Goal: Task Accomplishment & Management: Manage account settings

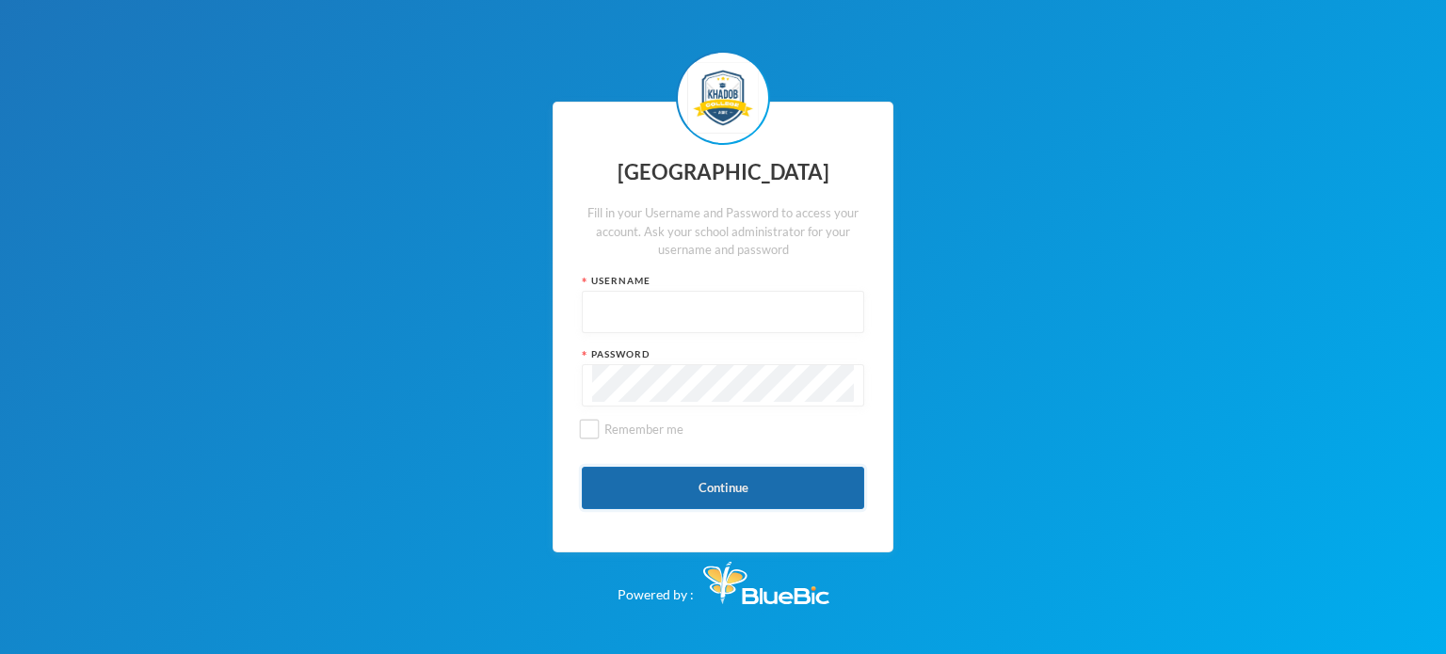
type input "kcsf0032"
click at [695, 500] on button "Continue" at bounding box center [723, 488] width 282 height 42
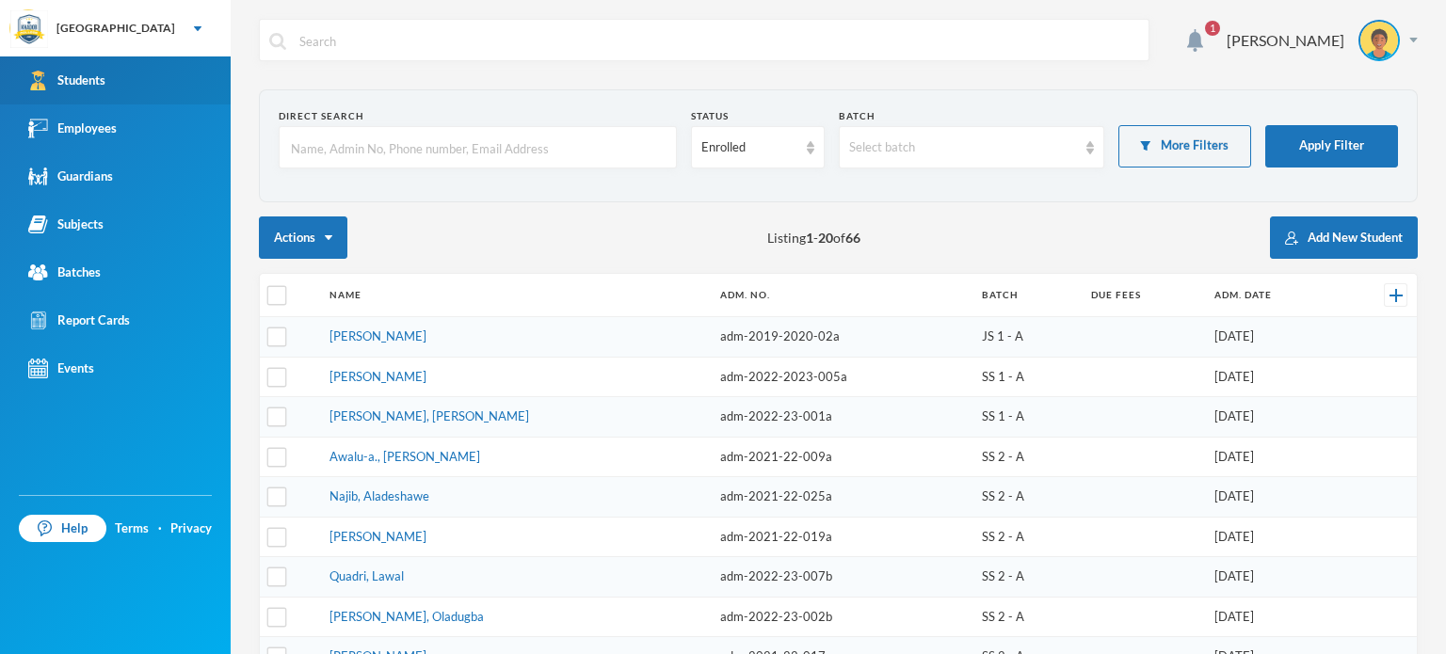
click at [79, 68] on link "Students" at bounding box center [115, 80] width 231 height 48
click at [75, 95] on link "Students" at bounding box center [115, 80] width 231 height 48
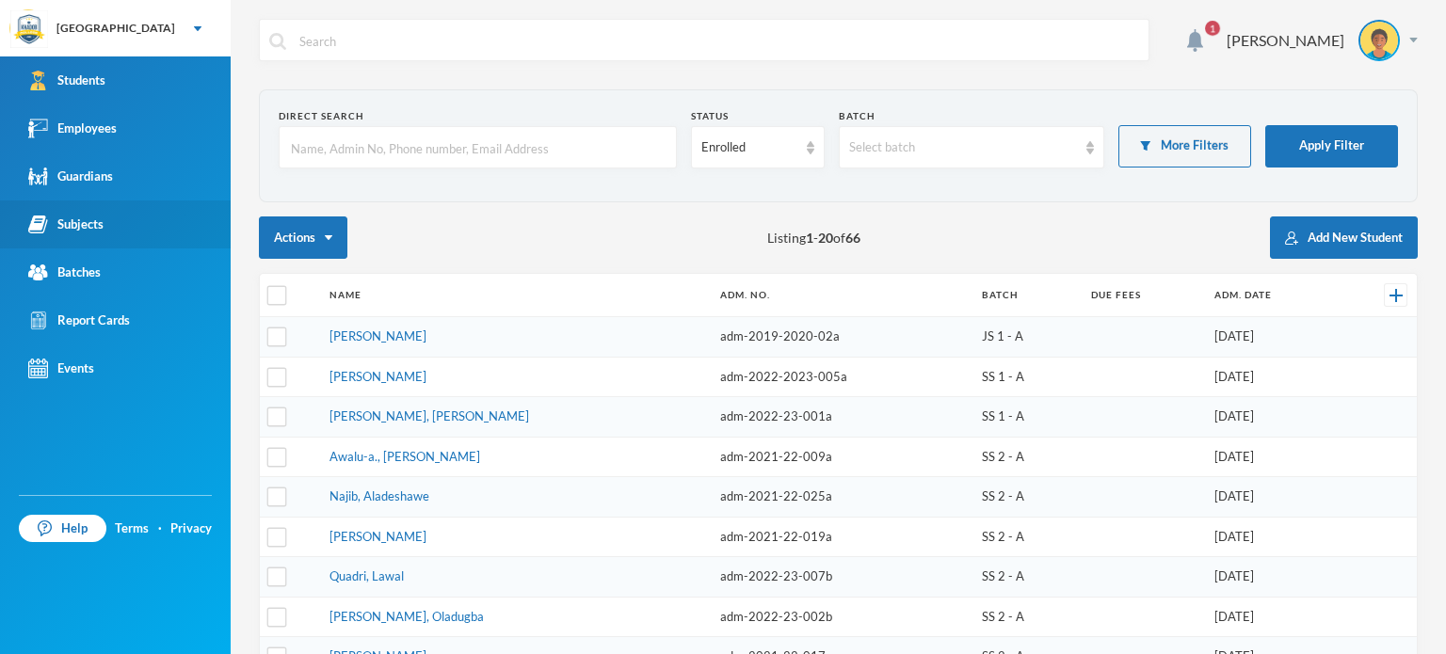
click at [102, 221] on div "Subjects" at bounding box center [65, 225] width 75 height 20
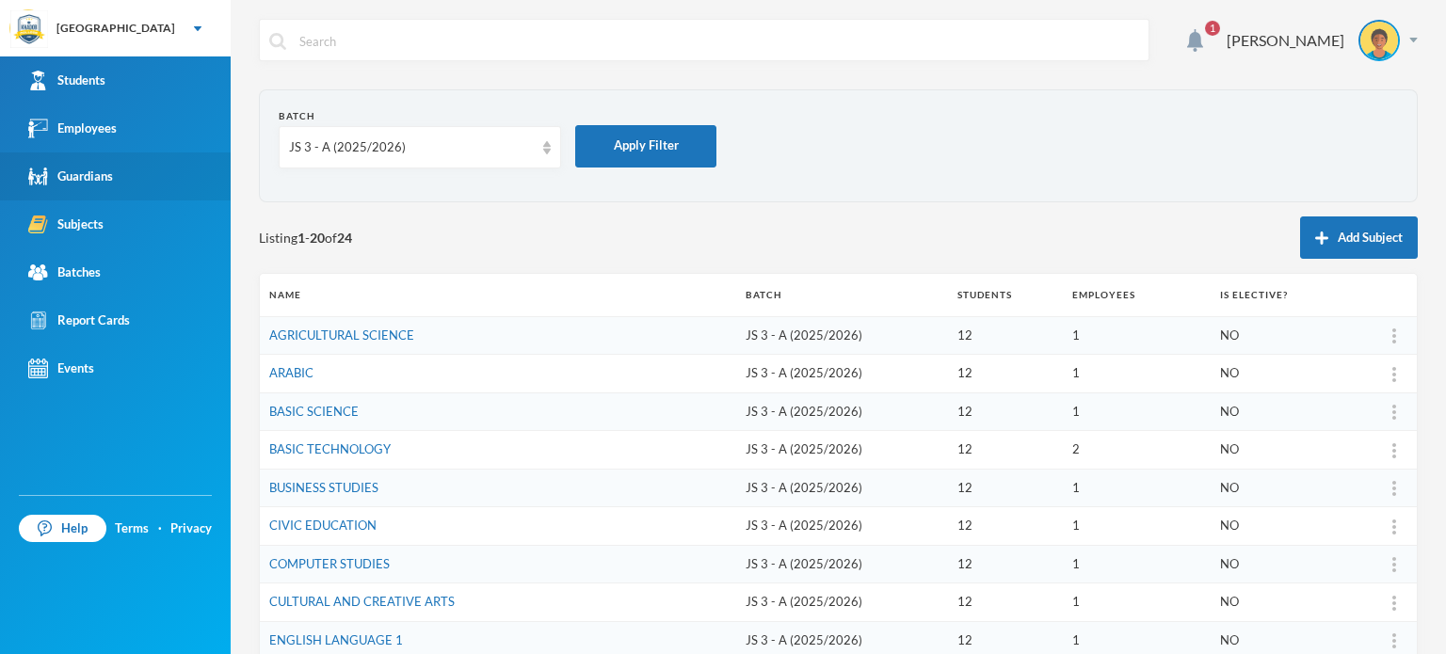
click at [78, 155] on link "Guardians" at bounding box center [115, 177] width 231 height 48
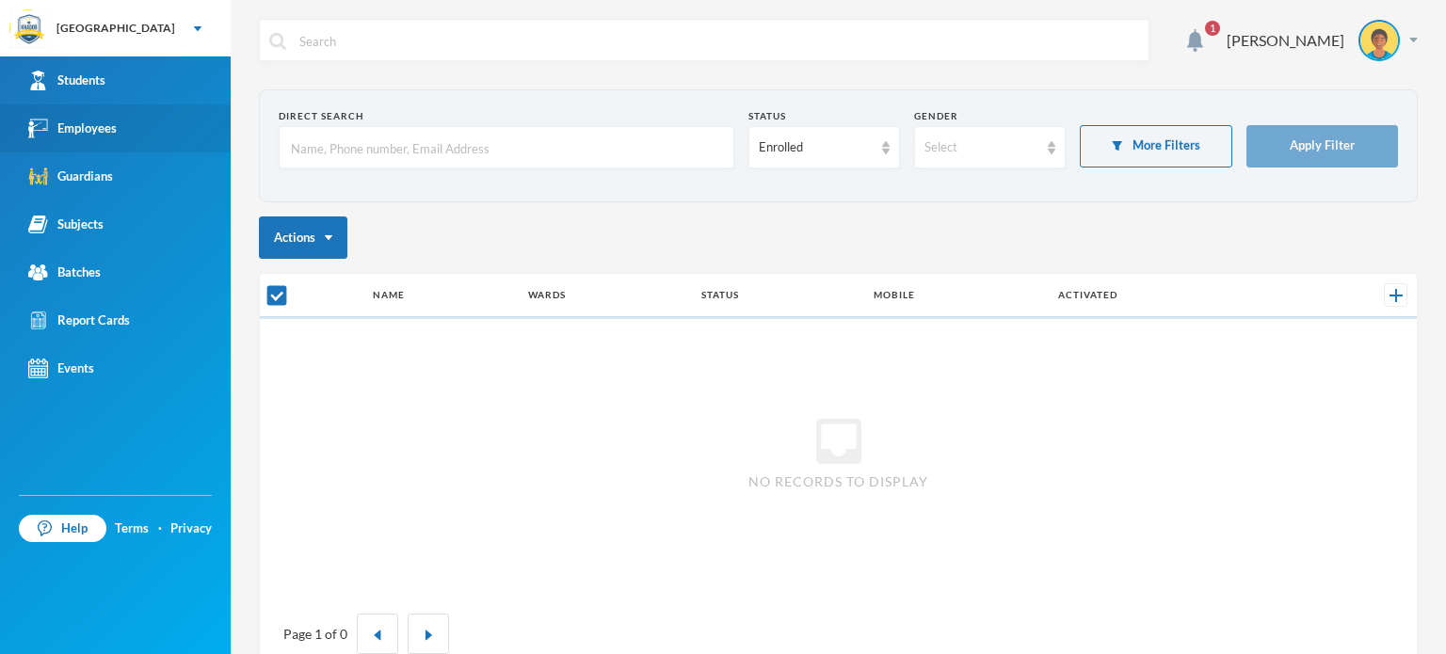
click at [68, 105] on link "Employees" at bounding box center [115, 128] width 231 height 48
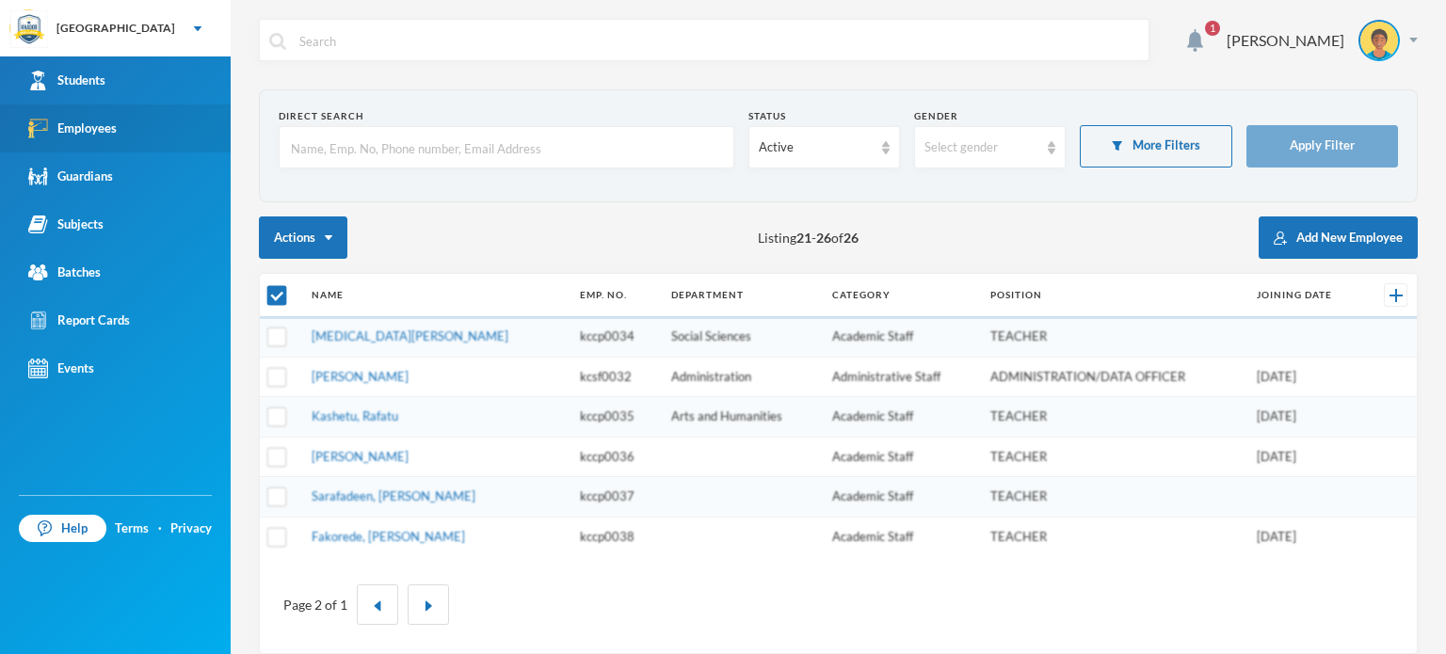
checkbox input "false"
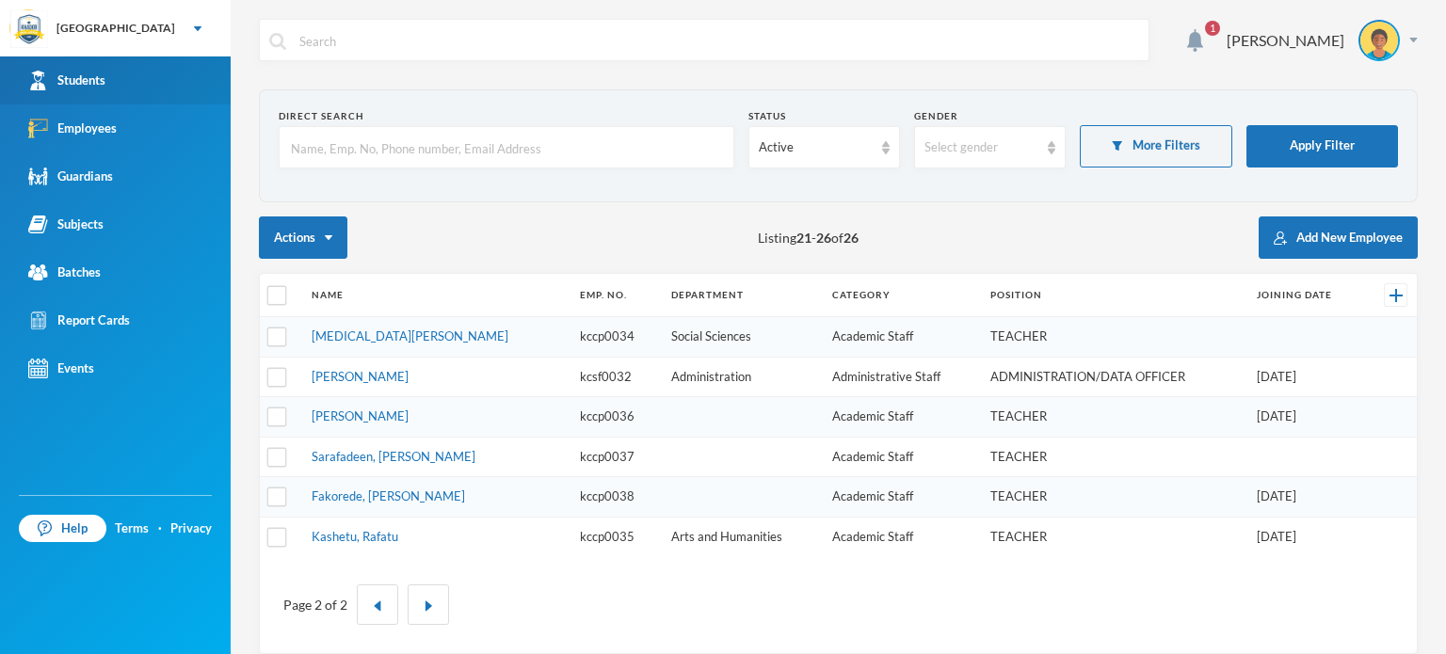
click at [90, 76] on div "Students" at bounding box center [66, 81] width 77 height 20
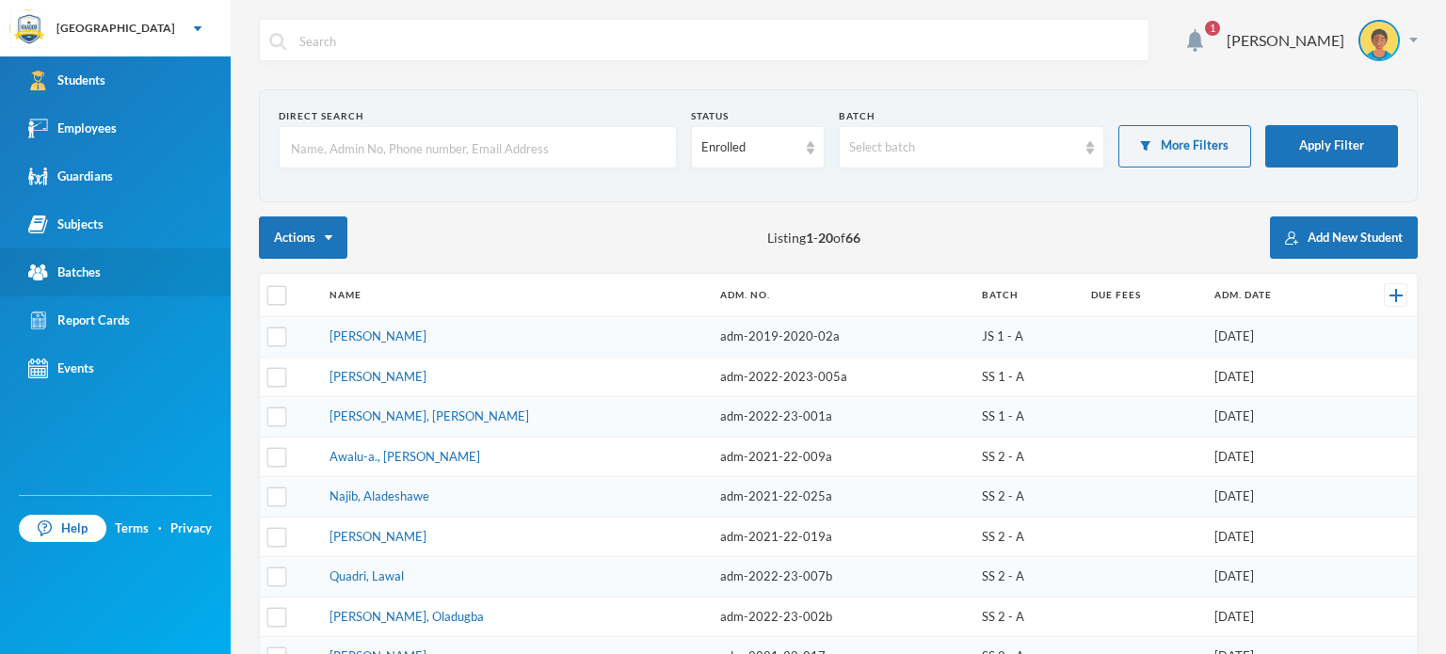
click at [104, 255] on link "Batches" at bounding box center [115, 273] width 231 height 48
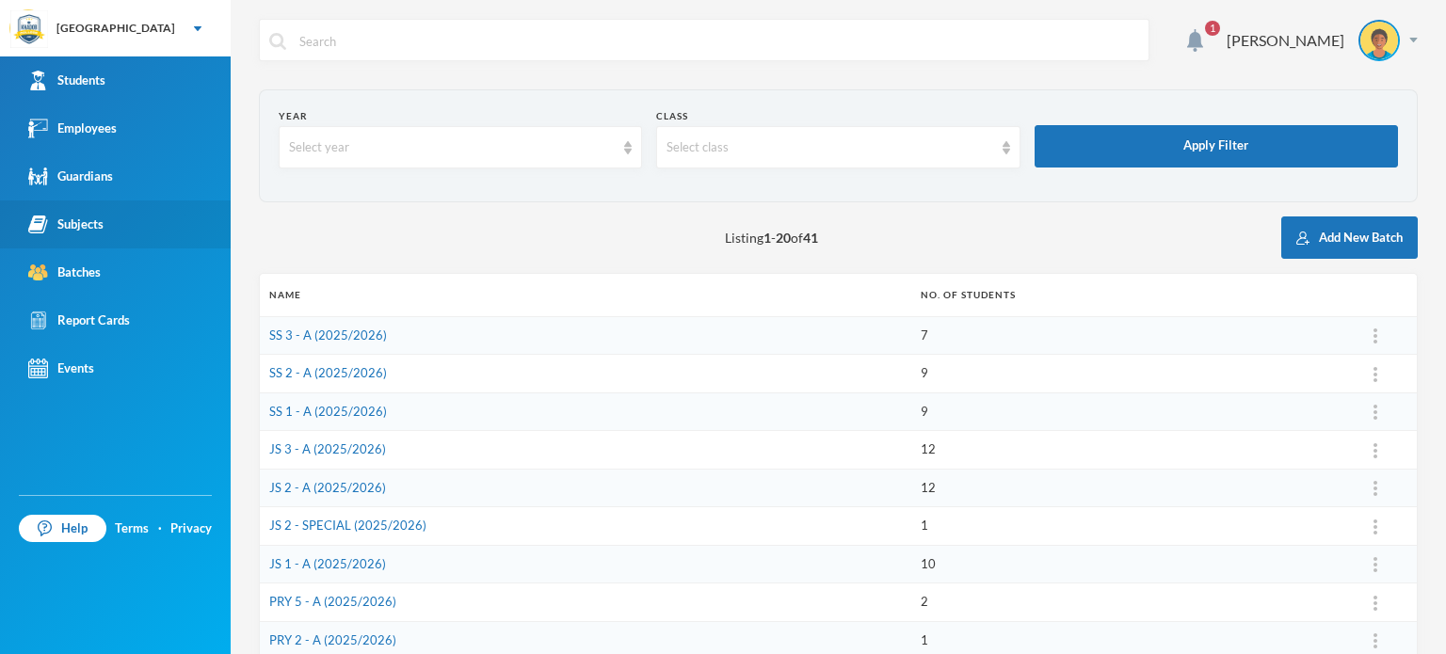
click at [84, 212] on link "Subjects" at bounding box center [115, 225] width 231 height 48
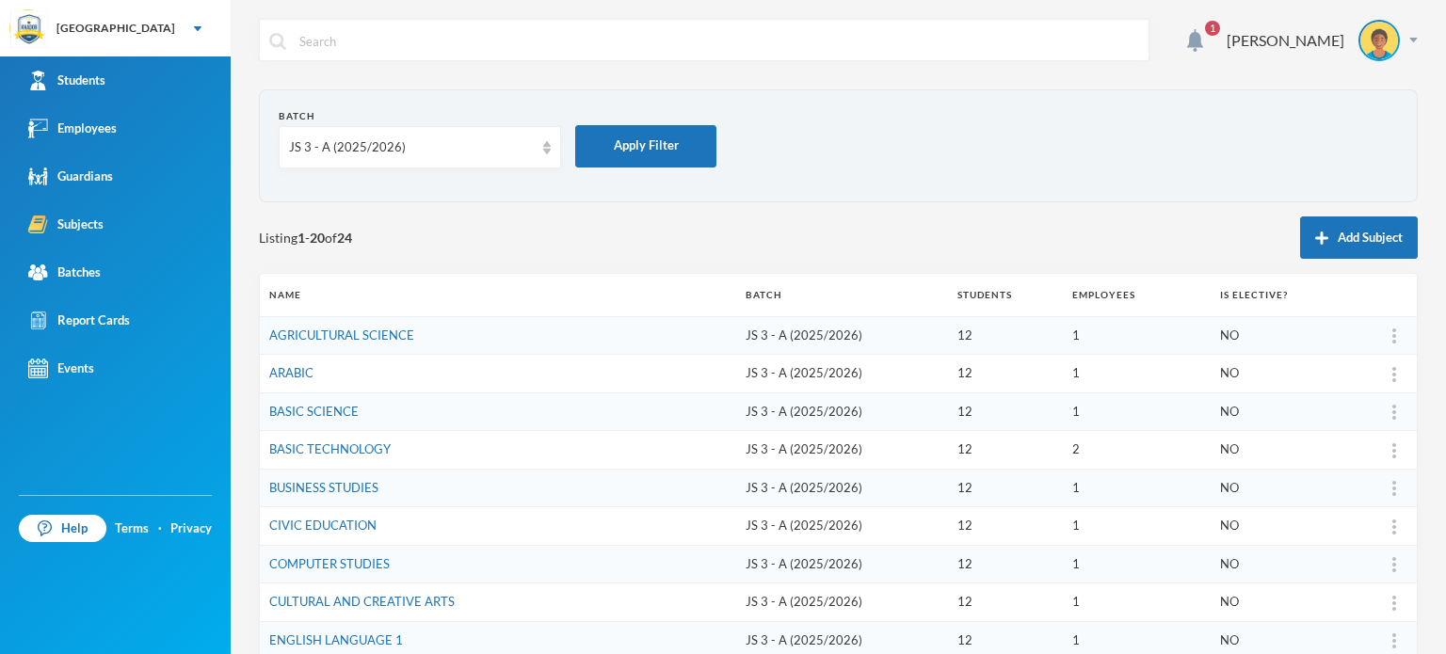
click at [426, 225] on div "Listing 1 - 20 of 24 Add Subject" at bounding box center [838, 238] width 1159 height 42
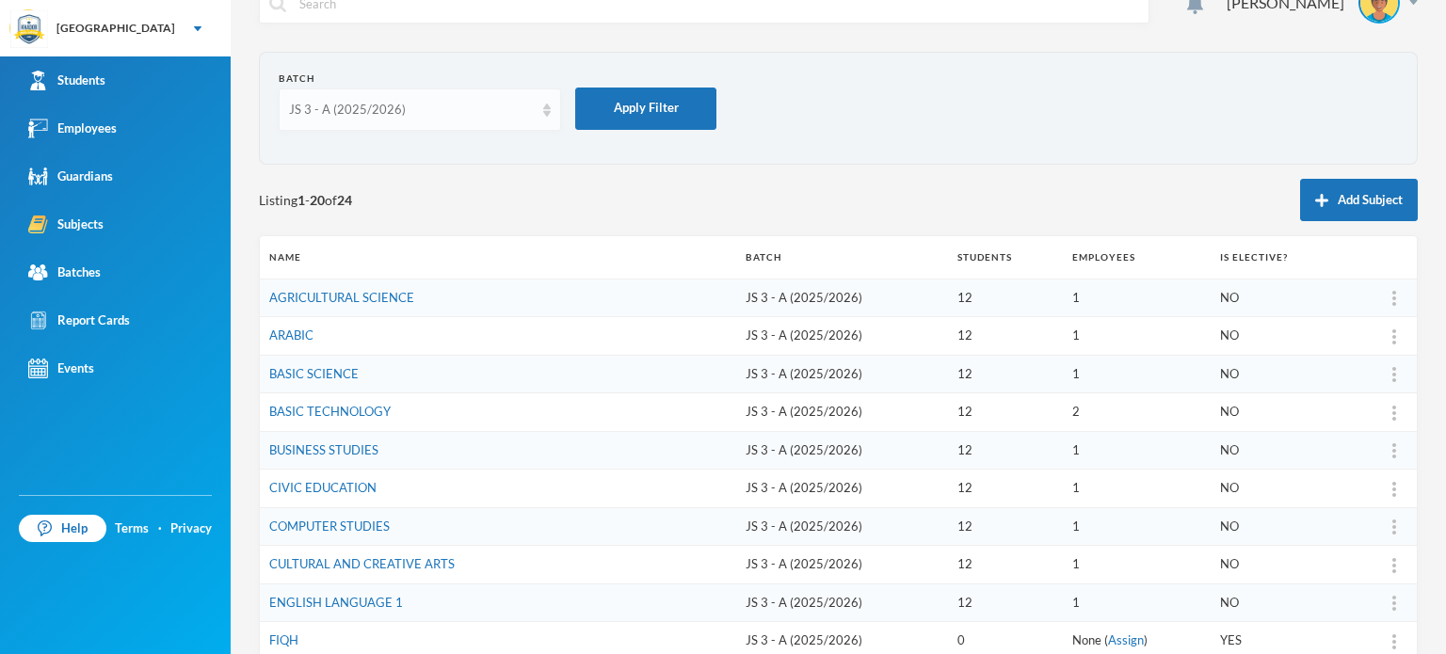
click at [541, 89] on div "JS 3 - A (2025/2026)" at bounding box center [420, 109] width 282 height 42
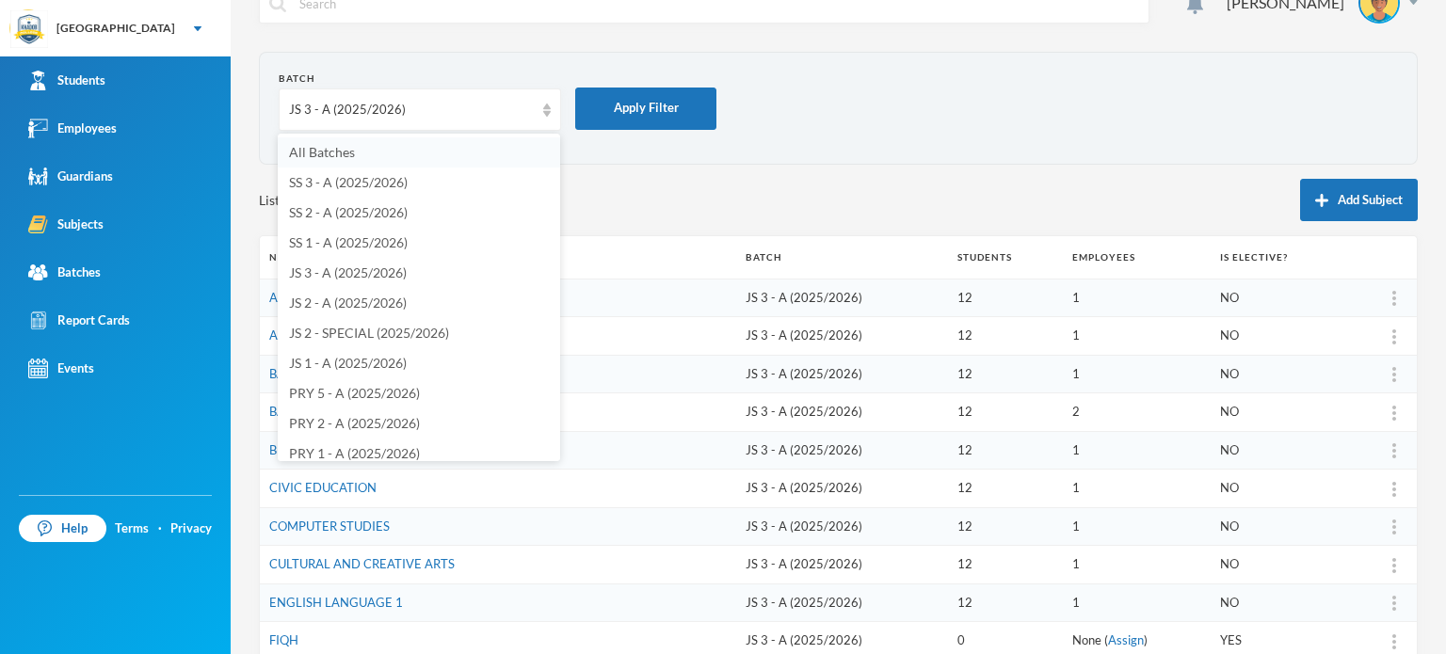
click at [401, 148] on li "All Batches" at bounding box center [419, 152] width 282 height 30
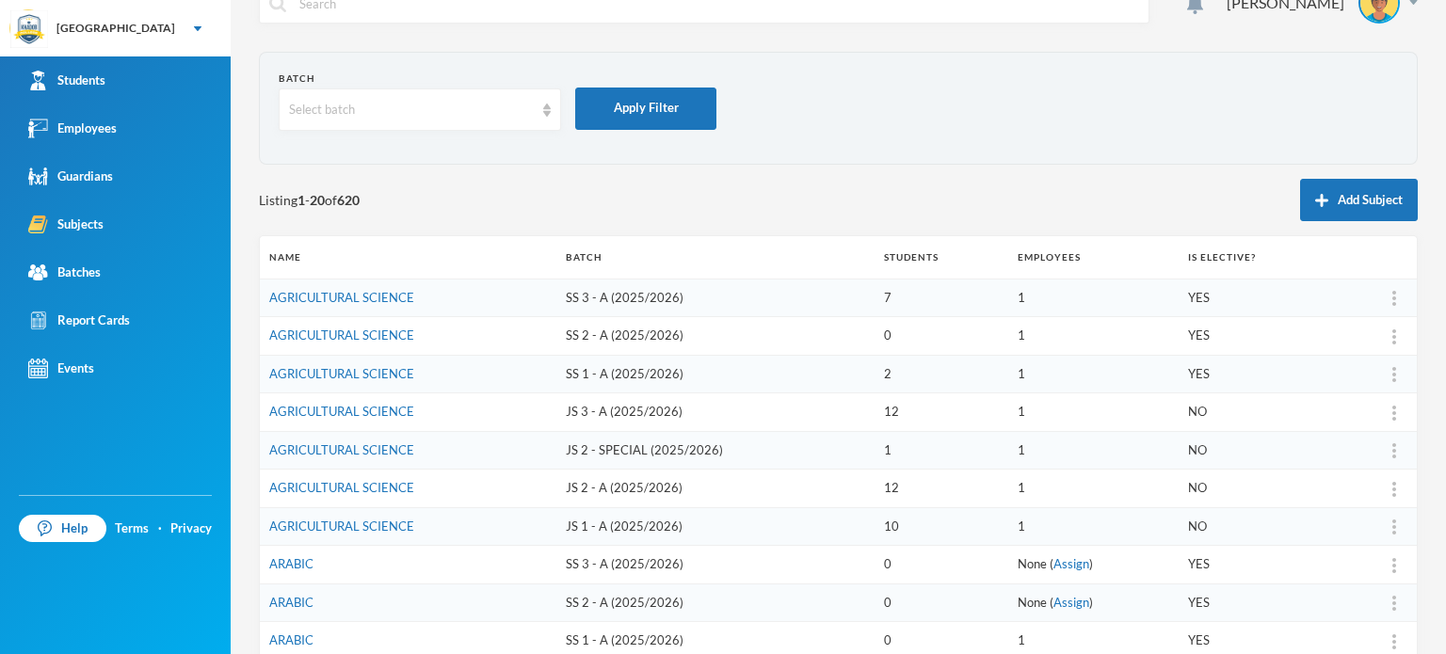
click at [396, 175] on div "Batch Select batch Apply Filter Listing 1 - 20 of 620 Add Subject Name Batch St…" at bounding box center [838, 595] width 1159 height 1087
click at [387, 335] on link "AGRICULTURAL SCIENCE" at bounding box center [341, 335] width 145 height 15
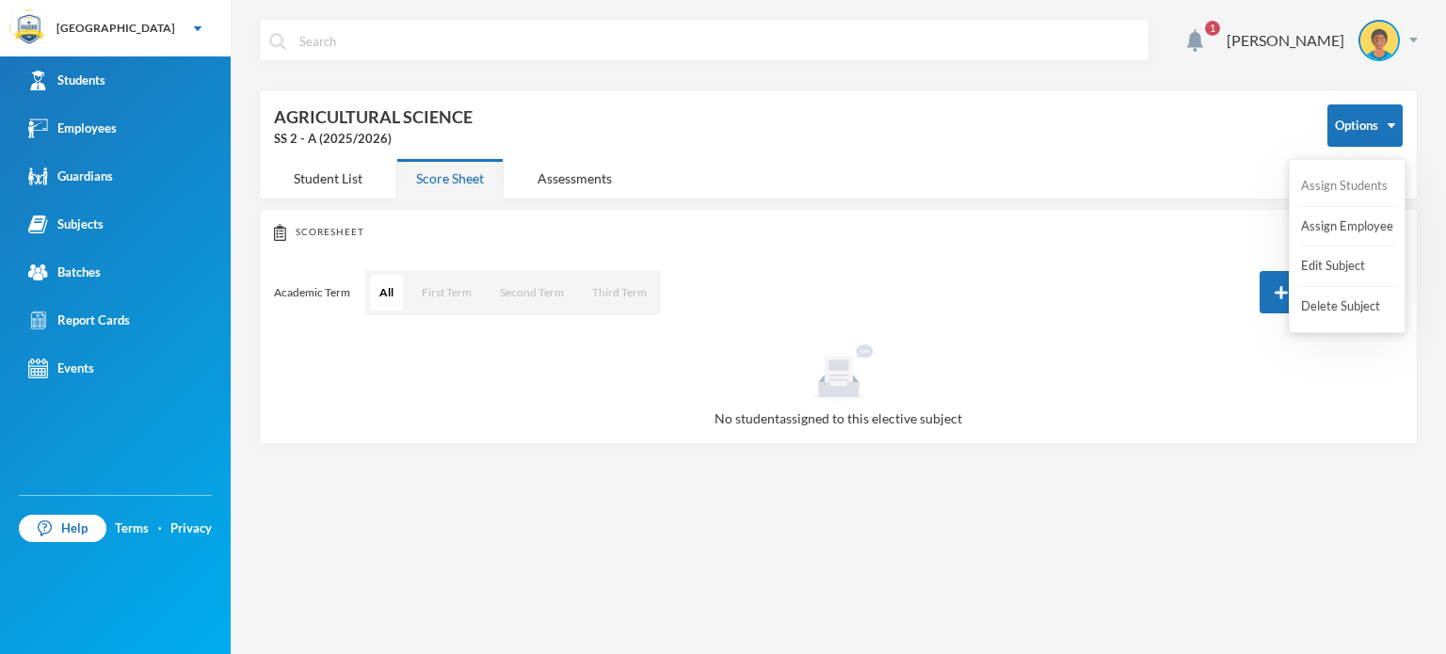
click at [1354, 191] on button "Assign Students" at bounding box center [1344, 186] width 90 height 34
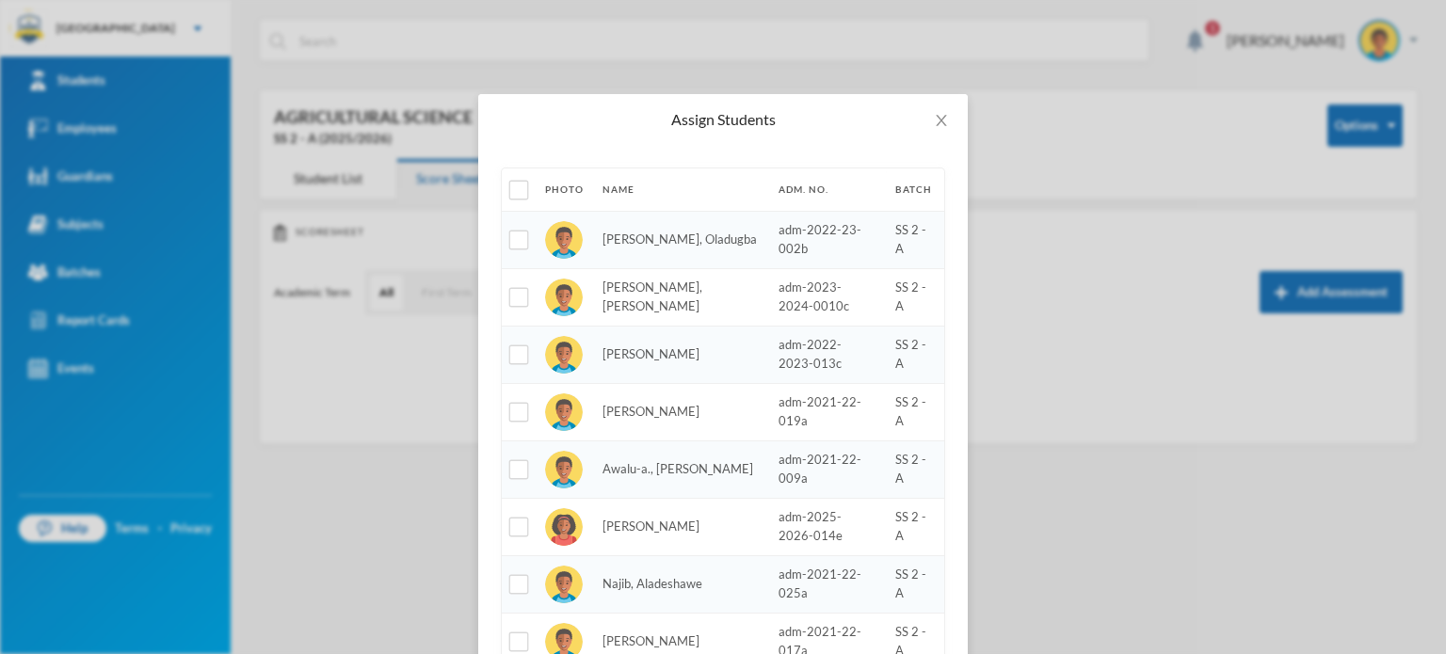
click at [645, 187] on th "Name" at bounding box center [681, 190] width 176 height 42
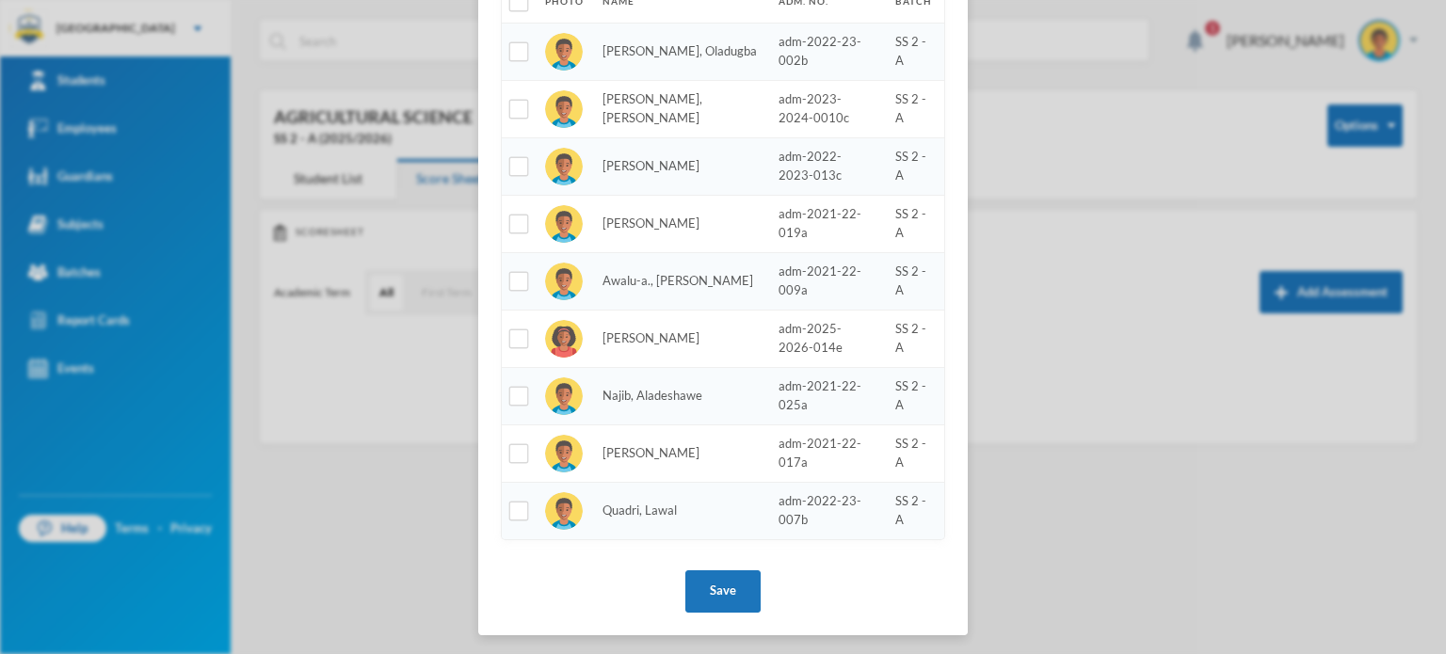
scroll to position [189, 0]
click at [509, 513] on input "checkbox" at bounding box center [519, 511] width 20 height 20
checkbox input "true"
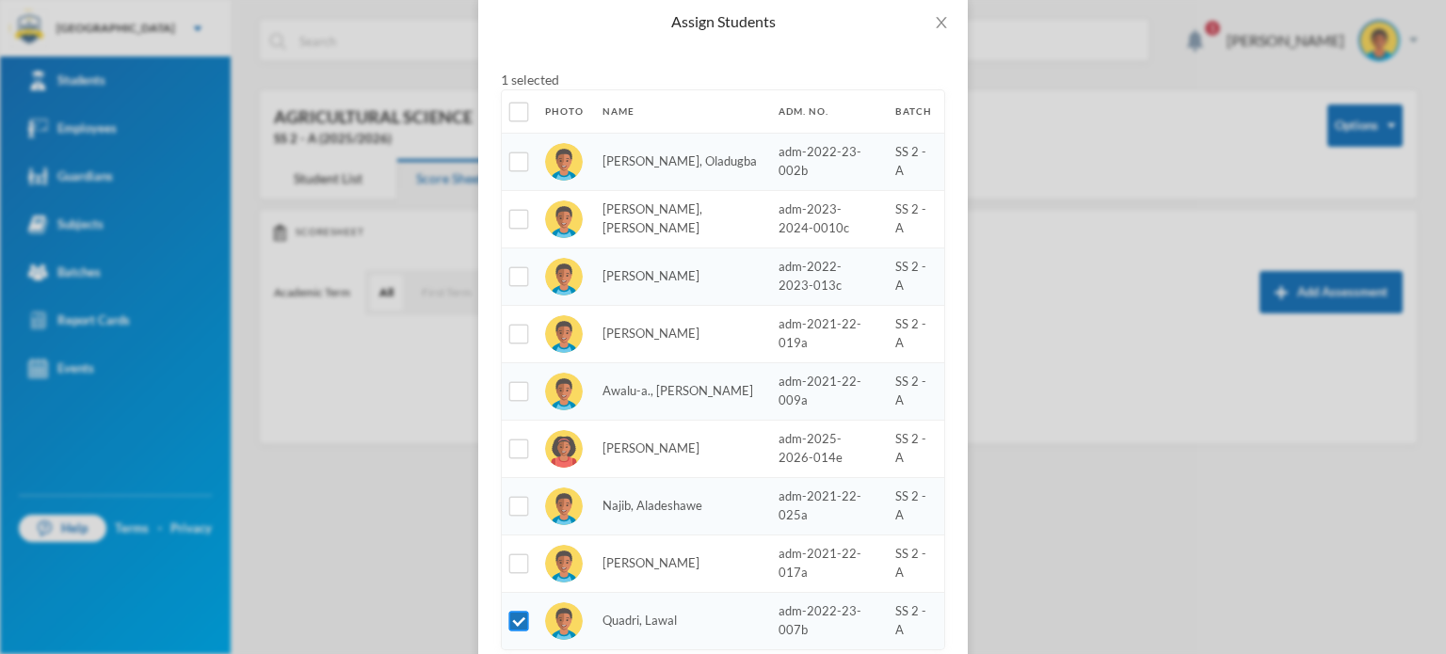
scroll to position [96, 0]
click at [515, 448] on input "checkbox" at bounding box center [519, 452] width 20 height 20
checkbox input "true"
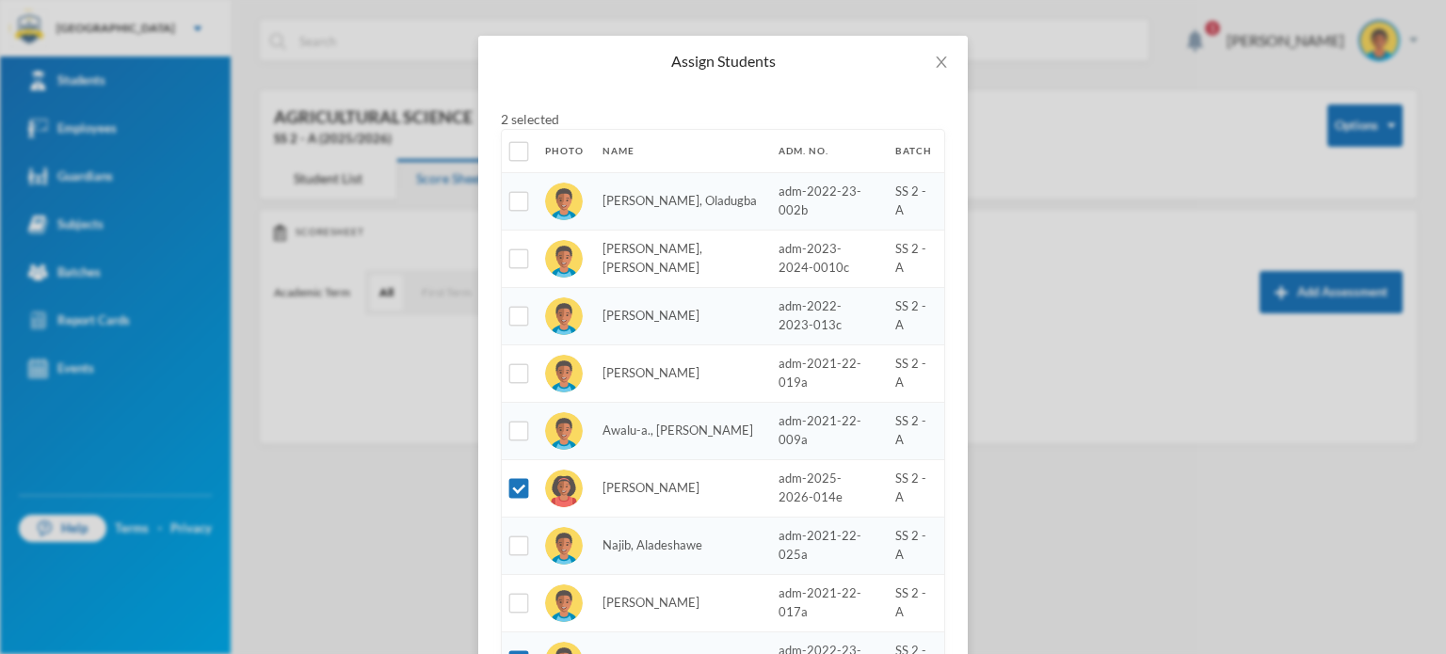
click at [505, 328] on td at bounding box center [519, 315] width 34 height 57
click at [513, 318] on input "checkbox" at bounding box center [519, 317] width 20 height 20
checkbox input "true"
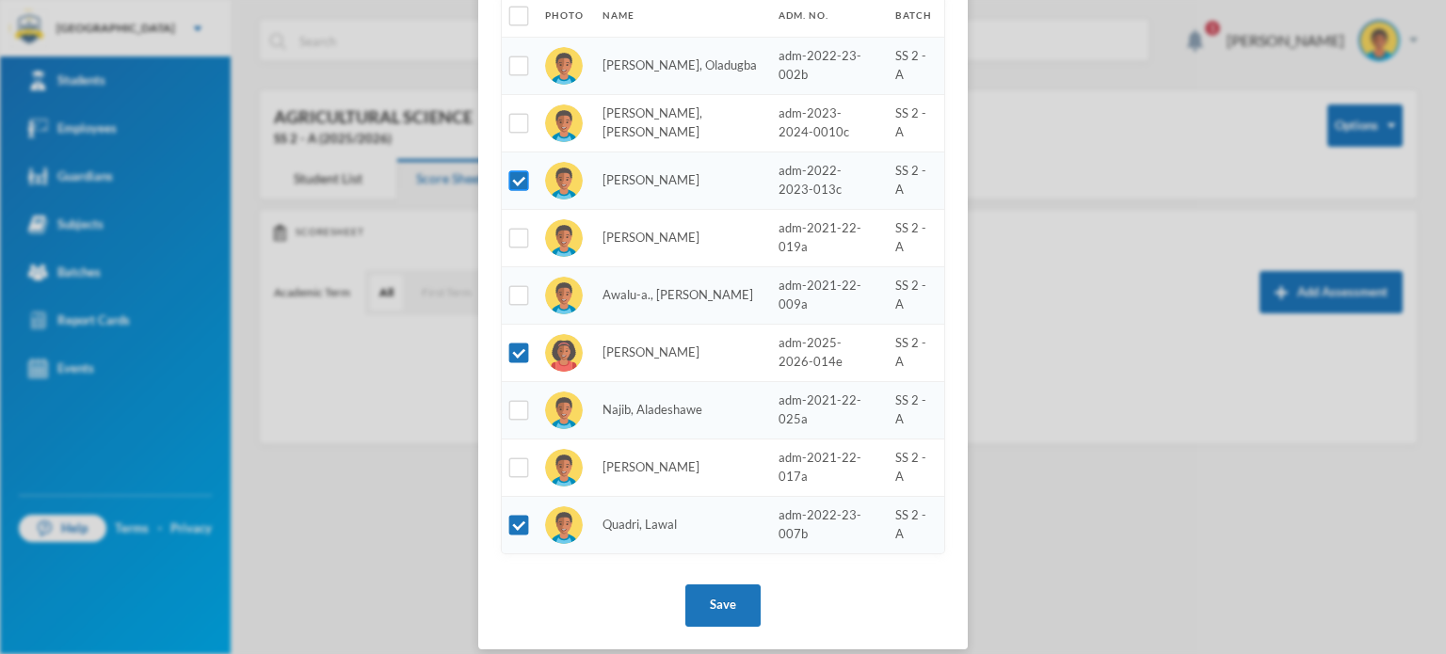
scroll to position [209, 0]
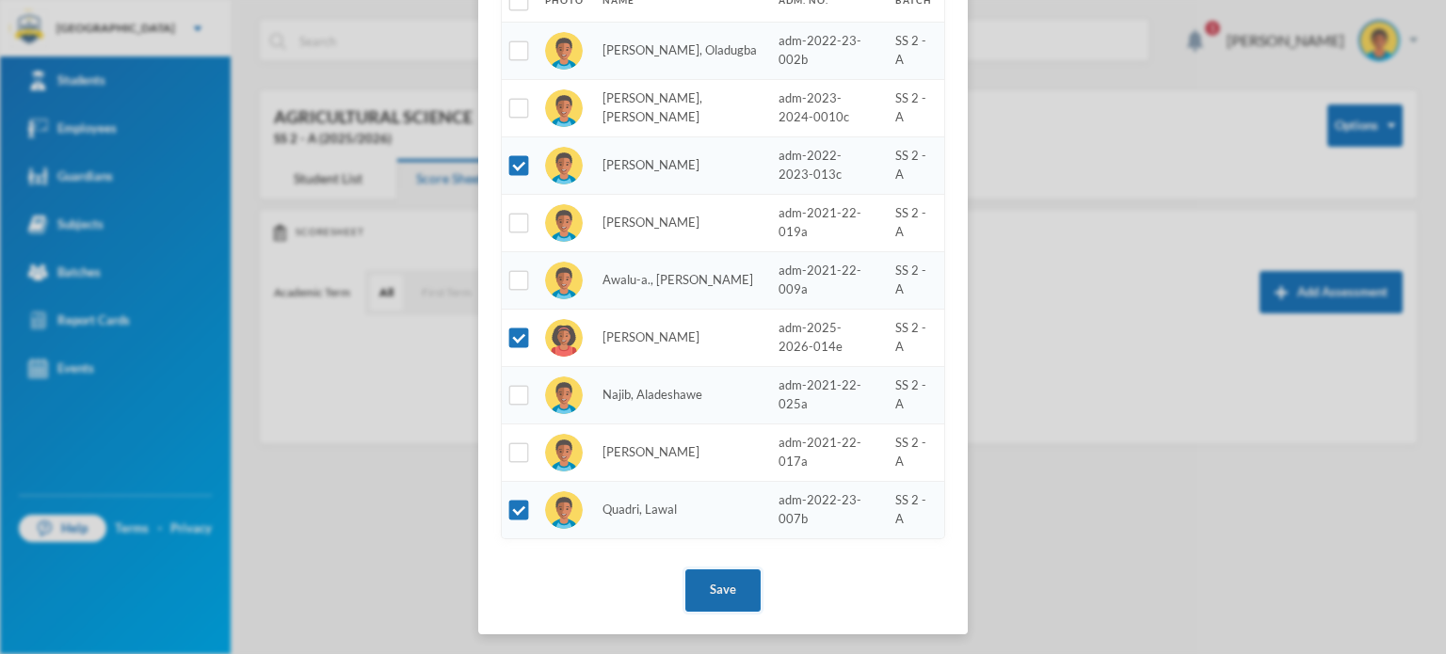
click at [694, 586] on button "Save" at bounding box center [722, 591] width 75 height 42
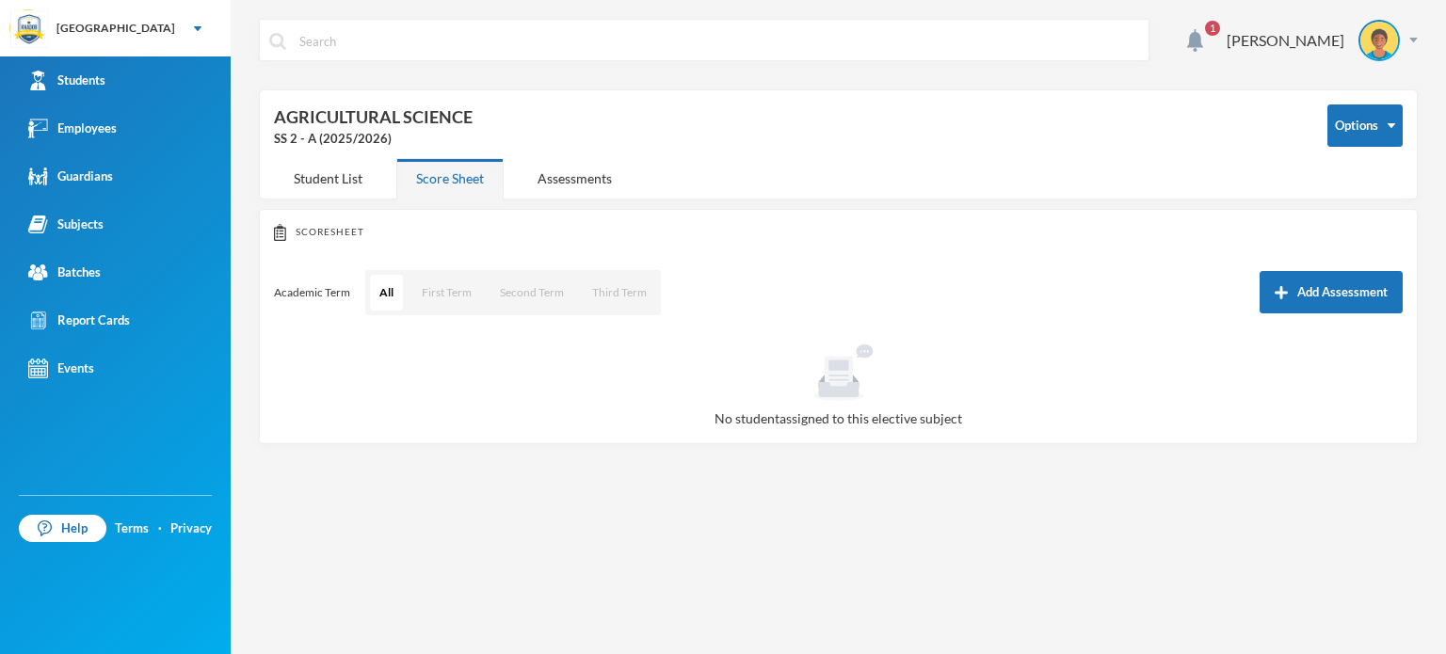
scroll to position [115, 0]
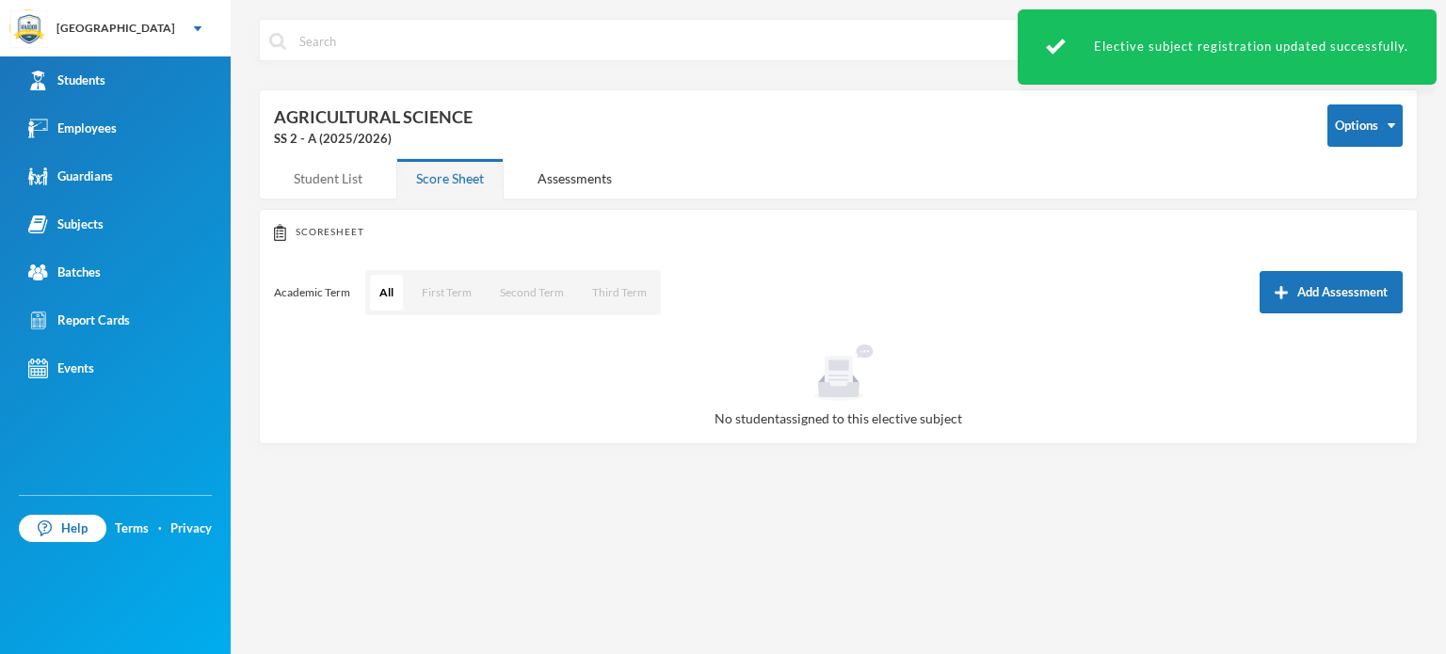
click at [333, 184] on div "Student List" at bounding box center [328, 178] width 108 height 40
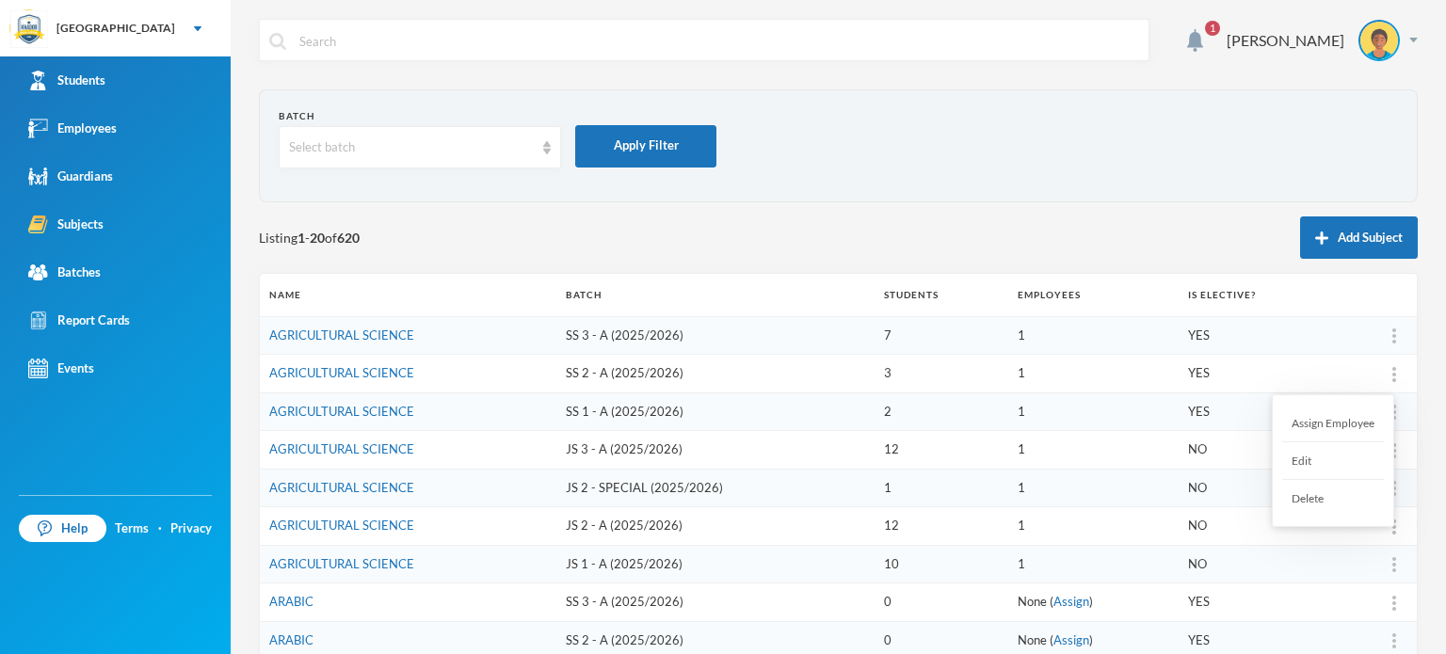
click at [1381, 367] on div at bounding box center [1394, 373] width 26 height 19
click at [1356, 413] on div "Assign Employee" at bounding box center [1333, 424] width 102 height 38
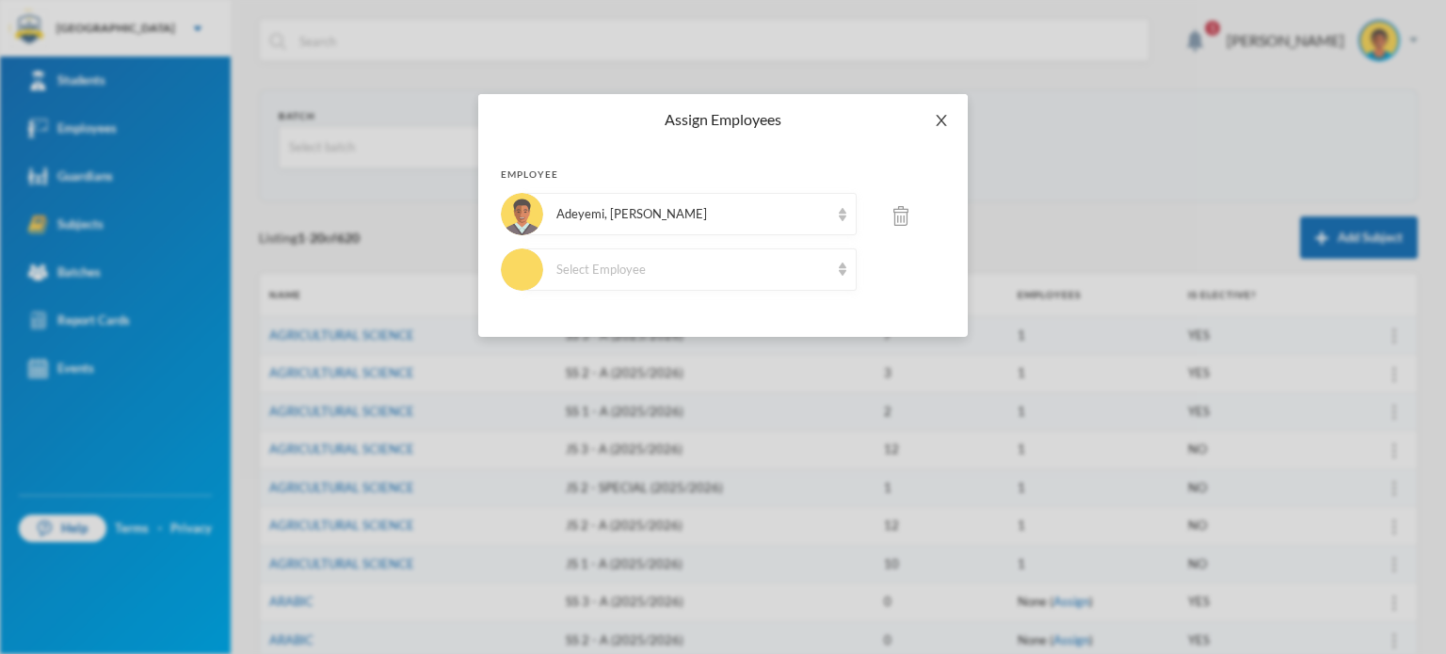
click at [936, 119] on icon "icon: close" at bounding box center [941, 120] width 15 height 15
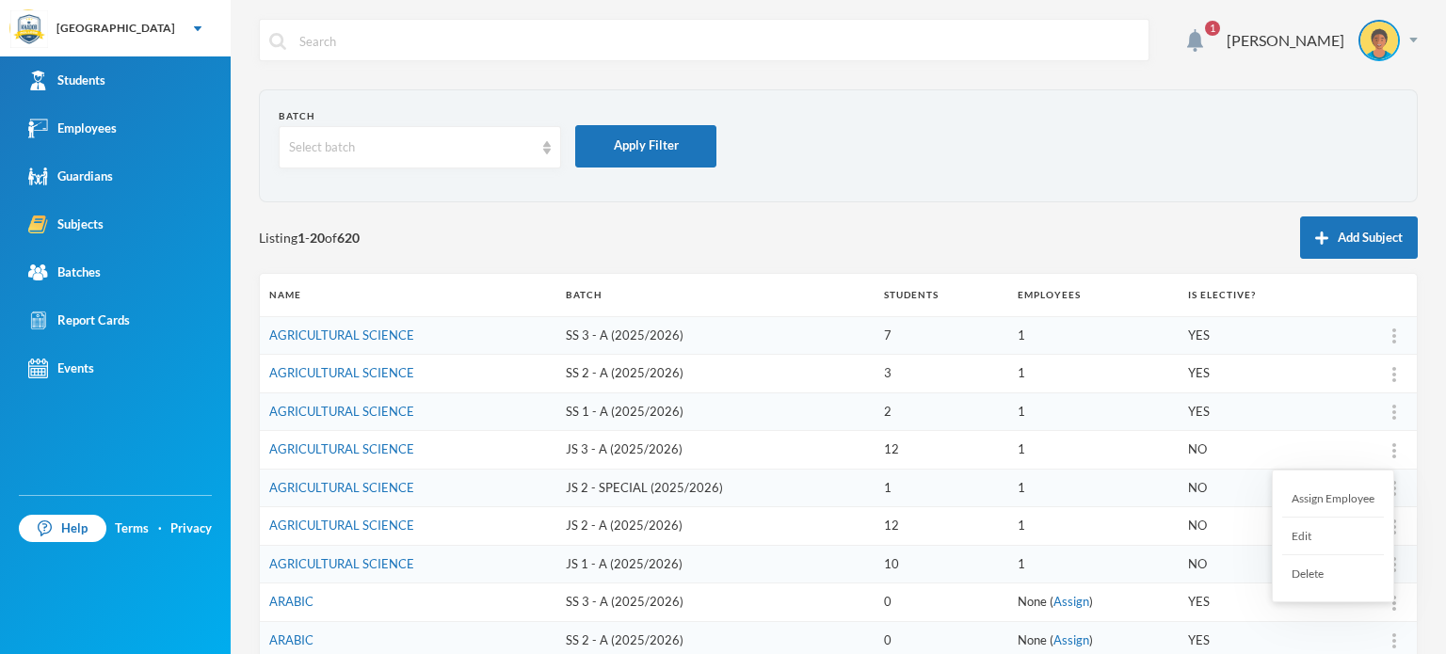
click at [1333, 488] on div "Assign Employee" at bounding box center [1333, 499] width 102 height 38
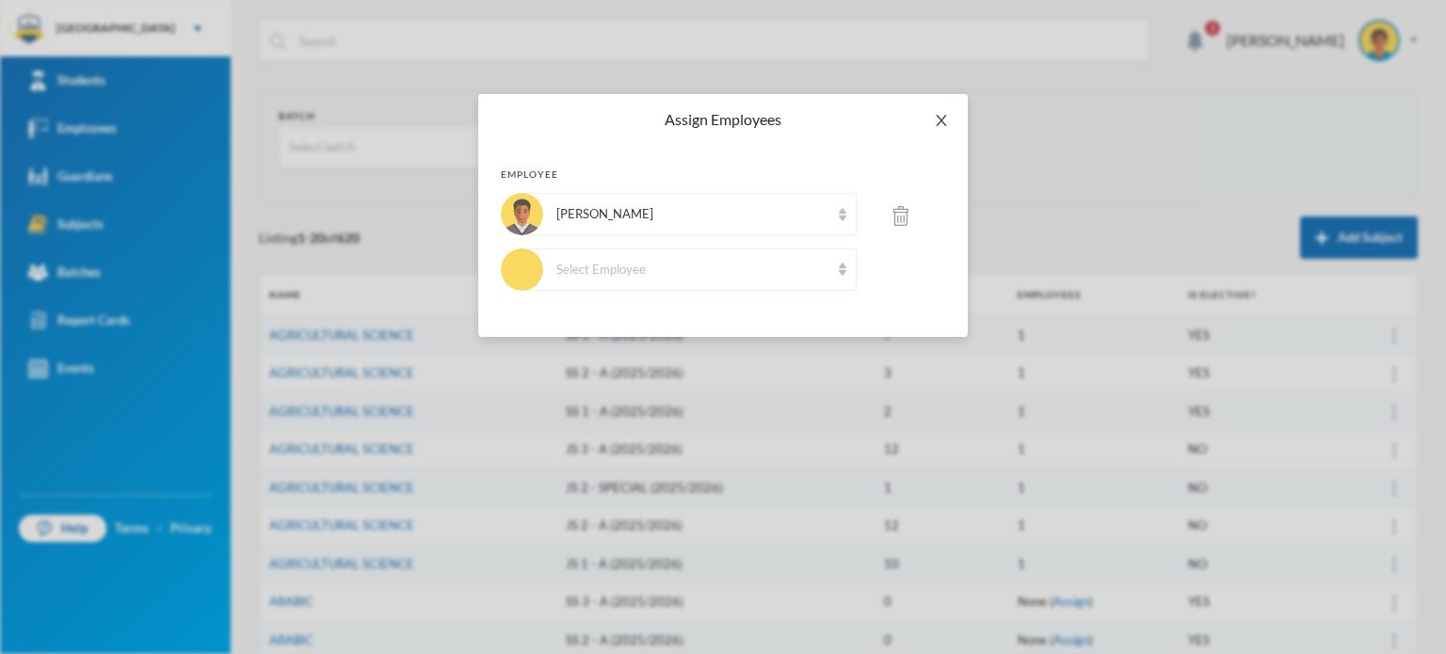
click at [944, 110] on span "Close" at bounding box center [941, 120] width 53 height 53
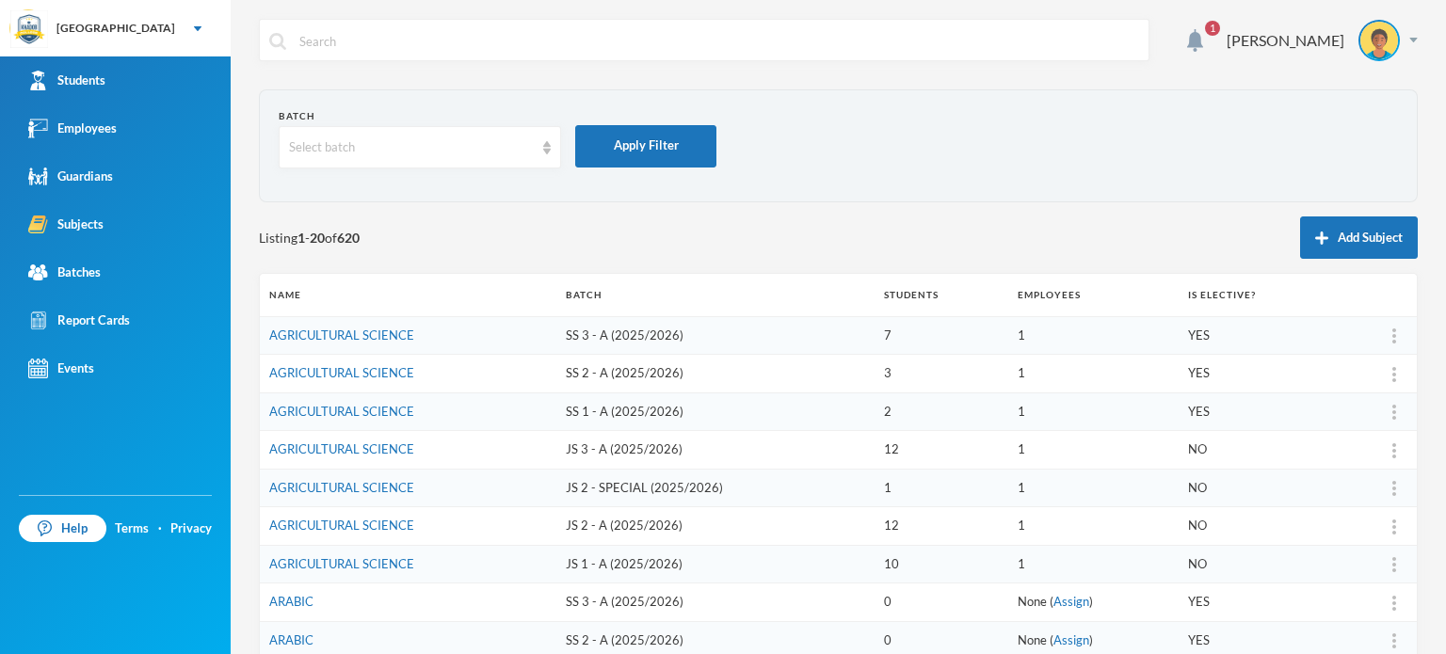
click at [670, 538] on td "JS 2 - A (2025/2026)" at bounding box center [715, 526] width 318 height 39
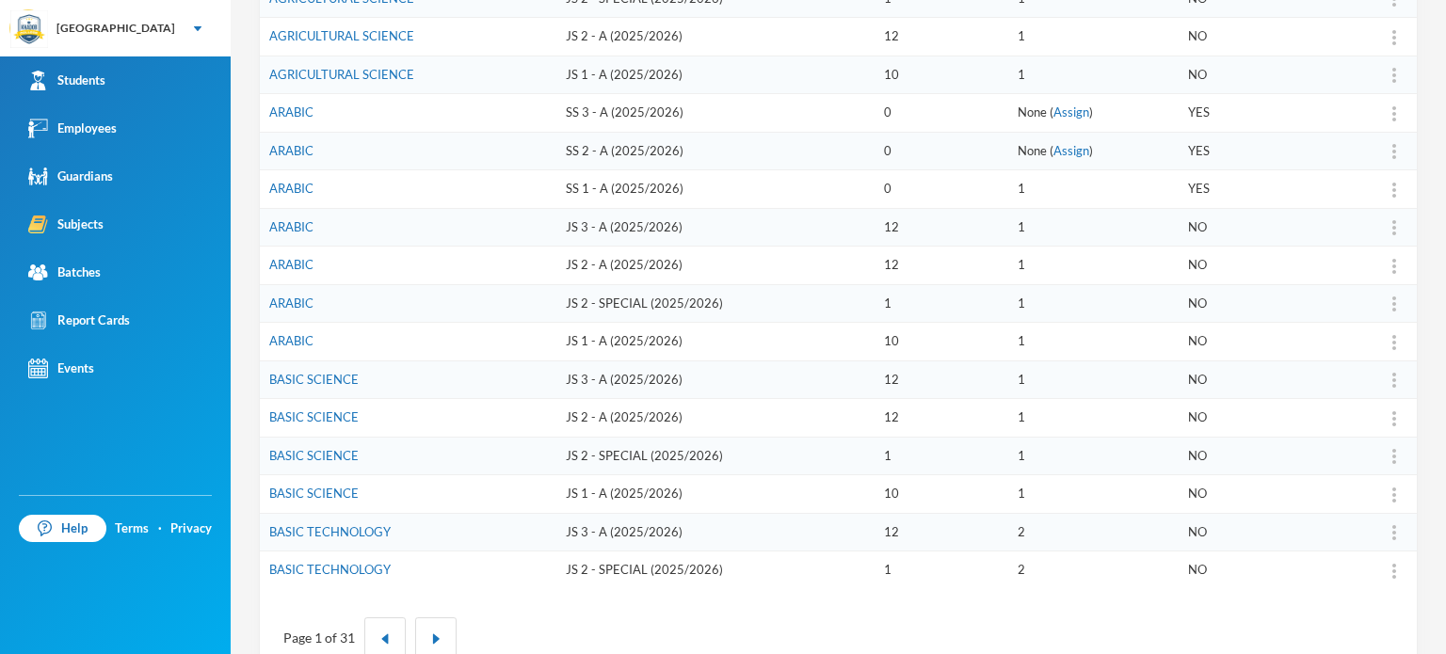
scroll to position [527, 0]
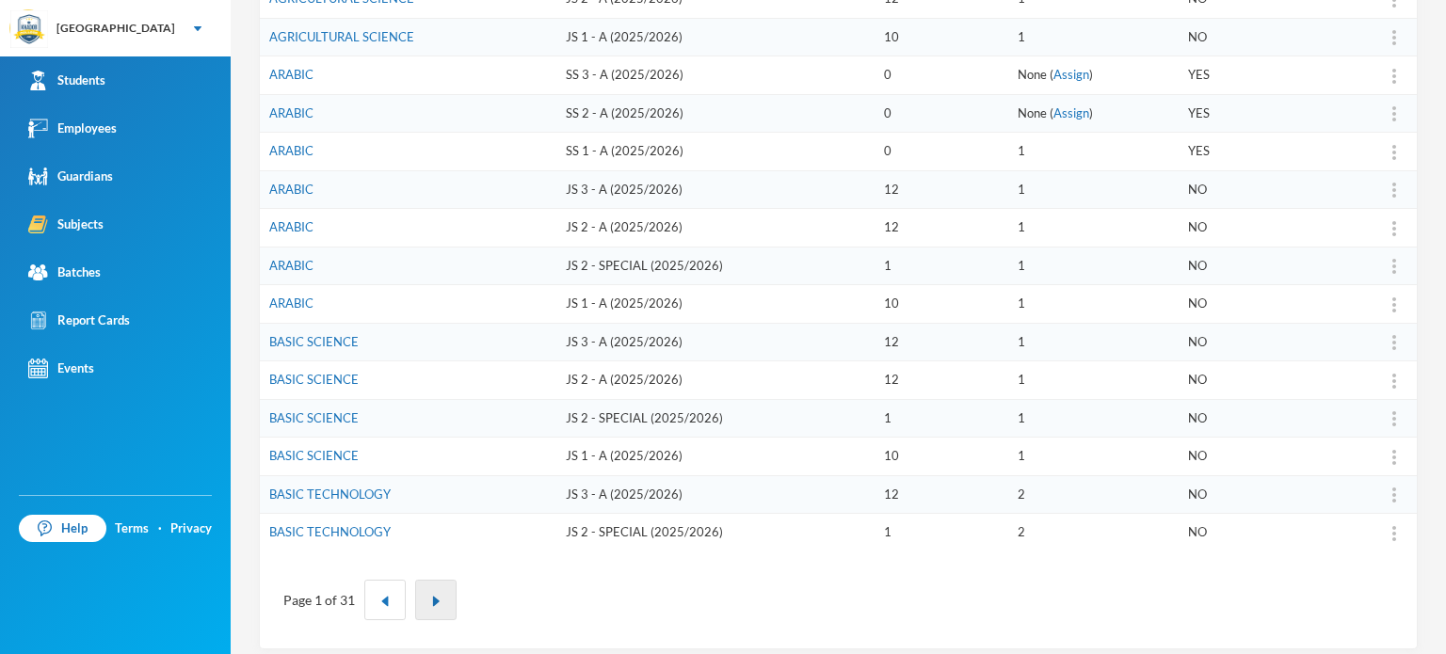
click at [440, 586] on button "button" at bounding box center [435, 600] width 41 height 40
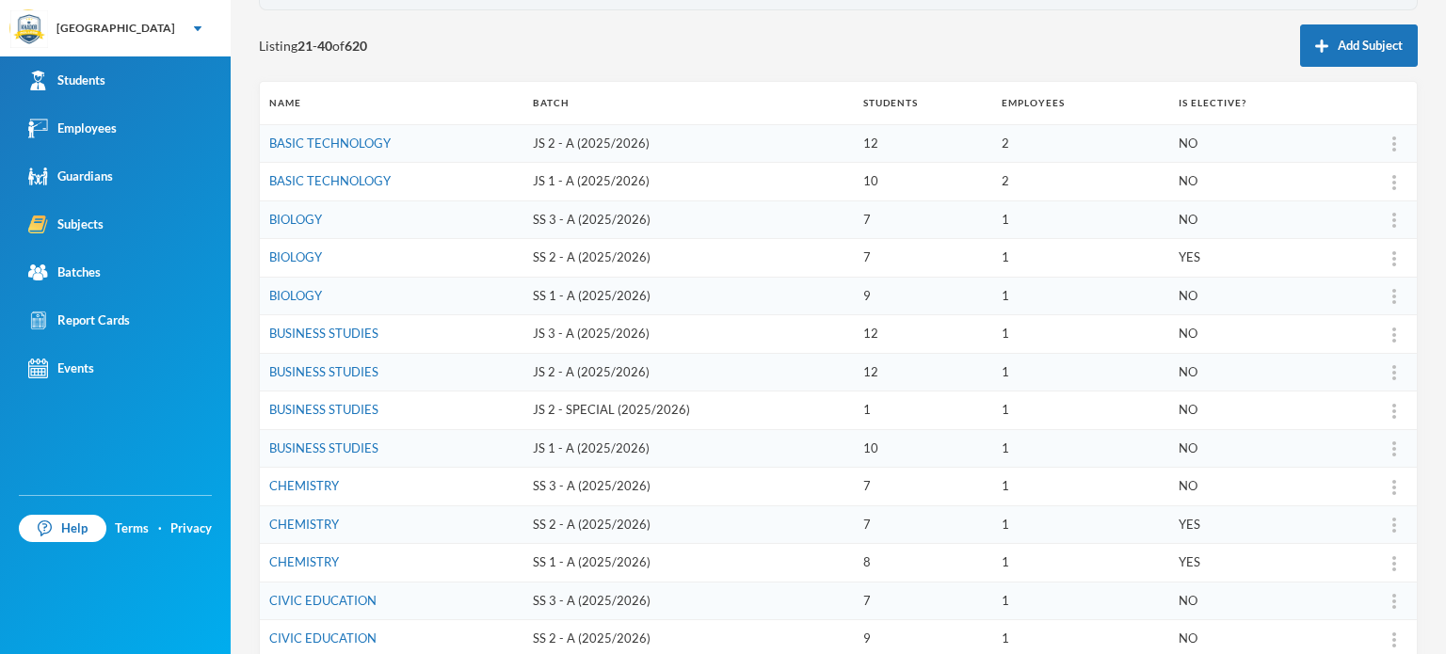
scroll to position [188, 0]
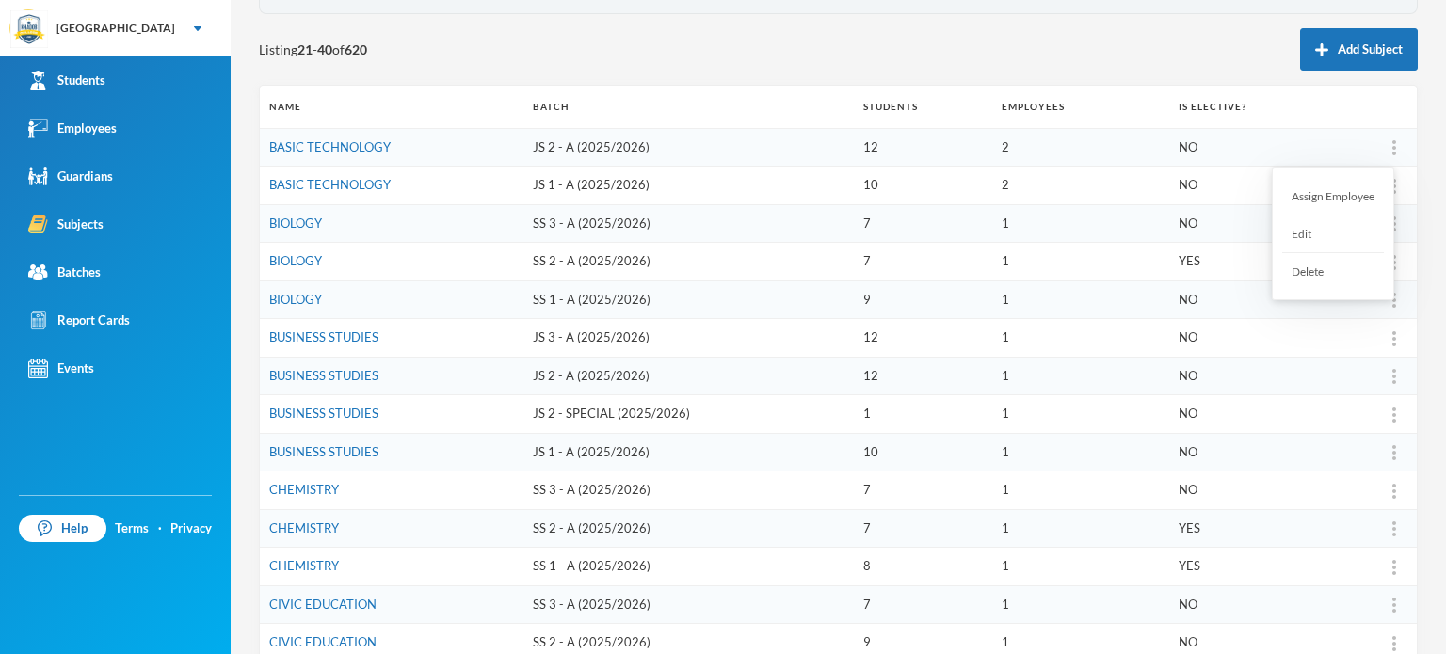
click at [1392, 150] on img at bounding box center [1394, 147] width 4 height 15
click at [1348, 191] on div "Assign Employee" at bounding box center [1333, 197] width 102 height 38
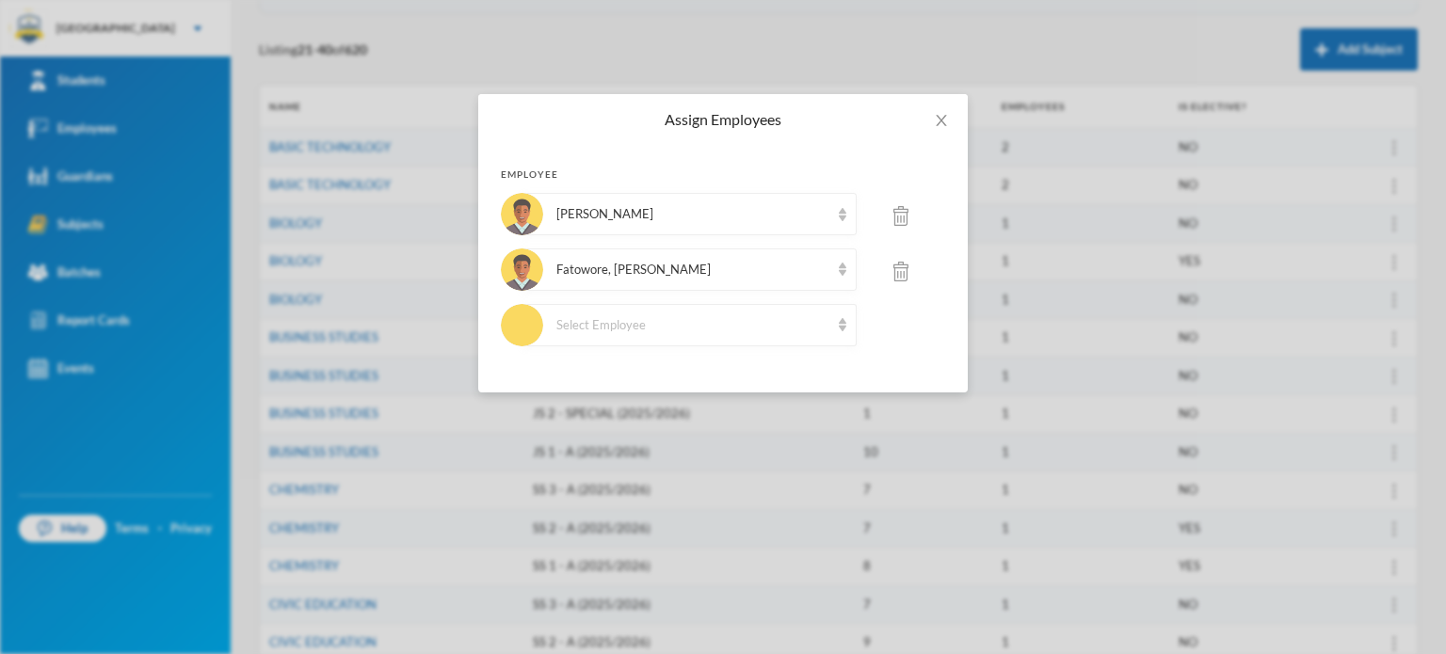
click at [900, 217] on img at bounding box center [900, 216] width 15 height 20
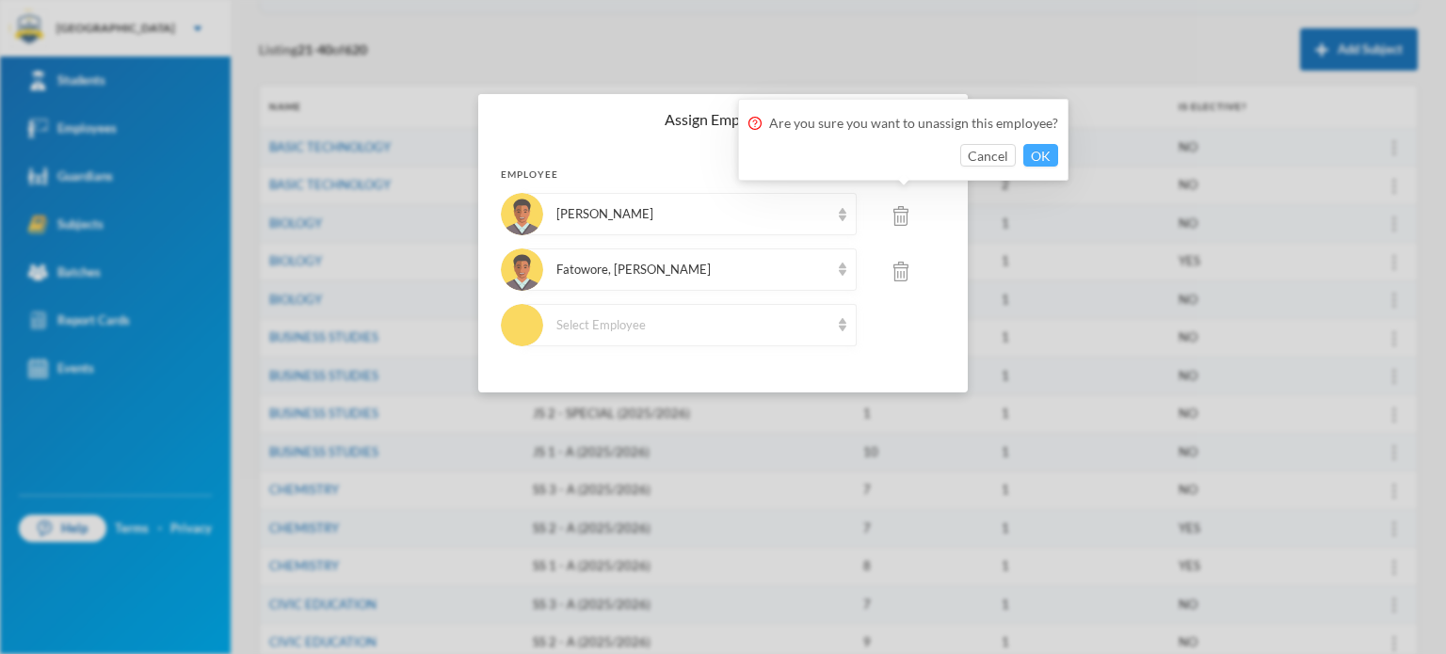
click at [1029, 153] on button "OK" at bounding box center [1040, 155] width 35 height 23
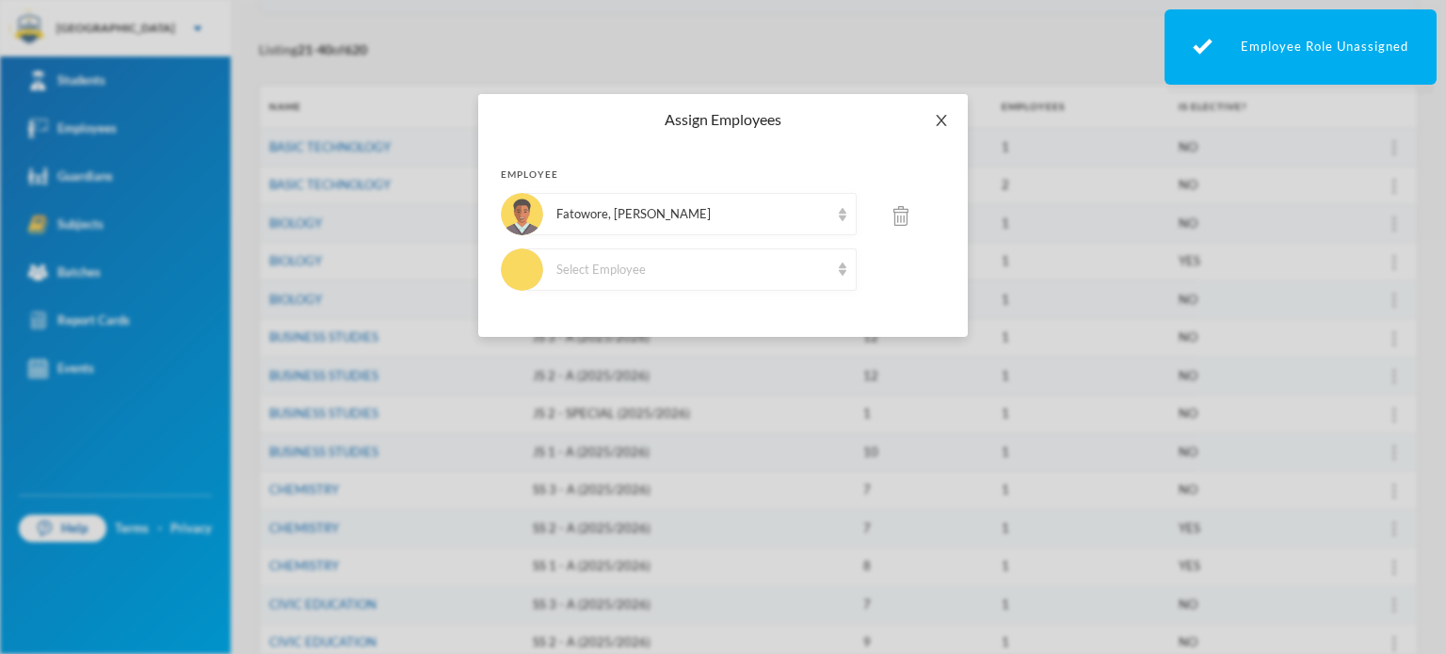
click at [941, 118] on icon "icon: close" at bounding box center [941, 120] width 15 height 15
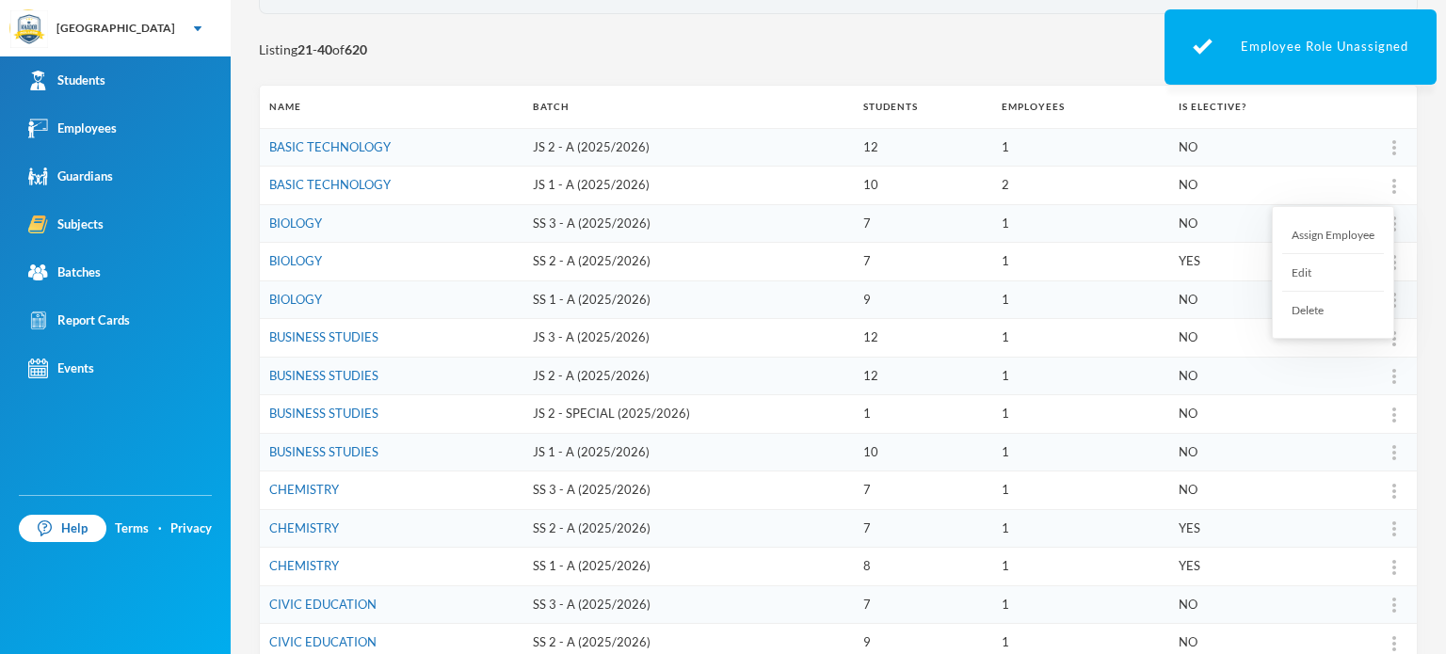
click at [1392, 185] on img at bounding box center [1394, 186] width 4 height 15
click at [1342, 225] on div "Assign Employee" at bounding box center [1333, 236] width 102 height 38
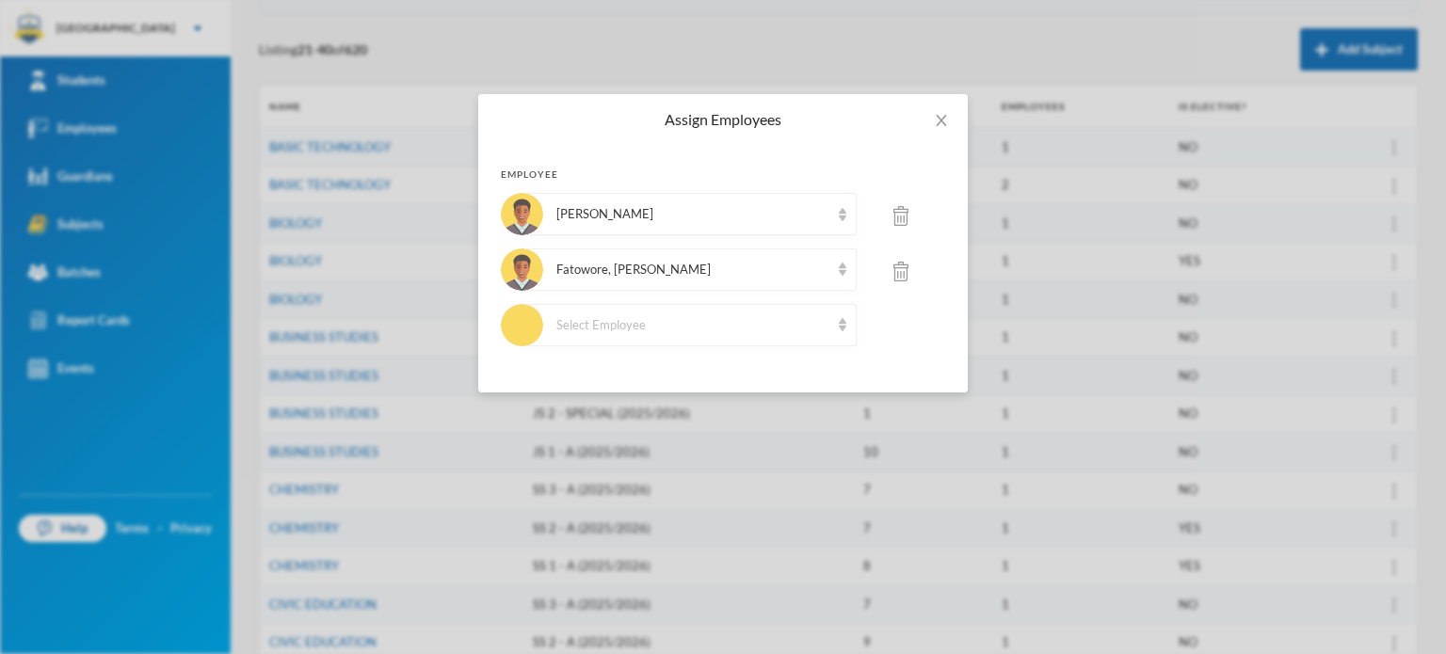
click at [902, 214] on img at bounding box center [900, 216] width 15 height 20
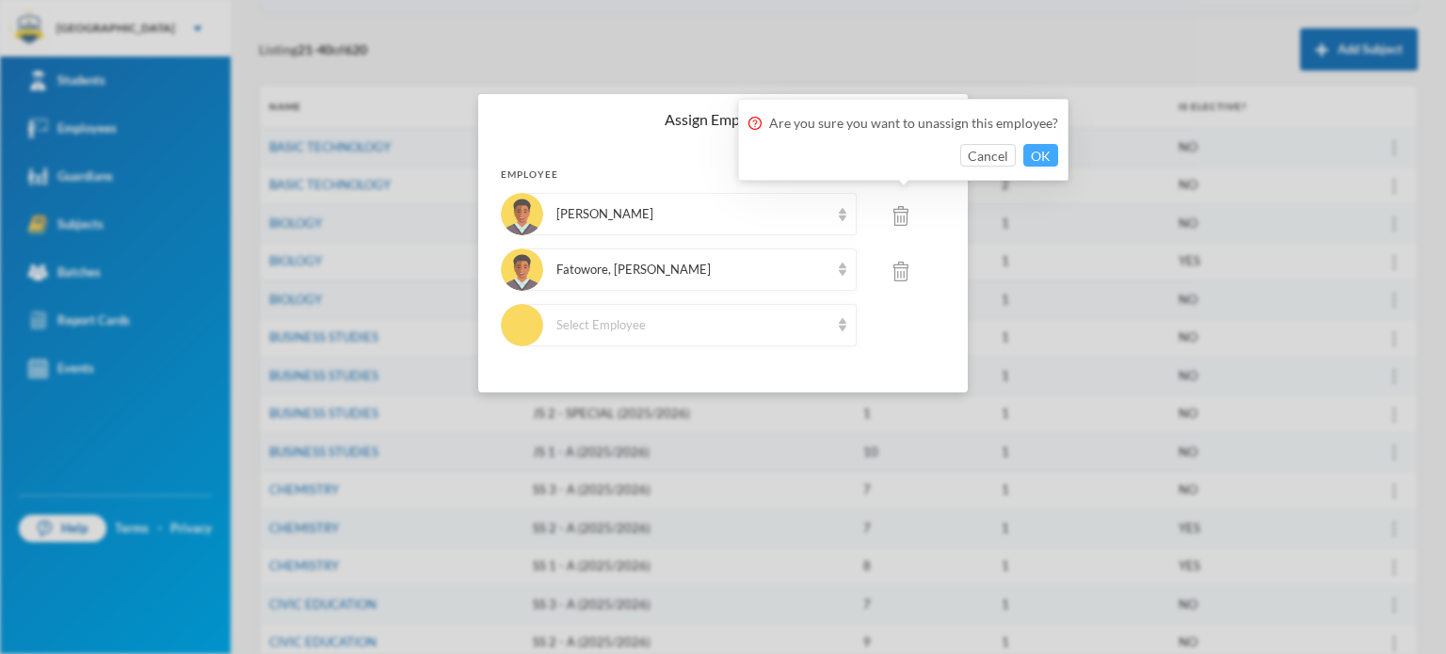
click at [1032, 153] on button "OK" at bounding box center [1040, 155] width 35 height 23
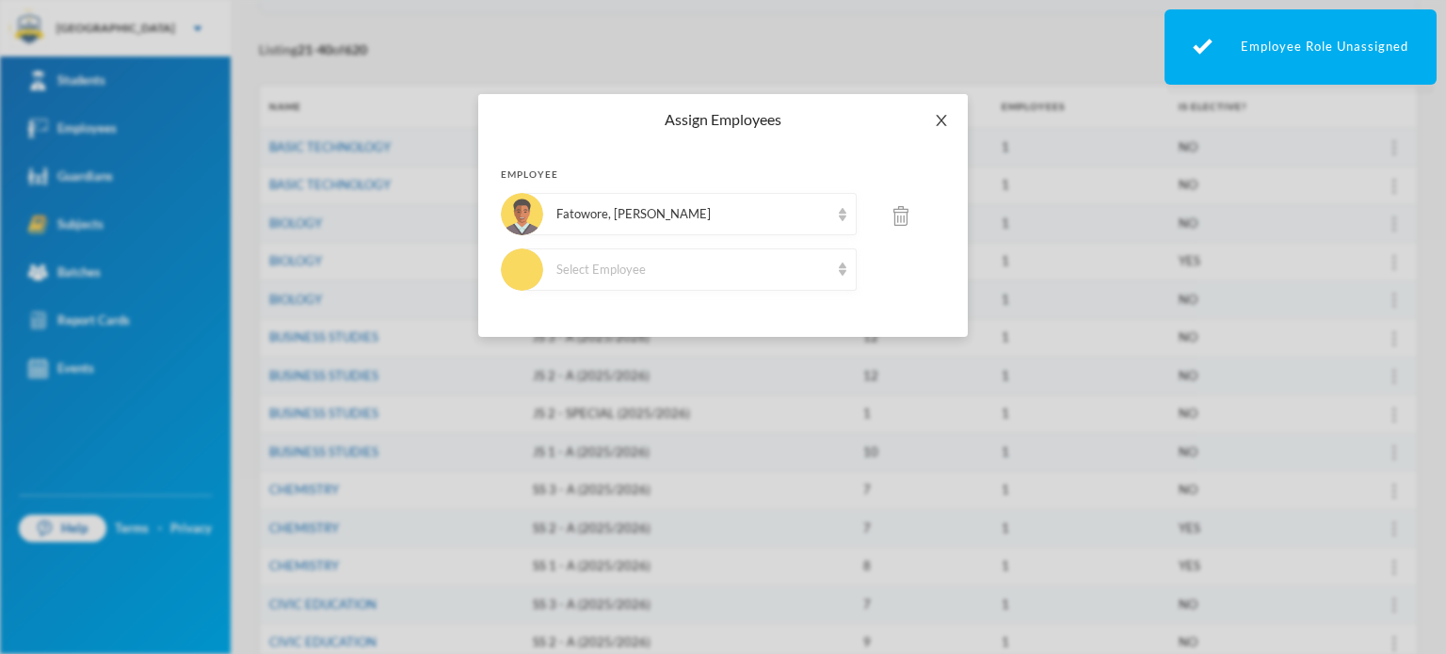
click at [939, 116] on icon "icon: close" at bounding box center [941, 120] width 15 height 15
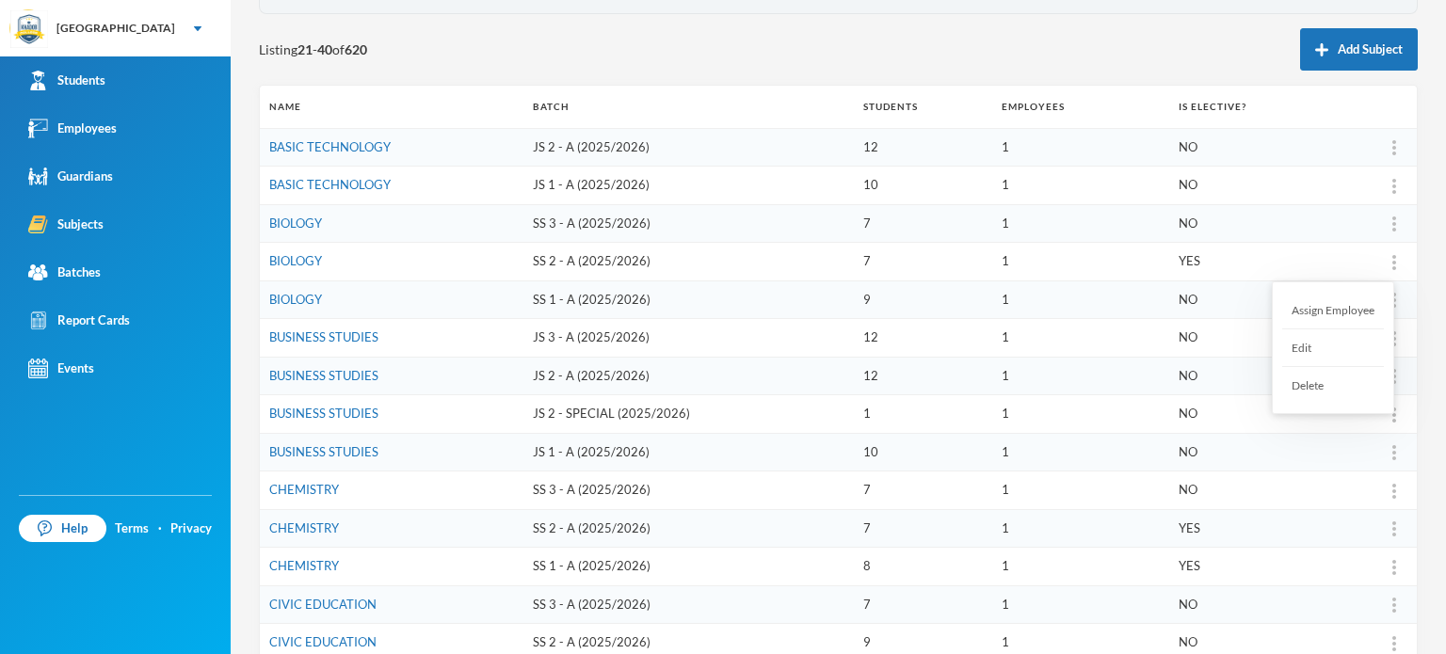
click at [1342, 300] on div "Assign Employee" at bounding box center [1333, 311] width 102 height 38
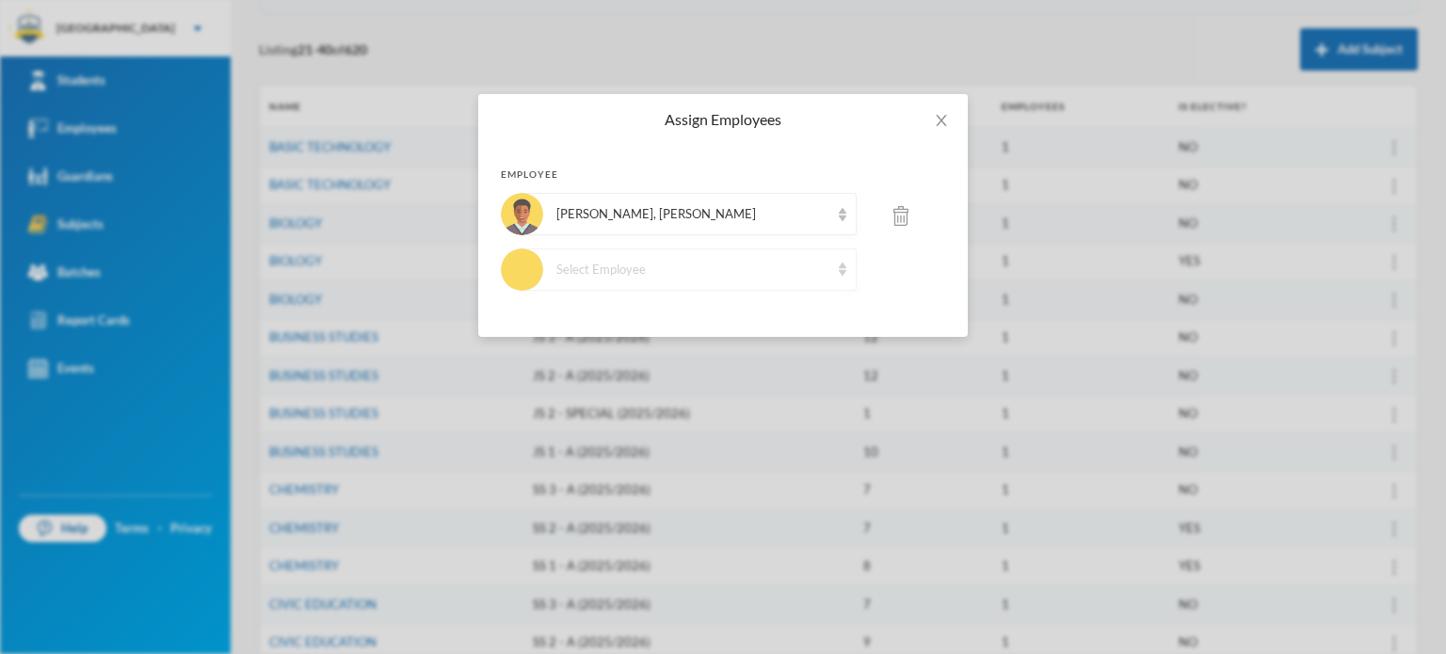
click at [840, 265] on img at bounding box center [843, 269] width 8 height 13
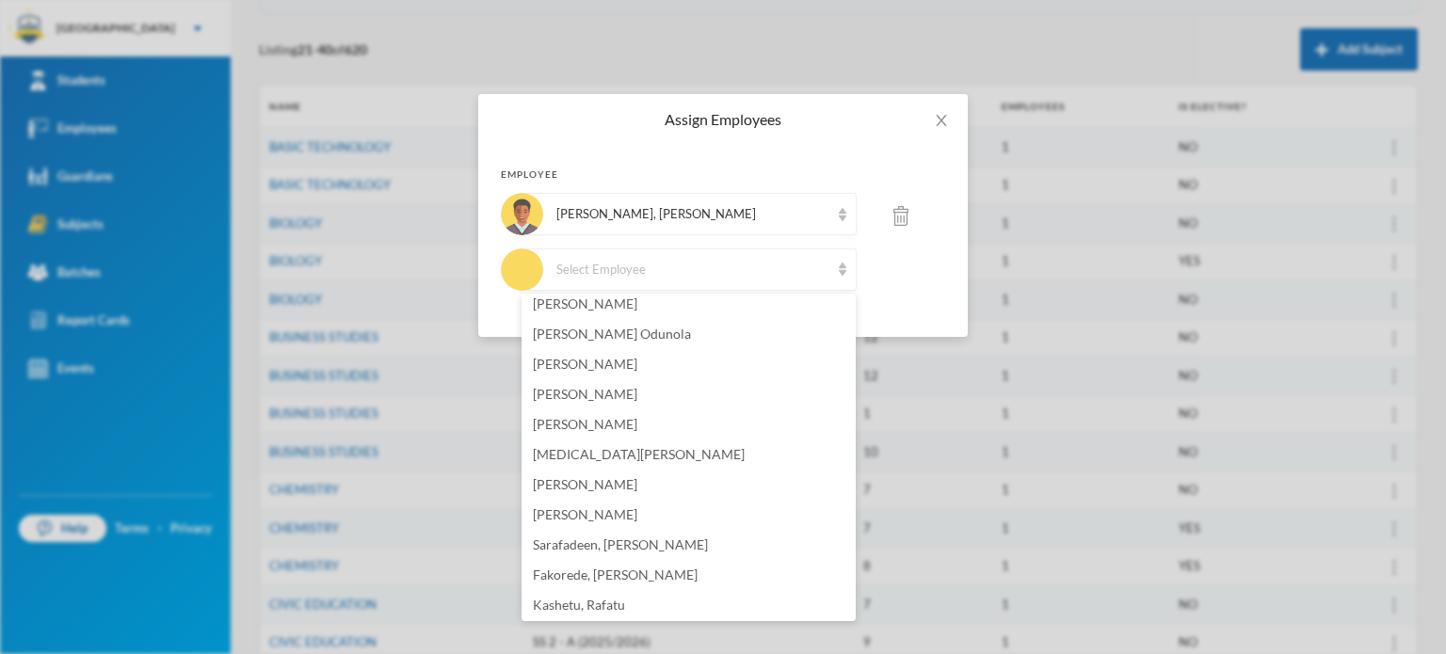
scroll to position [463, 0]
click at [631, 350] on li "[PERSON_NAME]" at bounding box center [689, 361] width 334 height 30
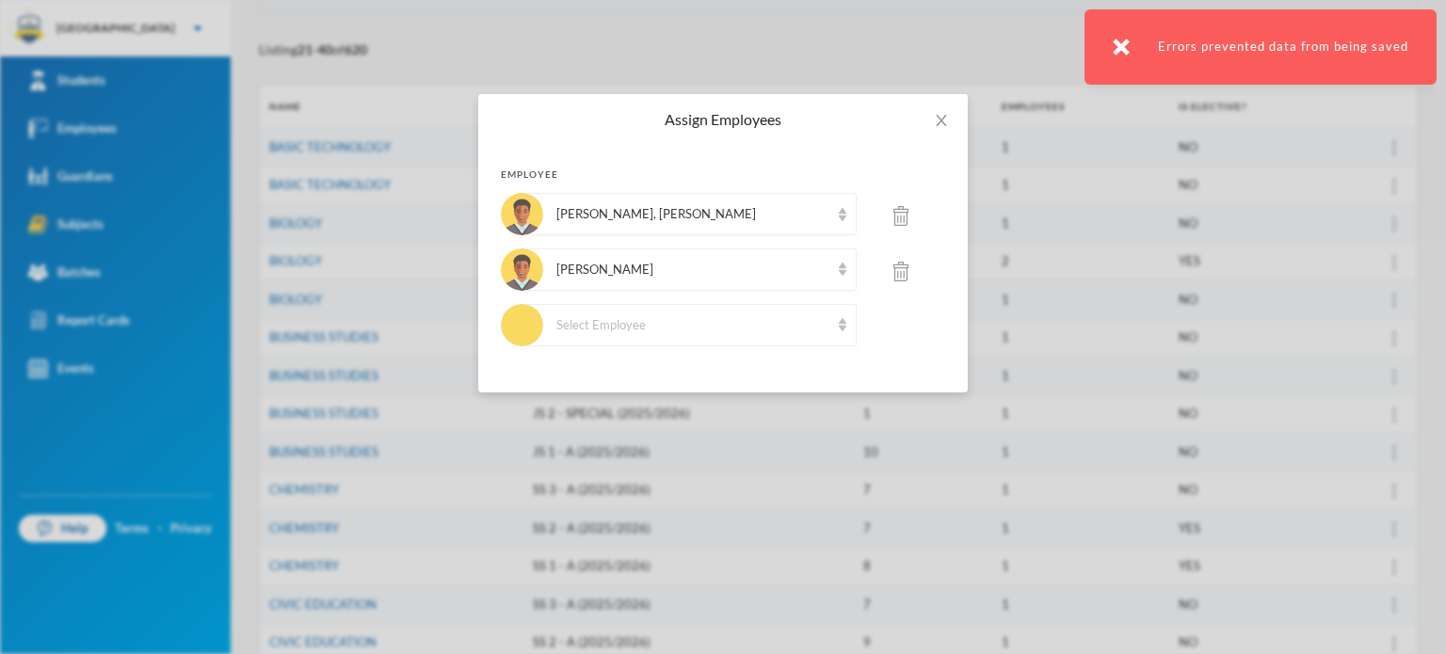
click at [904, 213] on img at bounding box center [900, 216] width 15 height 20
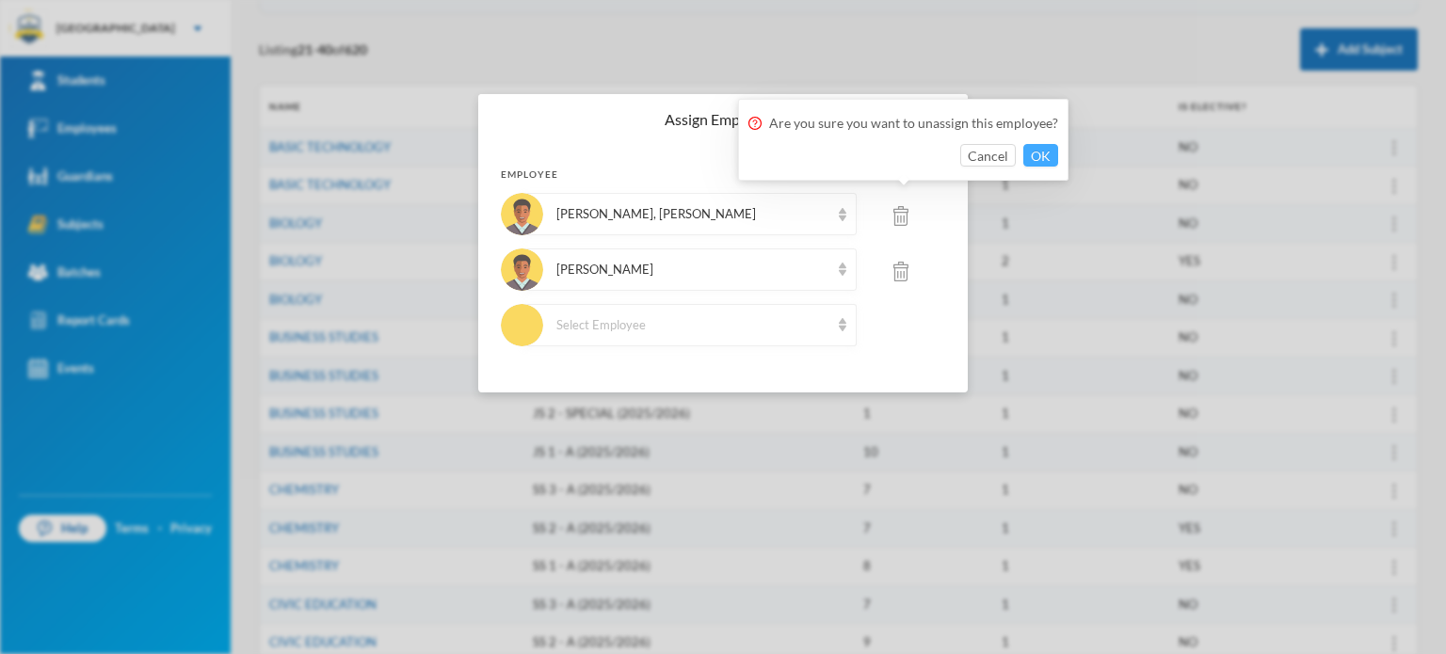
click at [1032, 146] on button "OK" at bounding box center [1040, 155] width 35 height 23
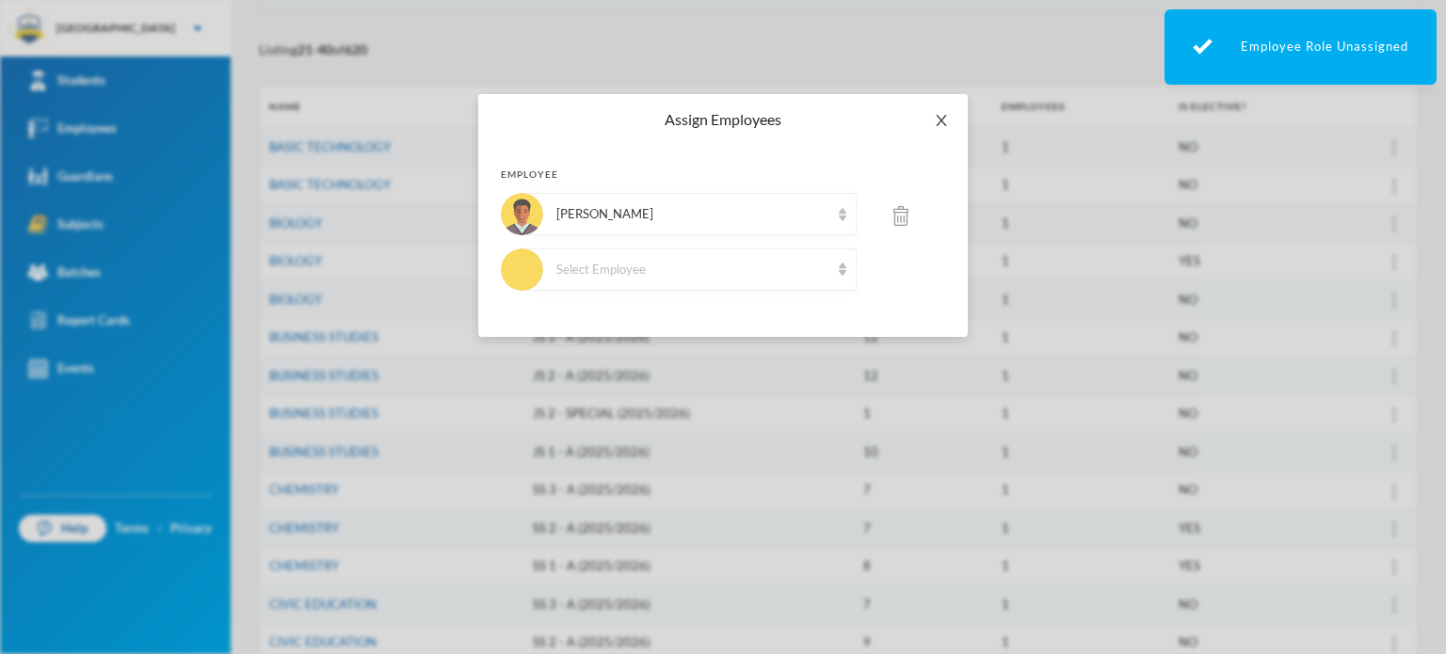
click at [936, 120] on icon "icon: close" at bounding box center [941, 120] width 15 height 15
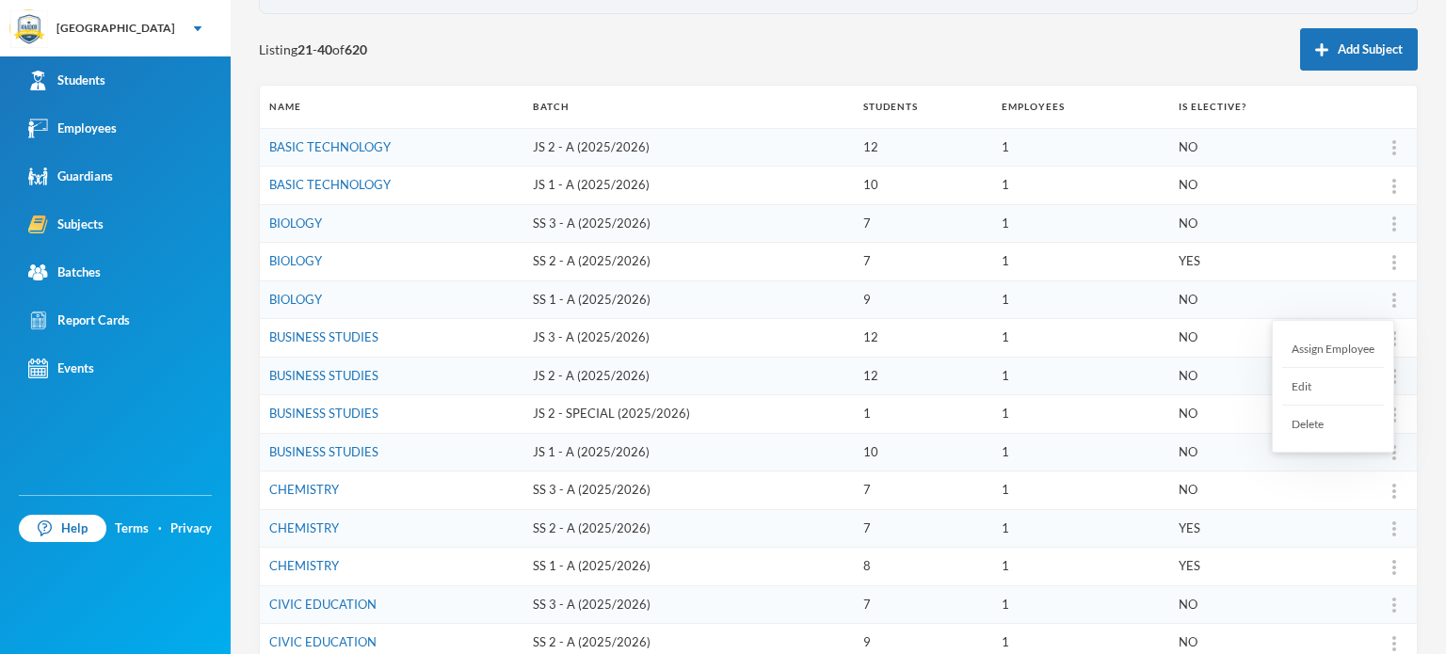
click at [1381, 296] on div at bounding box center [1394, 300] width 26 height 19
click at [1359, 342] on div "Assign Employee" at bounding box center [1333, 349] width 102 height 38
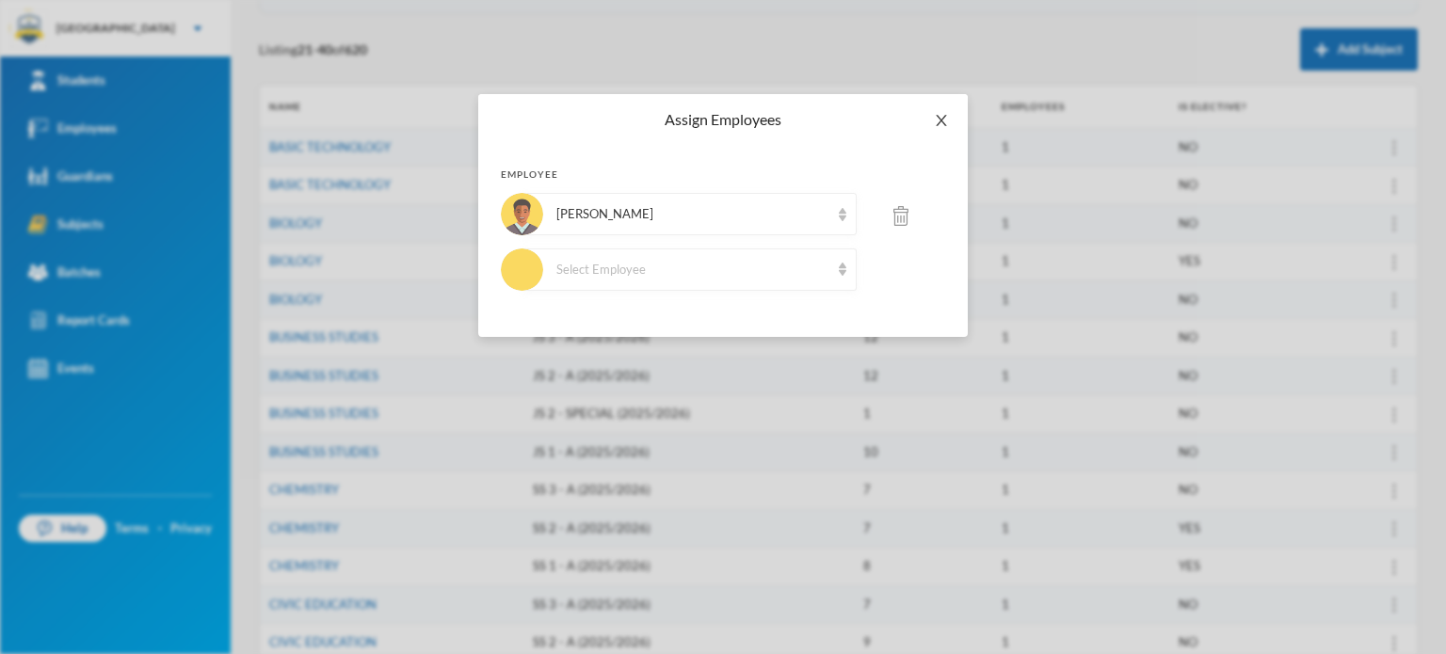
click at [944, 118] on icon "icon: close" at bounding box center [941, 120] width 10 height 11
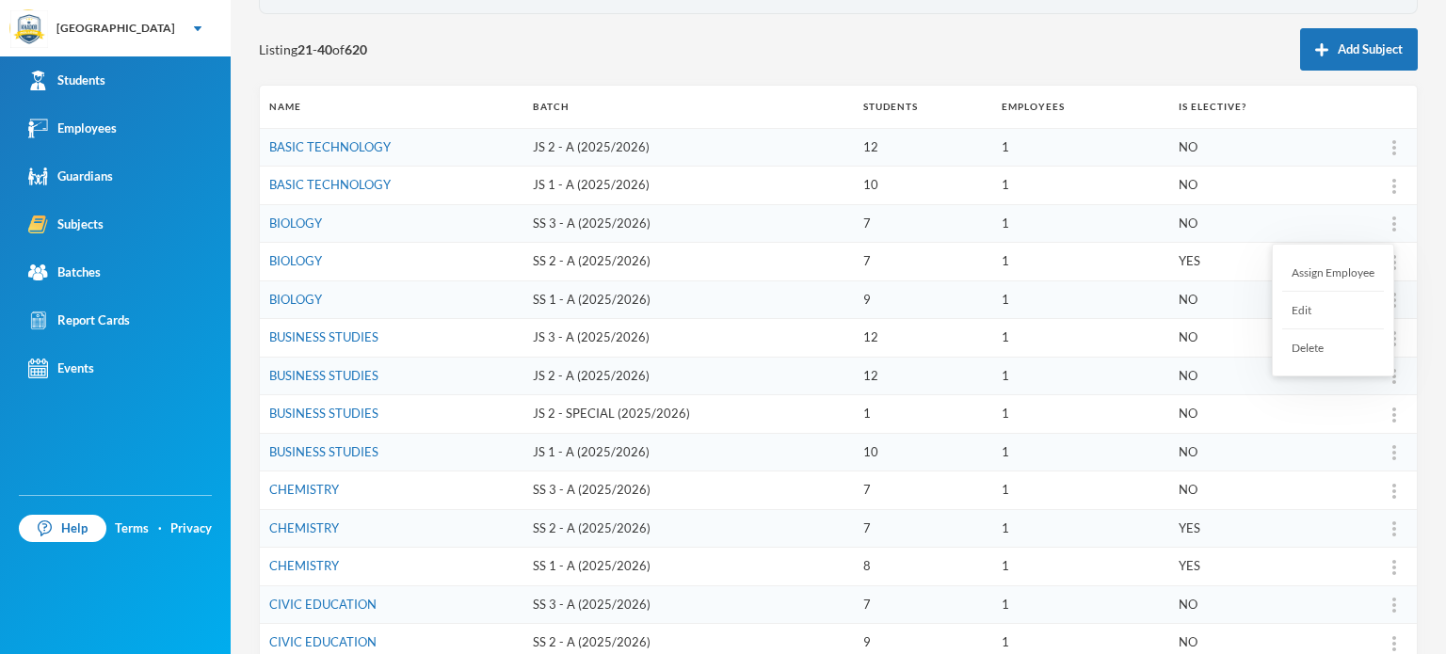
click at [1352, 263] on div "Assign Employee" at bounding box center [1333, 273] width 102 height 38
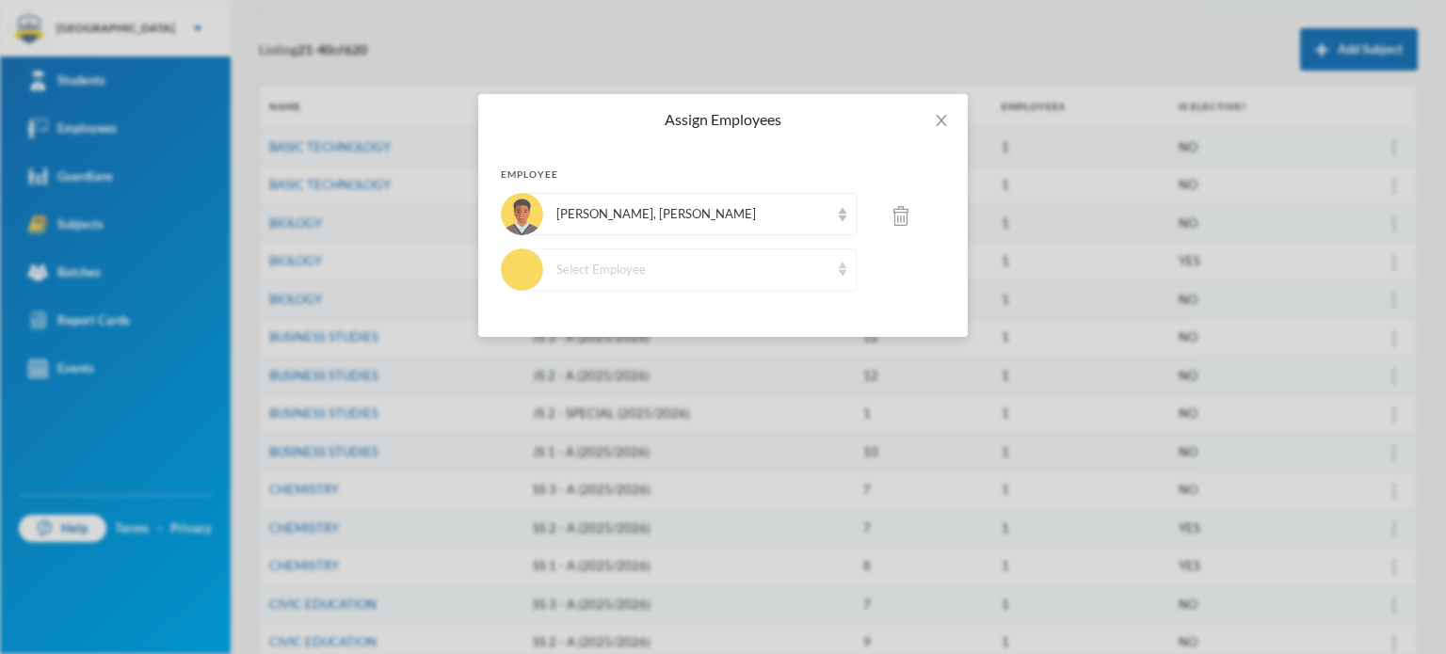
click at [844, 259] on div "Select Employee" at bounding box center [689, 270] width 334 height 42
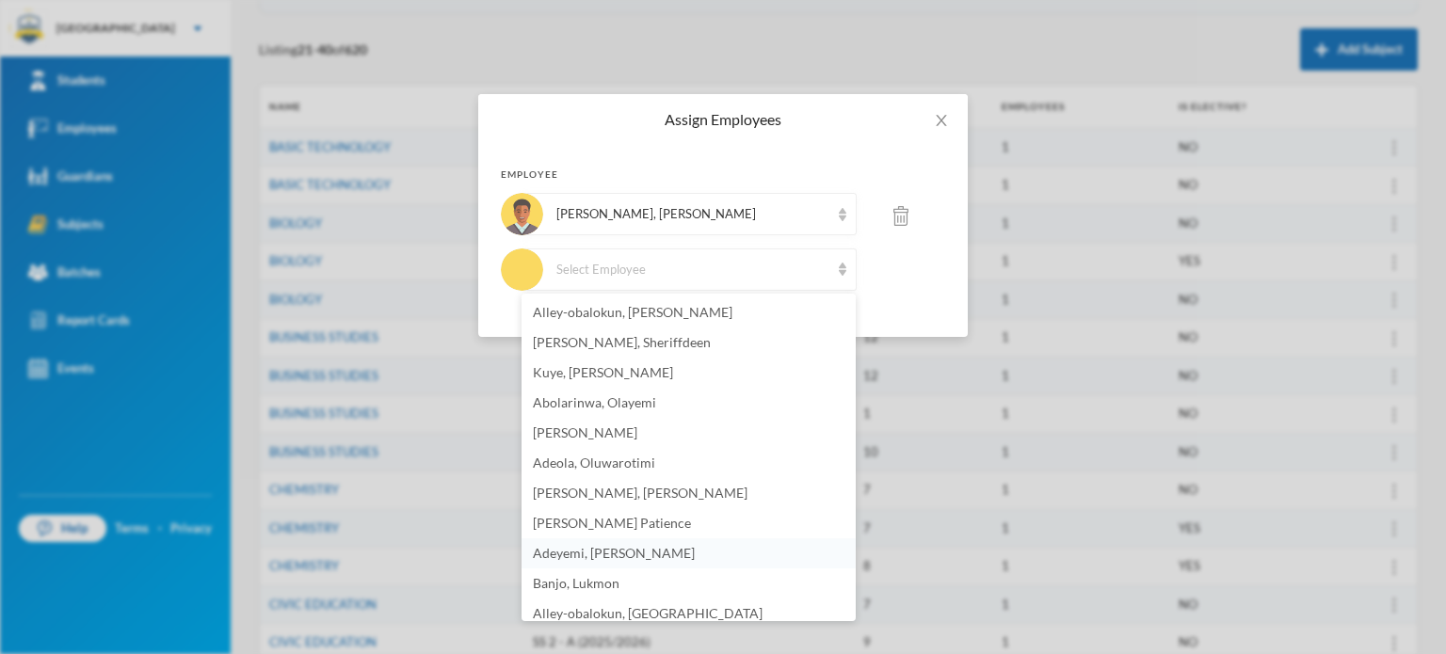
click at [651, 543] on li "Adeyemi, [PERSON_NAME]" at bounding box center [689, 553] width 334 height 30
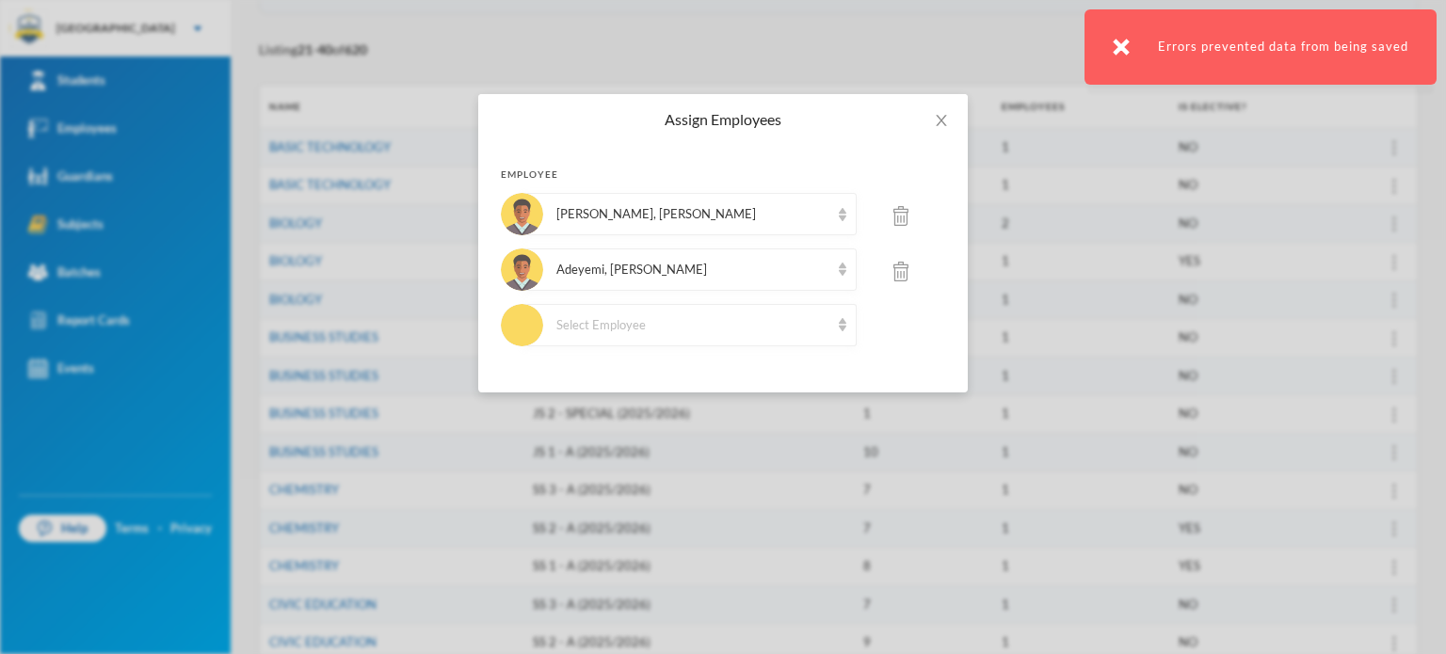
click at [901, 206] on img at bounding box center [900, 216] width 15 height 20
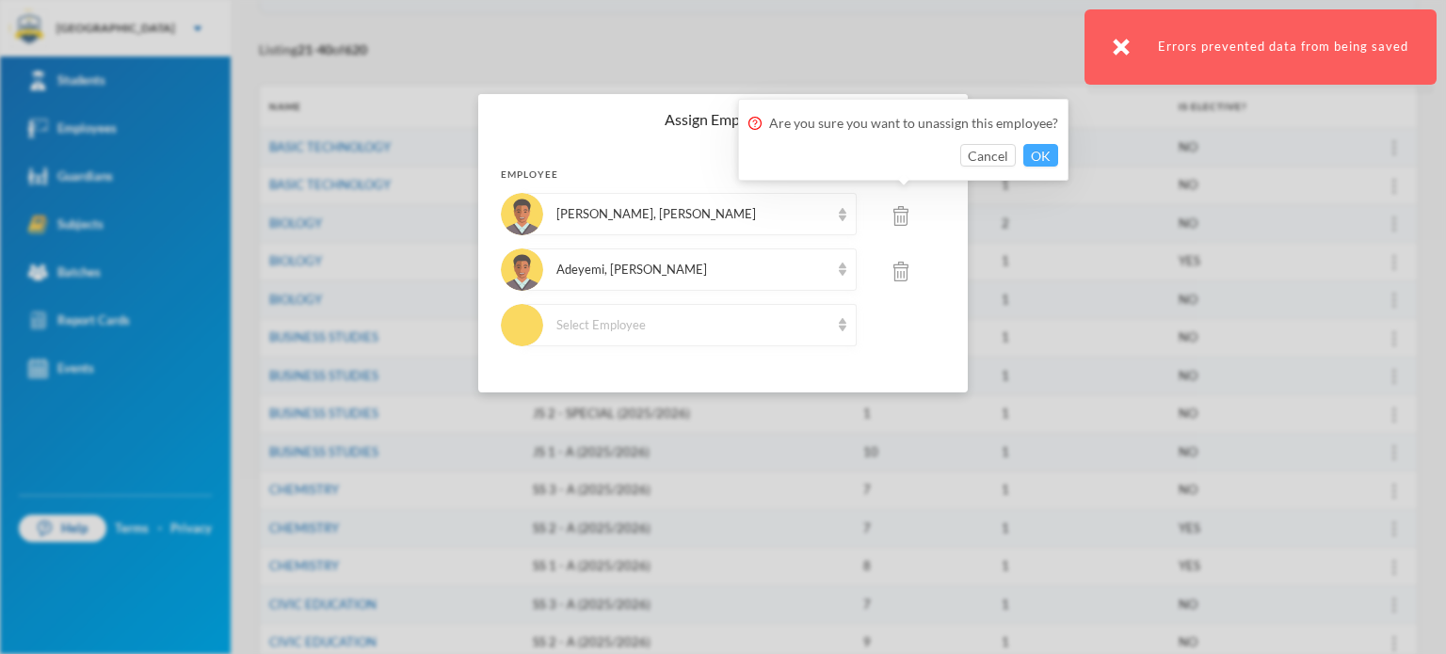
click at [1023, 149] on button "OK" at bounding box center [1040, 155] width 35 height 23
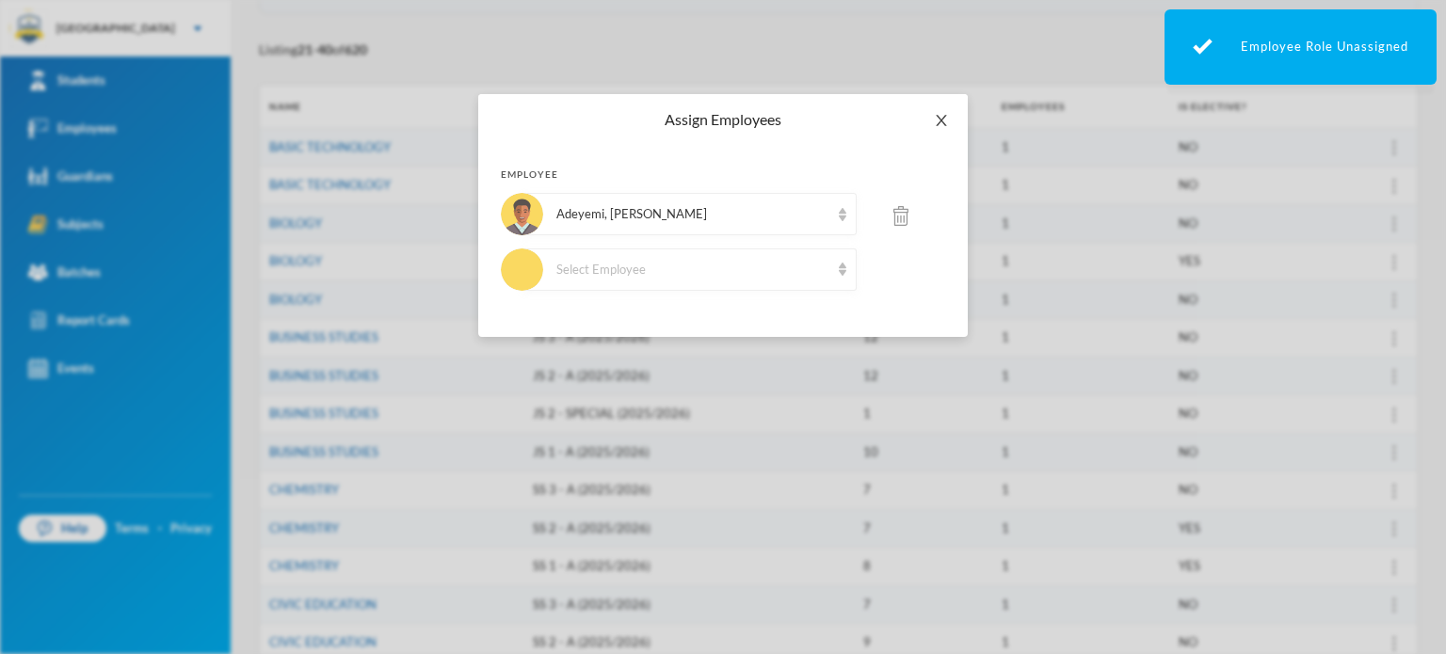
click at [945, 109] on span "Close" at bounding box center [941, 120] width 53 height 53
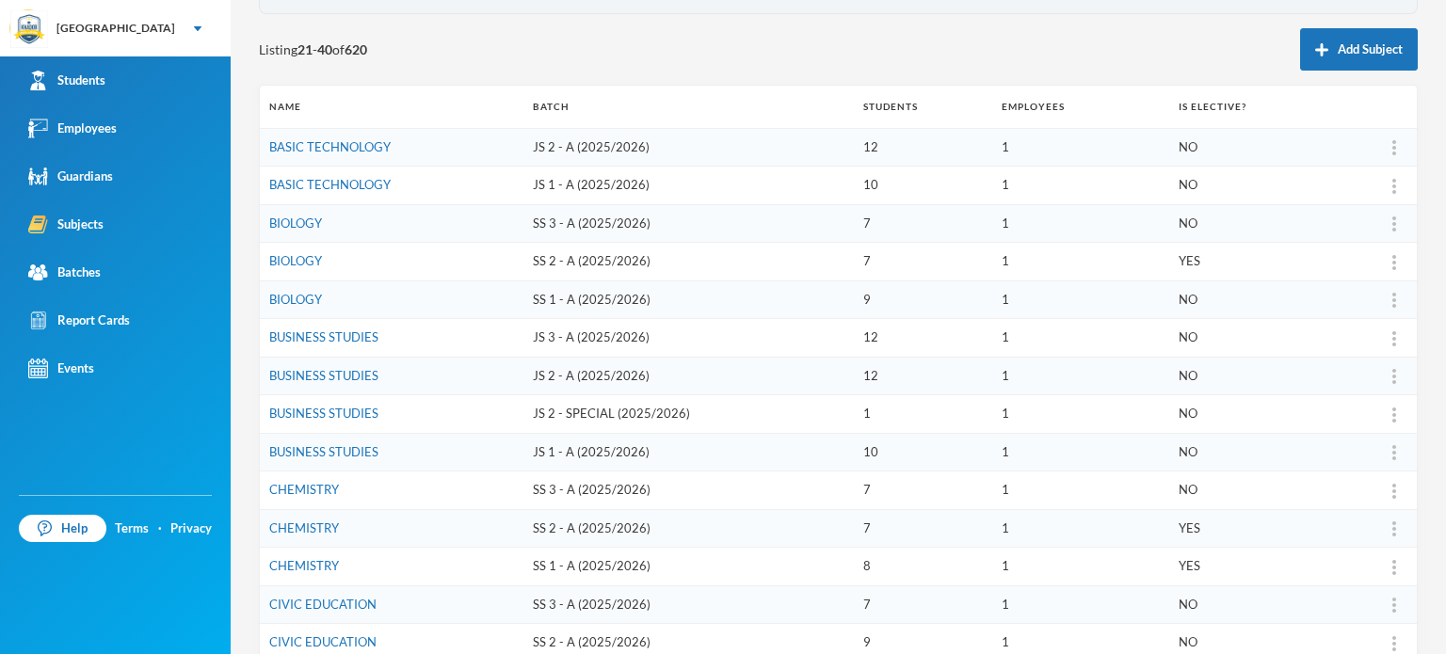
click at [874, 359] on td "12" at bounding box center [923, 376] width 138 height 39
click at [1349, 378] on div "Assign Employee" at bounding box center [1333, 387] width 102 height 38
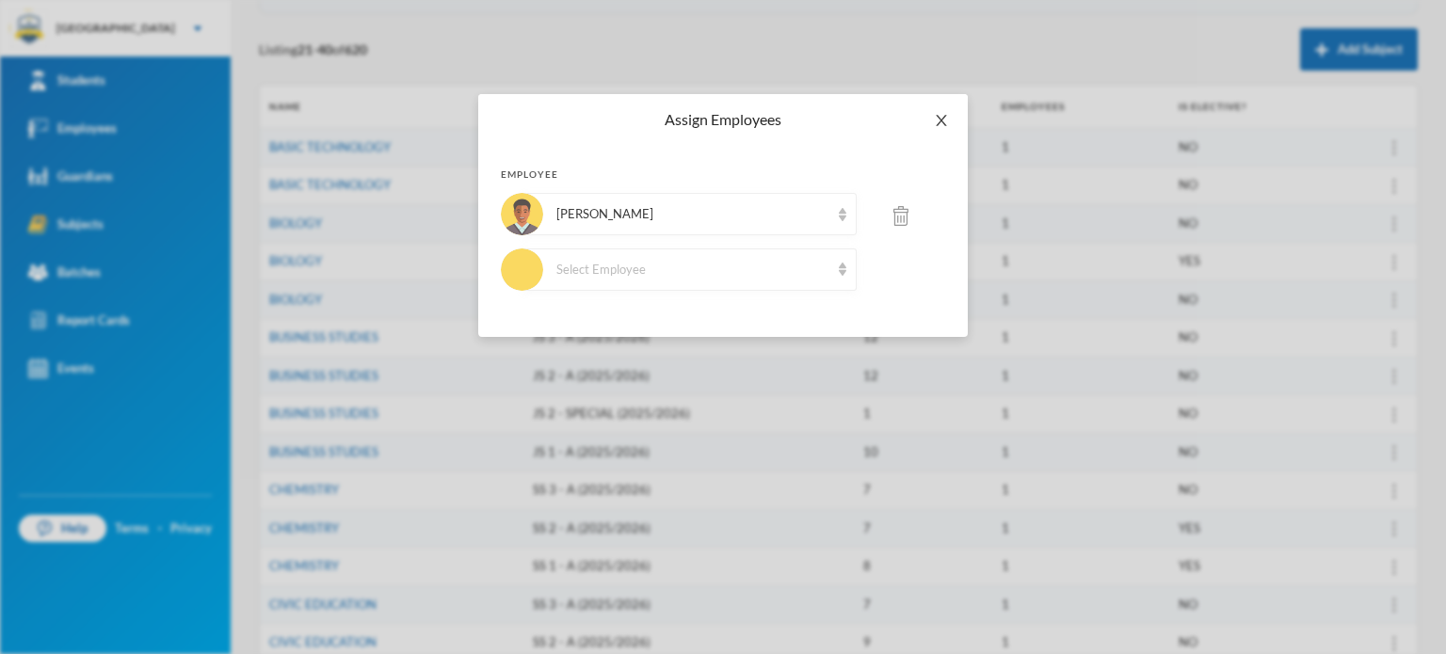
click at [935, 110] on span "Close" at bounding box center [941, 120] width 53 height 53
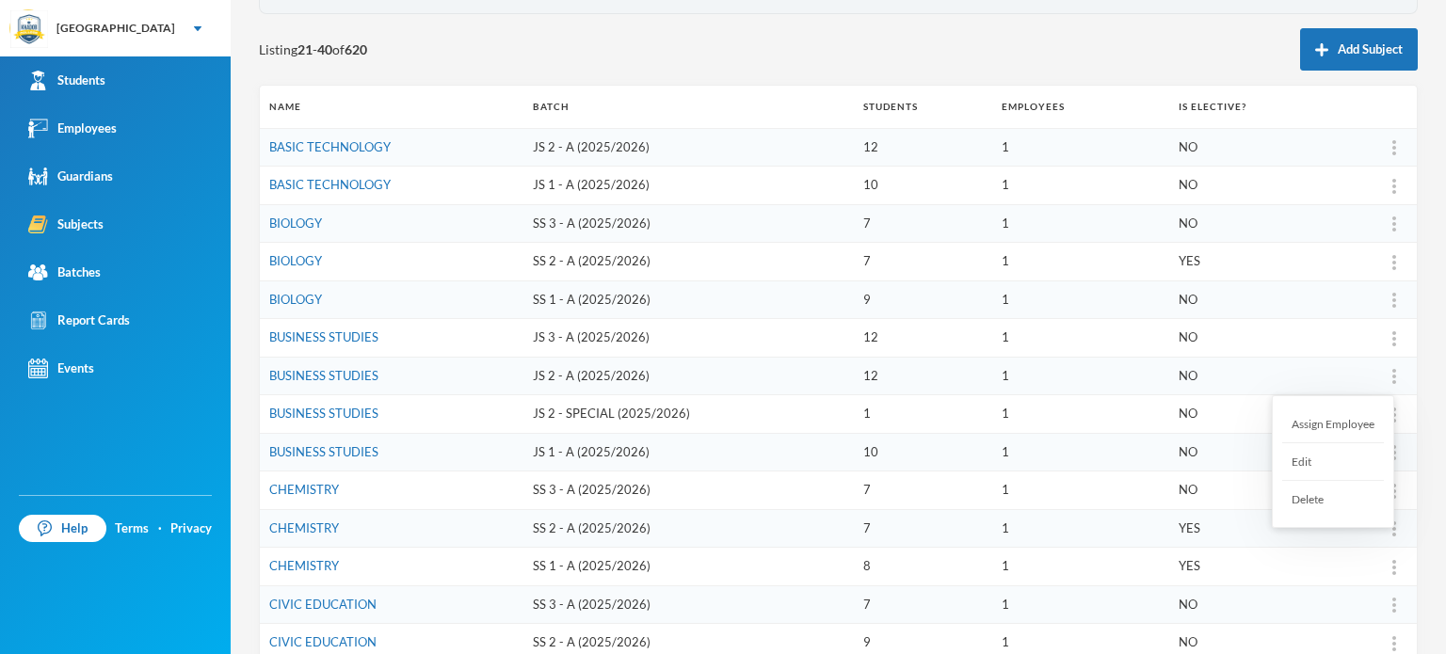
click at [1344, 424] on div "Assign Employee" at bounding box center [1333, 425] width 102 height 38
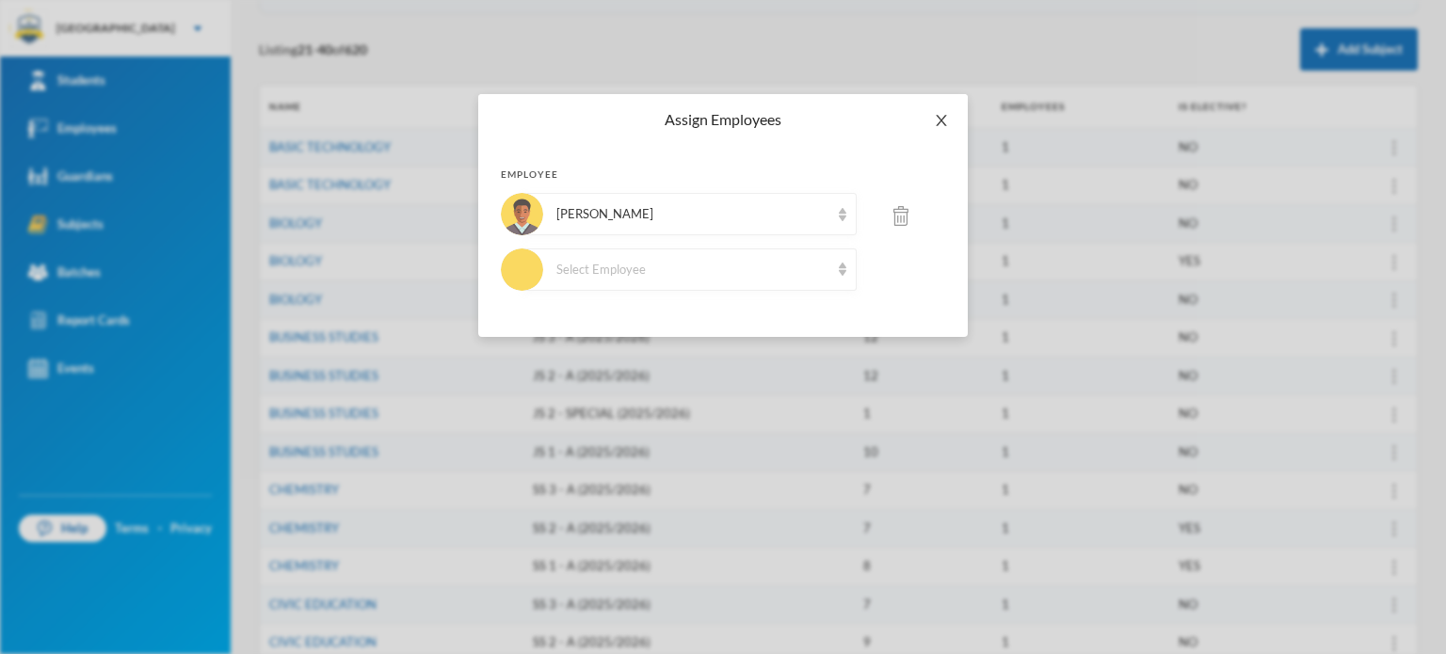
click at [942, 120] on icon "icon: close" at bounding box center [941, 120] width 10 height 11
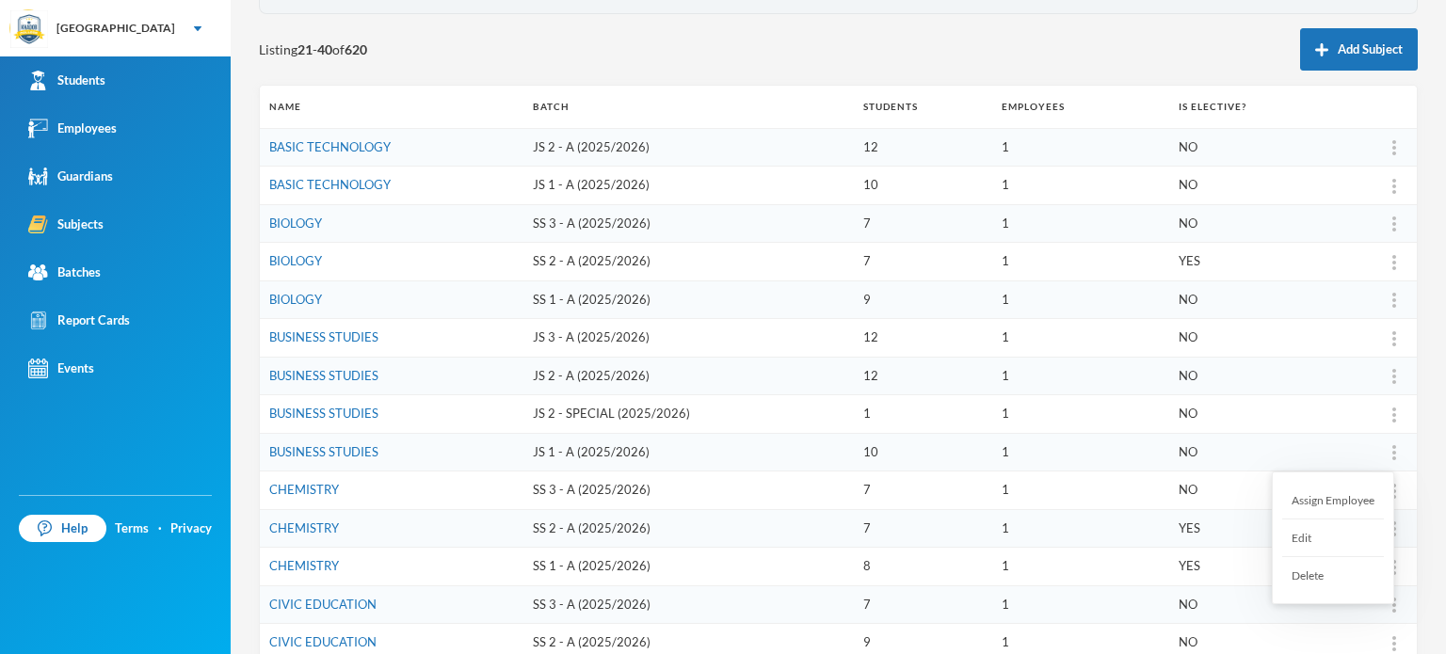
click at [1382, 451] on div at bounding box center [1394, 452] width 26 height 19
click at [1356, 495] on div "Assign Employee" at bounding box center [1333, 501] width 102 height 38
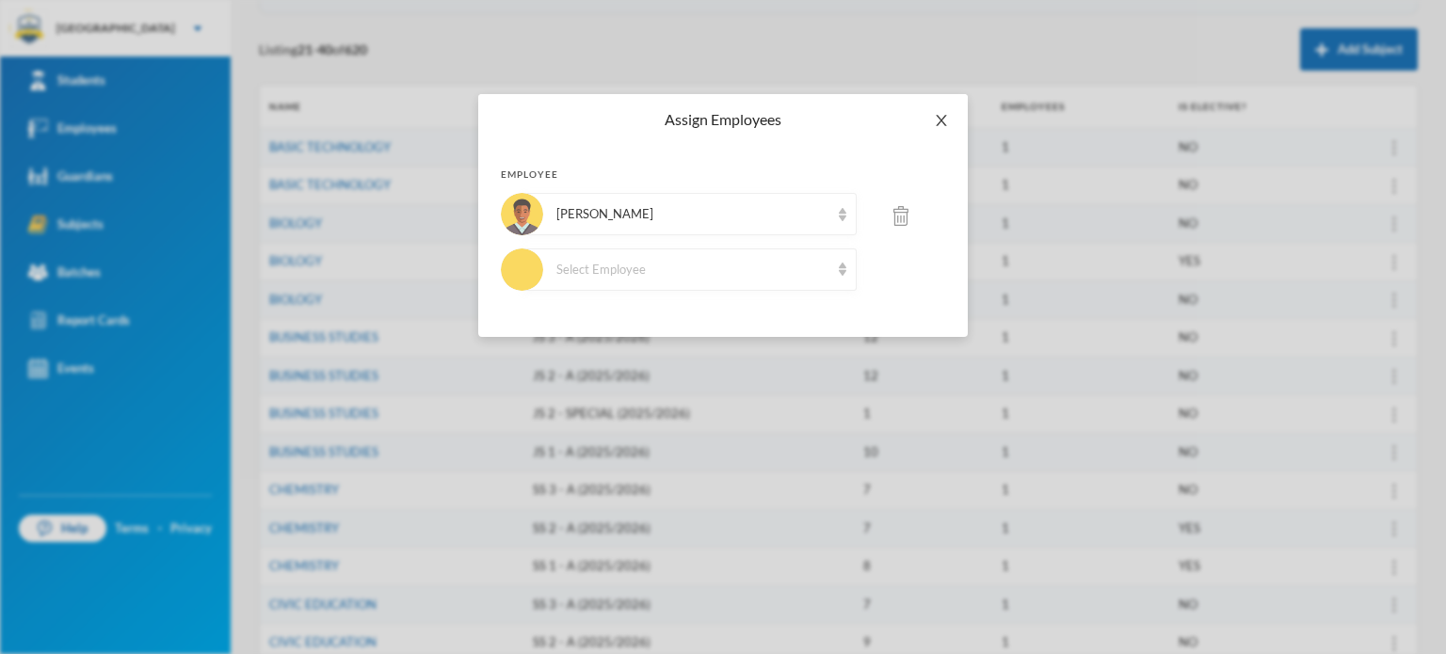
click at [949, 113] on span "Close" at bounding box center [941, 120] width 53 height 53
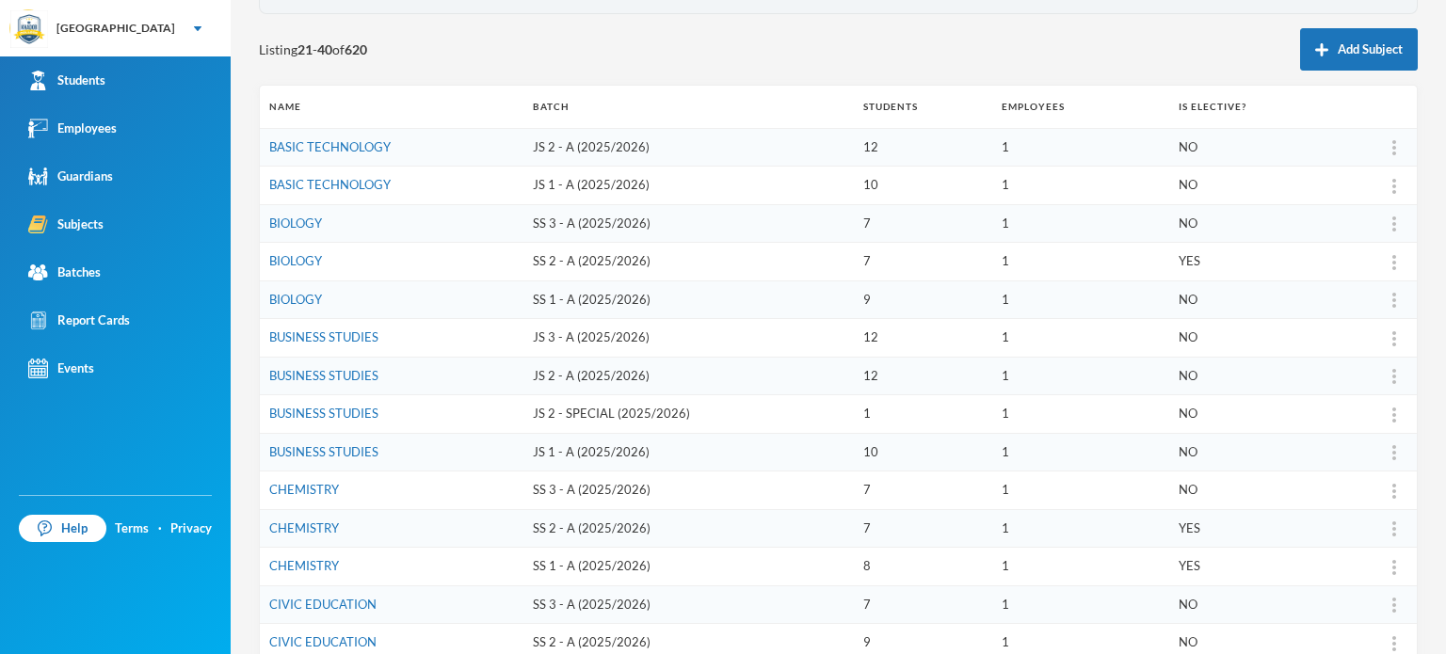
click at [560, 481] on td "SS 3 - A (2025/2026)" at bounding box center [688, 491] width 330 height 39
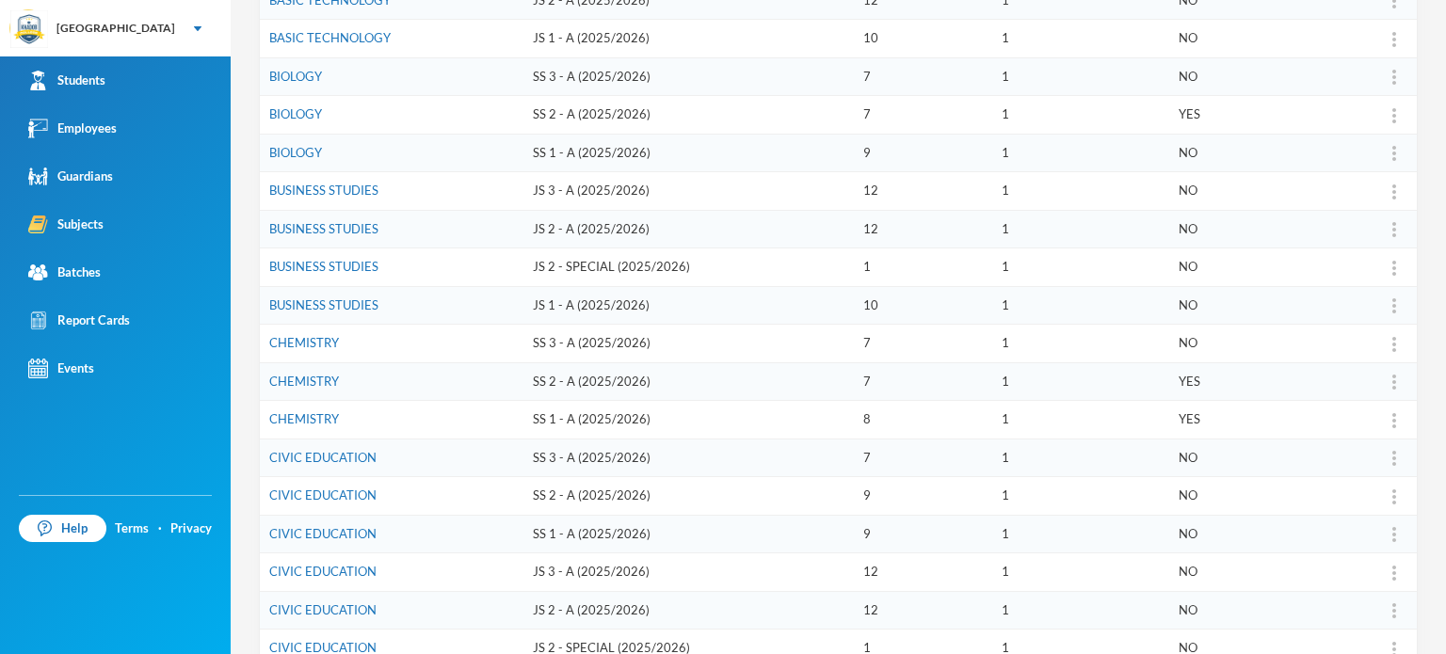
scroll to position [339, 0]
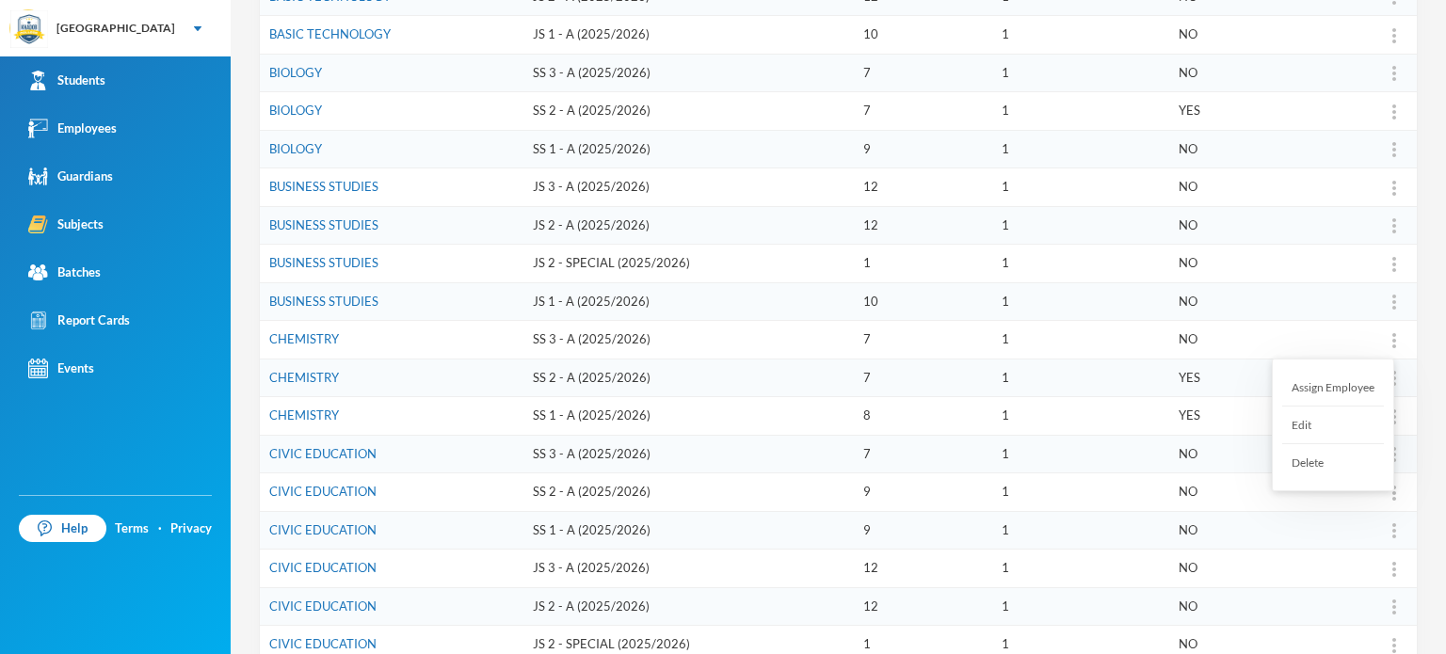
click at [1345, 384] on div "Assign Employee" at bounding box center [1333, 388] width 102 height 38
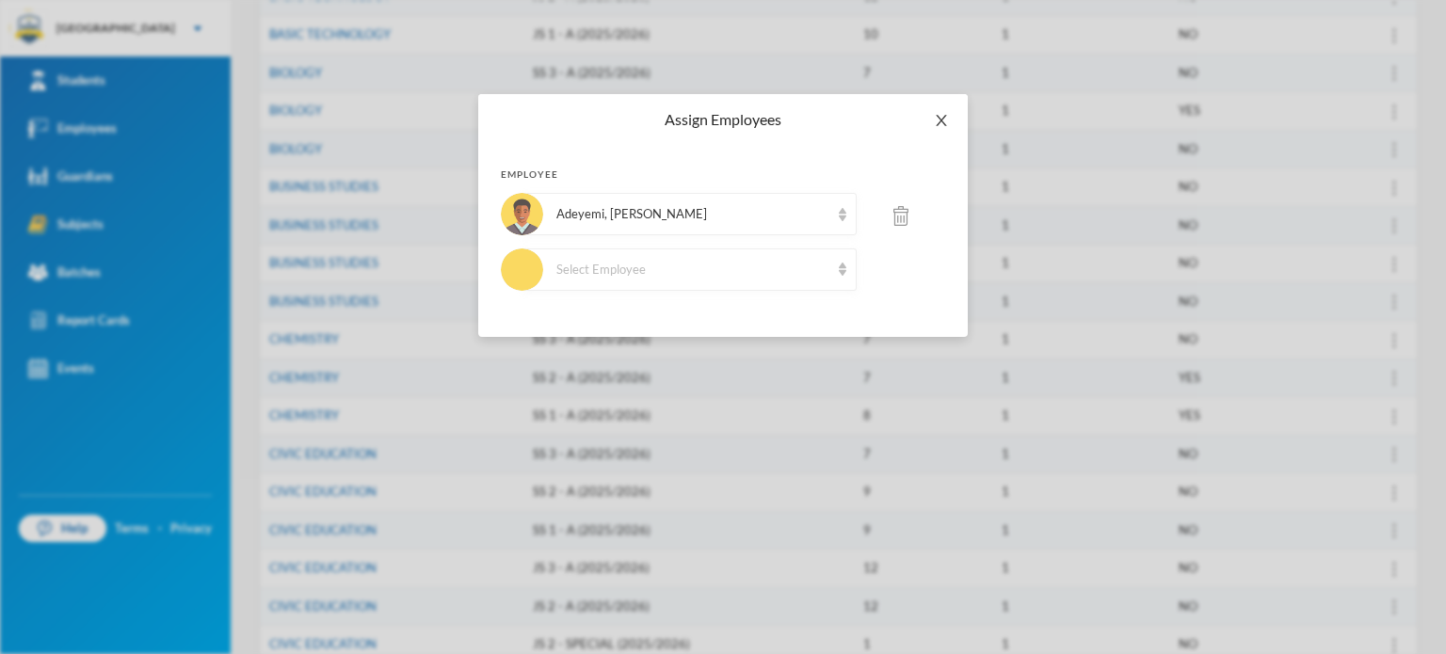
click at [938, 122] on icon "icon: close" at bounding box center [941, 120] width 15 height 15
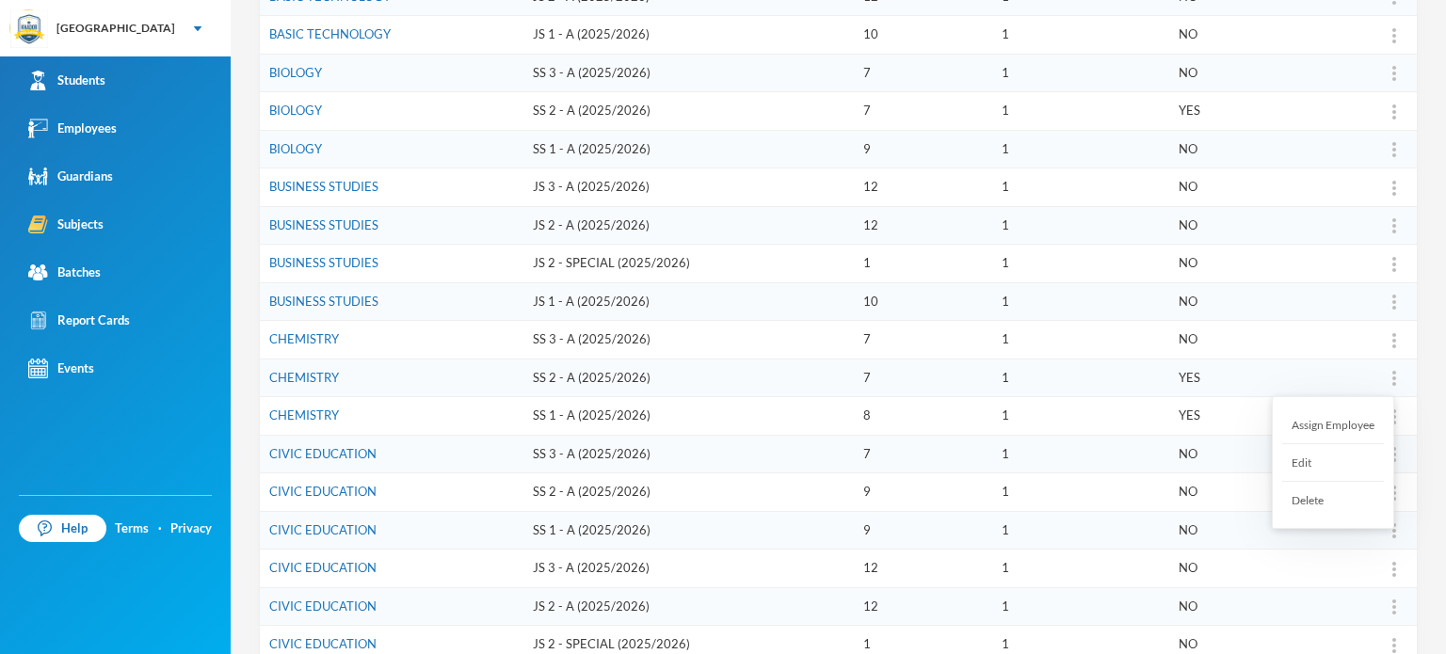
click at [1340, 419] on div "Assign Employee" at bounding box center [1333, 426] width 102 height 38
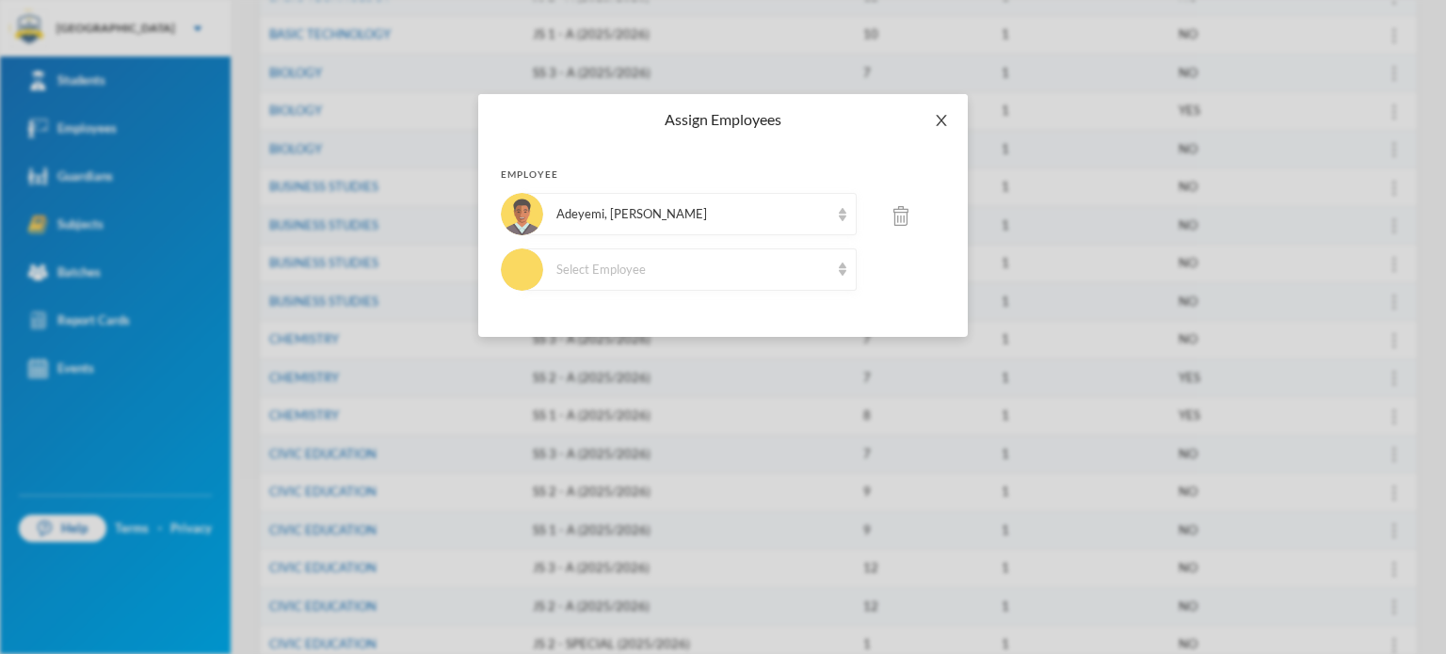
click at [941, 120] on icon "icon: close" at bounding box center [941, 120] width 10 height 11
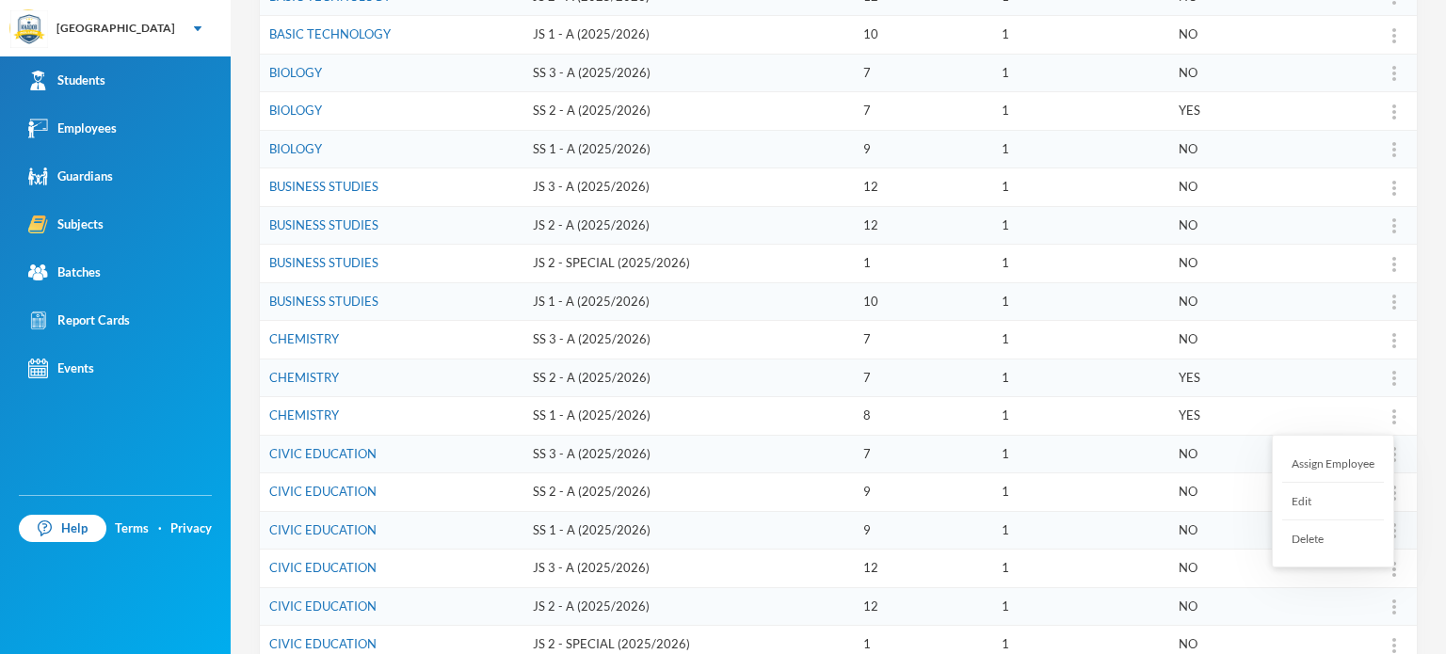
click at [1327, 461] on div "Assign Employee" at bounding box center [1333, 464] width 102 height 38
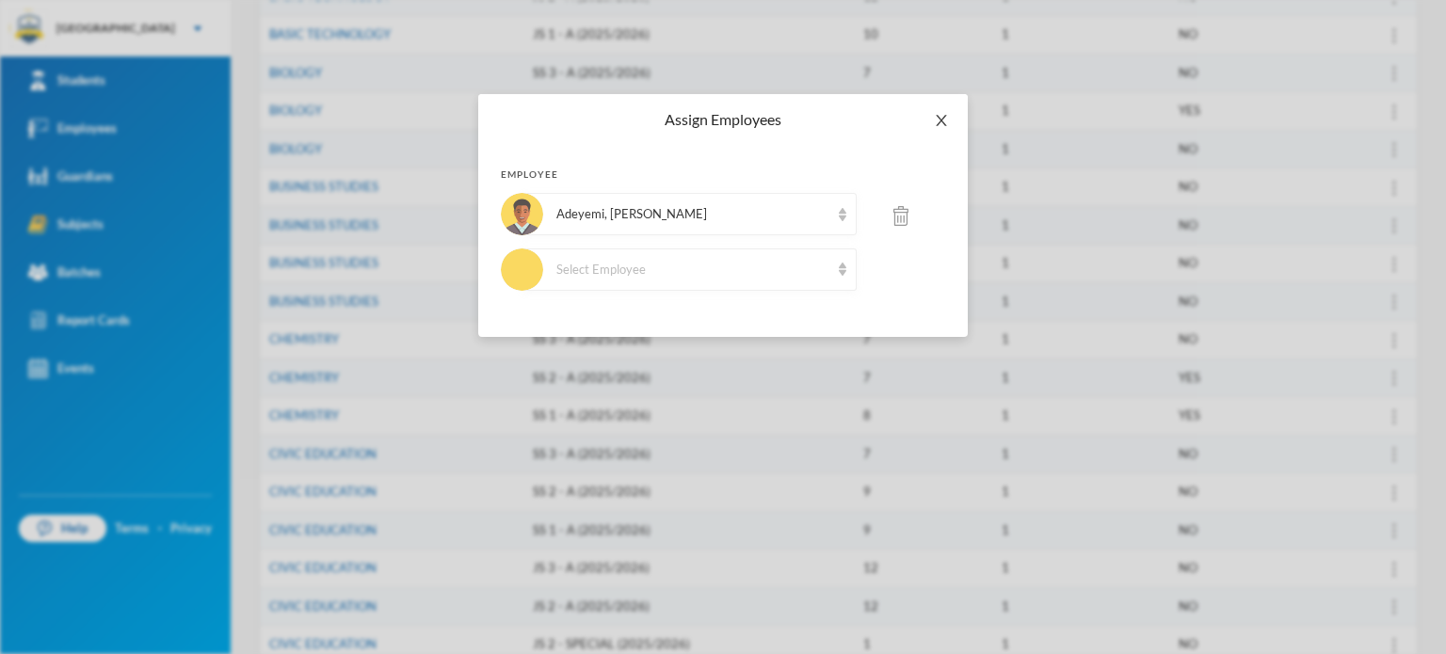
click at [939, 123] on icon "icon: close" at bounding box center [941, 120] width 10 height 11
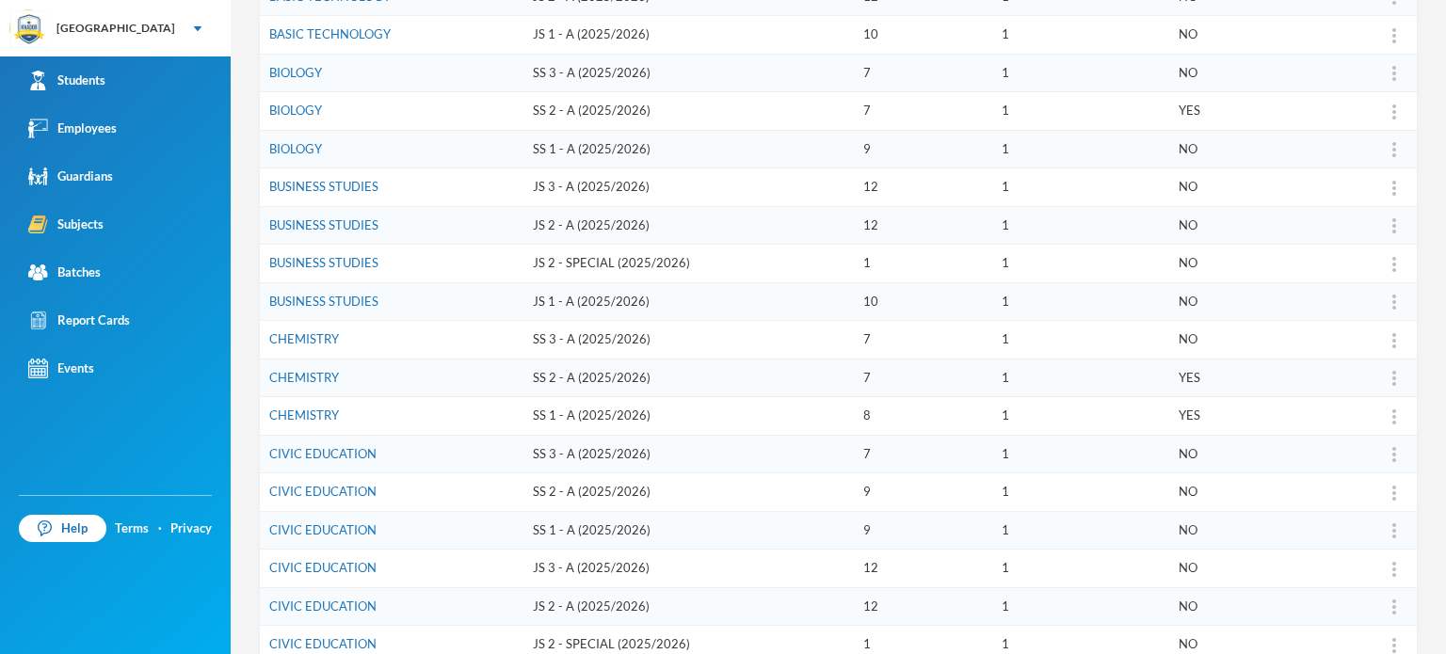
click at [625, 435] on td "SS 3 - A (2025/2026)" at bounding box center [688, 454] width 330 height 39
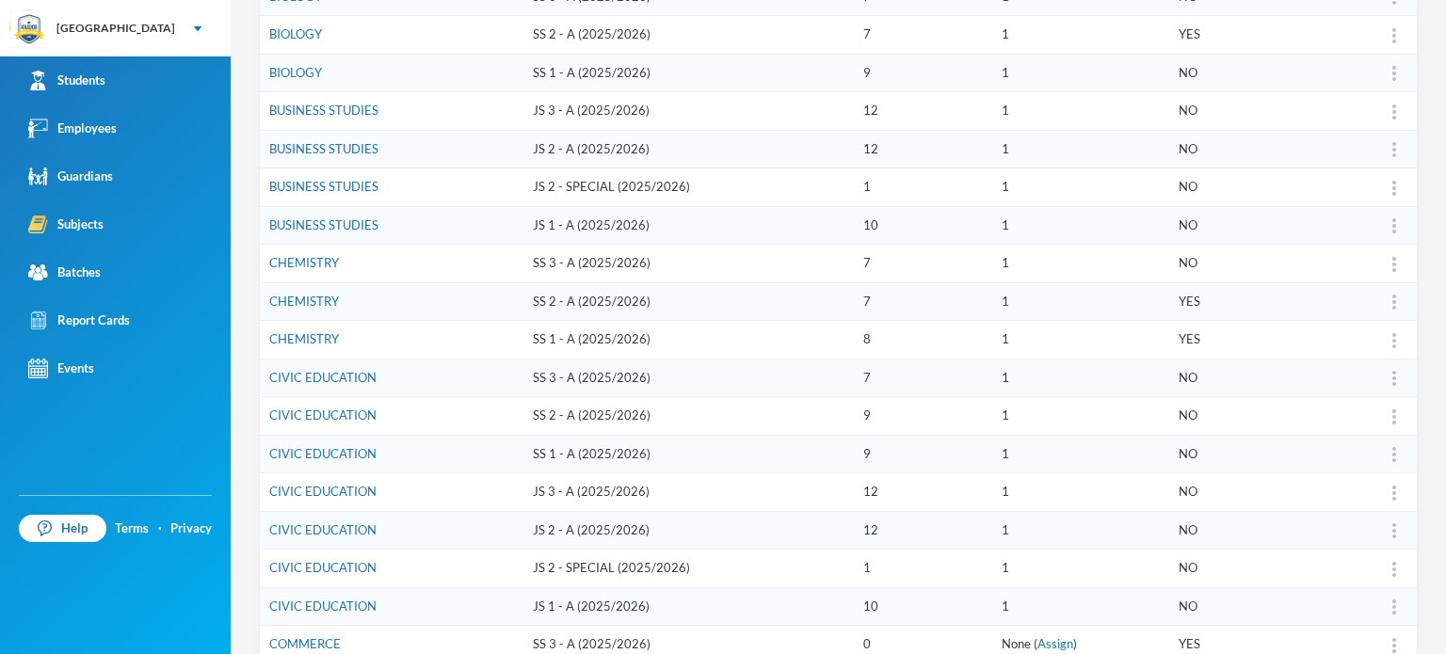
scroll to position [452, 0]
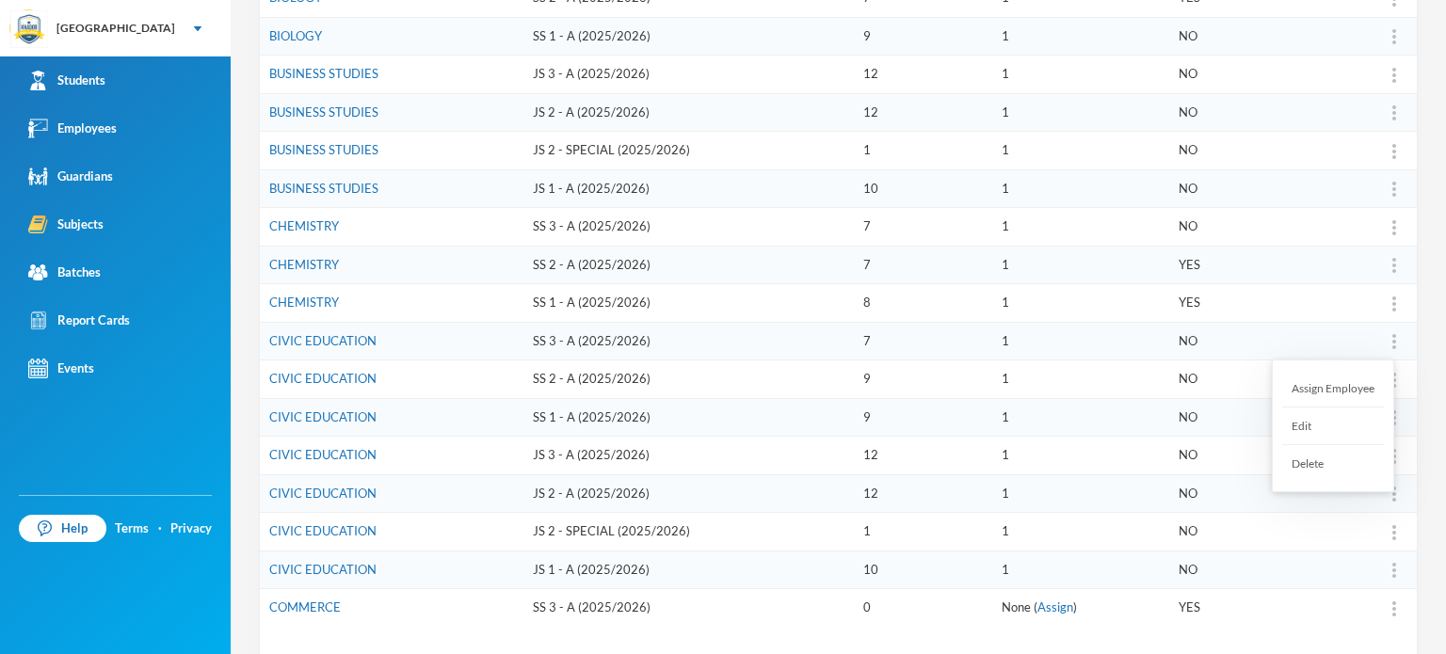
click at [1328, 378] on div "Assign Employee" at bounding box center [1333, 389] width 102 height 38
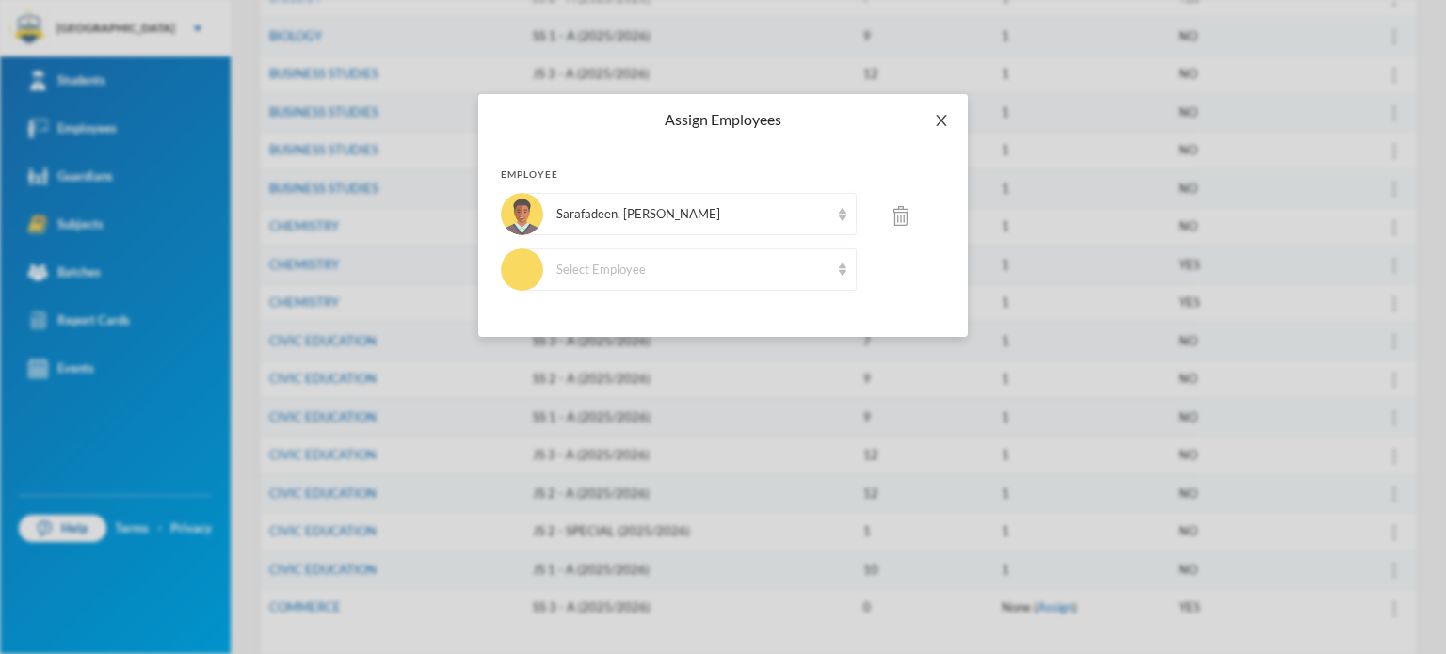
click at [941, 119] on icon "icon: close" at bounding box center [941, 120] width 15 height 15
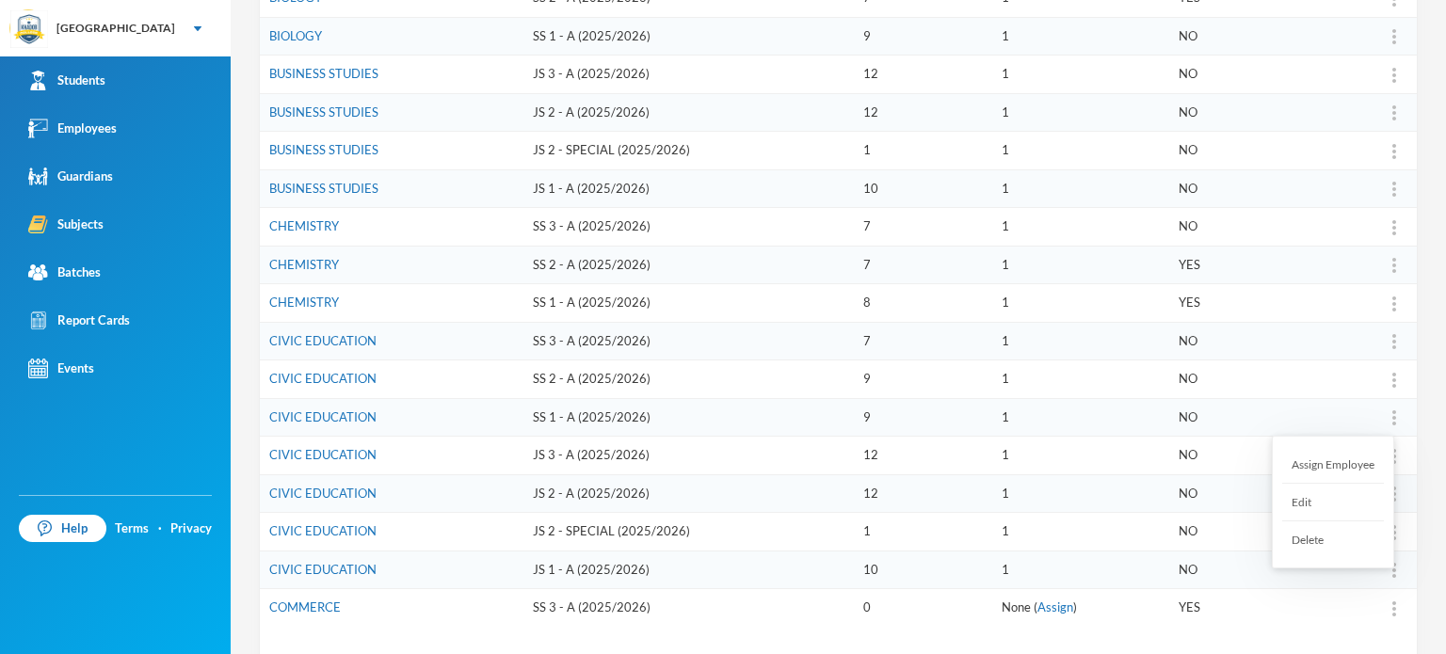
click at [1392, 410] on img at bounding box center [1394, 417] width 4 height 15
click at [1335, 453] on div "Assign Employee" at bounding box center [1333, 465] width 102 height 38
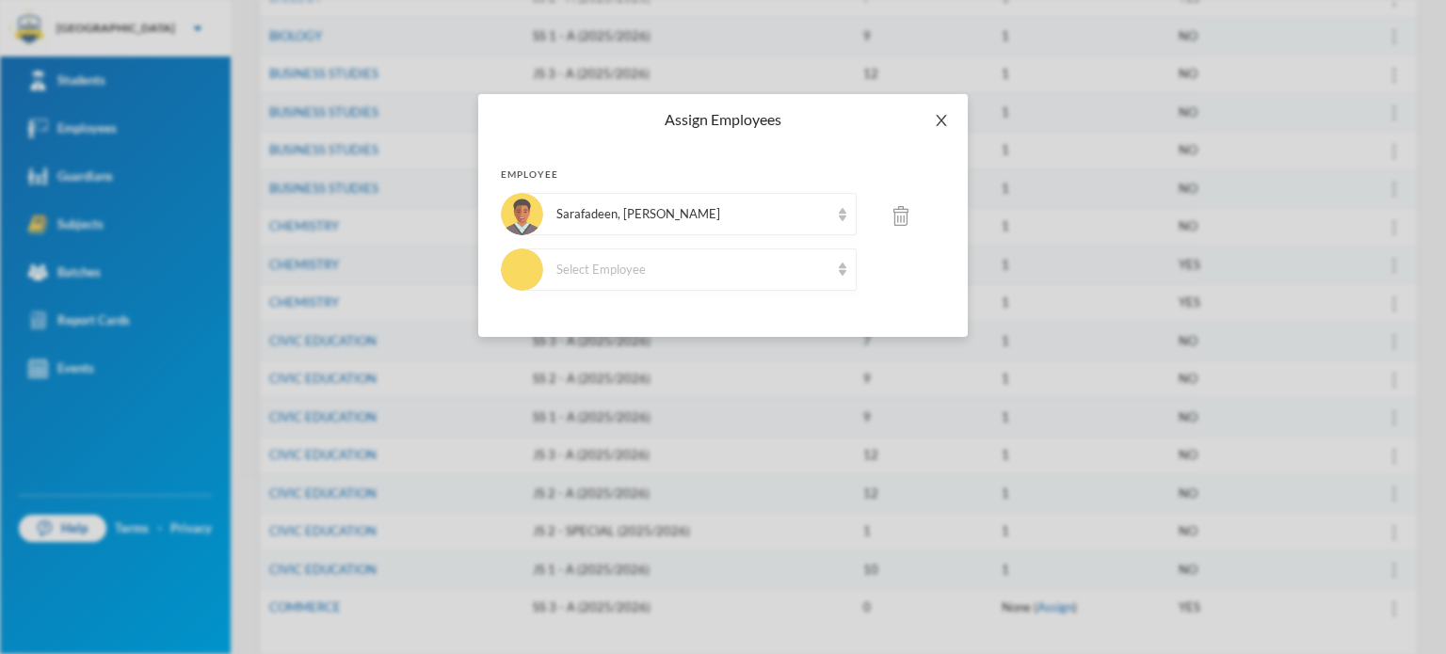
click at [945, 122] on icon "icon: close" at bounding box center [941, 120] width 15 height 15
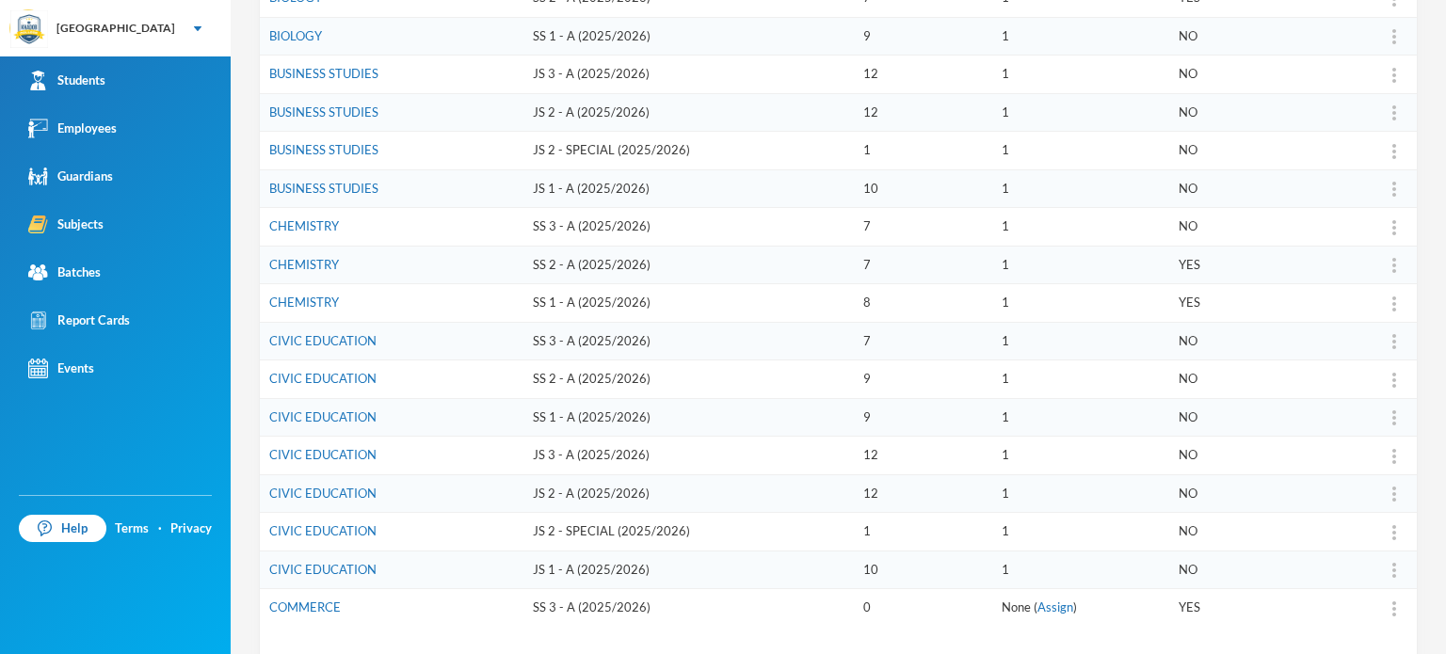
click at [780, 461] on td "JS 3 - A (2025/2026)" at bounding box center [688, 456] width 330 height 39
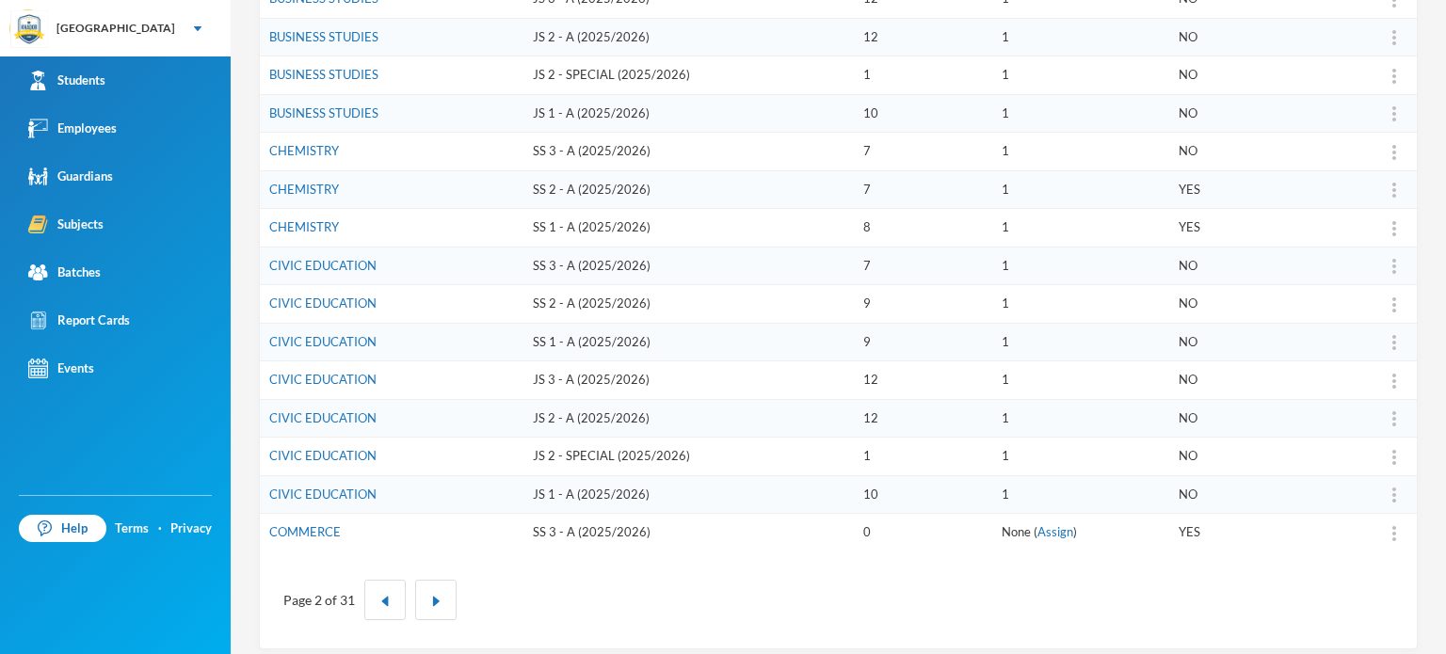
scroll to position [536, 0]
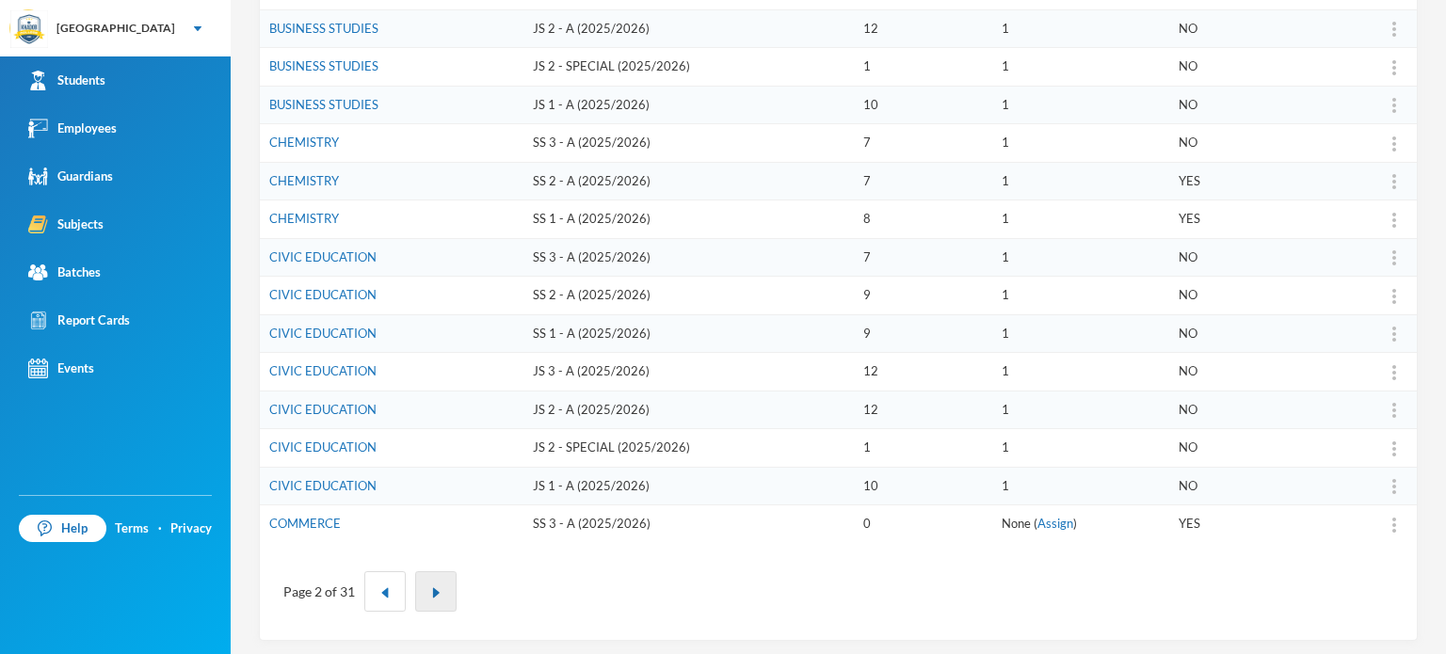
click at [426, 579] on button "button" at bounding box center [435, 591] width 41 height 40
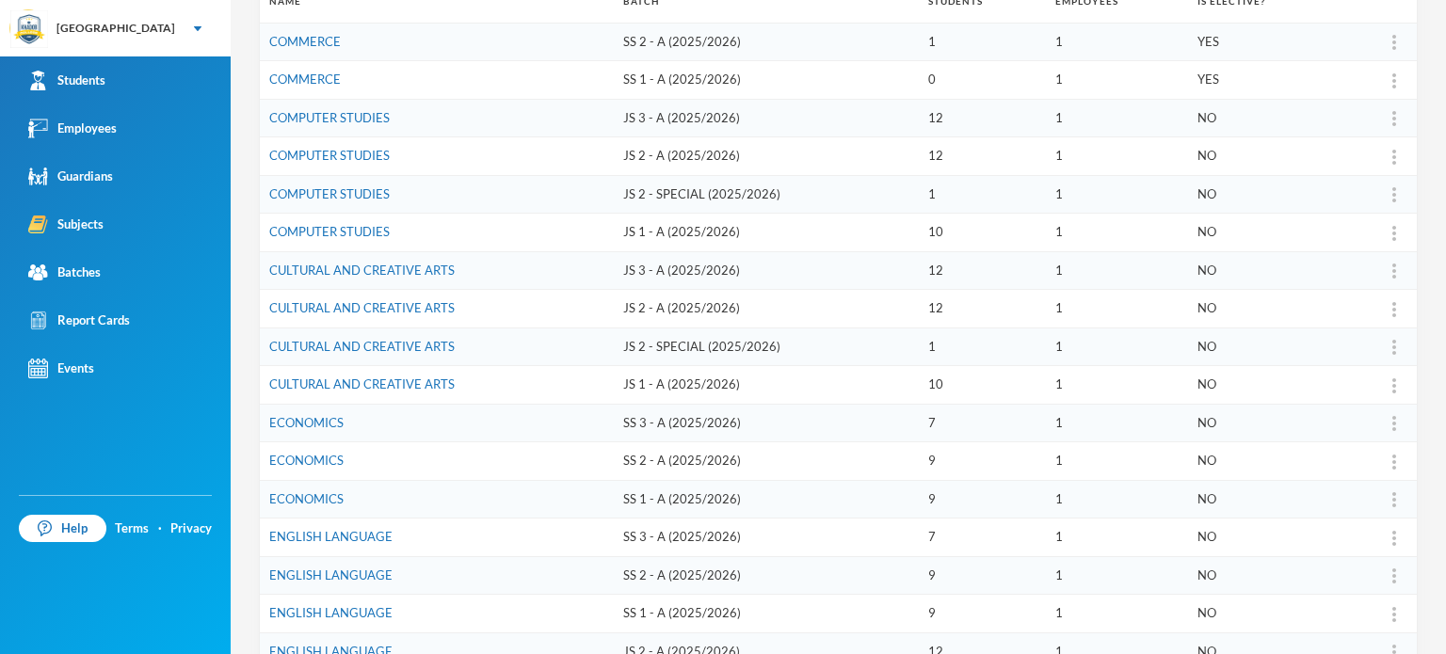
scroll to position [197, 0]
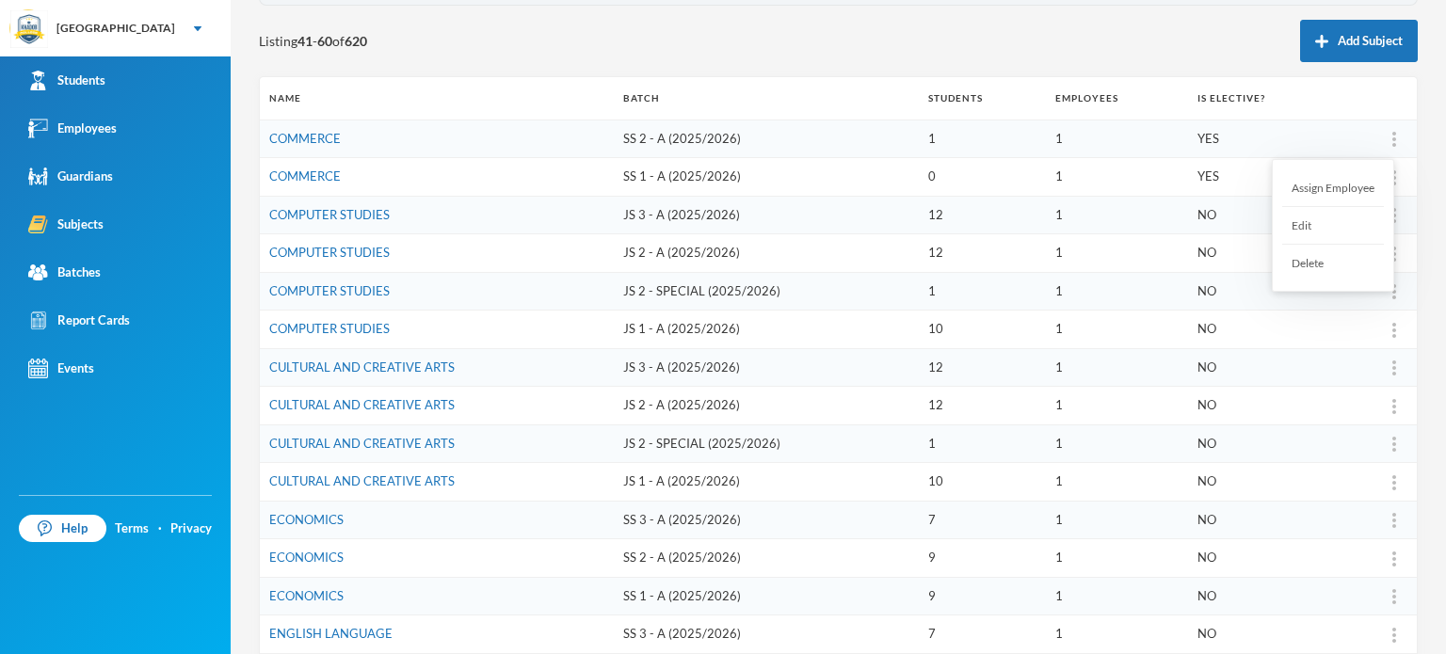
click at [1337, 183] on div "Assign Employee" at bounding box center [1333, 188] width 102 height 38
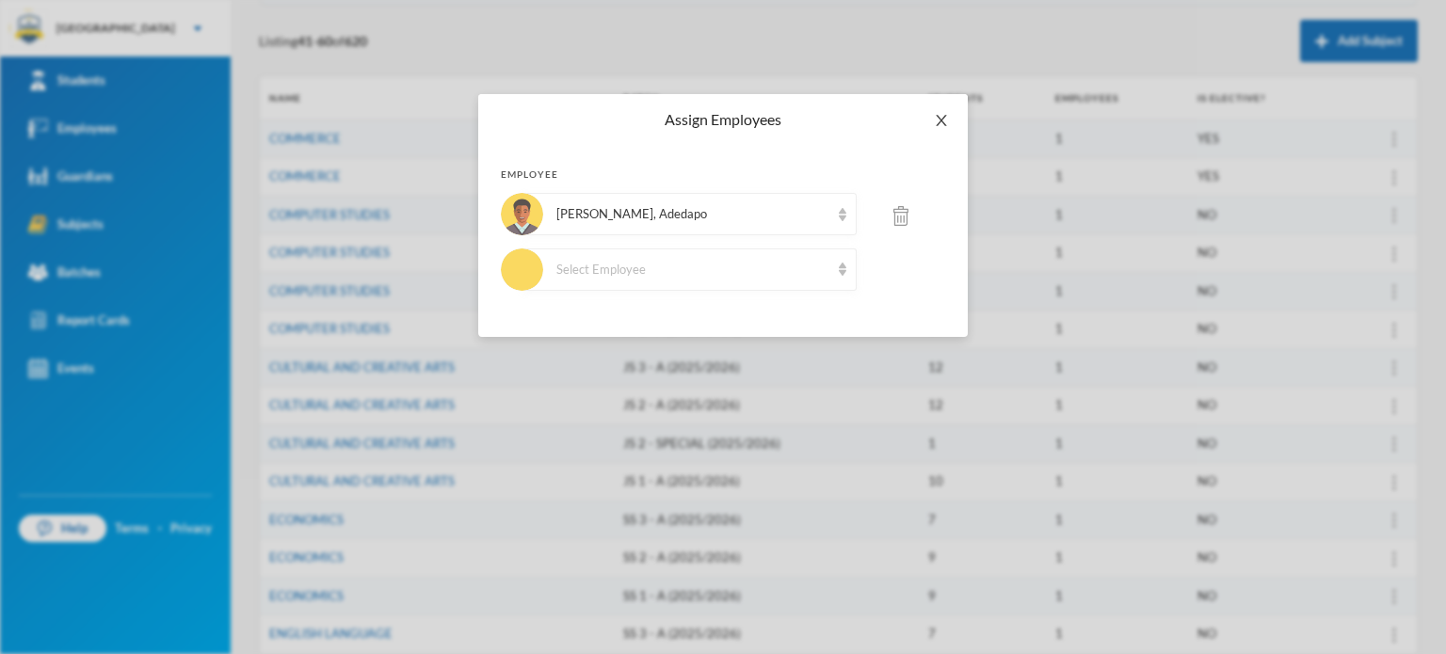
click at [939, 122] on icon "icon: close" at bounding box center [941, 120] width 10 height 11
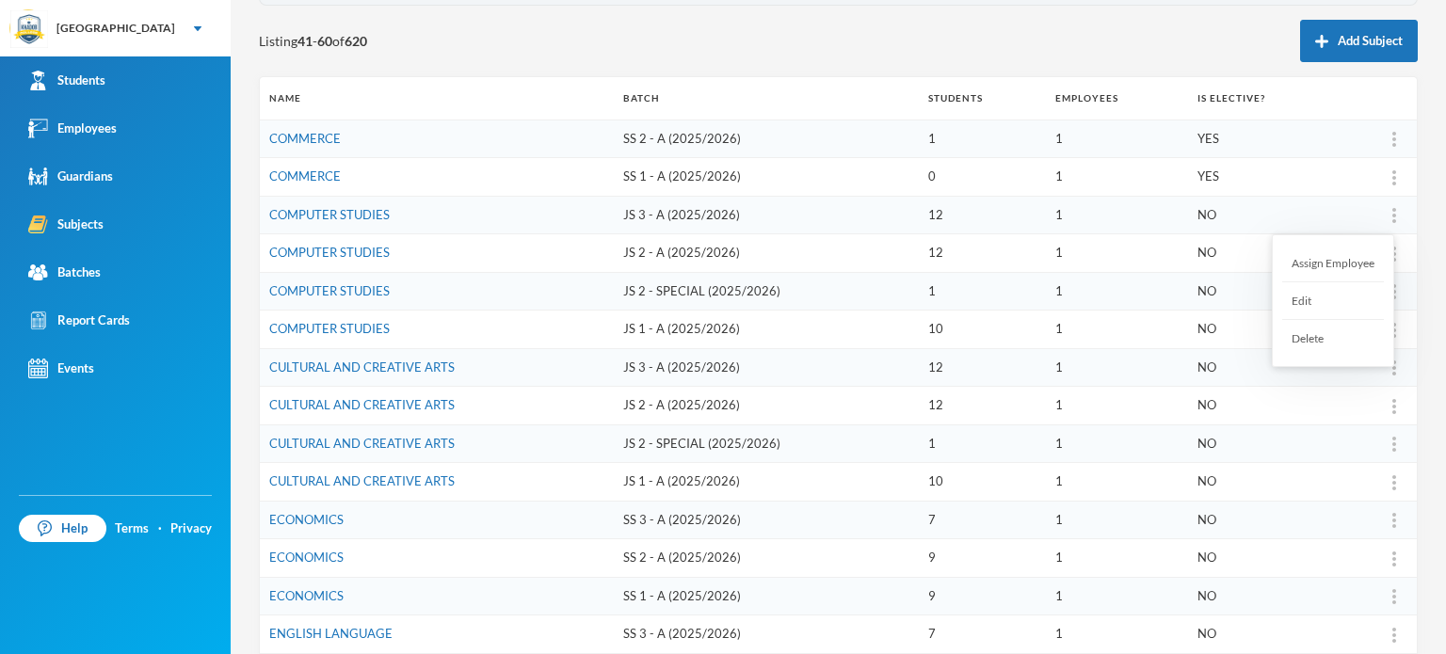
click at [1328, 259] on div "Assign Employee" at bounding box center [1333, 264] width 102 height 38
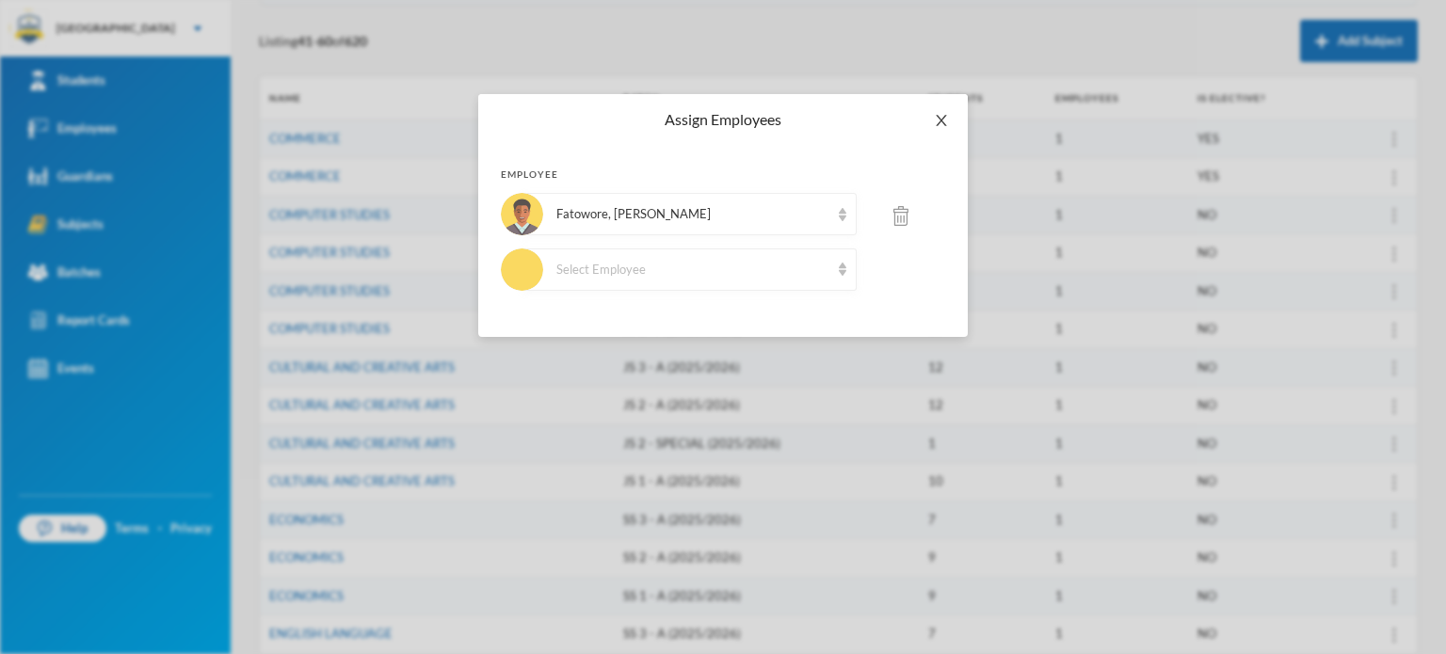
click at [940, 117] on icon "icon: close" at bounding box center [941, 120] width 15 height 15
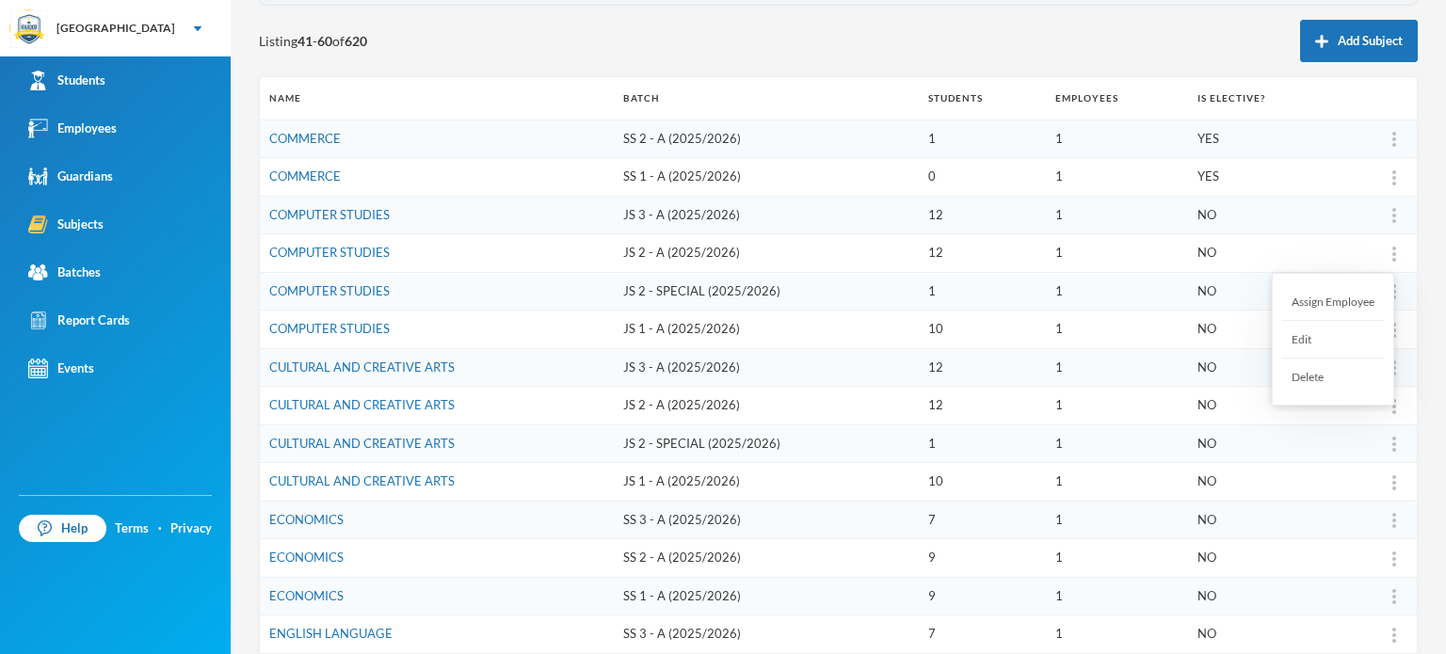
click at [1316, 297] on div "Assign Employee" at bounding box center [1333, 302] width 102 height 38
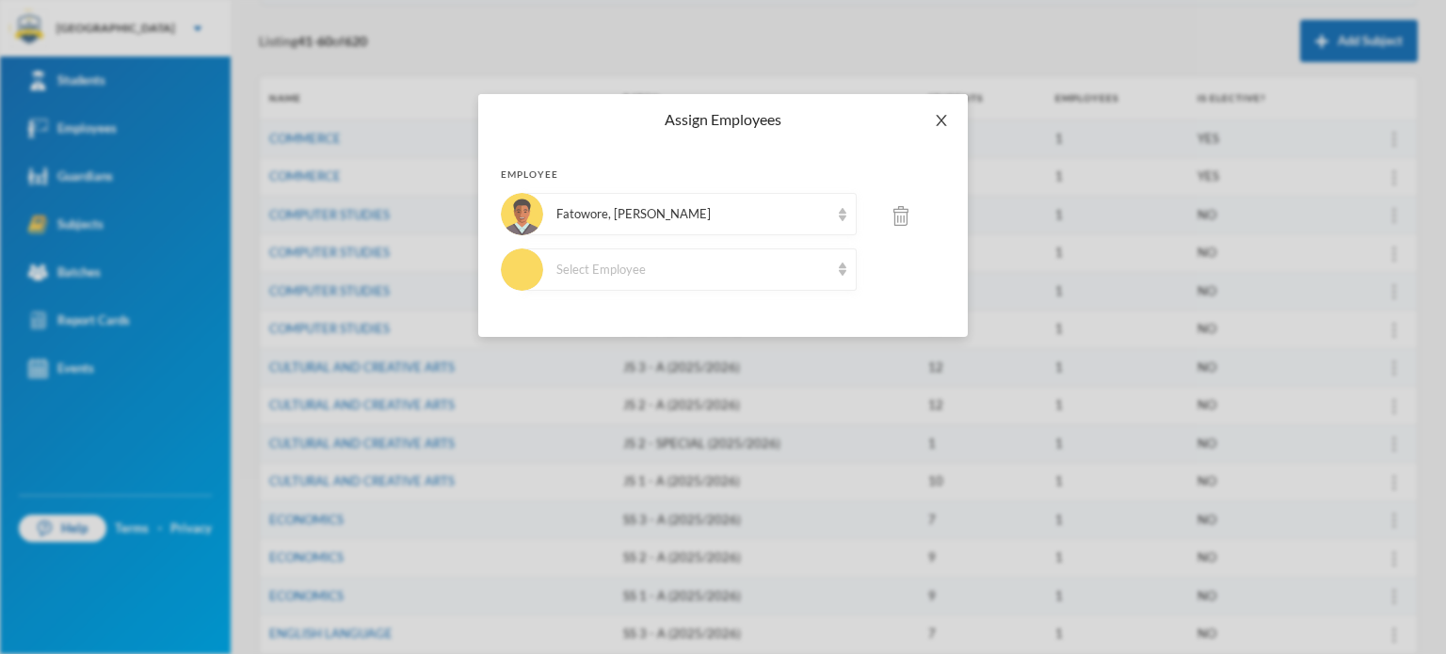
click at [935, 116] on icon "icon: close" at bounding box center [941, 120] width 15 height 15
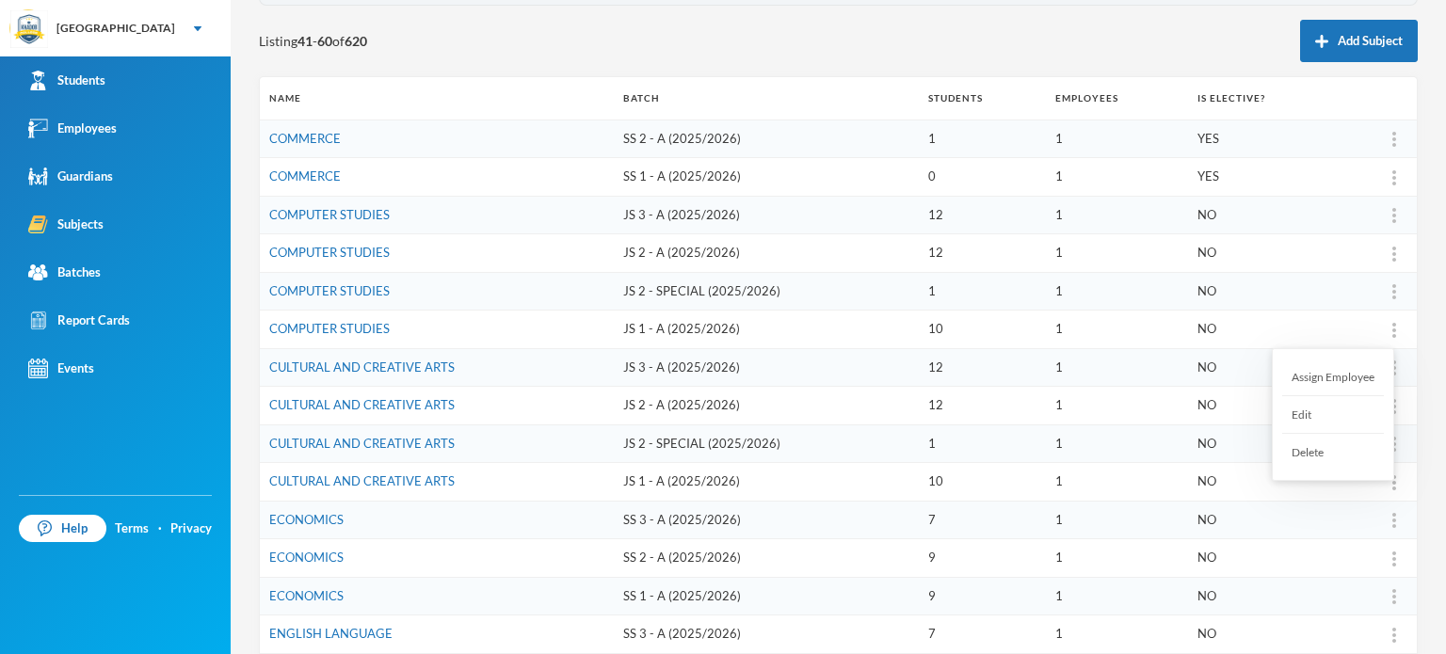
click at [1344, 373] on div "Assign Employee" at bounding box center [1333, 378] width 102 height 38
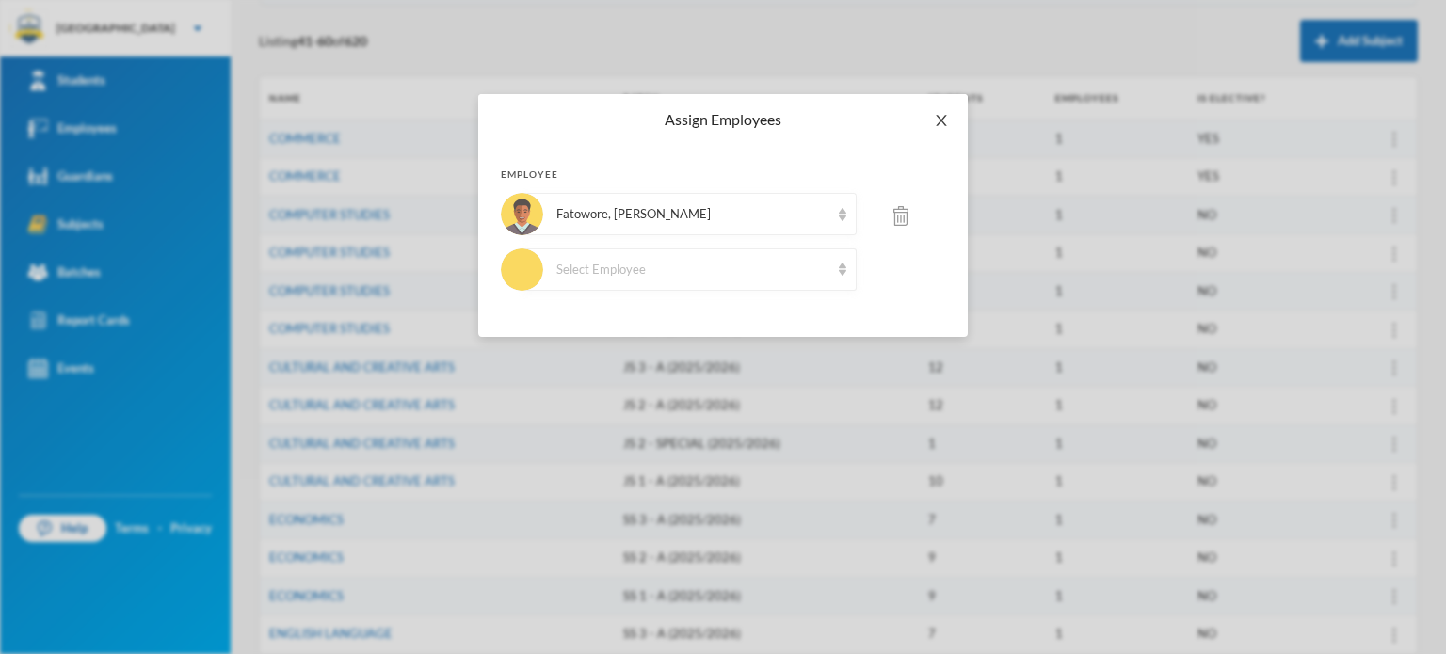
click at [940, 121] on icon "icon: close" at bounding box center [941, 120] width 10 height 11
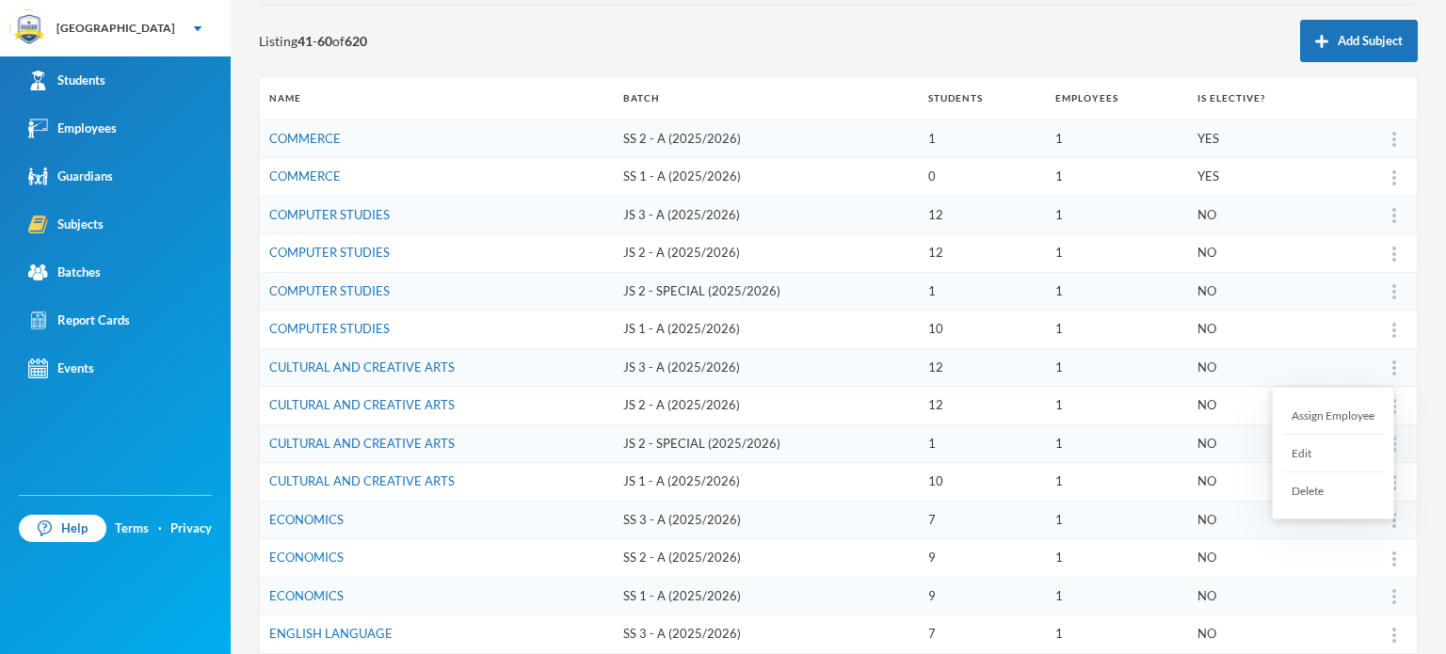
click at [1381, 359] on div at bounding box center [1394, 368] width 26 height 19
click at [1356, 406] on div "Assign Employee" at bounding box center [1333, 416] width 102 height 38
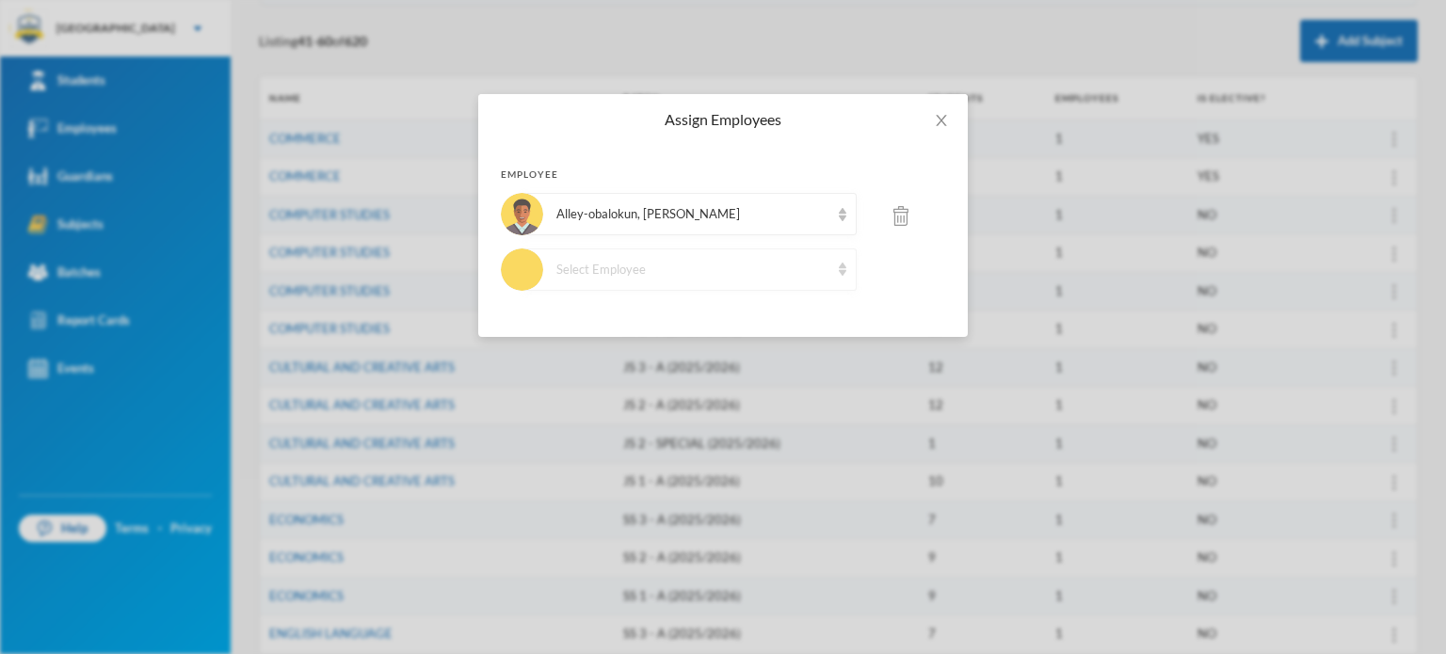
click at [813, 269] on div "Select Employee" at bounding box center [692, 270] width 273 height 19
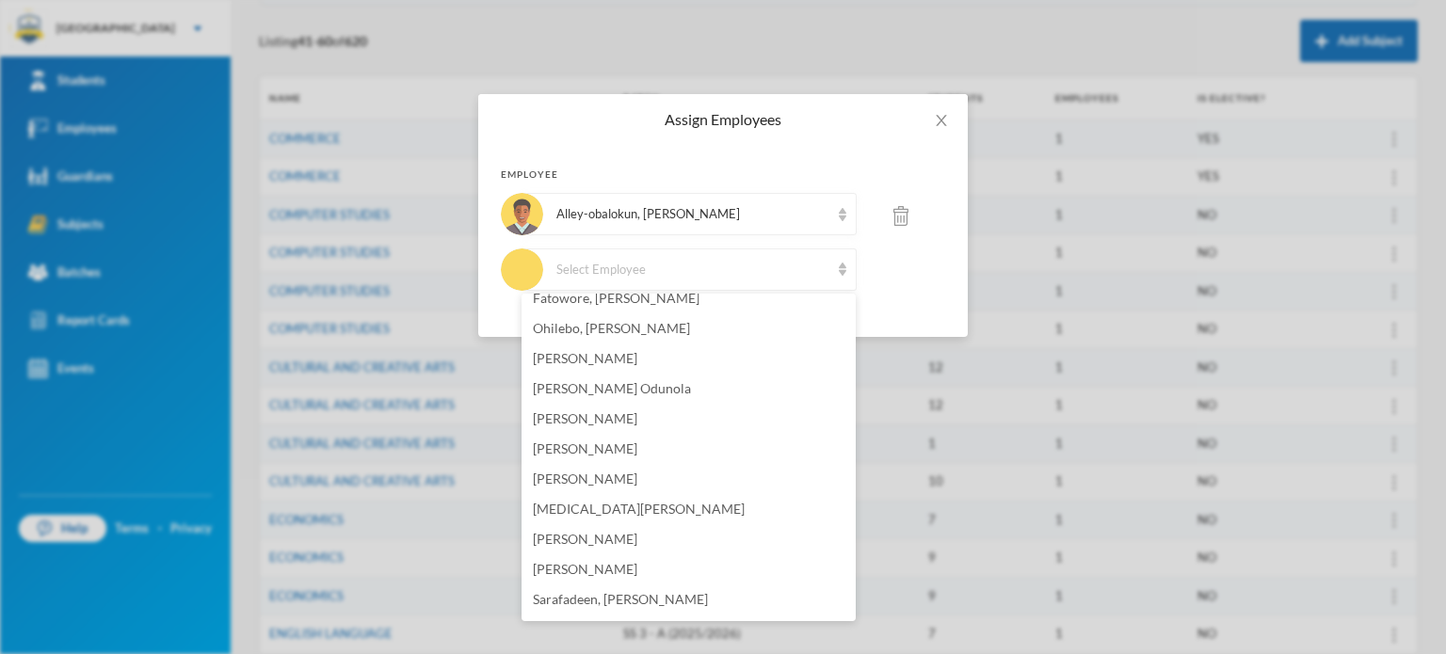
scroll to position [463, 0]
click at [586, 602] on span "Kashetu, Rafatu" at bounding box center [579, 602] width 92 height 16
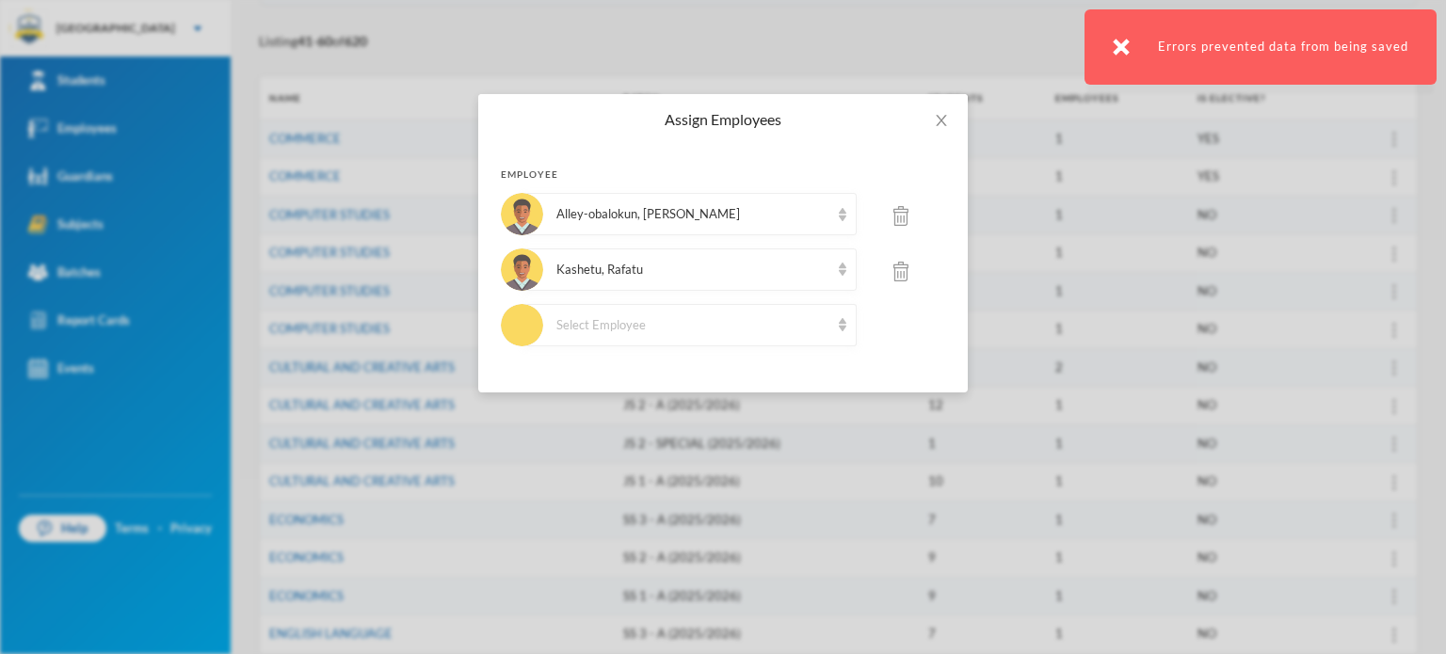
click at [900, 212] on img at bounding box center [900, 216] width 15 height 20
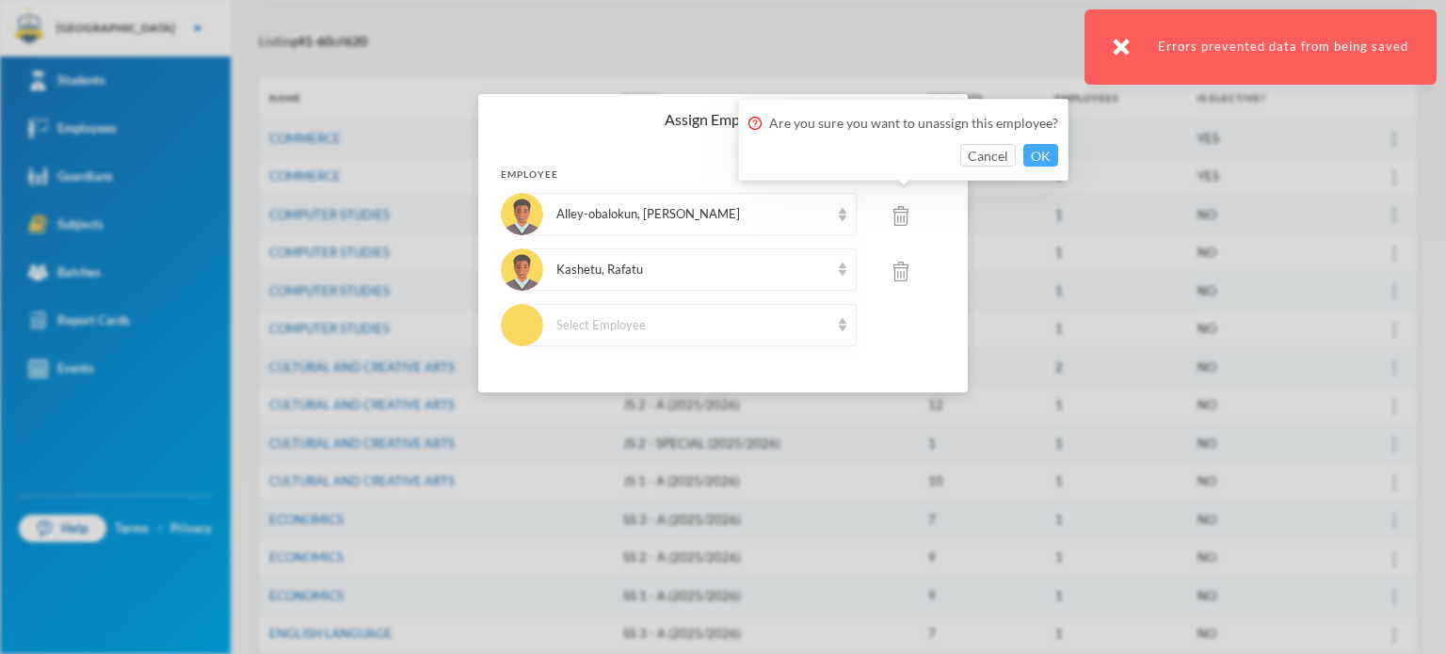
click at [1036, 161] on button "OK" at bounding box center [1040, 155] width 35 height 23
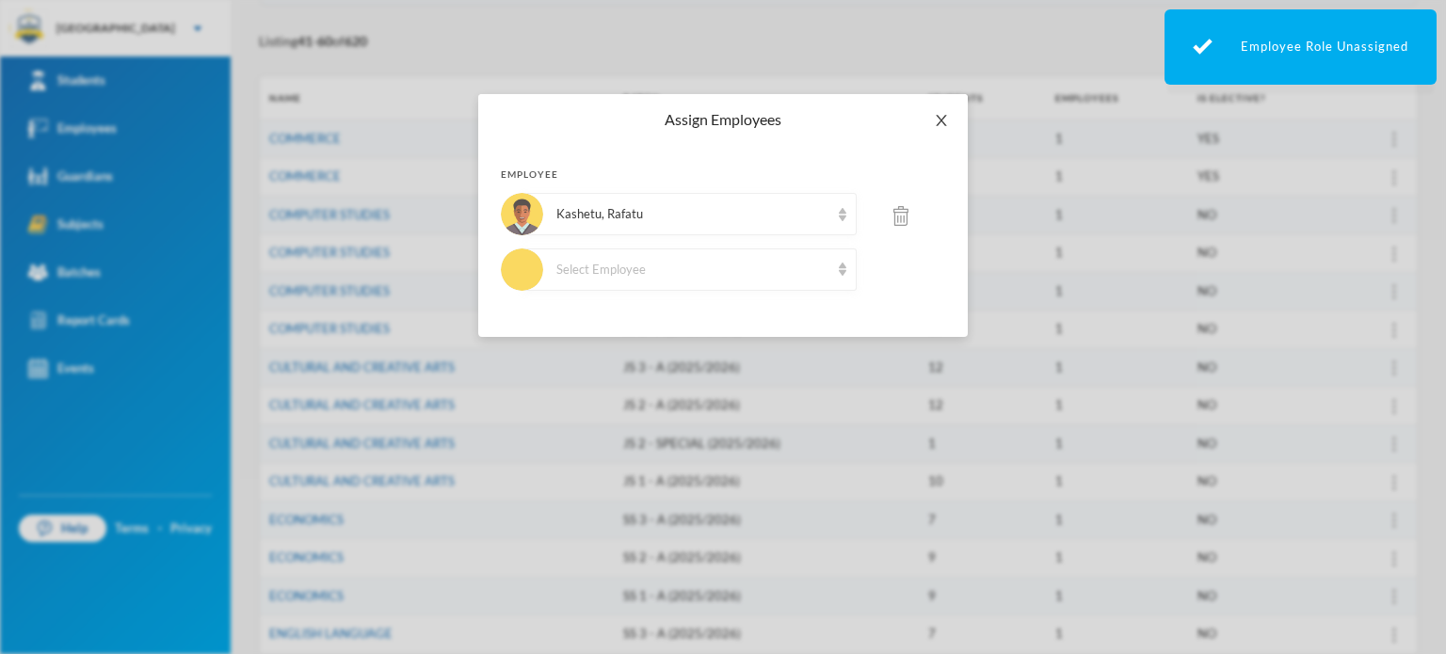
click at [945, 117] on icon "icon: close" at bounding box center [941, 120] width 15 height 15
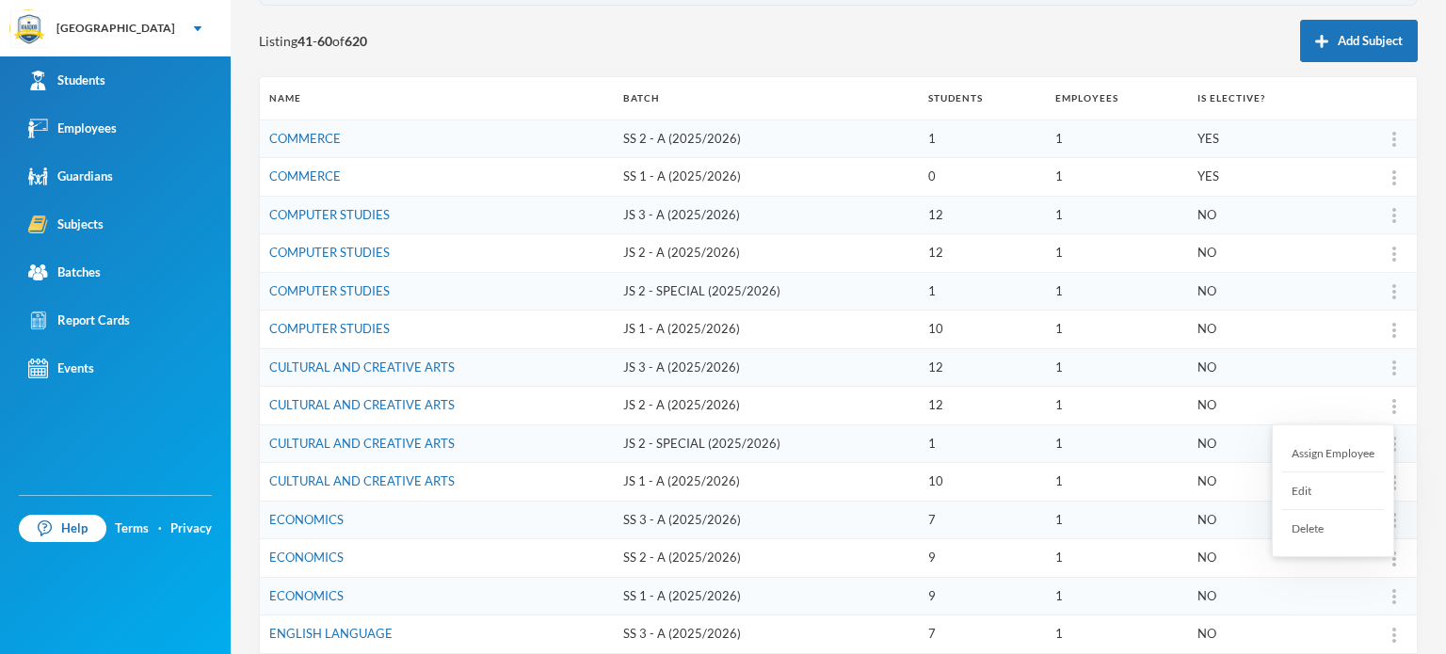
click at [1352, 458] on div "Assign Employee" at bounding box center [1333, 454] width 102 height 38
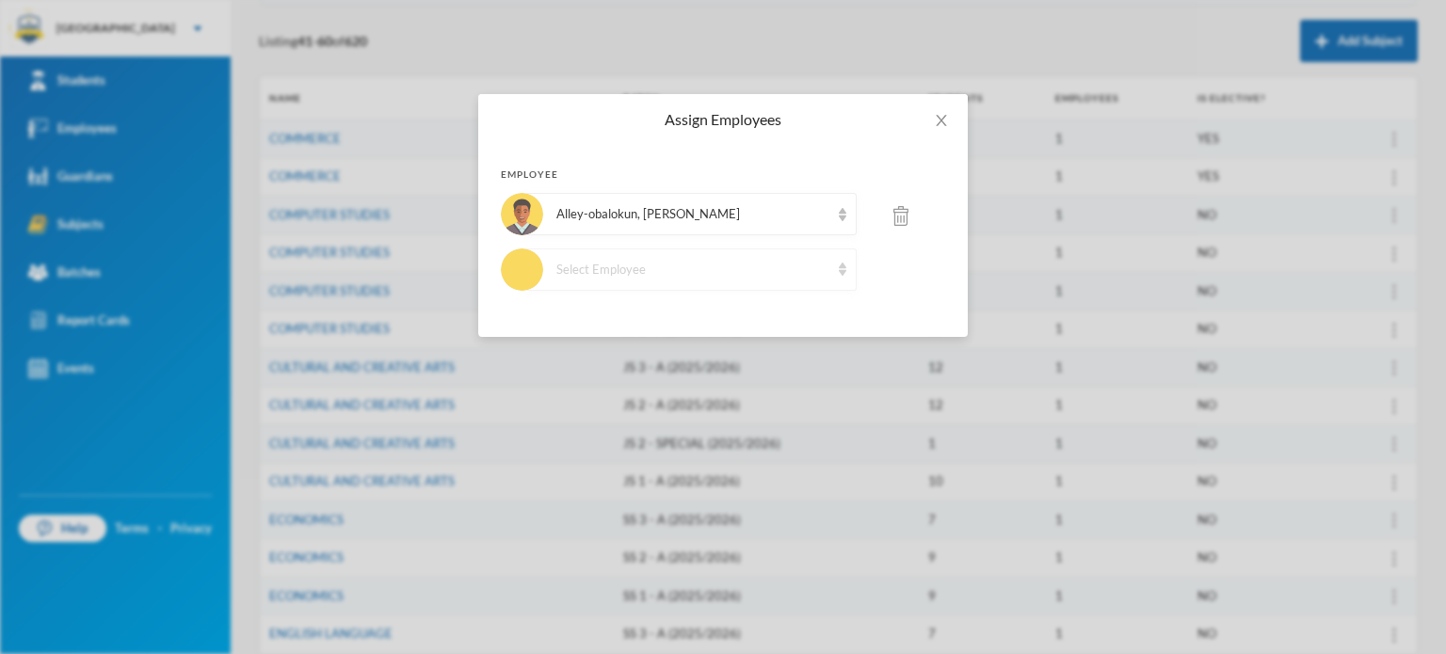
click at [839, 268] on img at bounding box center [843, 269] width 8 height 13
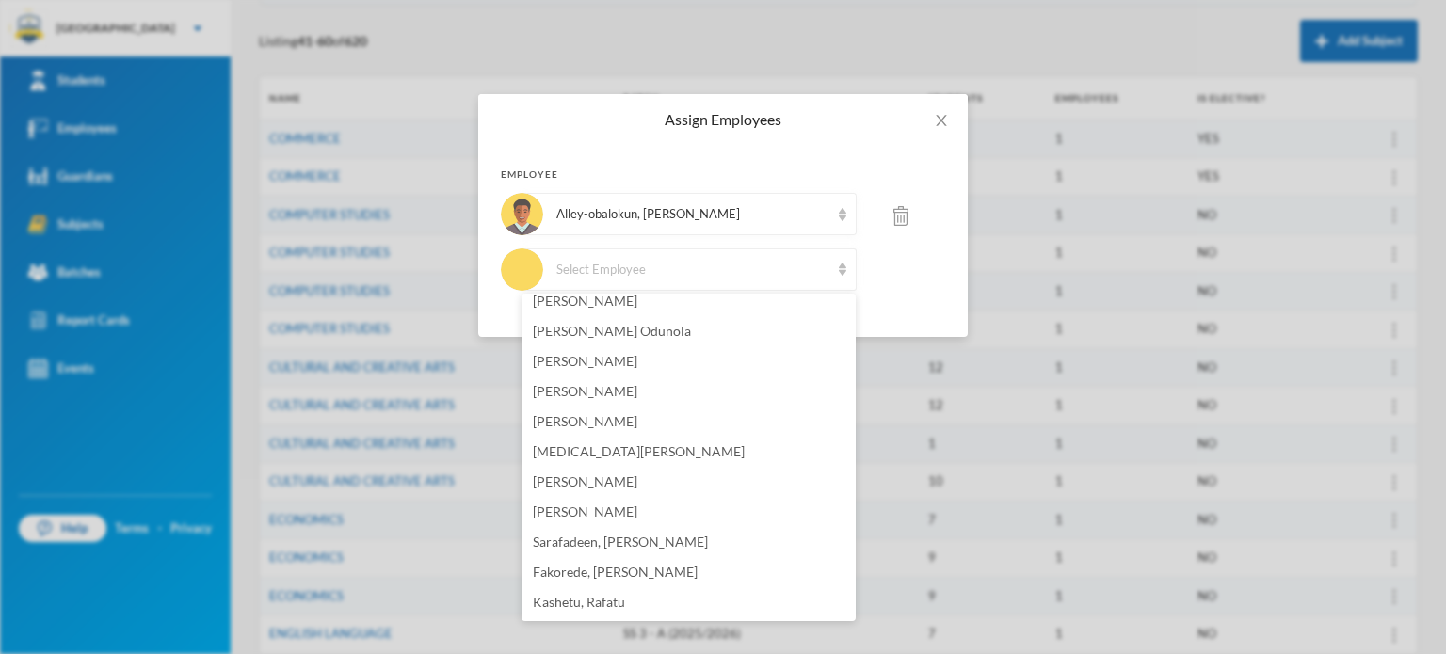
scroll to position [461, 0]
click at [670, 602] on li "Kashetu, Rafatu" at bounding box center [689, 604] width 334 height 30
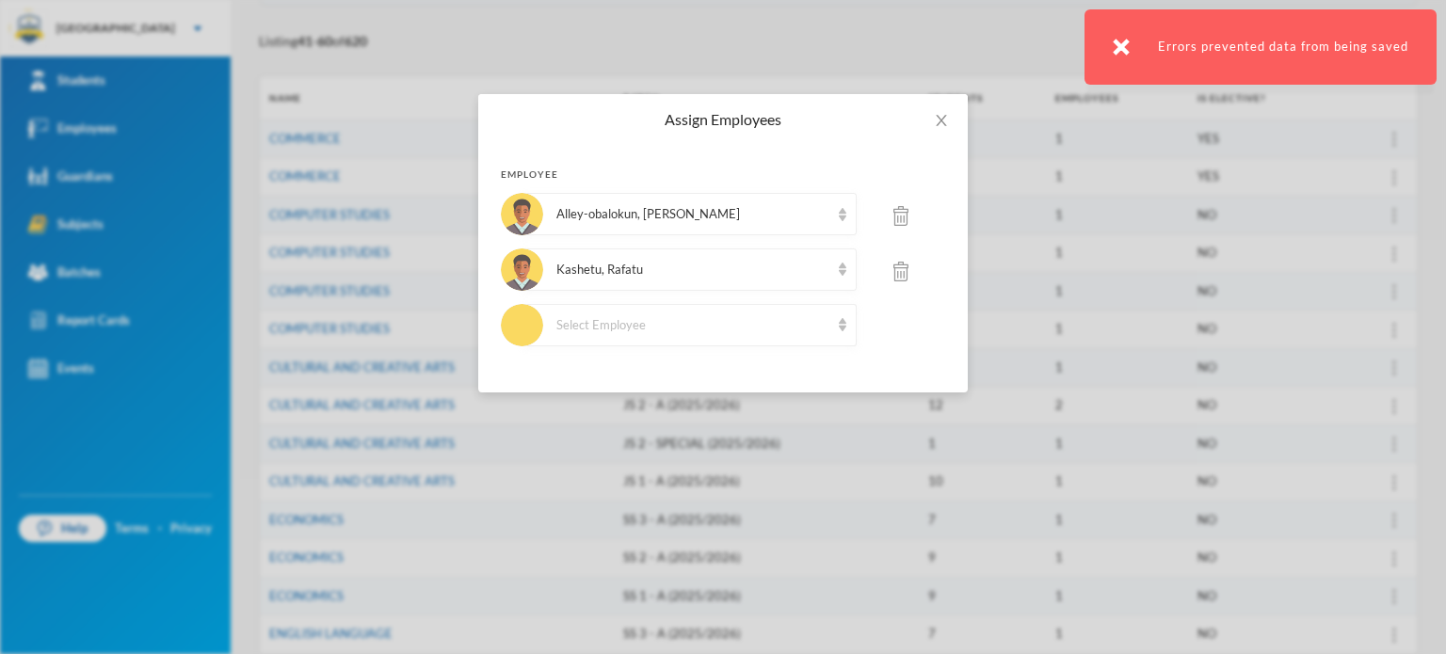
click at [897, 225] on img at bounding box center [900, 216] width 15 height 20
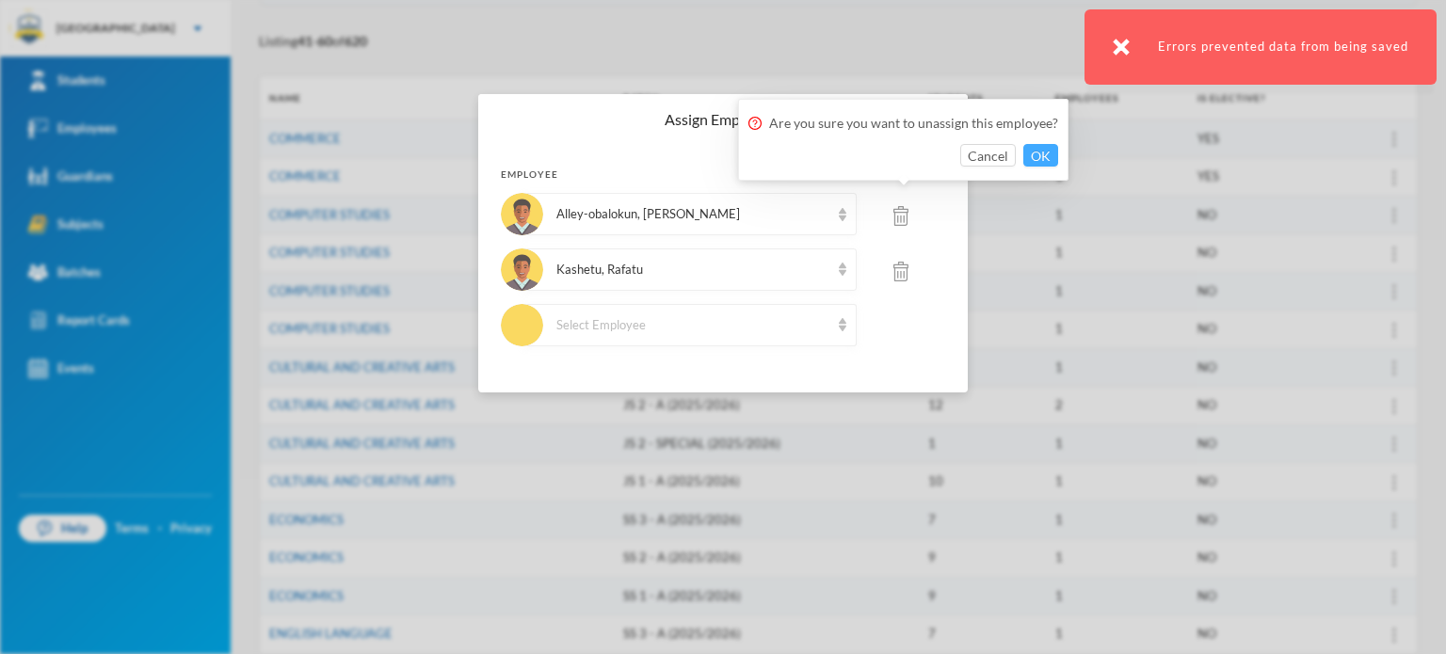
click at [1032, 146] on button "OK" at bounding box center [1040, 155] width 35 height 23
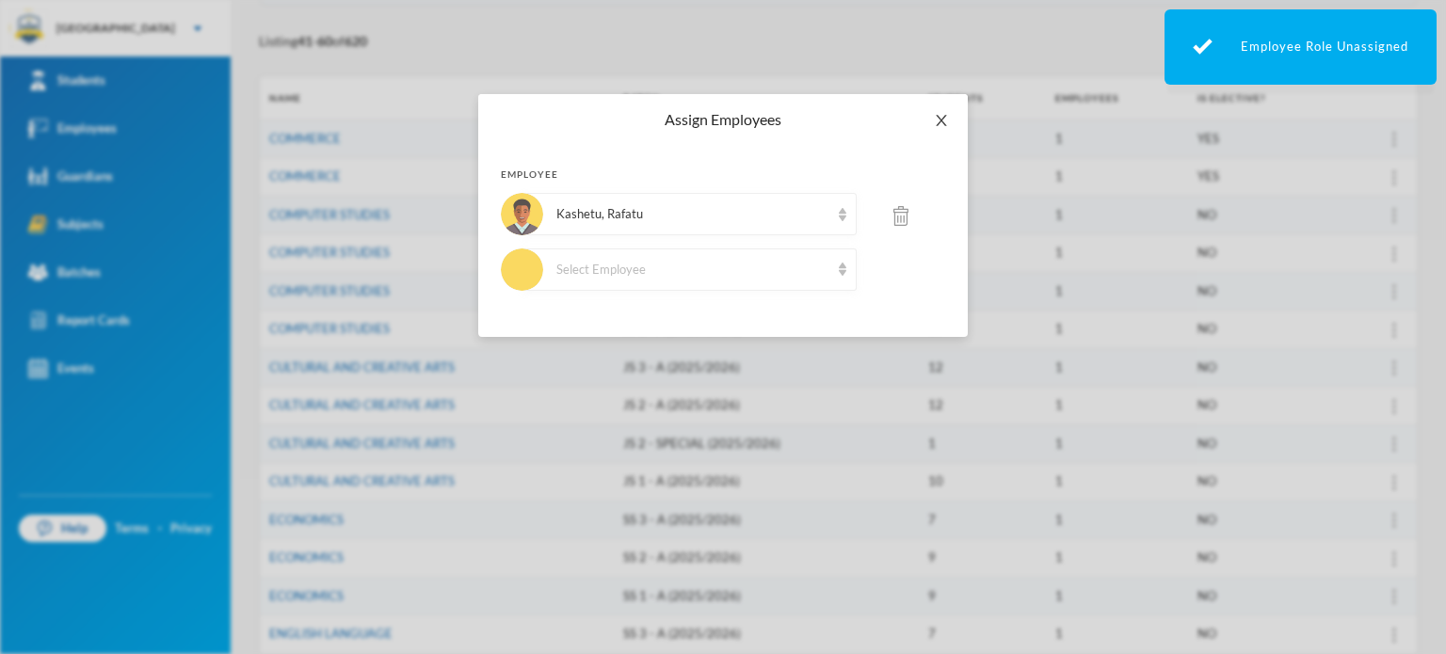
click at [942, 122] on icon "icon: close" at bounding box center [941, 120] width 10 height 11
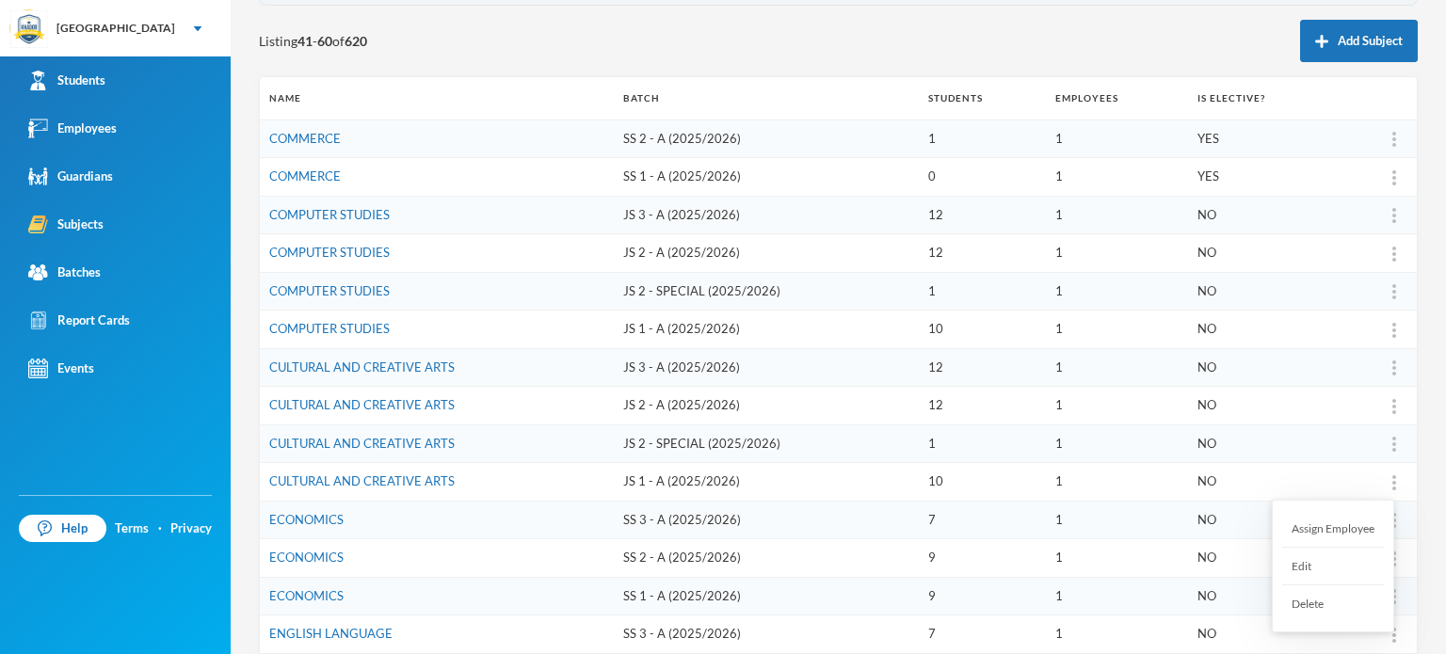
click at [1335, 527] on div "Assign Employee" at bounding box center [1333, 529] width 102 height 38
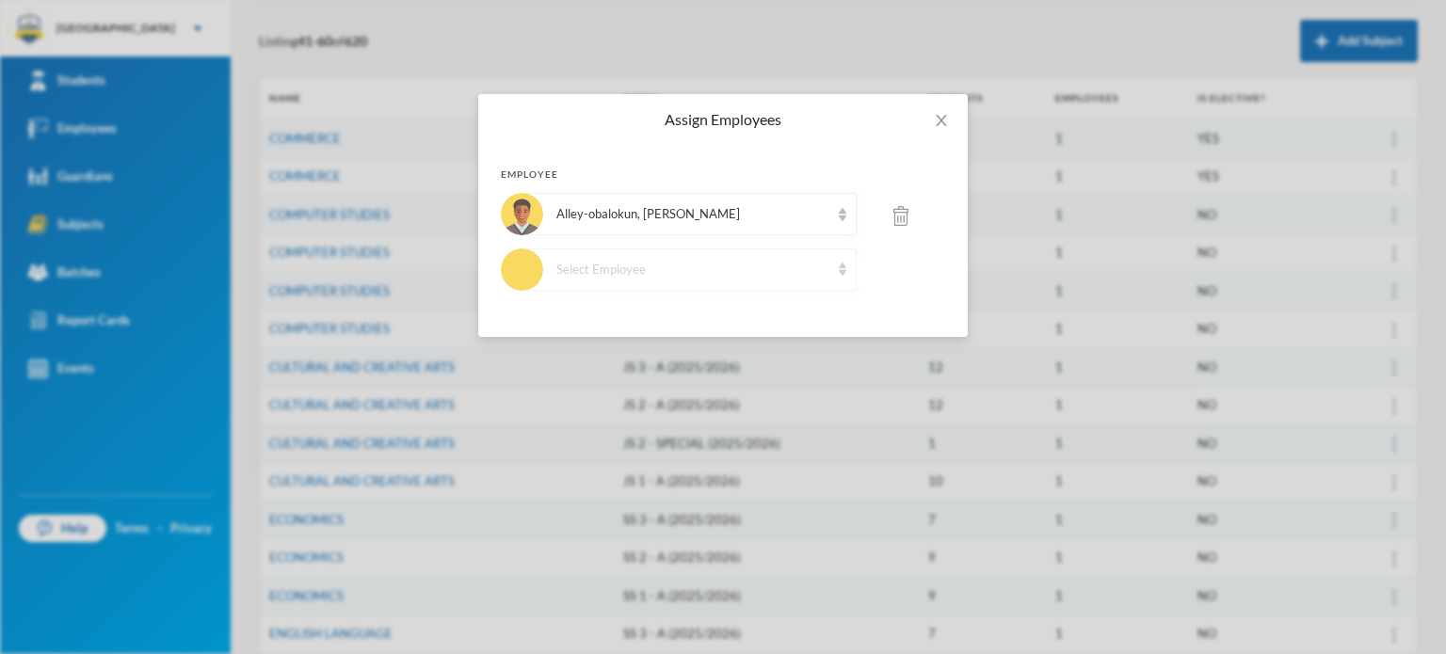
click at [842, 279] on div "Select Employee" at bounding box center [689, 270] width 334 height 42
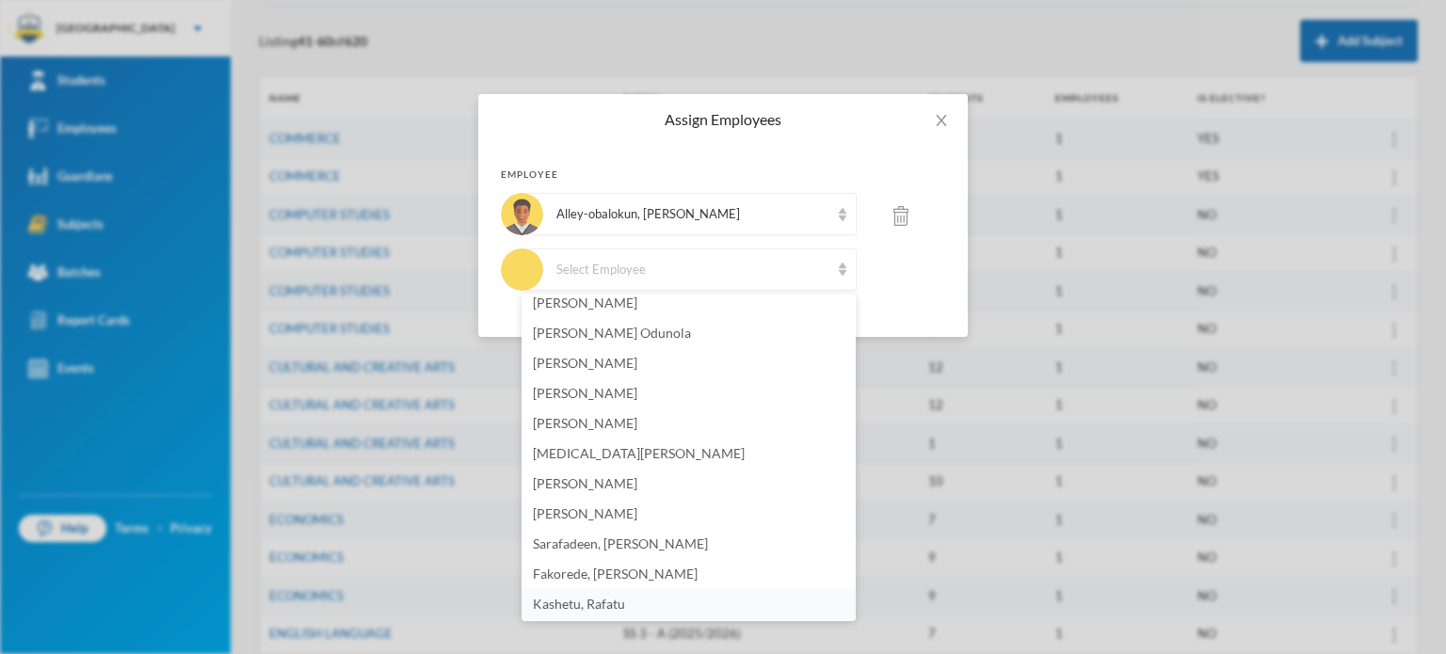
click at [625, 605] on li "Kashetu, Rafatu" at bounding box center [689, 604] width 334 height 30
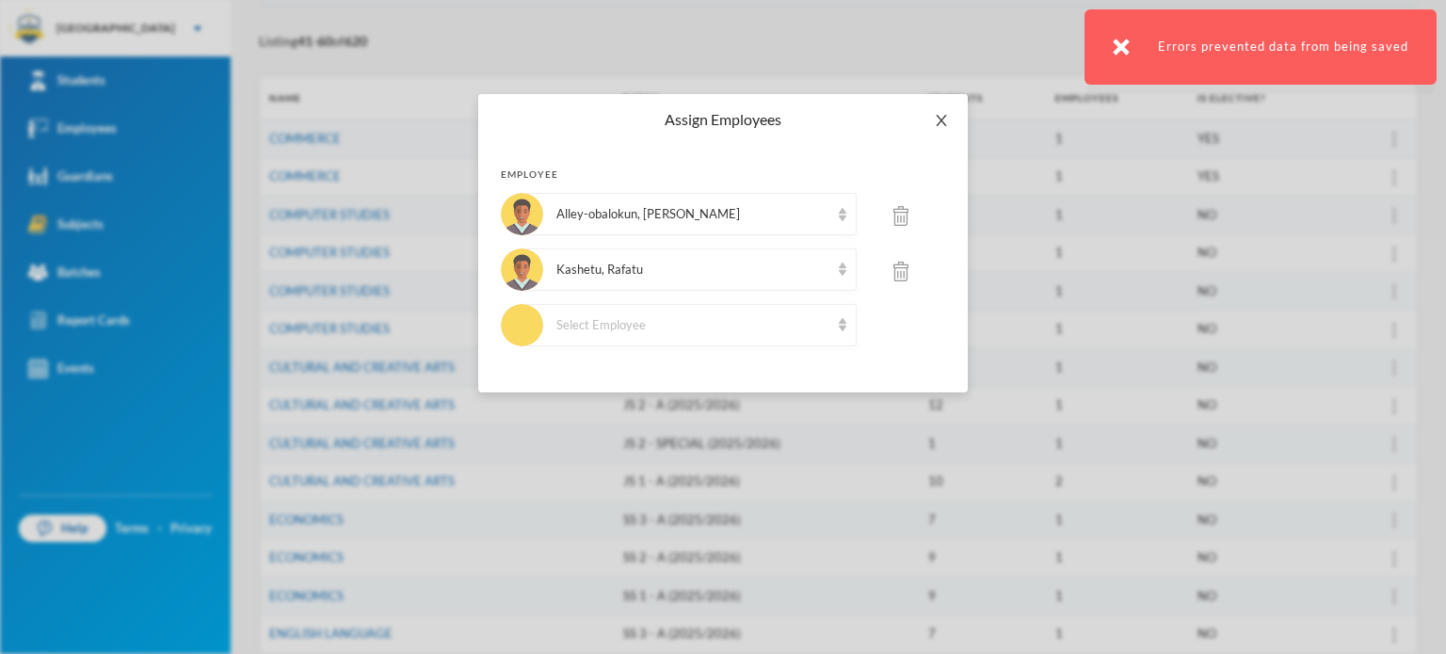
click at [939, 117] on icon "icon: close" at bounding box center [941, 120] width 10 height 11
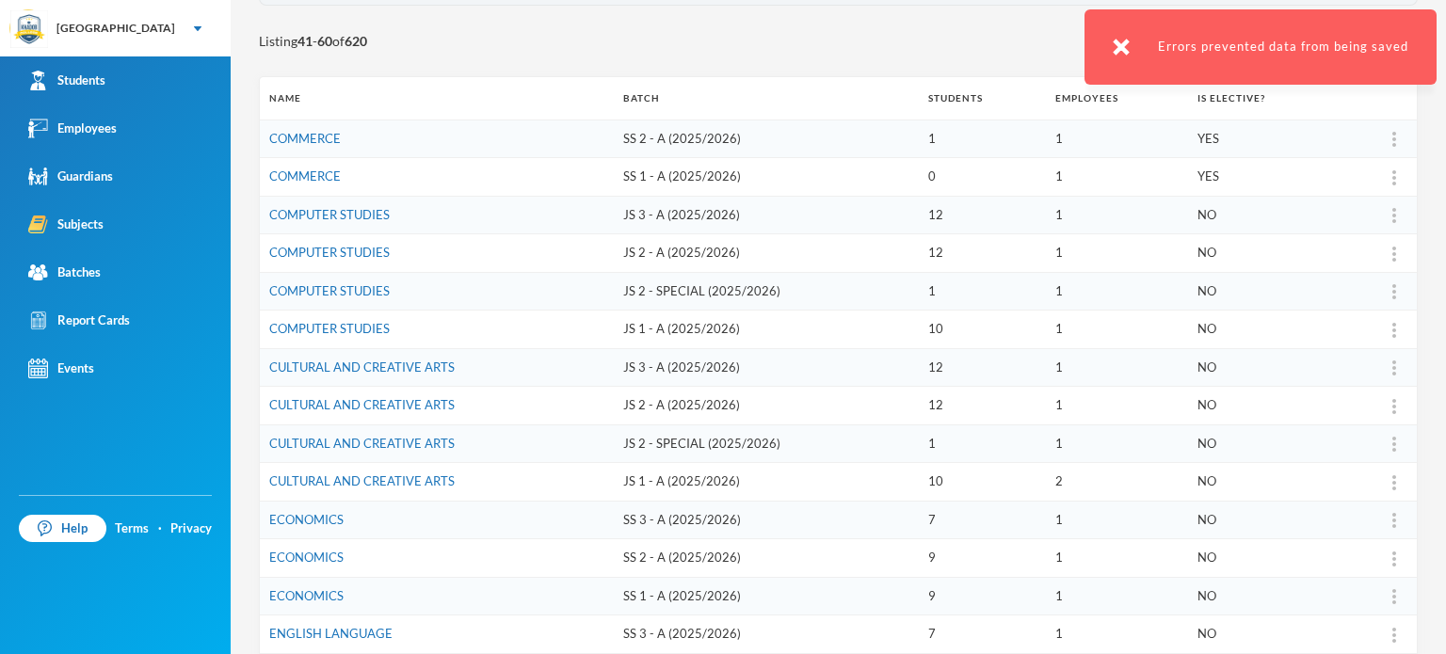
click at [564, 519] on td "ECONOMICS" at bounding box center [437, 520] width 354 height 39
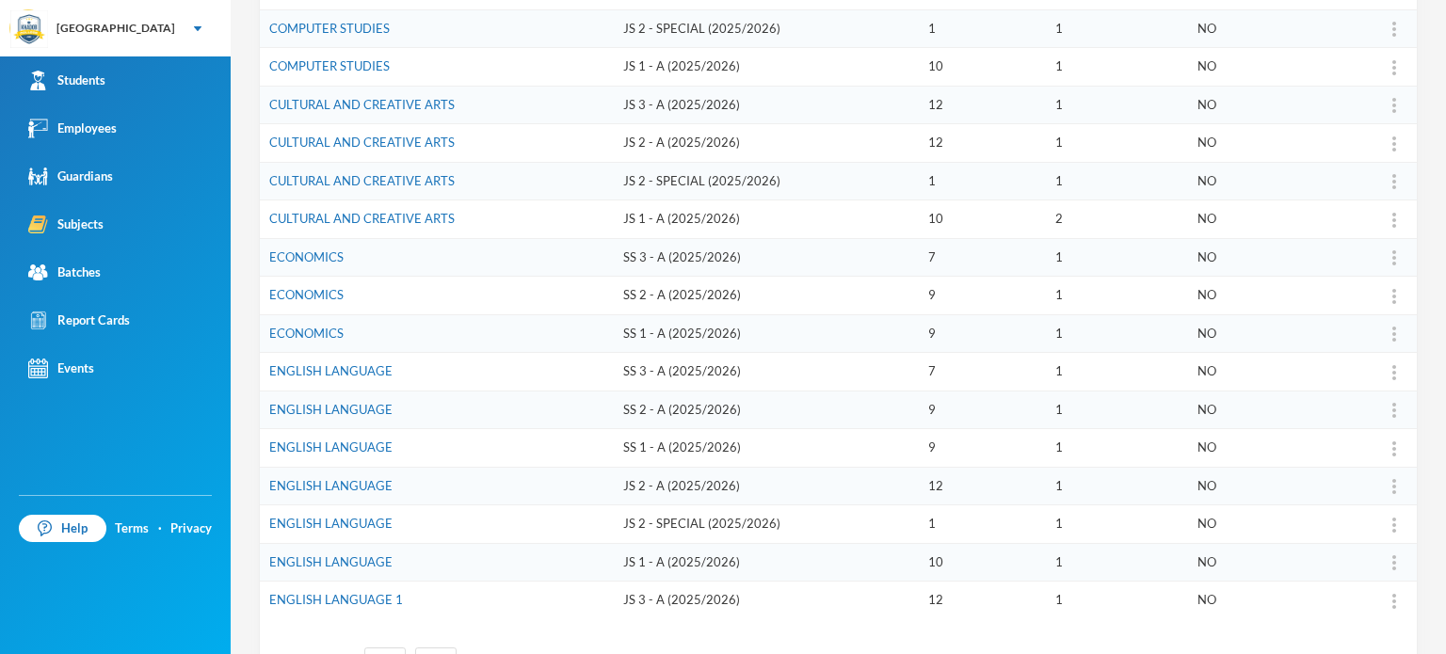
scroll to position [460, 0]
click at [1359, 298] on div "Assign Employee" at bounding box center [1333, 304] width 102 height 38
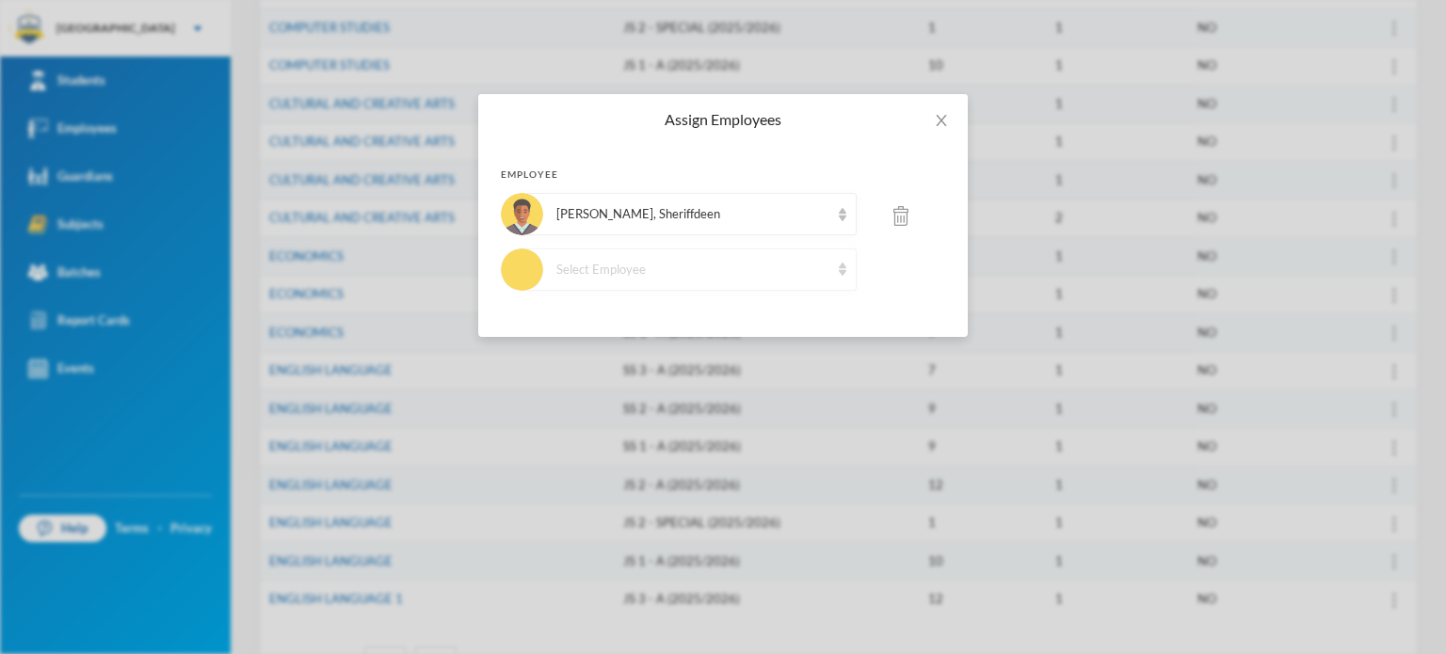
click at [842, 263] on img at bounding box center [843, 269] width 8 height 13
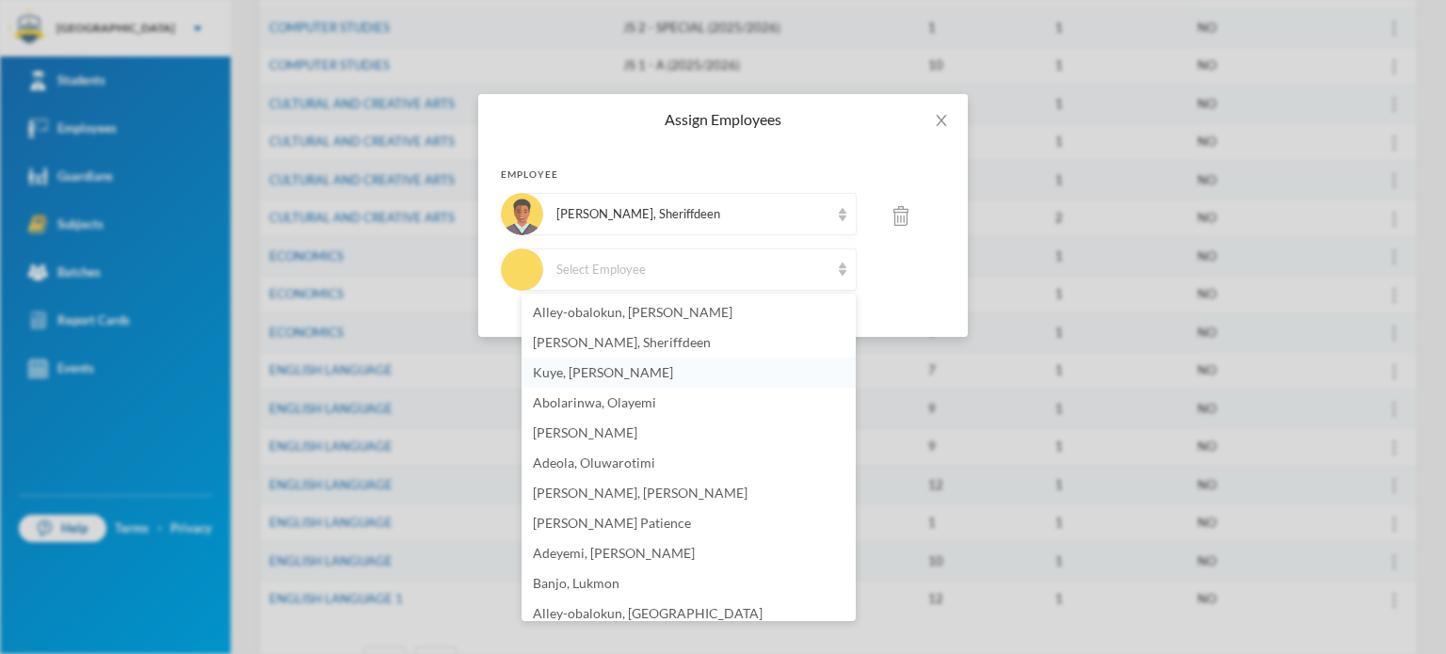
click at [704, 378] on li "Kuye, [PERSON_NAME]" at bounding box center [689, 373] width 334 height 30
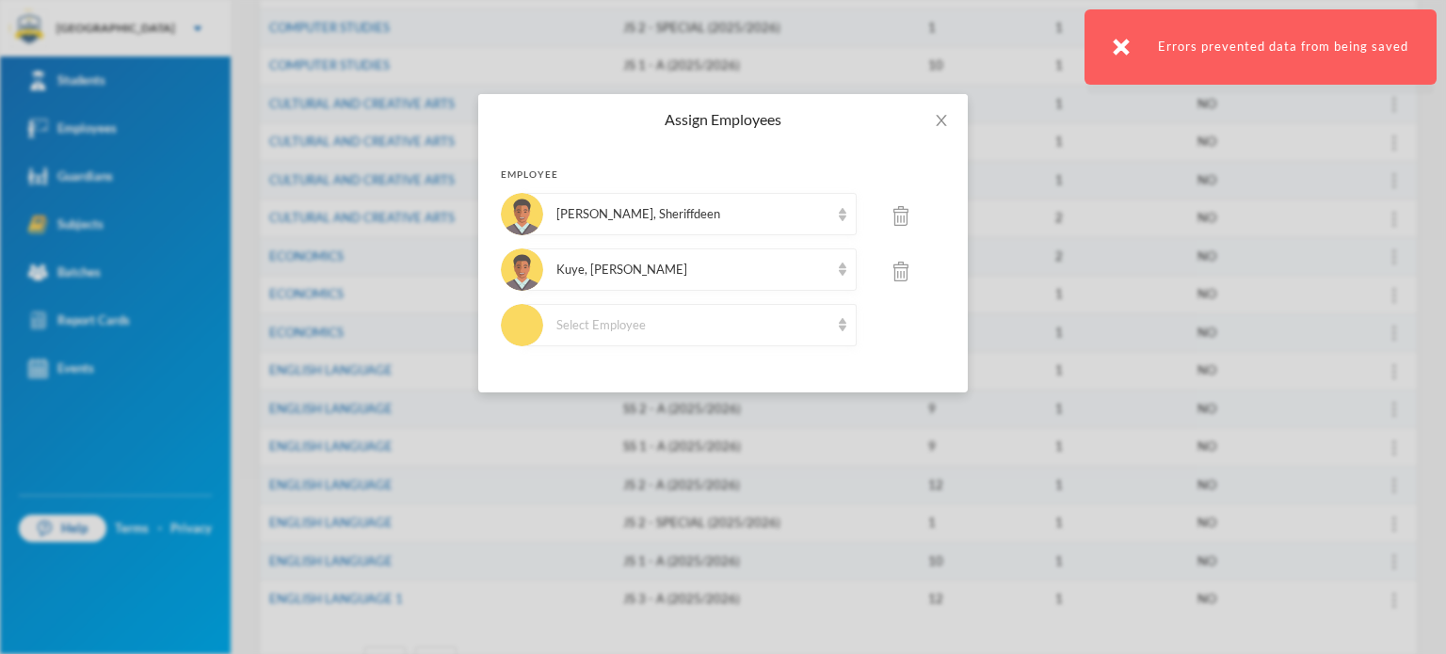
click at [894, 212] on img at bounding box center [900, 216] width 15 height 20
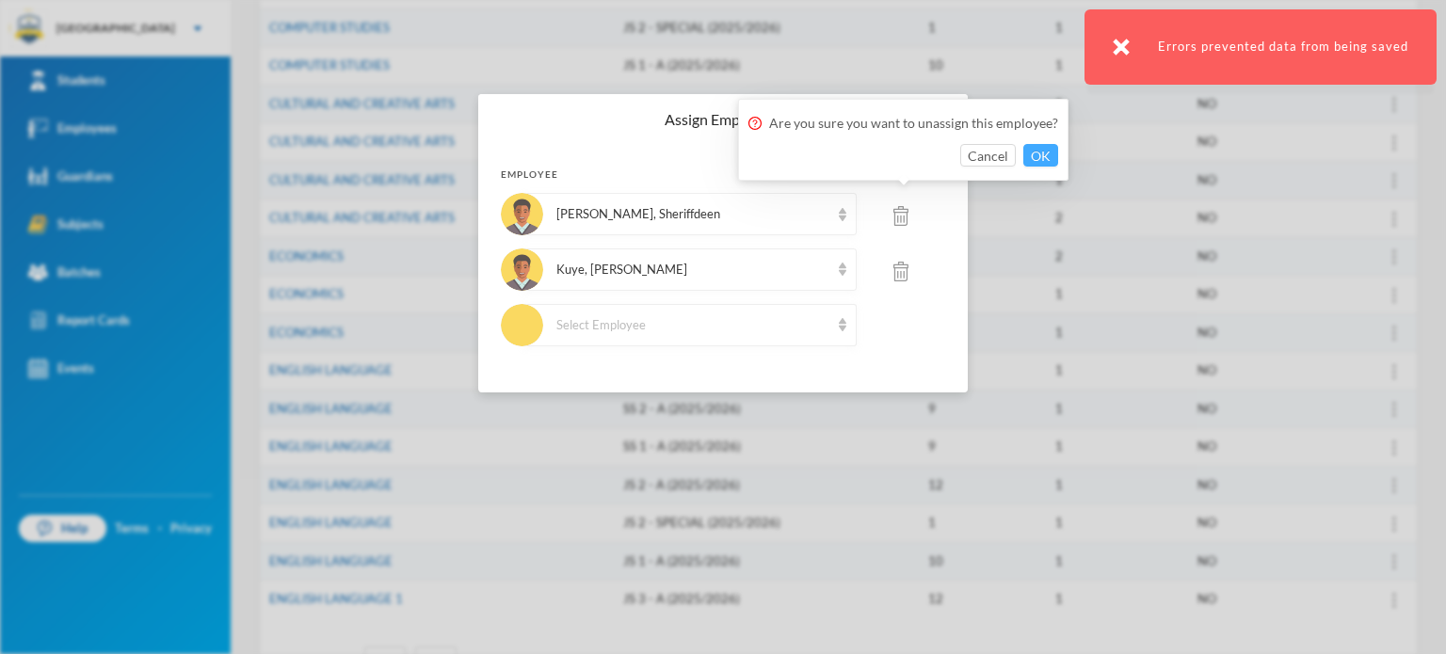
click at [1034, 153] on button "OK" at bounding box center [1040, 155] width 35 height 23
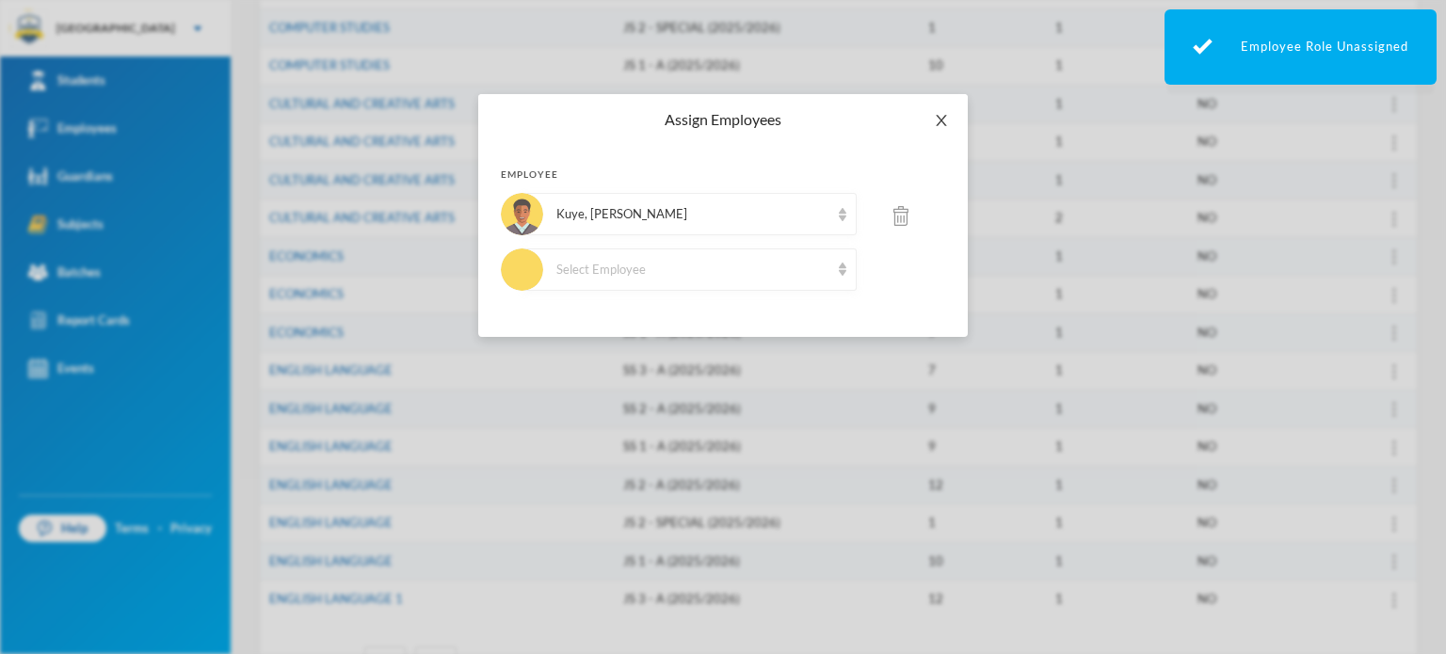
click at [942, 127] on icon "icon: close" at bounding box center [941, 120] width 15 height 15
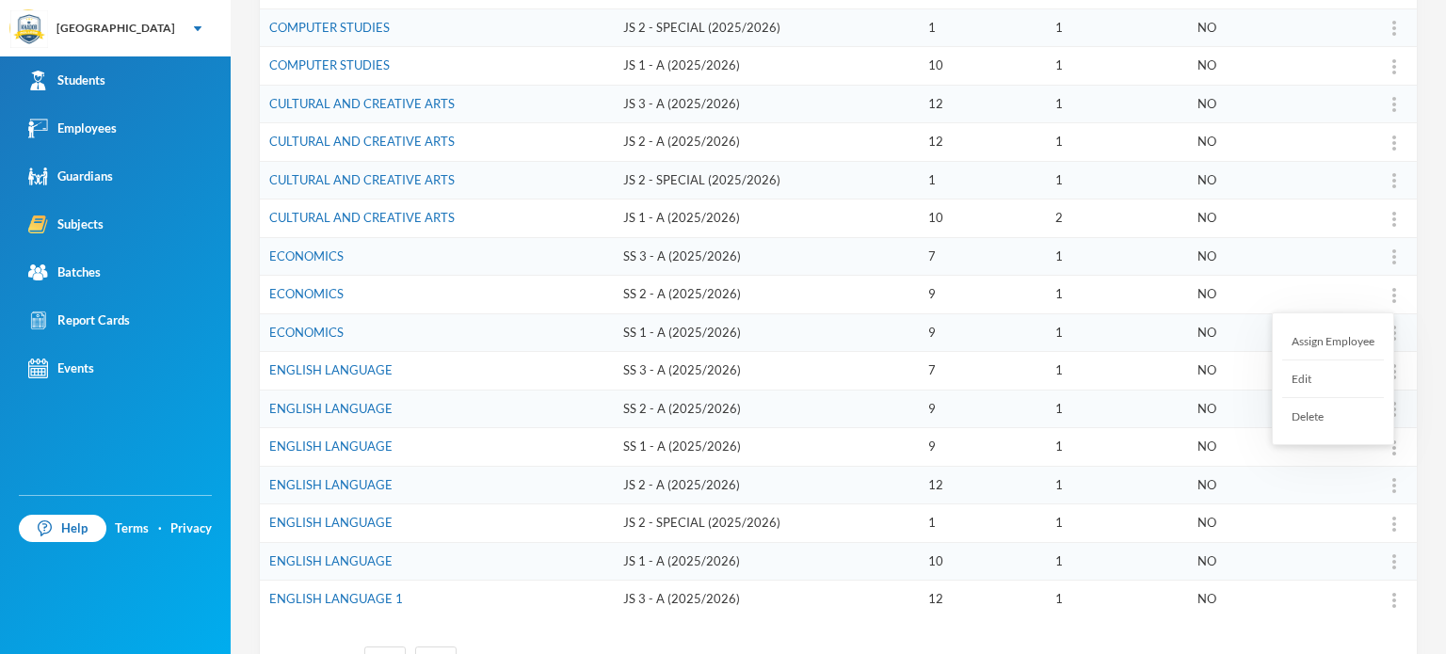
click at [1333, 337] on div "Assign Employee" at bounding box center [1333, 342] width 102 height 38
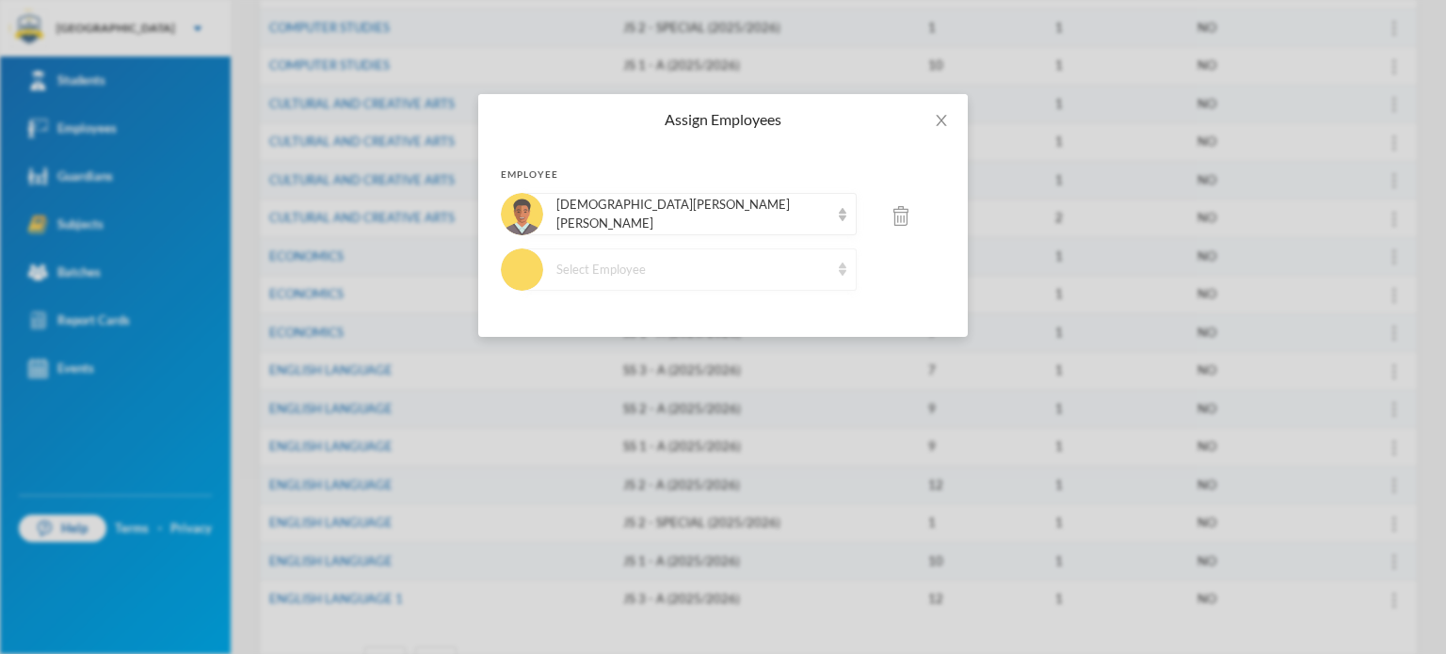
click at [652, 261] on div "Select Employee" at bounding box center [692, 270] width 273 height 19
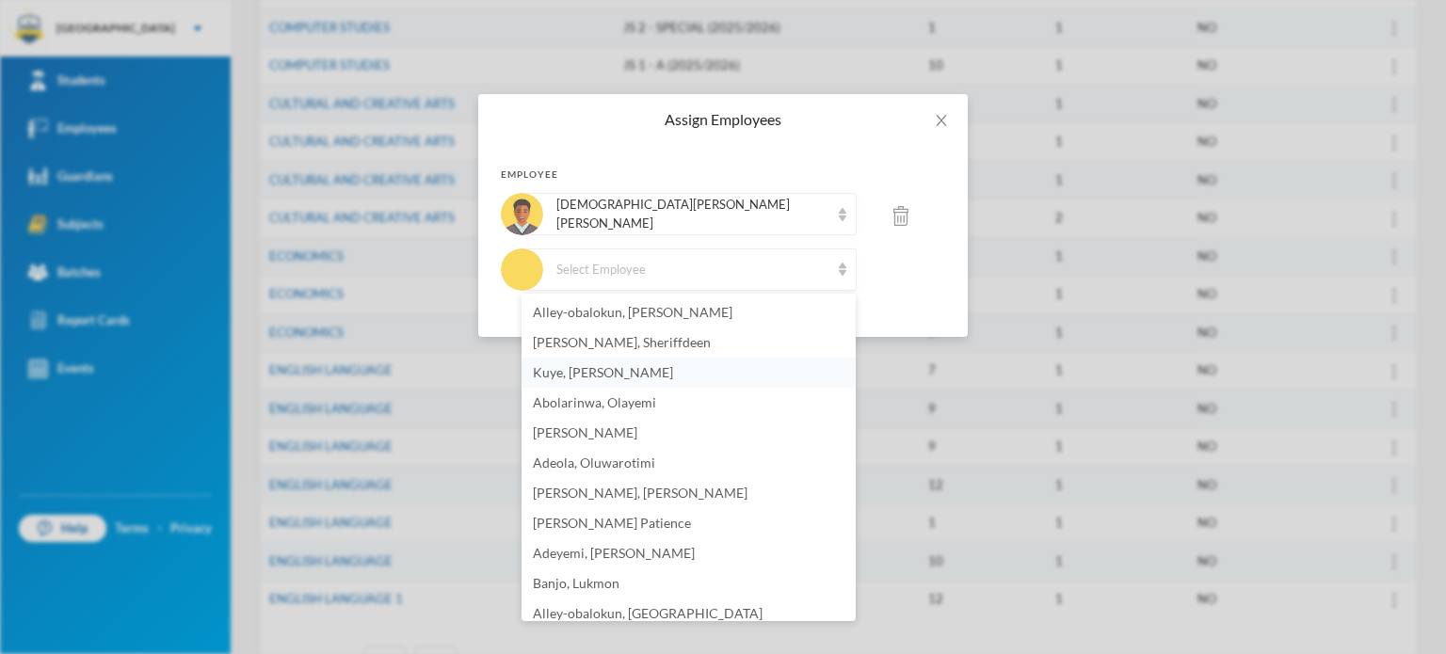
click at [615, 370] on span "Kuye, [PERSON_NAME]" at bounding box center [603, 372] width 140 height 16
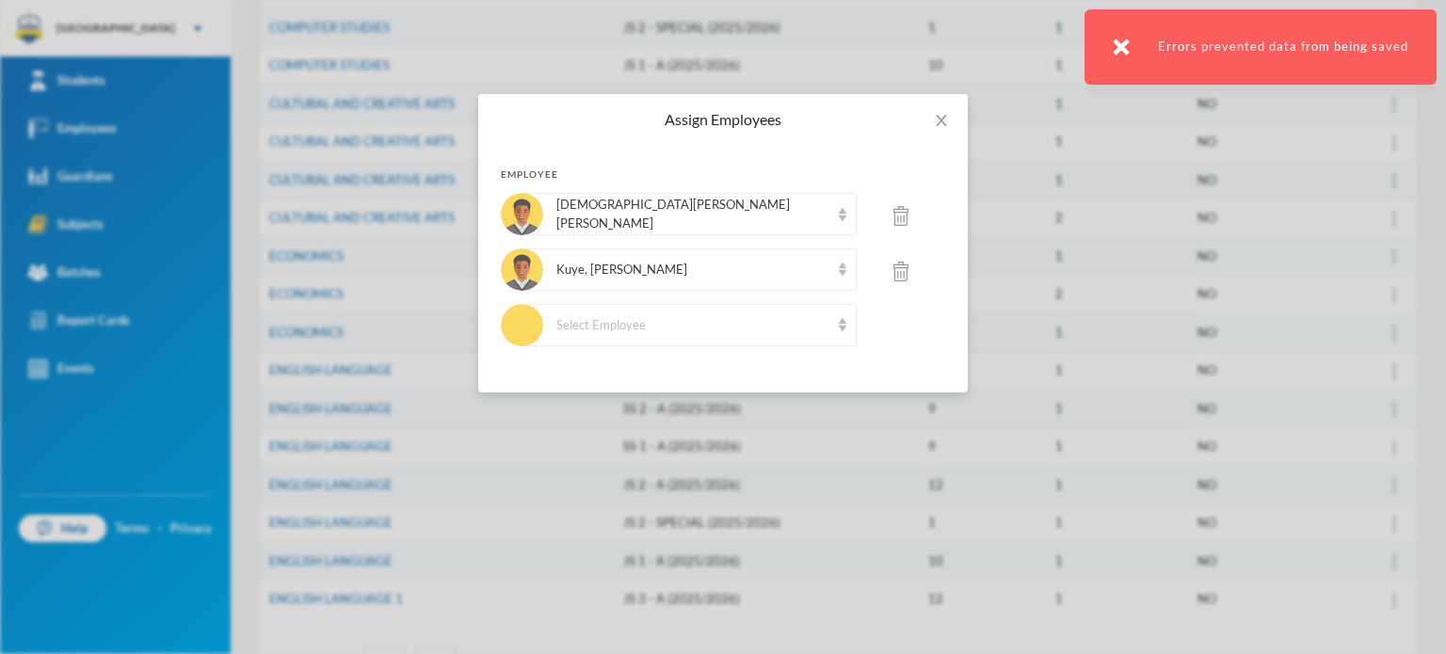
click at [898, 217] on img at bounding box center [900, 216] width 15 height 20
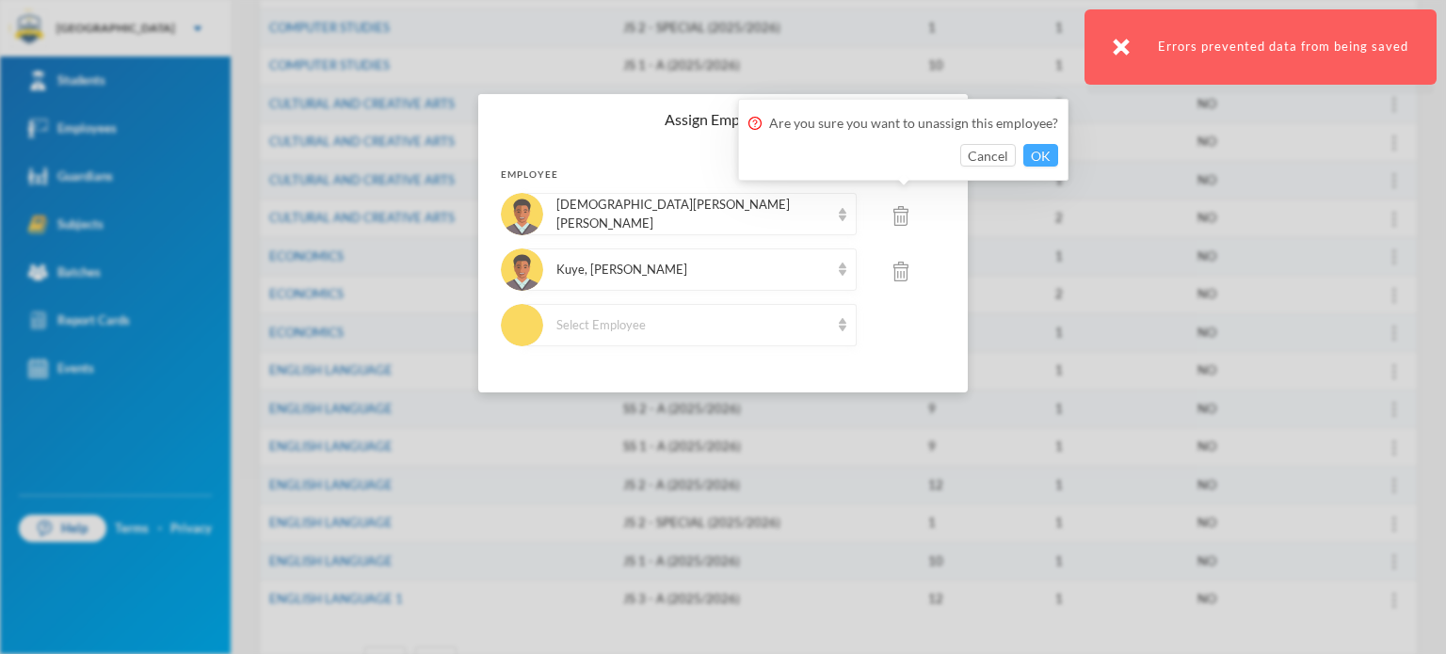
click at [1048, 149] on button "OK" at bounding box center [1040, 155] width 35 height 23
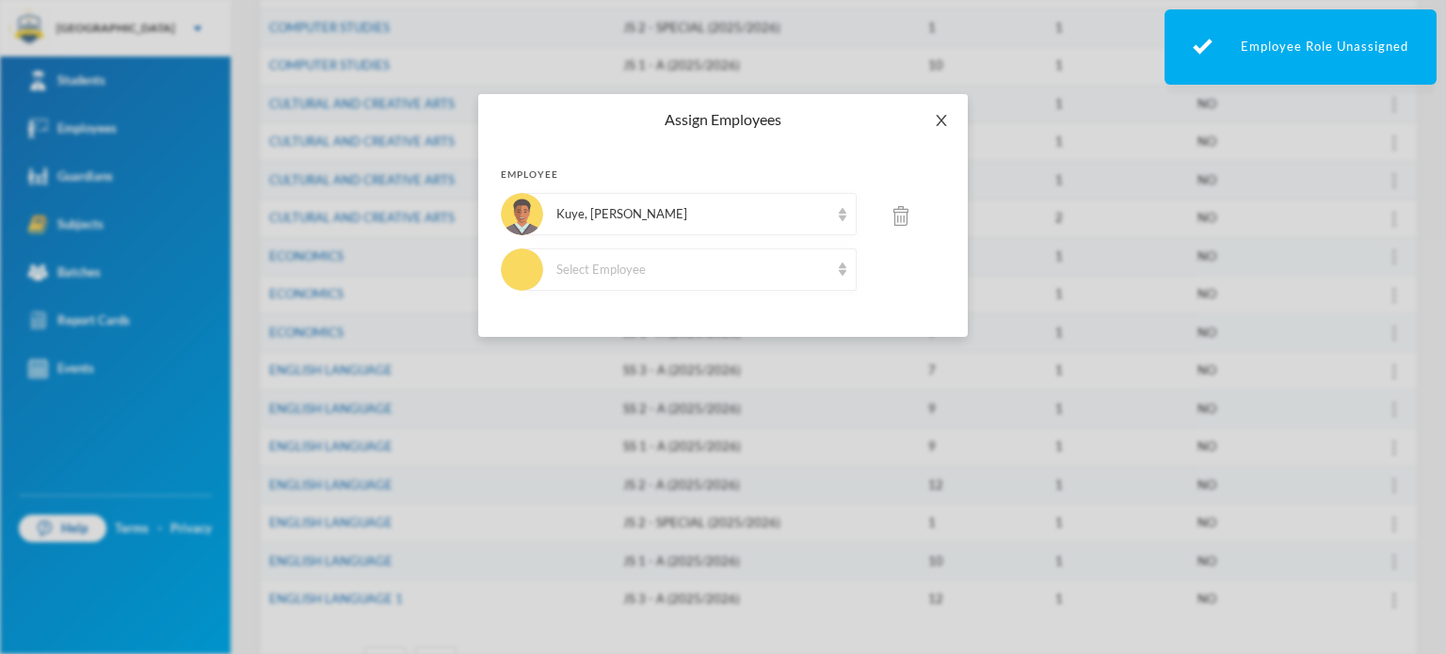
click at [941, 120] on icon "icon: close" at bounding box center [941, 120] width 10 height 11
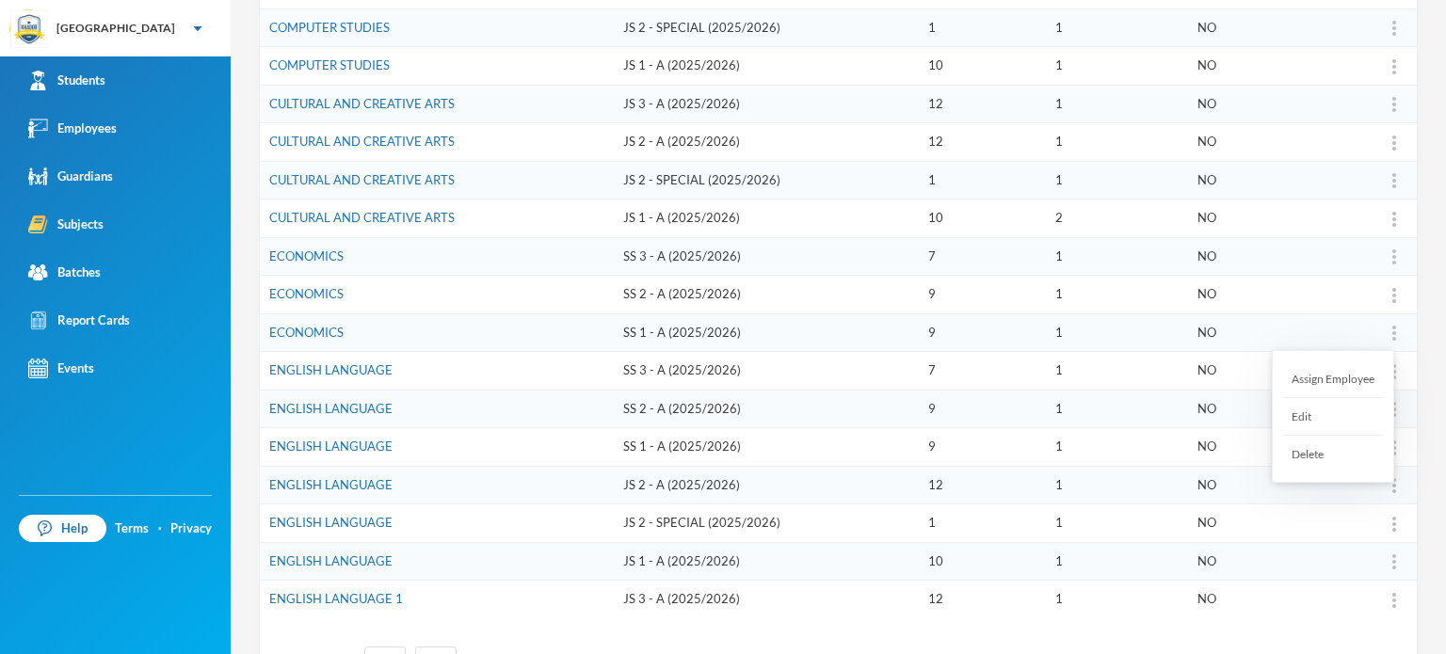
click at [1343, 379] on div "Assign Employee" at bounding box center [1333, 380] width 102 height 38
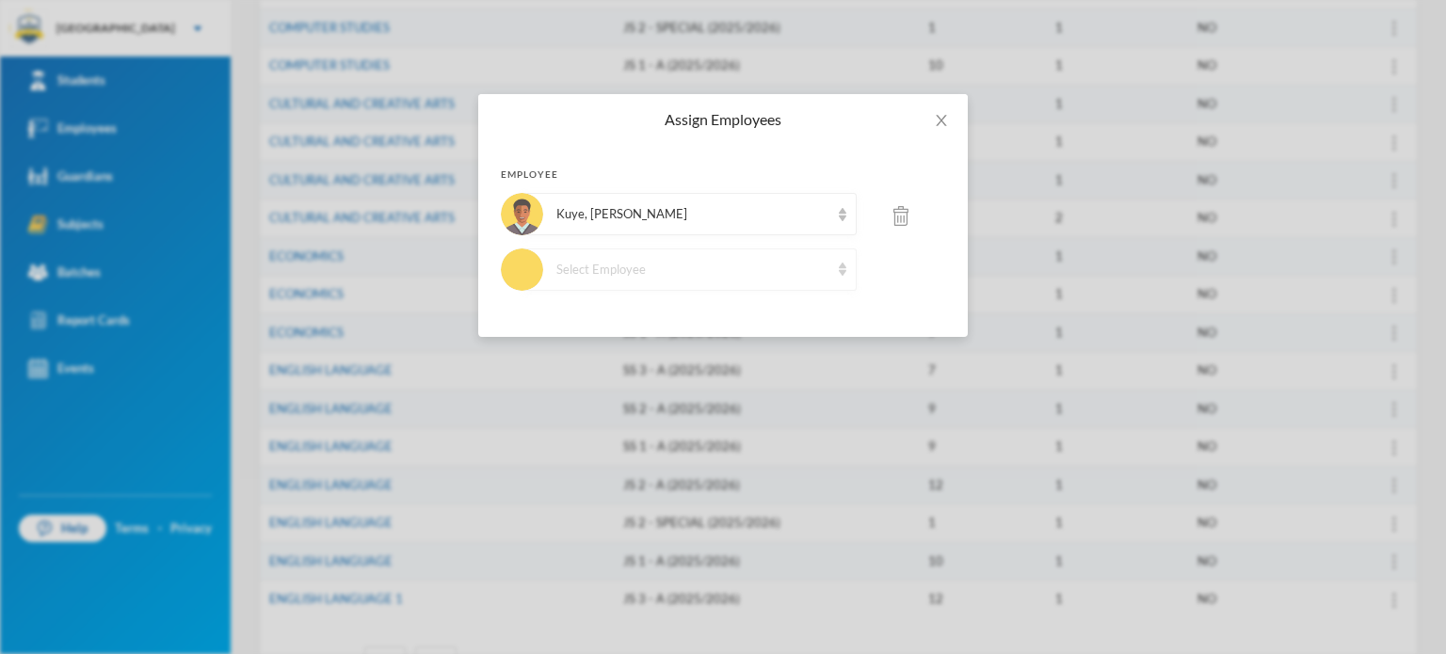
click at [816, 265] on div "Select Employee" at bounding box center [692, 270] width 273 height 19
click at [936, 114] on icon "icon: close" at bounding box center [941, 120] width 15 height 15
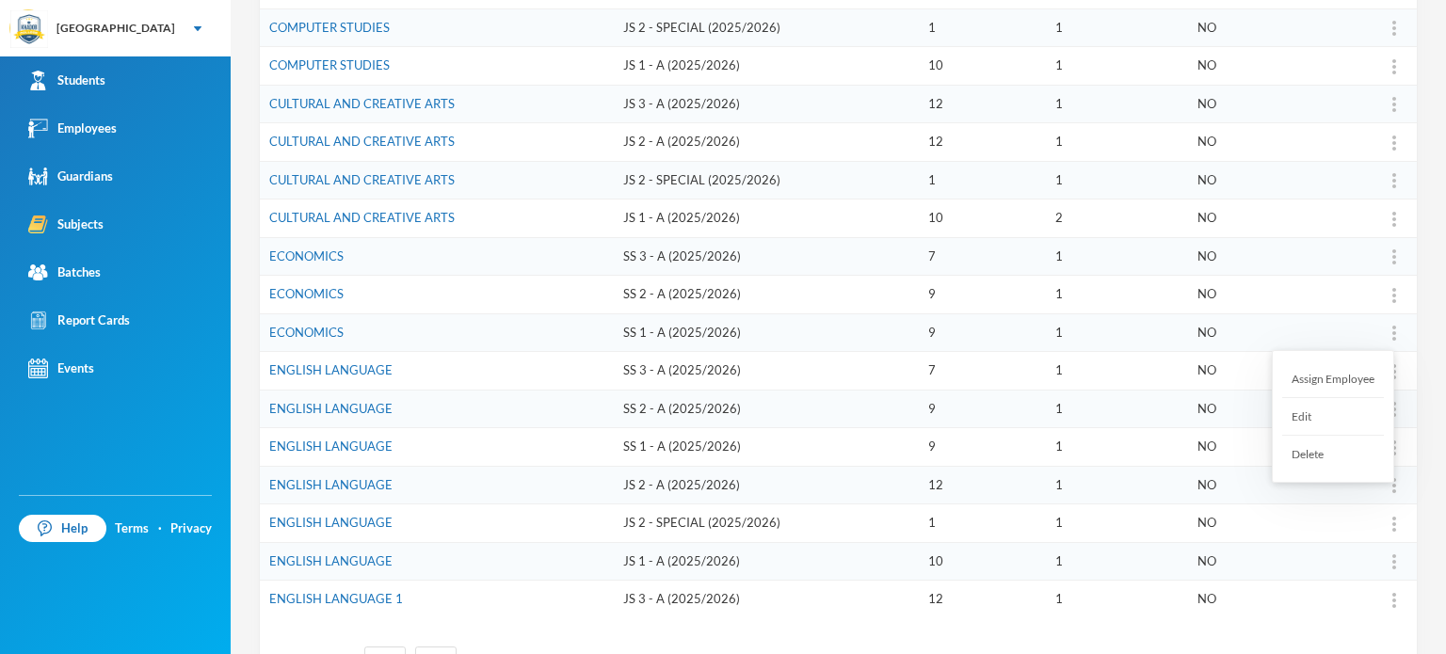
click at [1324, 376] on div "Assign Employee" at bounding box center [1333, 380] width 102 height 38
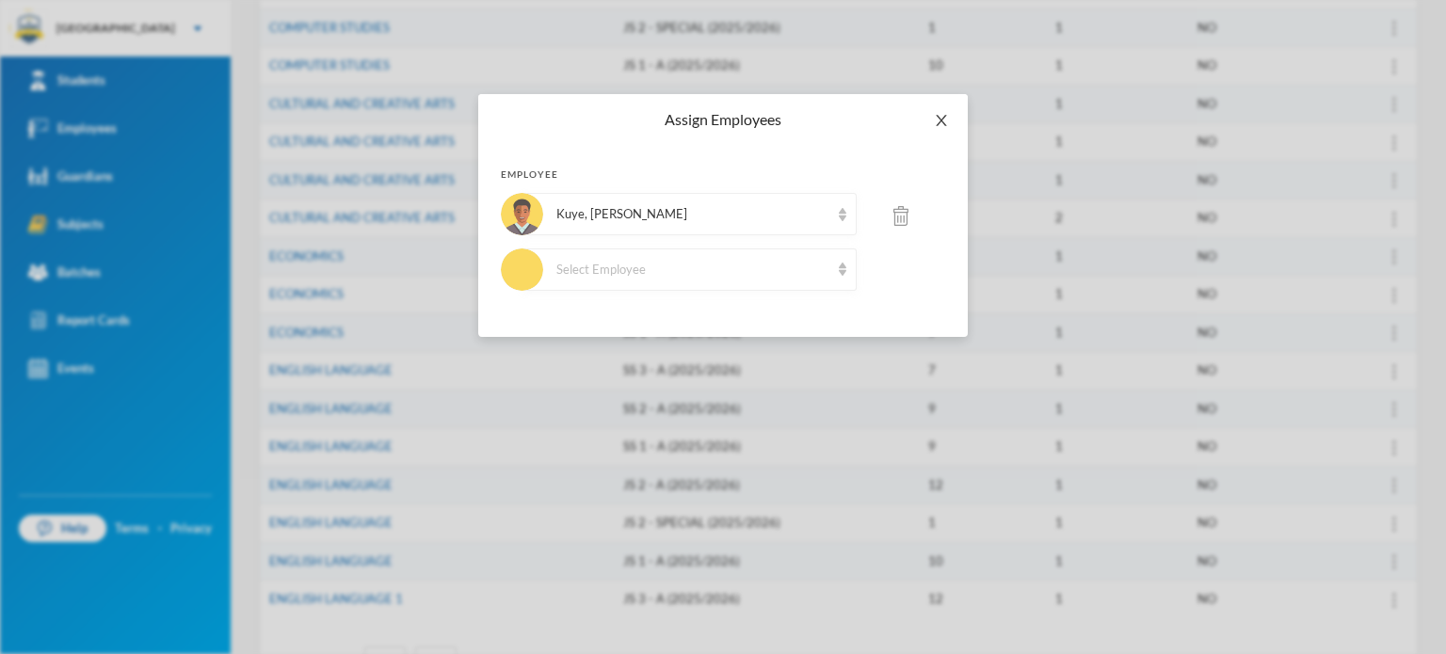
click at [943, 122] on icon "icon: close" at bounding box center [941, 120] width 10 height 11
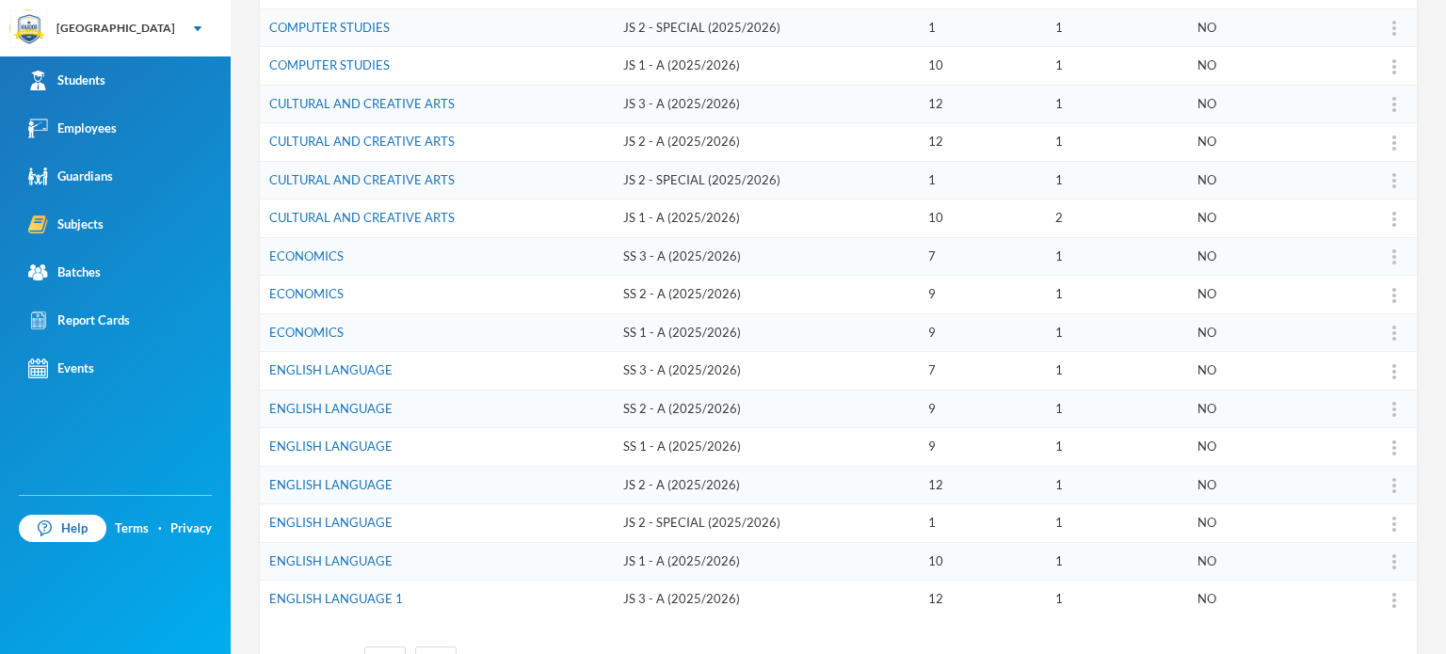
click at [555, 304] on td "ECONOMICS" at bounding box center [437, 295] width 354 height 39
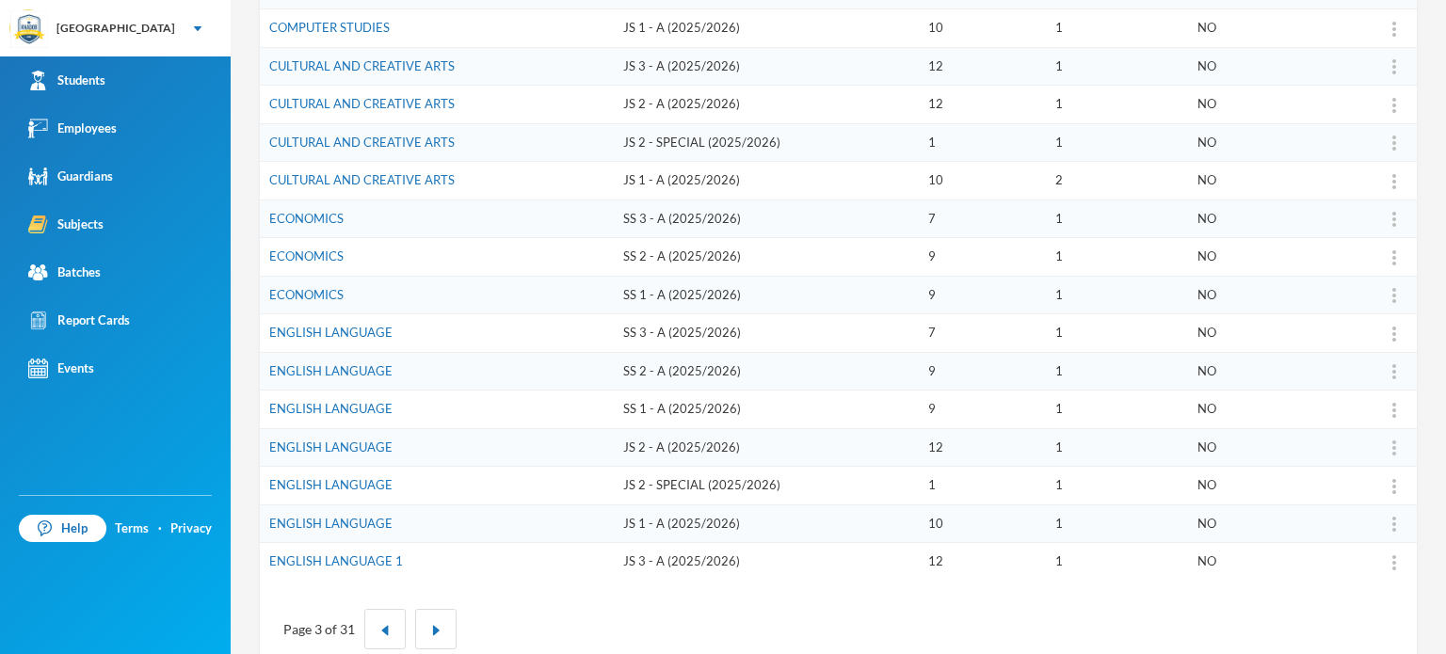
scroll to position [536, 0]
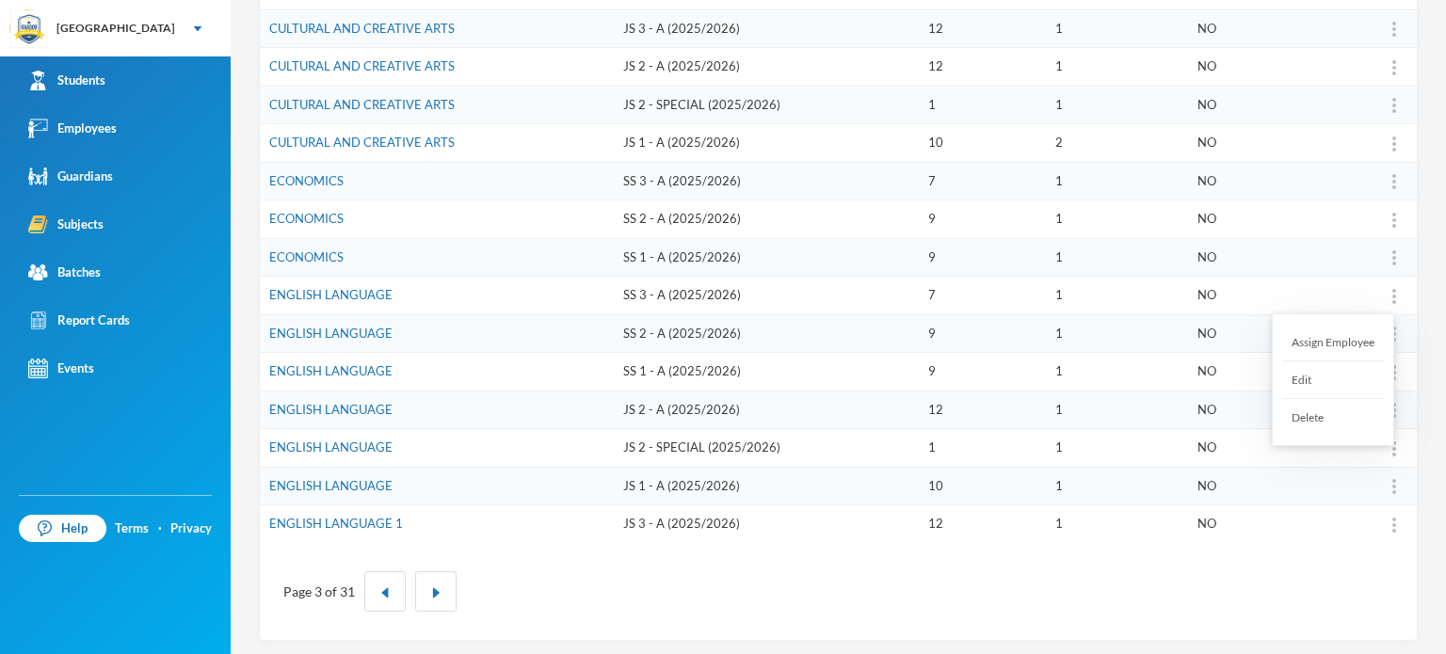
click at [1337, 332] on div "Assign Employee" at bounding box center [1333, 343] width 102 height 38
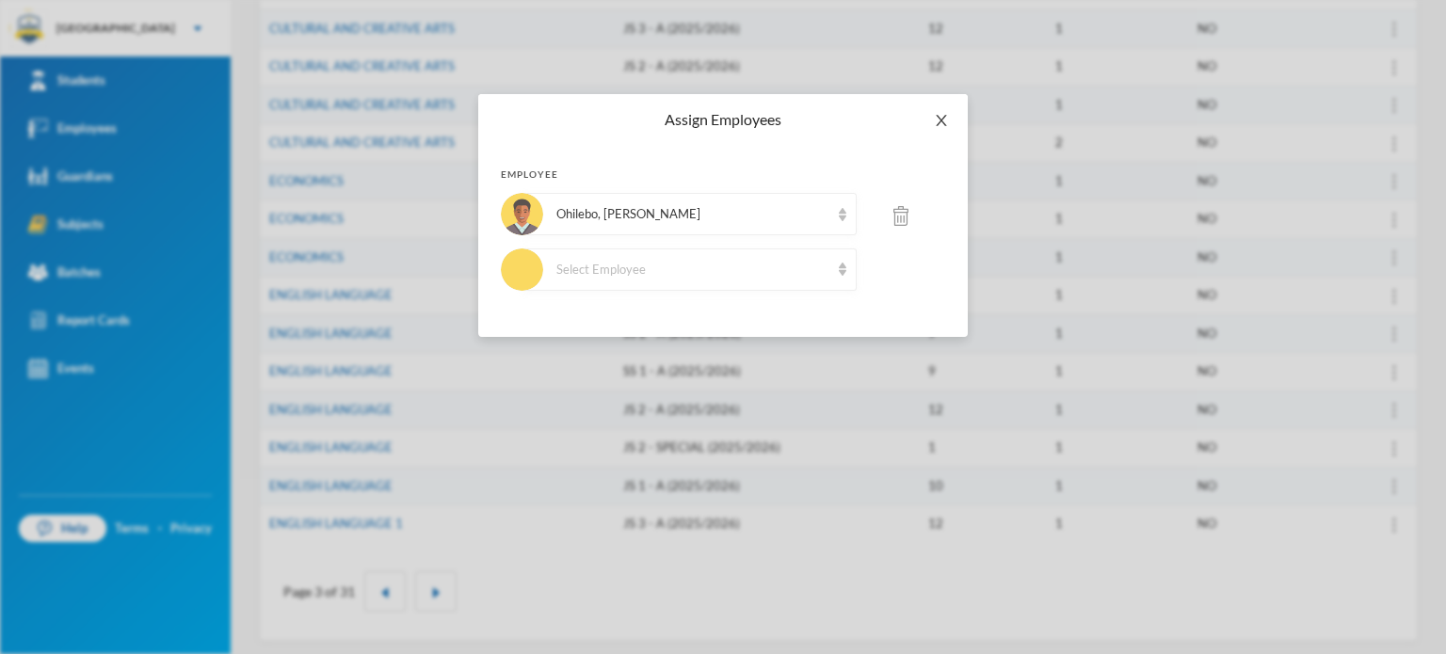
click at [937, 116] on icon "icon: close" at bounding box center [941, 120] width 10 height 11
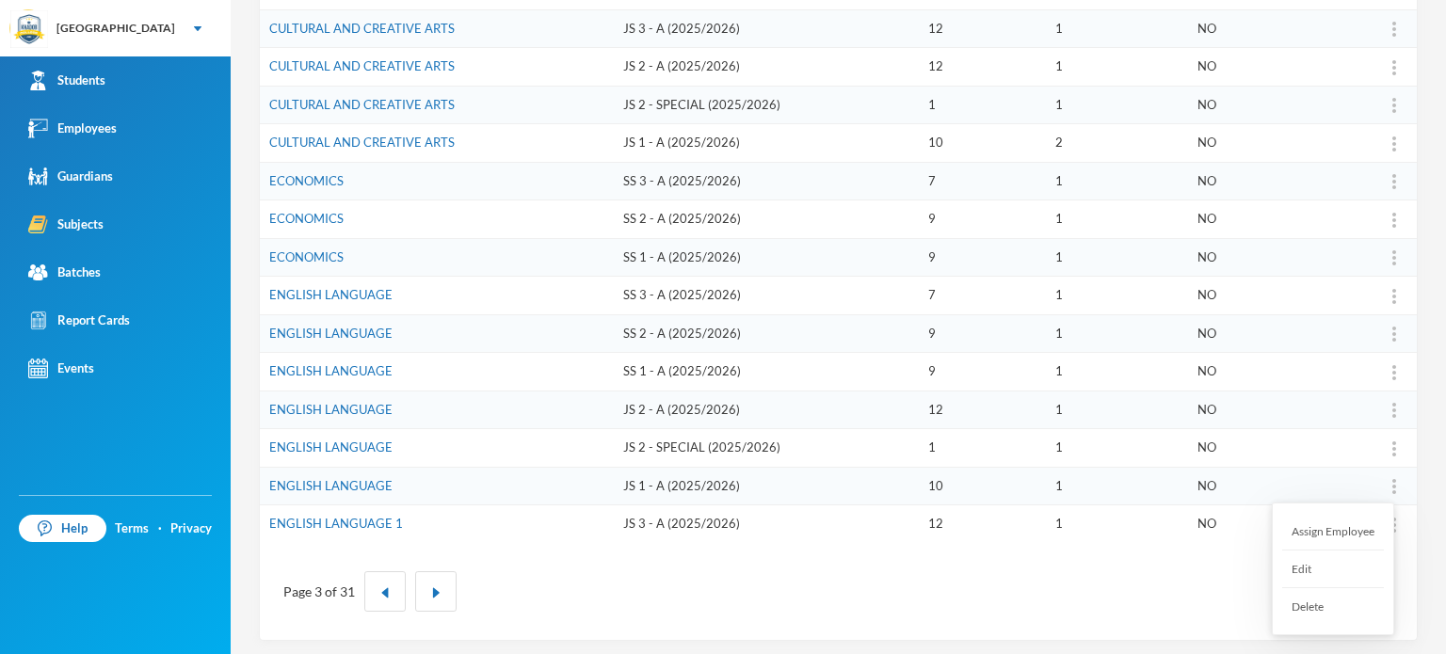
click at [1330, 524] on div "Assign Employee" at bounding box center [1333, 532] width 102 height 38
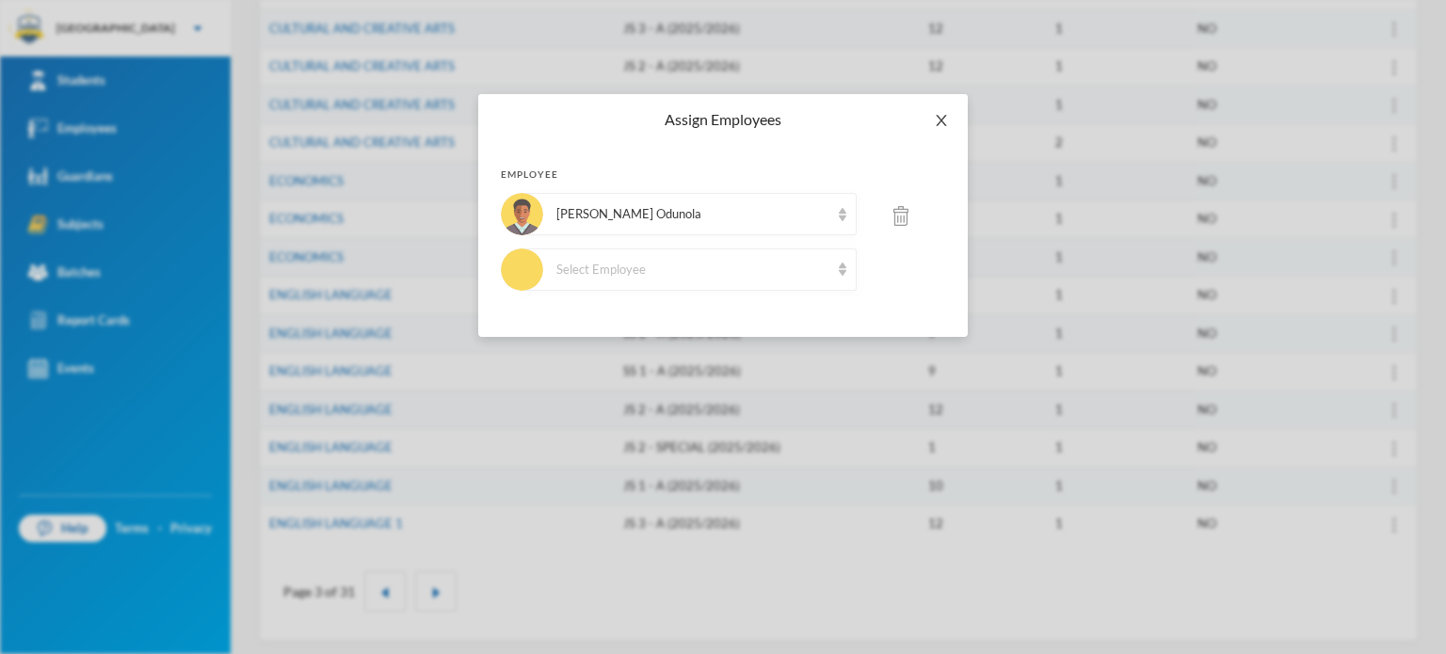
click at [937, 114] on icon "icon: close" at bounding box center [941, 120] width 15 height 15
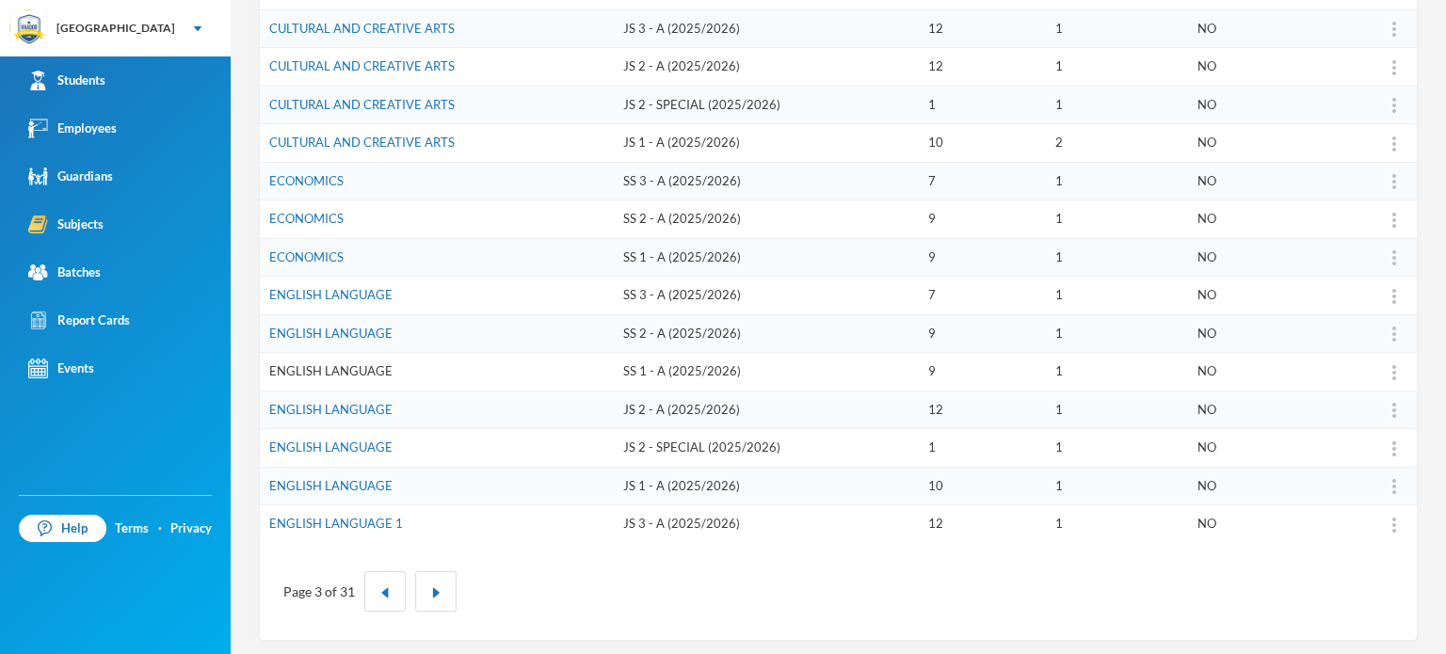
click at [310, 364] on link "ENGLISH LANGUAGE" at bounding box center [330, 370] width 123 height 15
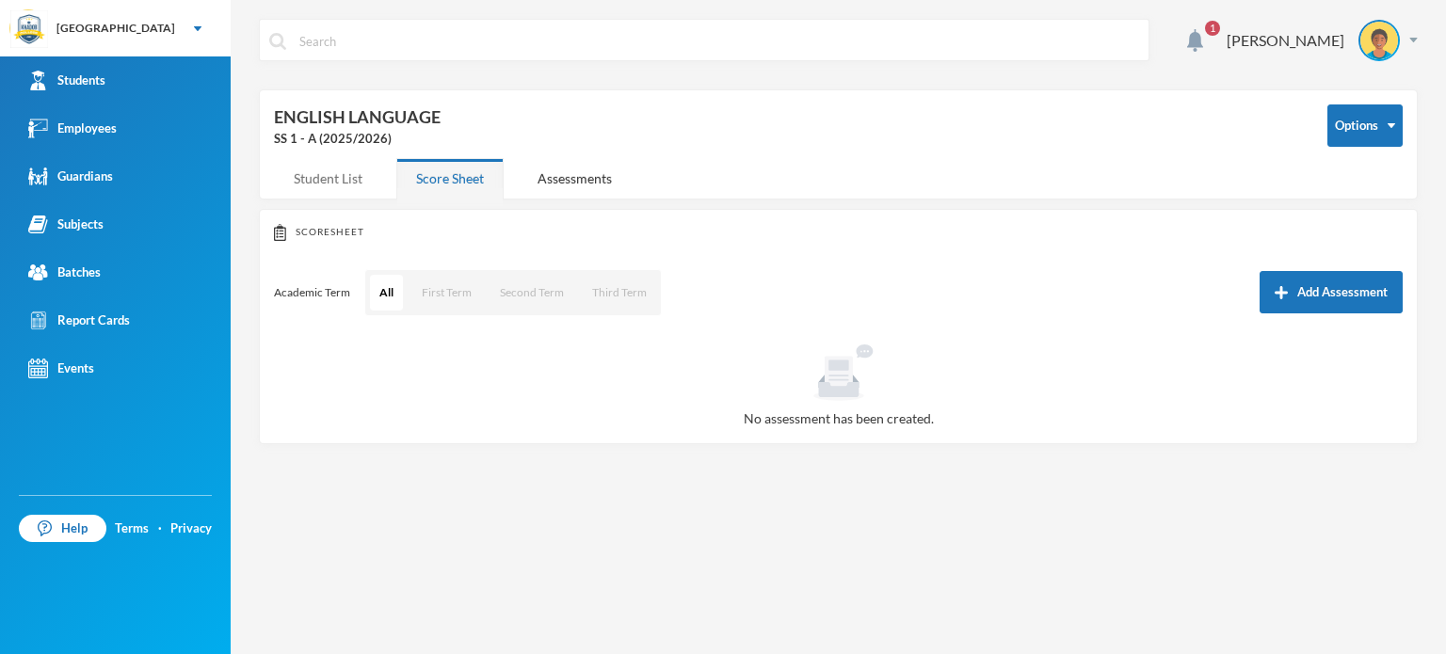
click at [343, 169] on div "Student List" at bounding box center [328, 178] width 108 height 40
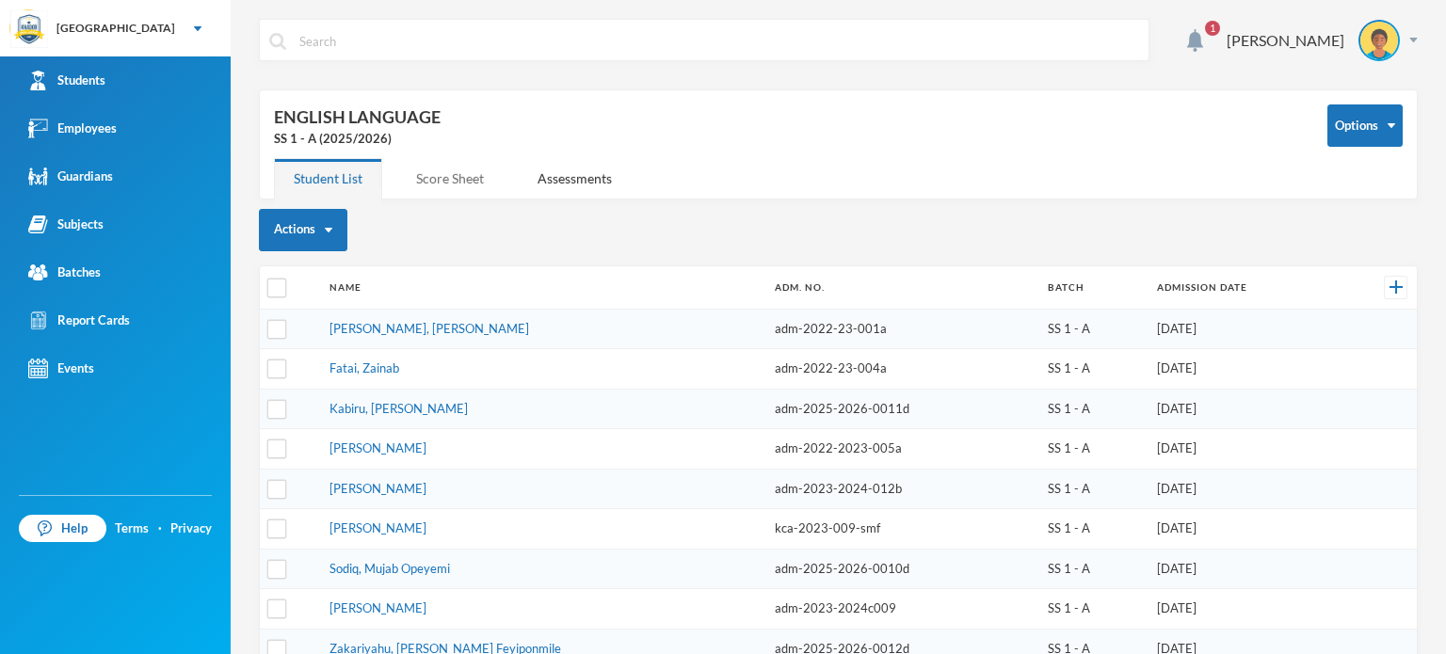
click at [466, 178] on div "Score Sheet" at bounding box center [449, 178] width 107 height 40
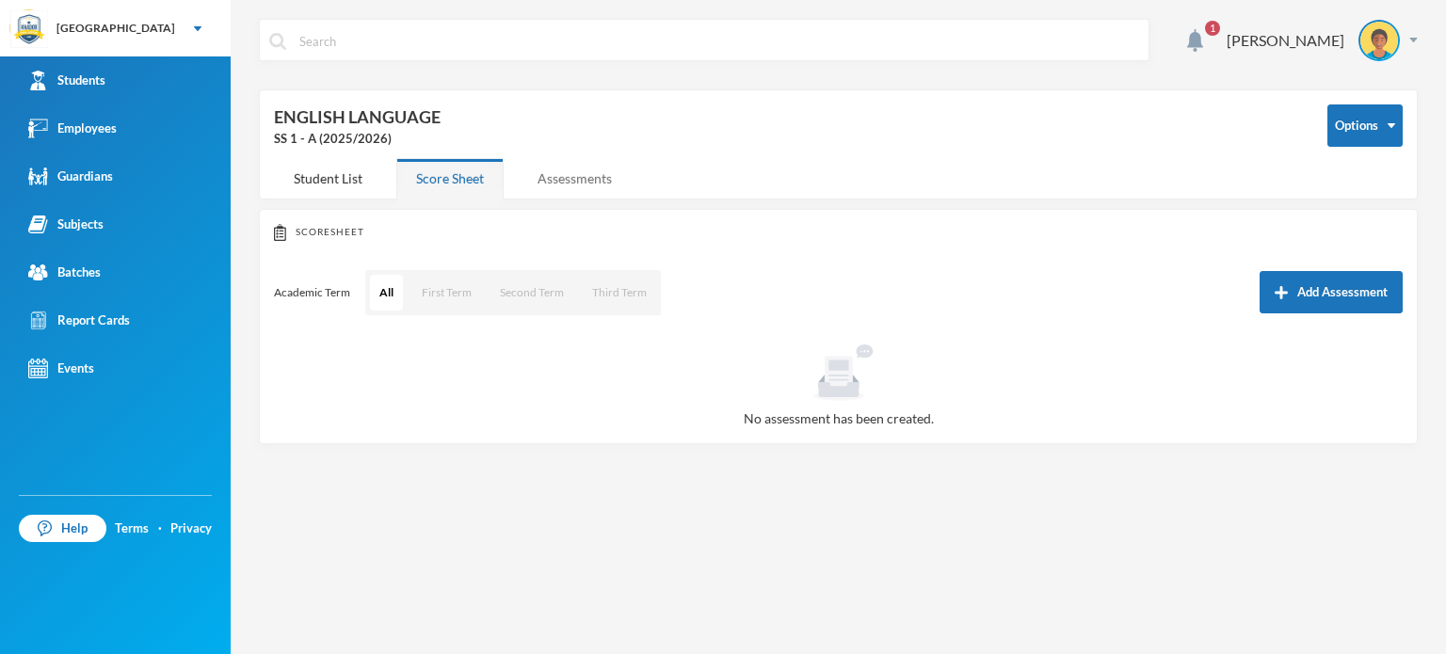
click at [557, 169] on div "Assessments" at bounding box center [575, 178] width 114 height 40
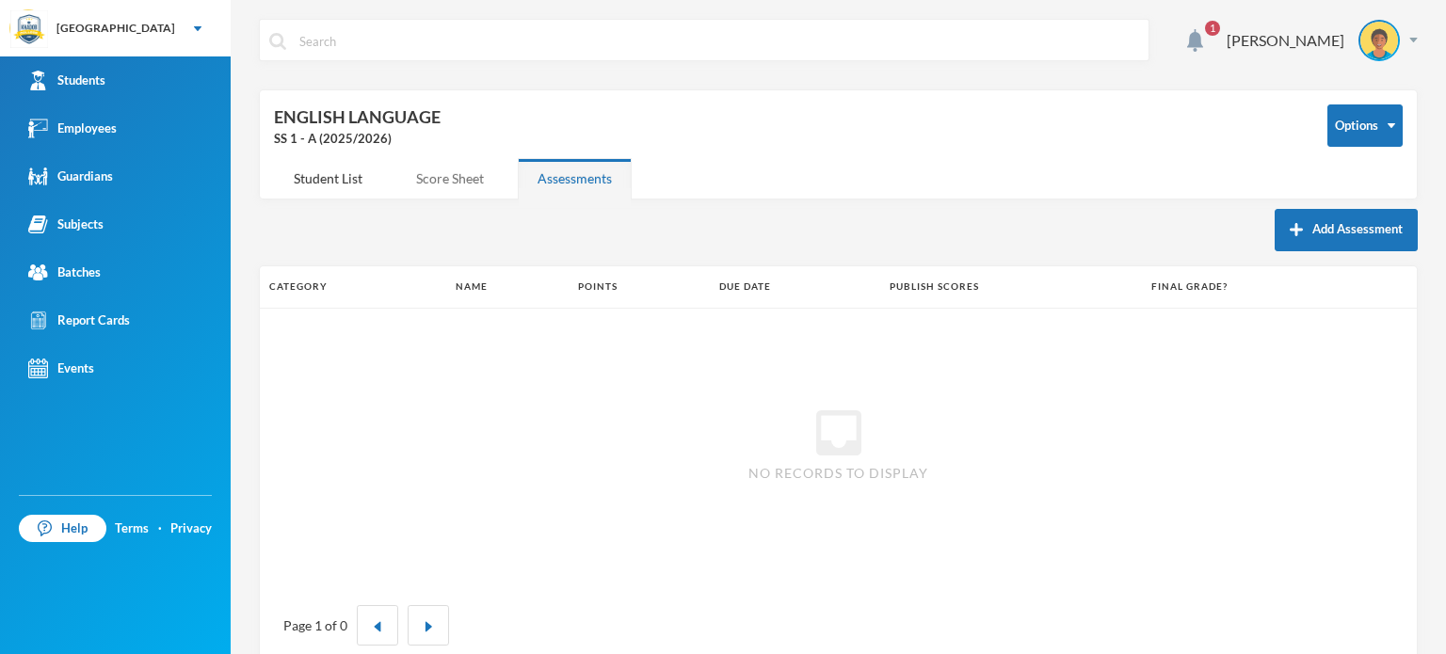
click at [450, 172] on div "Score Sheet" at bounding box center [449, 178] width 107 height 40
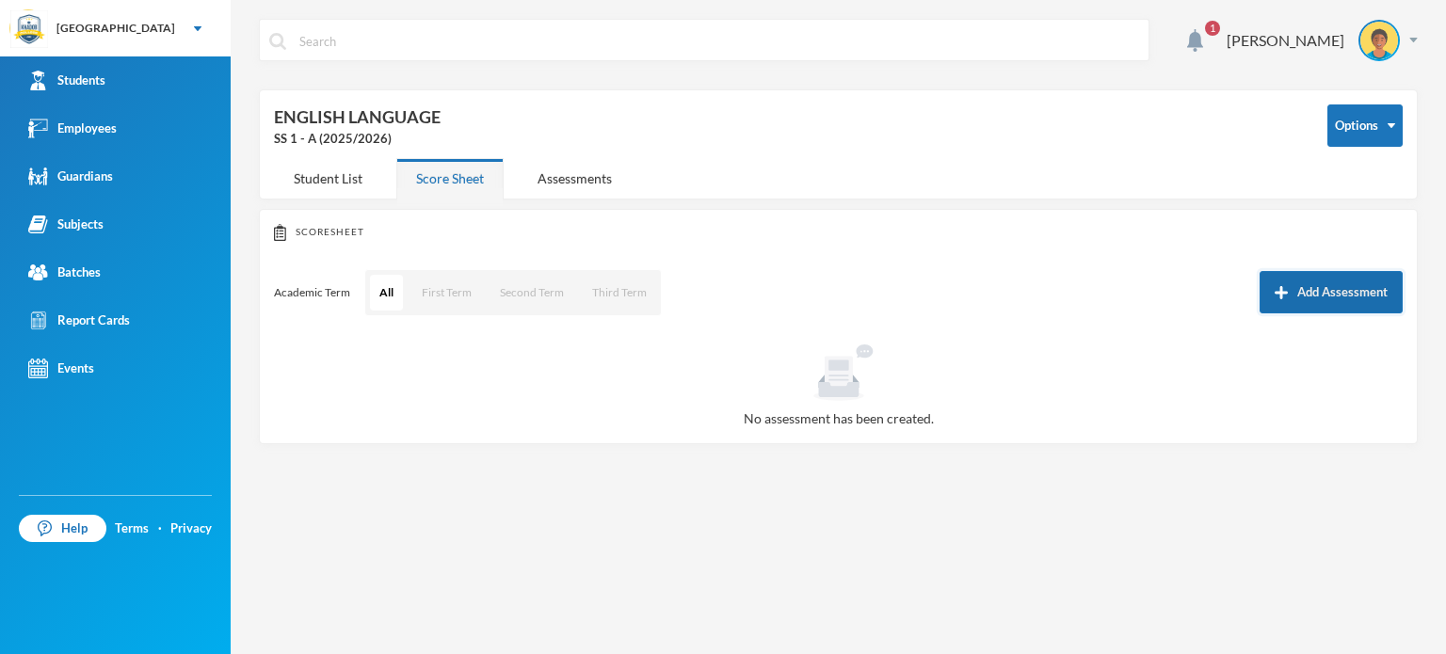
click at [1361, 286] on button "Add Assessment" at bounding box center [1331, 292] width 143 height 42
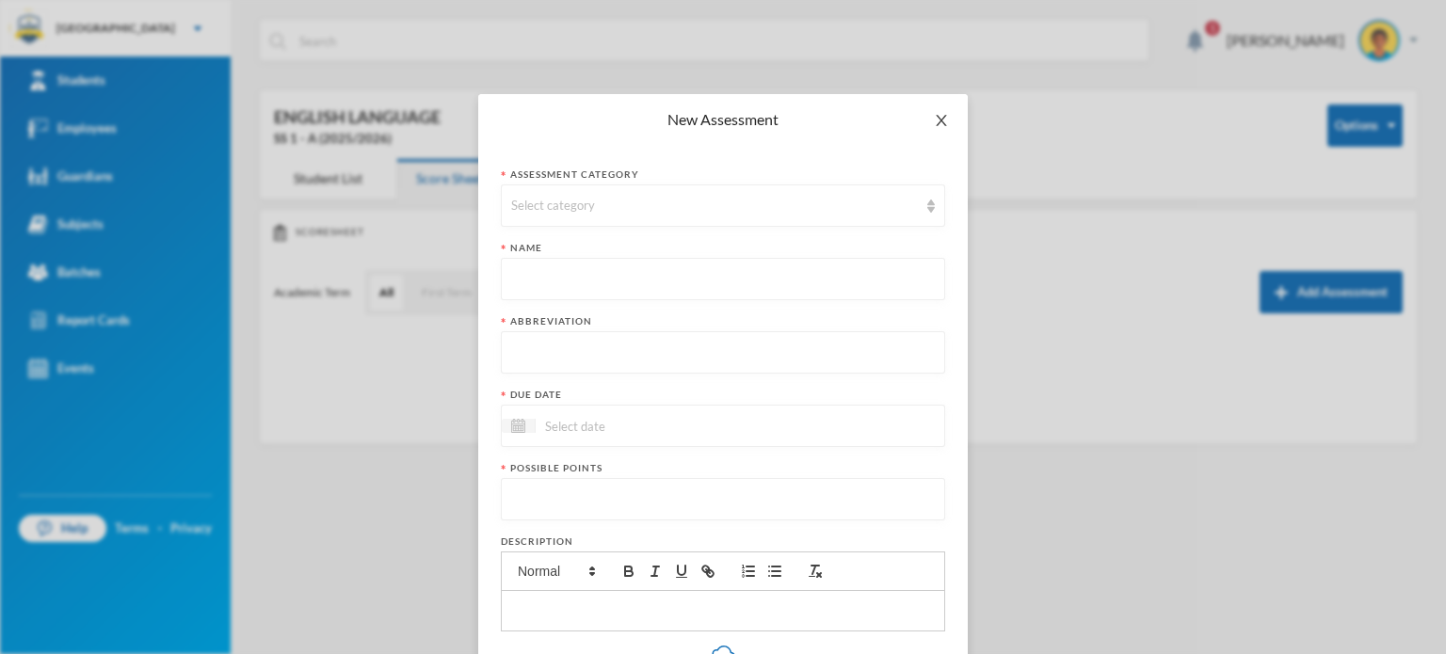
click at [934, 122] on icon "icon: close" at bounding box center [941, 120] width 15 height 15
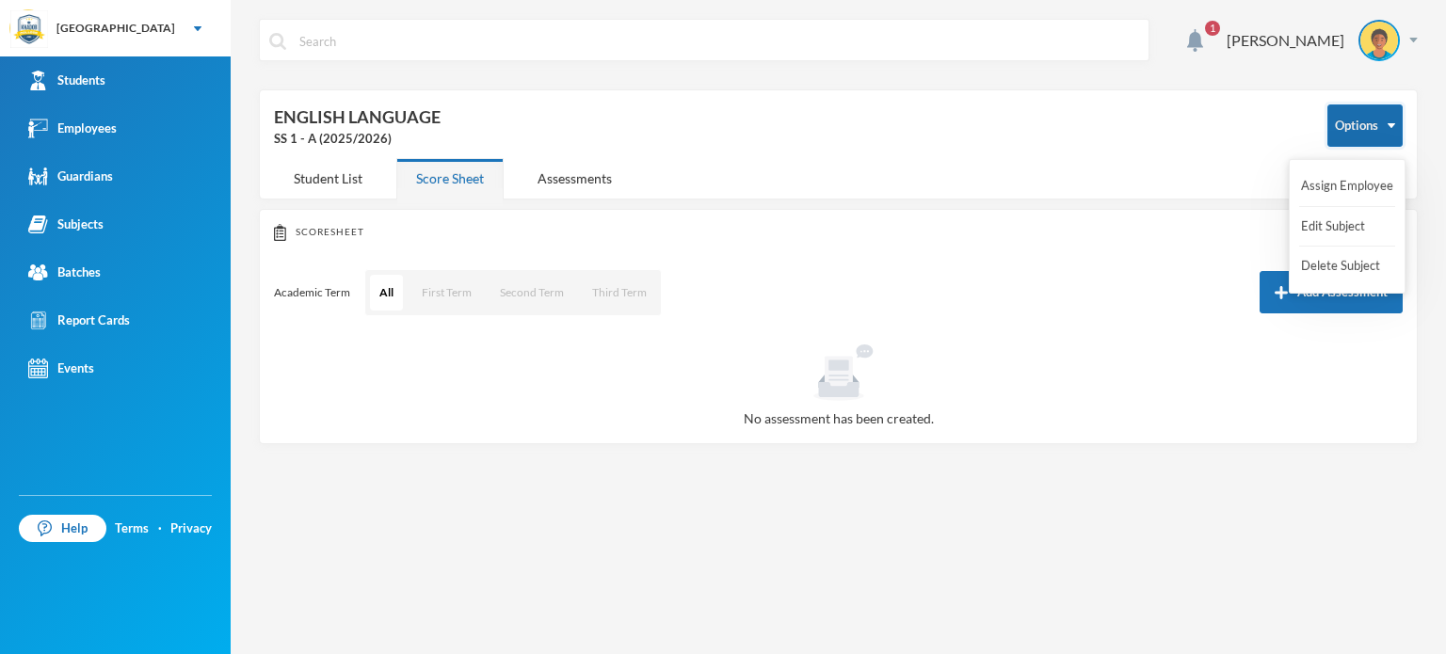
click at [1367, 114] on button "Options" at bounding box center [1364, 125] width 75 height 42
click at [674, 381] on div at bounding box center [838, 373] width 1114 height 56
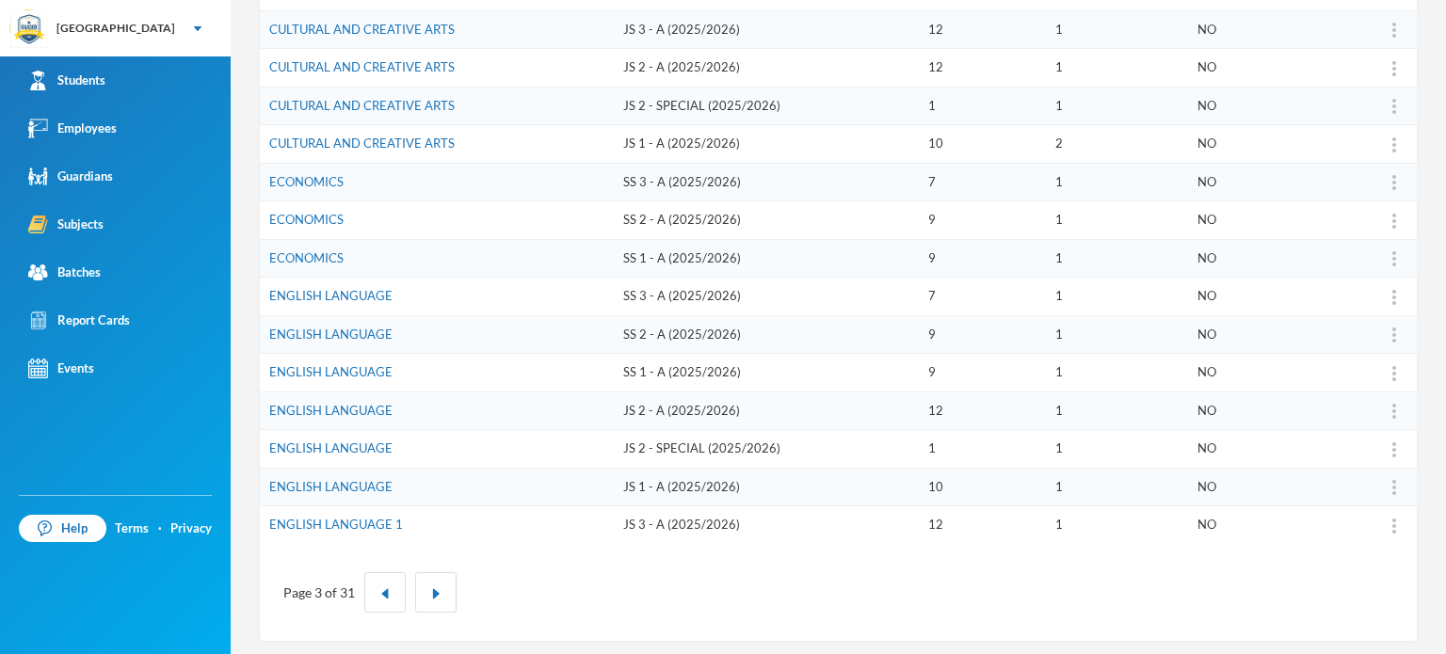
scroll to position [536, 0]
click at [349, 329] on link "ENGLISH LANGUAGE" at bounding box center [330, 333] width 123 height 15
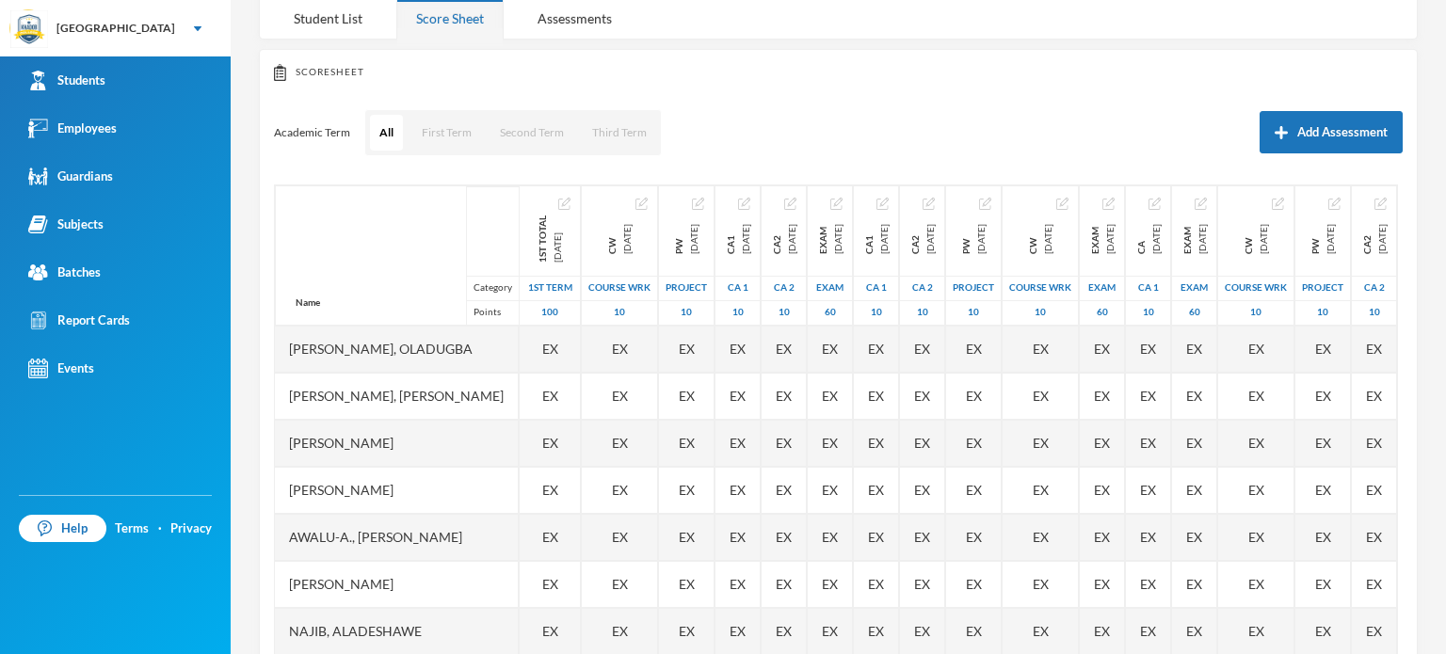
scroll to position [198, 0]
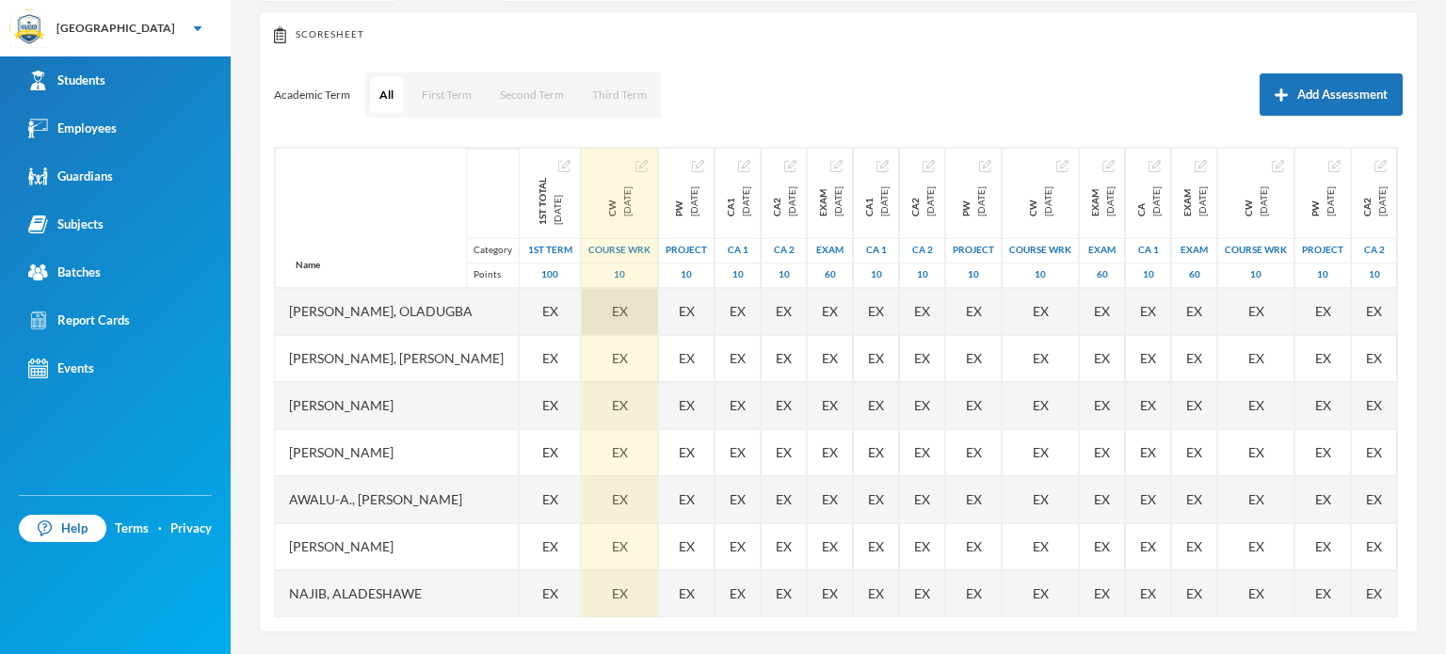
click at [628, 301] on span "EX" at bounding box center [620, 311] width 16 height 20
click at [628, 400] on span "EX" at bounding box center [620, 405] width 16 height 20
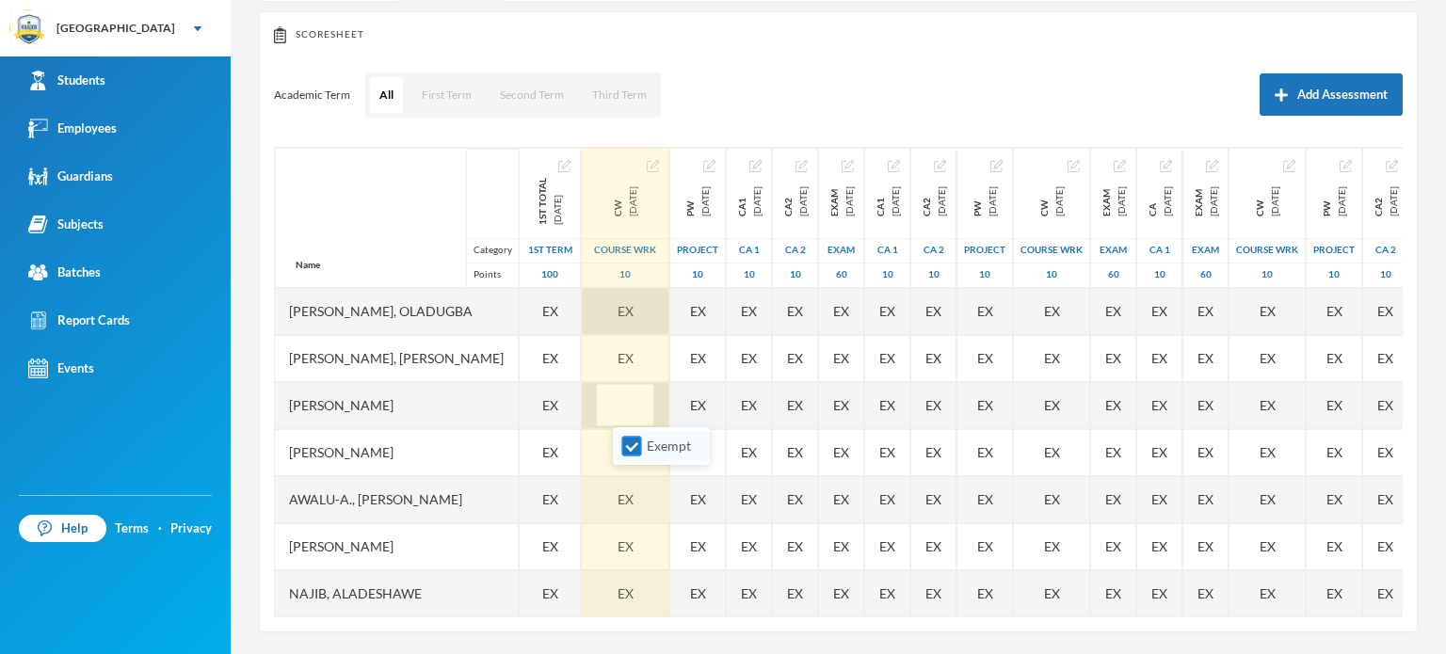
click at [634, 445] on input "Exempt" at bounding box center [632, 447] width 20 height 20
checkbox input "false"
click at [636, 389] on input "text" at bounding box center [625, 406] width 38 height 42
type input "9"
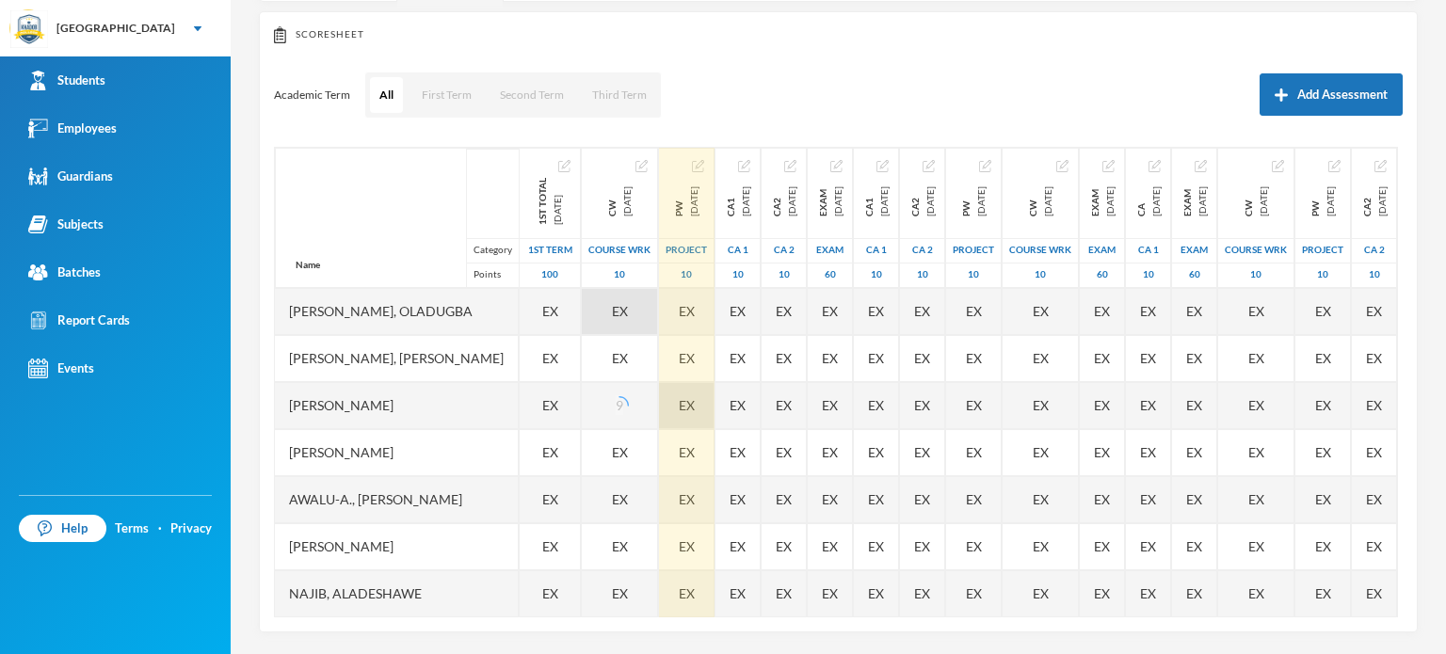
click at [715, 412] on div "EX" at bounding box center [687, 405] width 56 height 47
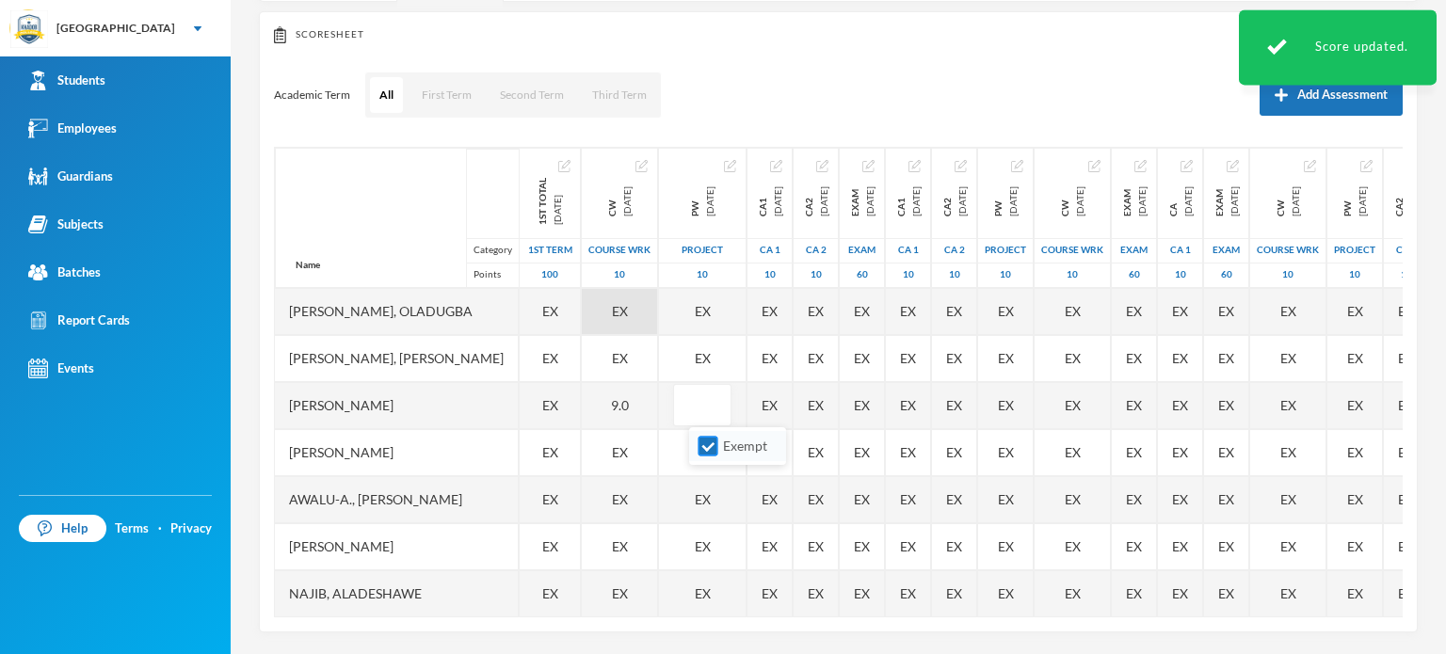
click at [705, 446] on input "Exempt" at bounding box center [709, 447] width 20 height 20
checkbox input "false"
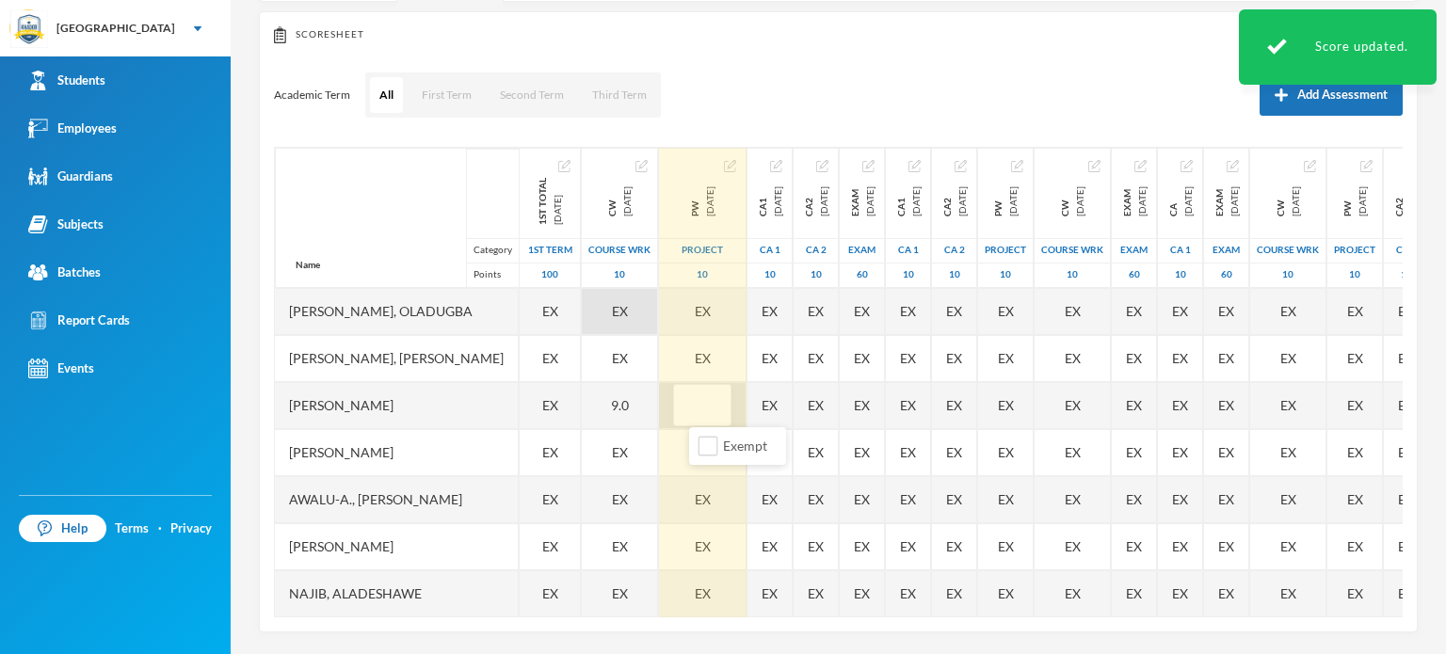
click at [707, 406] on input "text" at bounding box center [702, 406] width 38 height 42
type input "9"
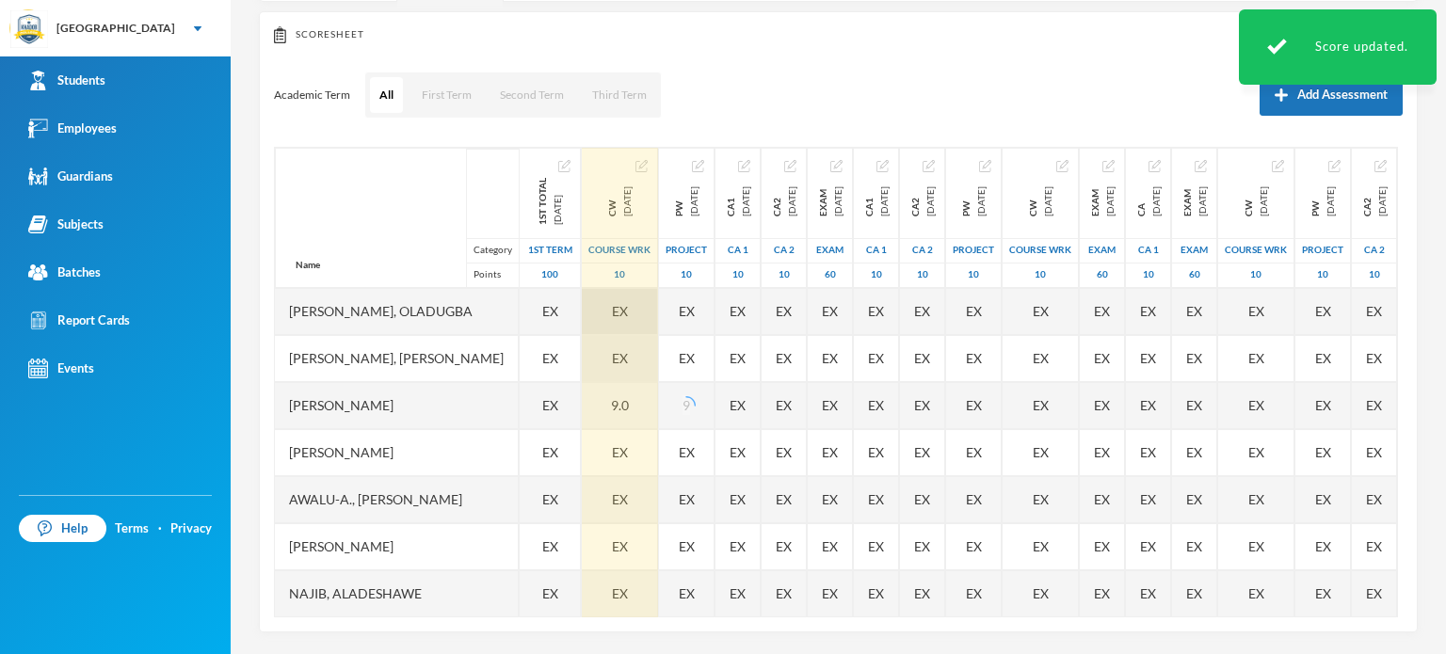
click at [628, 357] on span "EX" at bounding box center [620, 358] width 16 height 20
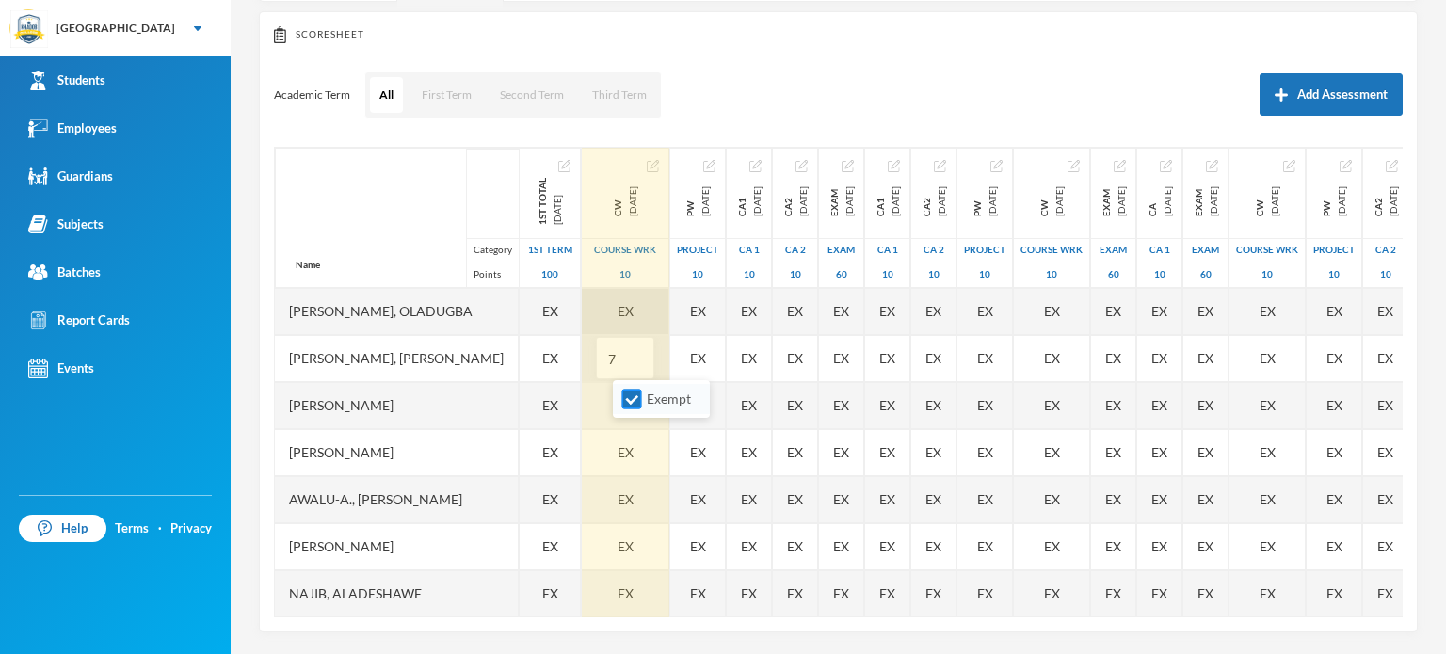
type input "7"
click at [629, 400] on input "Exempt" at bounding box center [632, 400] width 20 height 20
checkbox input "false"
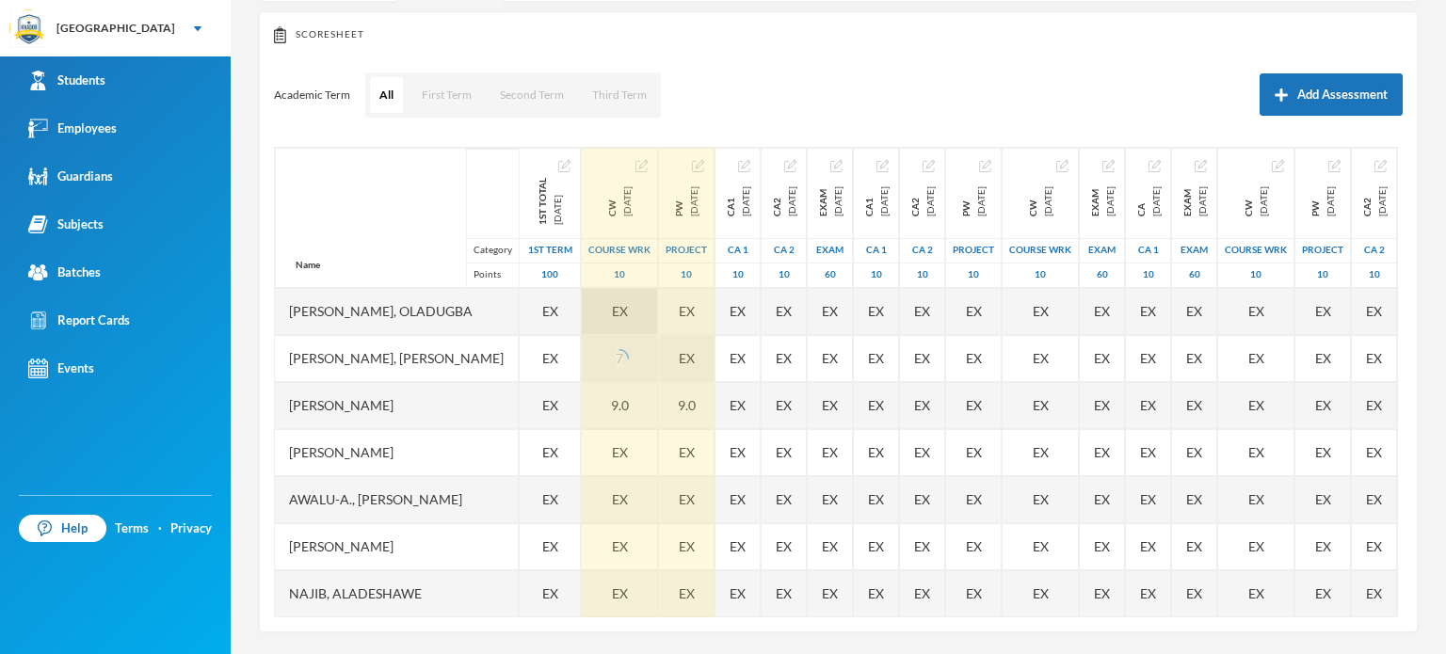
click at [708, 361] on div "EX" at bounding box center [687, 358] width 56 height 47
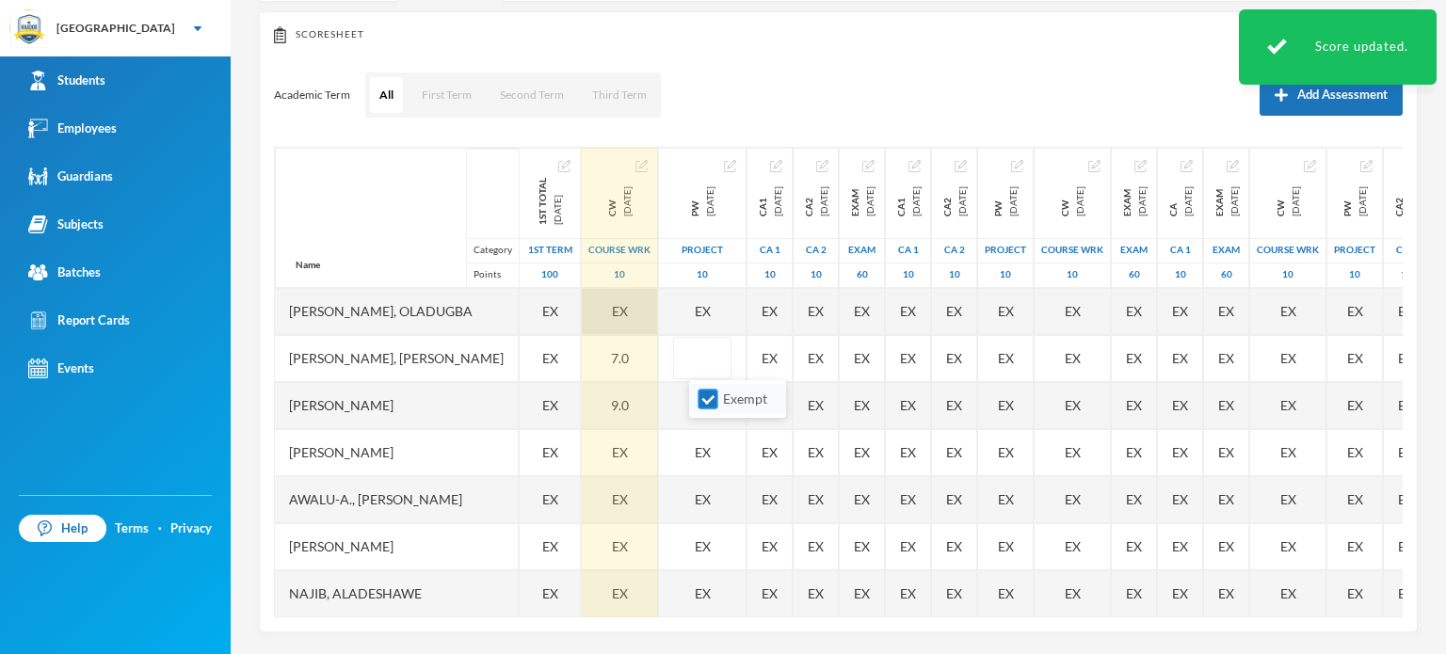
click at [709, 394] on input "Exempt" at bounding box center [709, 400] width 20 height 20
checkbox input "false"
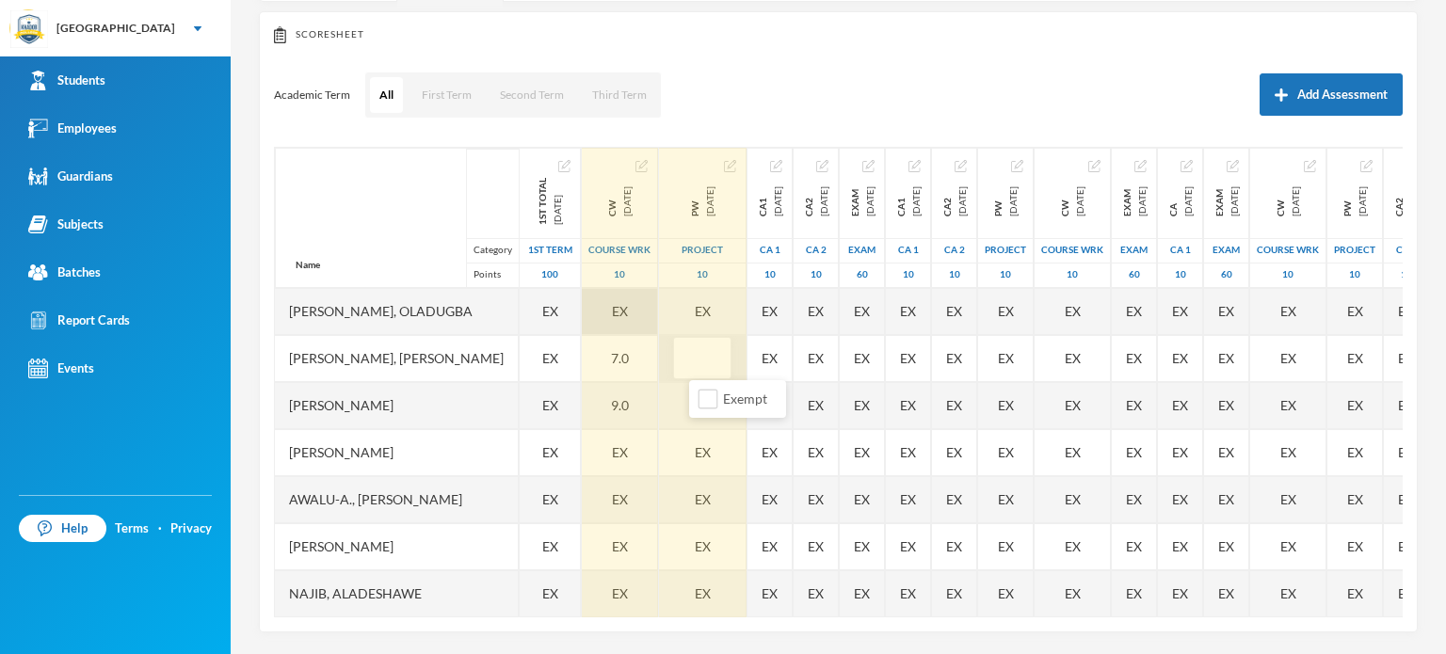
click at [708, 368] on input "text" at bounding box center [702, 359] width 38 height 42
type input "10"
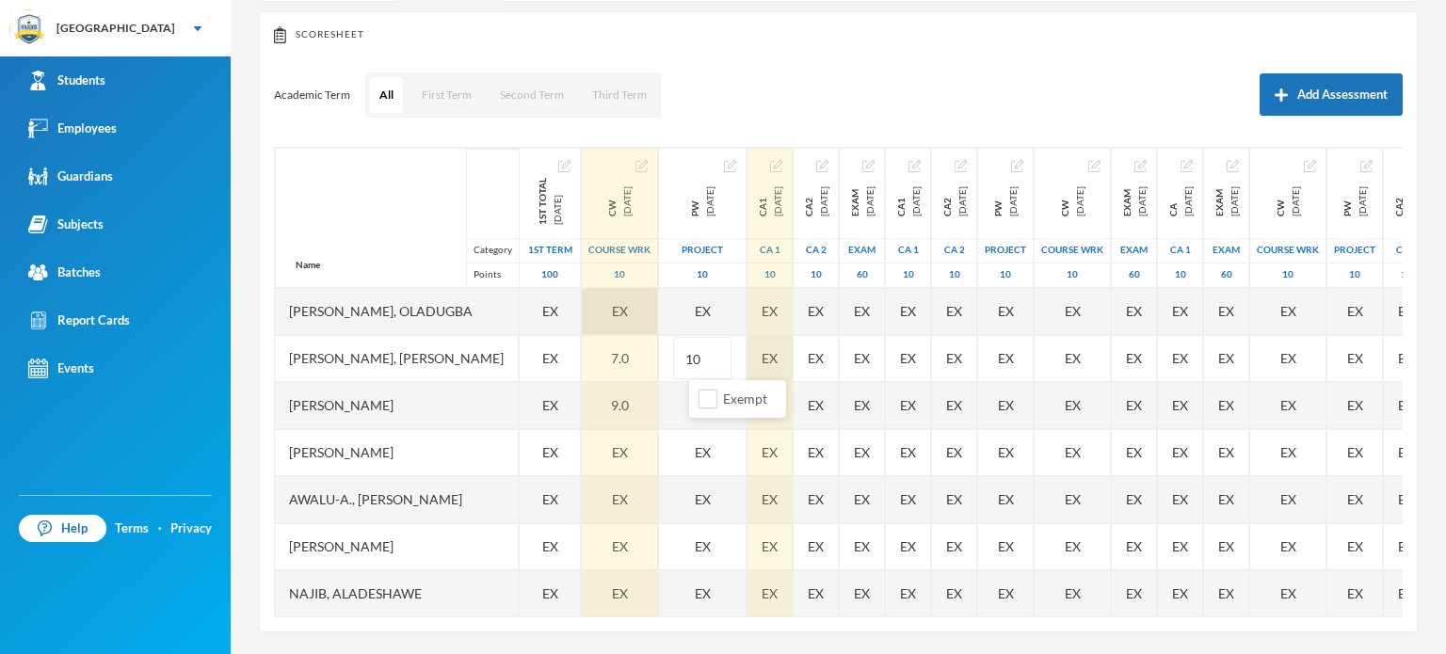
click at [787, 353] on div "EX" at bounding box center [769, 358] width 45 height 47
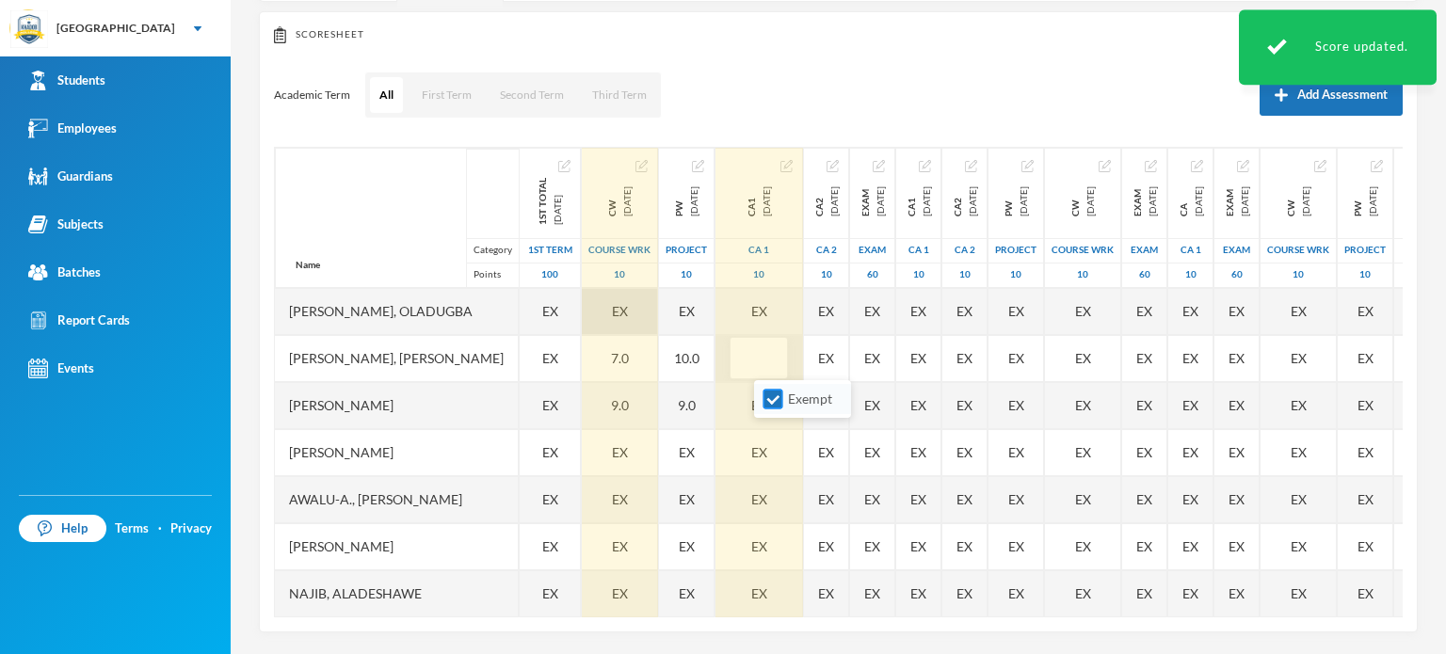
click at [768, 392] on input "Exempt" at bounding box center [773, 400] width 20 height 20
checkbox input "false"
click at [778, 358] on input "text" at bounding box center [759, 359] width 38 height 42
type input "10"
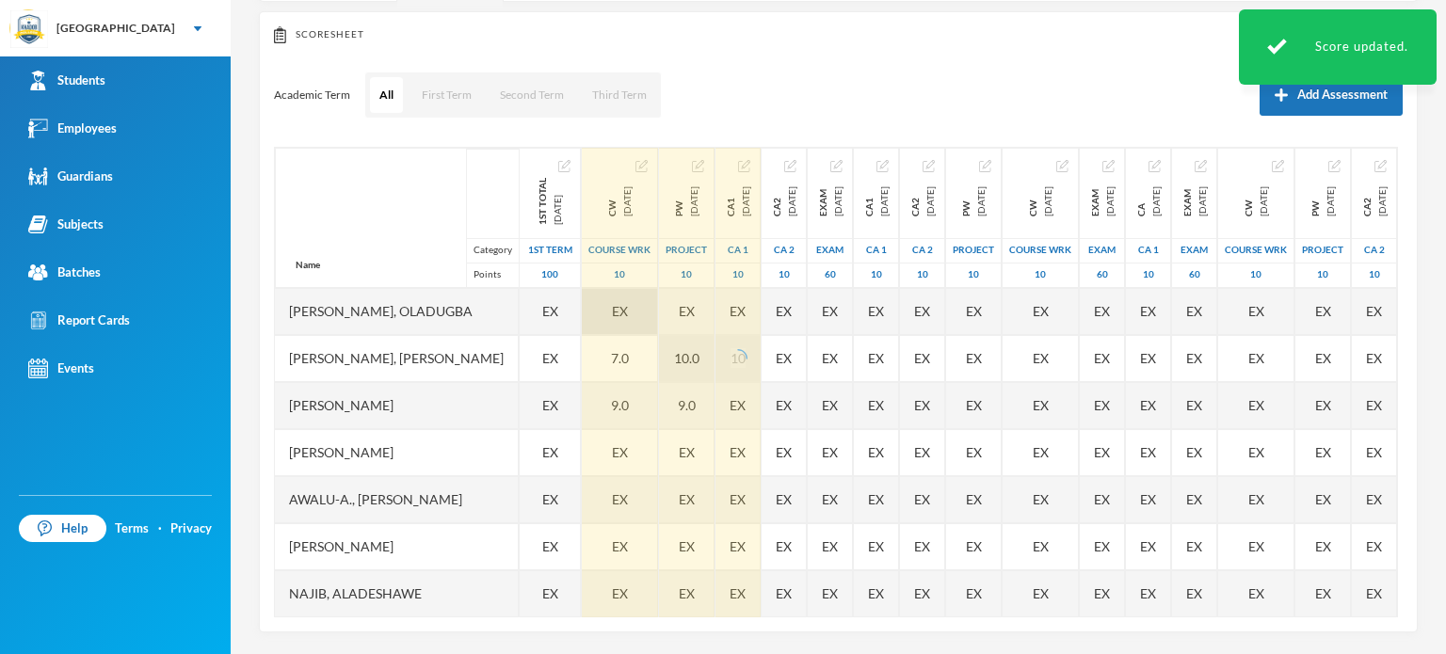
click at [715, 363] on div "10.0" at bounding box center [687, 358] width 56 height 47
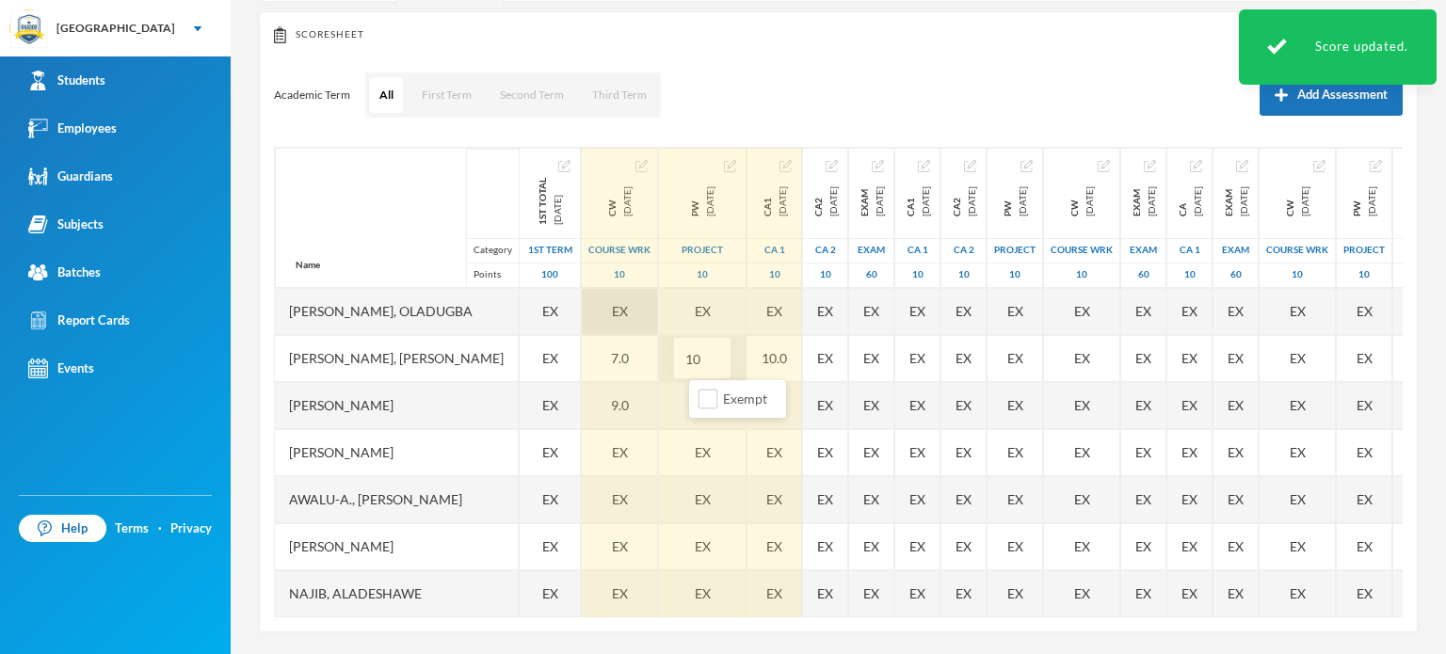
type input "1"
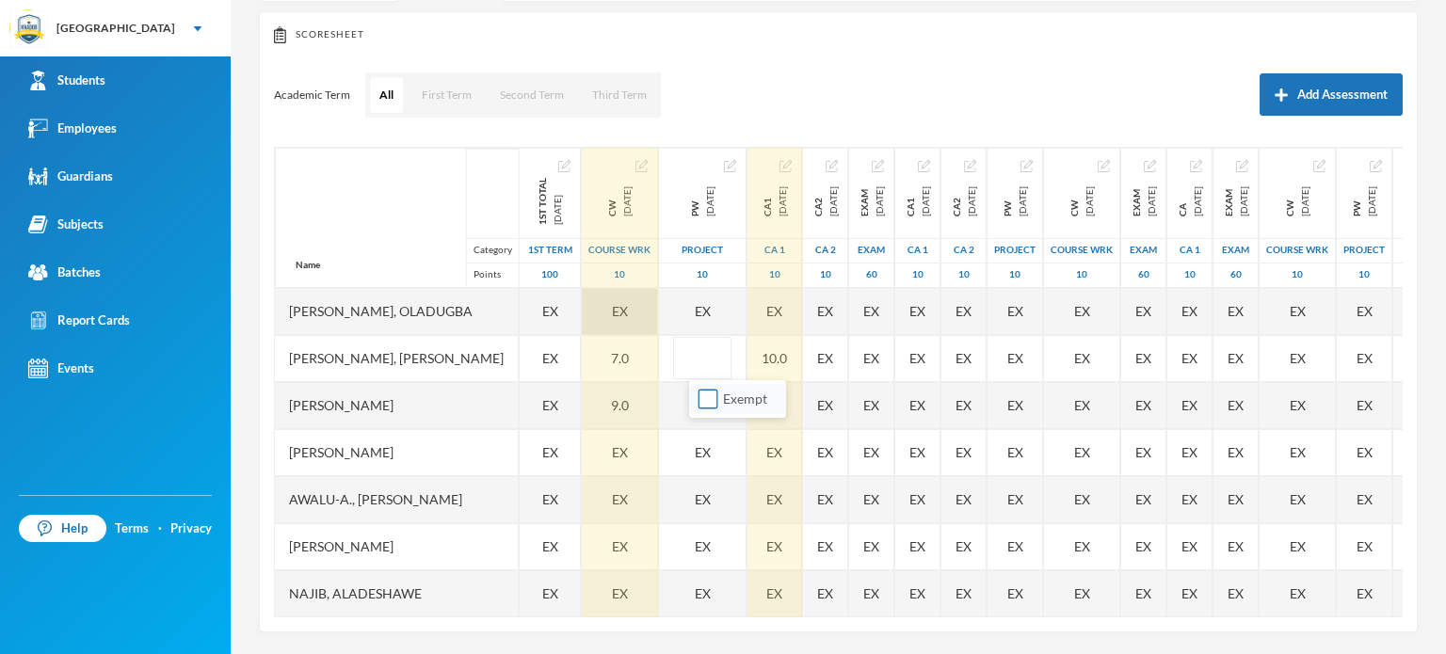
click at [712, 396] on input "Exempt" at bounding box center [709, 400] width 20 height 20
checkbox input "true"
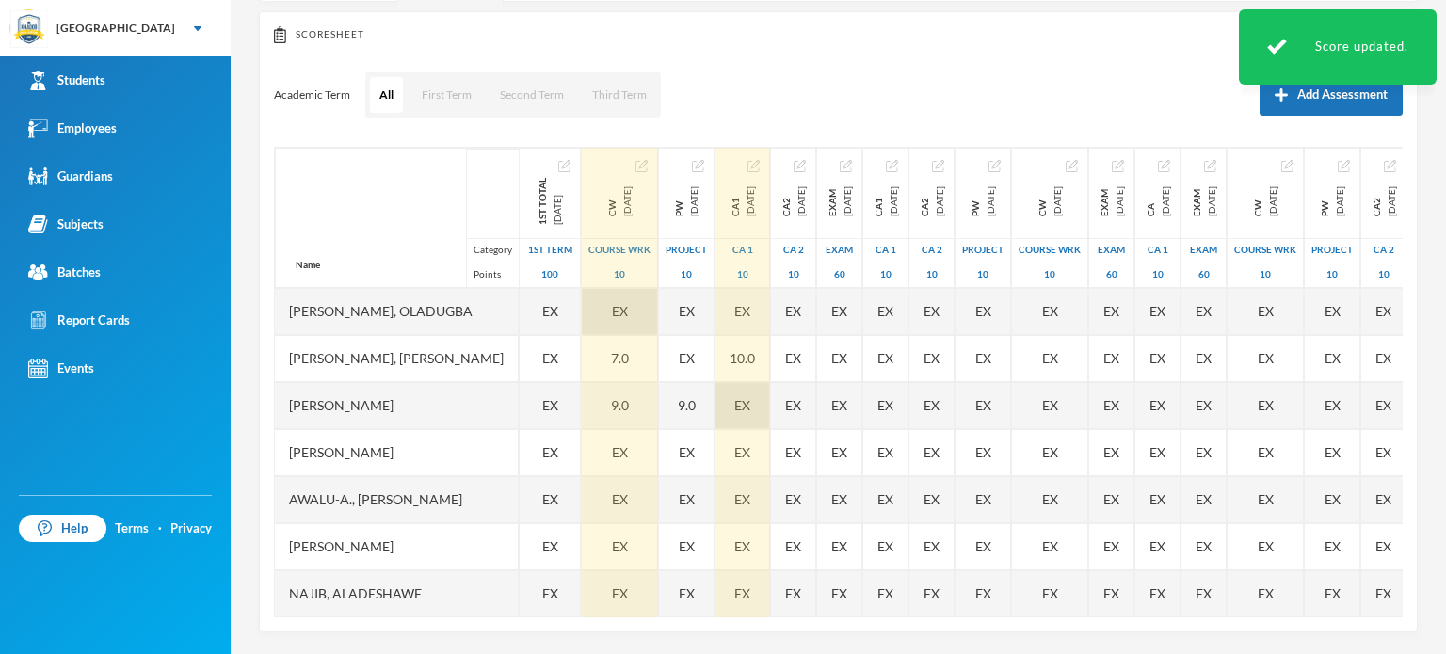
click at [752, 402] on div "EX" at bounding box center [742, 405] width 55 height 47
click at [756, 406] on div "EX" at bounding box center [742, 405] width 55 height 47
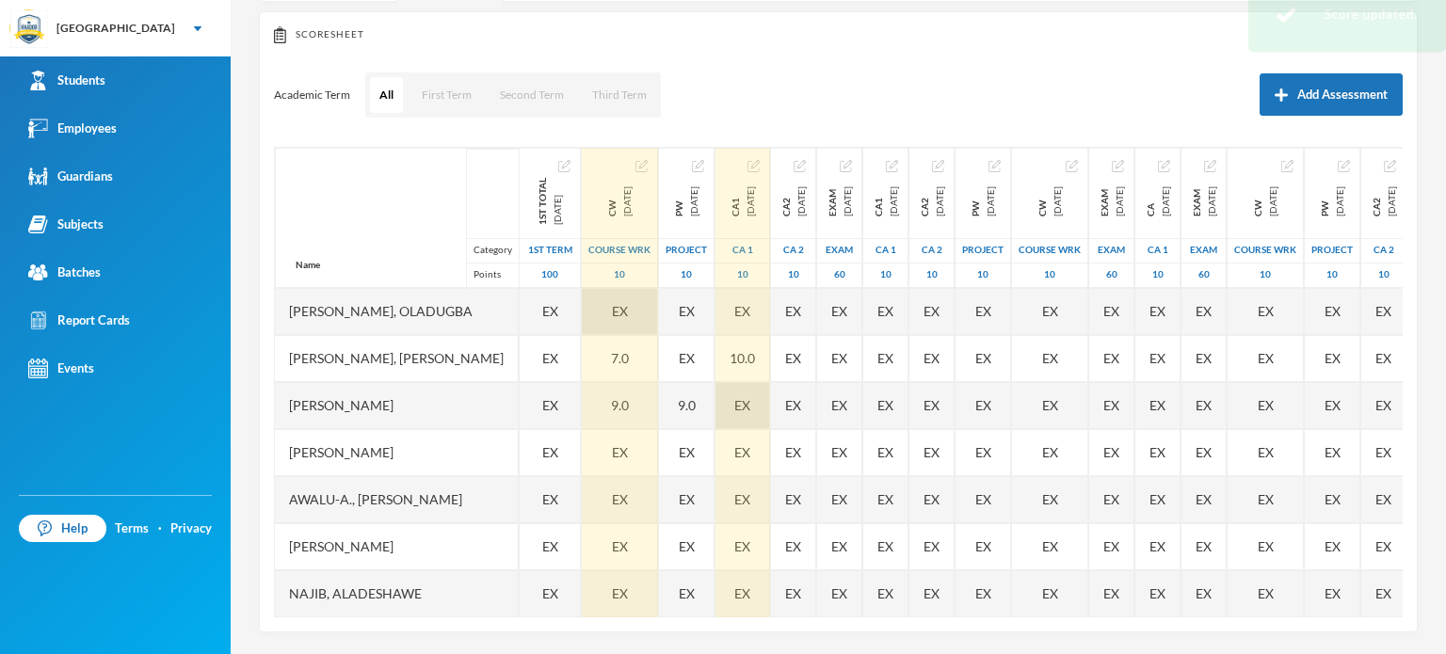
click at [756, 406] on div "EX" at bounding box center [742, 405] width 55 height 47
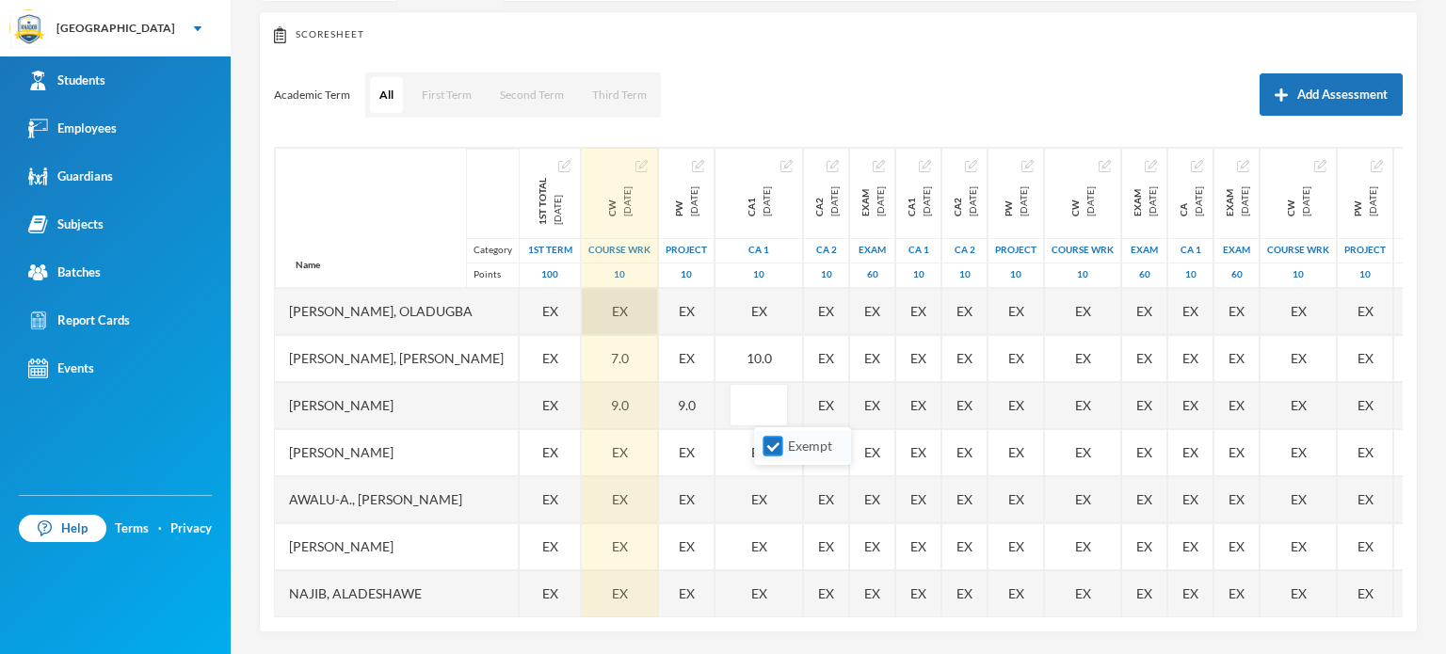
click at [779, 445] on input "Exempt" at bounding box center [773, 447] width 20 height 20
checkbox input "false"
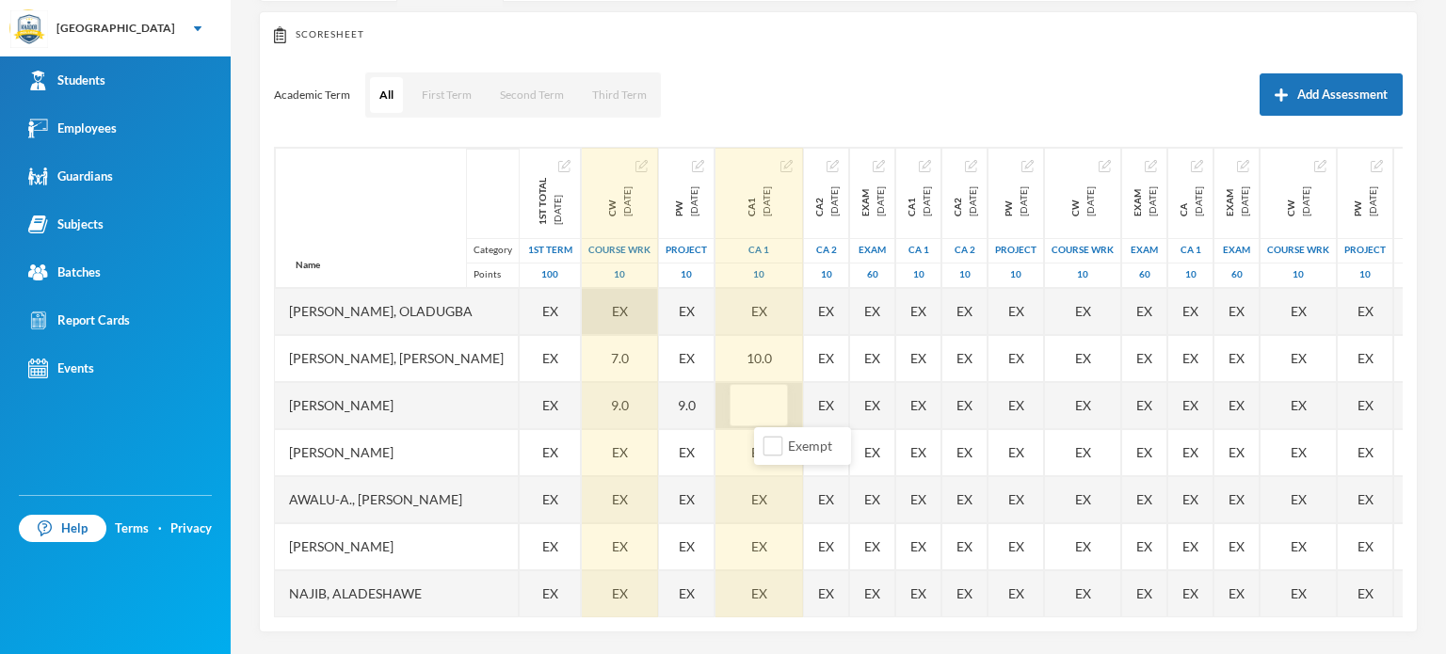
click at [775, 408] on input "text" at bounding box center [759, 406] width 38 height 42
type input "9"
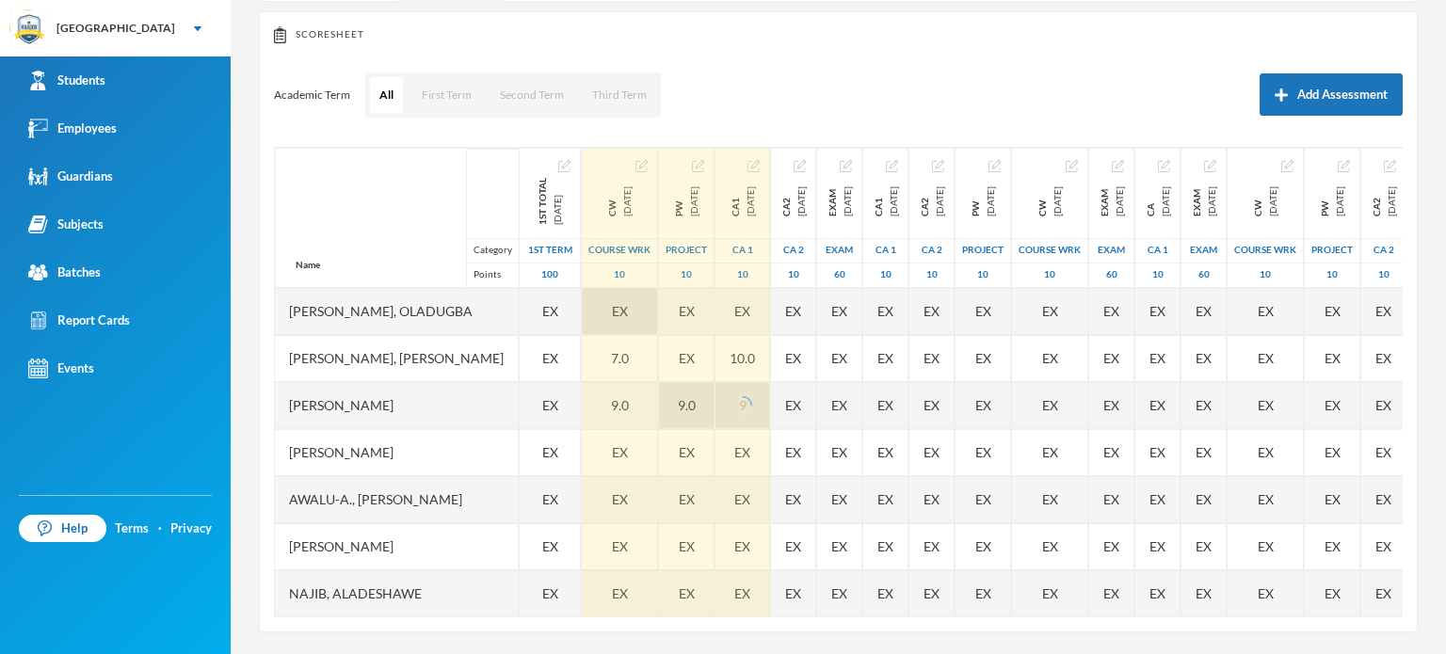
click at [711, 406] on div "9.0" at bounding box center [687, 405] width 56 height 47
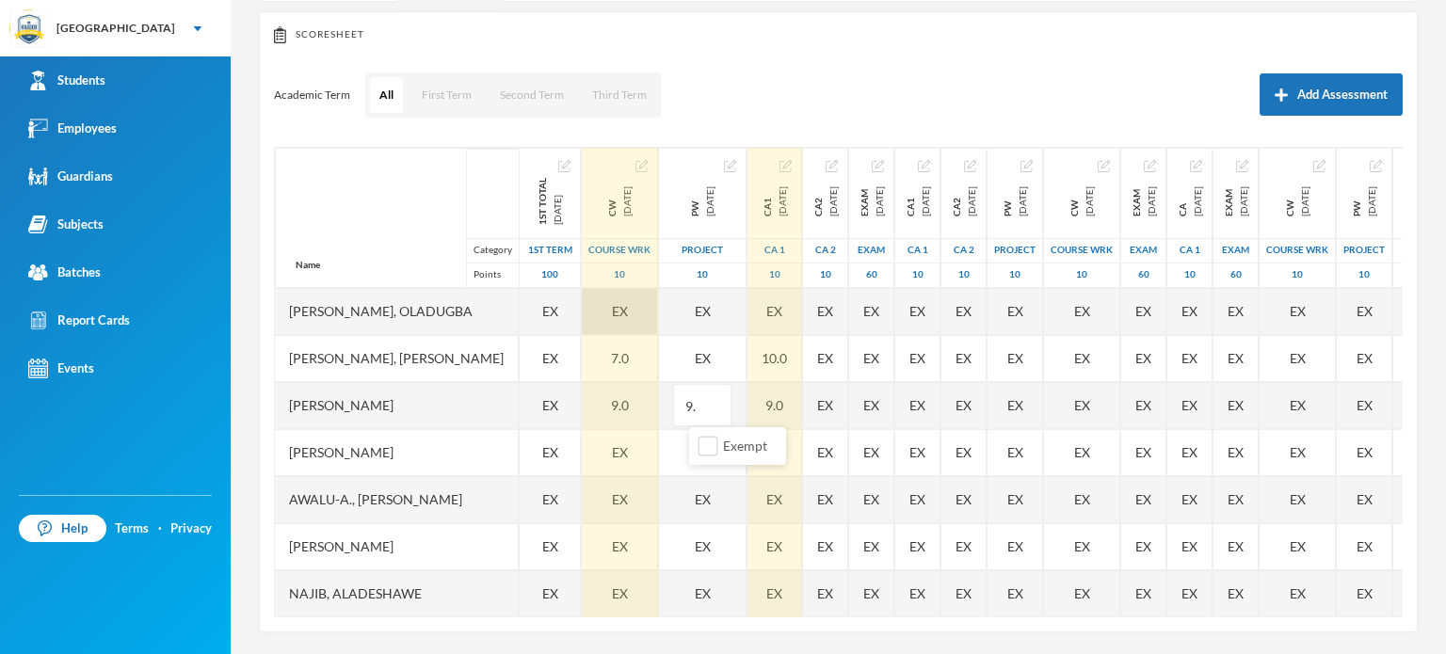
type input "9"
click at [704, 444] on input "Exempt" at bounding box center [709, 447] width 20 height 20
checkbox input "true"
click at [801, 459] on div "EX" at bounding box center [774, 452] width 55 height 47
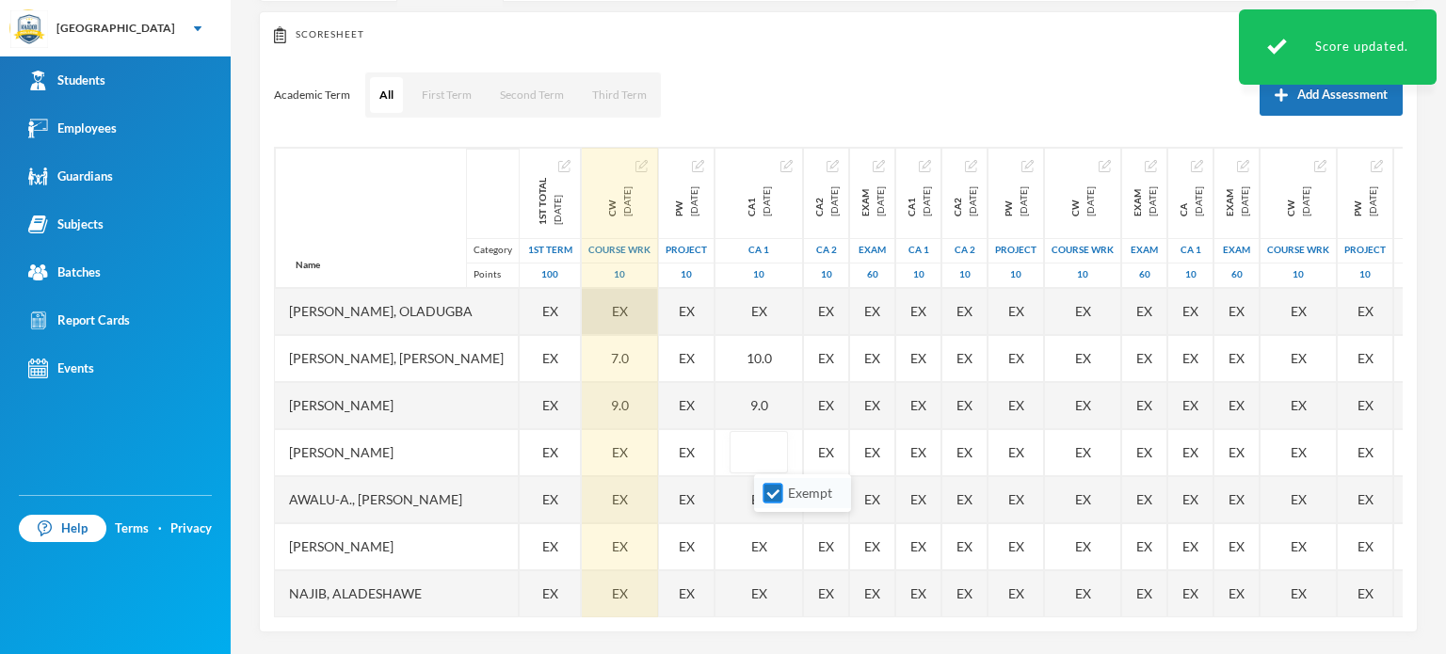
click at [772, 490] on input "Exempt" at bounding box center [773, 494] width 20 height 20
checkbox input "false"
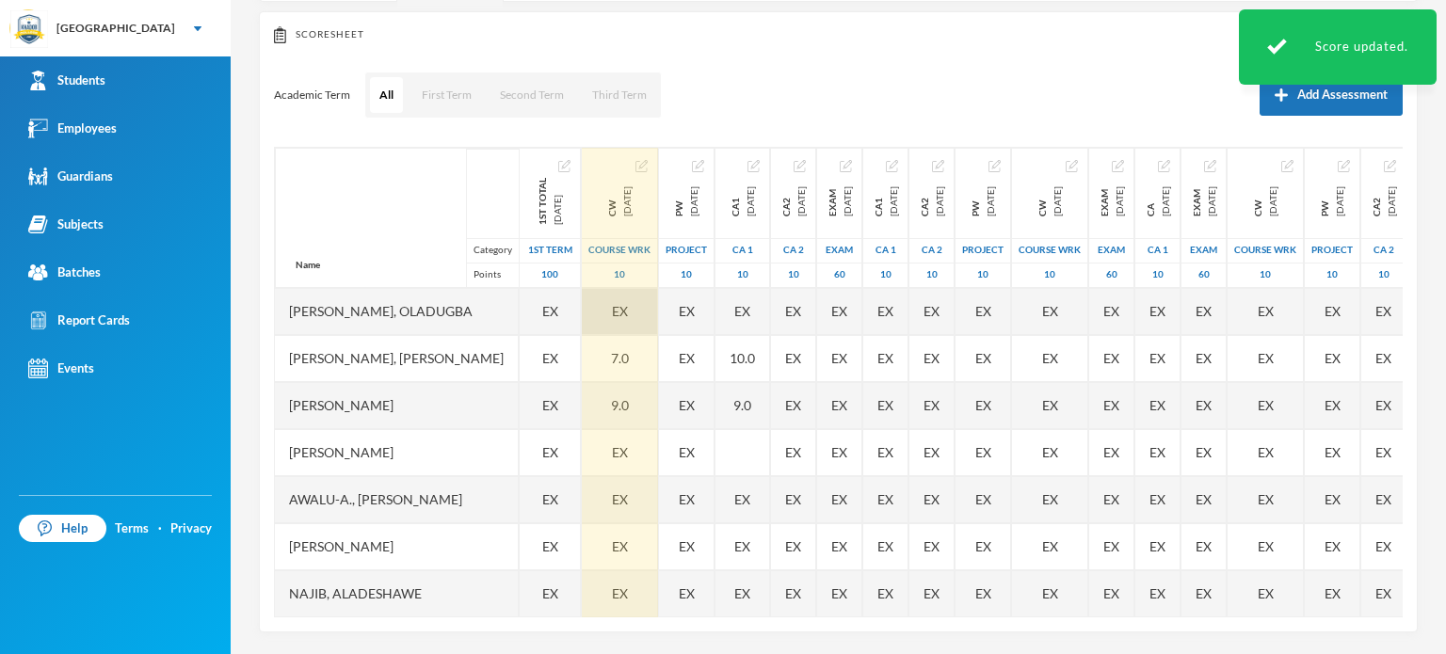
click at [763, 448] on div at bounding box center [742, 452] width 55 height 47
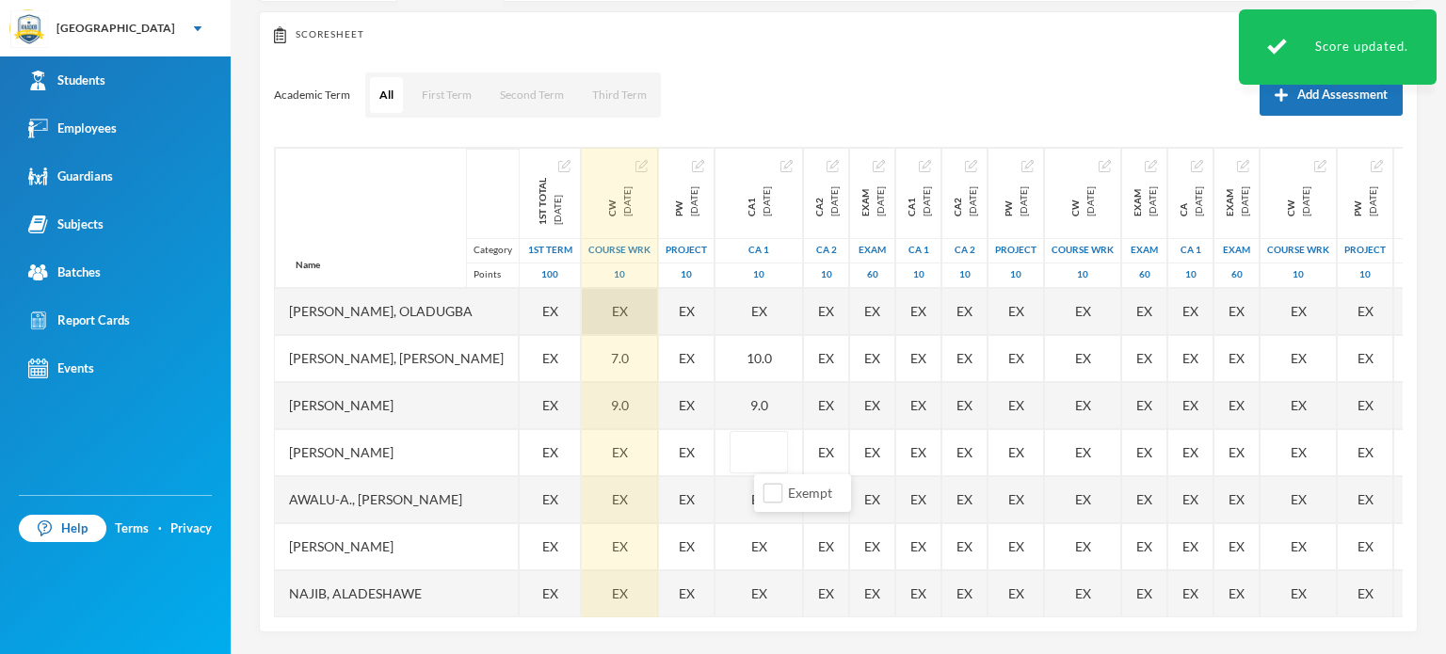
type input "8"
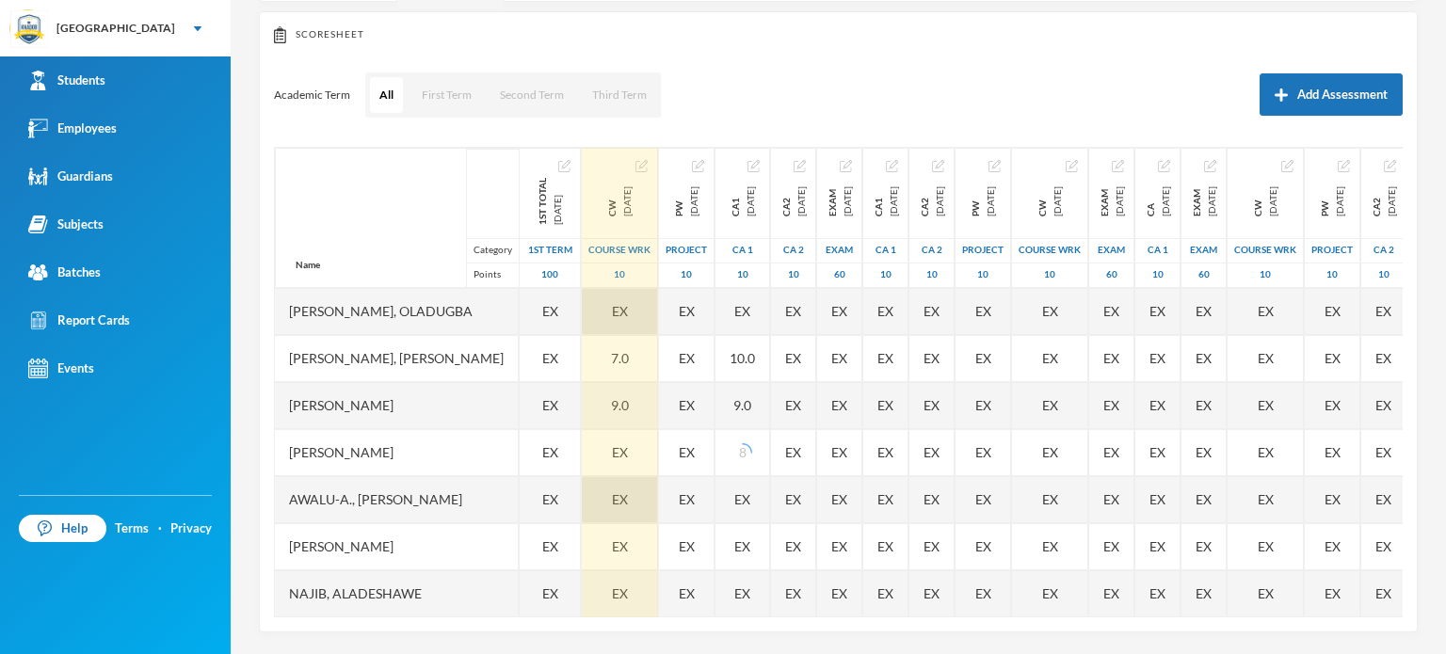
click at [658, 491] on div "EX" at bounding box center [620, 499] width 76 height 47
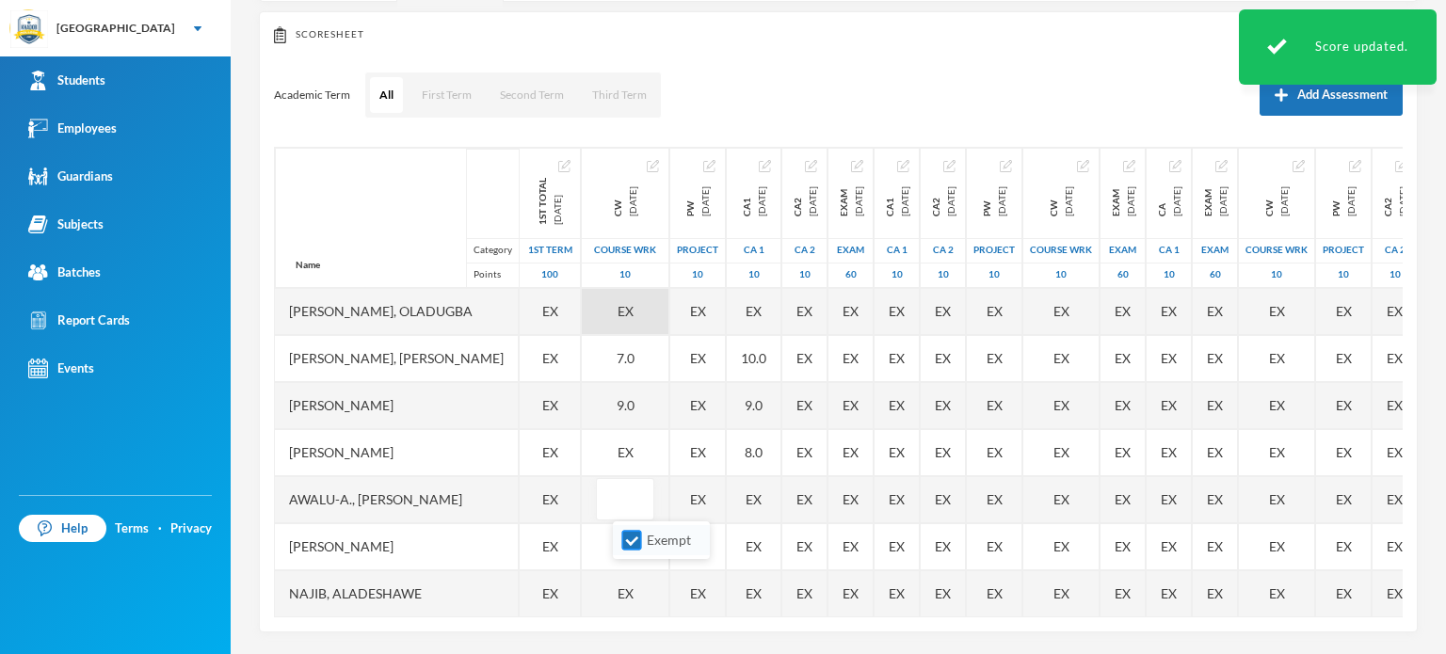
click at [630, 538] on input "Exempt" at bounding box center [632, 541] width 20 height 20
checkbox input "false"
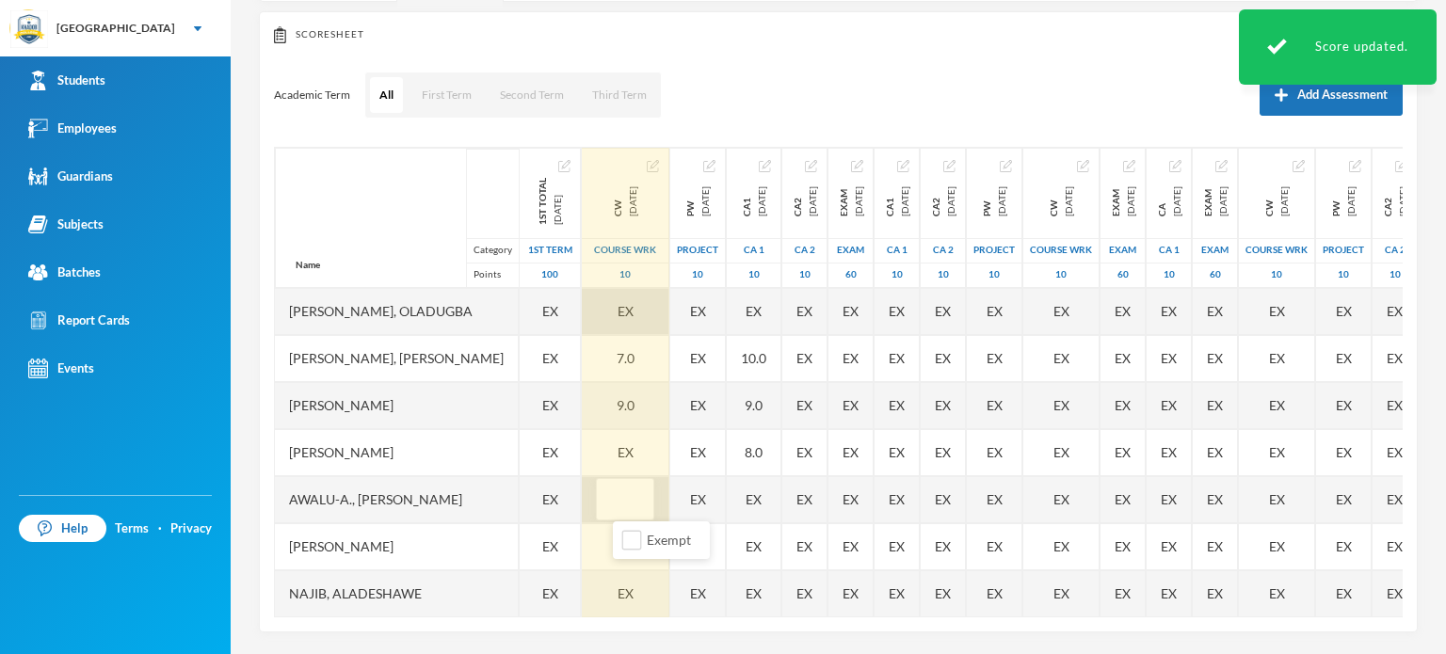
click at [635, 500] on input "text" at bounding box center [625, 500] width 38 height 42
type input "6"
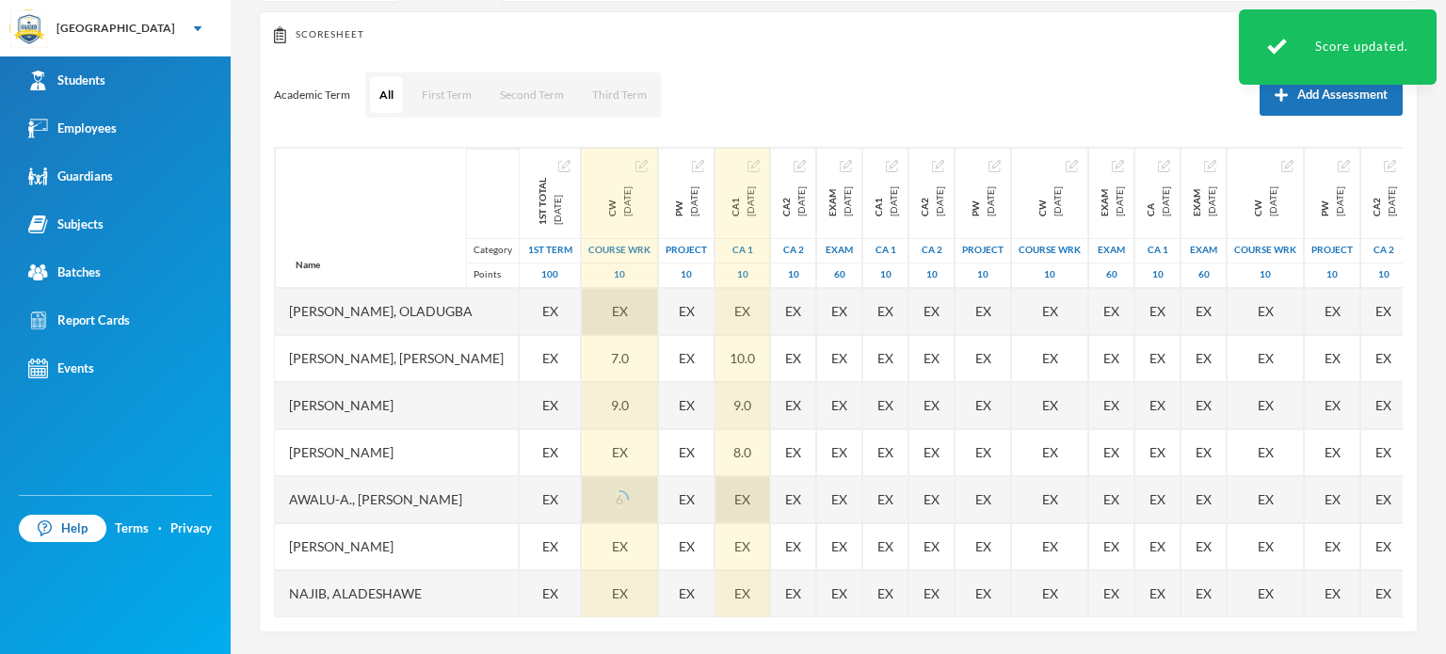
click at [770, 492] on div "EX" at bounding box center [742, 499] width 55 height 47
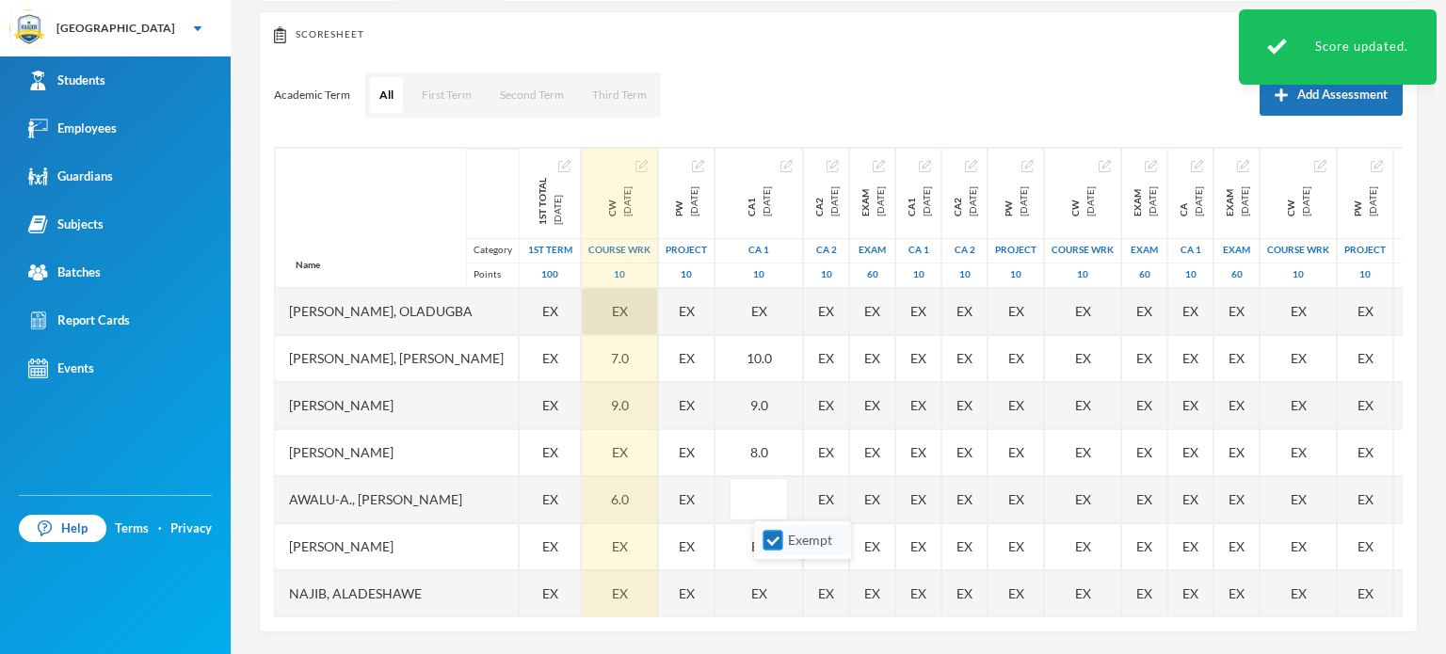
click at [774, 536] on input "Exempt" at bounding box center [773, 541] width 20 height 20
checkbox input "false"
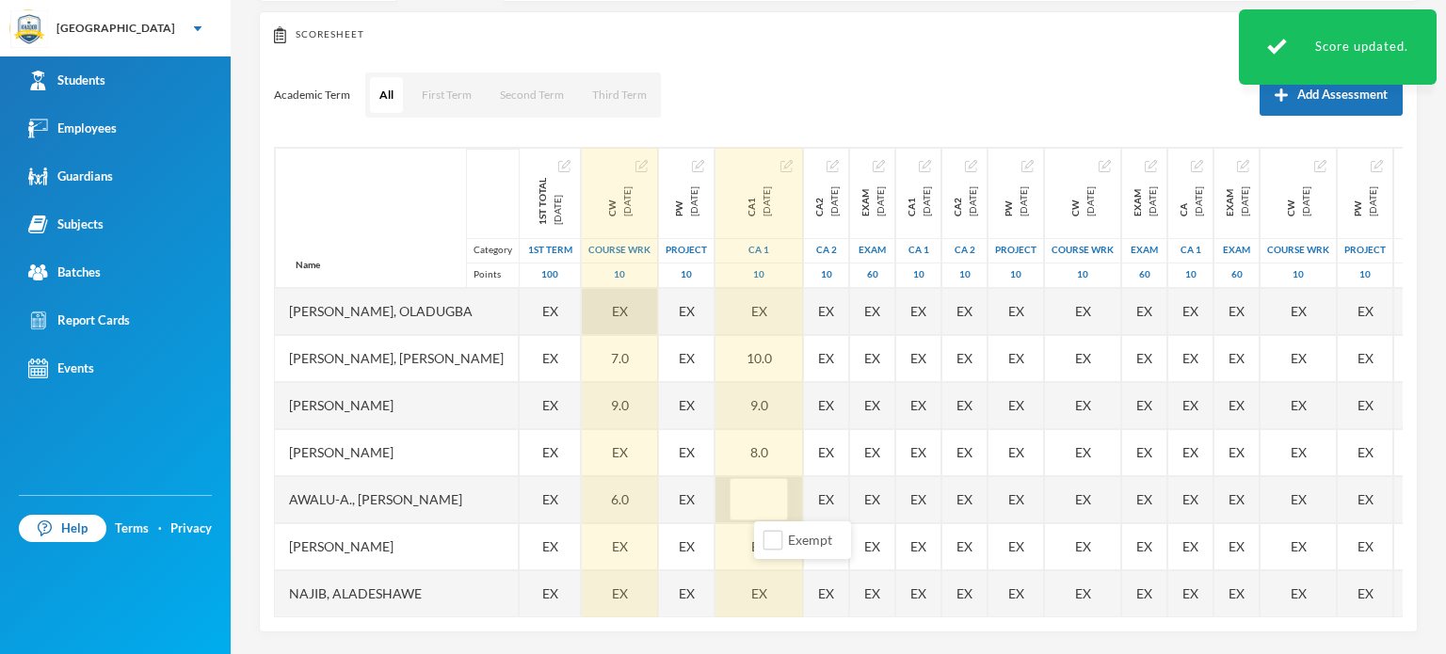
click at [775, 496] on input "text" at bounding box center [759, 500] width 38 height 42
type input "8"
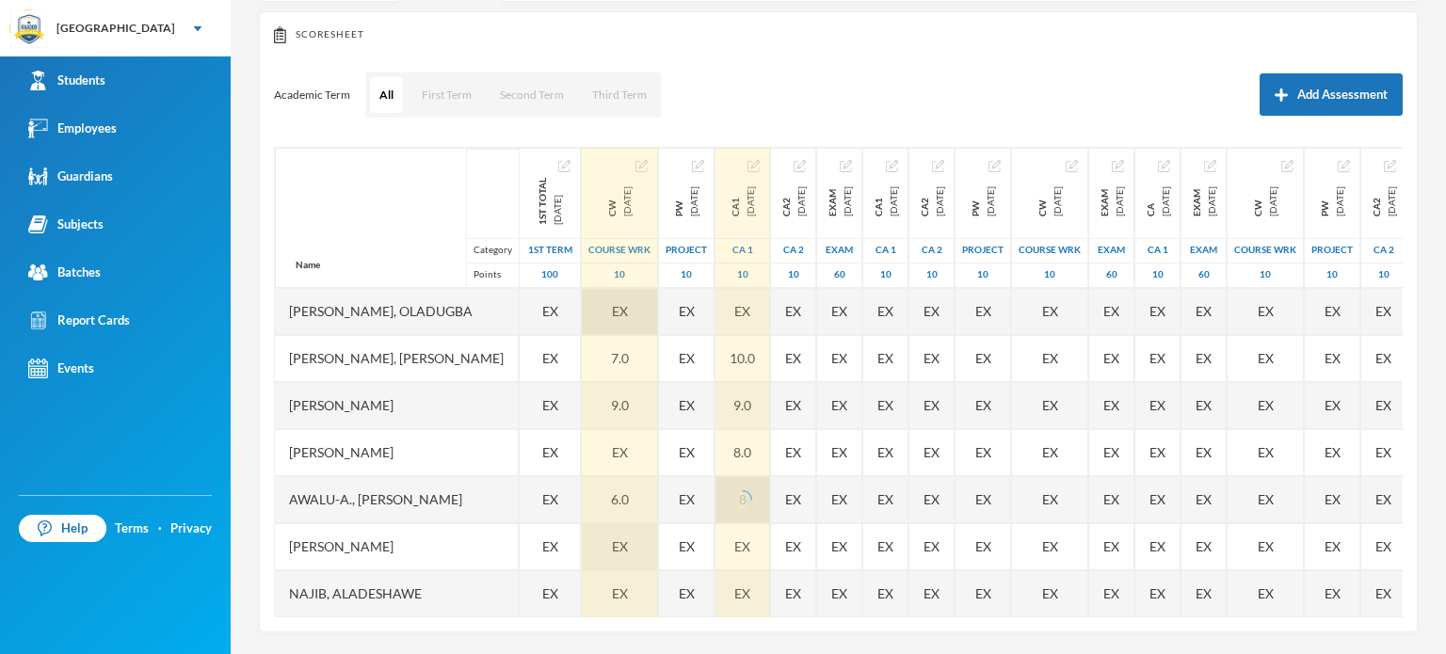
click at [653, 550] on div "EX" at bounding box center [620, 546] width 76 height 47
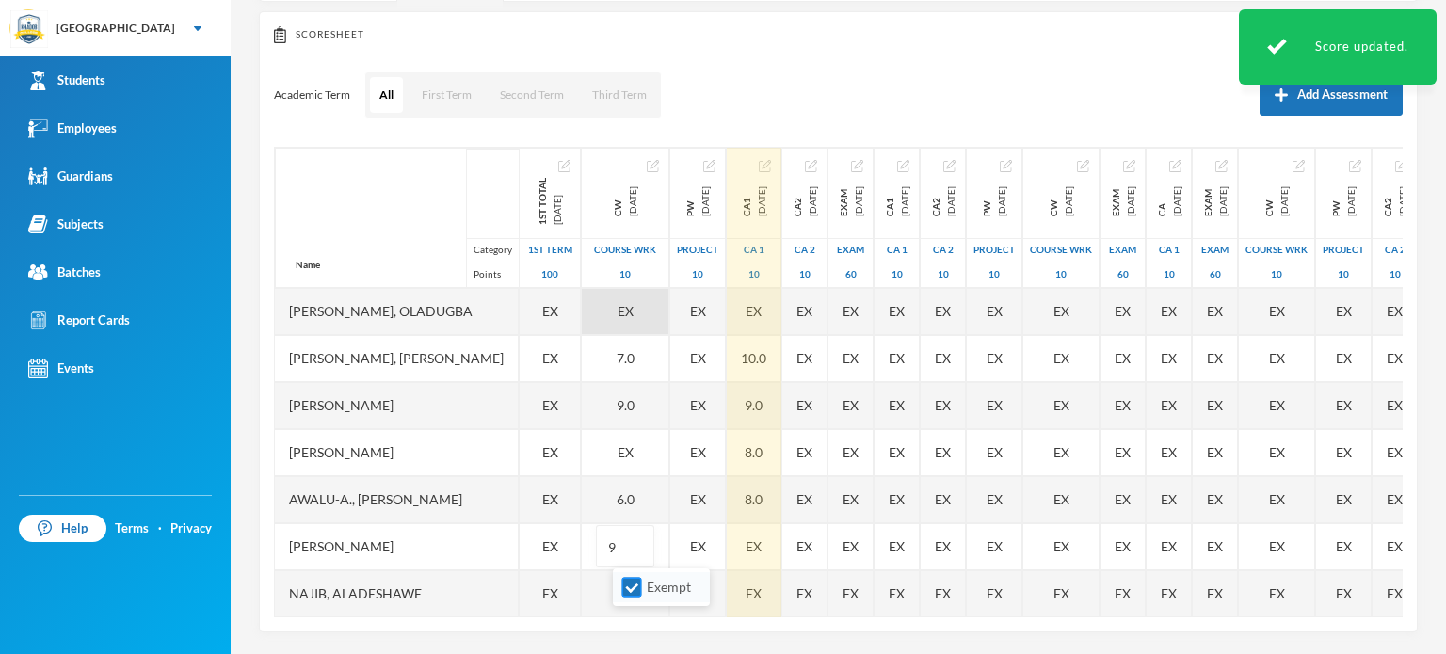
type input "9"
click at [629, 579] on input "Exempt" at bounding box center [632, 588] width 20 height 20
checkbox input "false"
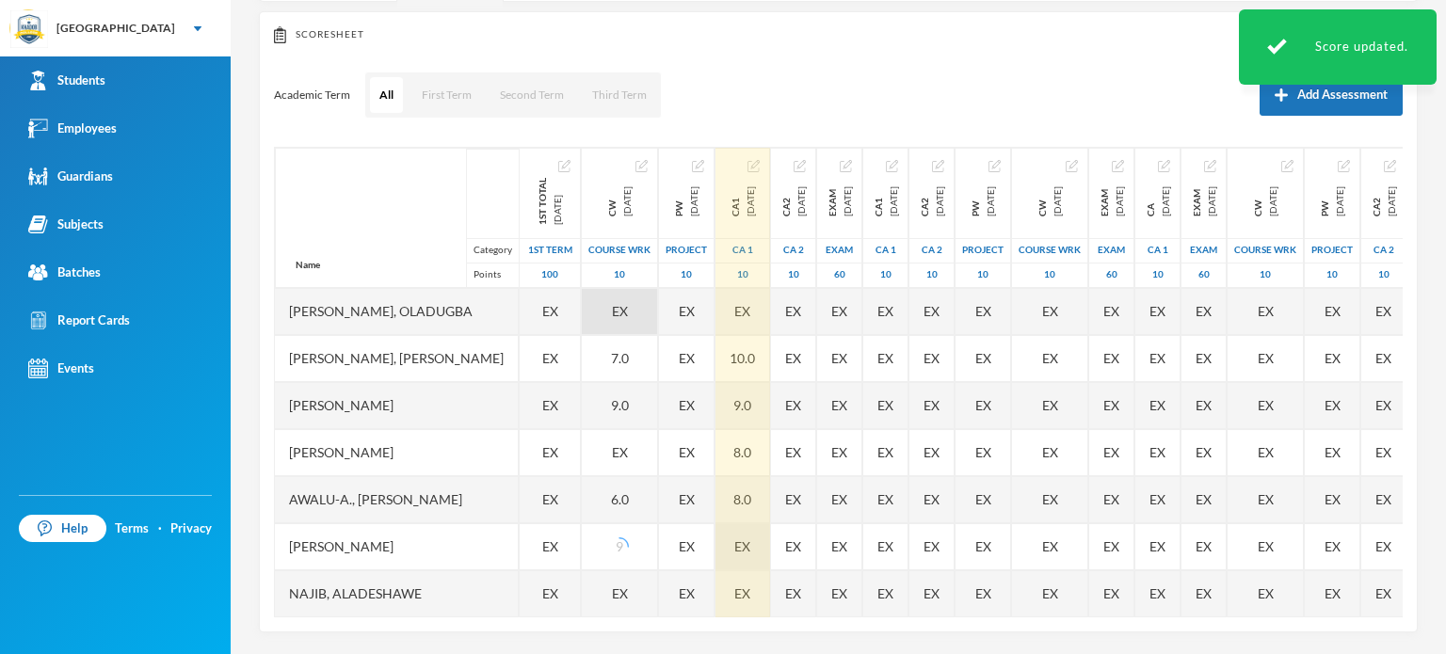
click at [770, 537] on div "EX" at bounding box center [742, 546] width 55 height 47
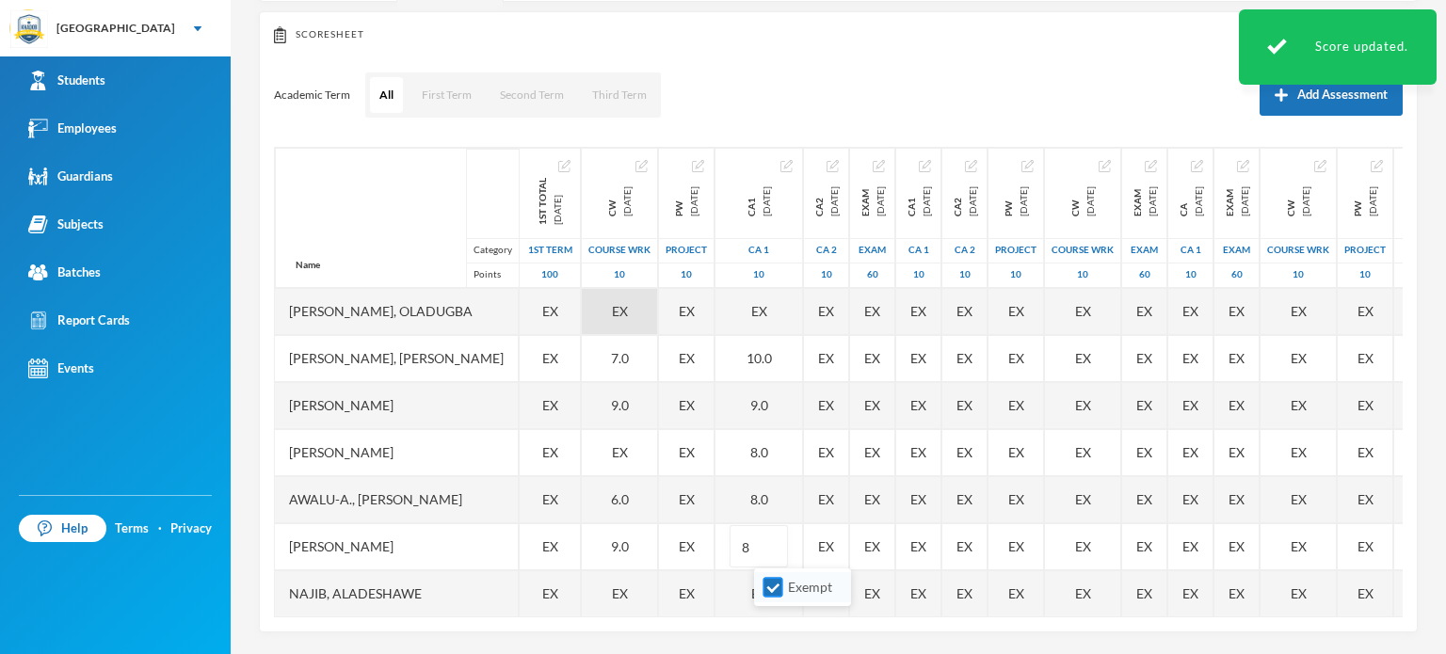
type input "8"
click at [772, 591] on input "Exempt" at bounding box center [773, 588] width 20 height 20
checkbox input "false"
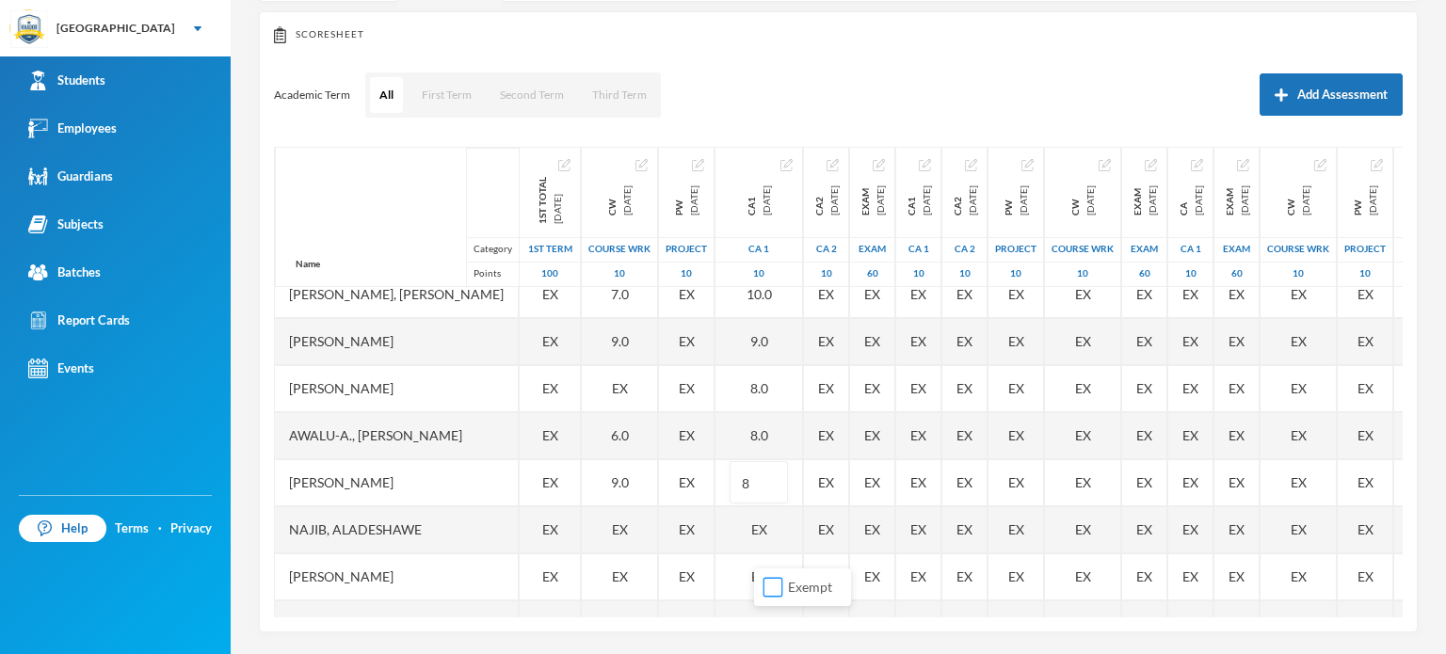
scroll to position [108, 0]
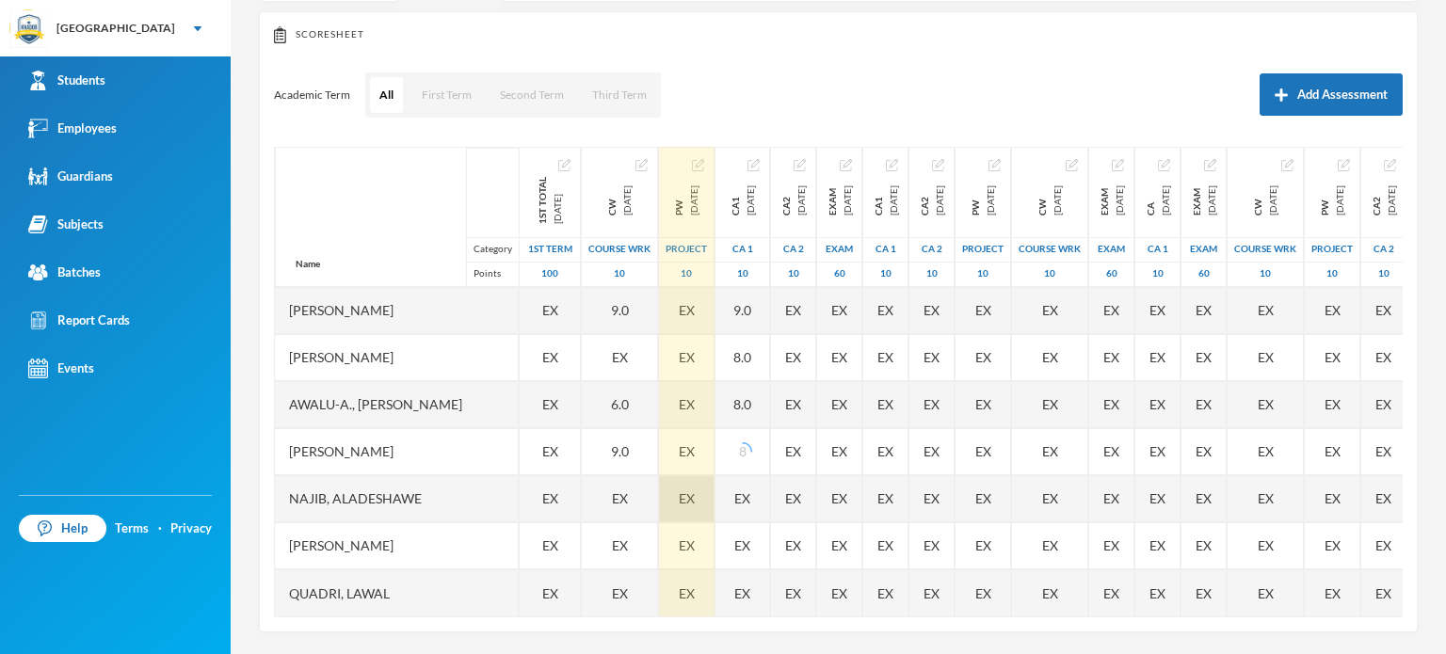
click at [688, 485] on div "EX" at bounding box center [687, 498] width 56 height 47
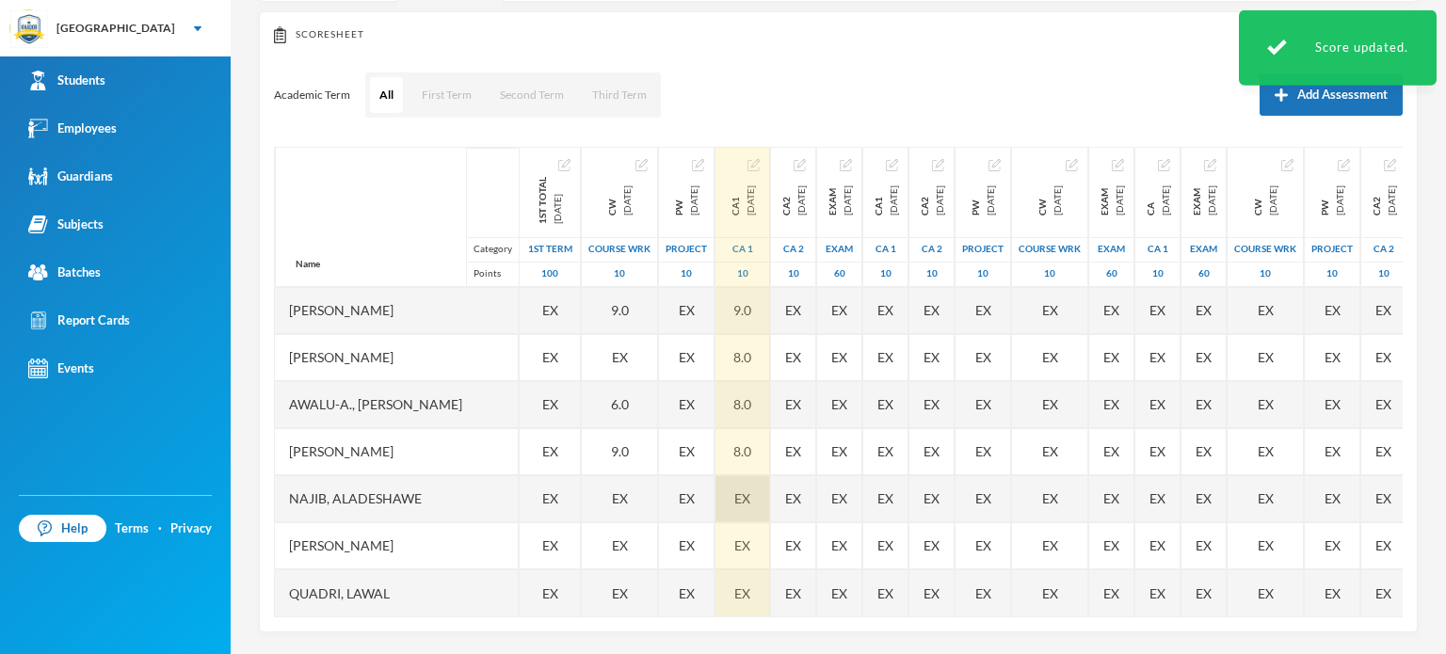
click at [770, 485] on div "EX" at bounding box center [742, 498] width 55 height 47
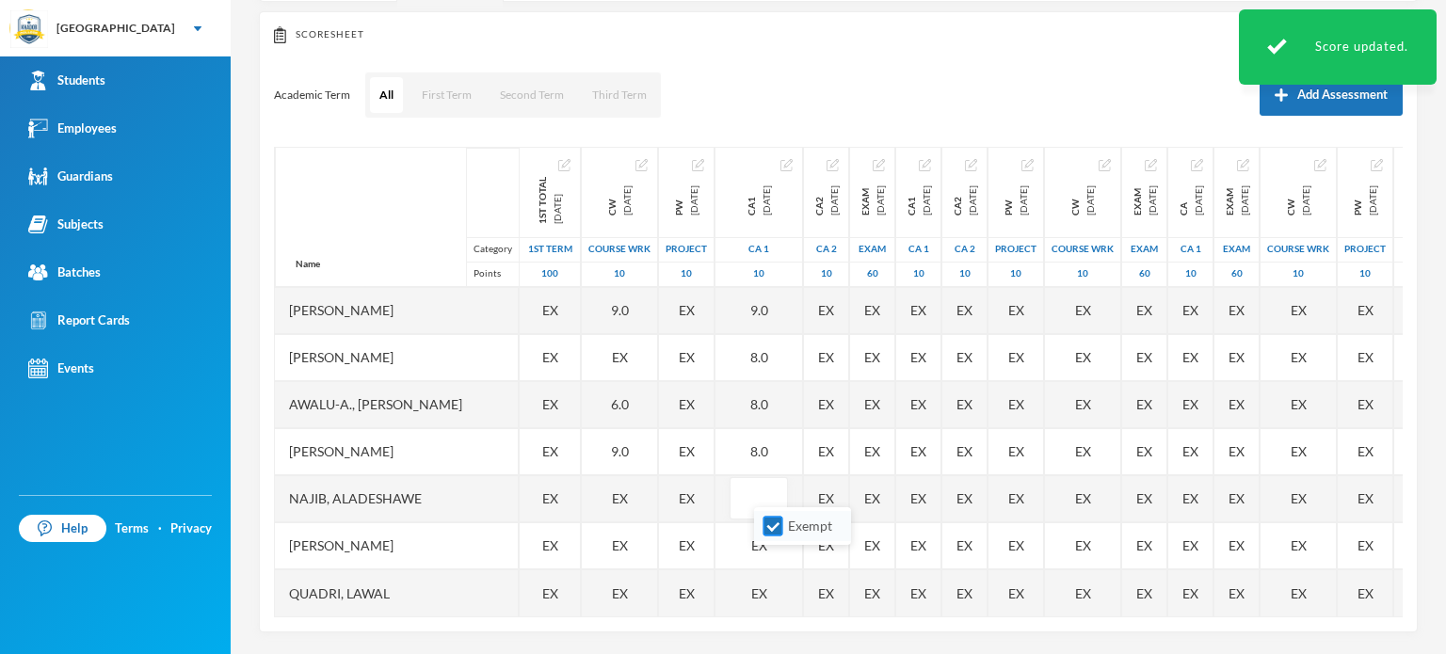
click at [767, 517] on input "Exempt" at bounding box center [773, 527] width 20 height 20
checkbox input "false"
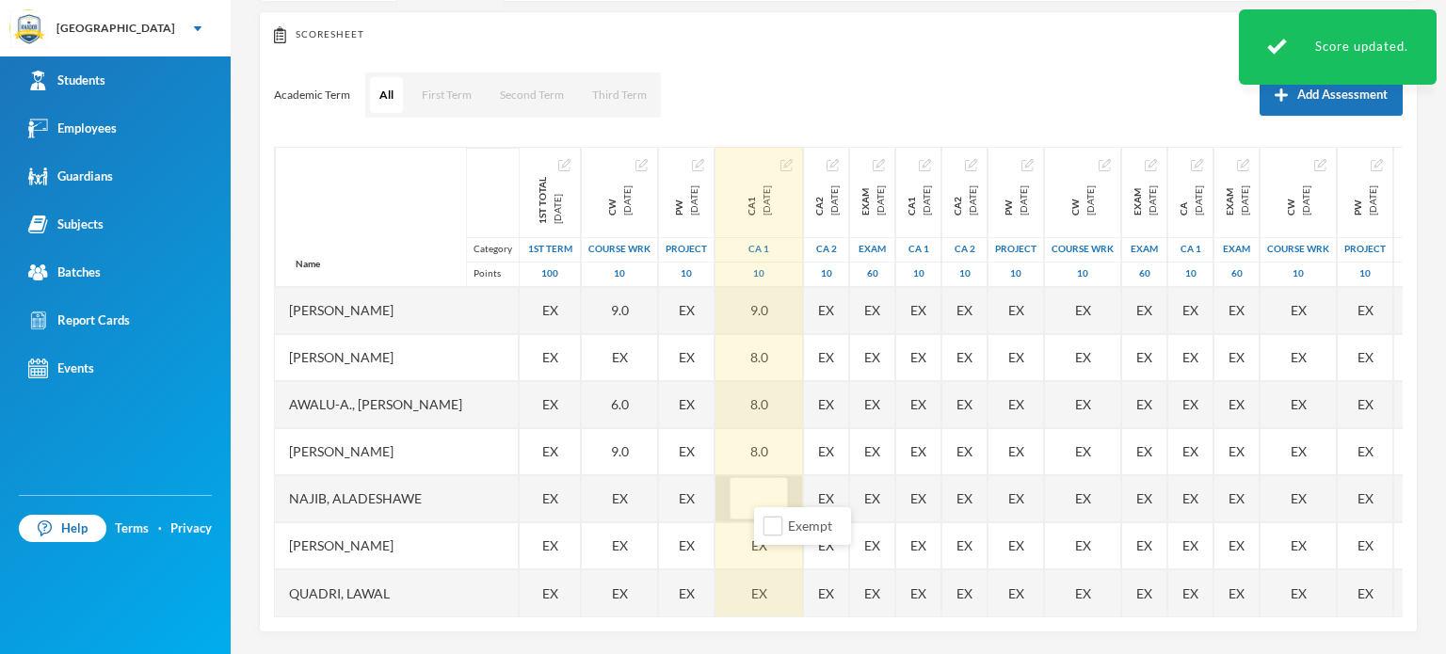
click at [778, 478] on input "text" at bounding box center [759, 499] width 38 height 42
type input "7"
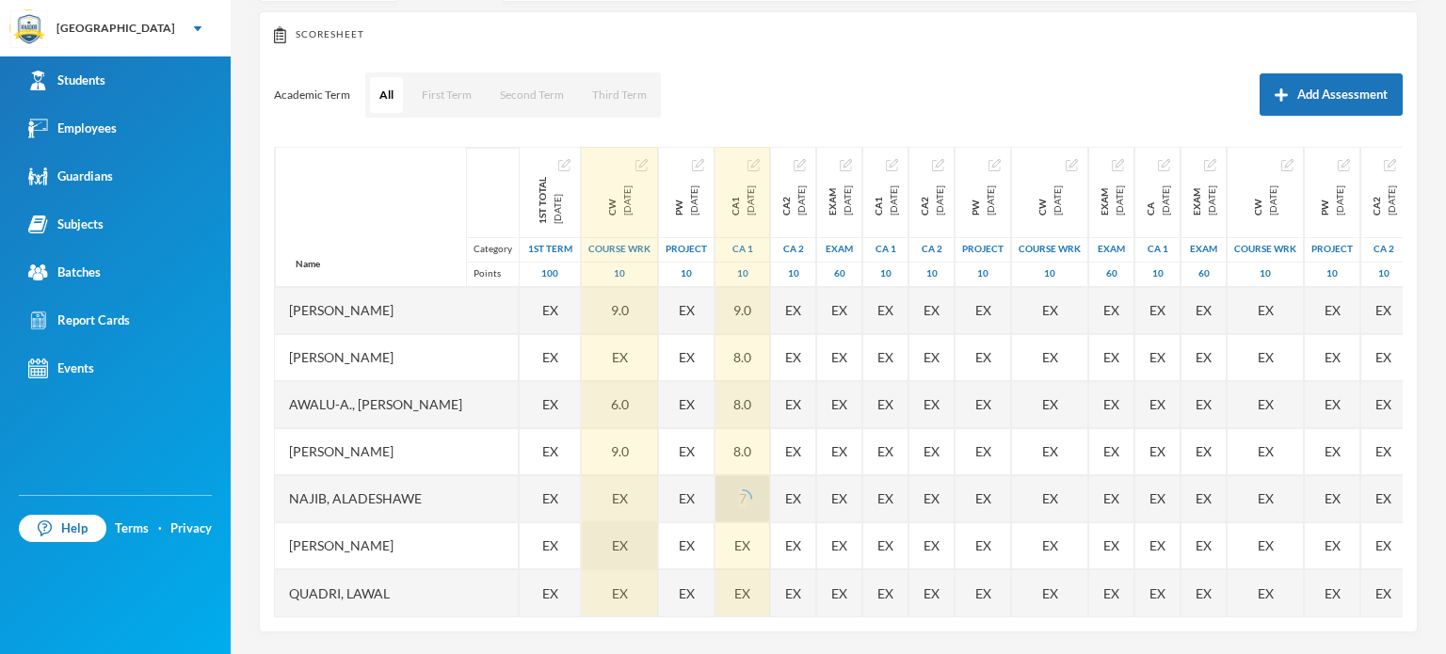
click at [651, 537] on div "EX" at bounding box center [620, 545] width 76 height 47
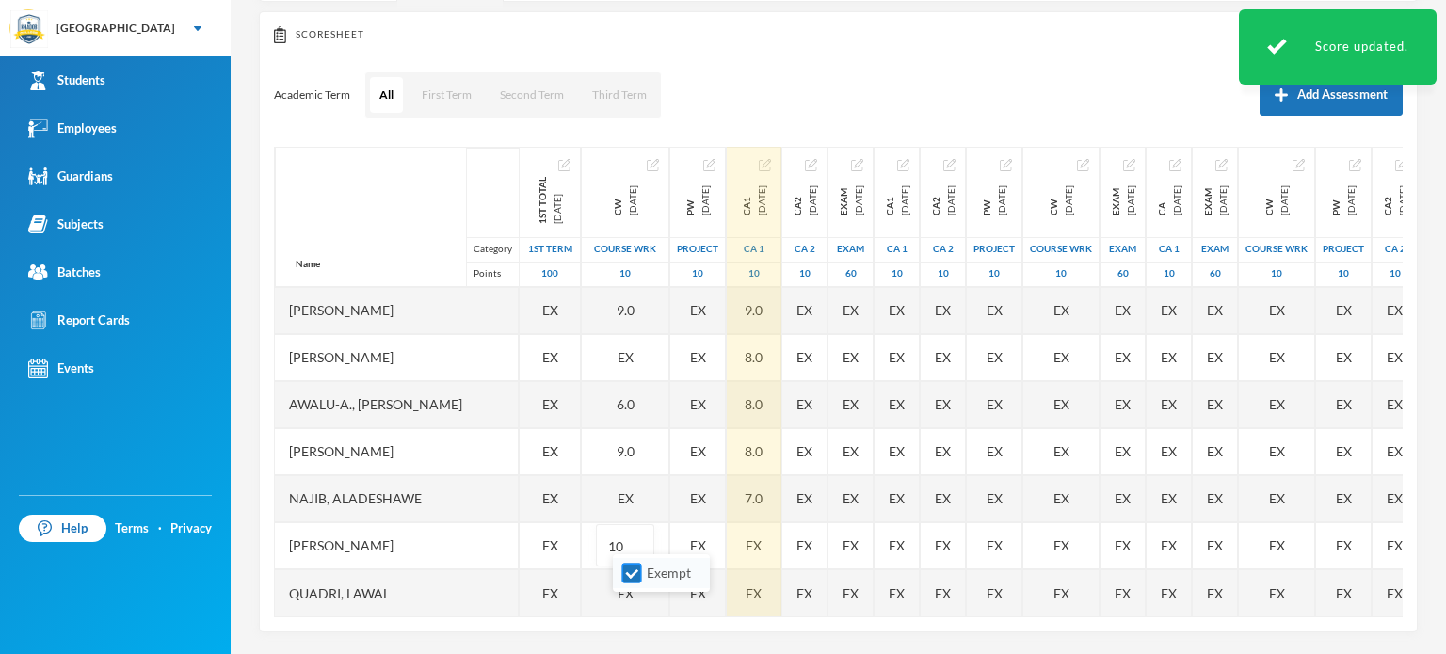
type input "10"
click at [633, 572] on input "Exempt" at bounding box center [632, 574] width 20 height 20
checkbox input "false"
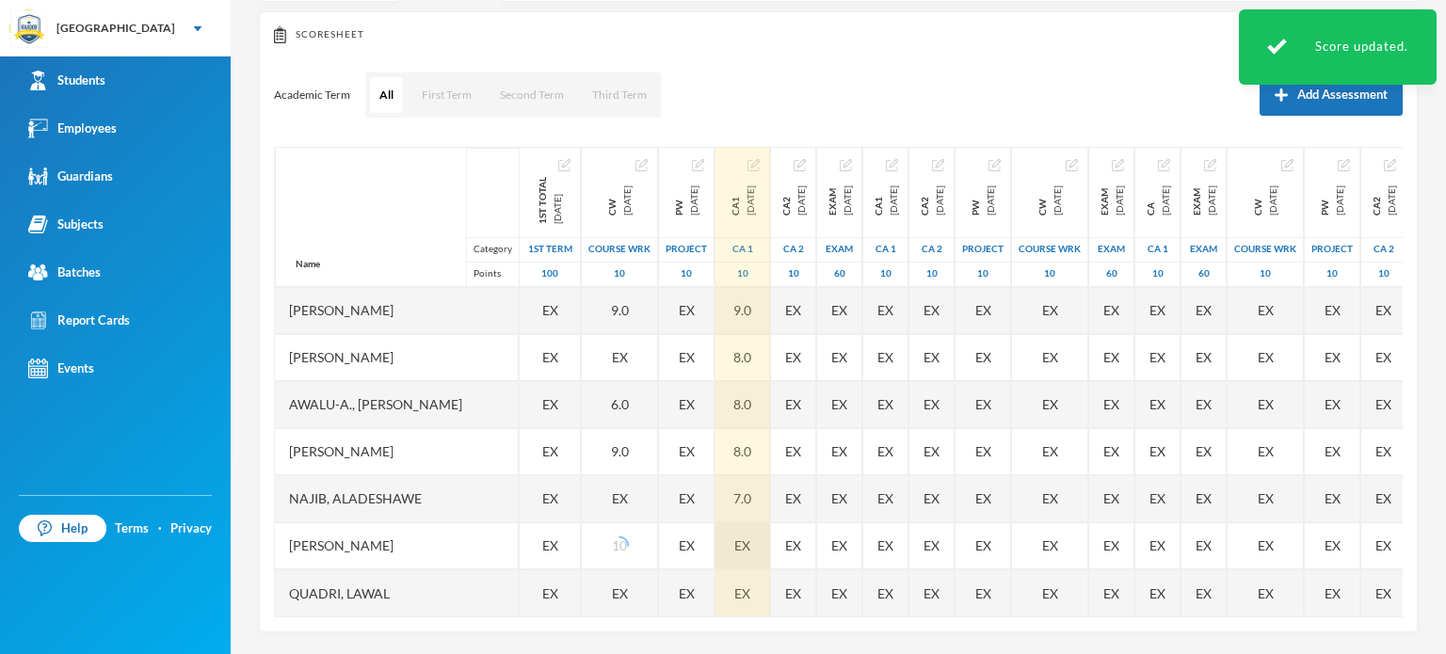
click at [750, 536] on span "EX" at bounding box center [742, 546] width 16 height 20
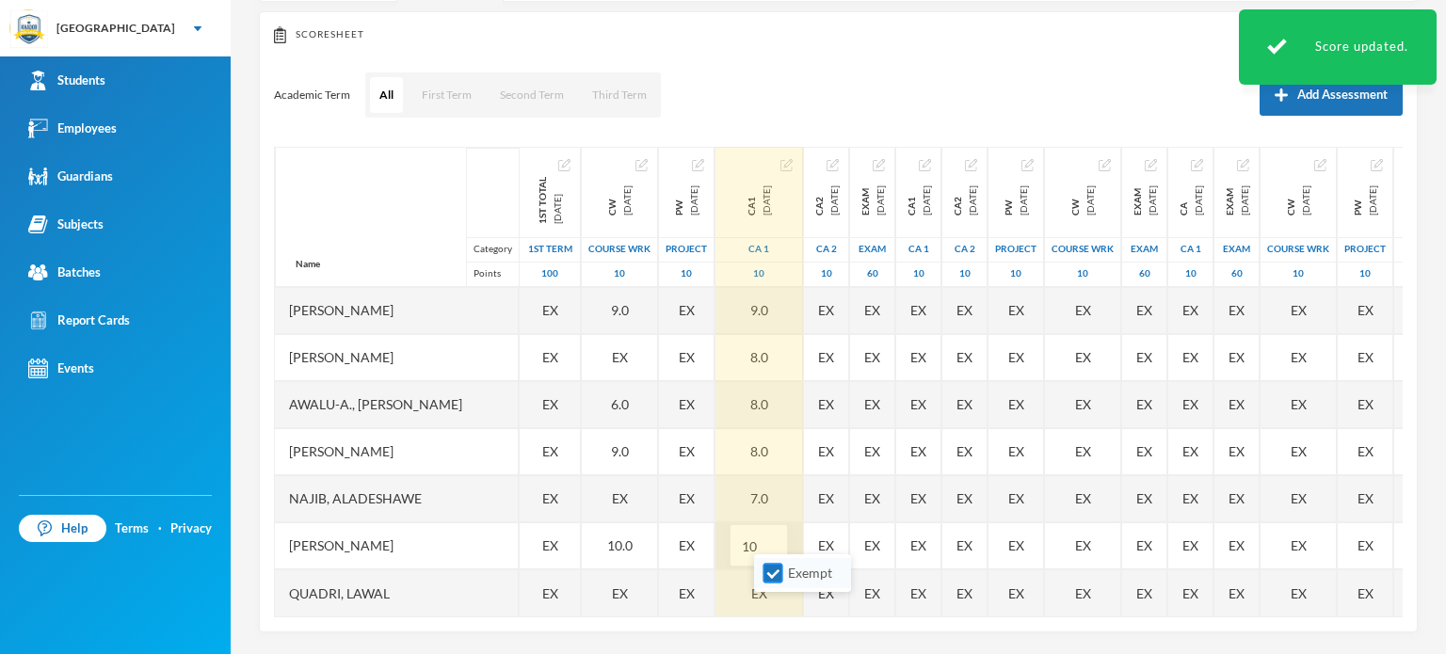
type input "10"
click at [769, 571] on input "Exempt" at bounding box center [773, 574] width 20 height 20
checkbox input "false"
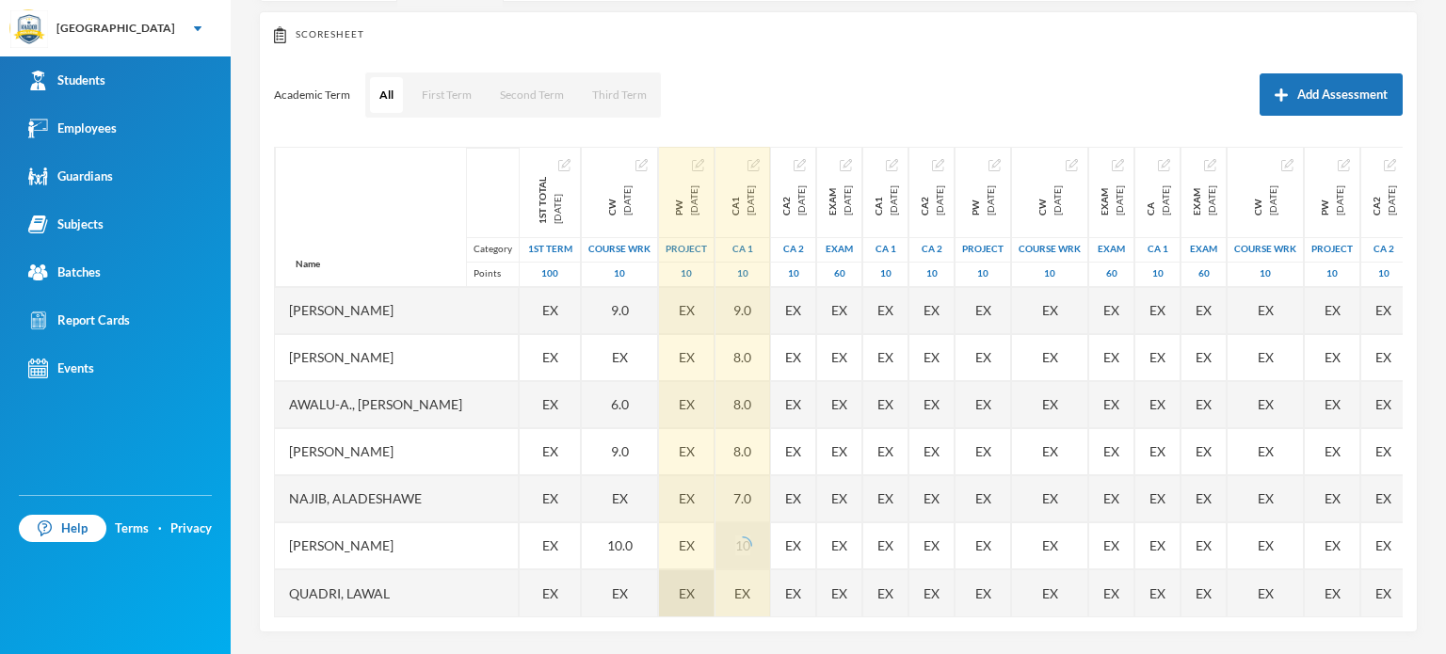
click at [715, 584] on div "EX" at bounding box center [687, 593] width 56 height 47
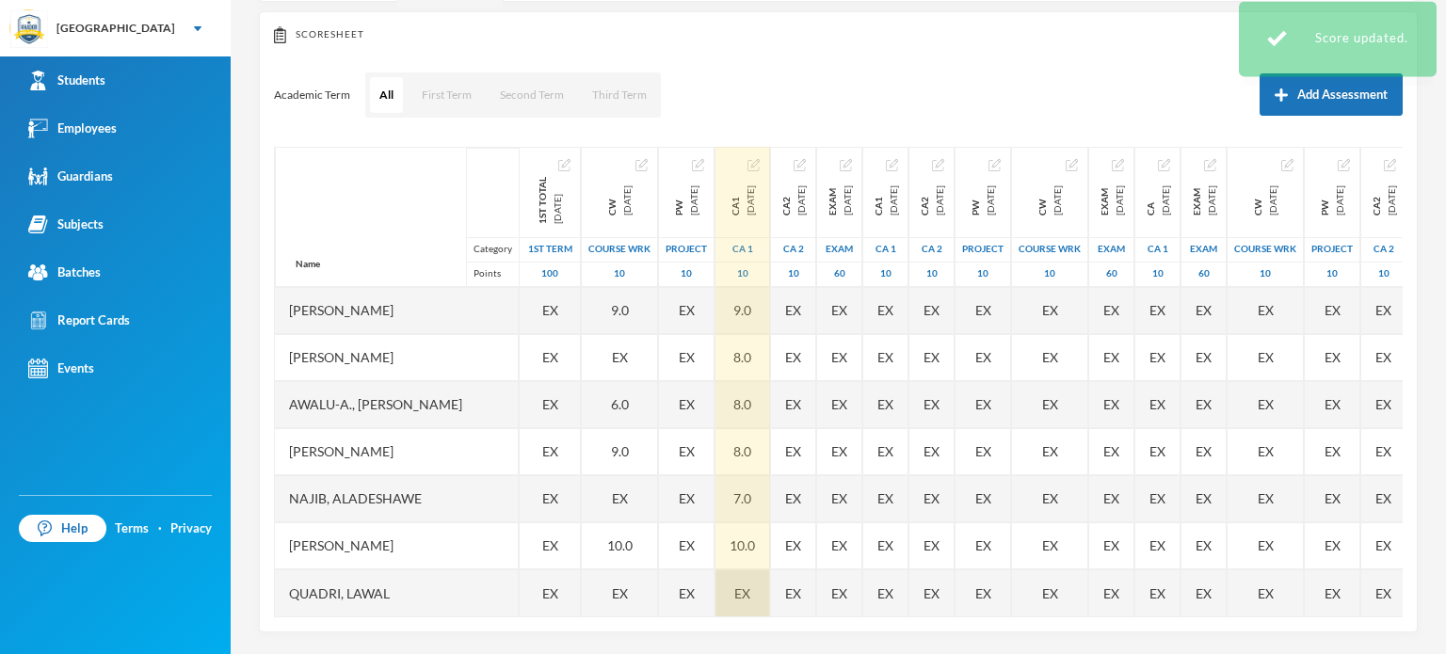
click at [770, 574] on div "EX" at bounding box center [742, 593] width 55 height 47
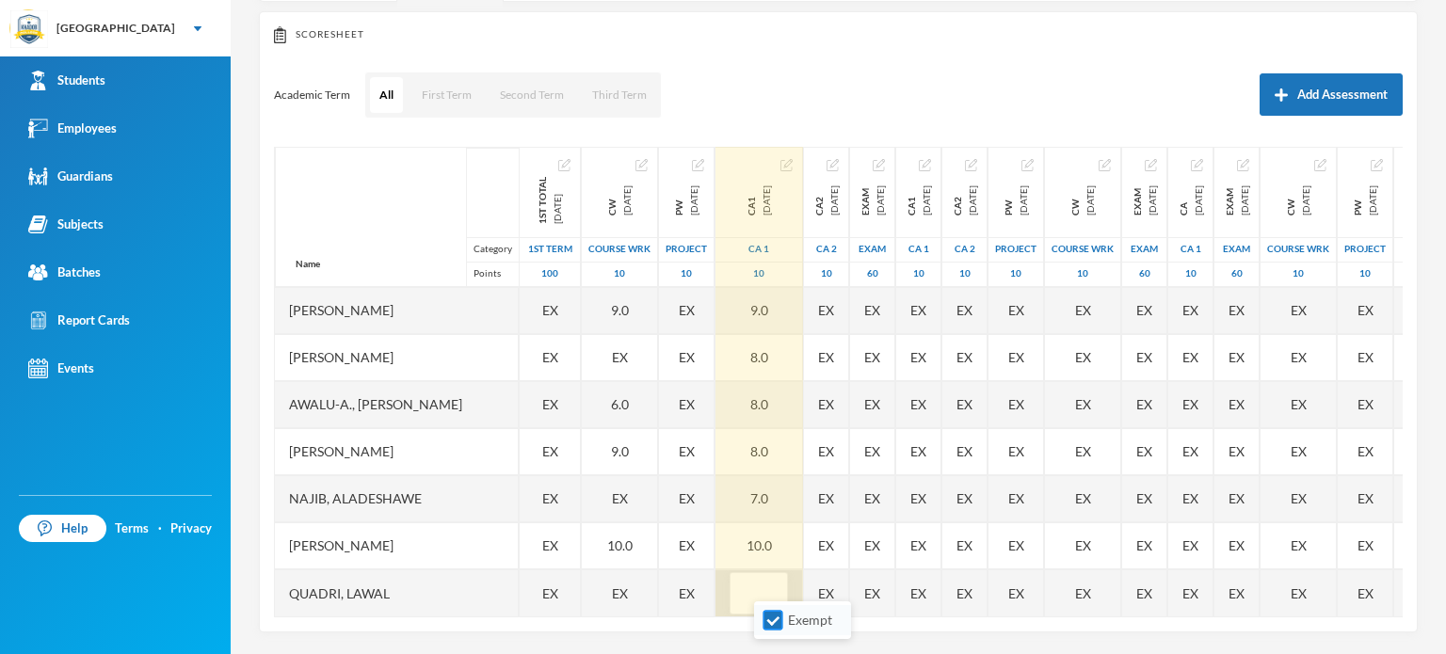
click at [772, 614] on input "Exempt" at bounding box center [773, 621] width 20 height 20
checkbox input "false"
click at [778, 578] on input "text" at bounding box center [759, 594] width 38 height 42
type input "5"
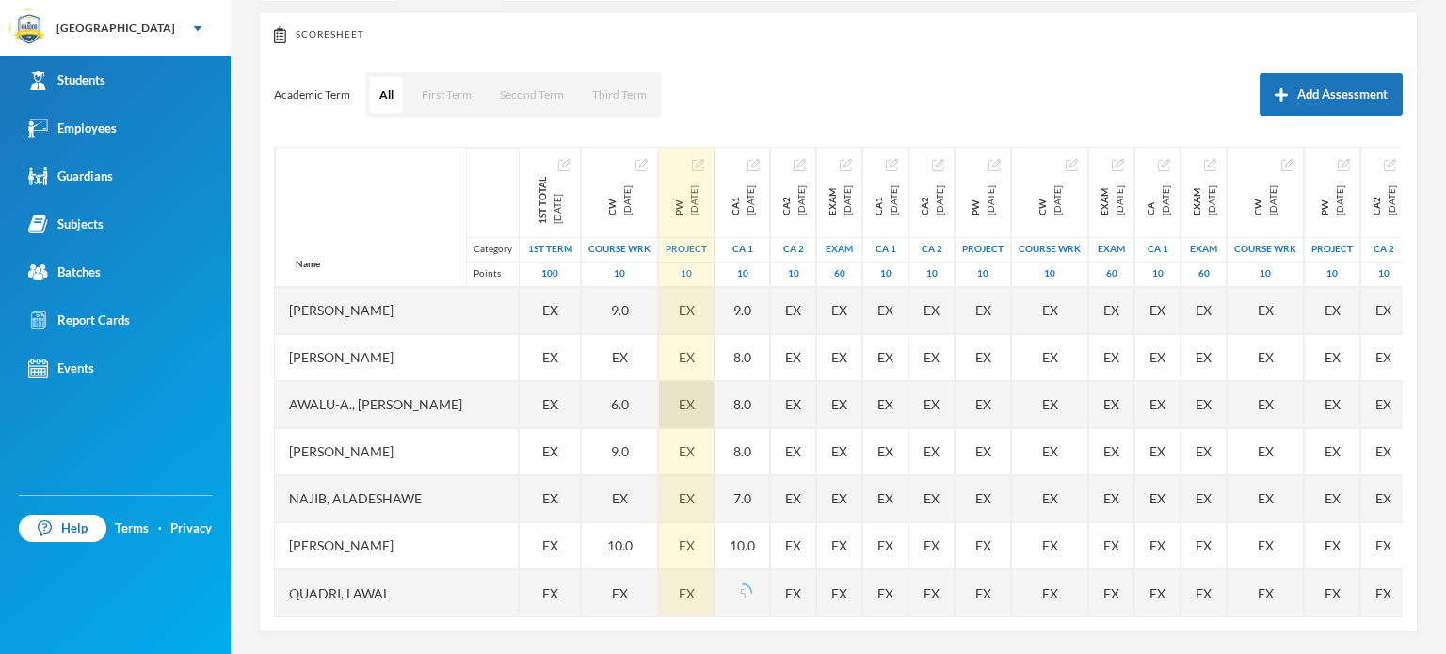
click at [700, 364] on div "EX" at bounding box center [687, 357] width 56 height 47
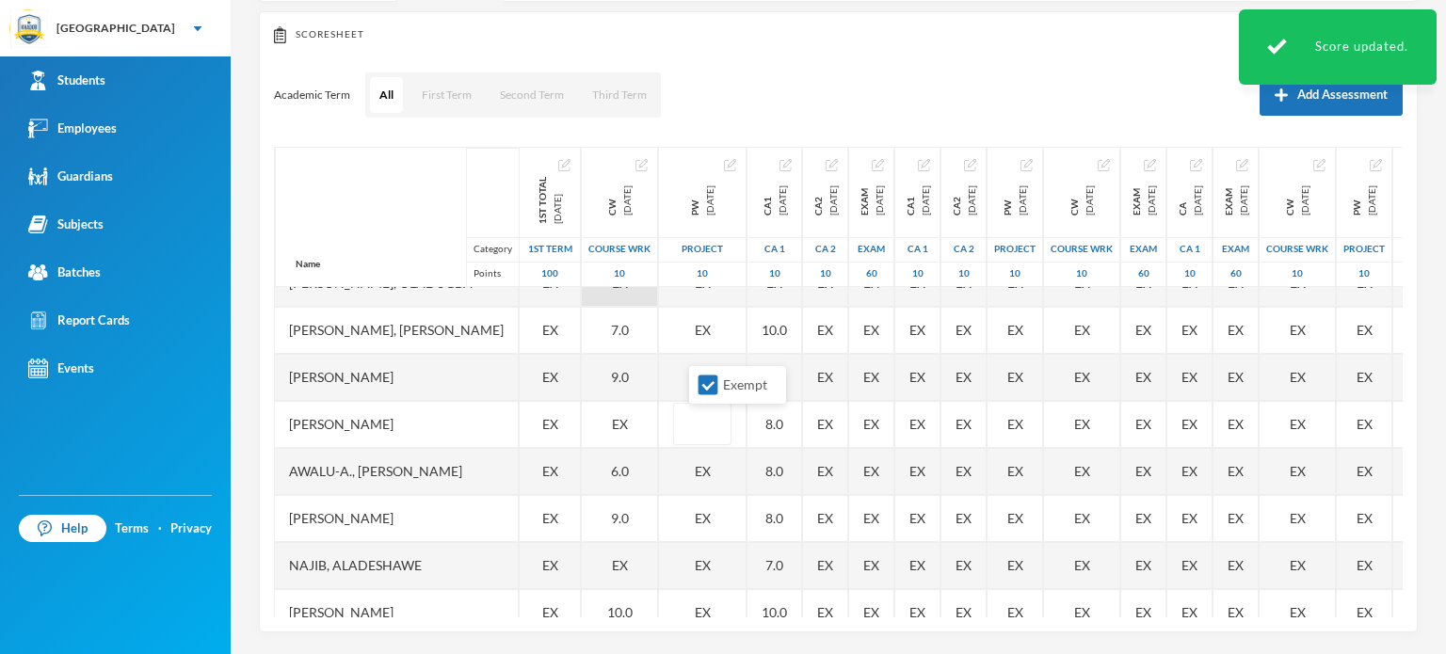
scroll to position [0, 0]
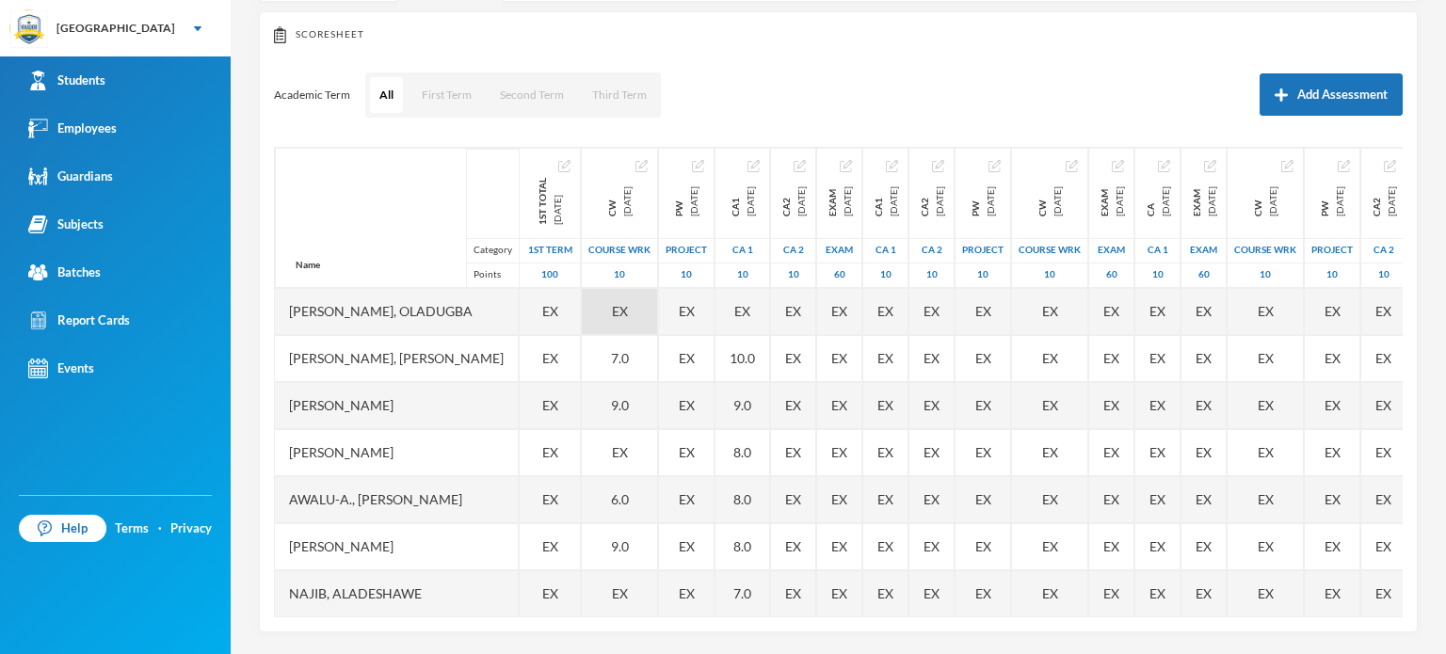
click at [452, 197] on div "Name Category Points" at bounding box center [397, 218] width 244 height 140
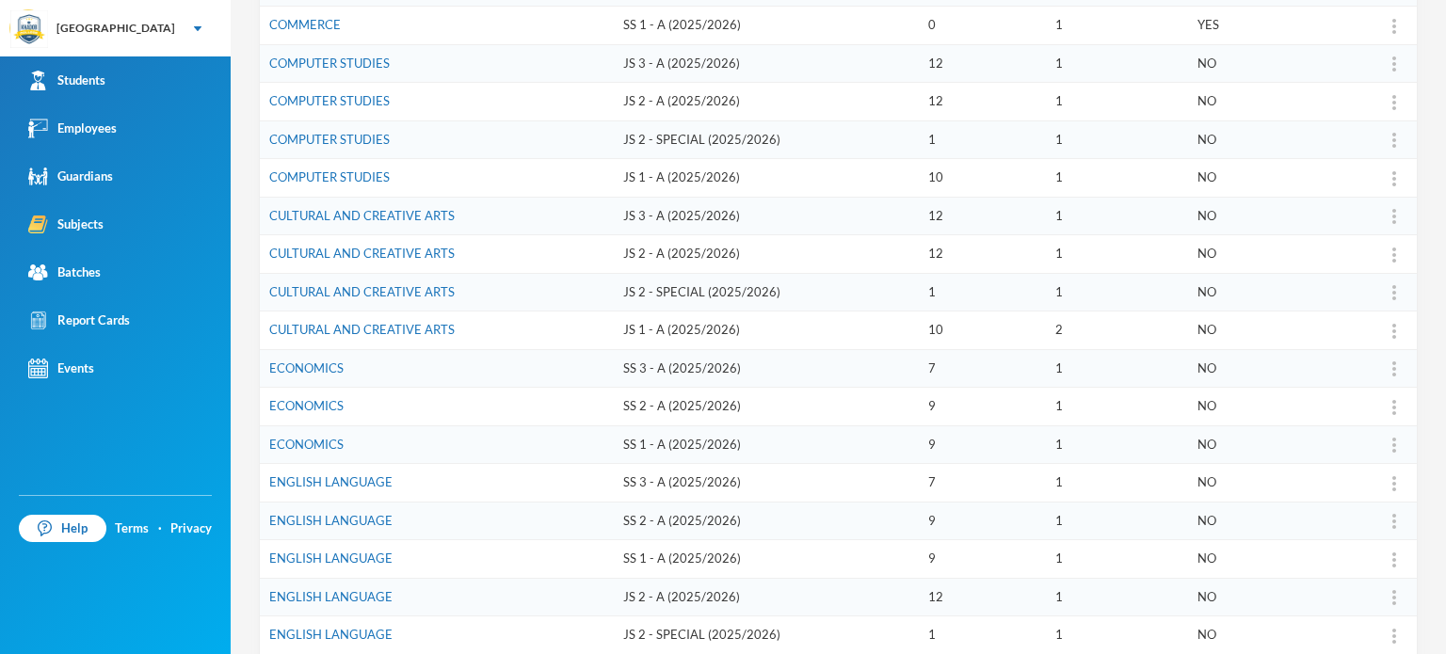
scroll to position [386, 0]
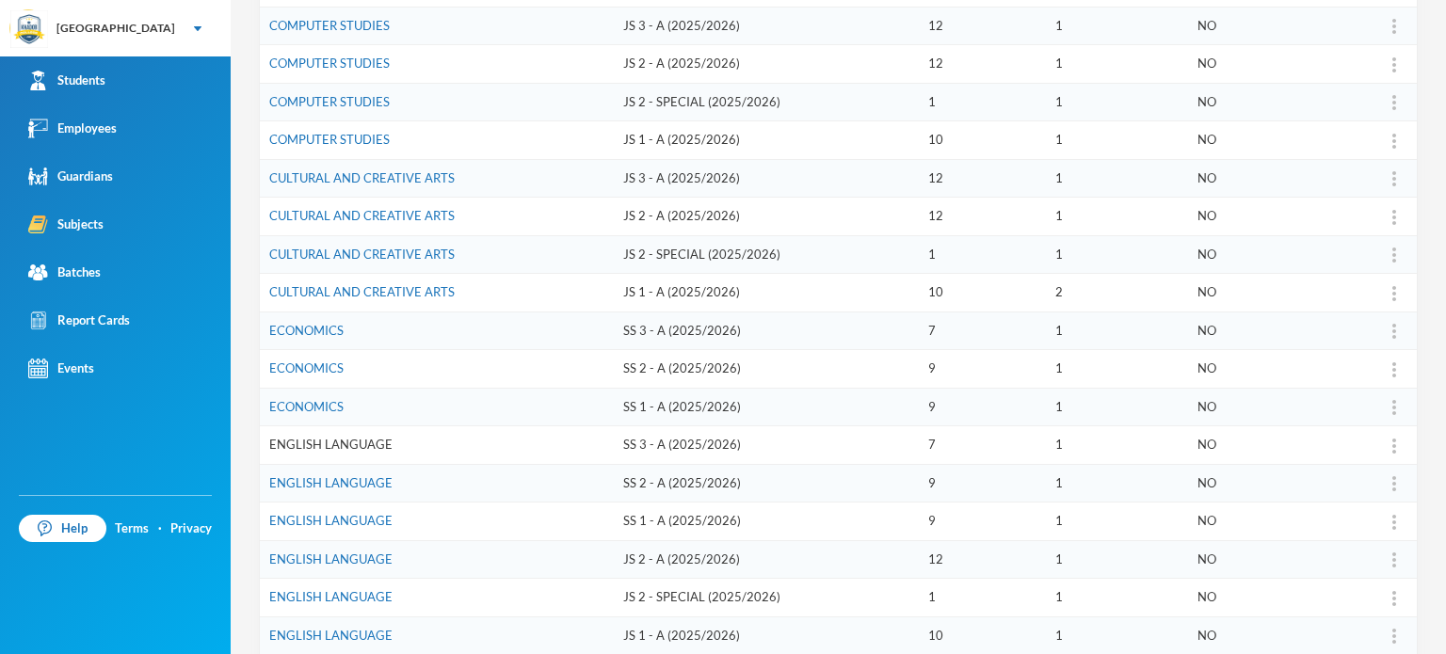
click at [313, 437] on link "ENGLISH LANGUAGE" at bounding box center [330, 444] width 123 height 15
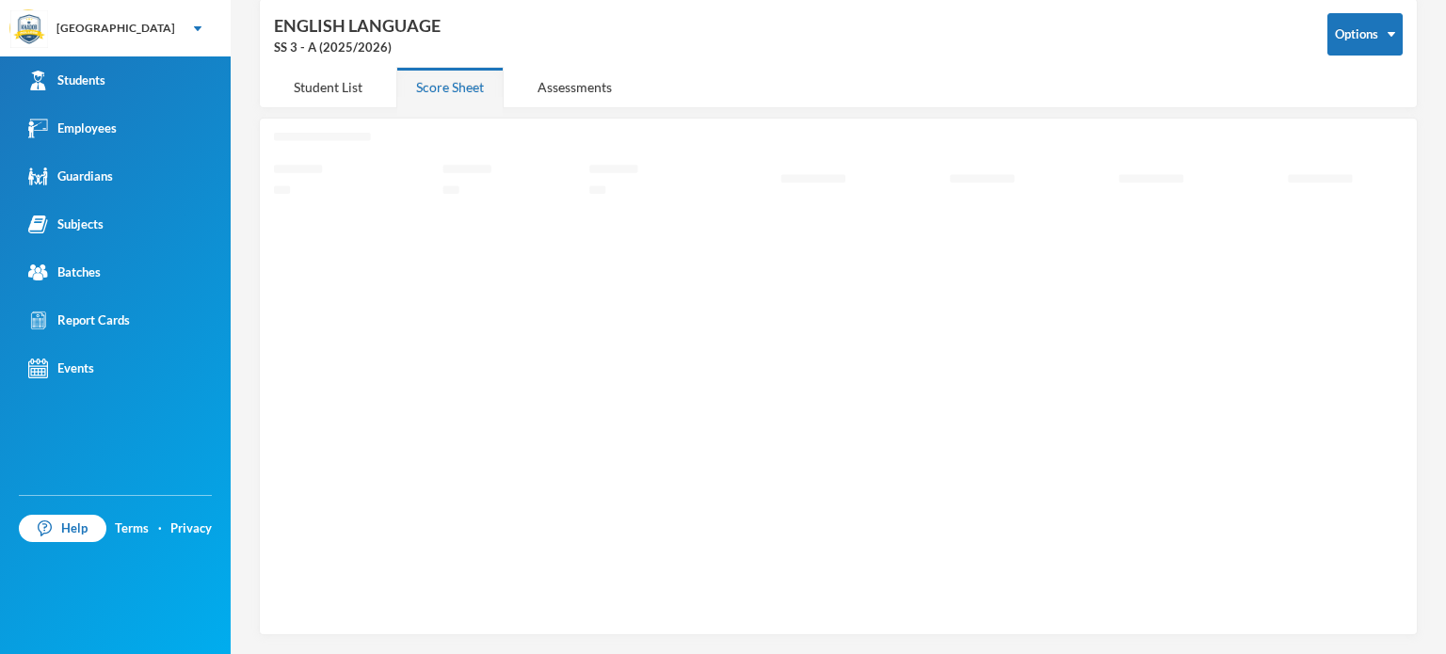
scroll to position [85, 0]
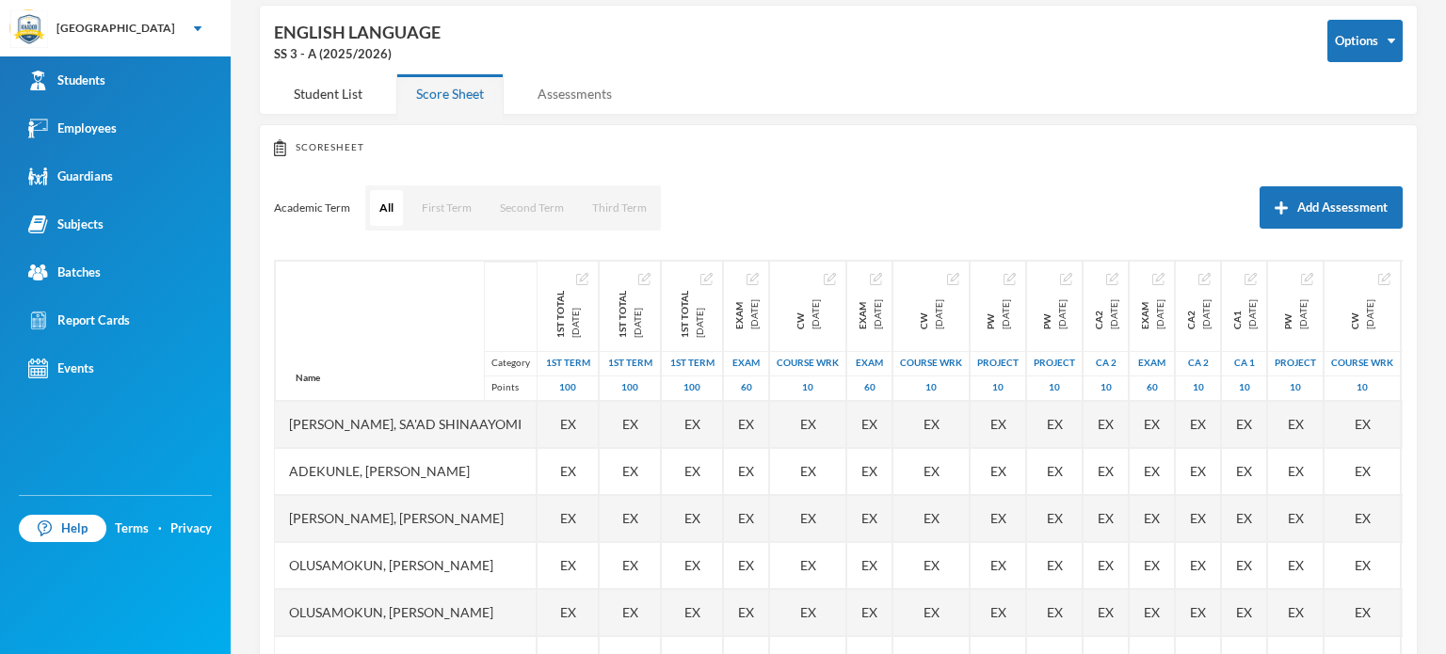
click at [583, 85] on div "Assessments" at bounding box center [575, 93] width 114 height 40
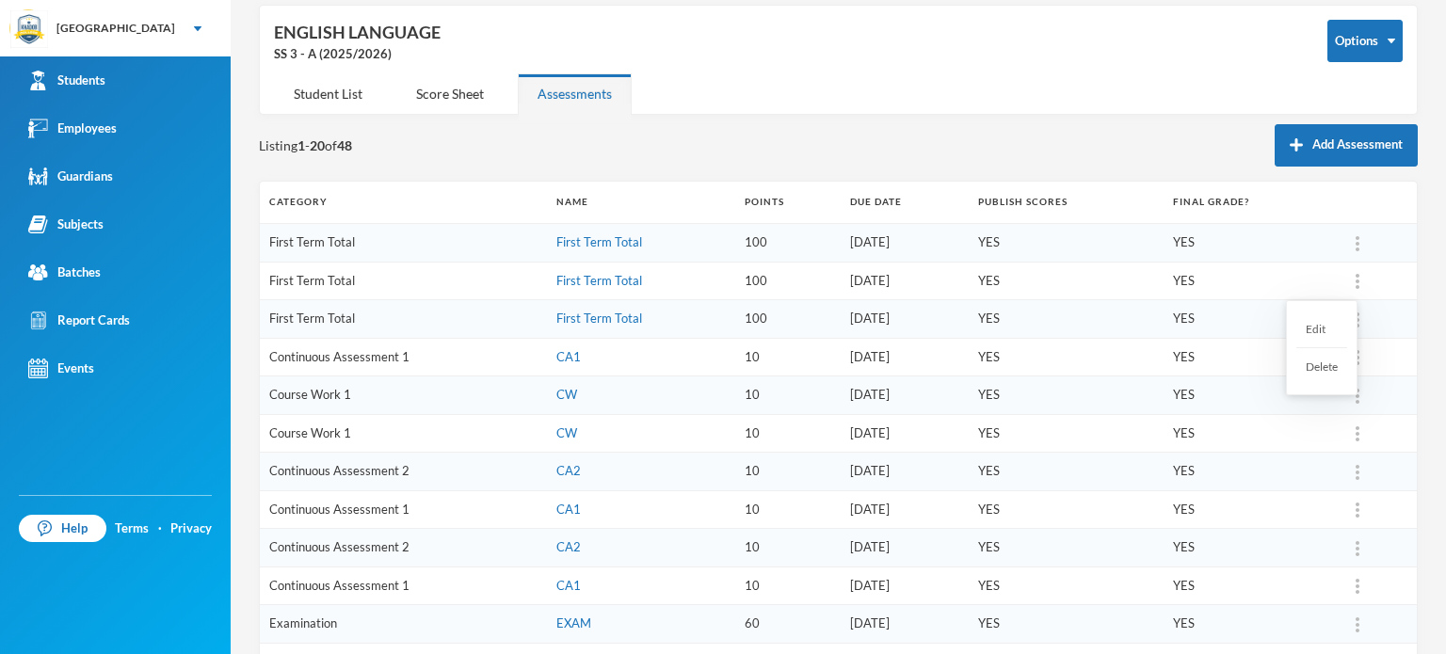
click at [1324, 365] on div "Delete" at bounding box center [1321, 366] width 51 height 37
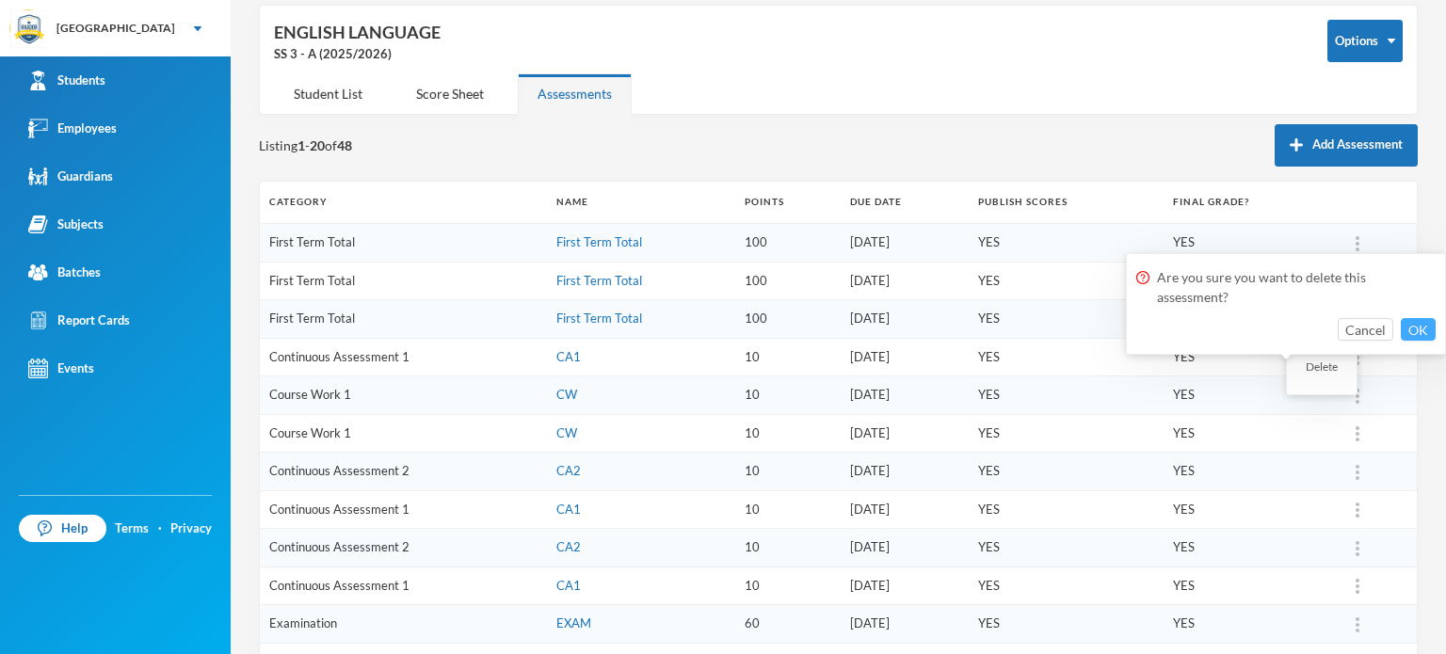
click at [1412, 328] on button "OK" at bounding box center [1418, 329] width 35 height 23
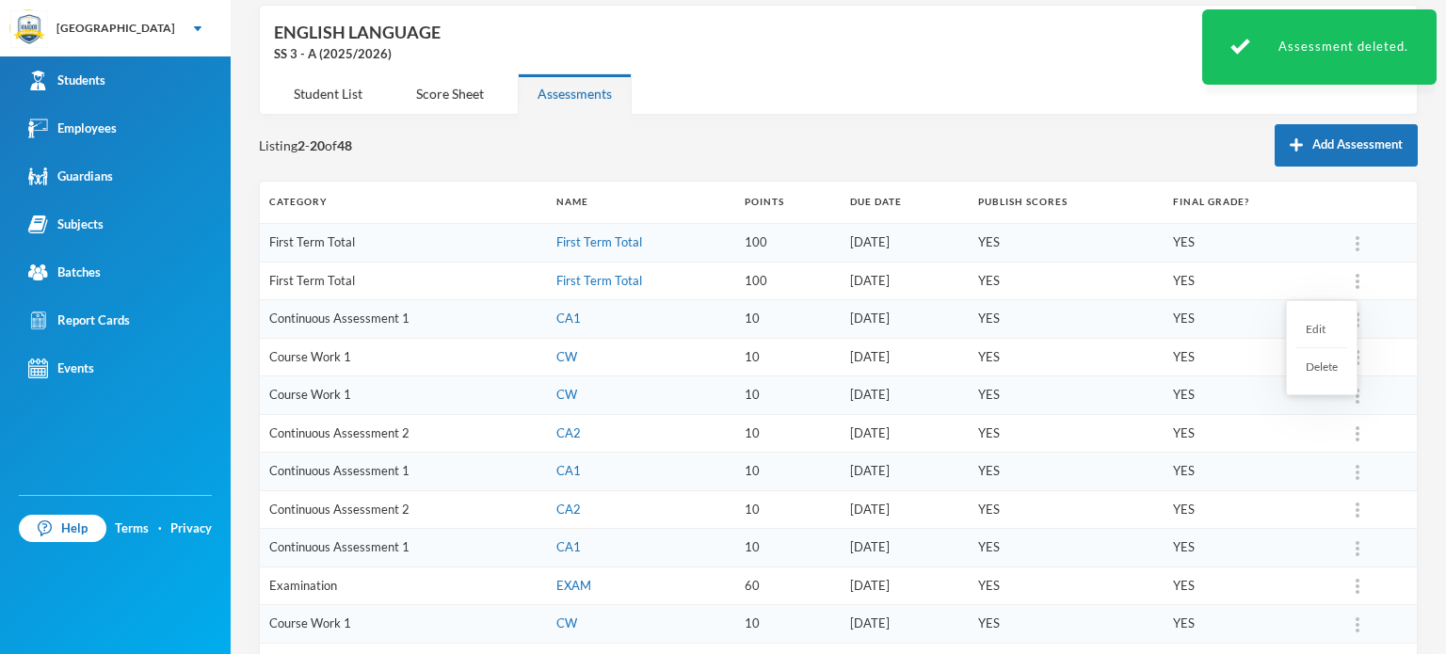
click at [1322, 368] on div "Delete" at bounding box center [1321, 366] width 51 height 37
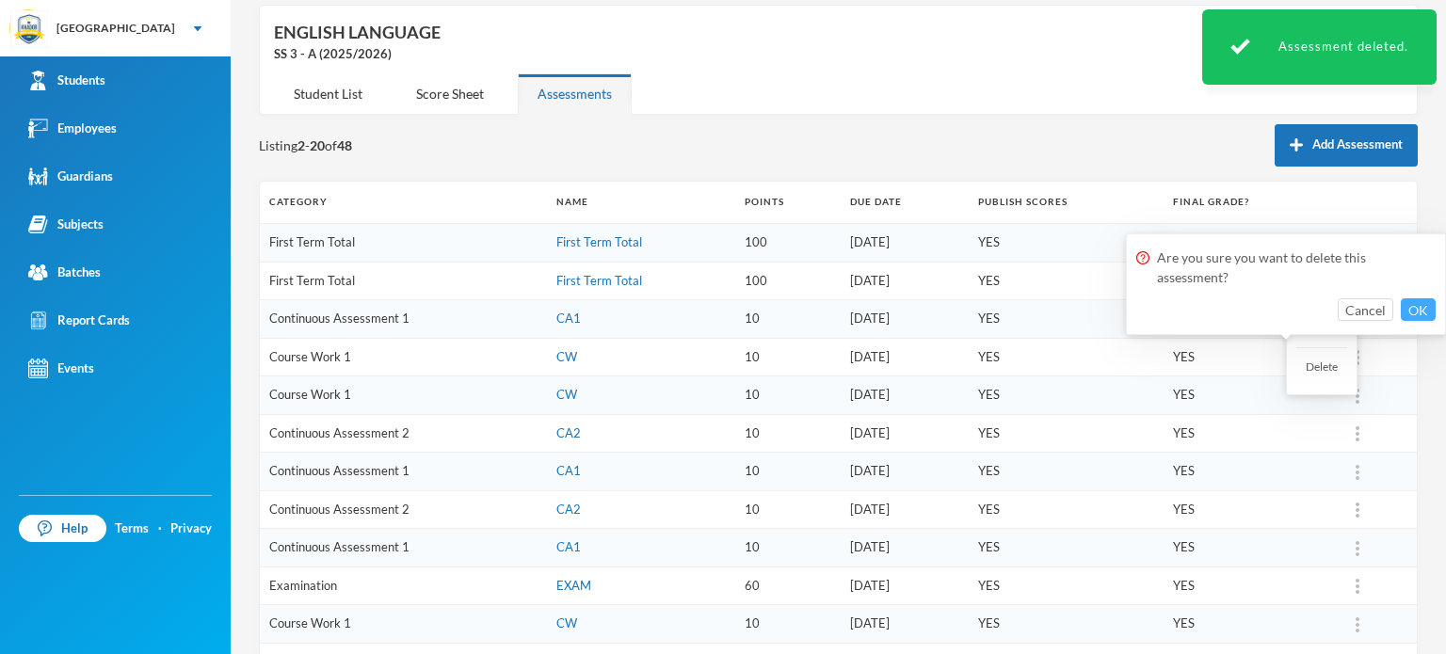
click at [1420, 308] on button "OK" at bounding box center [1418, 309] width 35 height 23
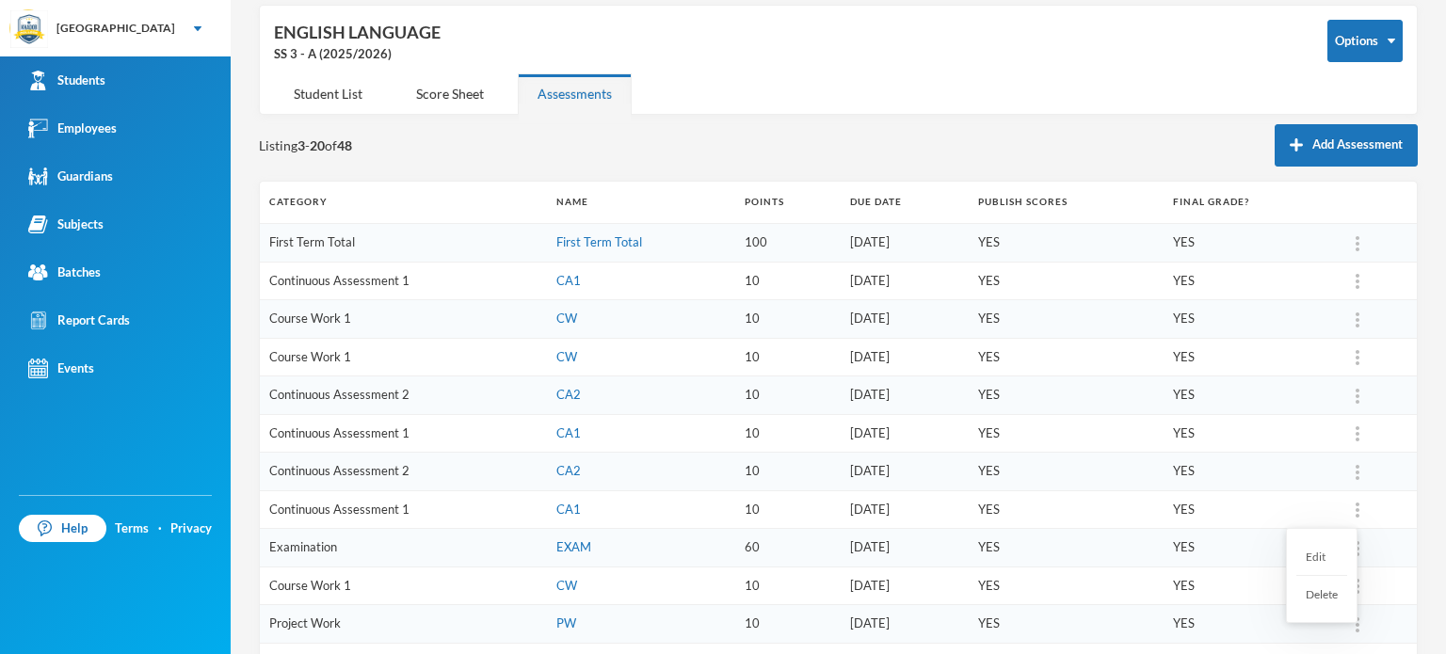
click at [1344, 501] on div at bounding box center [1357, 510] width 26 height 19
click at [1325, 587] on div "Delete" at bounding box center [1321, 594] width 51 height 37
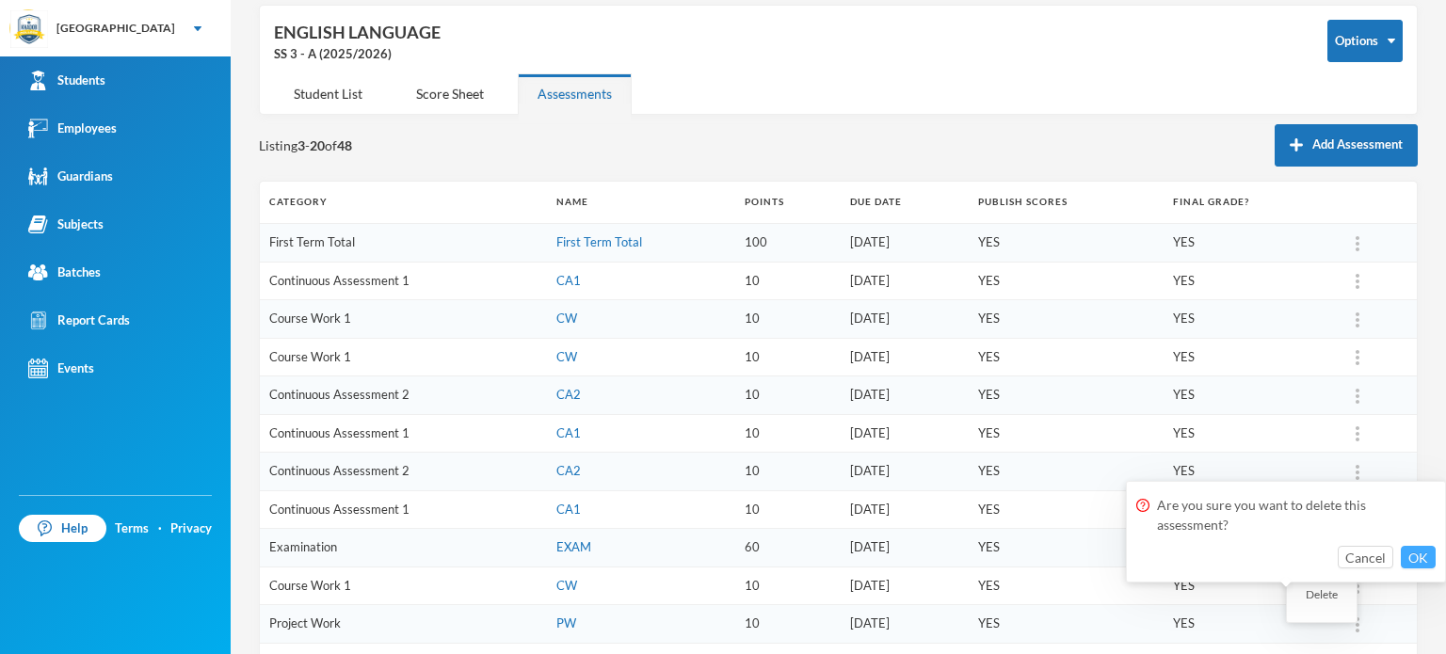
click at [1419, 556] on button "OK" at bounding box center [1418, 557] width 35 height 23
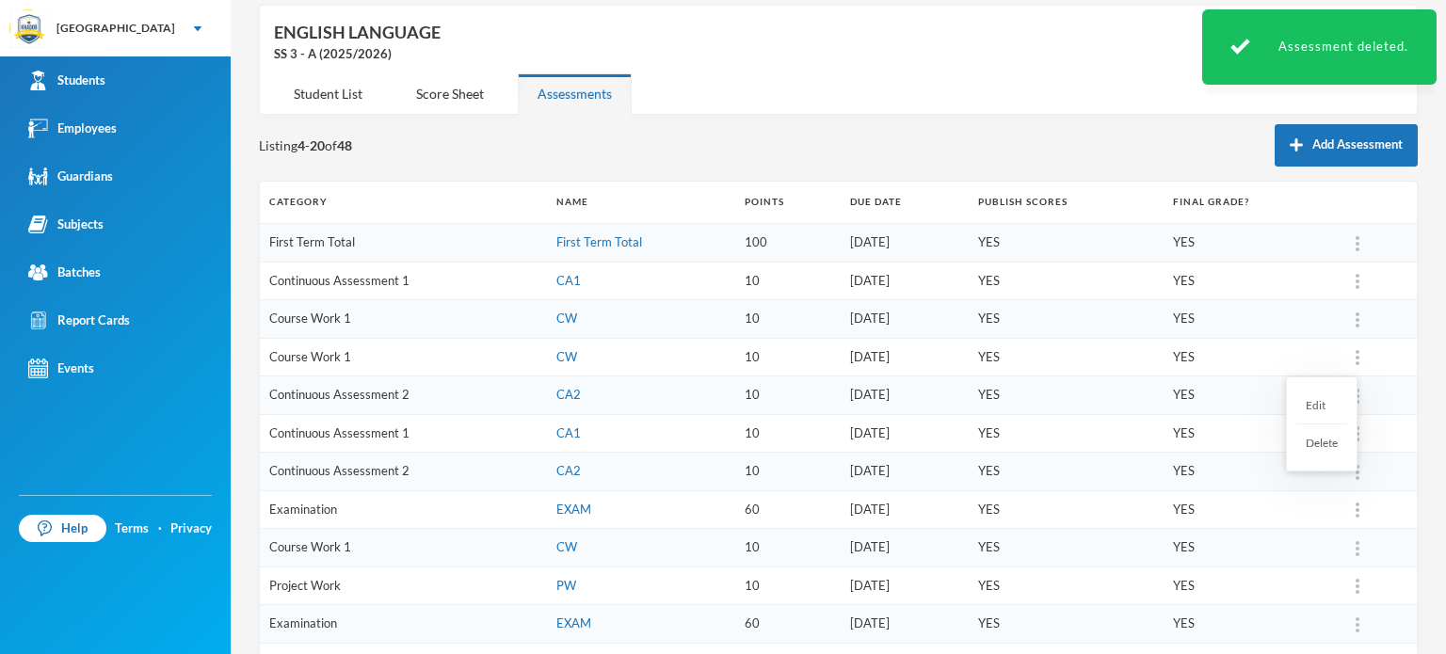
click at [1330, 441] on div "Delete" at bounding box center [1321, 443] width 51 height 37
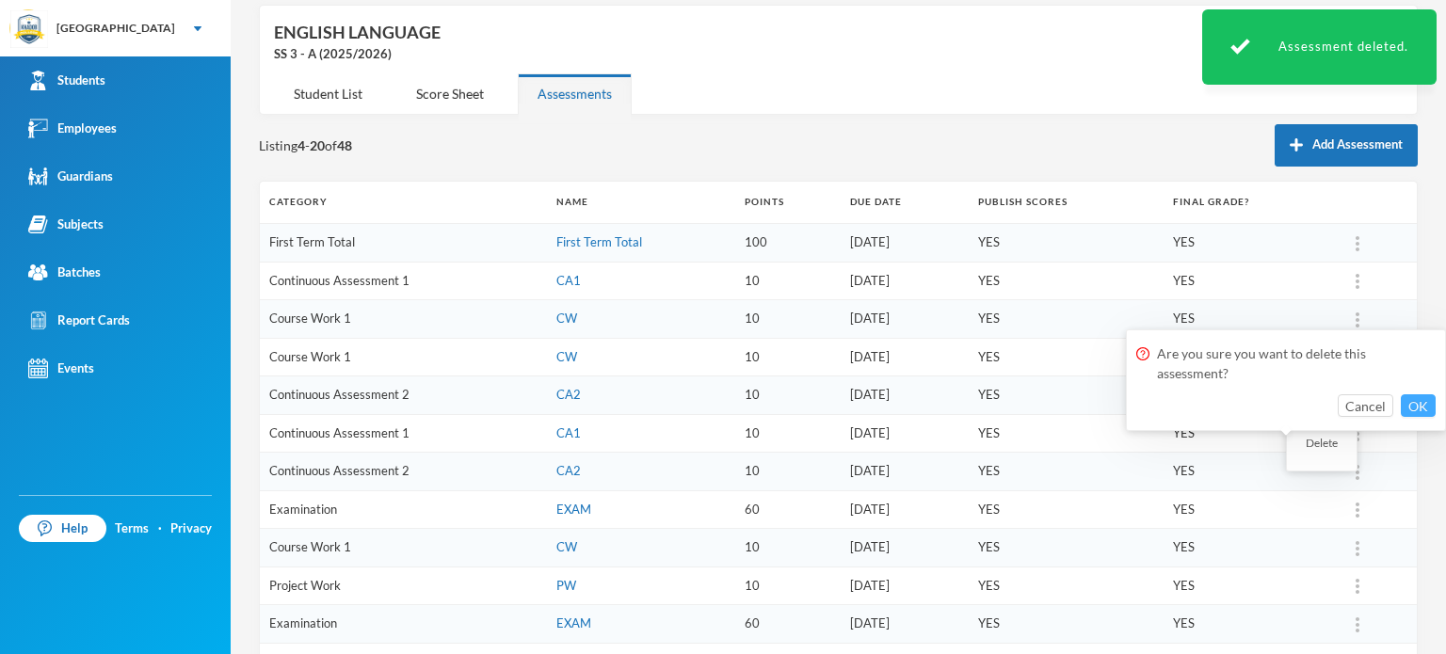
click at [1413, 401] on button "OK" at bounding box center [1418, 405] width 35 height 23
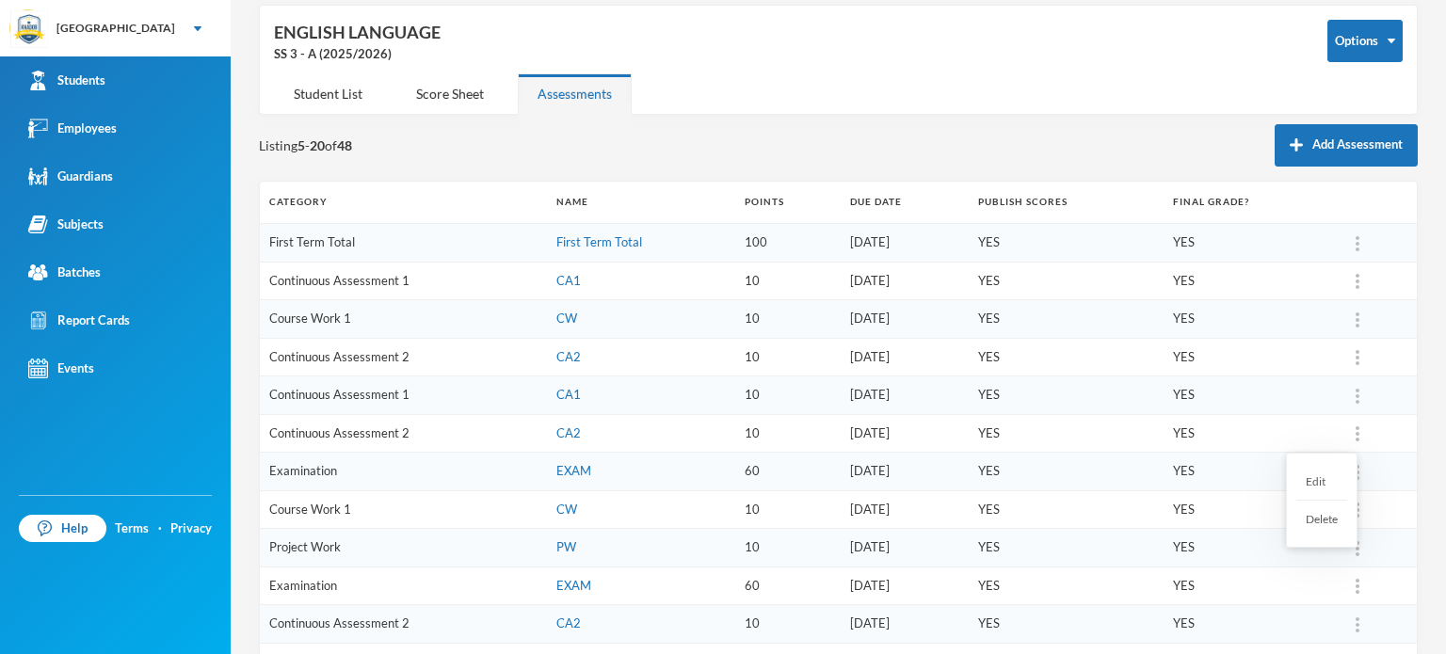
click at [1315, 509] on div "Delete" at bounding box center [1321, 519] width 51 height 37
click at [1411, 477] on button "OK" at bounding box center [1418, 482] width 35 height 23
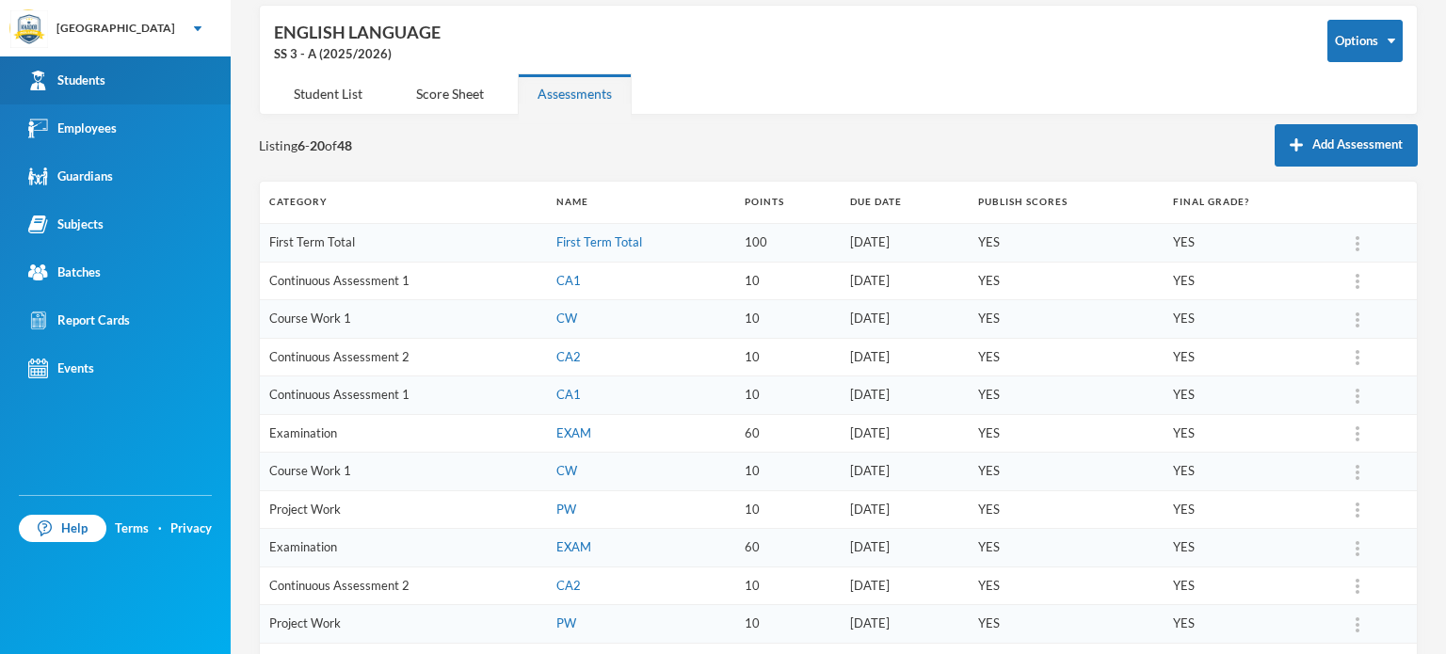
click at [100, 76] on div "Students" at bounding box center [66, 81] width 77 height 20
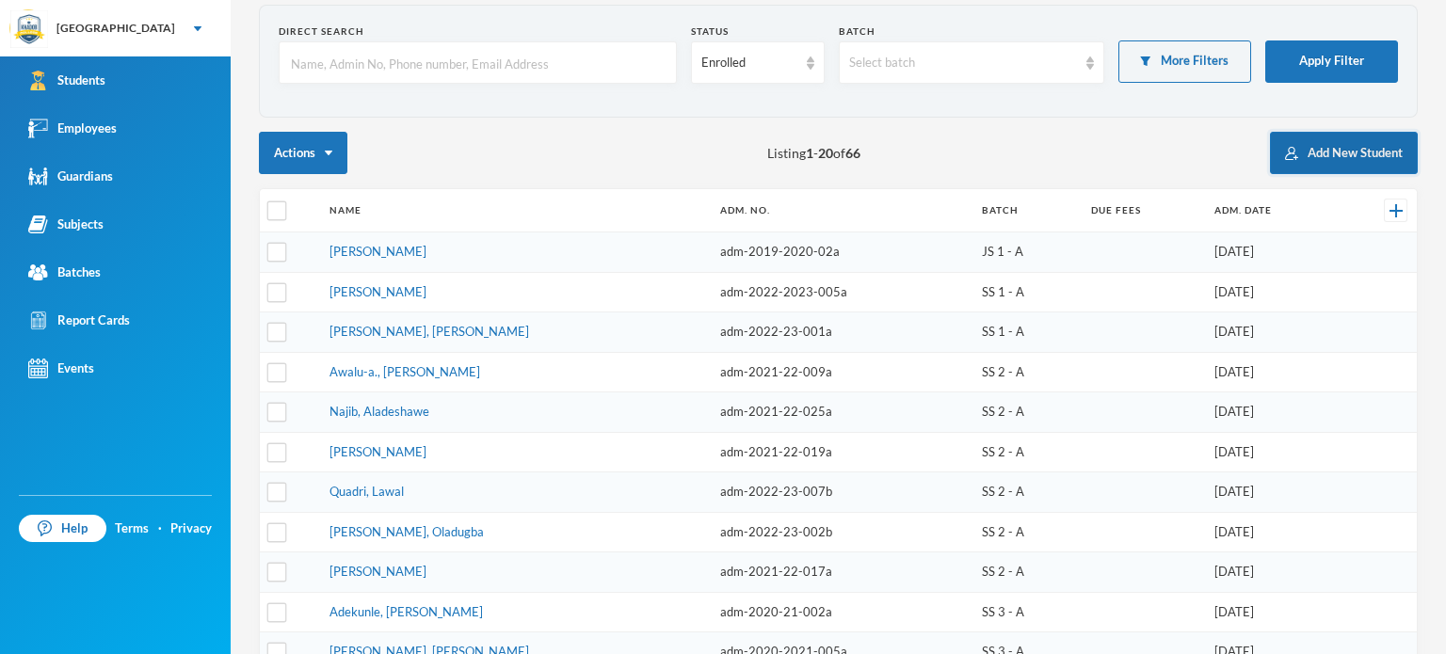
click at [1296, 146] on button "Add New Student" at bounding box center [1344, 153] width 148 height 42
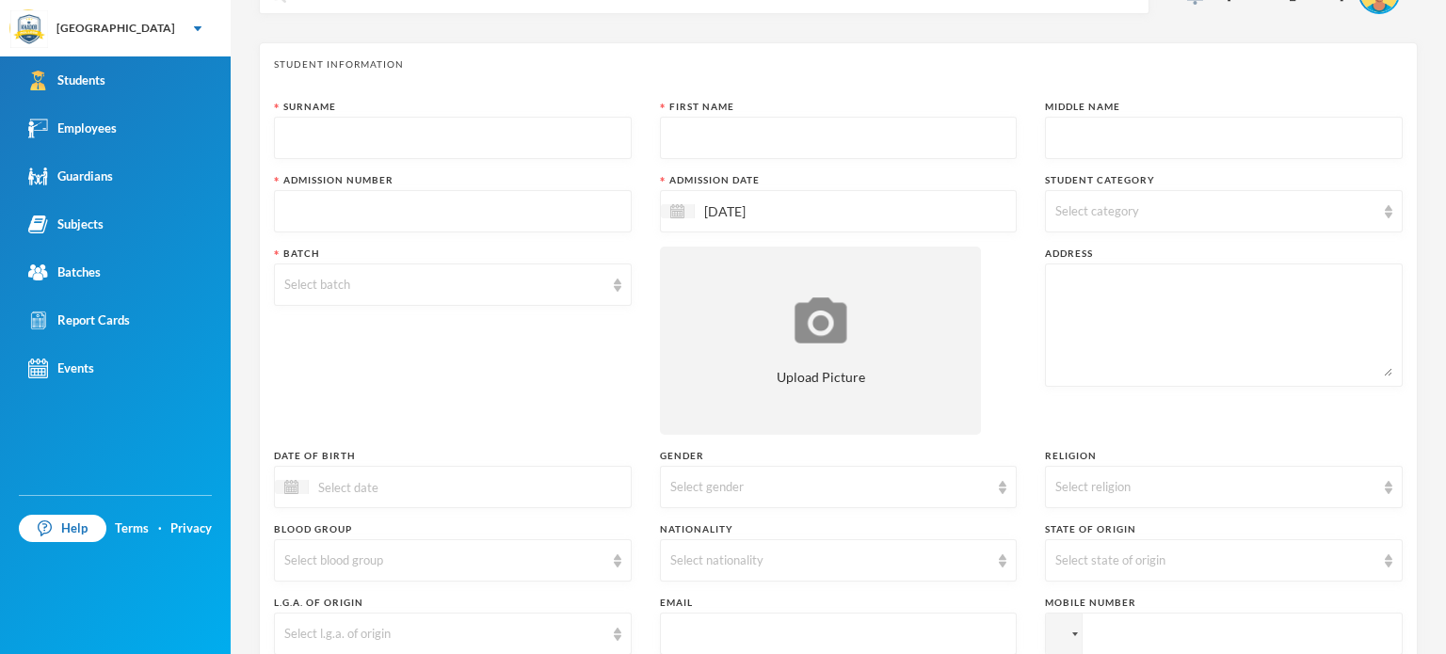
scroll to position [9, 0]
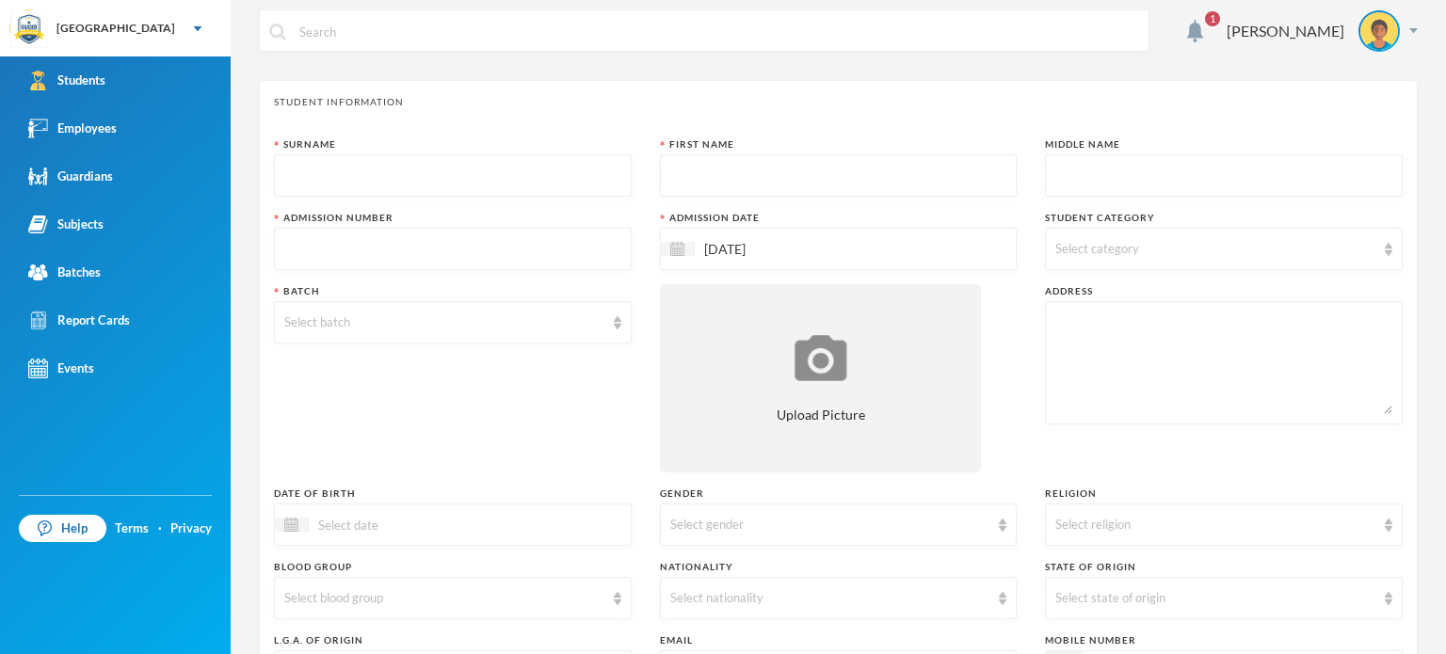
click at [418, 176] on input "text" at bounding box center [452, 176] width 337 height 42
type input "Okaraga"
click at [753, 172] on input "text" at bounding box center [838, 176] width 337 height 42
type input "Aishat"
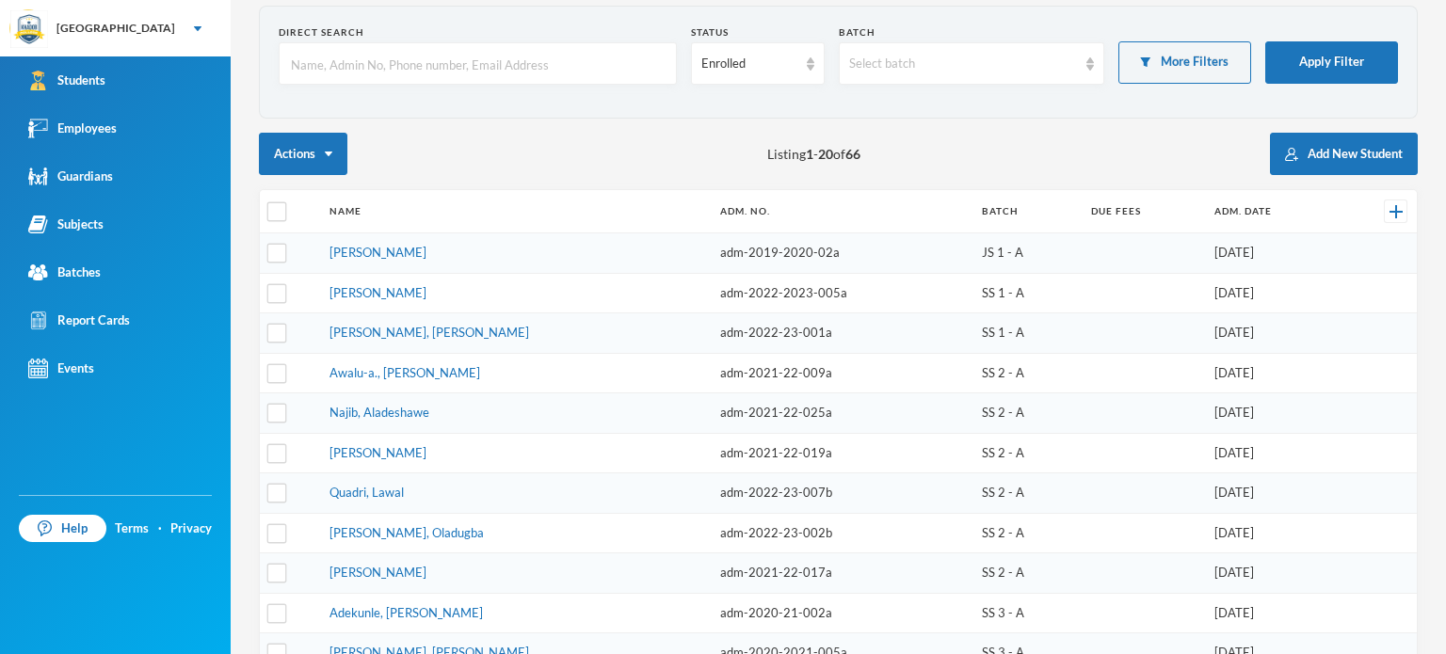
scroll to position [85, 0]
click at [897, 59] on div "Select batch" at bounding box center [963, 63] width 228 height 19
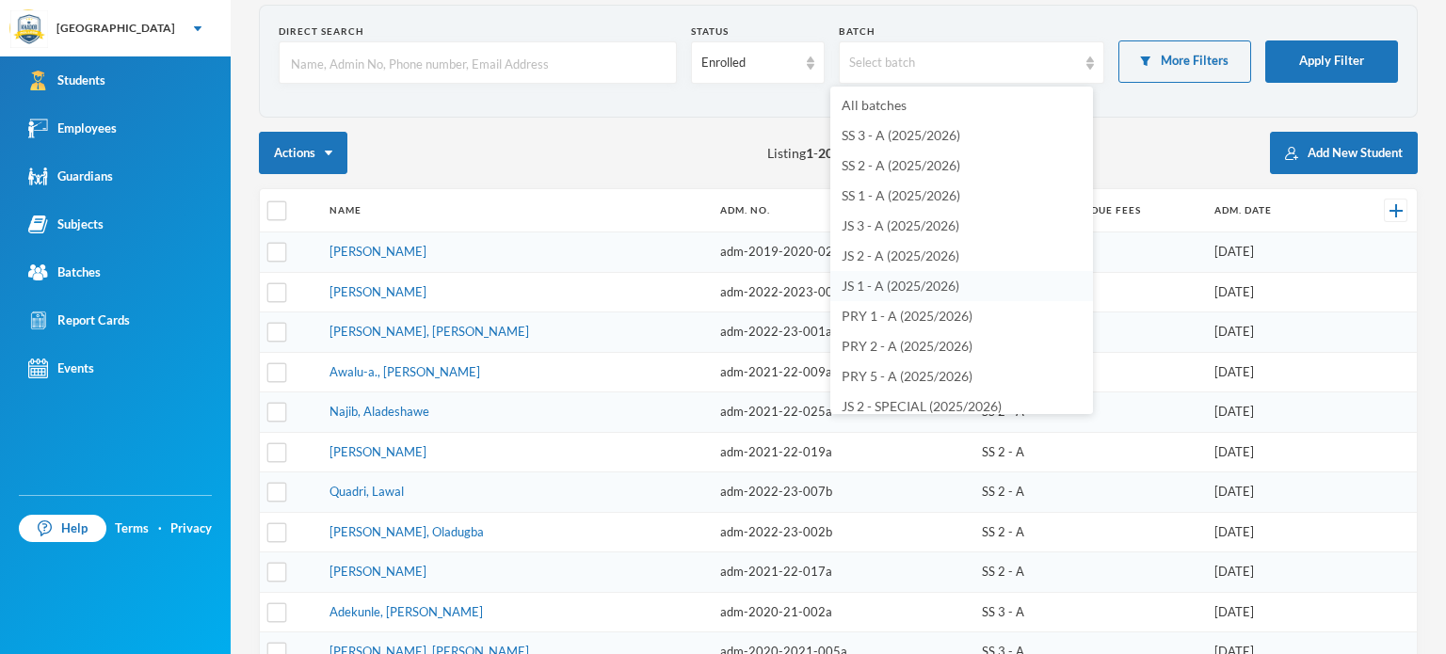
click at [876, 290] on span "JS 1 - A (2025/2026)" at bounding box center [901, 286] width 118 height 16
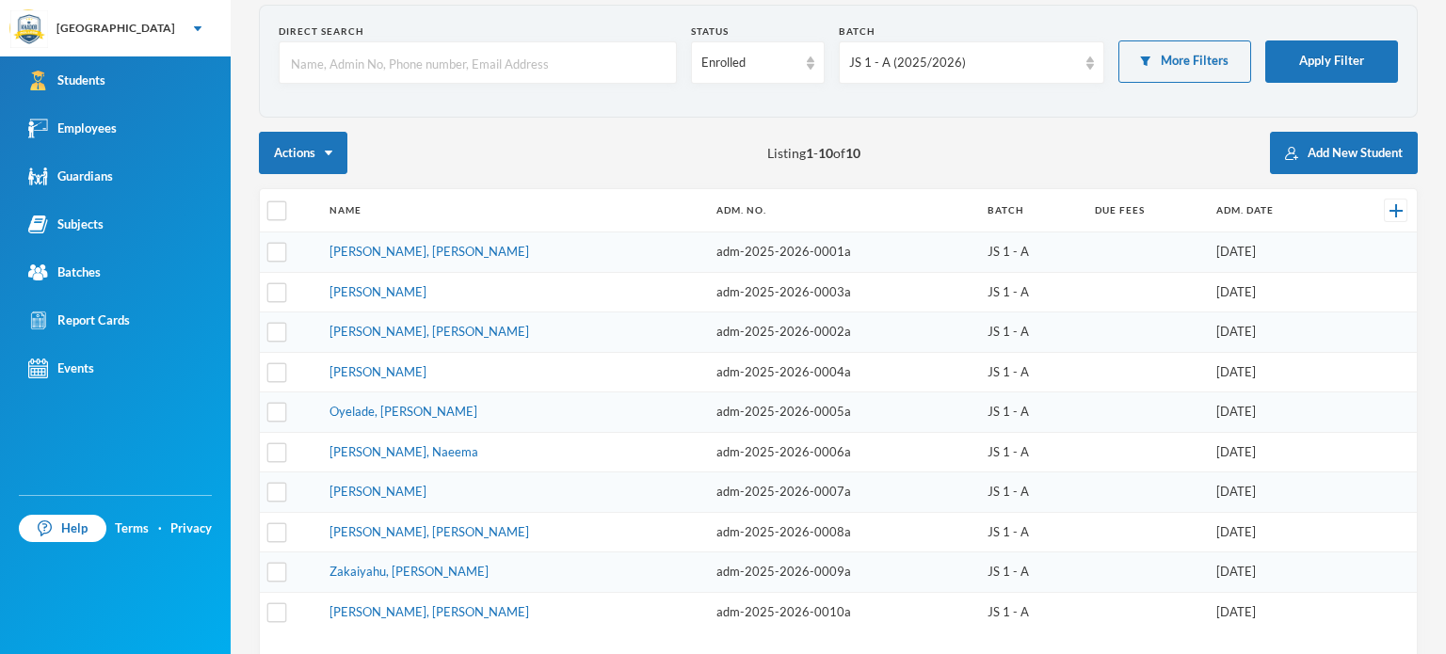
click at [1310, 137] on button "Add New Student" at bounding box center [1344, 153] width 148 height 42
click at [707, 416] on td "adm-2025-2026-0005a" at bounding box center [843, 413] width 272 height 40
copy td "adm-2025-2026-0005a"
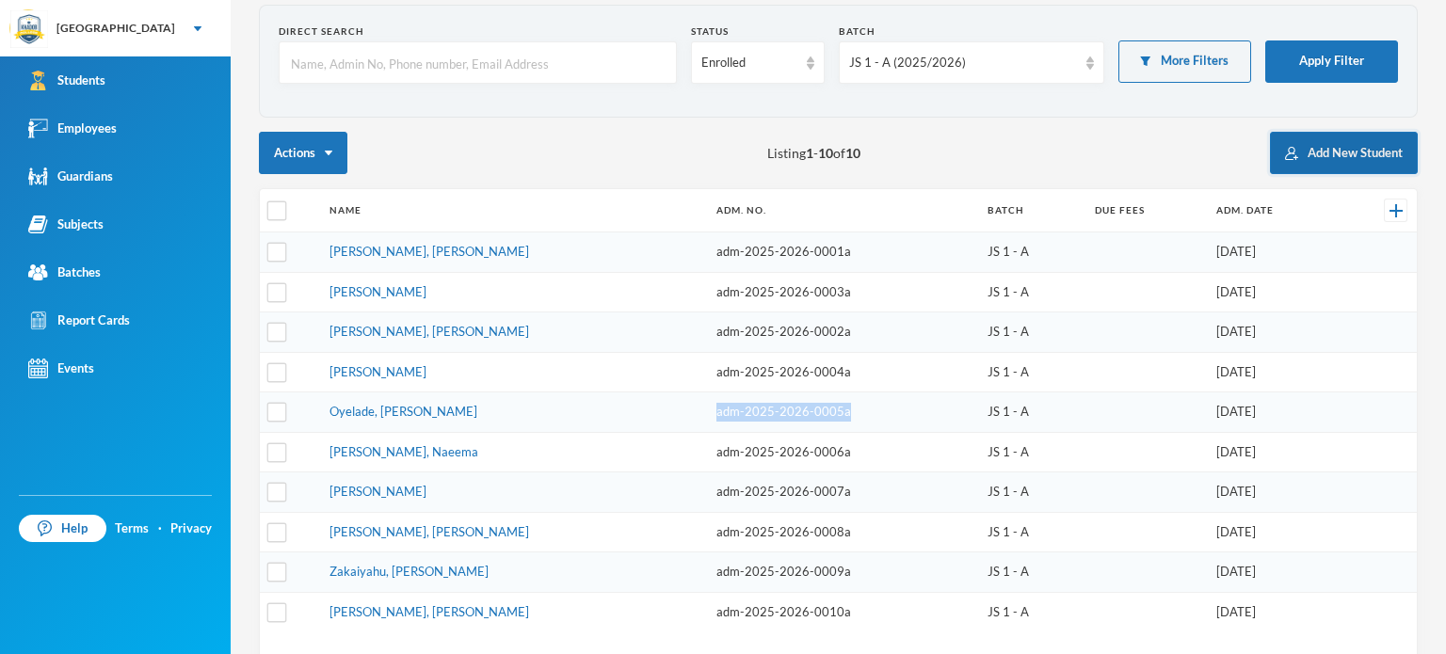
click at [1347, 153] on button "Add New Student" at bounding box center [1344, 153] width 148 height 42
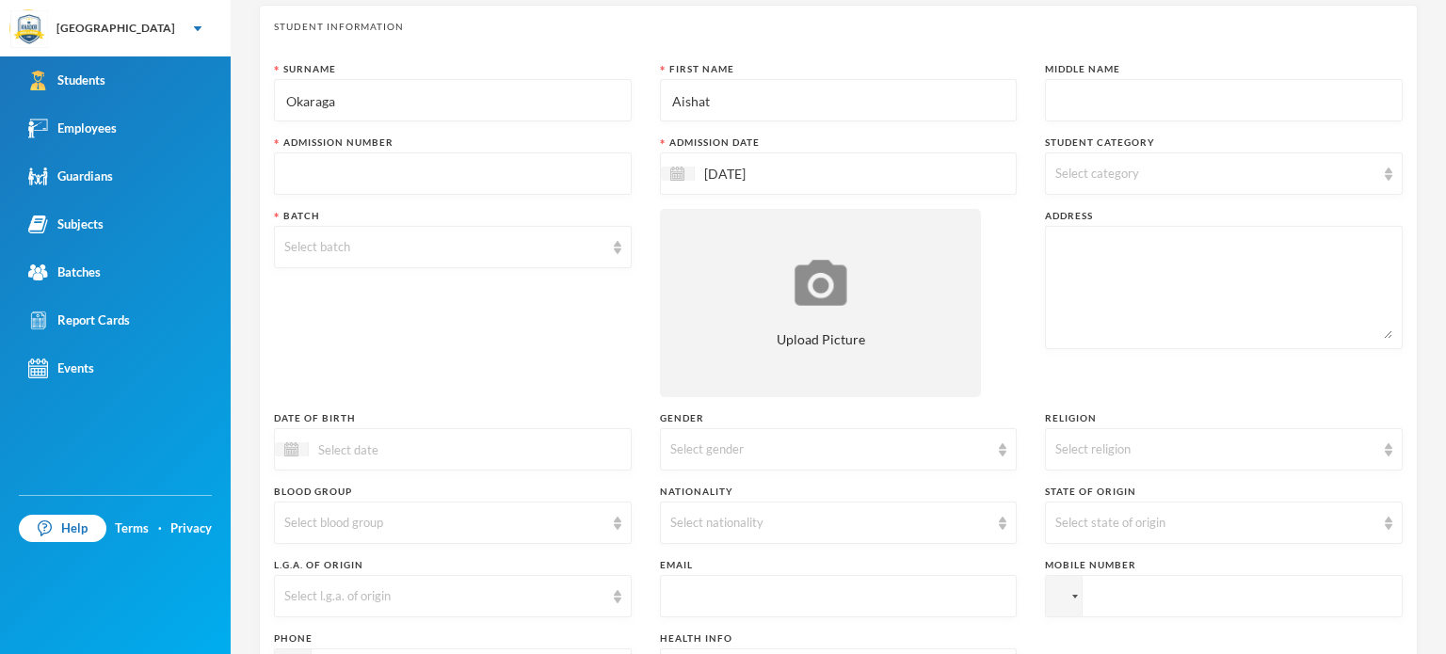
click at [309, 169] on input "text" at bounding box center [452, 174] width 337 height 42
paste input "adm-2025-2026-0005a"
type input "adm-2025-2026-0011a"
click at [670, 171] on img at bounding box center [677, 174] width 14 height 14
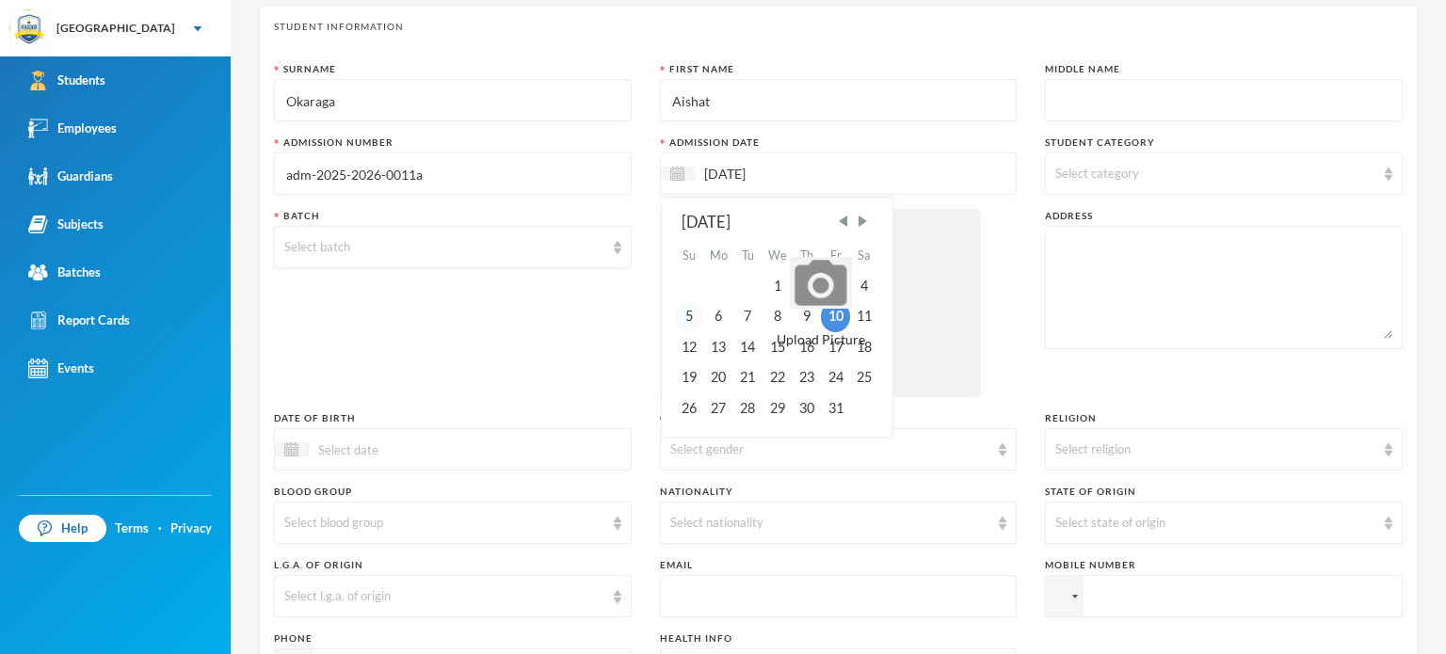
click at [681, 315] on div "5" at bounding box center [689, 316] width 28 height 30
type input "[DATE]"
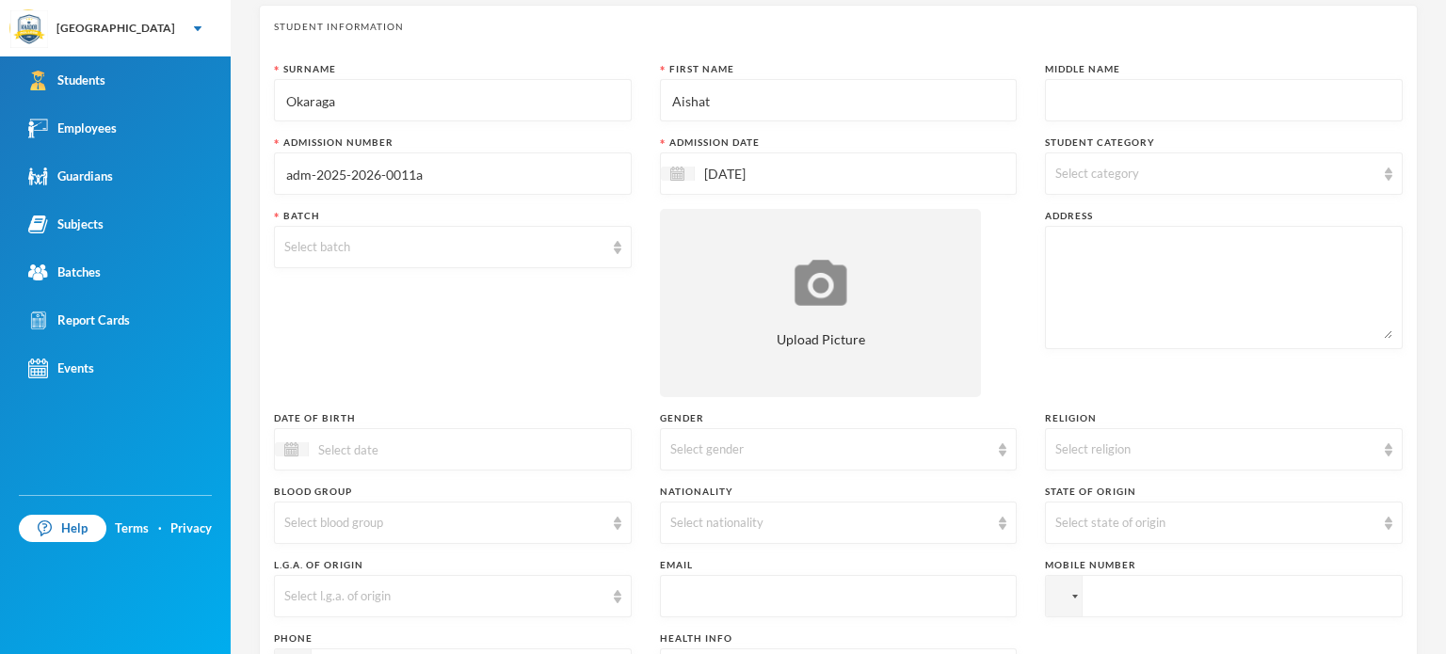
click at [1055, 169] on span "Select category" at bounding box center [1097, 173] width 84 height 15
click at [1055, 263] on input "Day Student" at bounding box center [1058, 261] width 20 height 20
checkbox input "true"
click at [551, 261] on div "Select batch" at bounding box center [453, 247] width 358 height 42
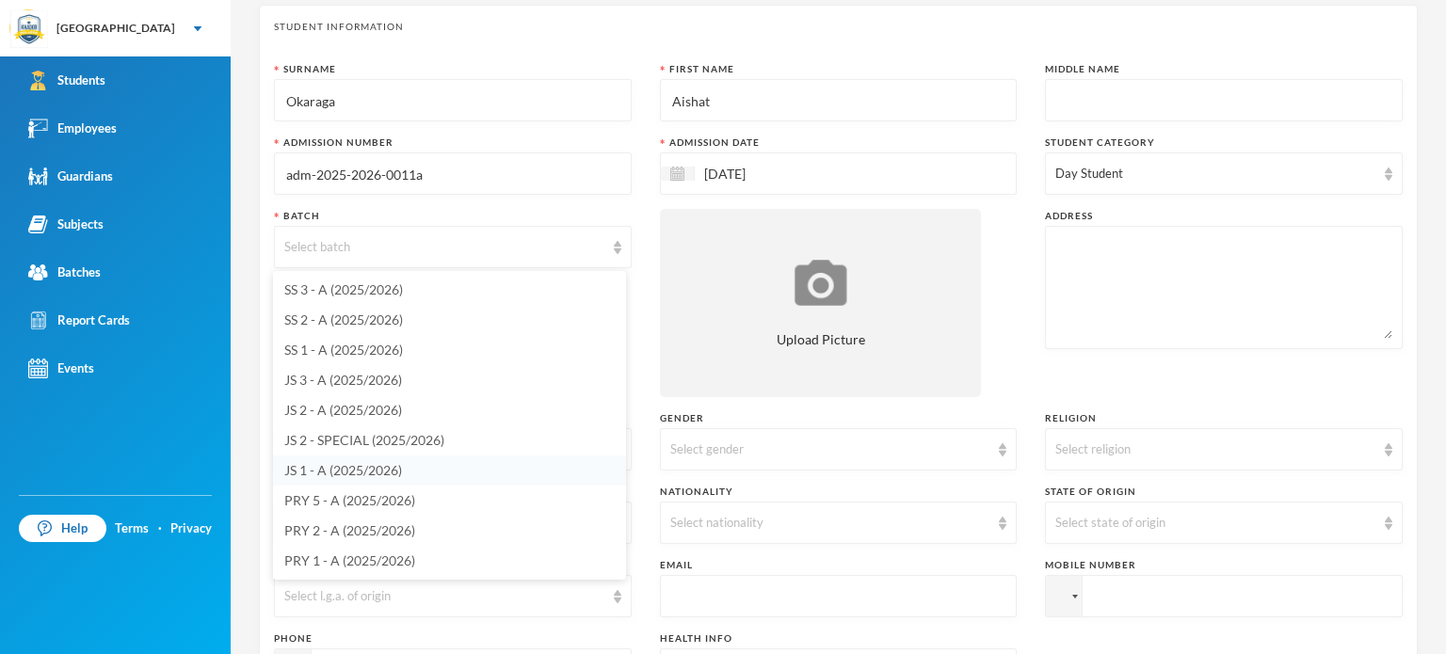
click at [314, 470] on span "JS 1 - A (2025/2026)" at bounding box center [343, 470] width 118 height 16
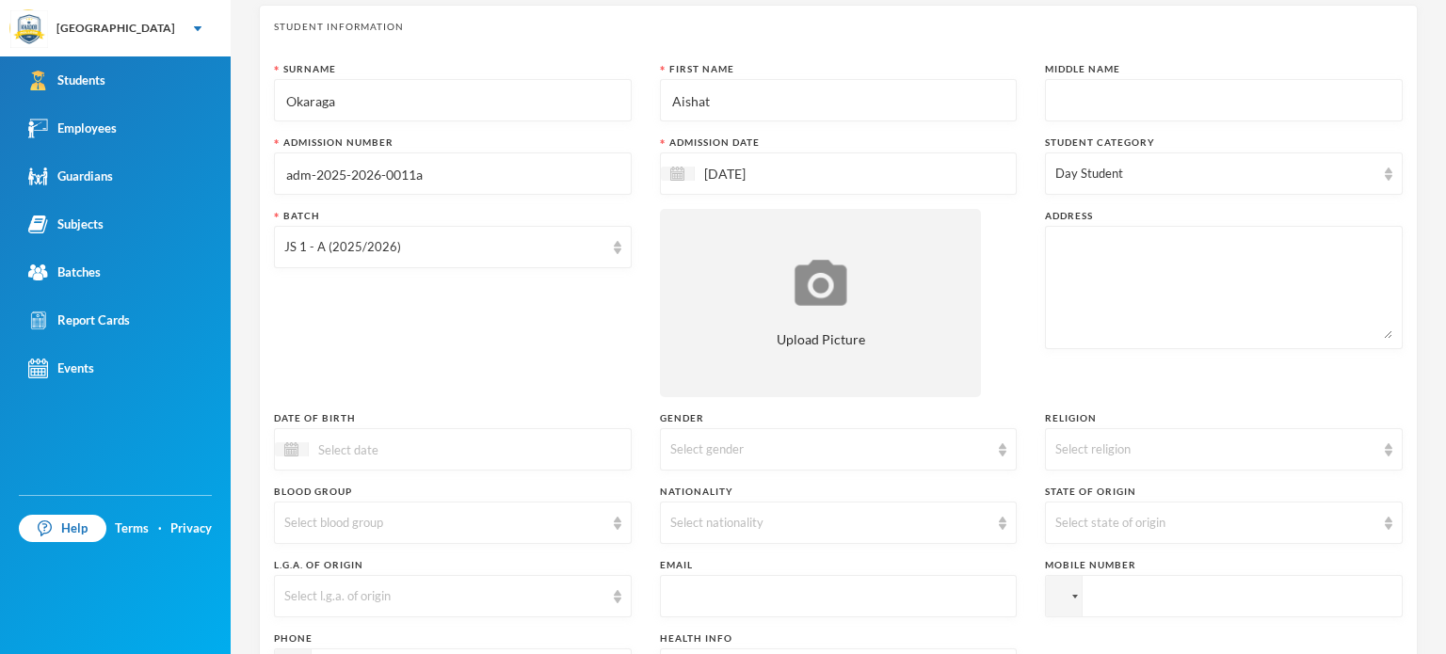
click at [361, 357] on div "Batch JS 1 - A (2025/2026)" at bounding box center [453, 303] width 358 height 188
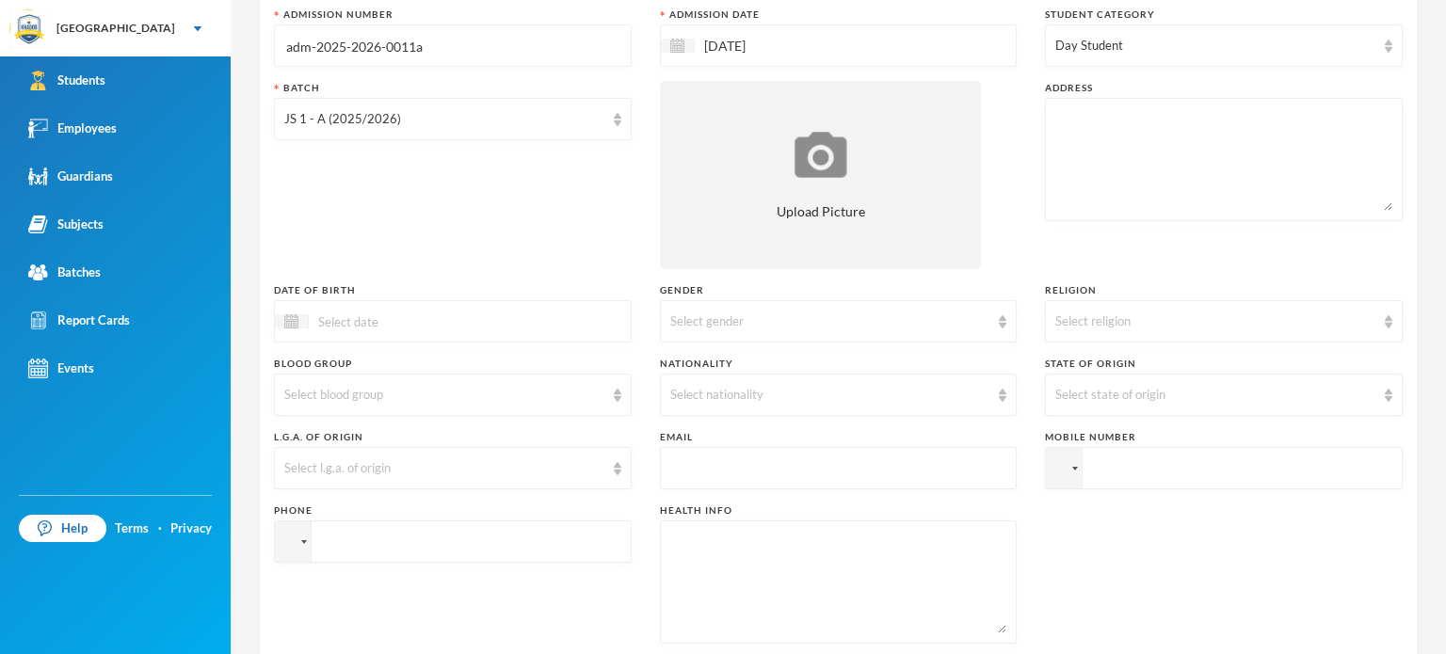
scroll to position [235, 0]
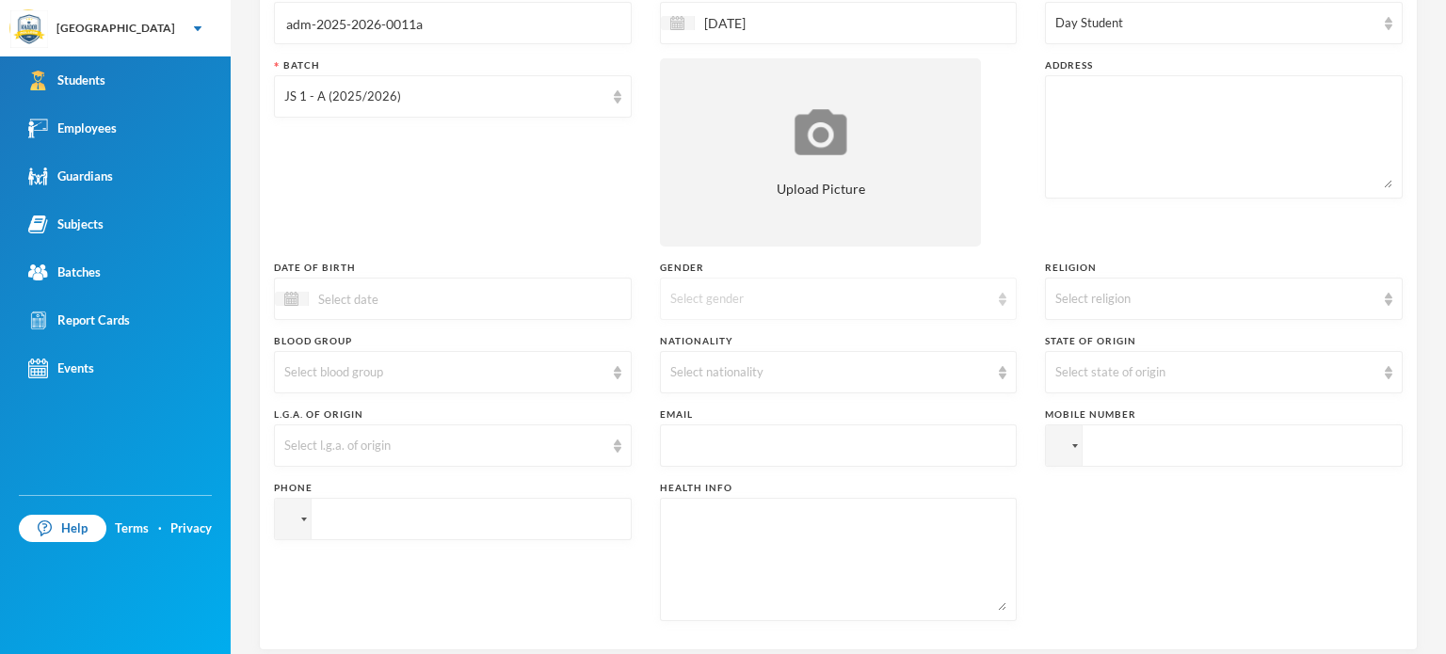
click at [874, 301] on div "Select gender" at bounding box center [830, 299] width 320 height 19
click at [771, 335] on li "[DEMOGRAPHIC_DATA]" at bounding box center [830, 342] width 353 height 30
click at [1117, 298] on div "Select religion" at bounding box center [1215, 299] width 320 height 19
click at [1076, 378] on span "[DEMOGRAPHIC_DATA]" at bounding box center [1121, 371] width 148 height 16
click at [723, 363] on div "Select nationality" at bounding box center [830, 372] width 320 height 19
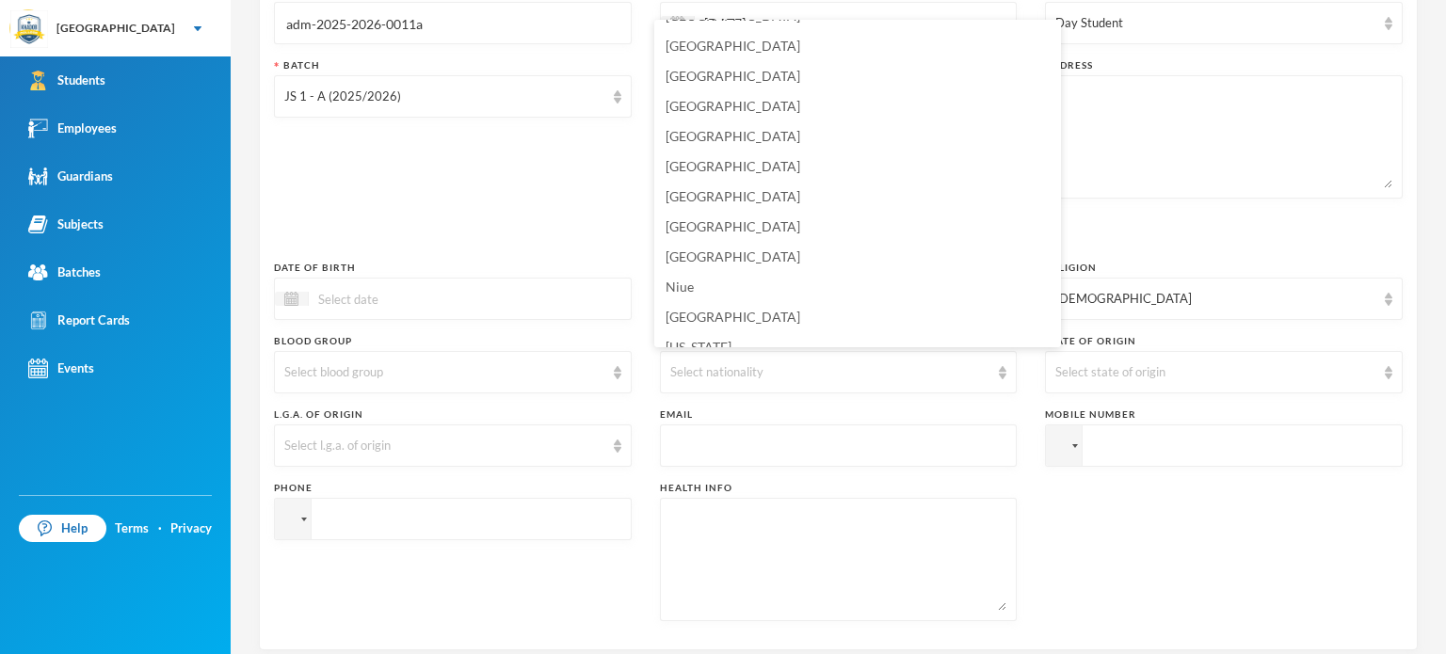
scroll to position [4587, 0]
click at [684, 243] on span "[GEOGRAPHIC_DATA]" at bounding box center [733, 241] width 135 height 16
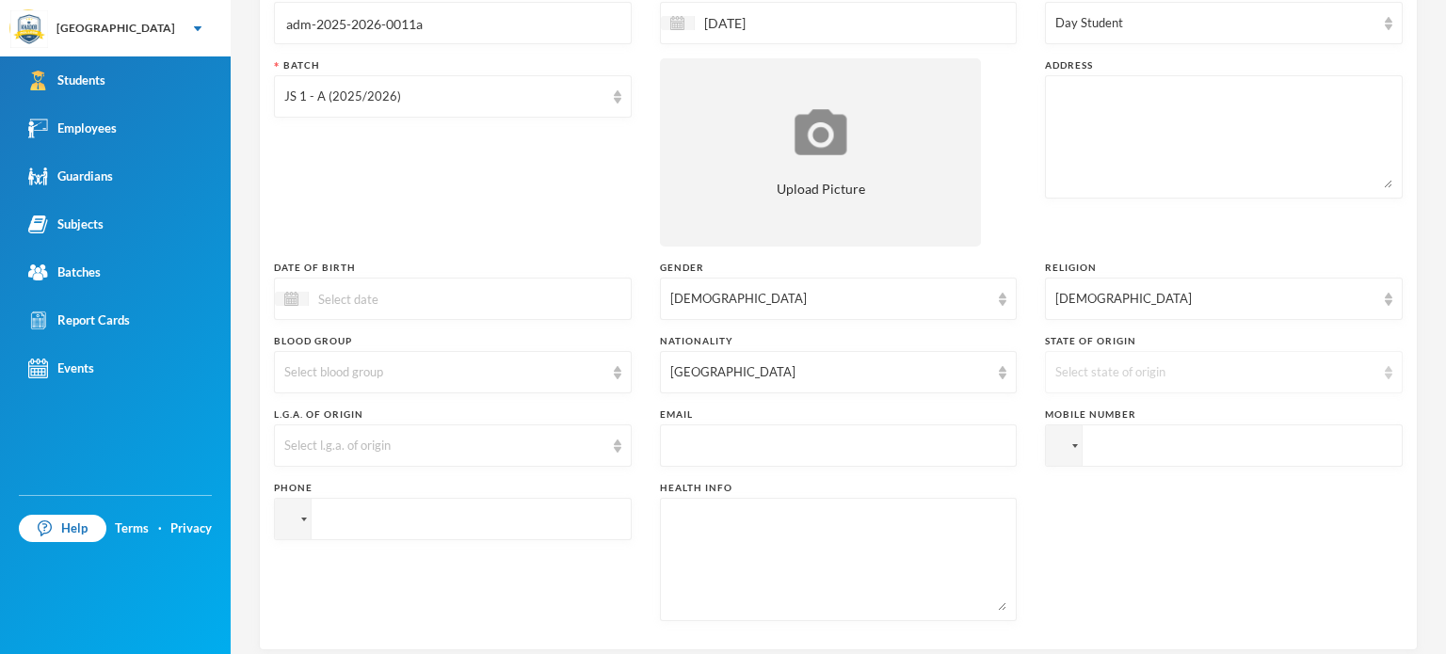
click at [1071, 360] on div "Select state of origin" at bounding box center [1224, 372] width 358 height 42
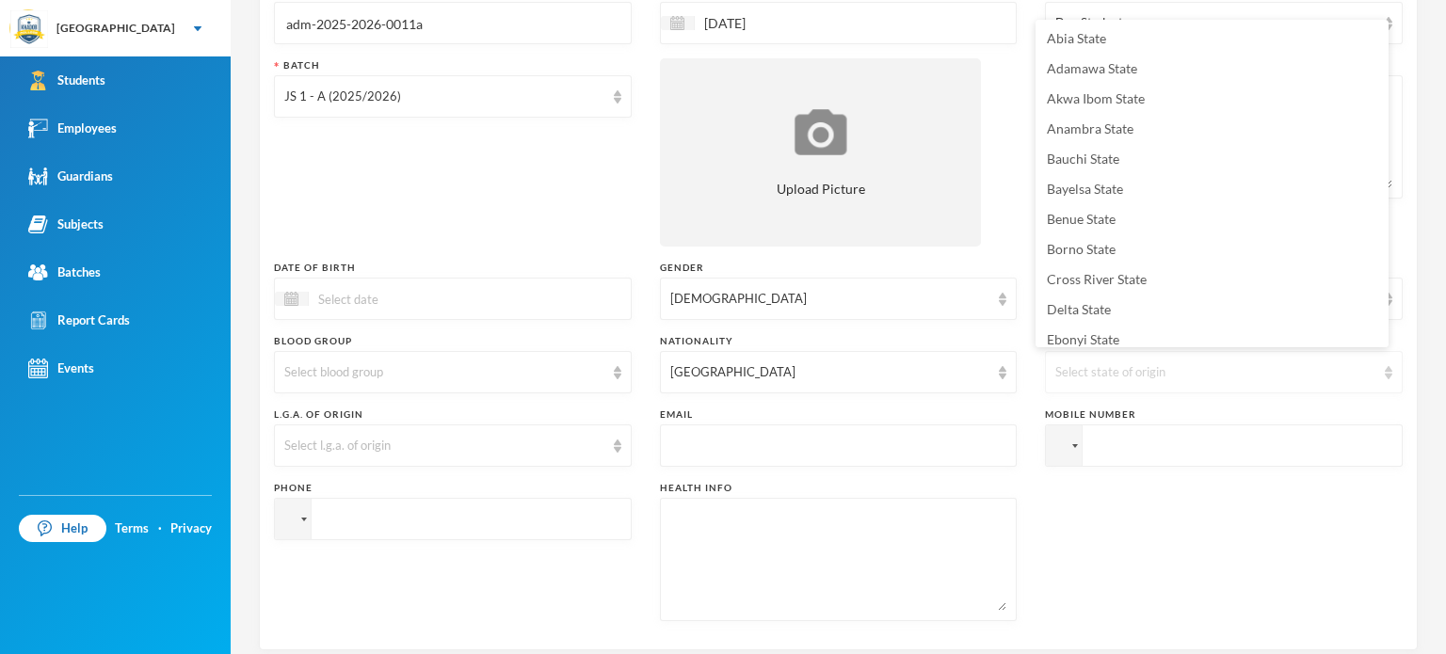
click at [1071, 360] on div "Select state of origin" at bounding box center [1224, 372] width 358 height 42
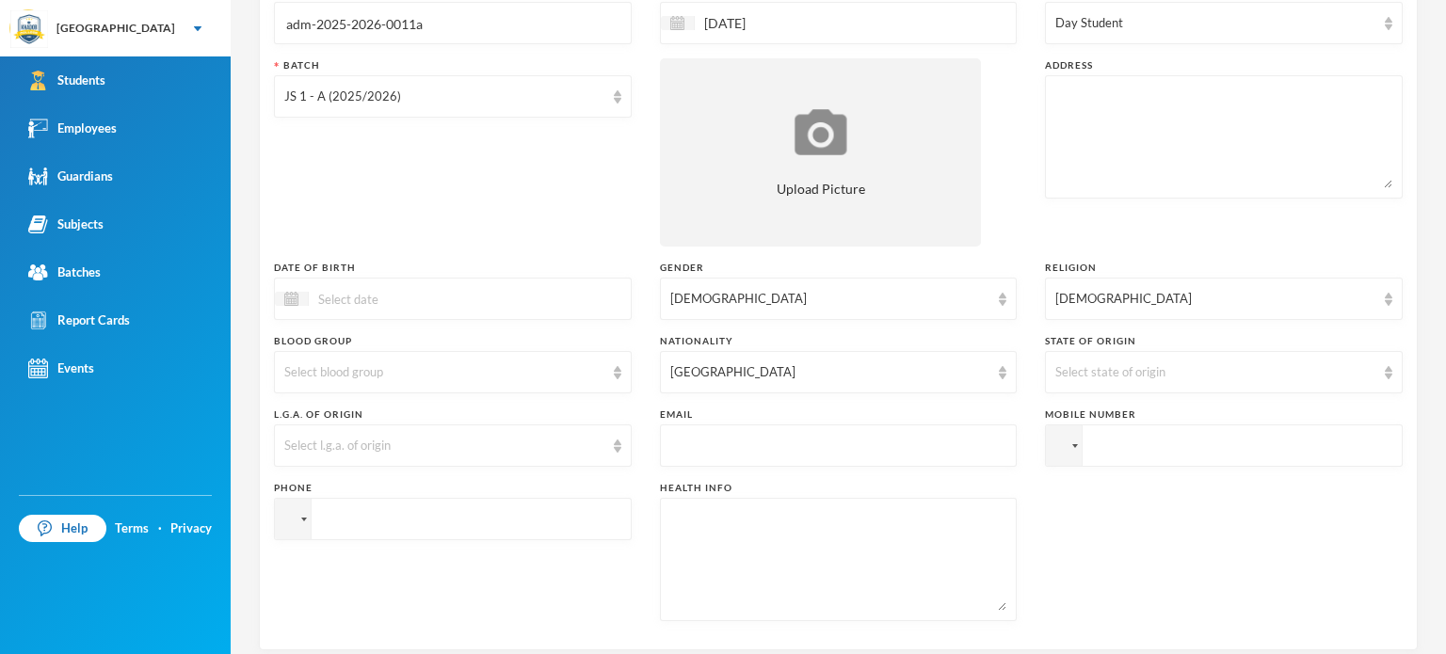
click at [1171, 498] on div "Surname Okaraga First Name Aishat Middle Name Admission Number adm-2025-2026-00…" at bounding box center [838, 274] width 1129 height 724
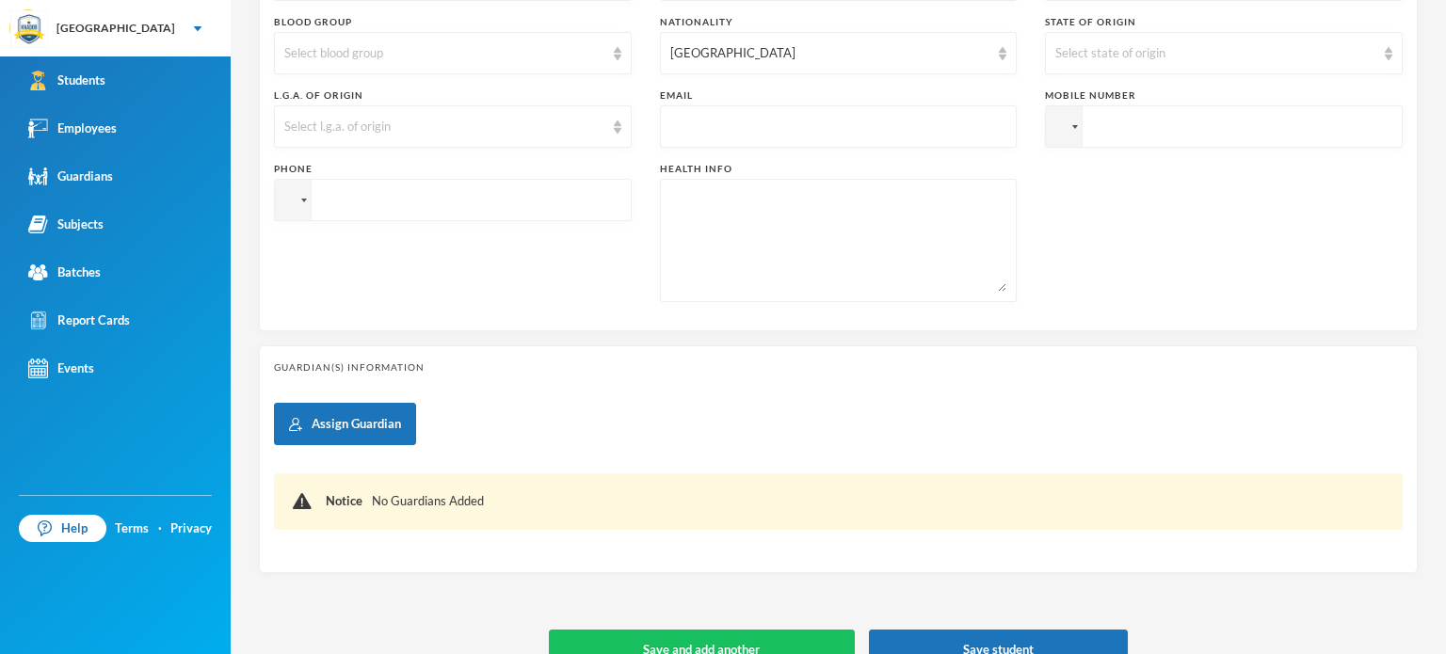
scroll to position [589, 0]
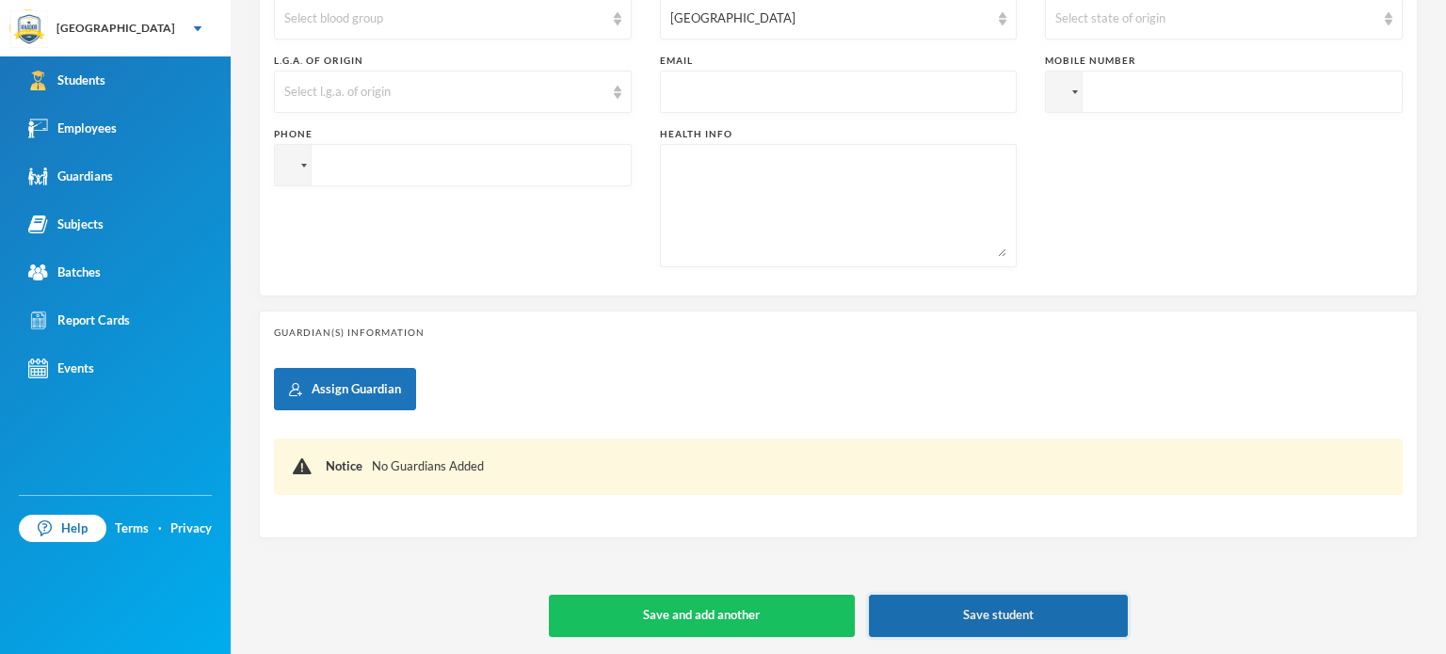
click at [900, 609] on button "Save student" at bounding box center [999, 616] width 260 height 42
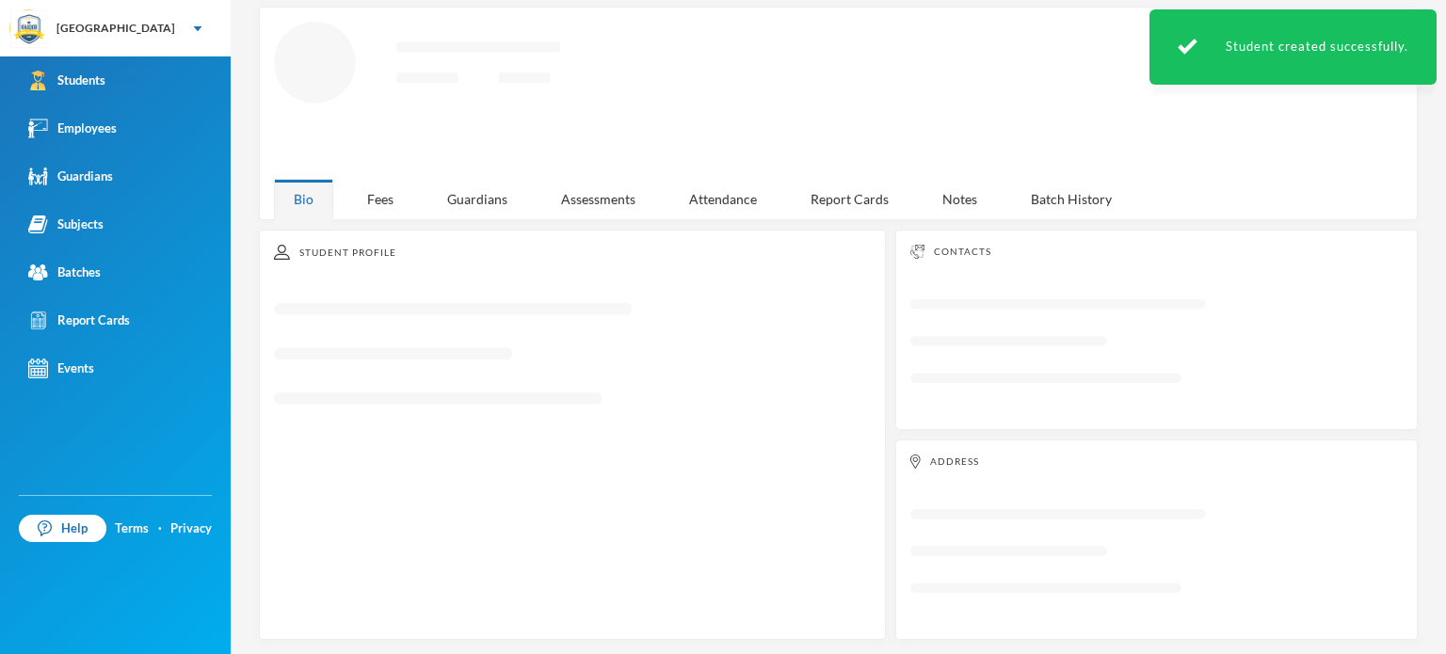
scroll to position [283, 0]
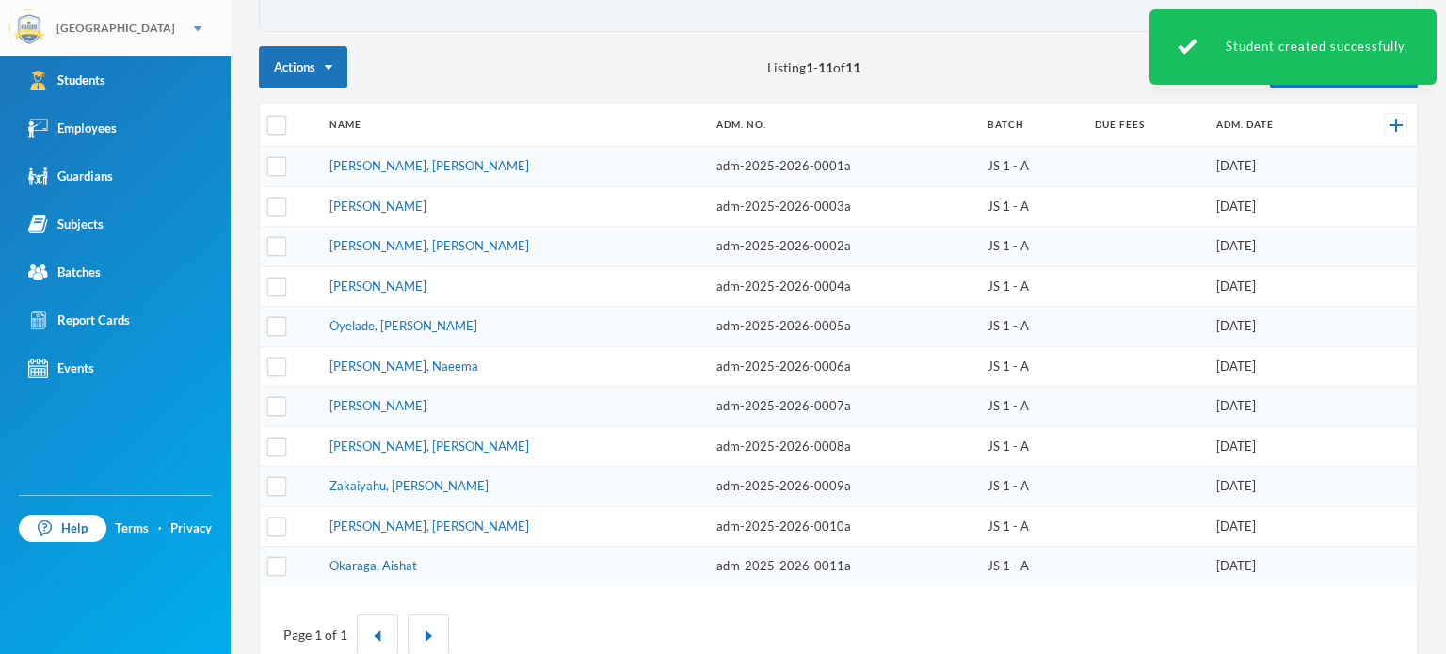
scroll to position [210, 0]
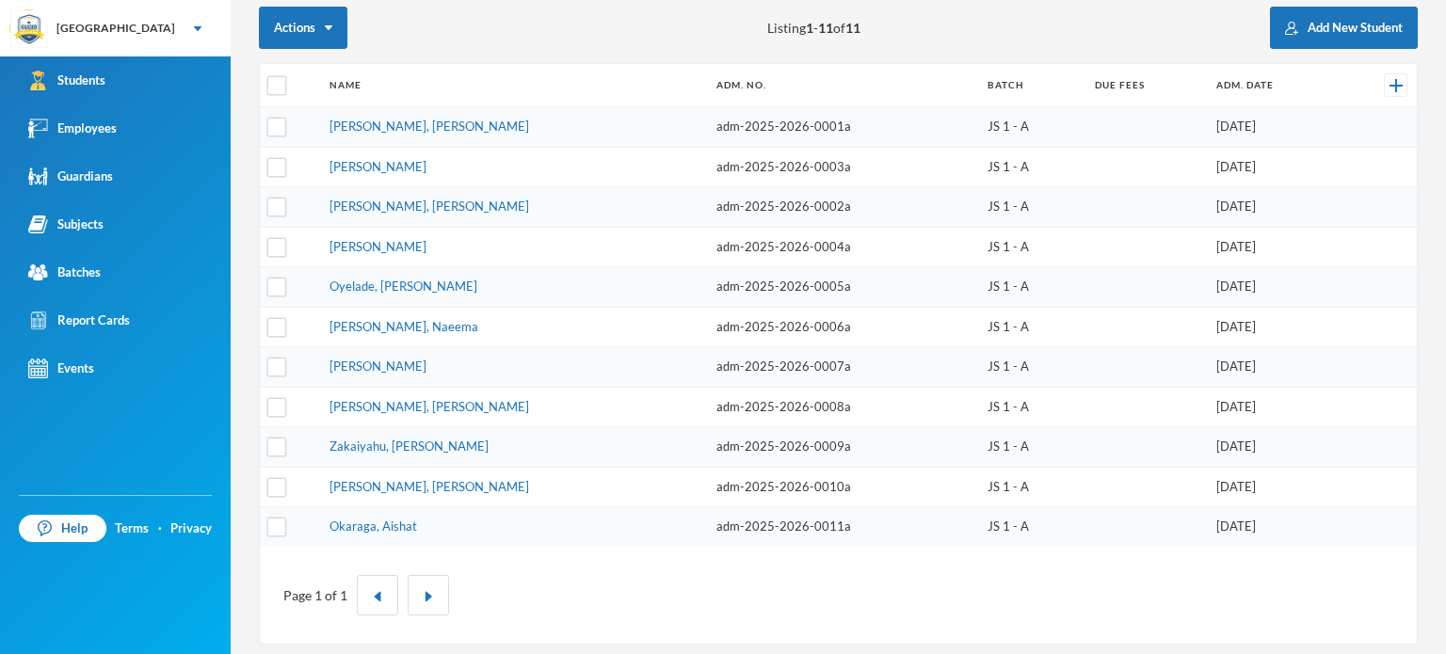
click at [482, 48] on div "Actions Listing 1 - 11 of 11 Add New Student" at bounding box center [838, 28] width 1159 height 42
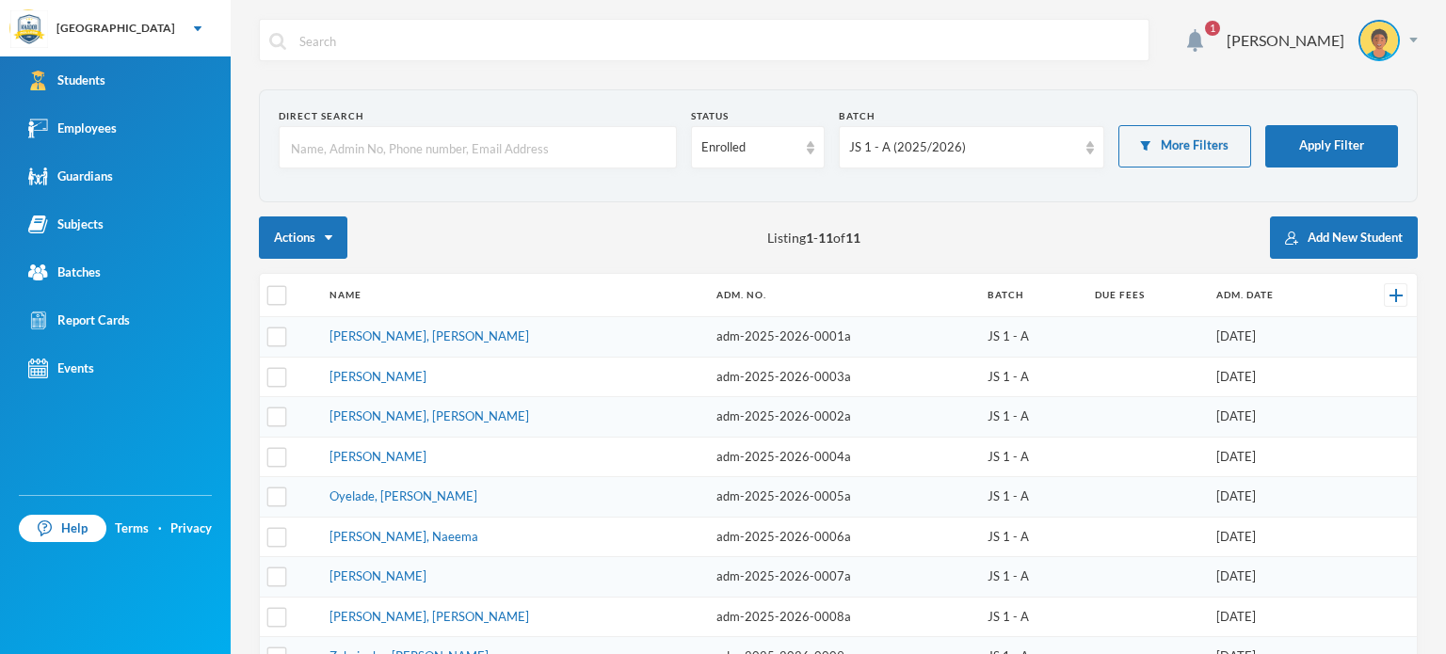
scroll to position [0, 0]
click at [1006, 149] on div "JS 1 - A (2025/2026)" at bounding box center [963, 147] width 228 height 19
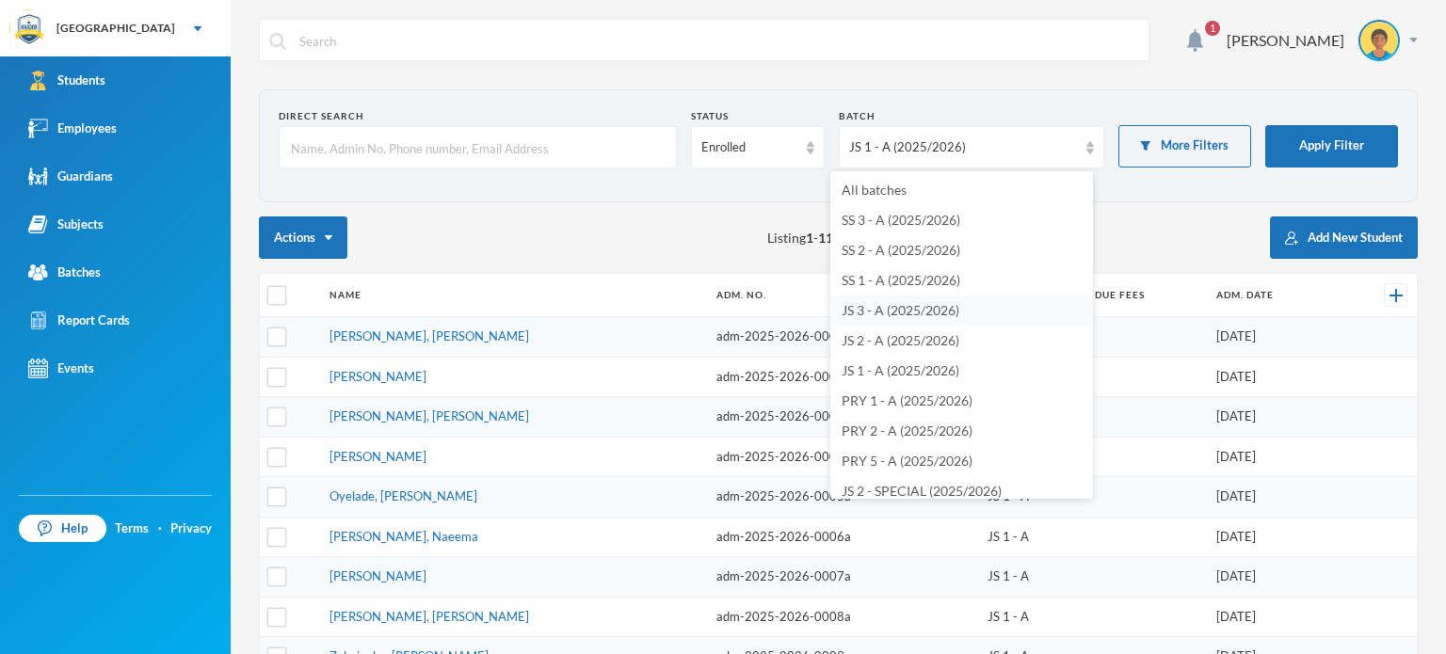
click at [879, 312] on span "JS 3 - A (2025/2026)" at bounding box center [901, 310] width 118 height 16
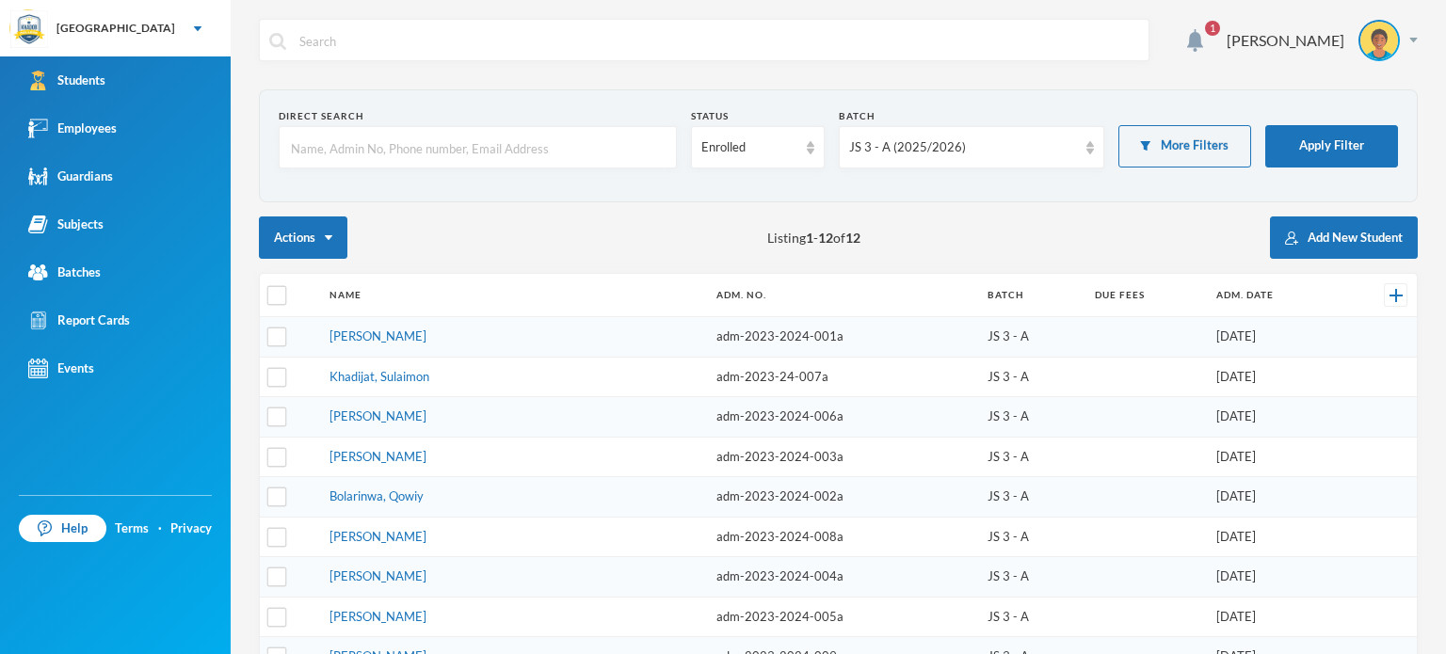
click at [709, 247] on div "Actions Listing 1 - 12 of 12 Add New Student" at bounding box center [838, 238] width 1159 height 42
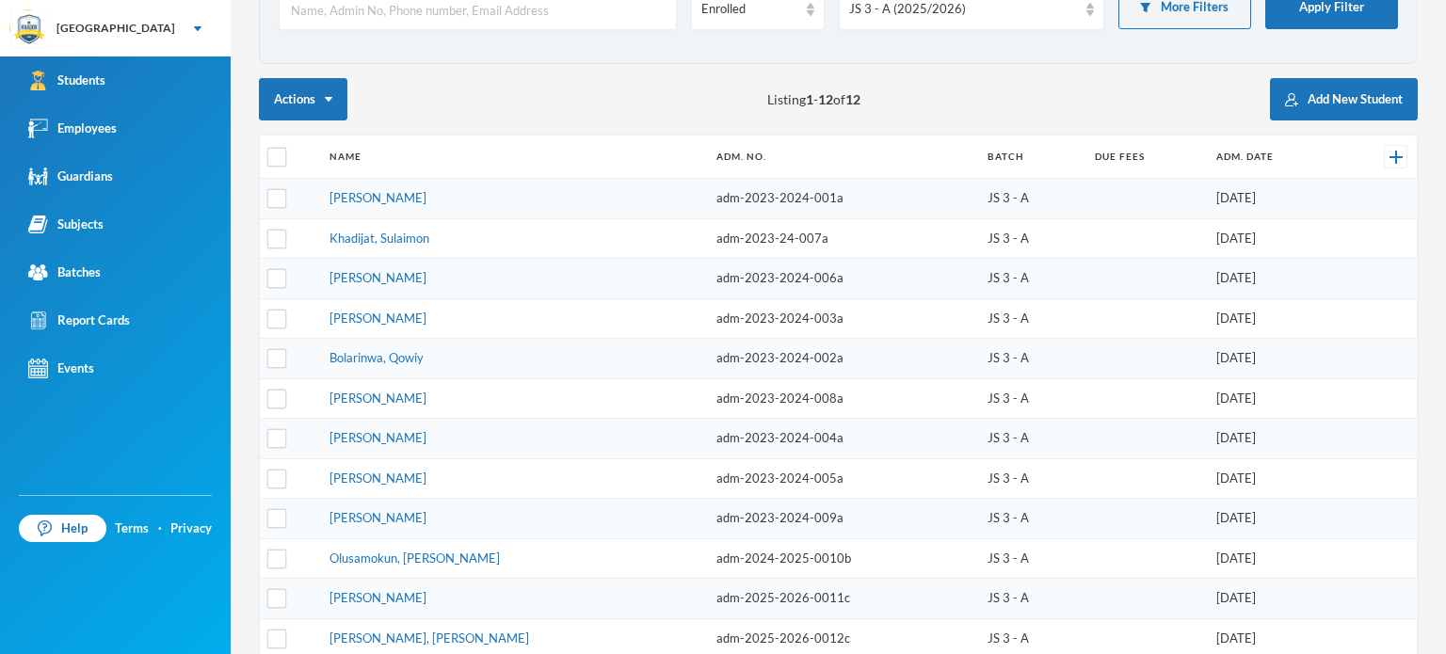
scroll to position [137, 0]
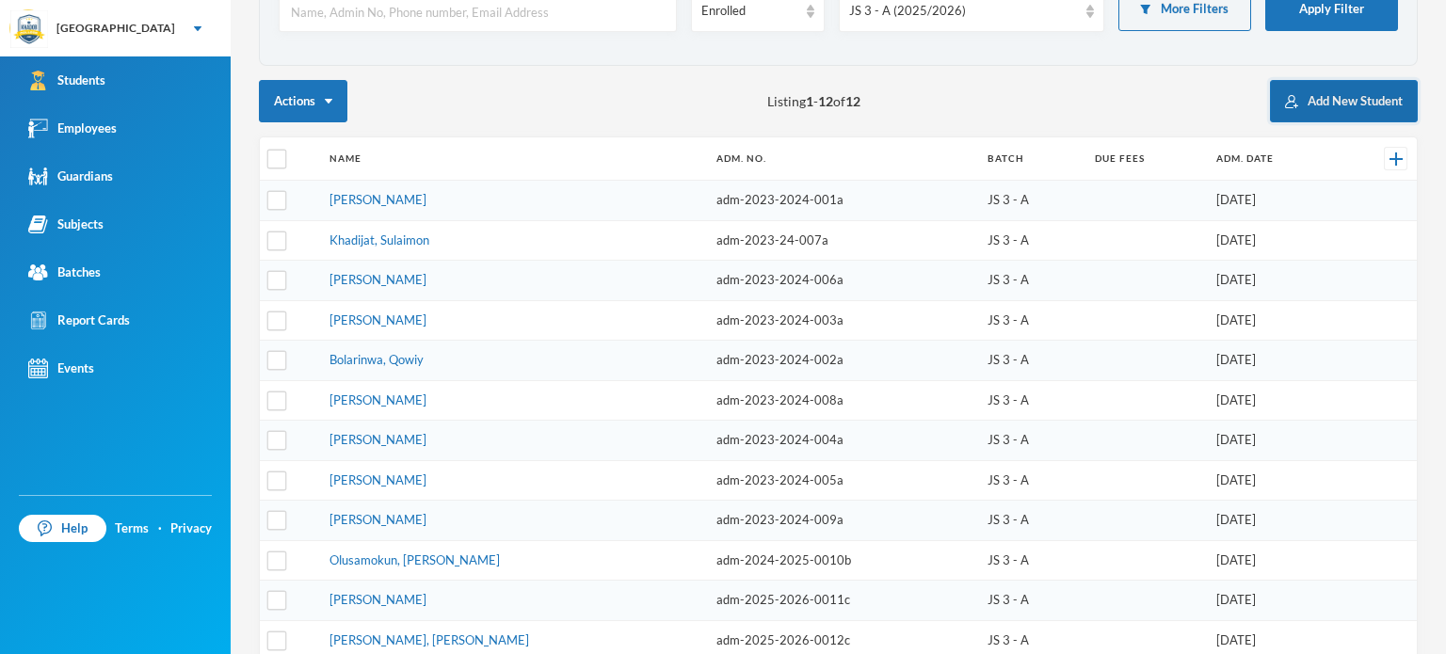
click at [1359, 105] on button "Add New Student" at bounding box center [1344, 101] width 148 height 42
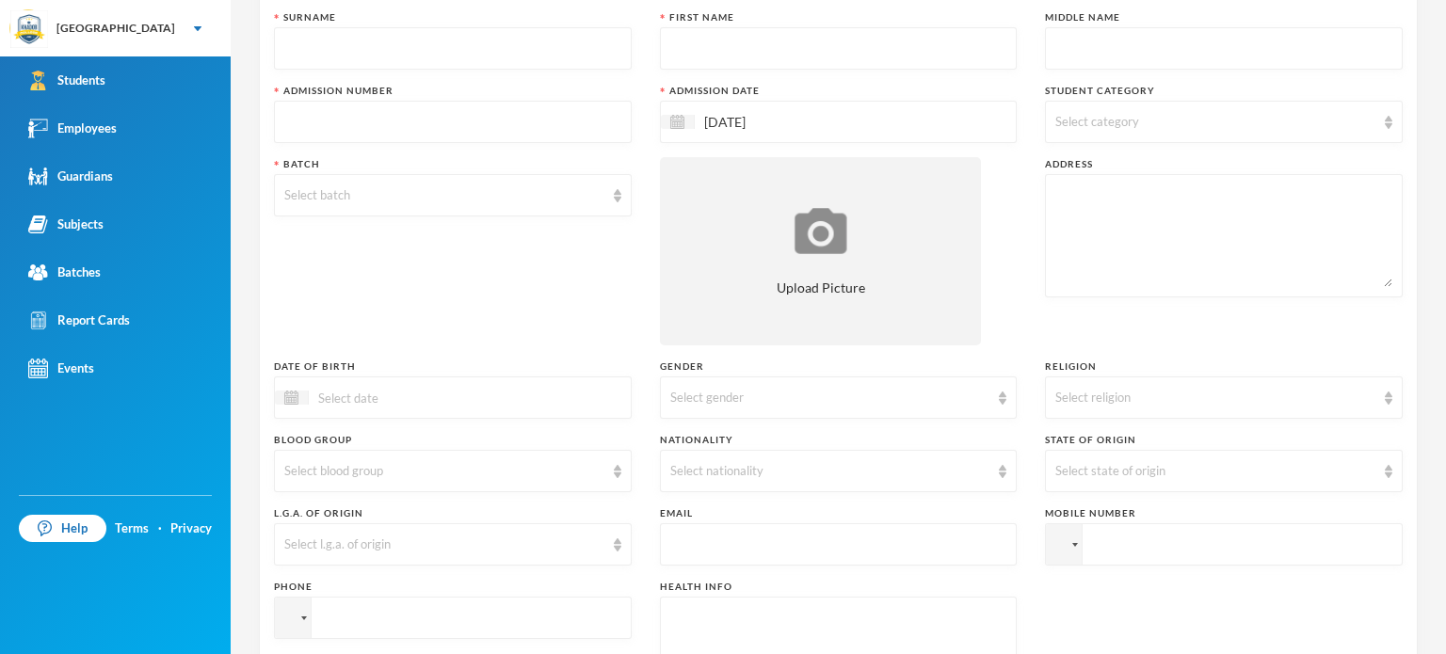
click at [592, 66] on input "text" at bounding box center [452, 49] width 337 height 42
type input "m"
type input "[PERSON_NAME]"
click at [708, 63] on input "text" at bounding box center [838, 49] width 337 height 42
type input "Adedeji"
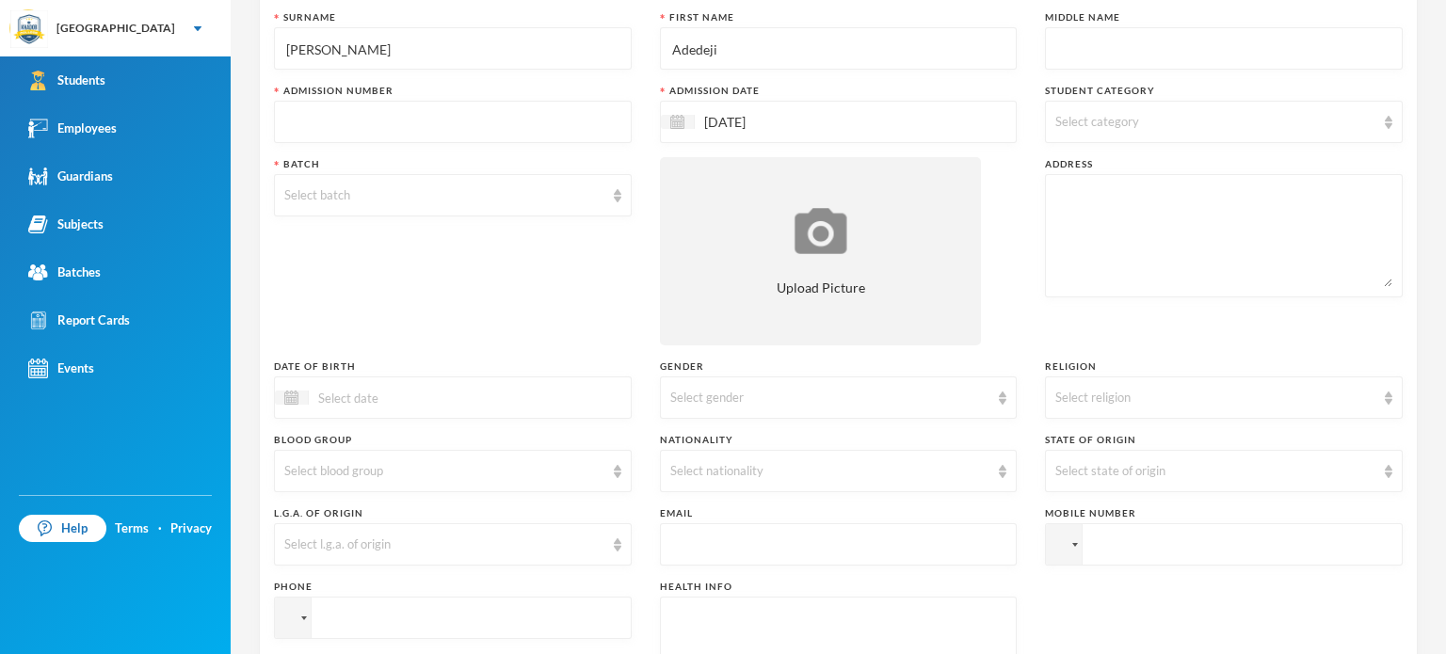
click at [1093, 40] on input "text" at bounding box center [1223, 49] width 337 height 42
click at [565, 138] on input "text" at bounding box center [452, 123] width 337 height 42
paste input "adm-2025-2026-0005a"
type input "adm-2025-2026-0011"
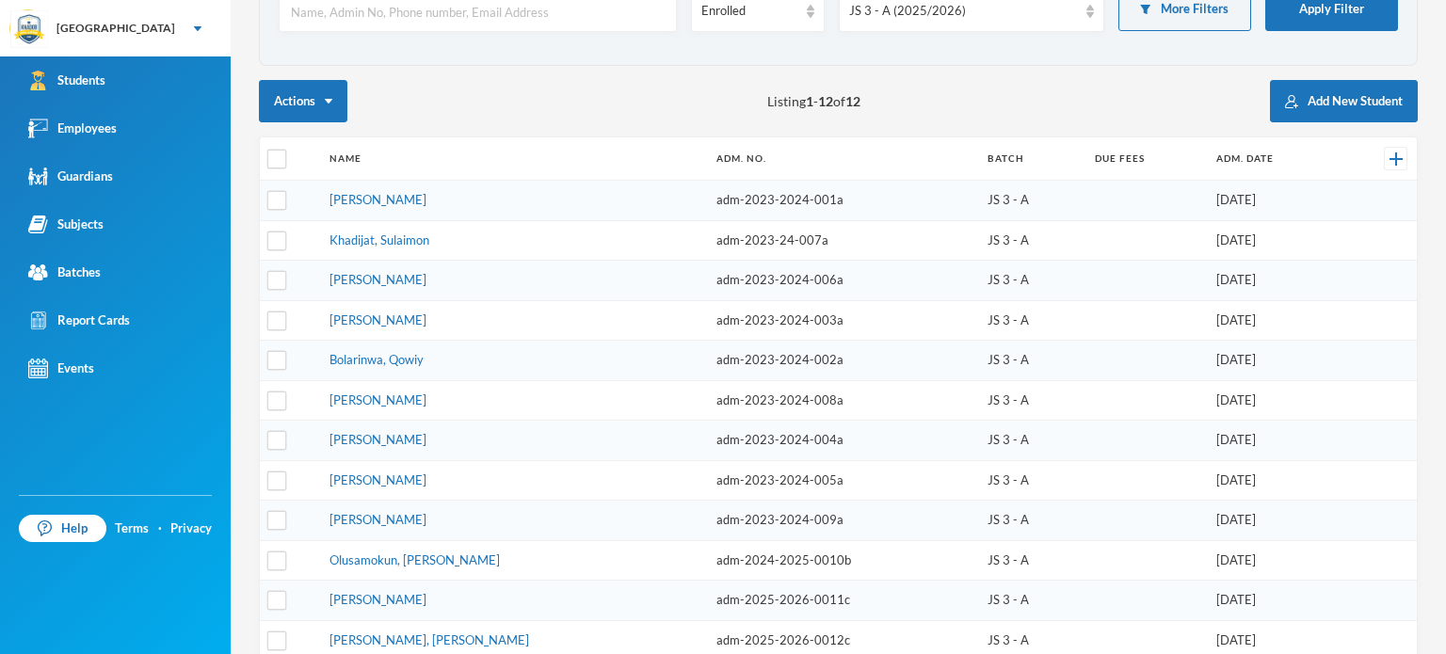
click at [451, 301] on td "[PERSON_NAME]" at bounding box center [513, 320] width 387 height 40
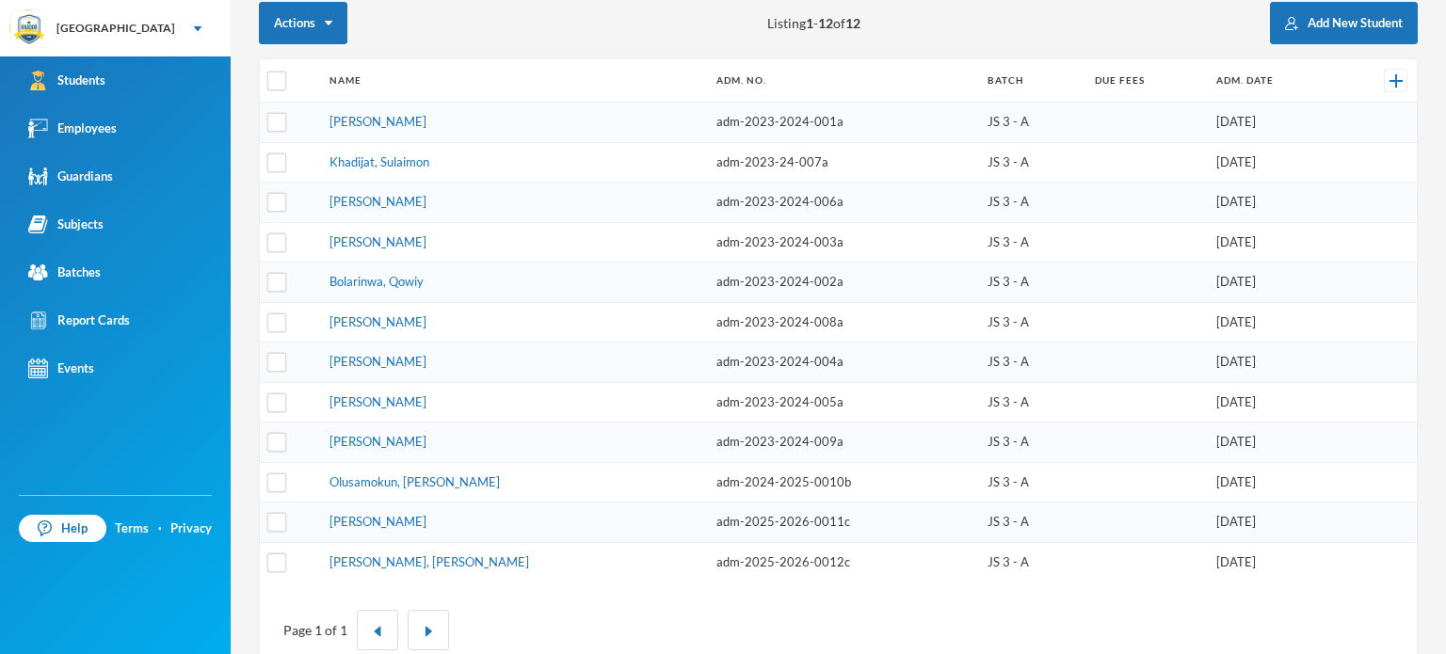
scroll to position [212, 0]
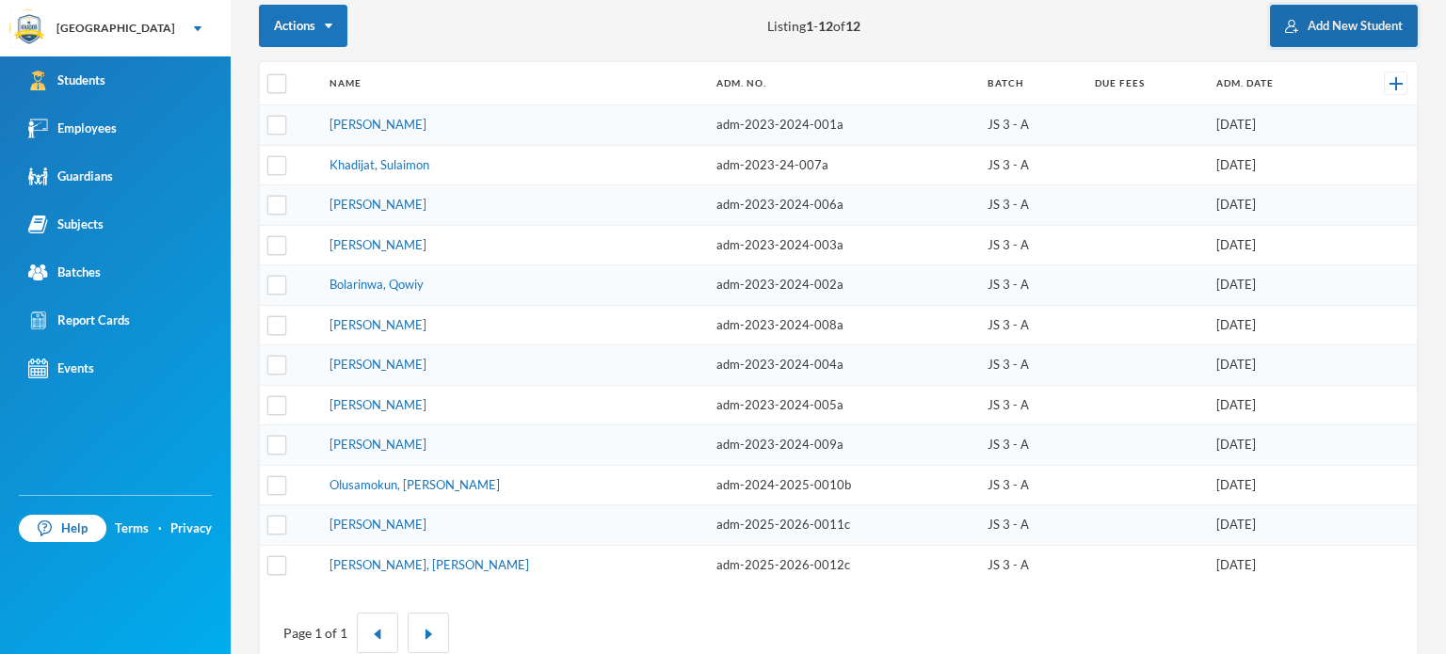
click at [1374, 23] on button "Add New Student" at bounding box center [1344, 26] width 148 height 42
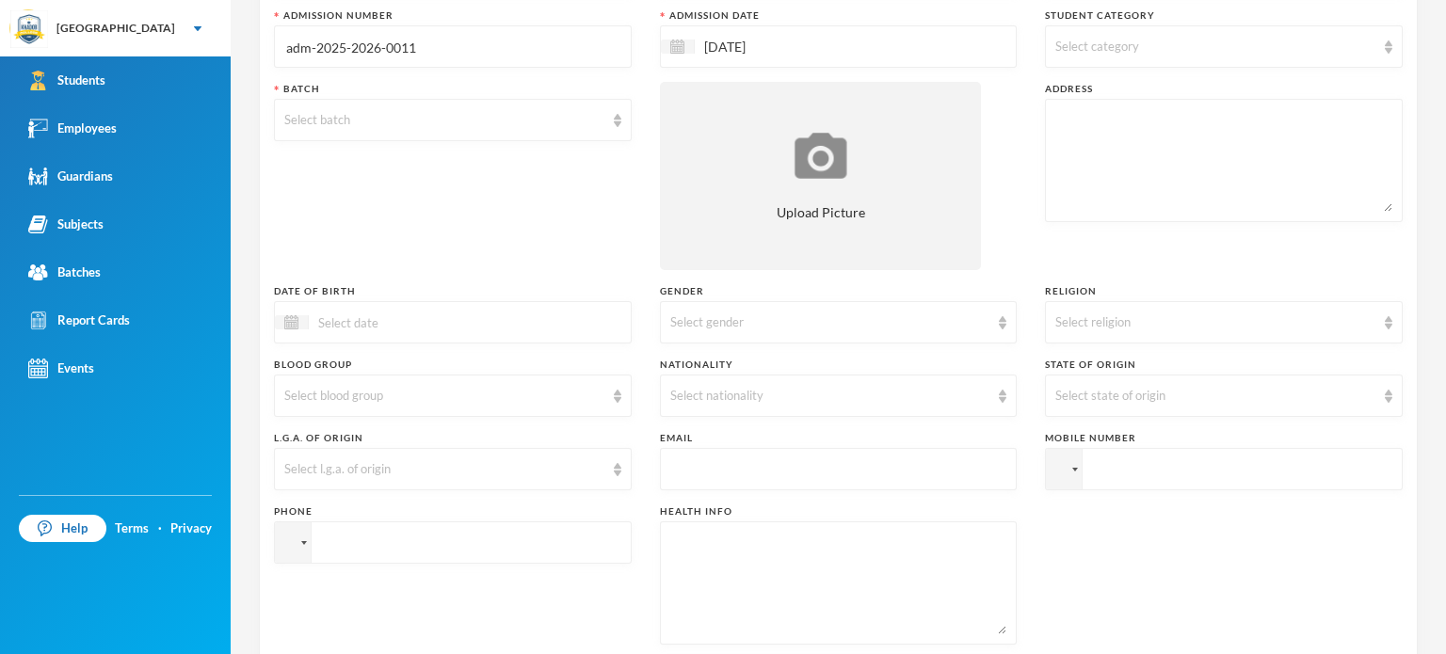
click at [426, 44] on input "adm-2025-2026-0011" at bounding box center [452, 47] width 337 height 42
type input "adm-2025-2026-0013c"
click at [1049, 62] on div "Select category" at bounding box center [1224, 46] width 358 height 42
click at [1052, 127] on input "Day Student" at bounding box center [1058, 134] width 20 height 20
checkbox input "true"
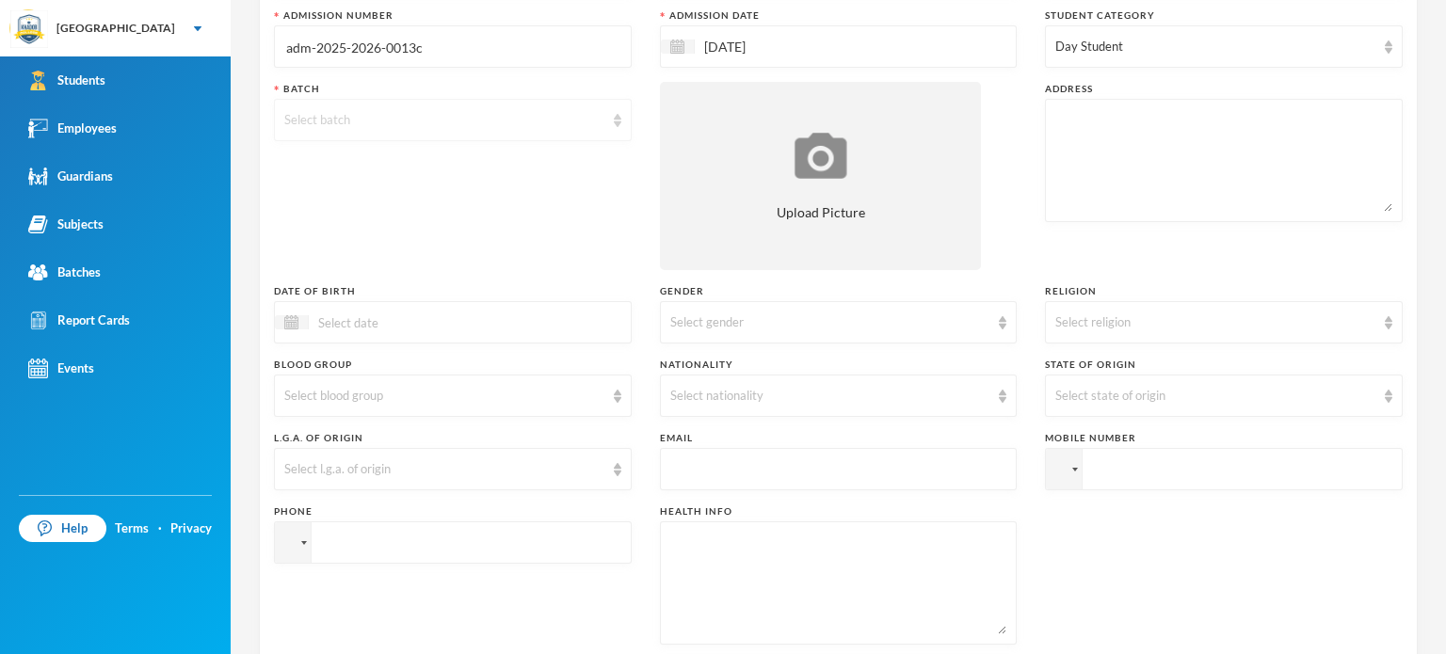
click at [516, 102] on div "Select batch" at bounding box center [453, 120] width 358 height 42
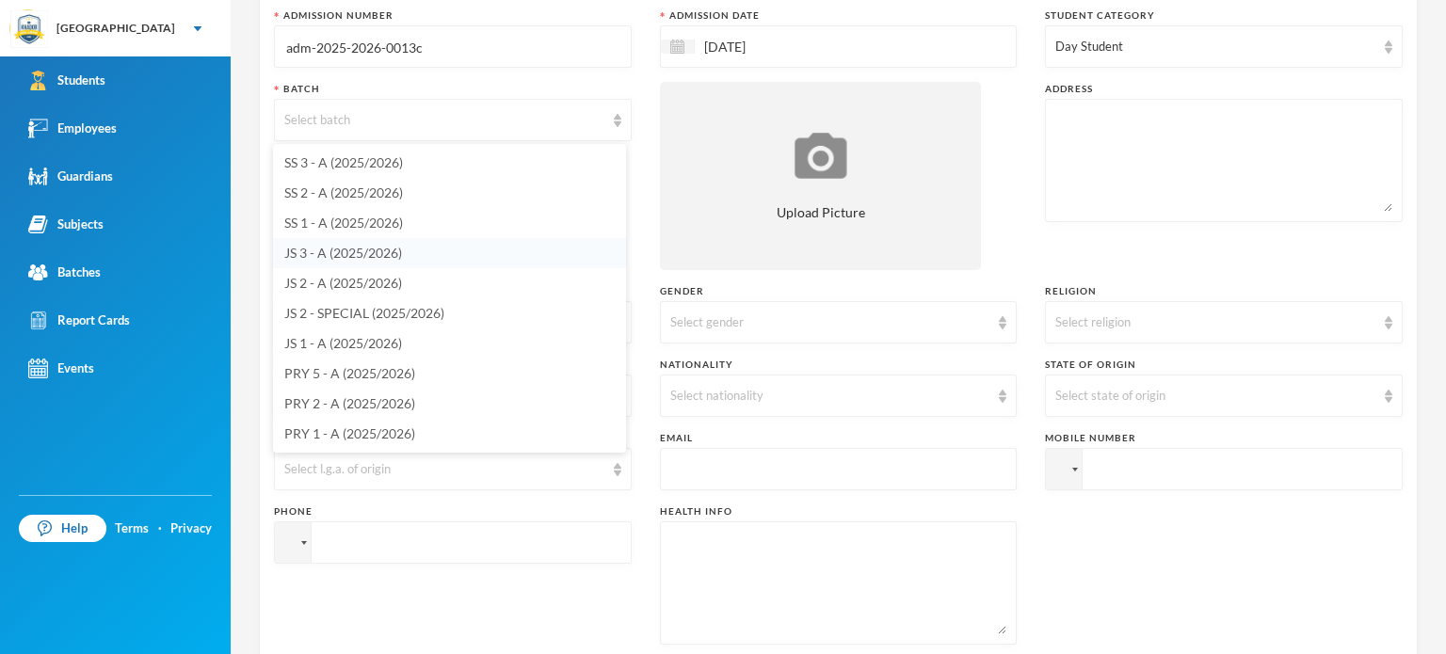
click at [377, 251] on span "JS 3 - A (2025/2026)" at bounding box center [343, 253] width 118 height 16
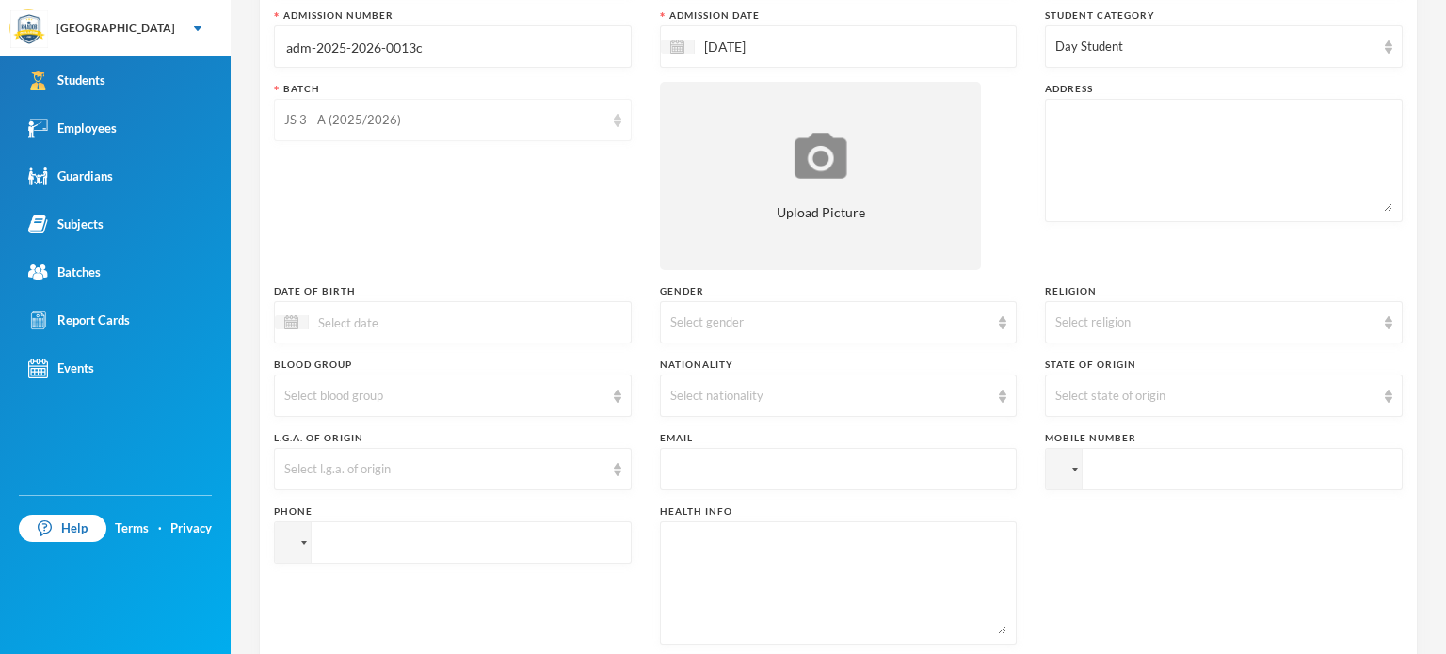
click at [572, 119] on div "JS 3 - A (2025/2026)" at bounding box center [444, 120] width 320 height 19
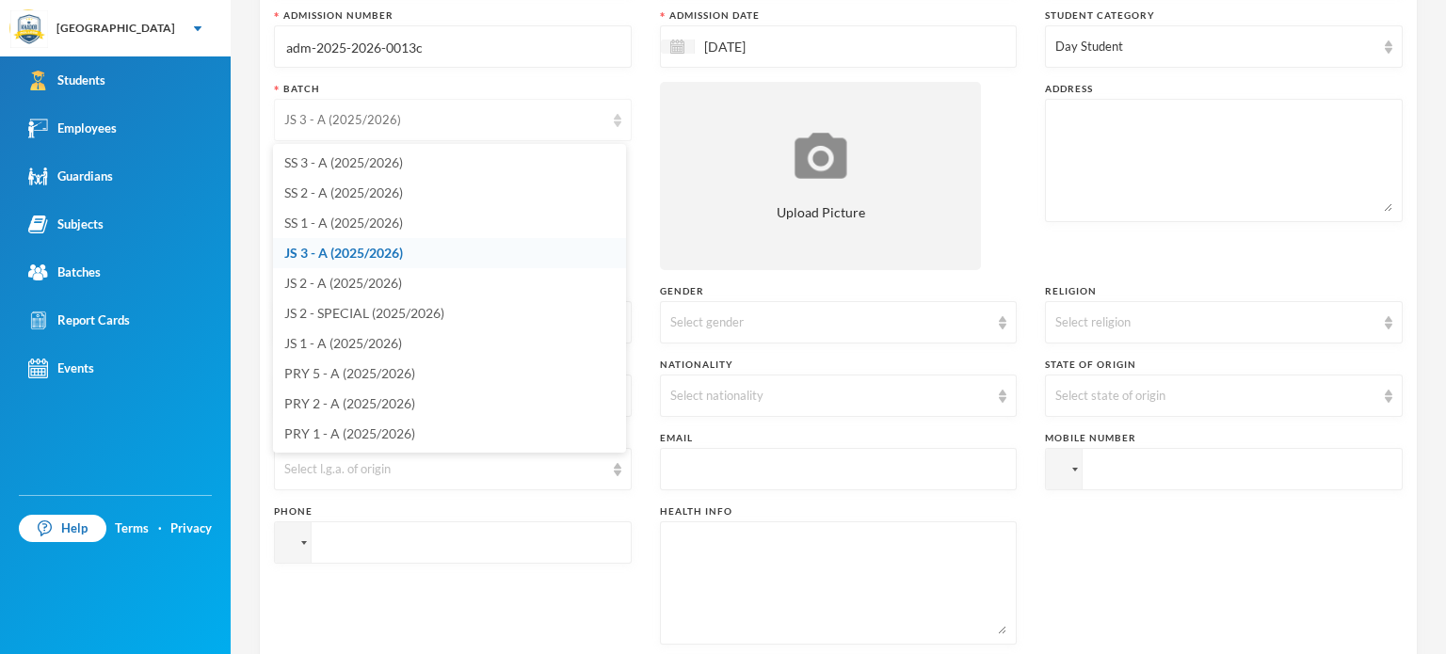
click at [572, 119] on div "JS 3 - A (2025/2026)" at bounding box center [444, 120] width 320 height 19
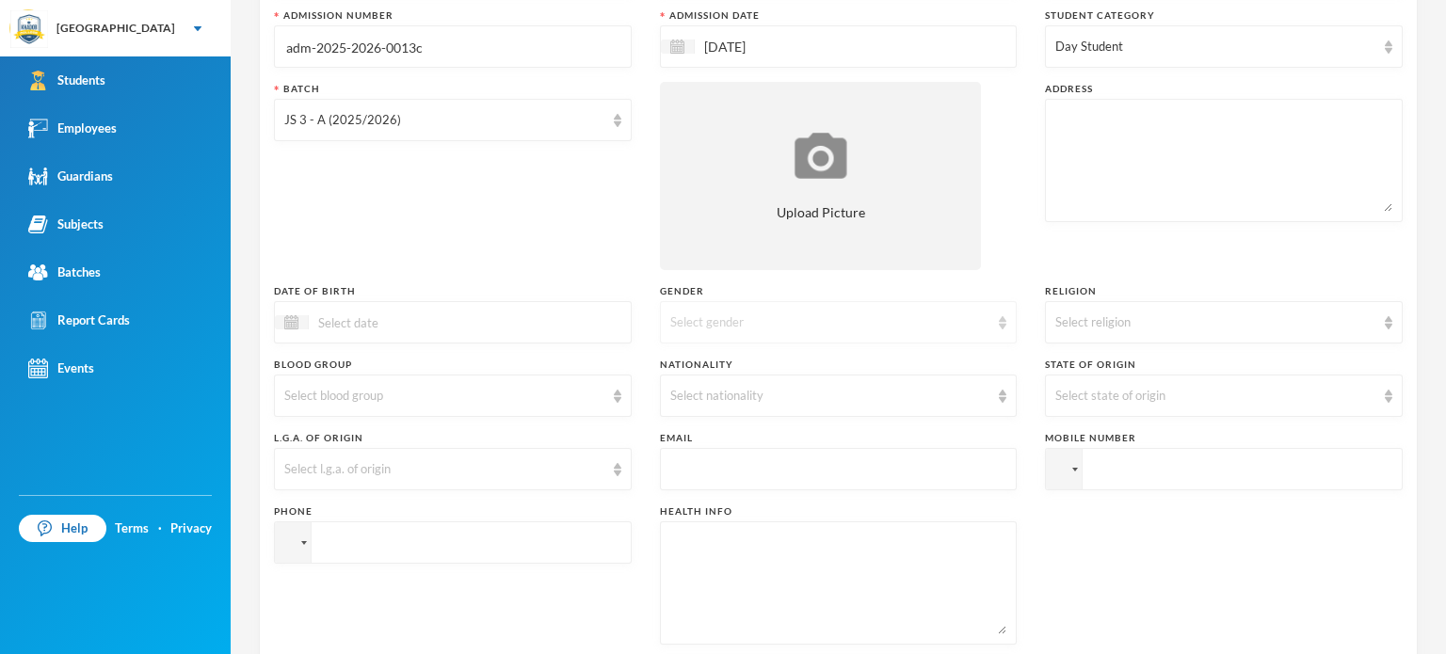
click at [857, 332] on div "Select gender" at bounding box center [839, 322] width 358 height 42
click at [780, 367] on li "[DEMOGRAPHIC_DATA]" at bounding box center [830, 365] width 353 height 30
click at [1122, 306] on div "Select religion" at bounding box center [1224, 322] width 358 height 42
click at [1062, 383] on li "[DEMOGRAPHIC_DATA]" at bounding box center [1212, 395] width 353 height 30
click at [721, 402] on div "Select nationality" at bounding box center [830, 396] width 320 height 19
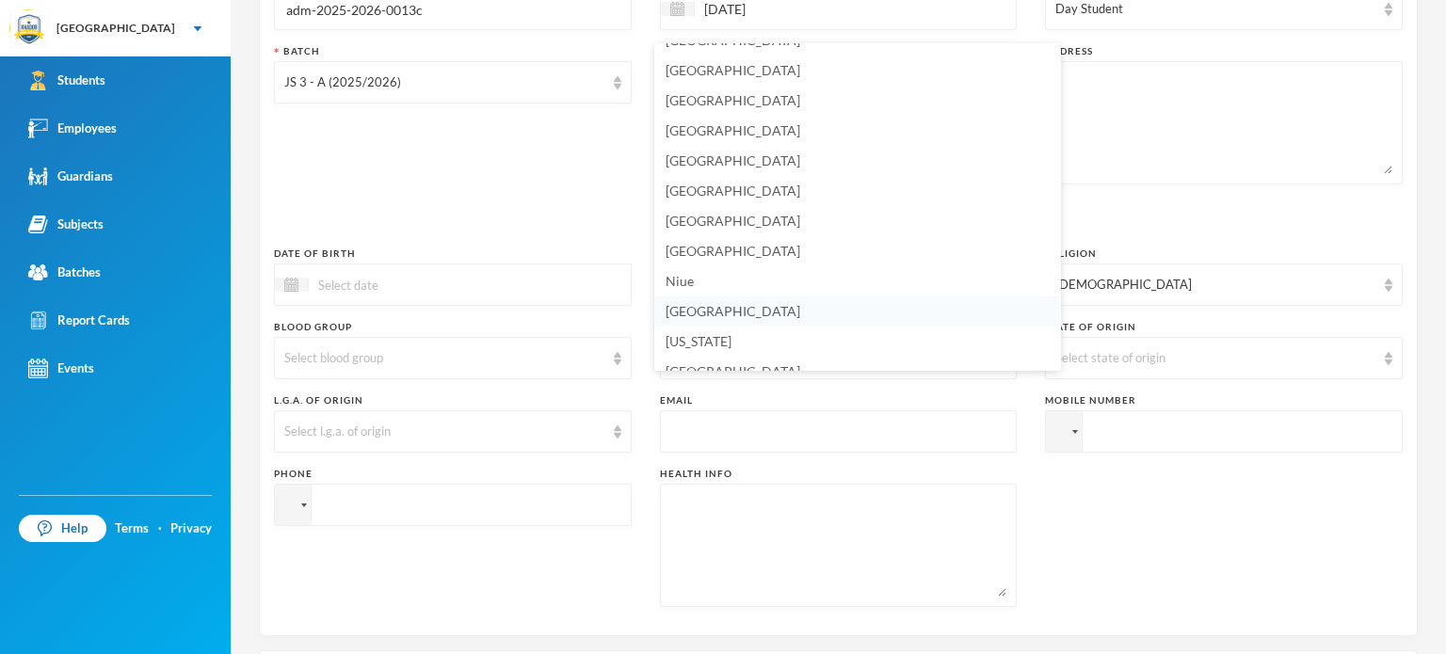
scroll to position [4617, 0]
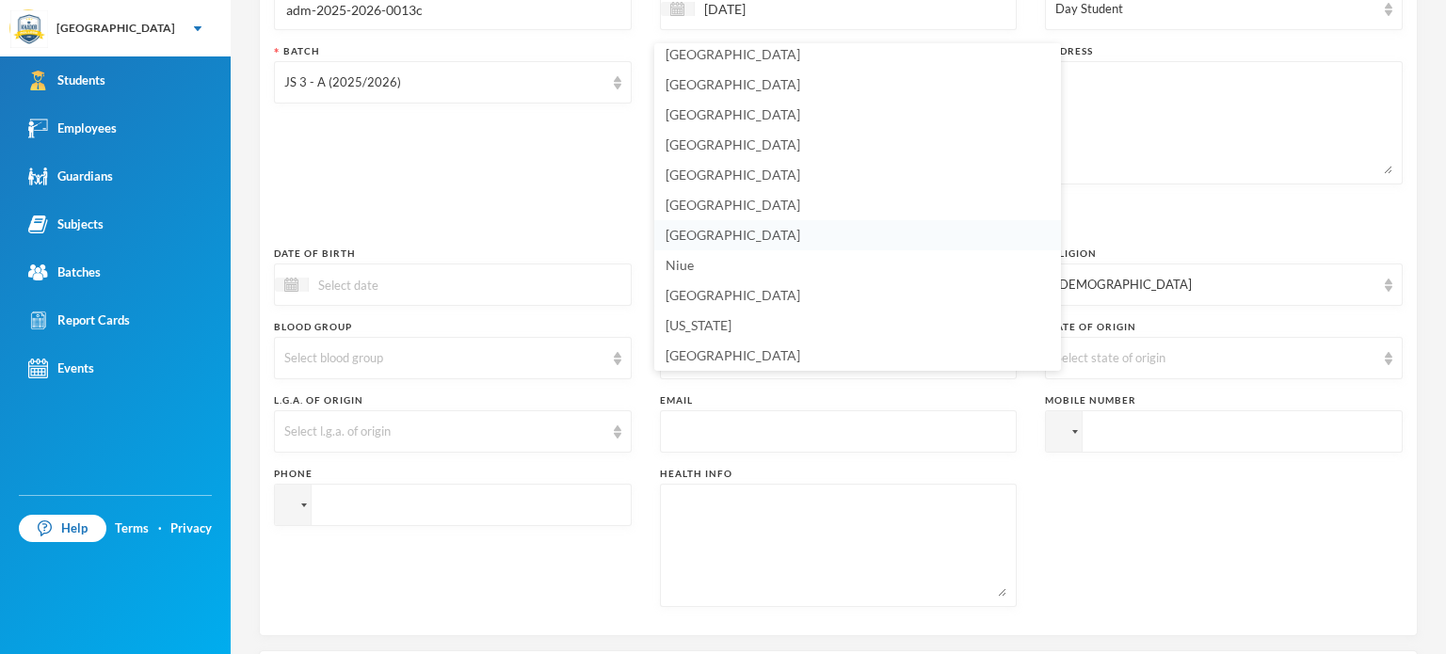
click at [773, 238] on li "[GEOGRAPHIC_DATA]" at bounding box center [857, 235] width 407 height 30
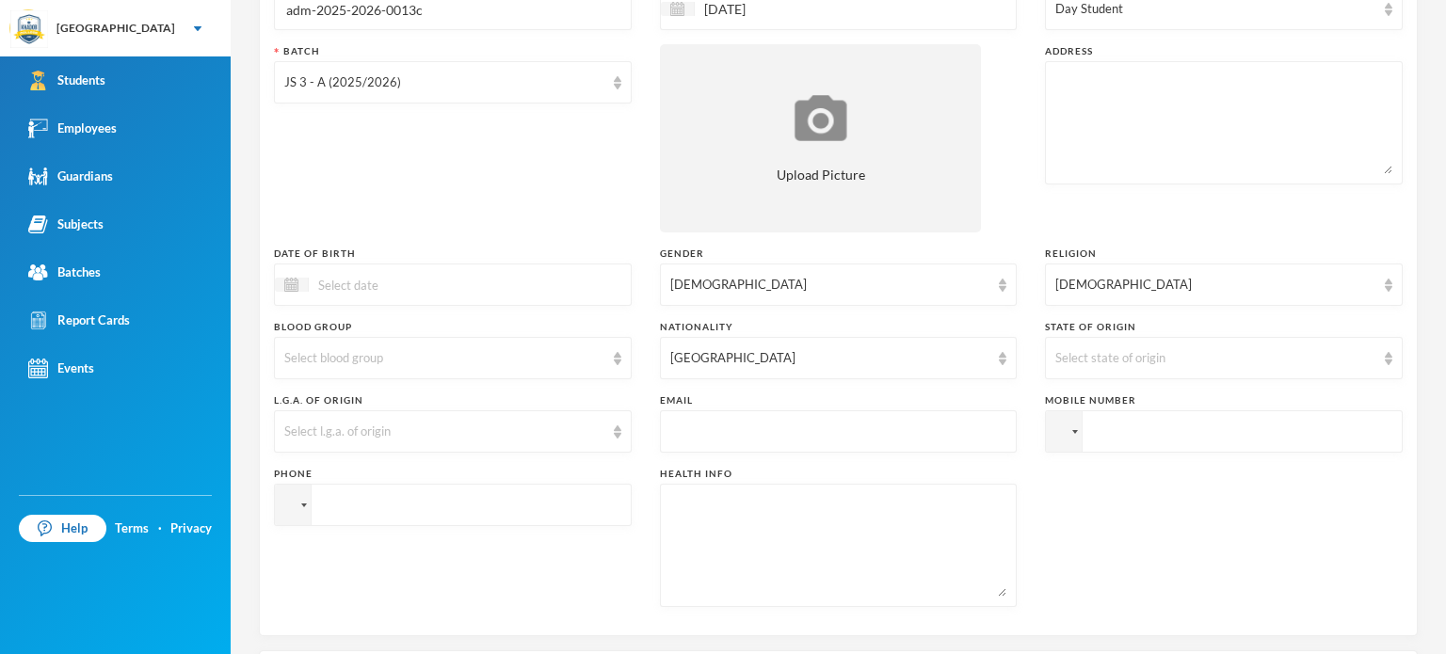
click at [473, 578] on div "Phone" at bounding box center [453, 537] width 358 height 140
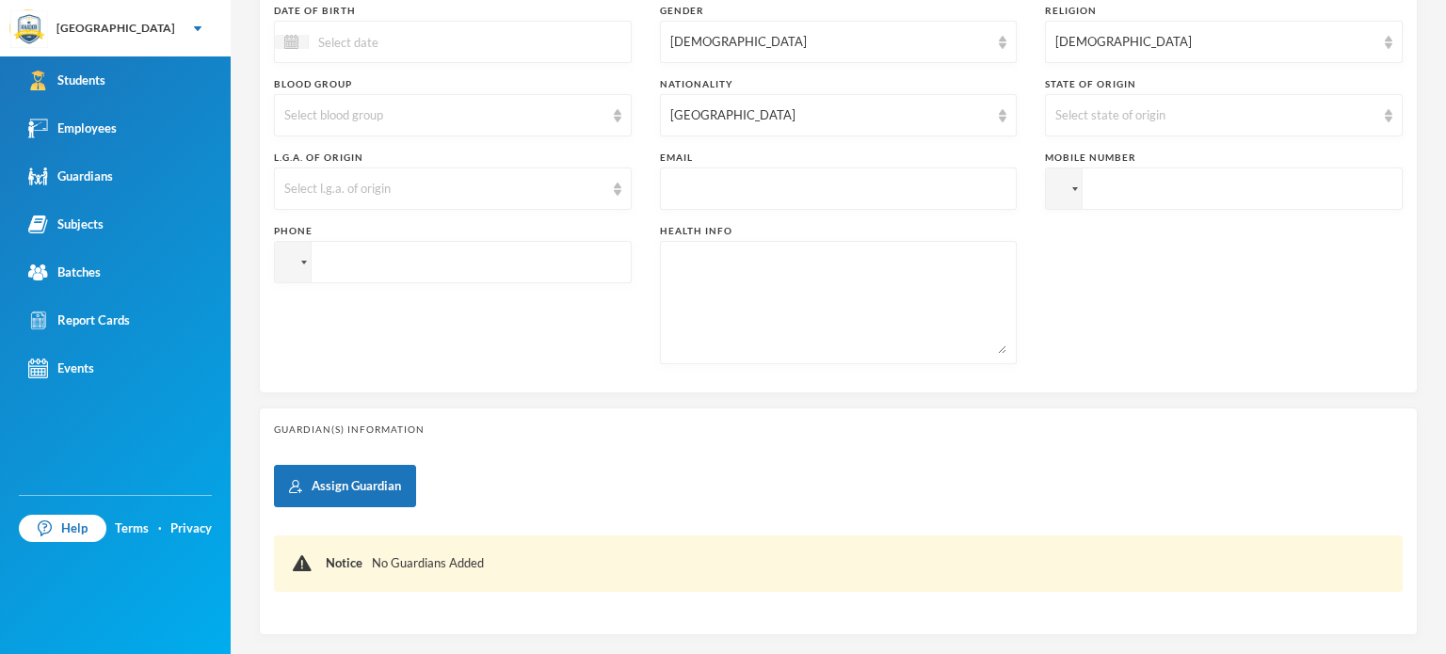
scroll to position [589, 0]
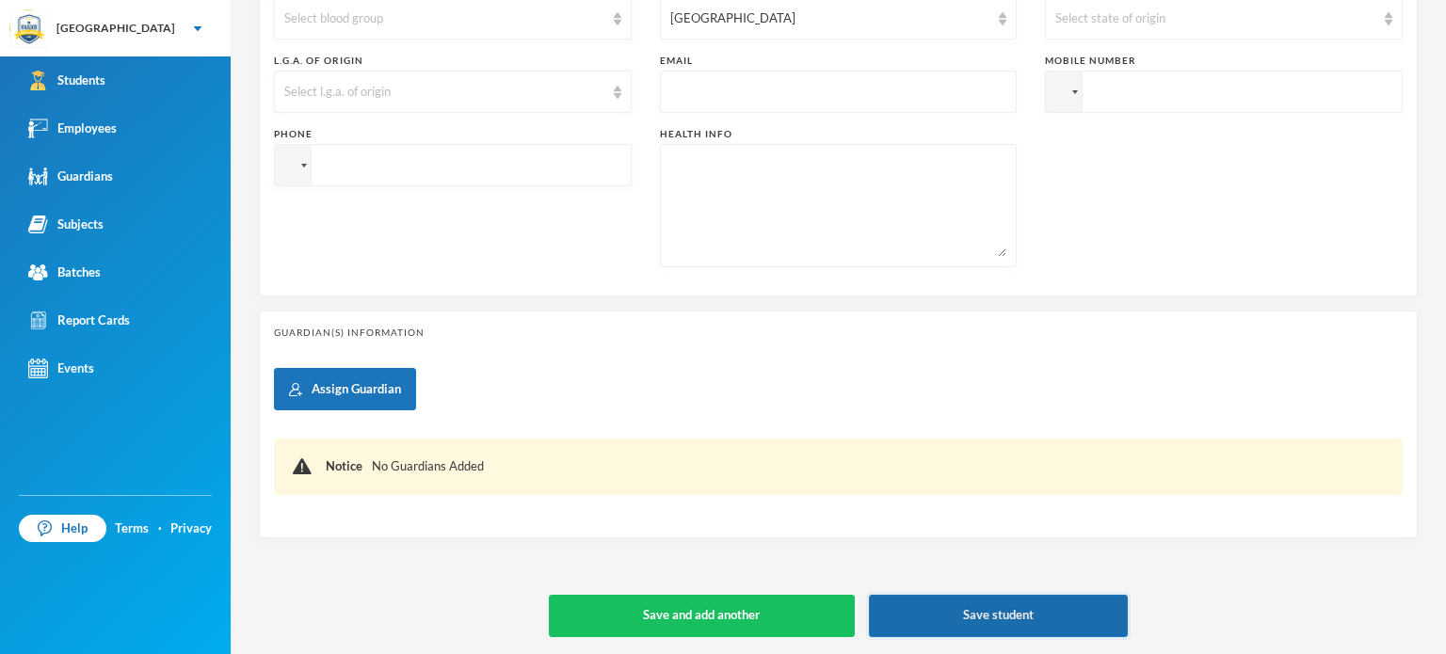
click at [1024, 605] on button "Save student" at bounding box center [999, 616] width 260 height 42
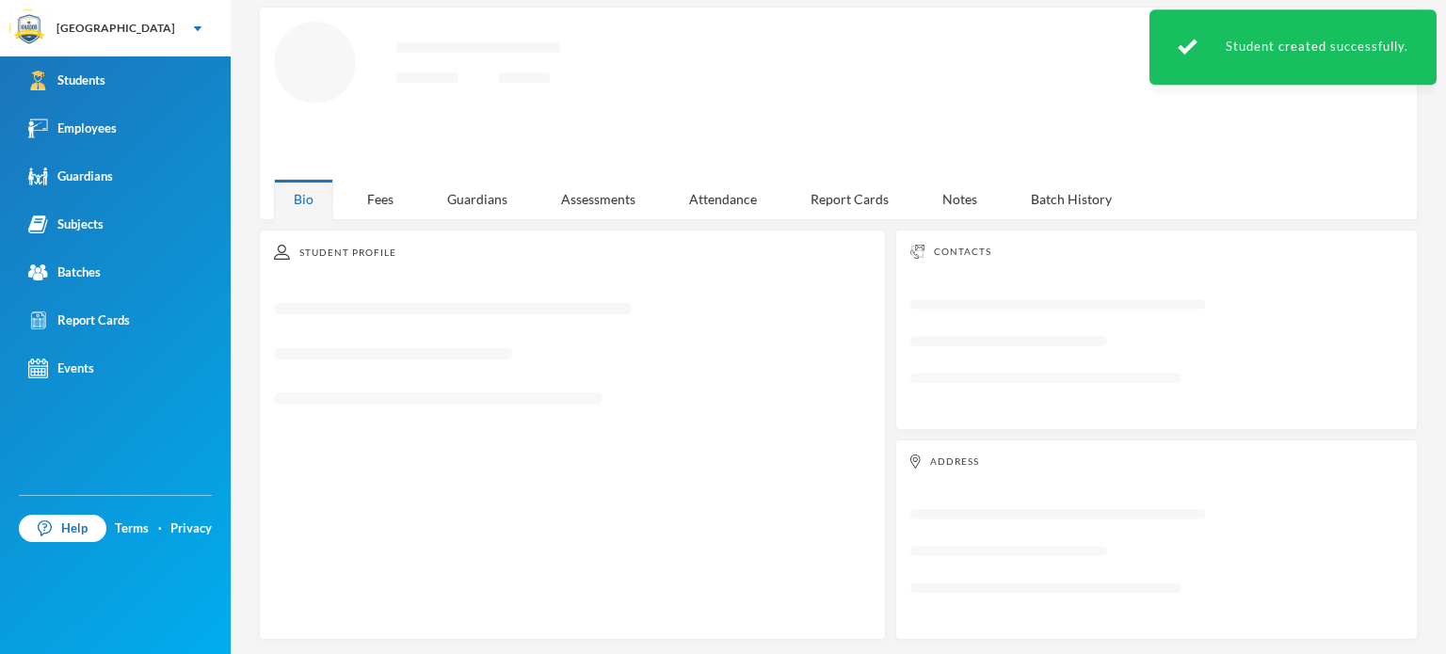
scroll to position [283, 0]
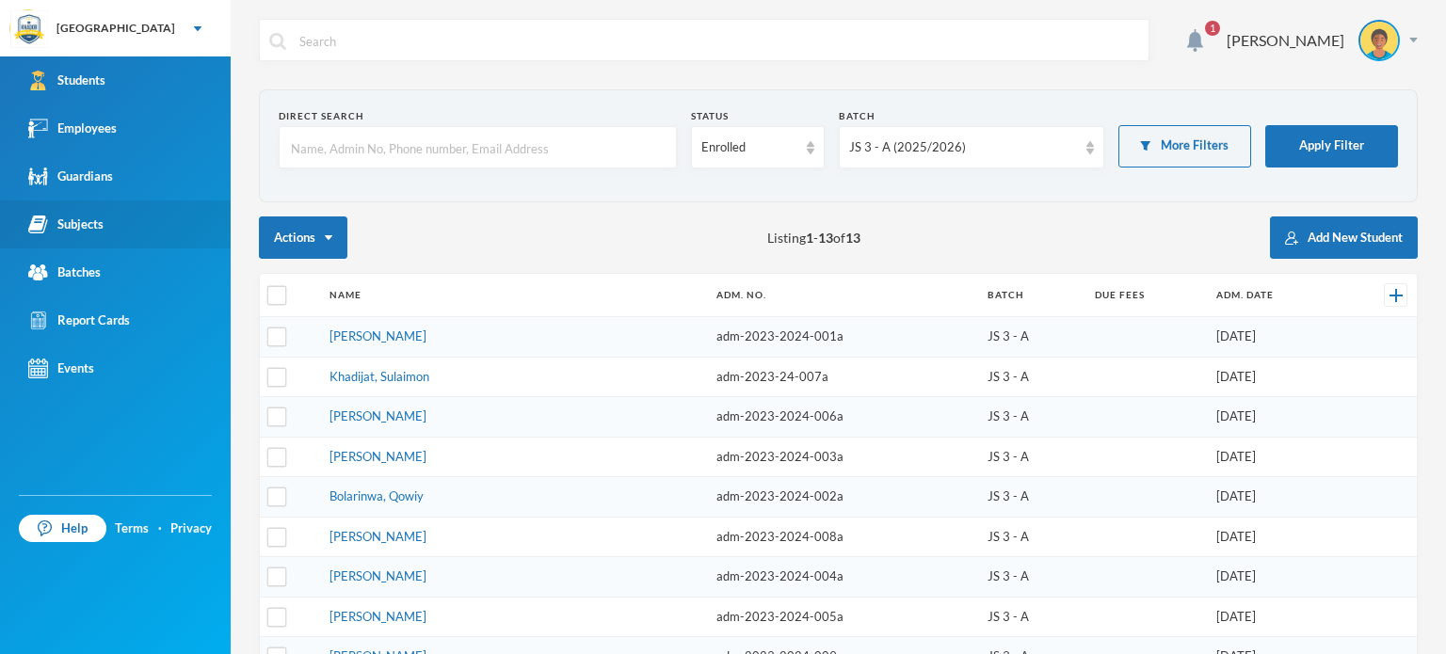
click at [68, 203] on link "Subjects" at bounding box center [115, 225] width 231 height 48
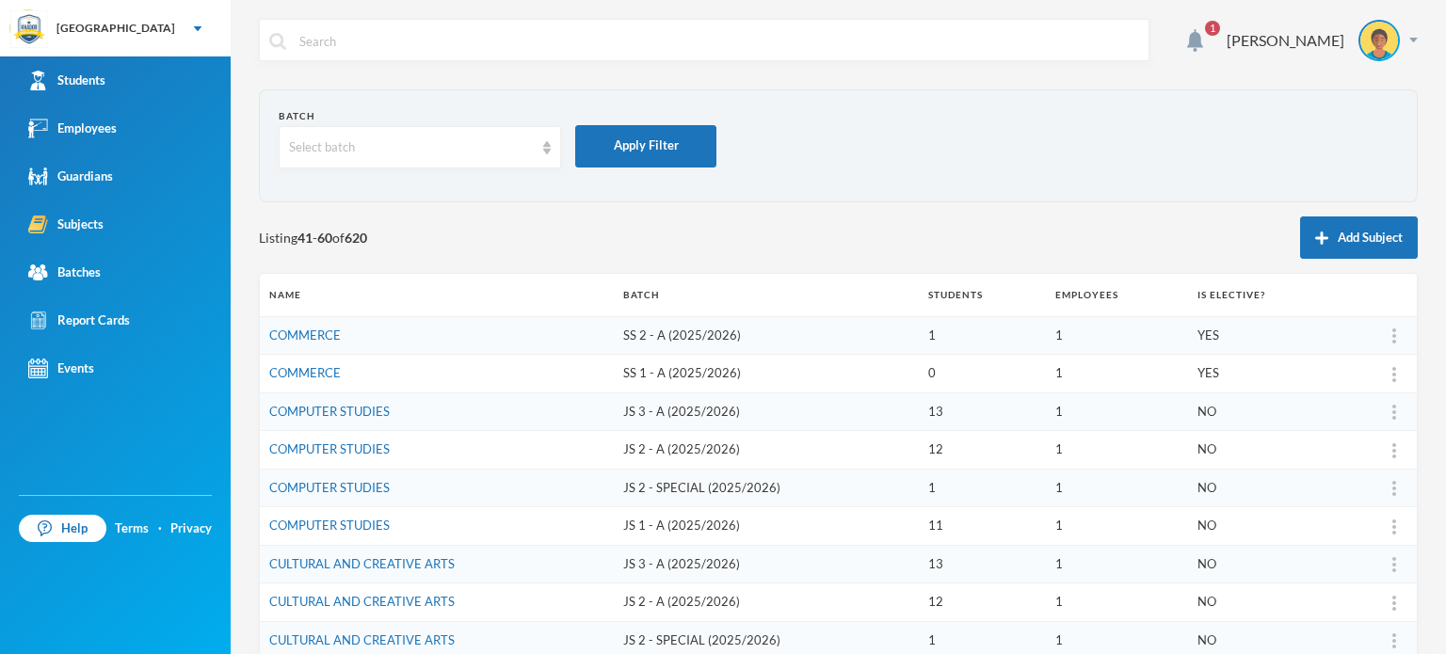
click at [327, 228] on span "Listing 41 - 60 of 620" at bounding box center [313, 238] width 108 height 20
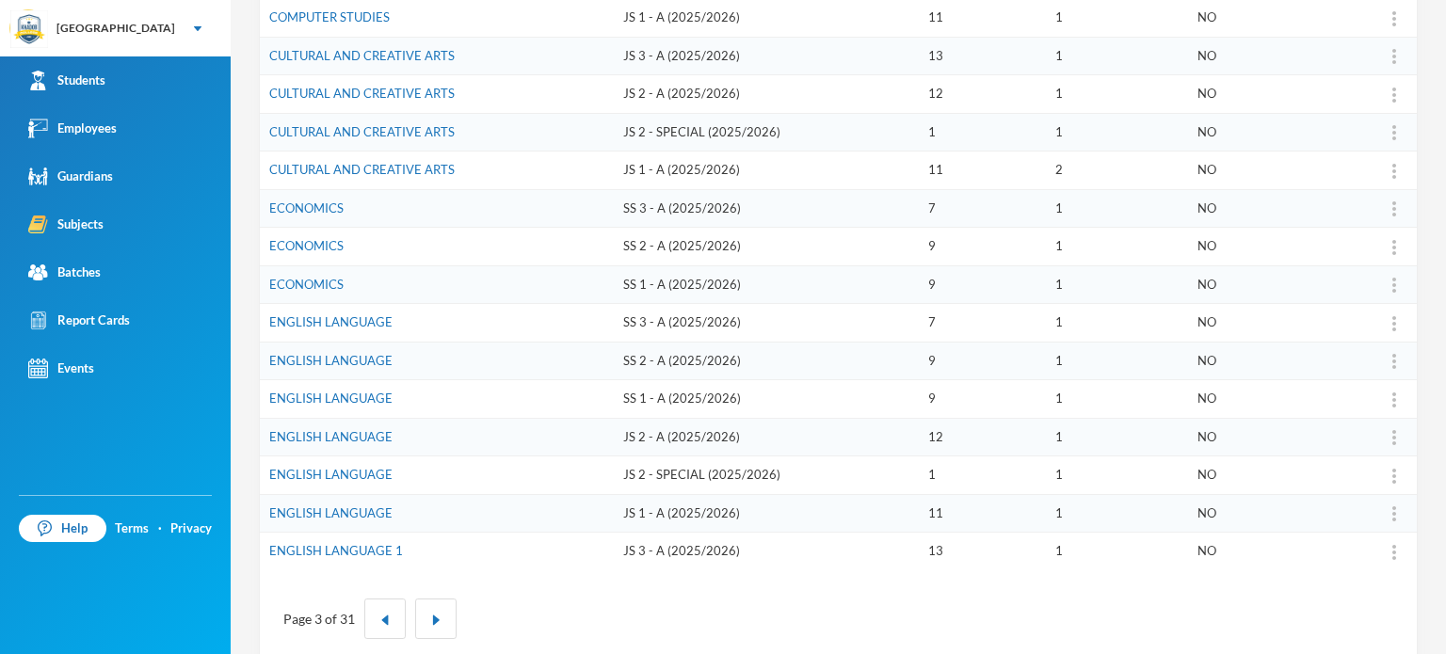
scroll to position [536, 0]
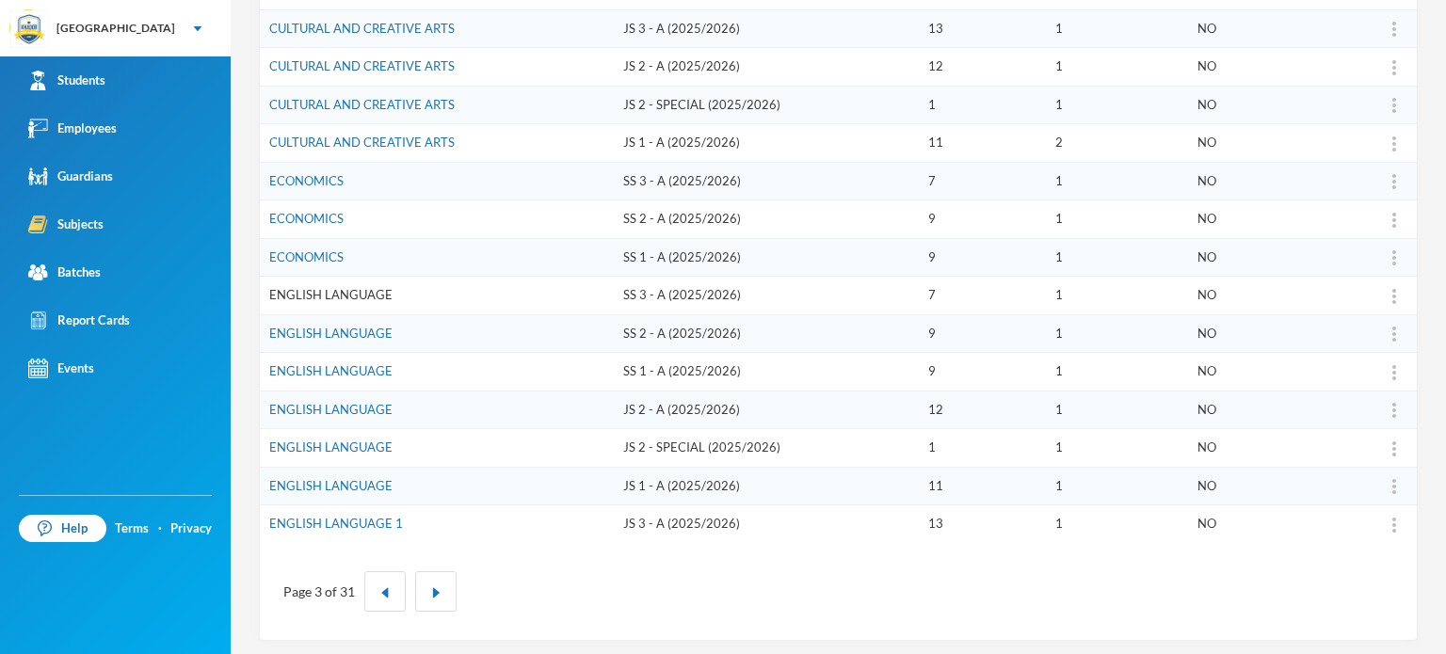
click at [346, 293] on link "ENGLISH LANGUAGE" at bounding box center [330, 294] width 123 height 15
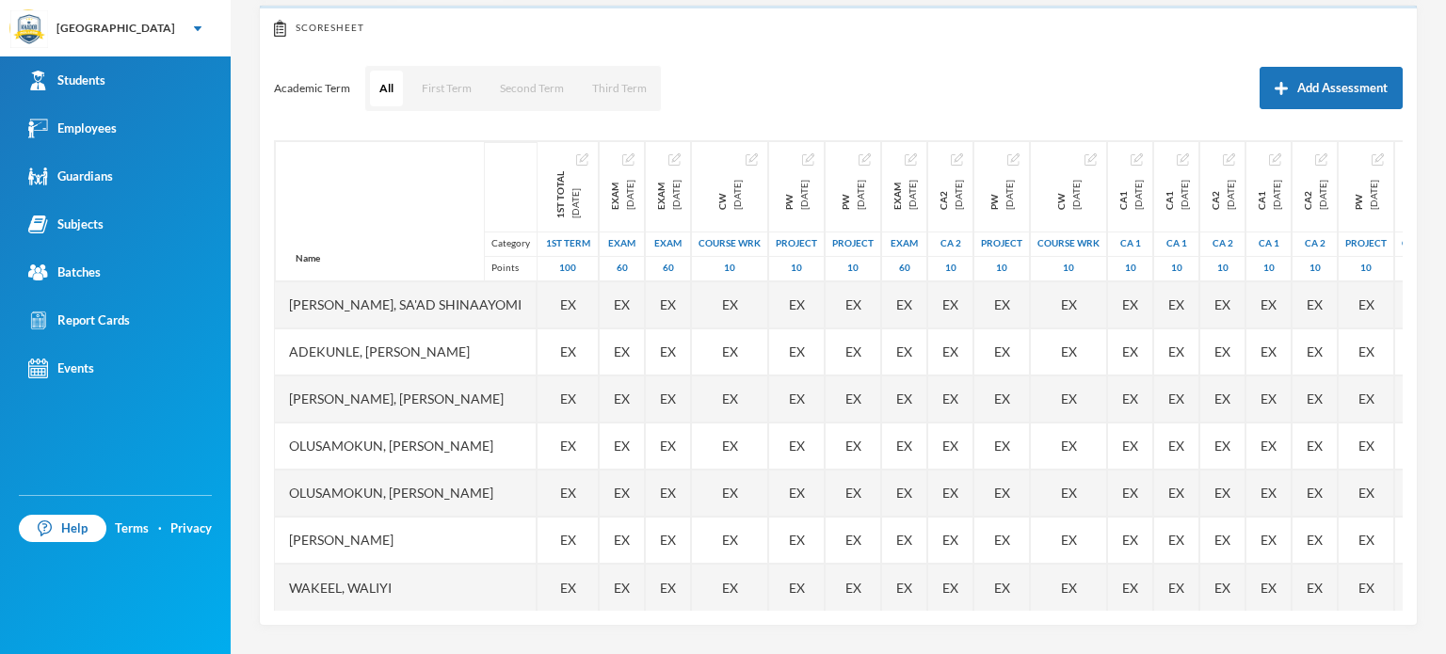
scroll to position [201, 0]
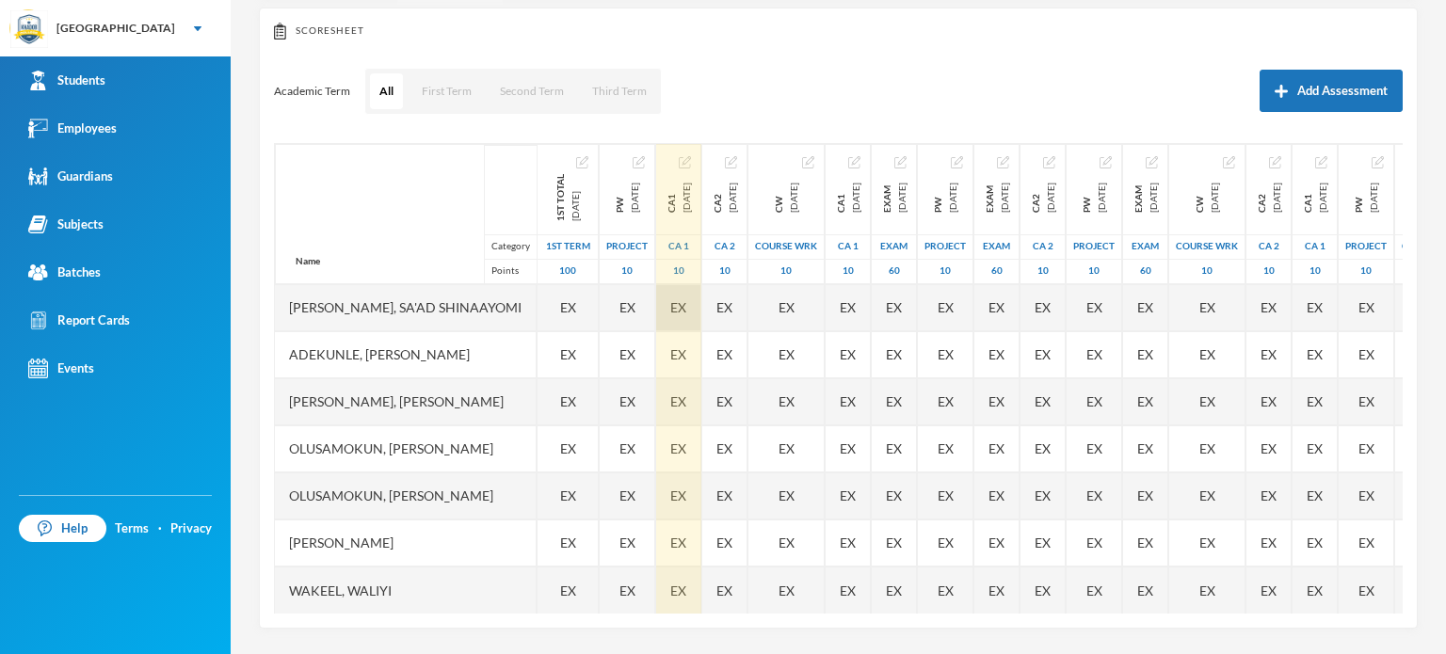
click at [686, 298] on span "EX" at bounding box center [678, 307] width 16 height 20
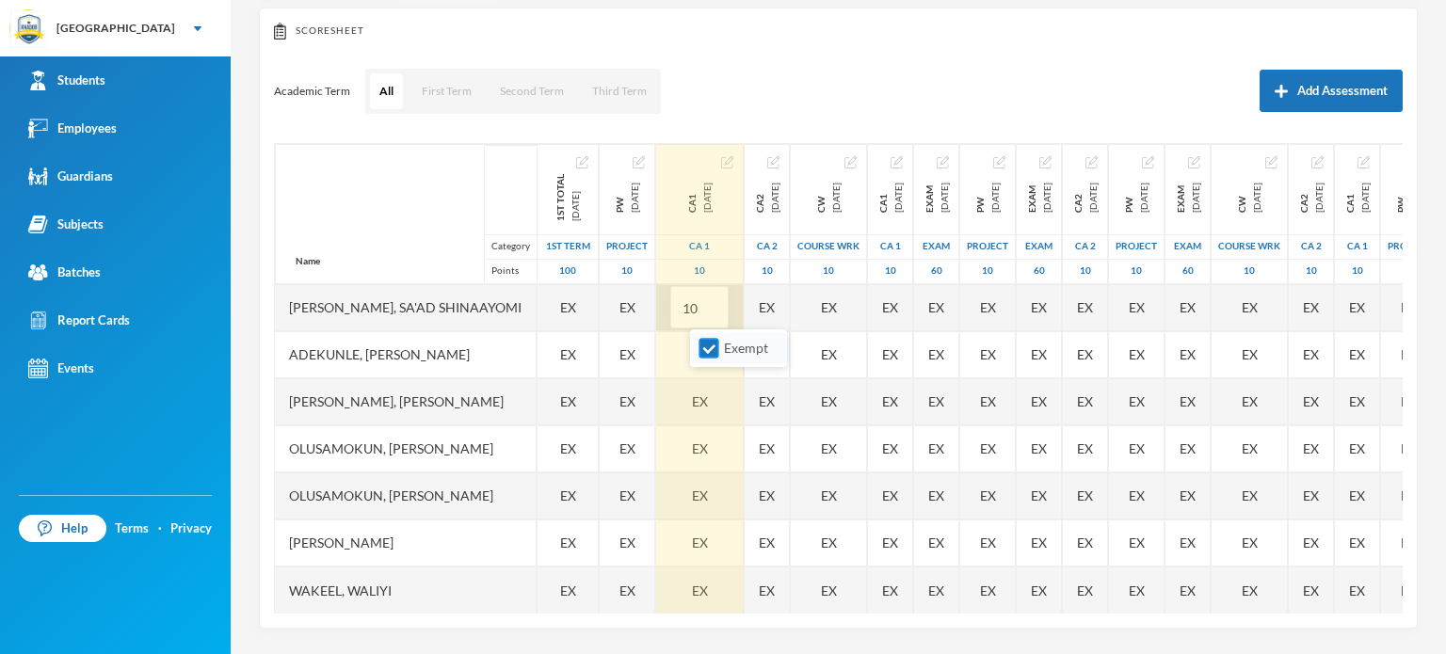
type input "10"
click at [708, 343] on input "Exempt" at bounding box center [709, 349] width 20 height 20
checkbox input "false"
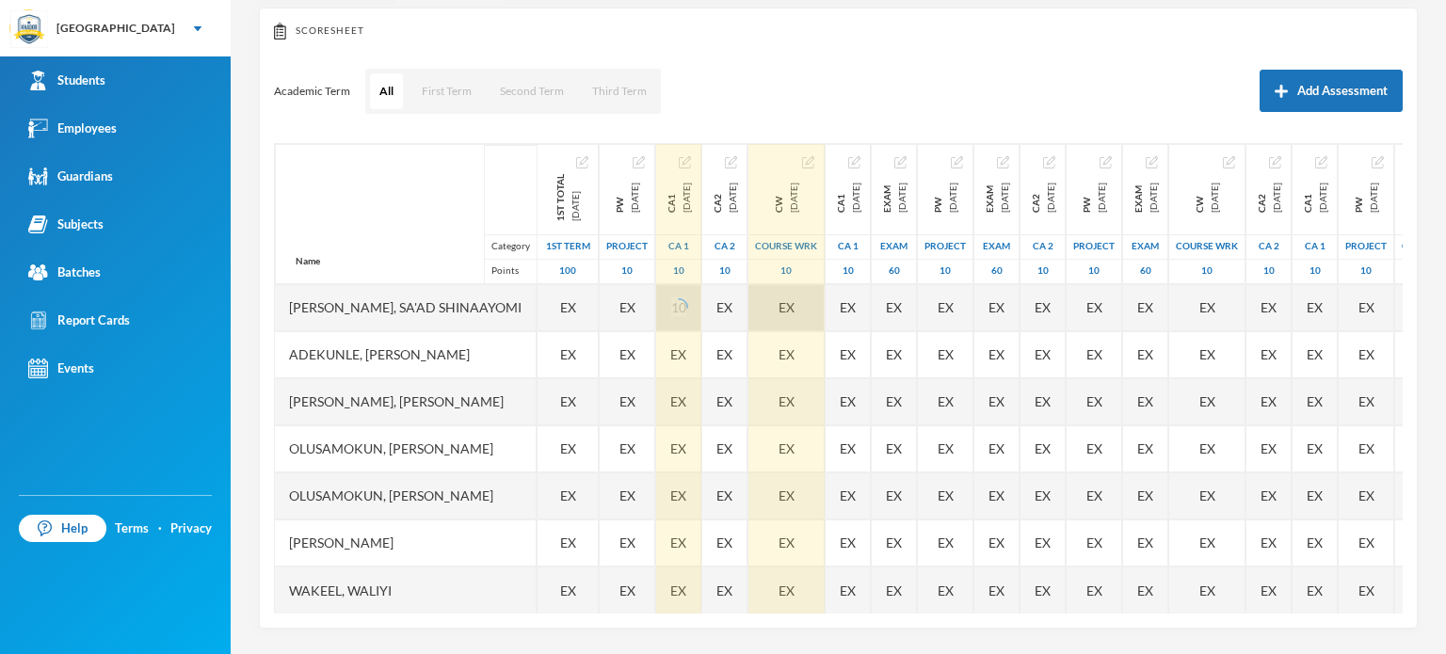
click at [825, 296] on div "EX" at bounding box center [786, 307] width 76 height 47
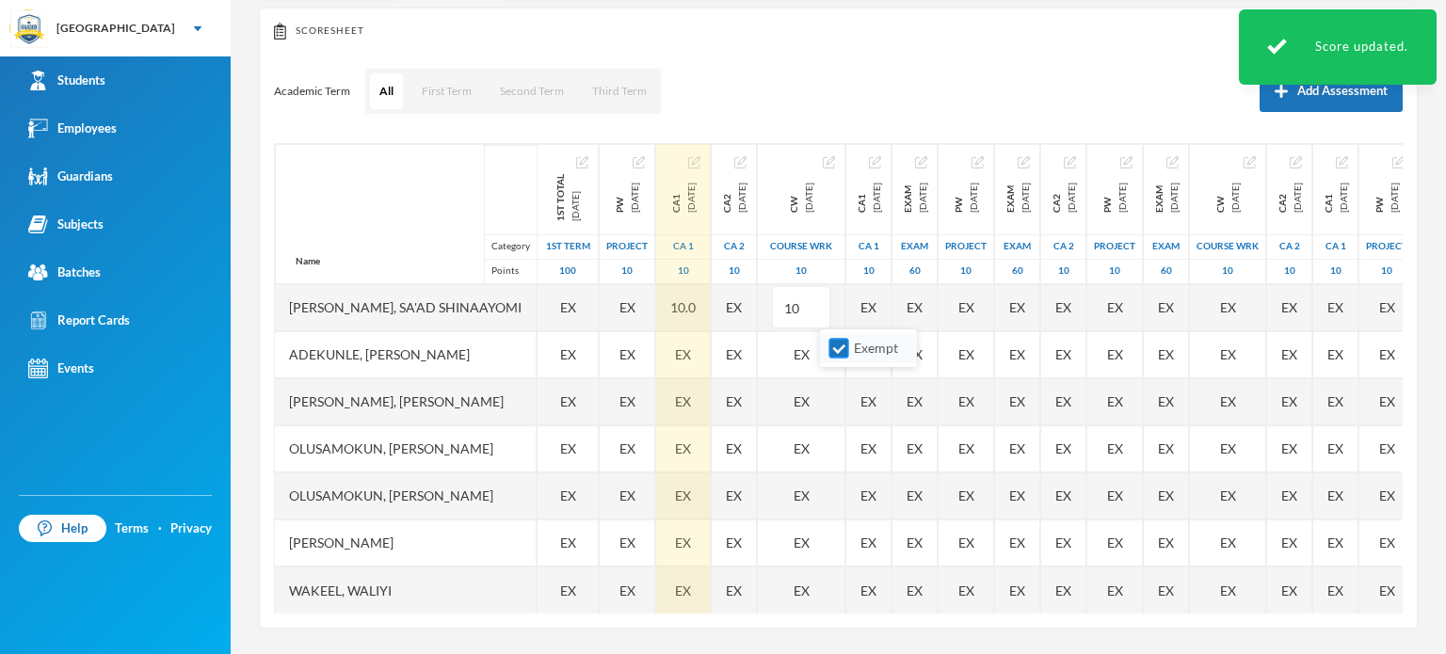
type input "10"
click at [839, 345] on input "Exempt" at bounding box center [839, 349] width 20 height 20
checkbox input "false"
click at [691, 353] on span "EX" at bounding box center [683, 355] width 16 height 20
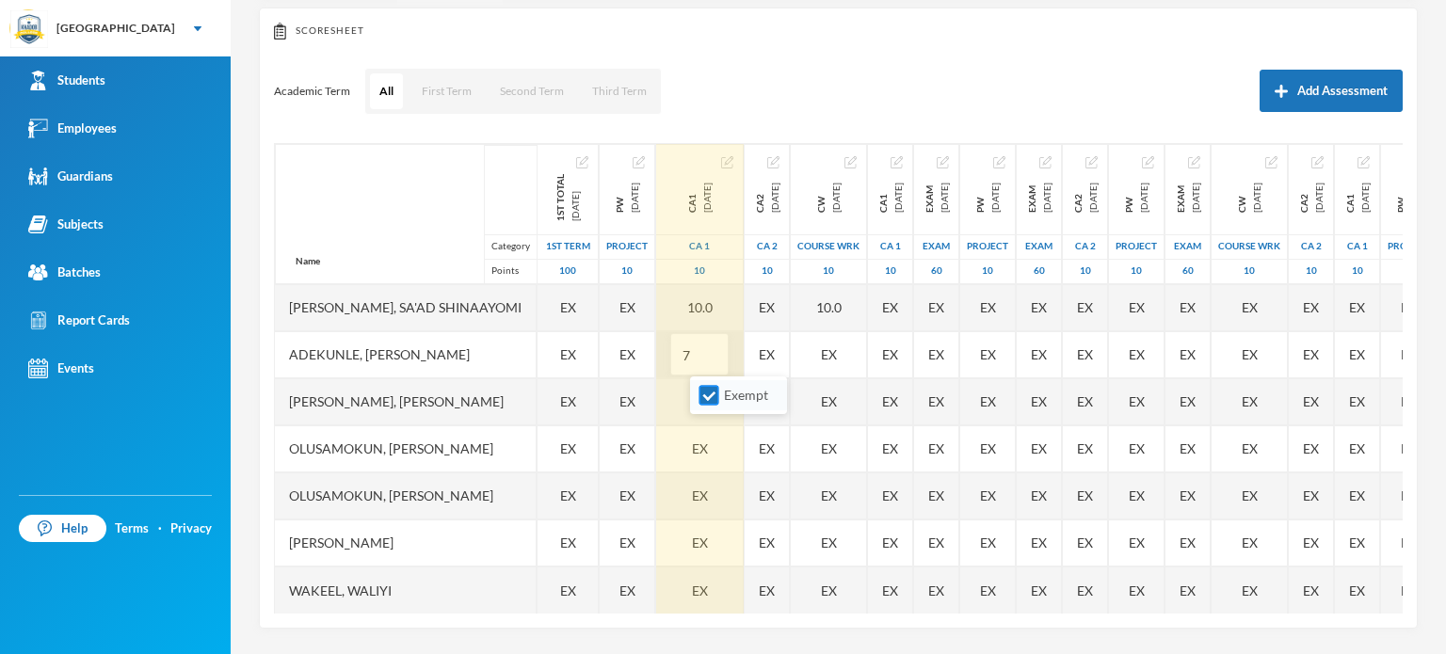
type input "7"
click at [704, 393] on input "Exempt" at bounding box center [709, 396] width 20 height 20
checkbox input "false"
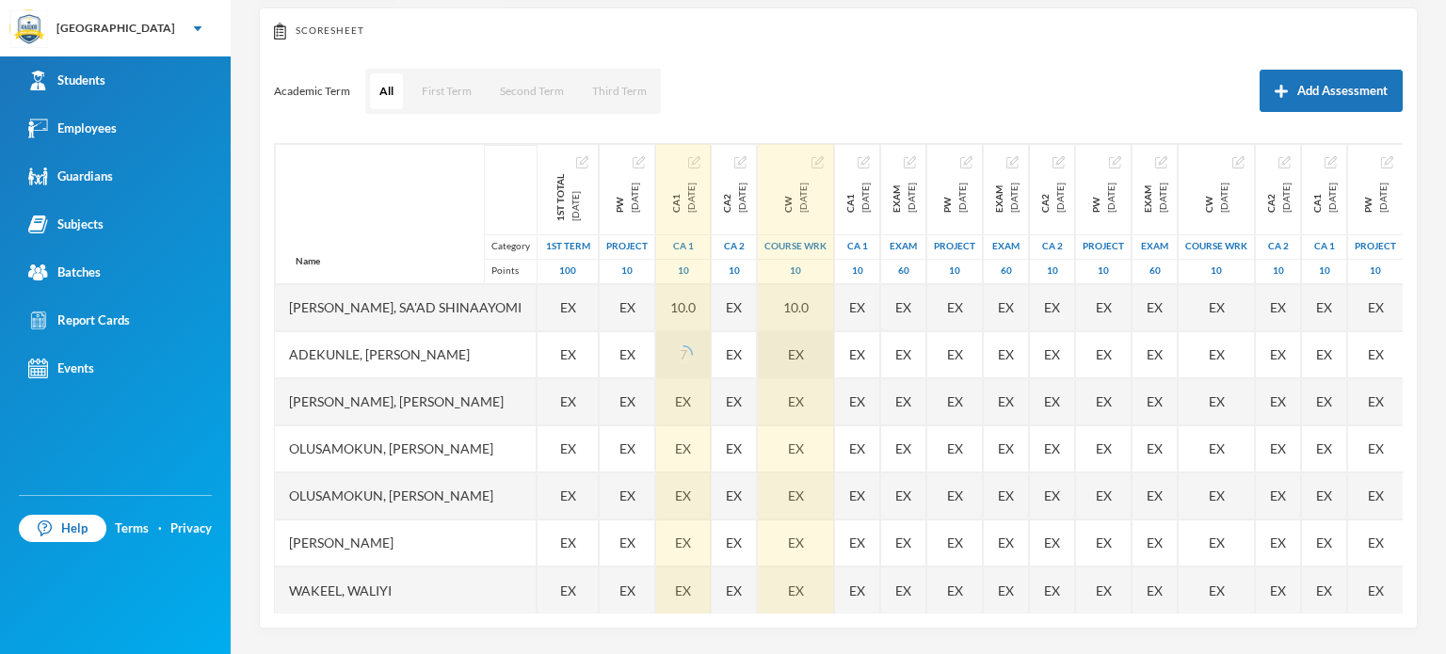
click at [834, 344] on div "EX" at bounding box center [796, 354] width 76 height 47
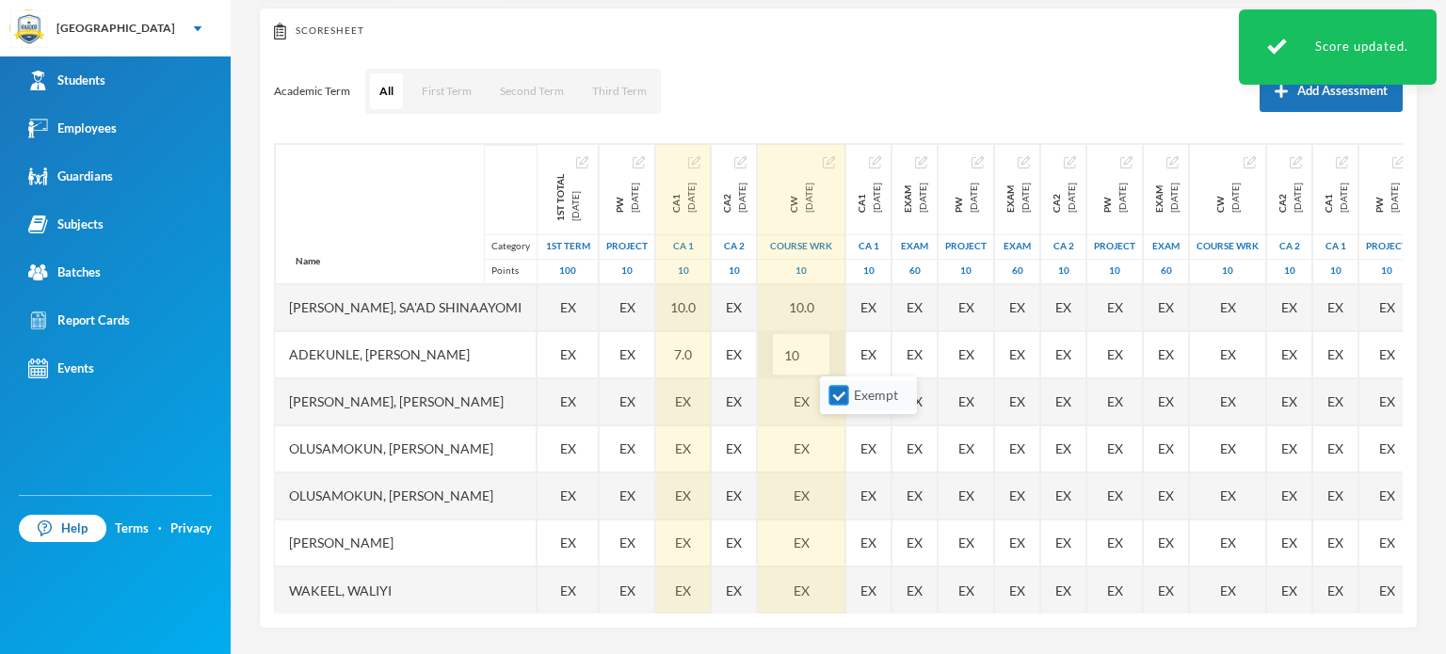
type input "10"
click at [838, 394] on input "Exempt" at bounding box center [839, 396] width 20 height 20
checkbox input "false"
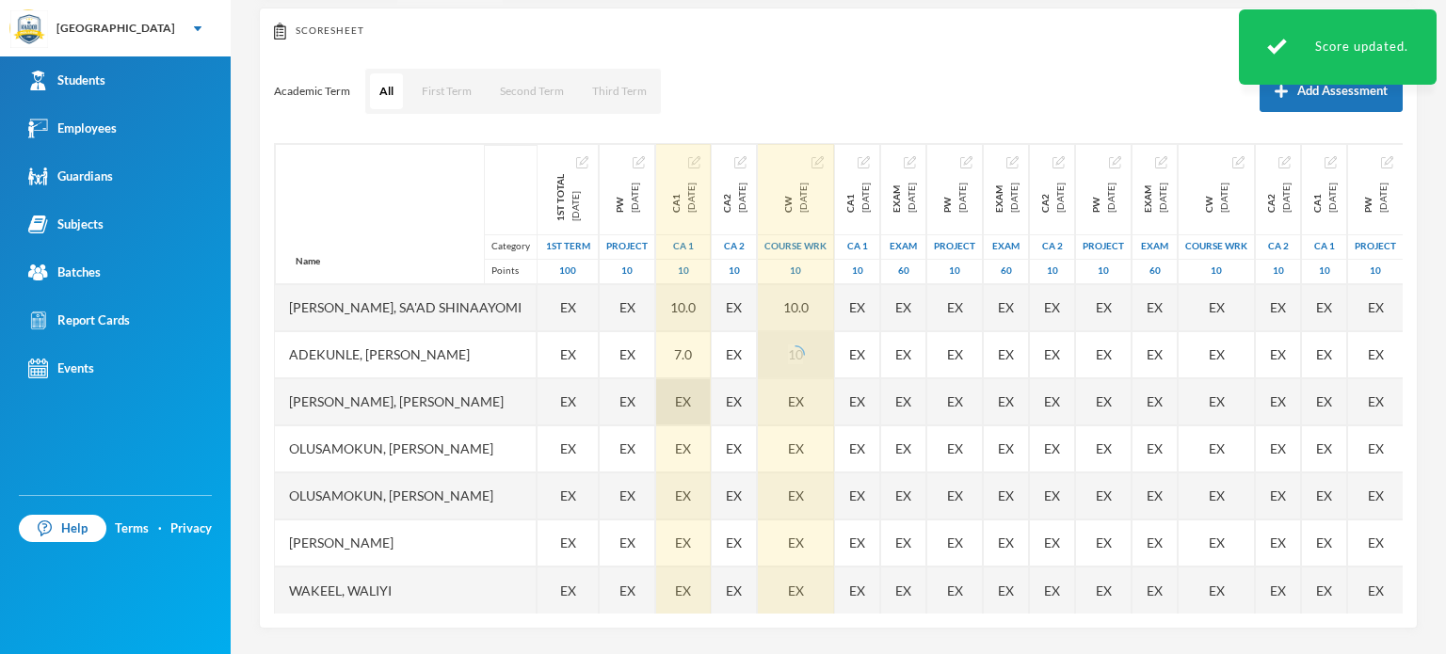
click at [697, 395] on div "EX" at bounding box center [683, 401] width 55 height 47
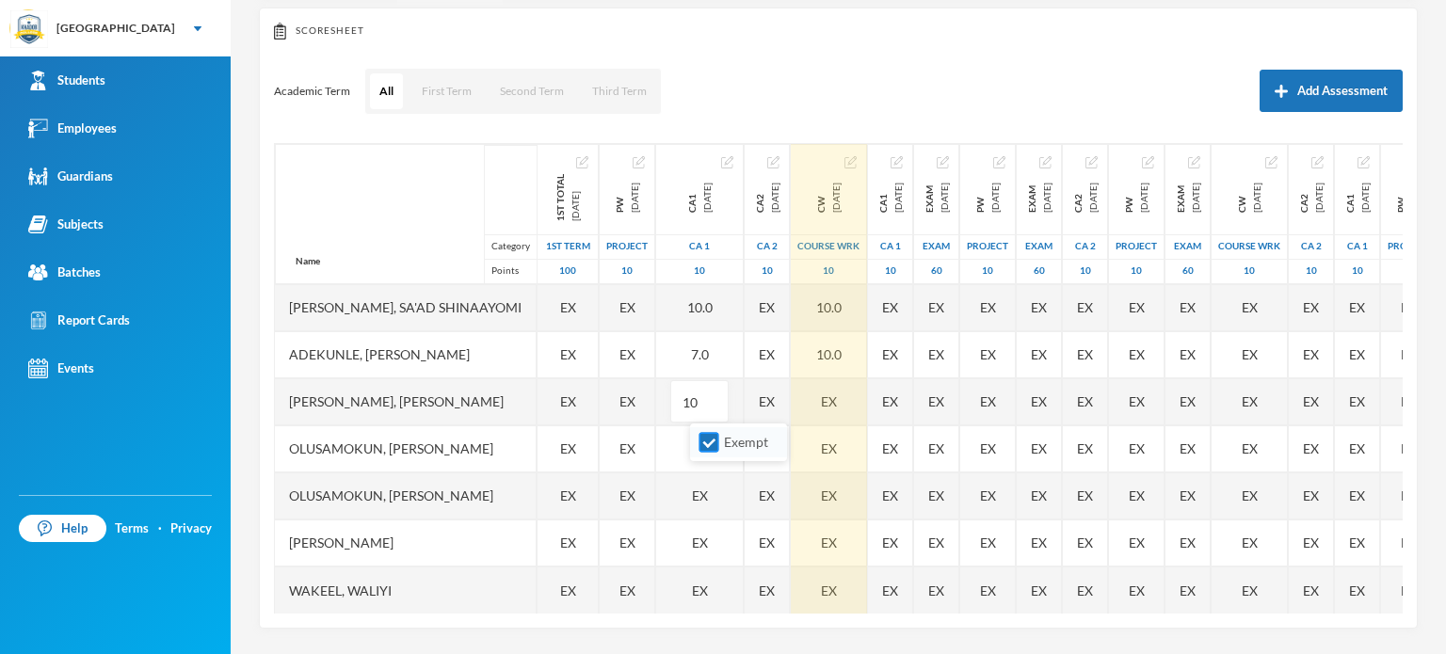
type input "10"
click at [701, 444] on input "Exempt" at bounding box center [709, 443] width 20 height 20
checkbox input "false"
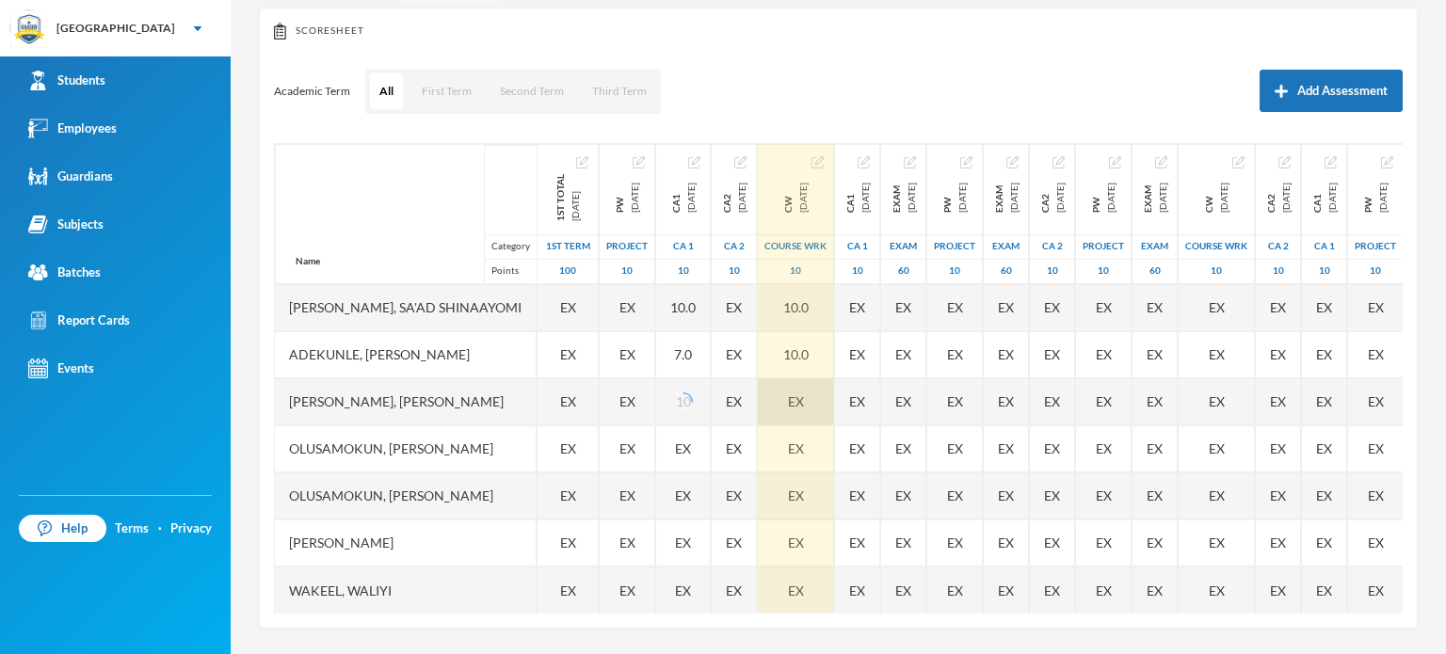
click at [834, 396] on div "EX" at bounding box center [796, 401] width 76 height 47
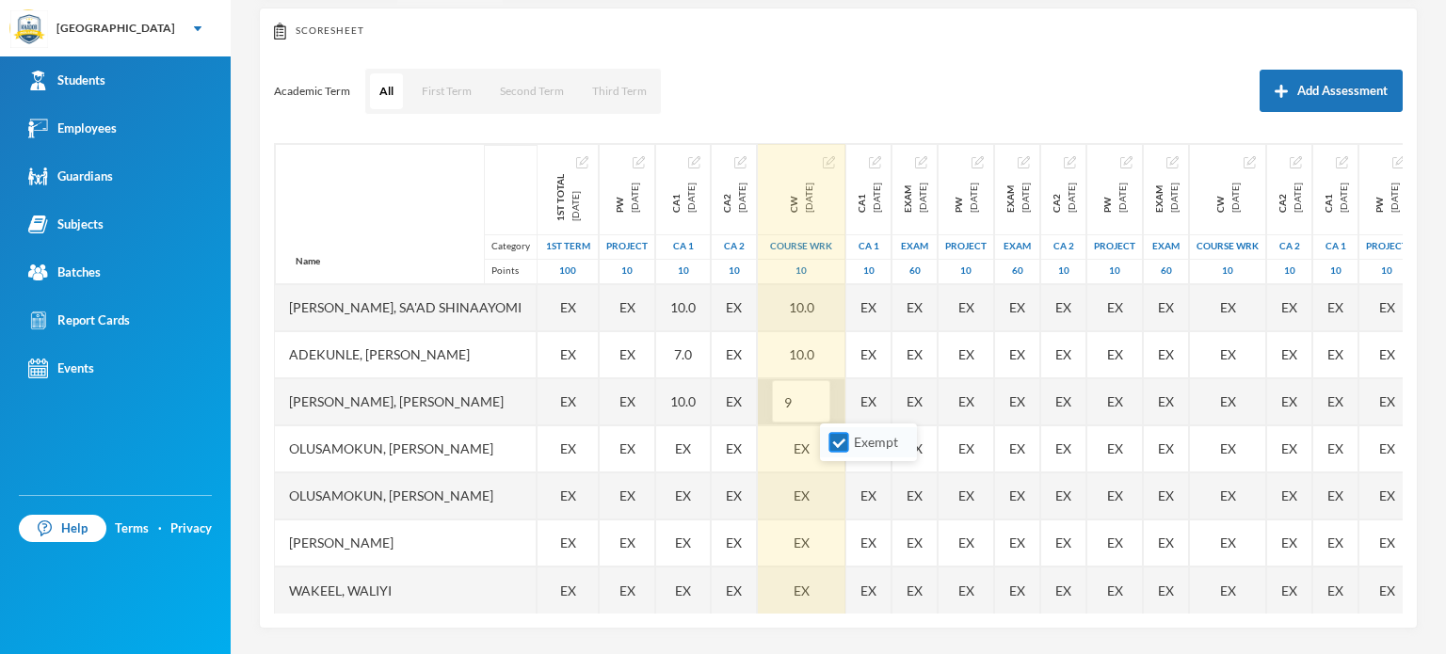
type input "9"
click at [836, 440] on input "Exempt" at bounding box center [839, 443] width 20 height 20
checkbox input "false"
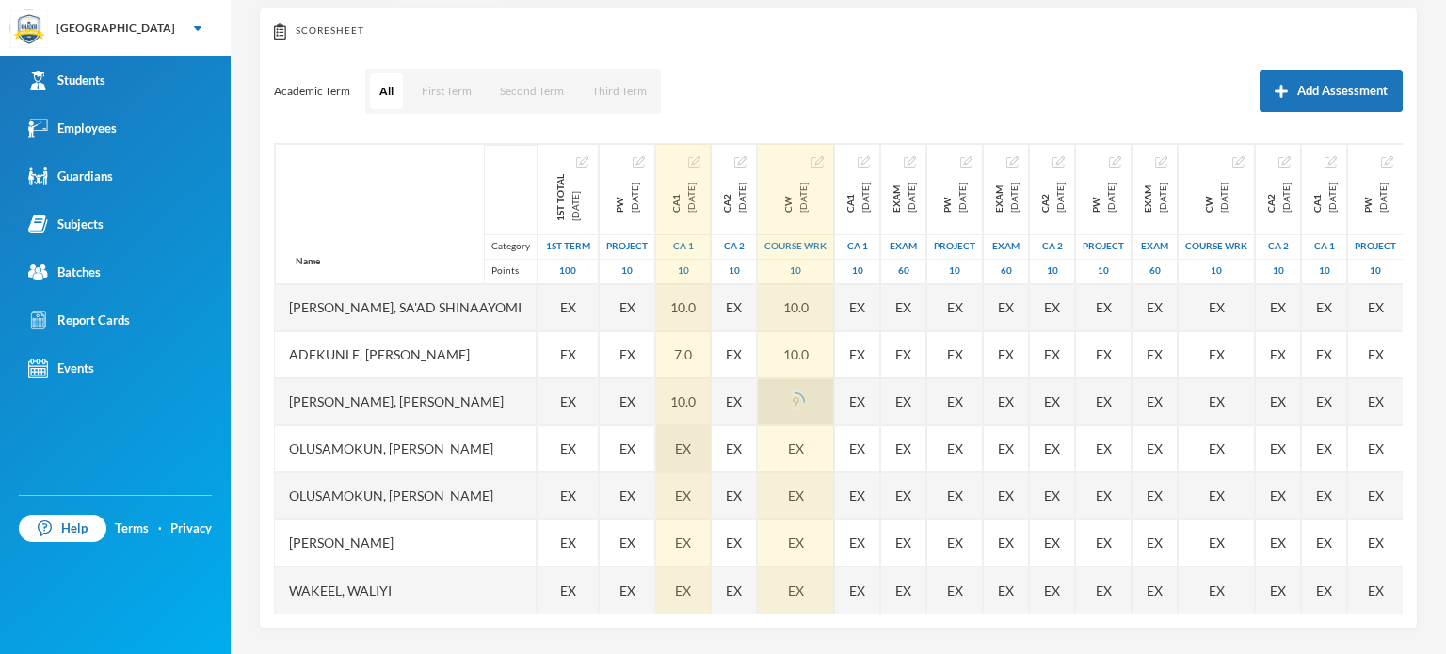
click at [691, 450] on span "EX" at bounding box center [683, 449] width 16 height 20
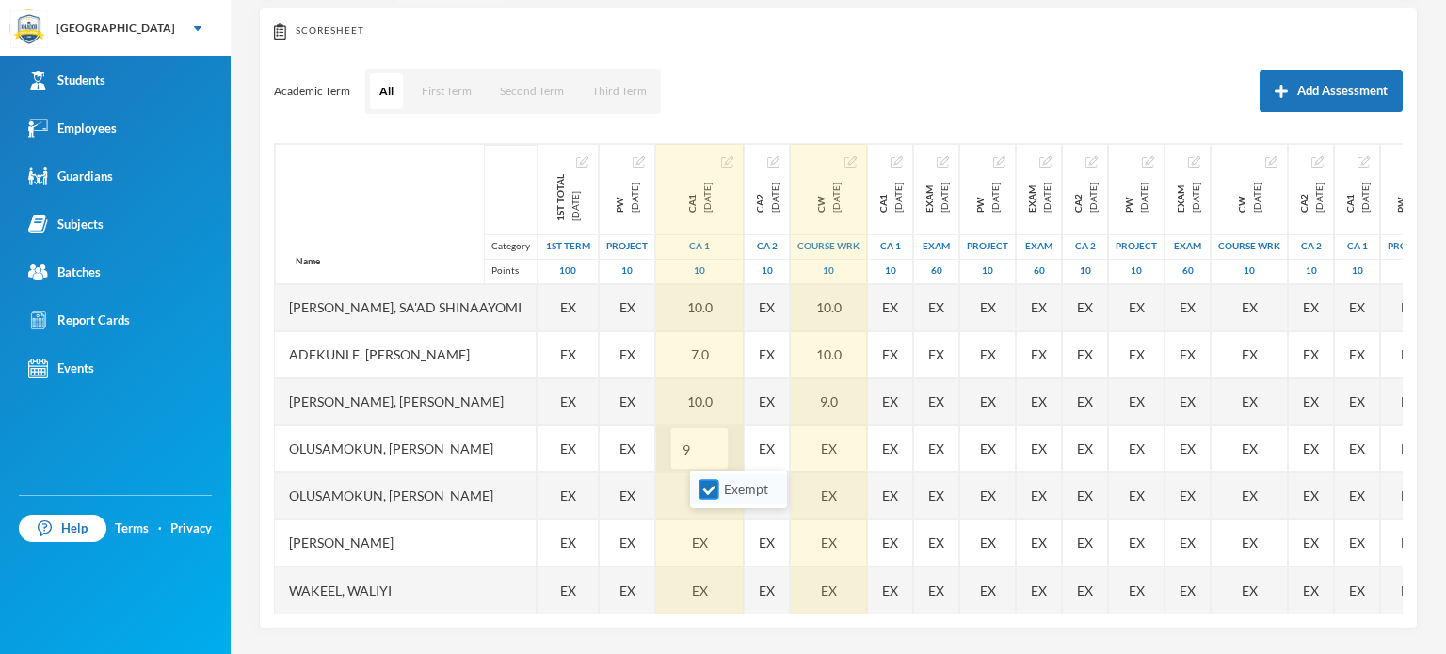
type input "9"
click at [705, 485] on input "Exempt" at bounding box center [709, 490] width 20 height 20
checkbox input "false"
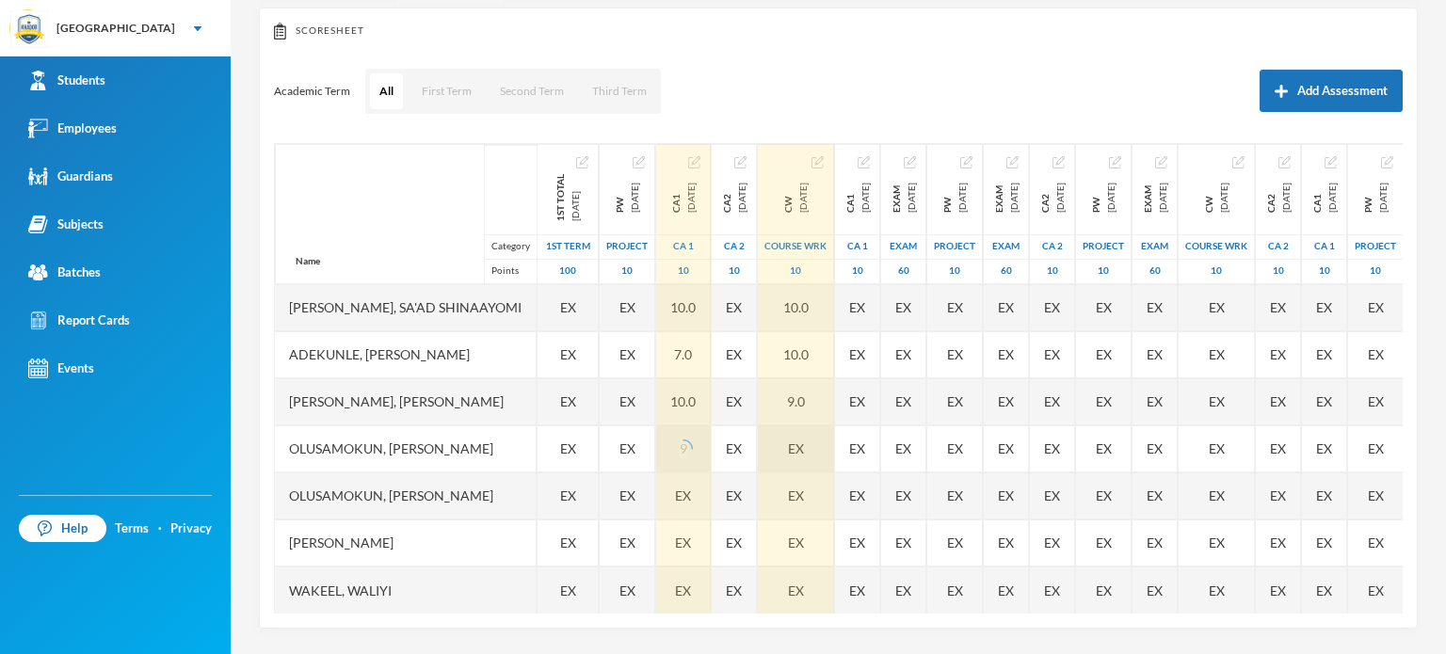
click at [834, 438] on div "EX" at bounding box center [796, 449] width 76 height 47
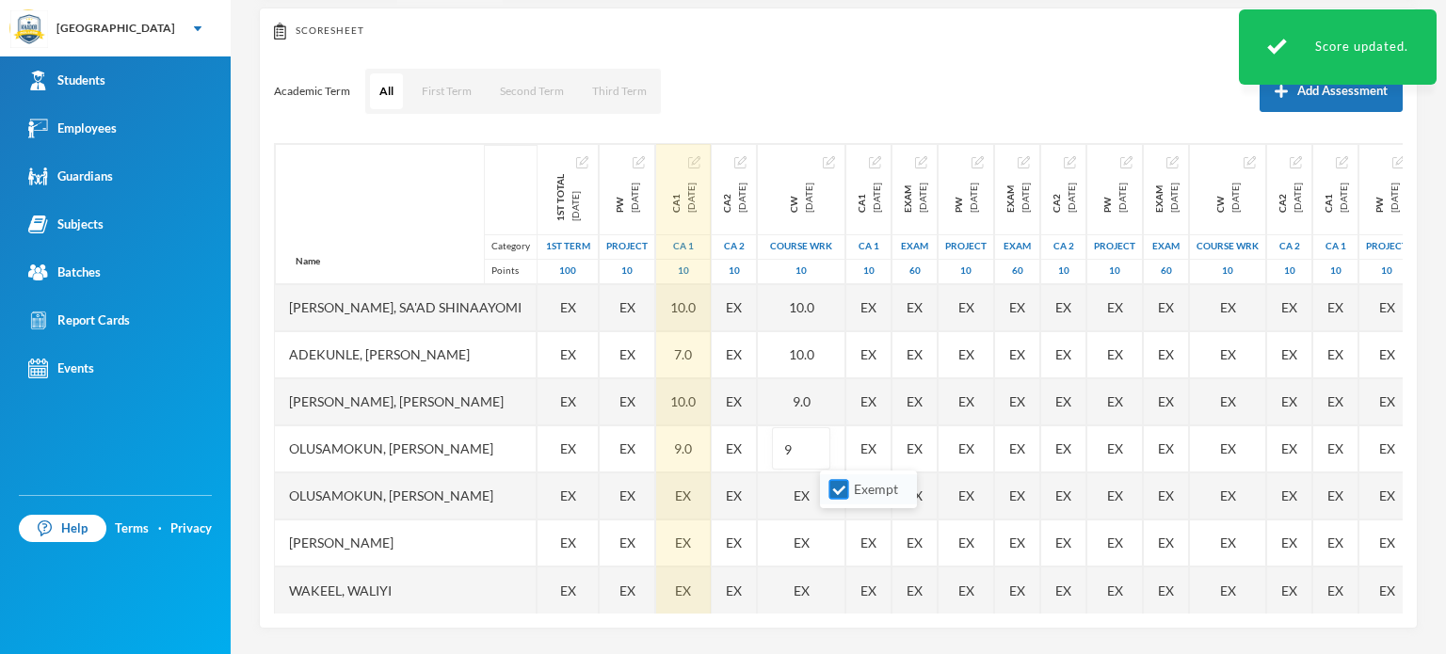
type input "9"
click at [843, 483] on input "Exempt" at bounding box center [839, 490] width 20 height 20
checkbox input "false"
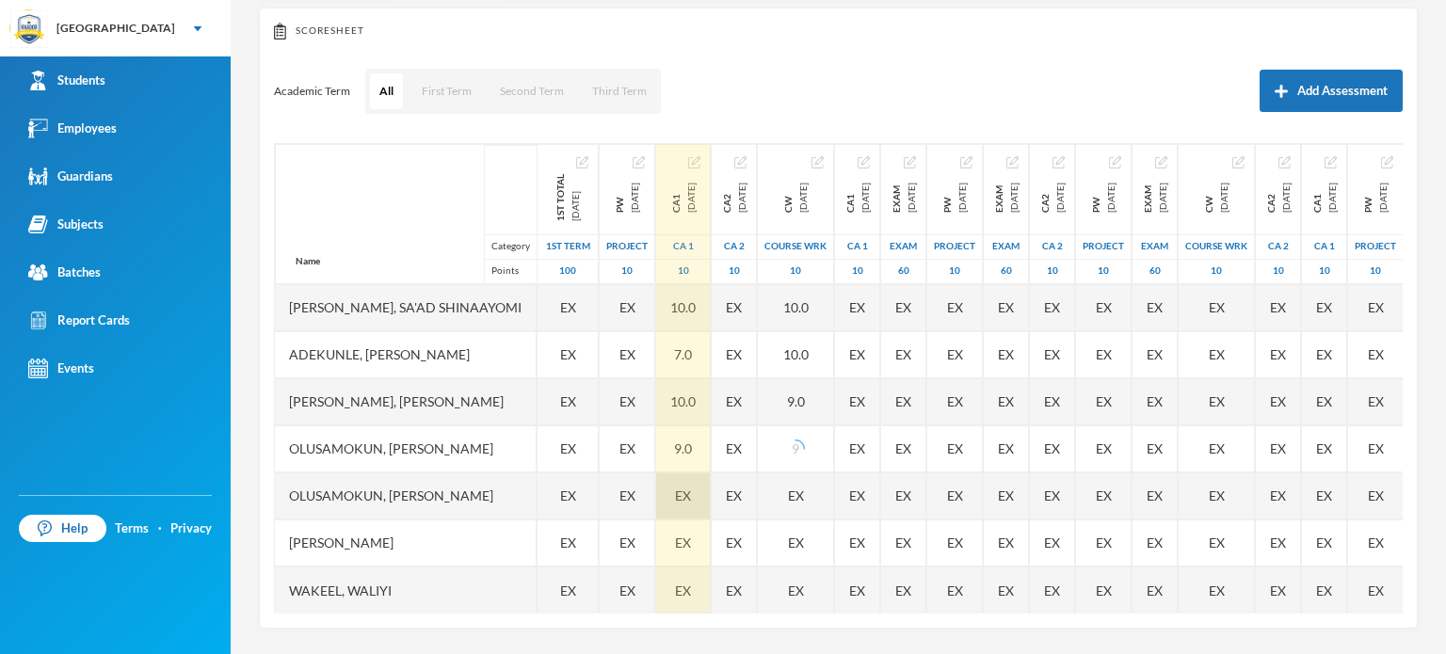
click at [691, 491] on span "EX" at bounding box center [683, 496] width 16 height 20
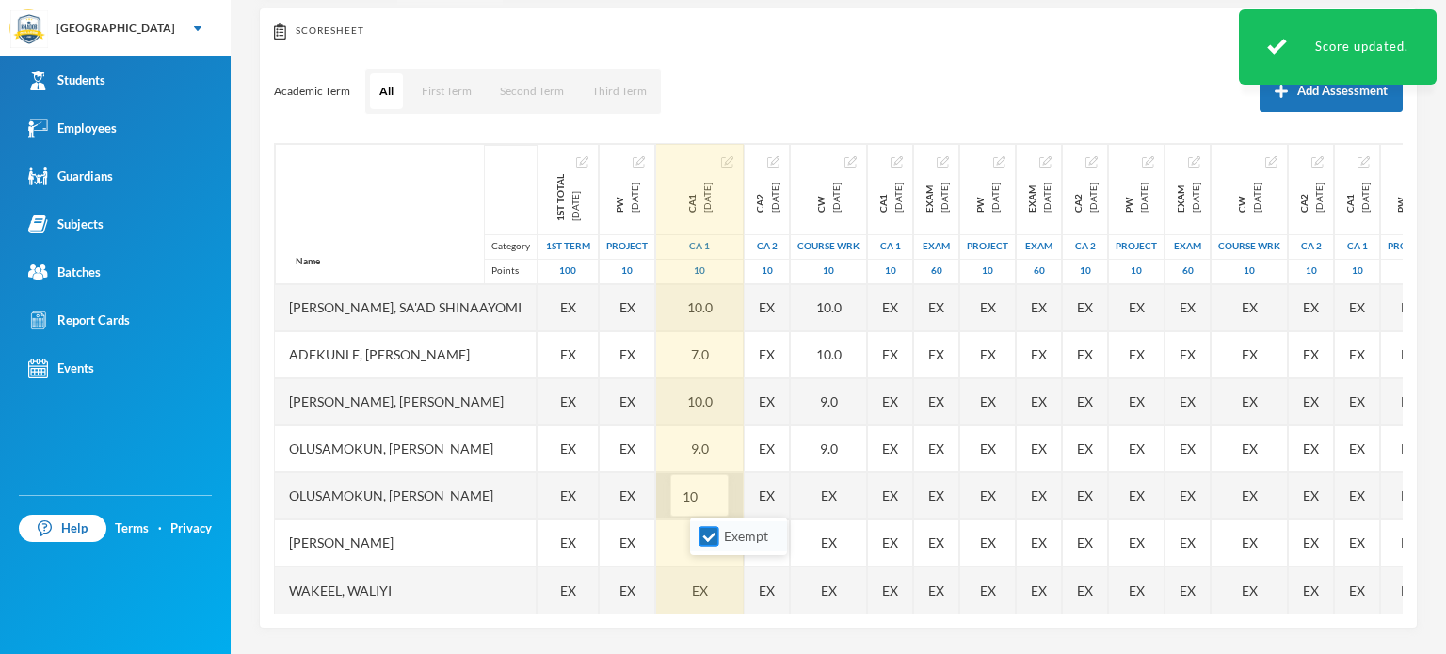
type input "10"
click at [710, 528] on input "Exempt" at bounding box center [709, 537] width 20 height 20
checkbox input "false"
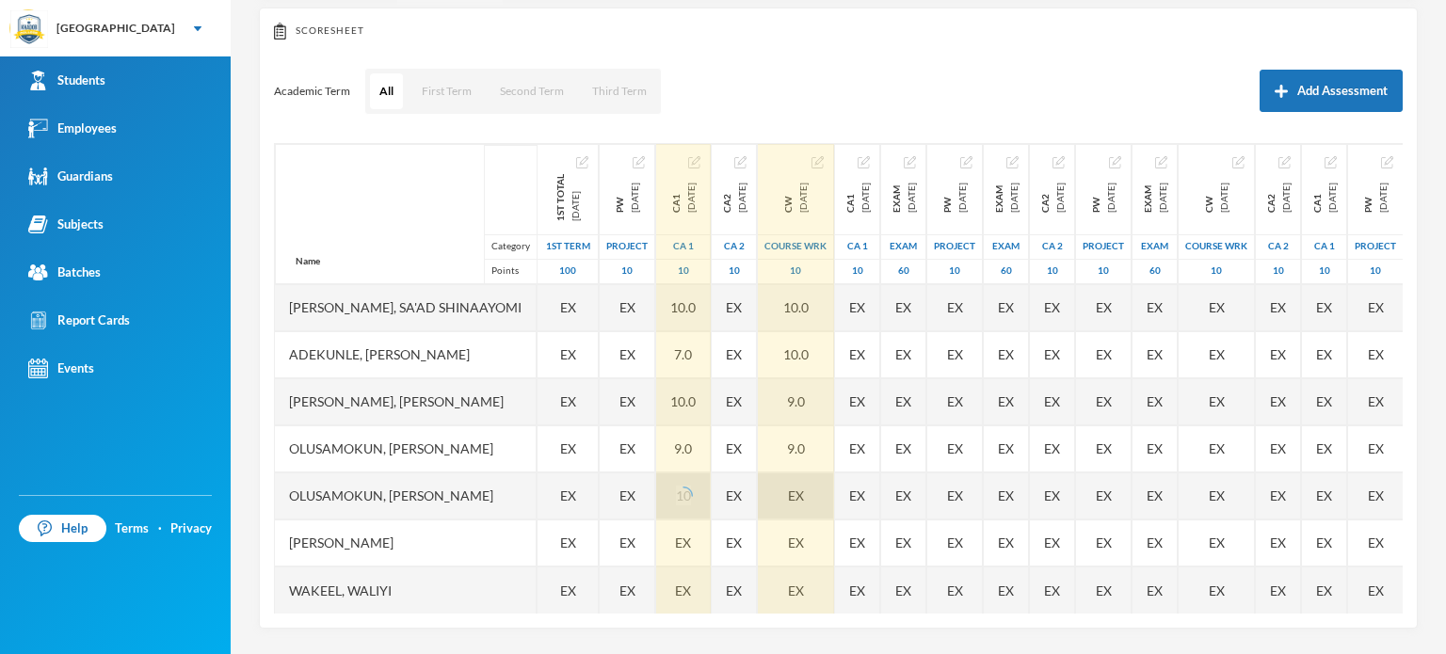
click at [834, 485] on div "EX" at bounding box center [796, 496] width 76 height 47
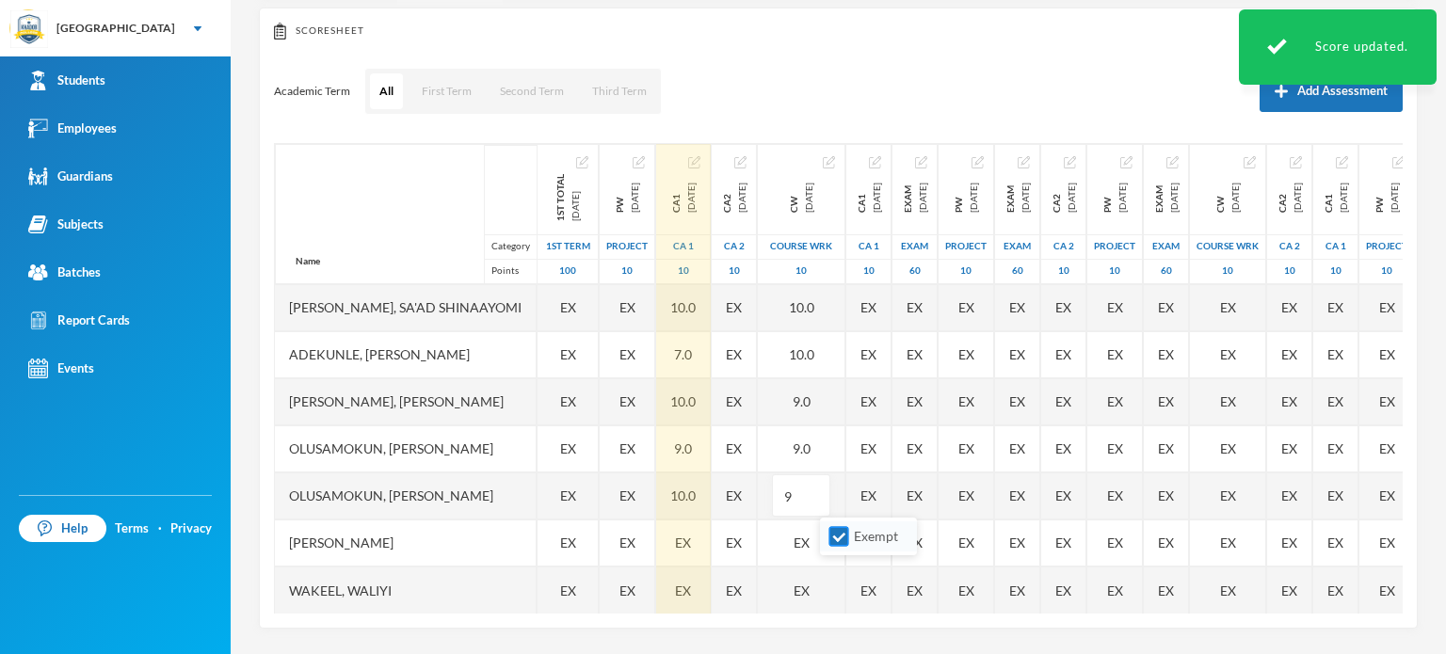
type input "9"
click at [842, 534] on input "Exempt" at bounding box center [839, 537] width 20 height 20
checkbox input "false"
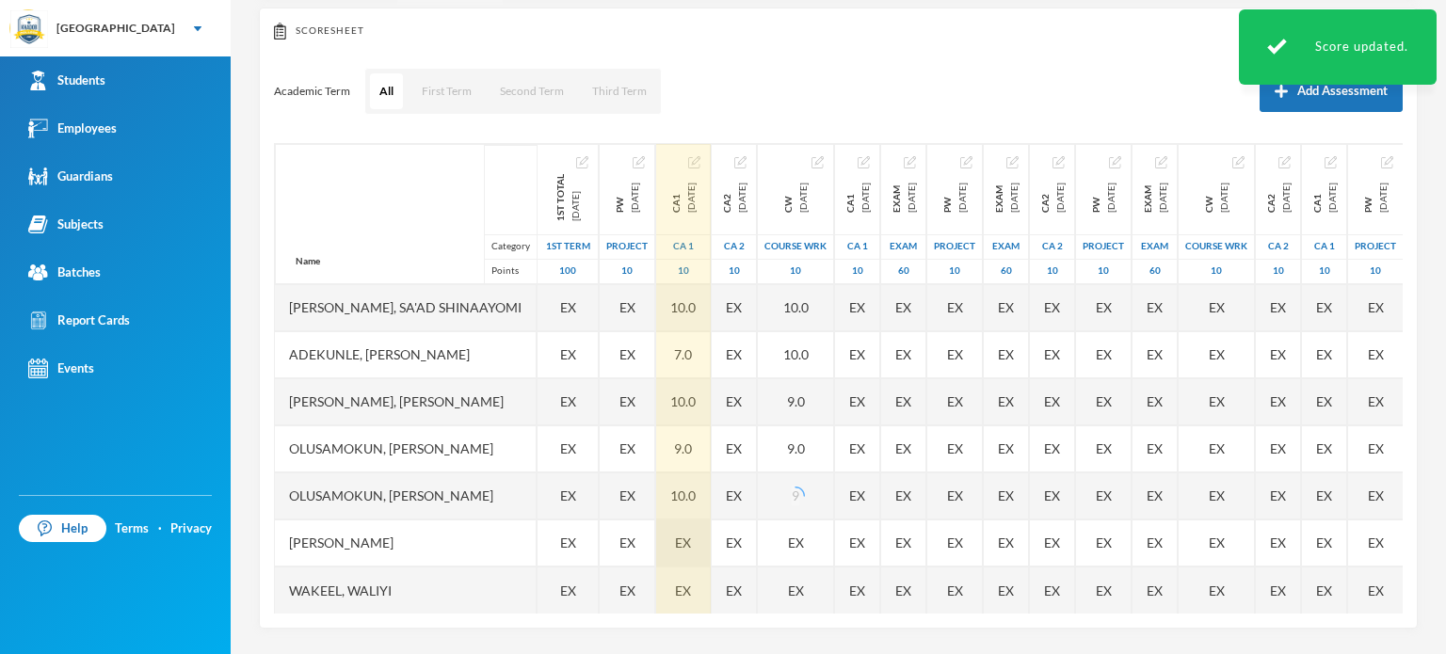
click at [691, 549] on span "EX" at bounding box center [683, 543] width 16 height 20
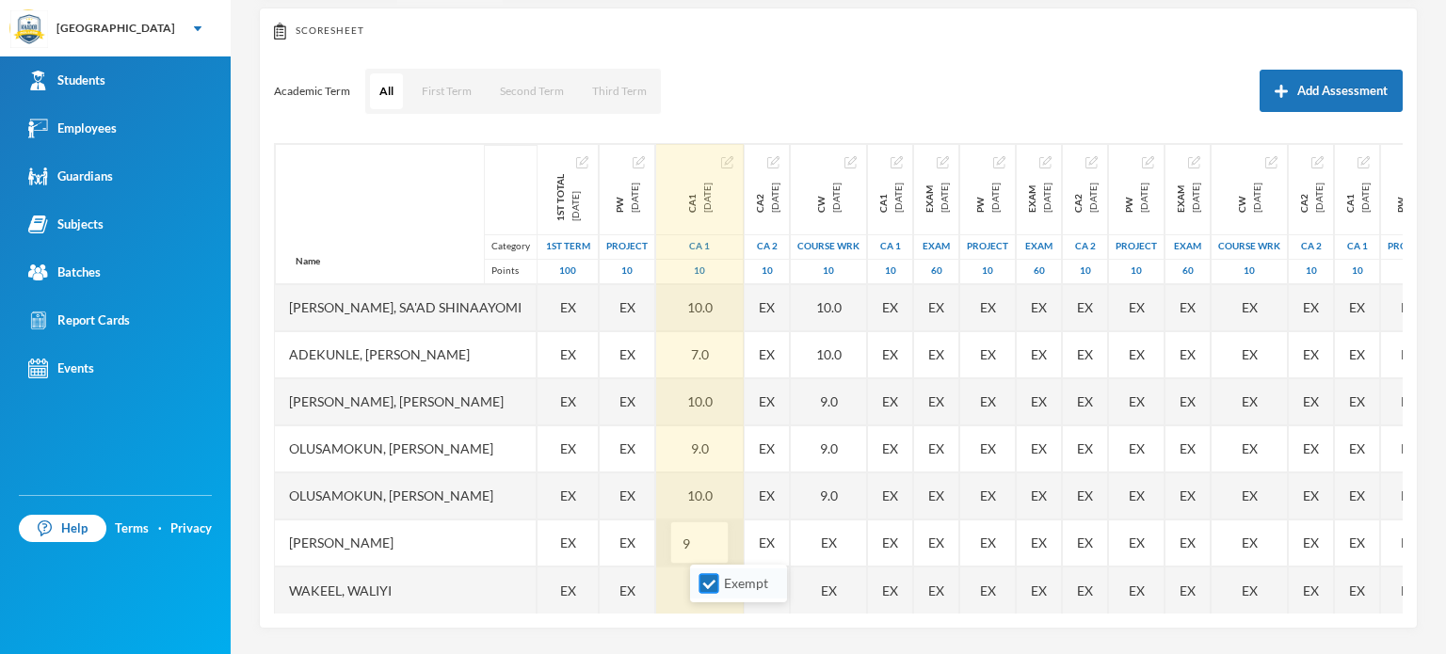
type input "9"
click at [703, 587] on input "Exempt" at bounding box center [709, 584] width 20 height 20
checkbox input "false"
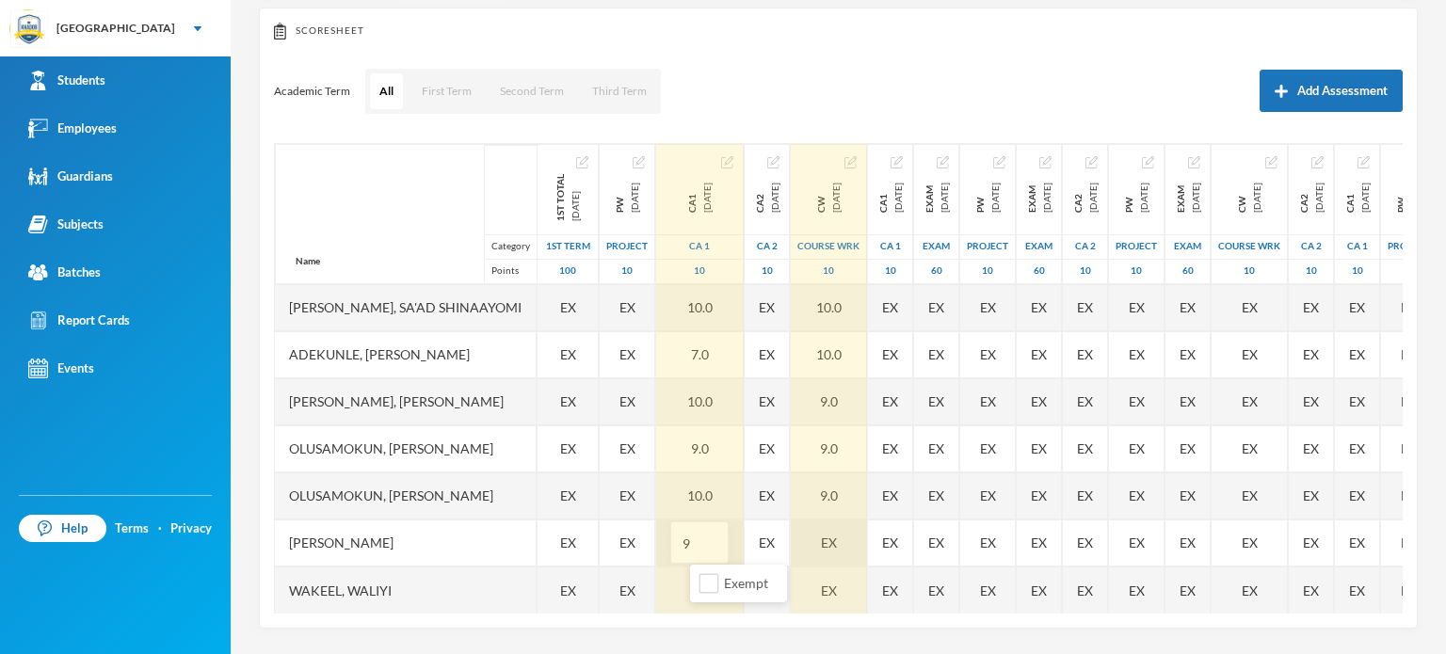
click at [847, 542] on div "EX" at bounding box center [829, 543] width 76 height 47
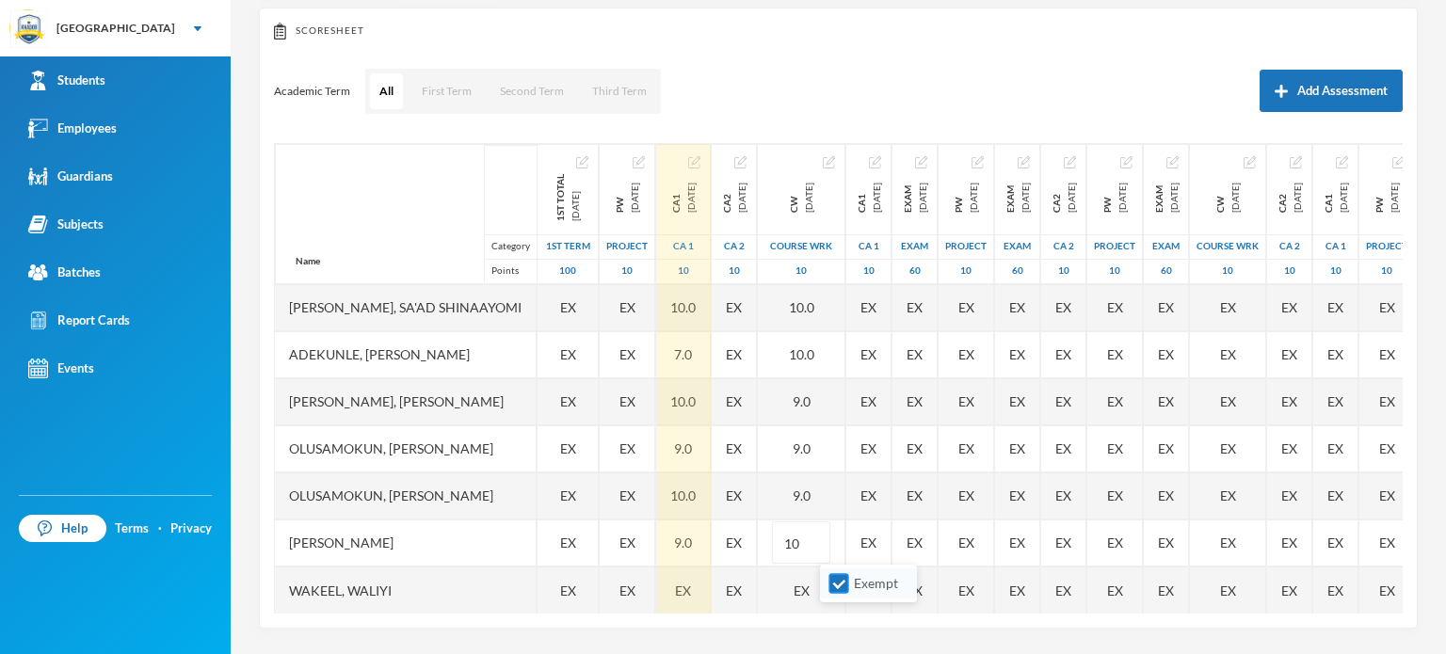
type input "10"
click at [842, 583] on input "Exempt" at bounding box center [839, 584] width 20 height 20
checkbox input "false"
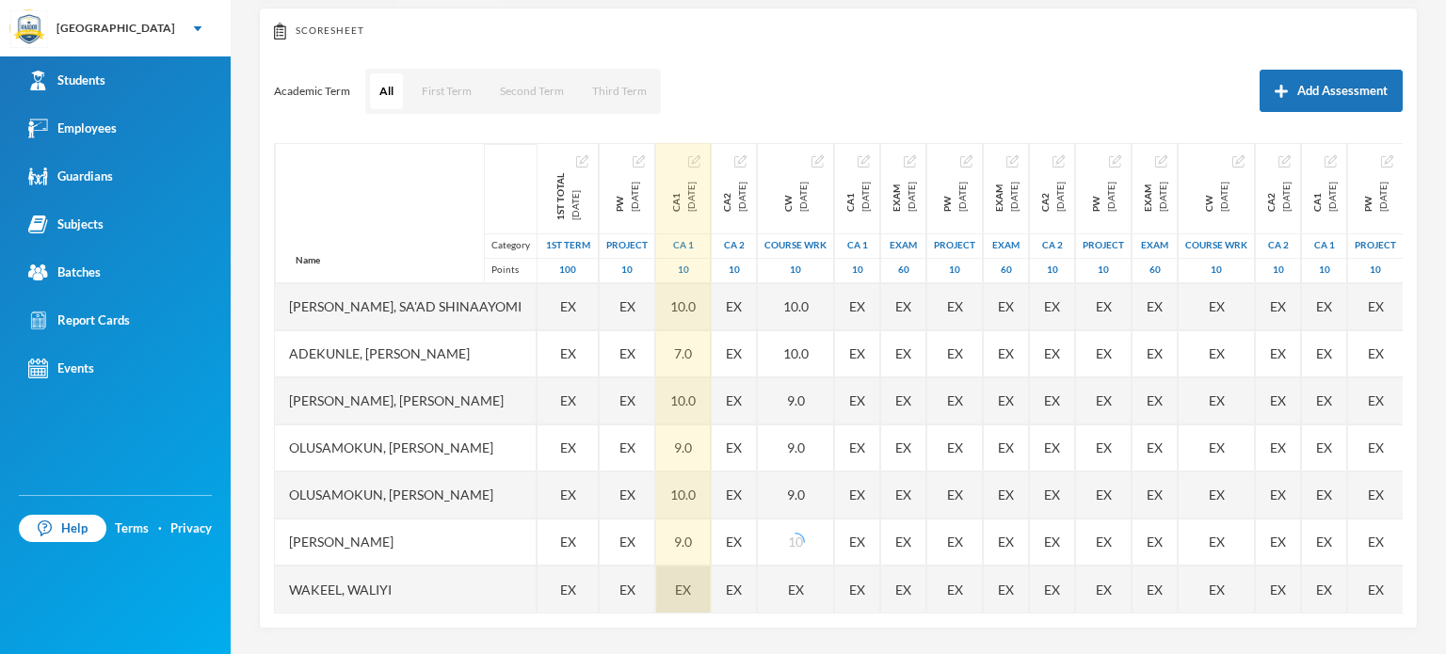
click at [699, 571] on div "EX" at bounding box center [683, 589] width 55 height 47
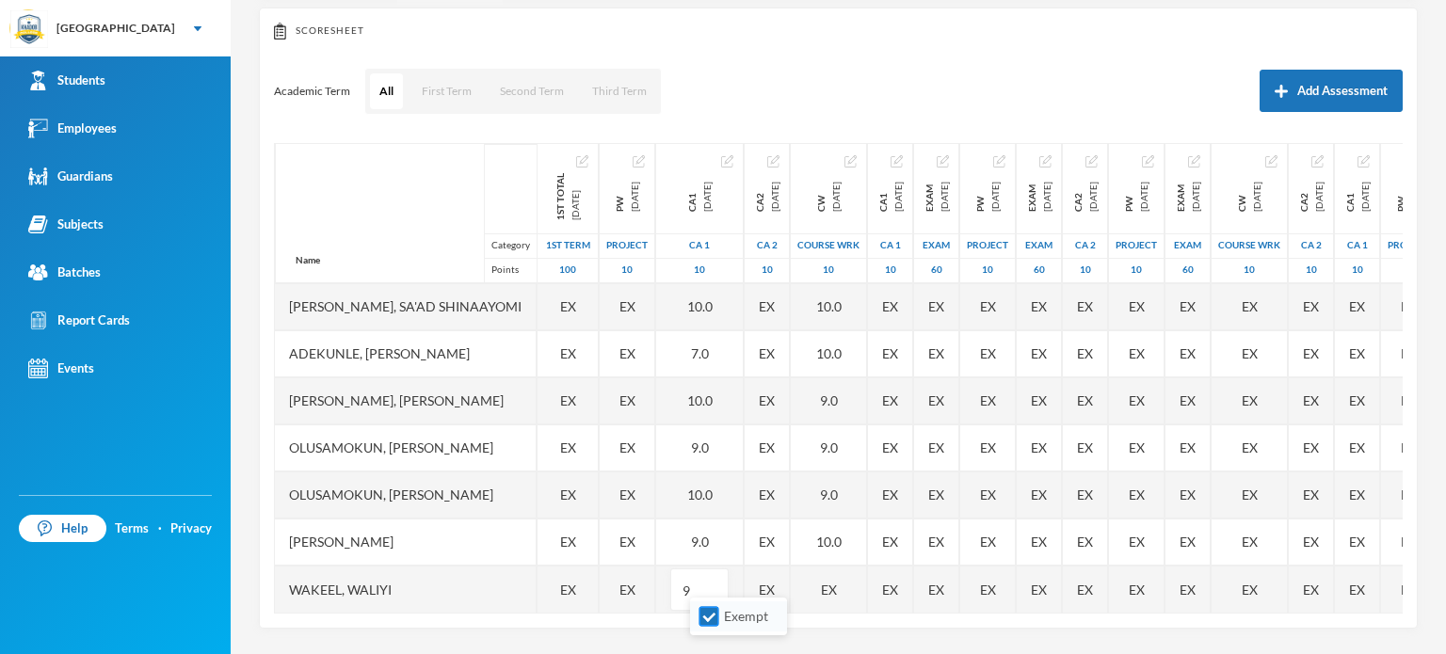
type input "9"
click at [715, 613] on input "Exempt" at bounding box center [709, 617] width 20 height 20
checkbox input "false"
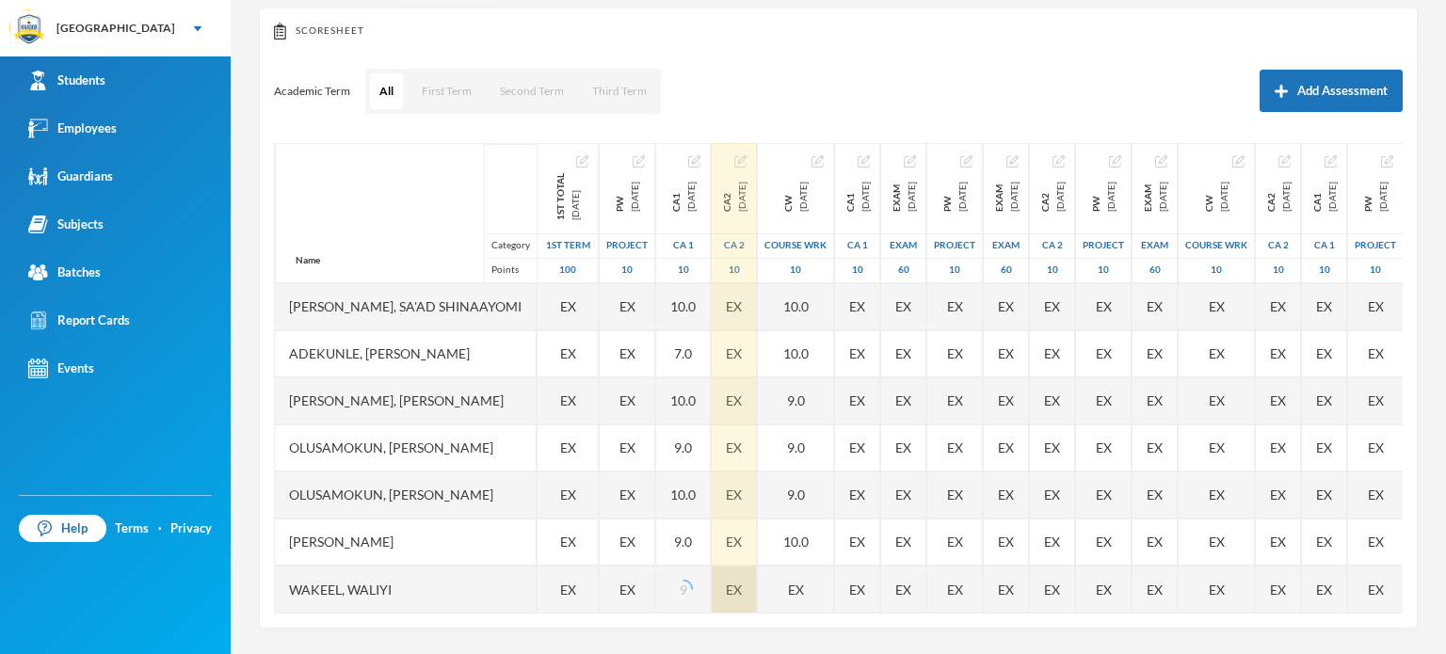
click at [757, 571] on div "EX" at bounding box center [734, 589] width 45 height 47
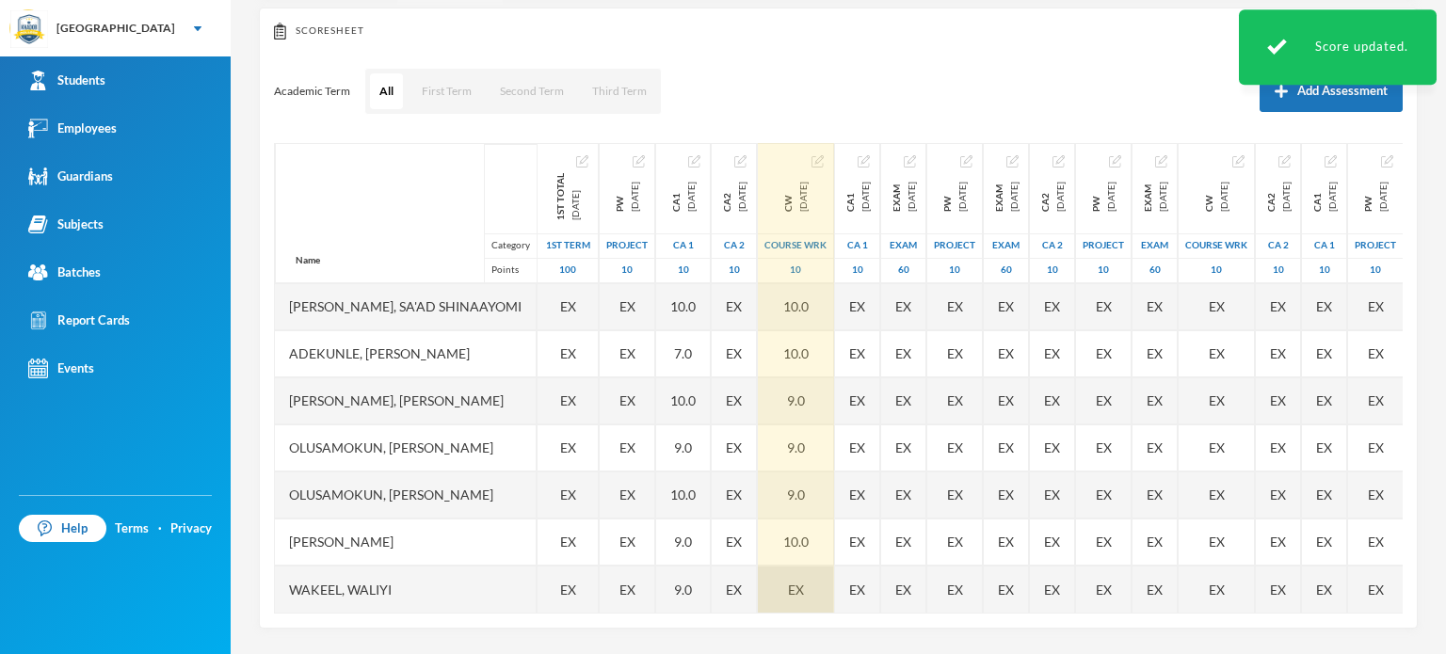
click at [834, 569] on div "EX" at bounding box center [796, 589] width 76 height 47
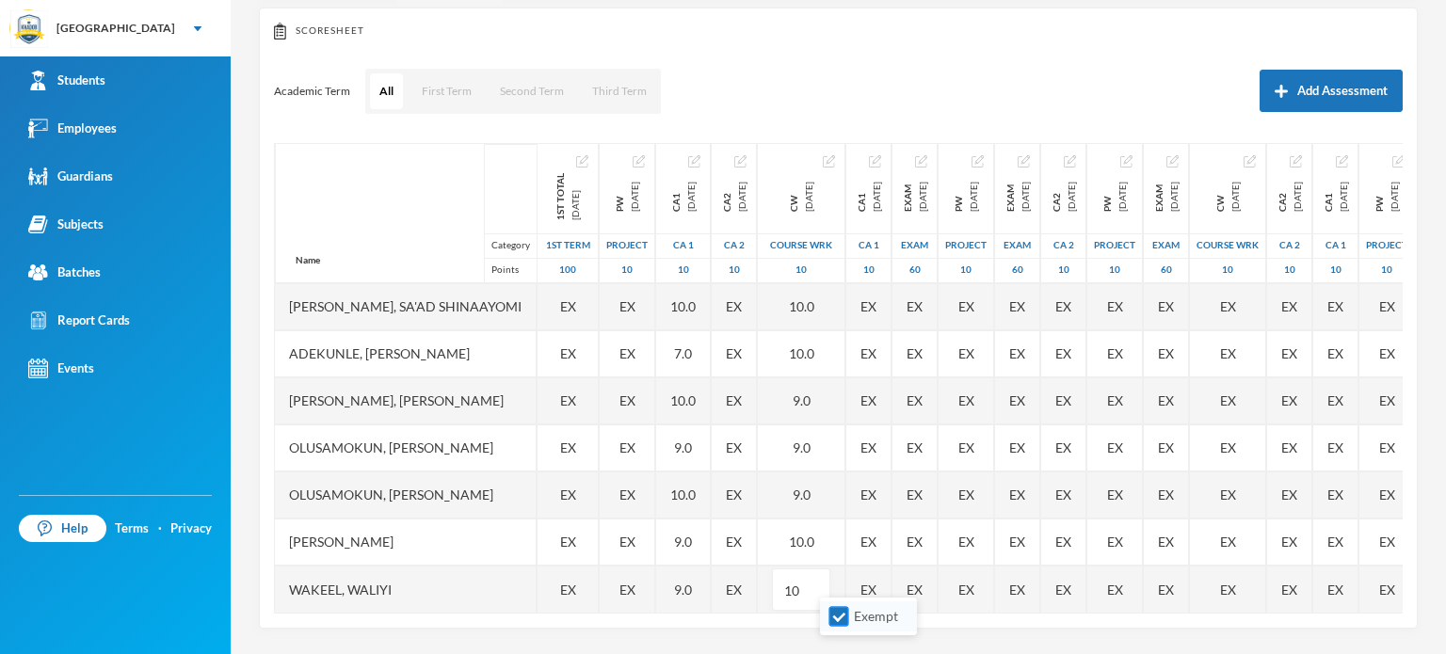
type input "10"
click at [844, 616] on input "Exempt" at bounding box center [839, 617] width 20 height 20
checkbox input "false"
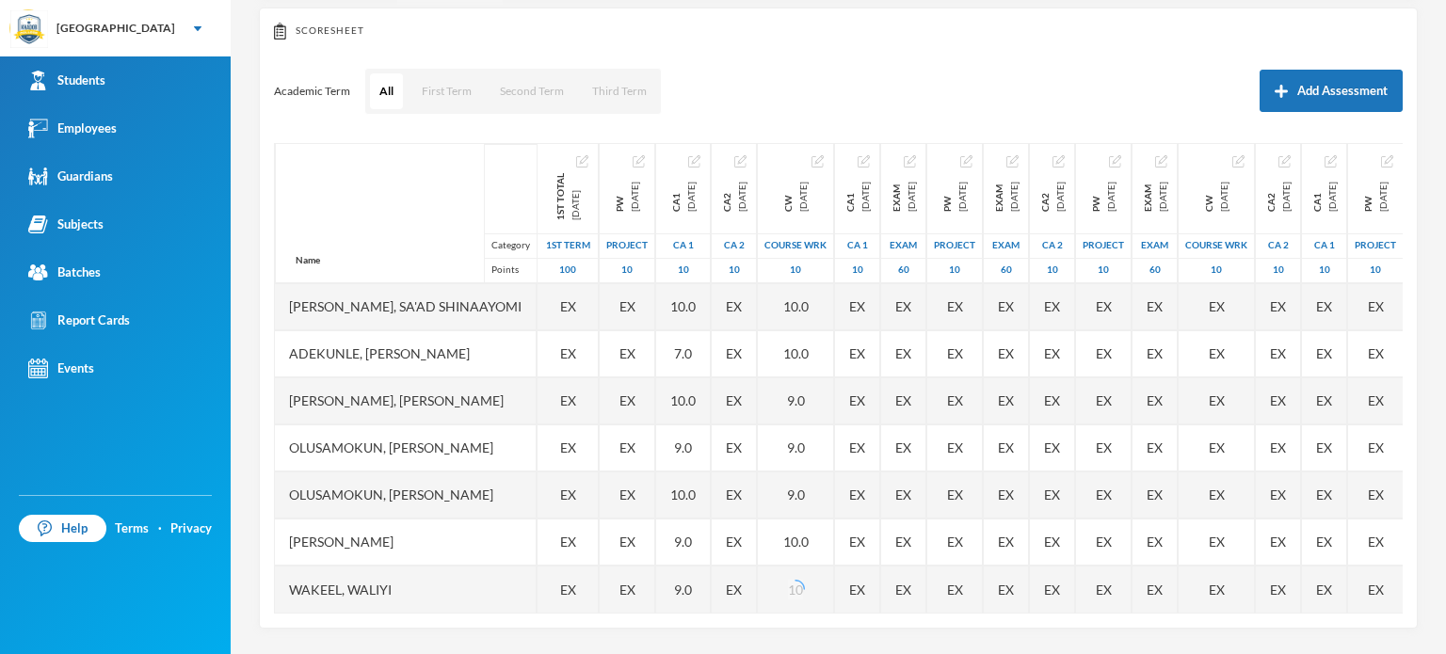
click at [778, 617] on div "Scoresheet Academic Term All First Term Second Term Third Term Add Assessment N…" at bounding box center [838, 318] width 1159 height 621
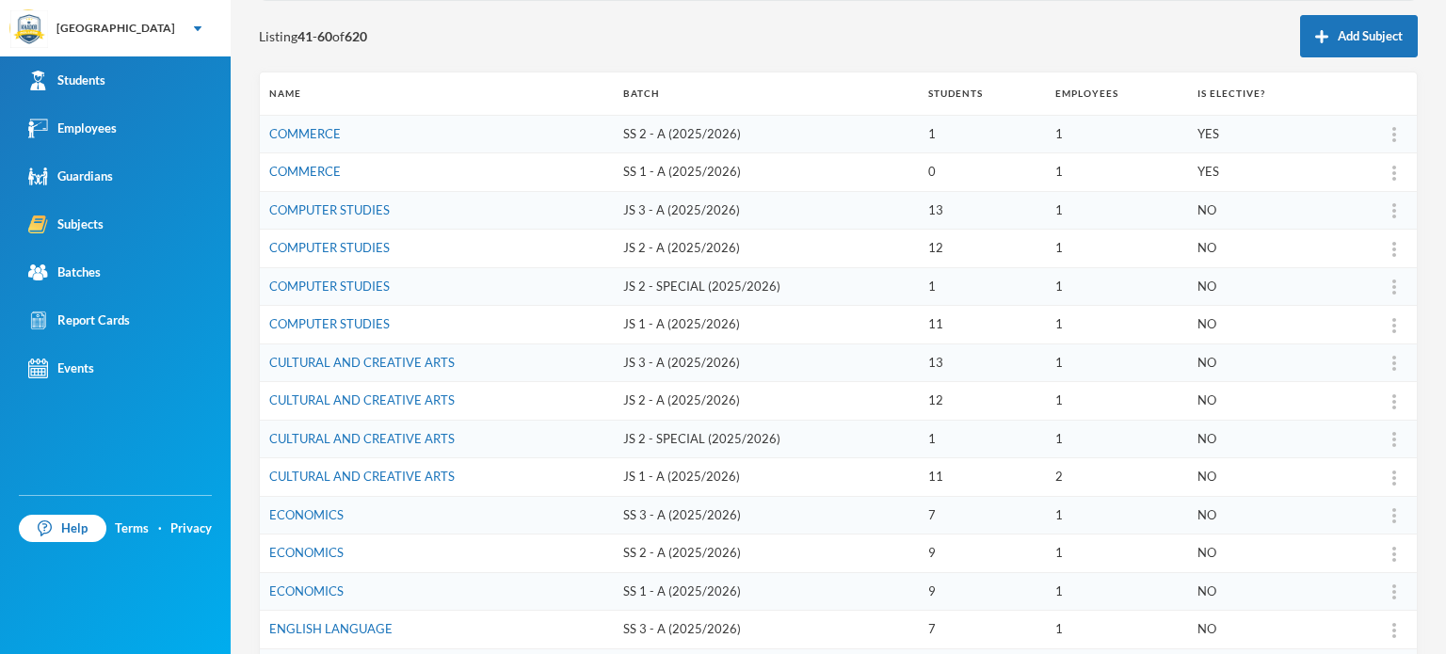
click at [614, 491] on td "JS 1 - A (2025/2026)" at bounding box center [766, 477] width 305 height 39
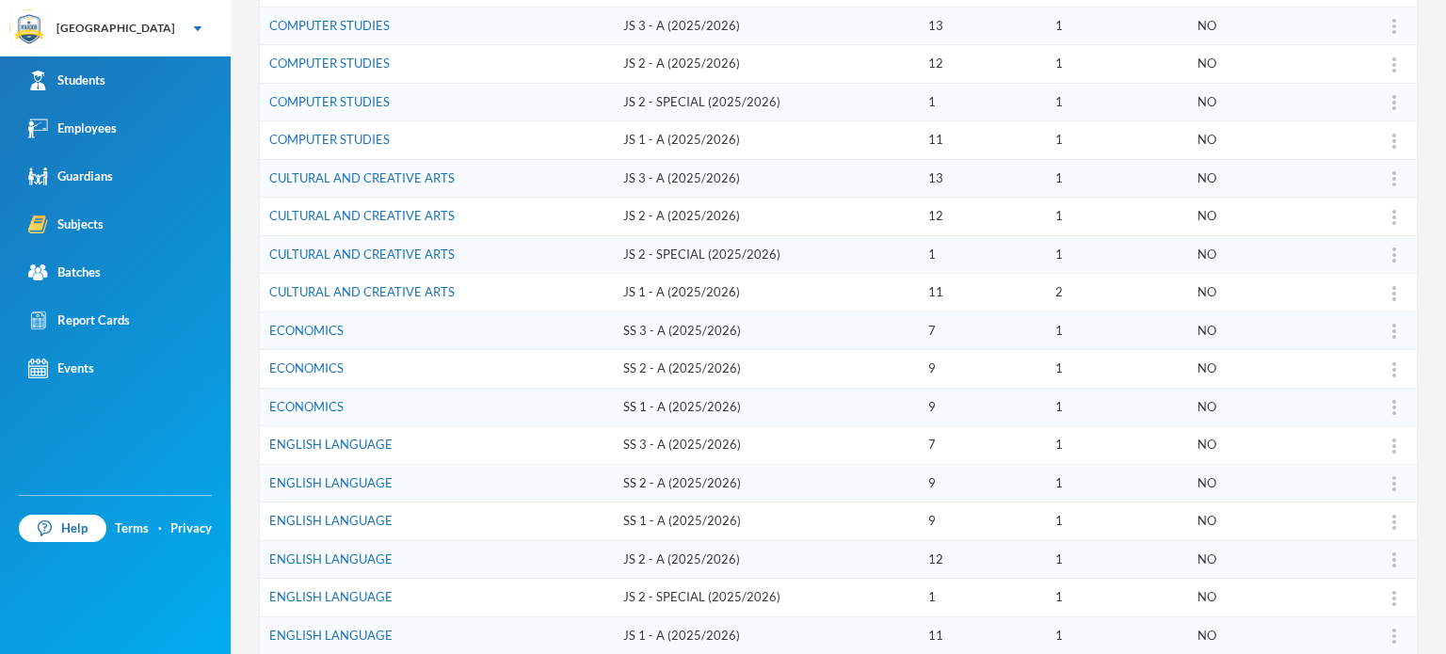
scroll to position [390, 0]
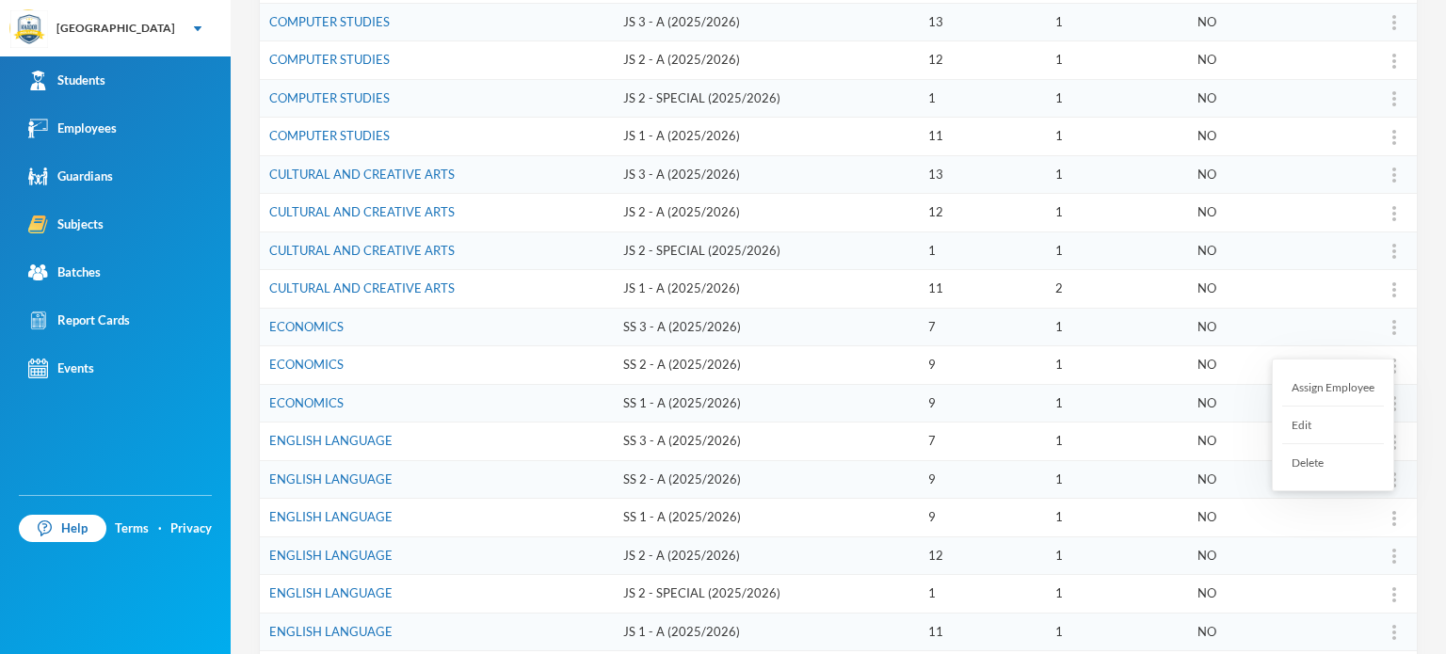
click at [1345, 384] on div "Assign Employee" at bounding box center [1333, 388] width 102 height 38
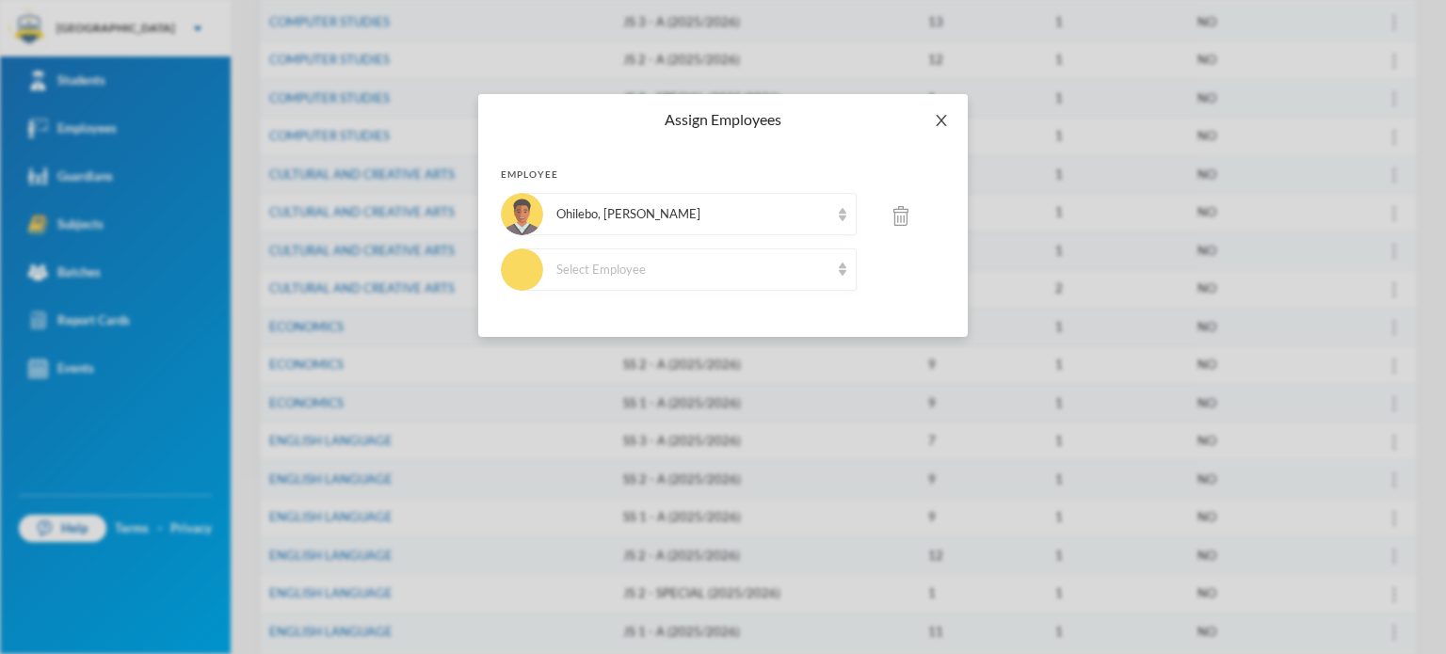
click at [935, 126] on icon "icon: close" at bounding box center [941, 120] width 15 height 15
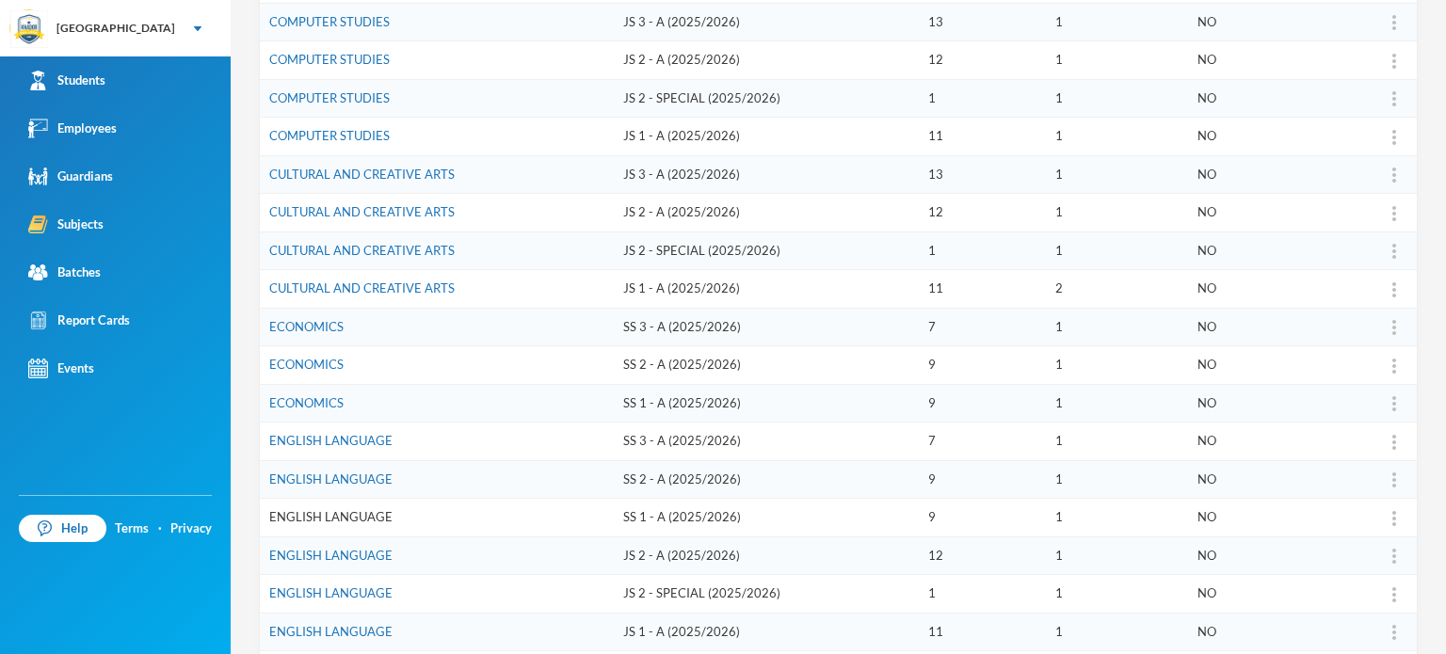
click at [316, 509] on link "ENGLISH LANGUAGE" at bounding box center [330, 516] width 123 height 15
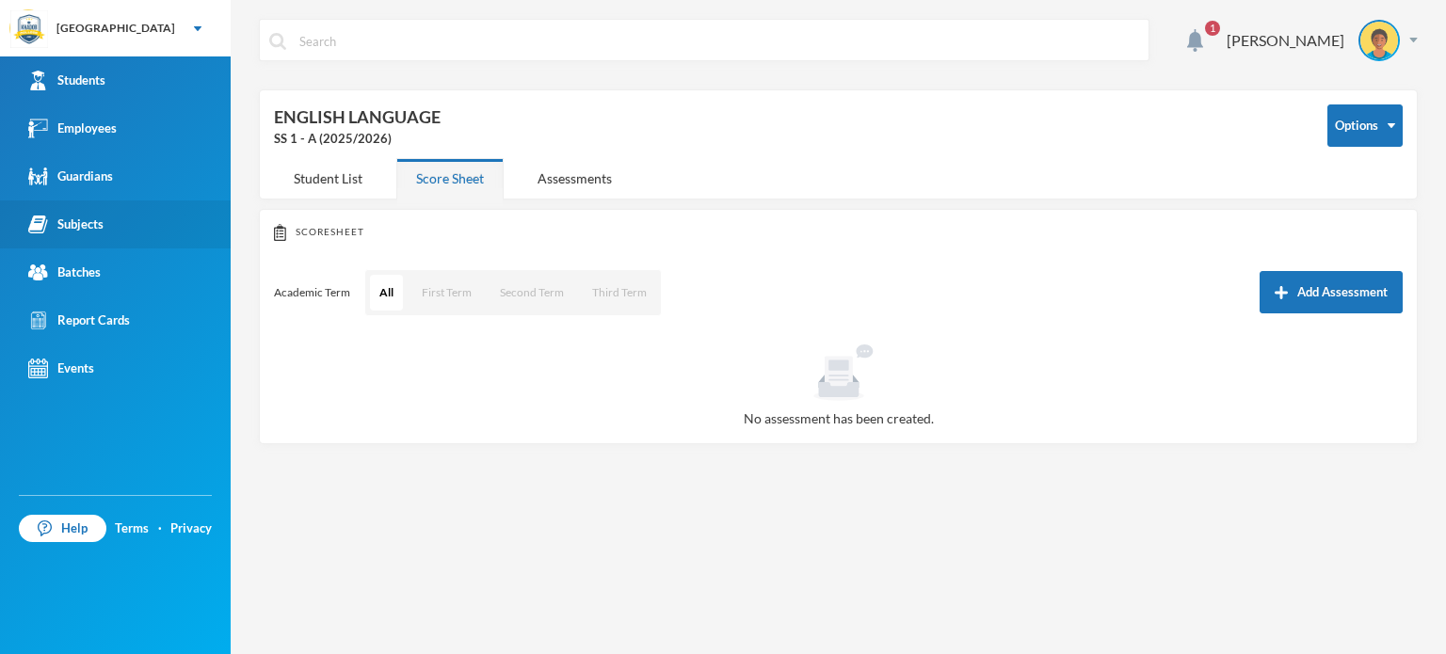
click at [61, 235] on link "Subjects" at bounding box center [115, 225] width 231 height 48
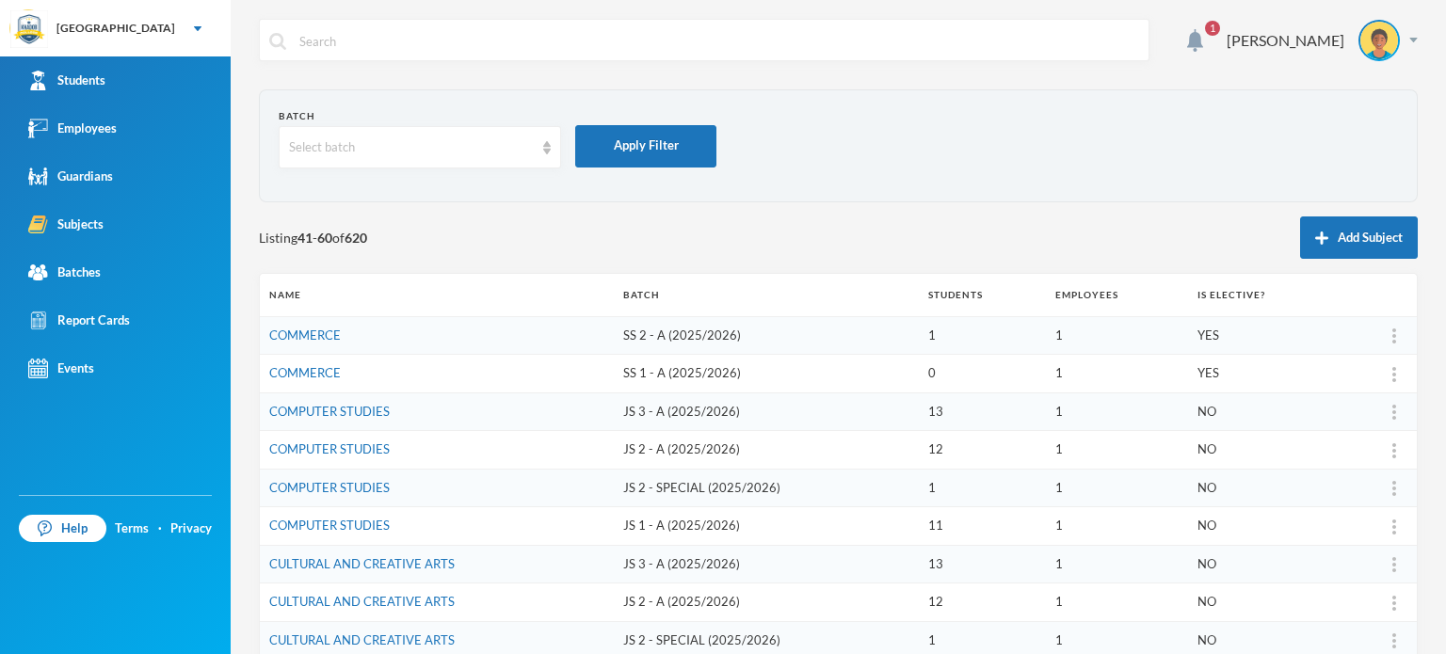
click at [437, 193] on section "Batch Select batch Apply Filter" at bounding box center [838, 145] width 1159 height 113
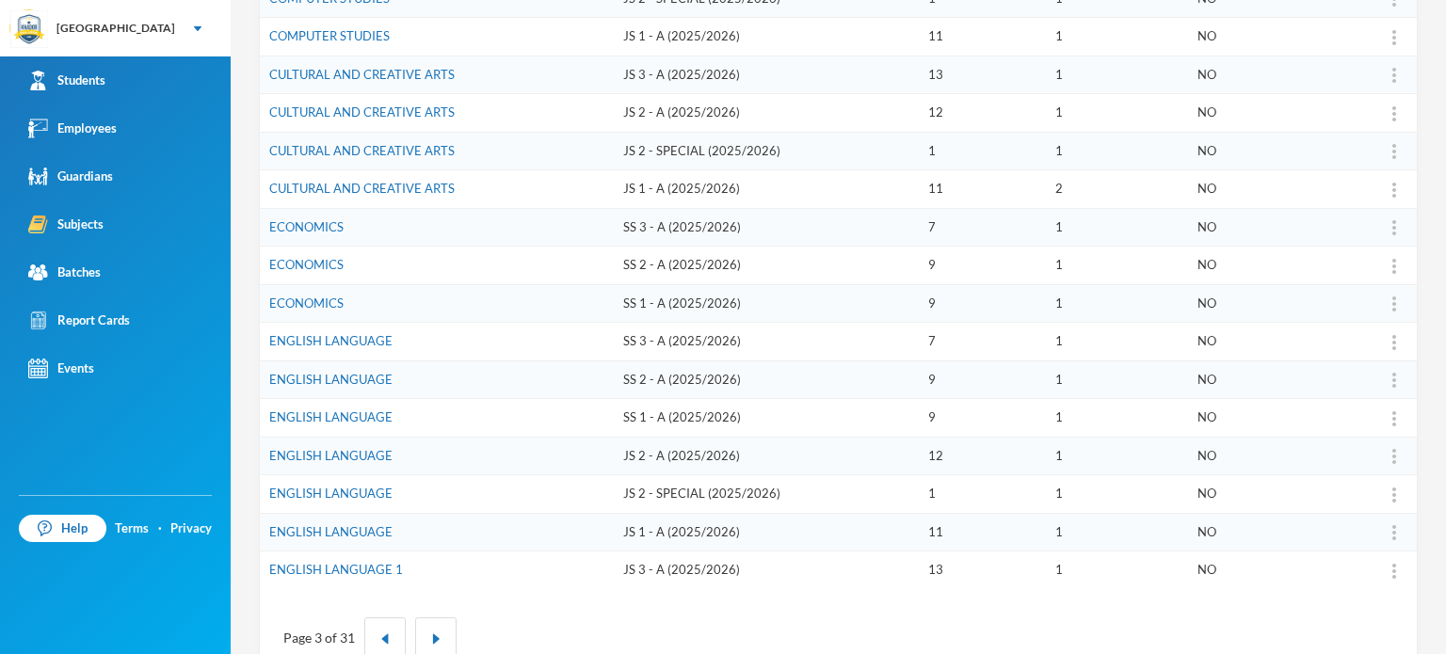
scroll to position [527, 0]
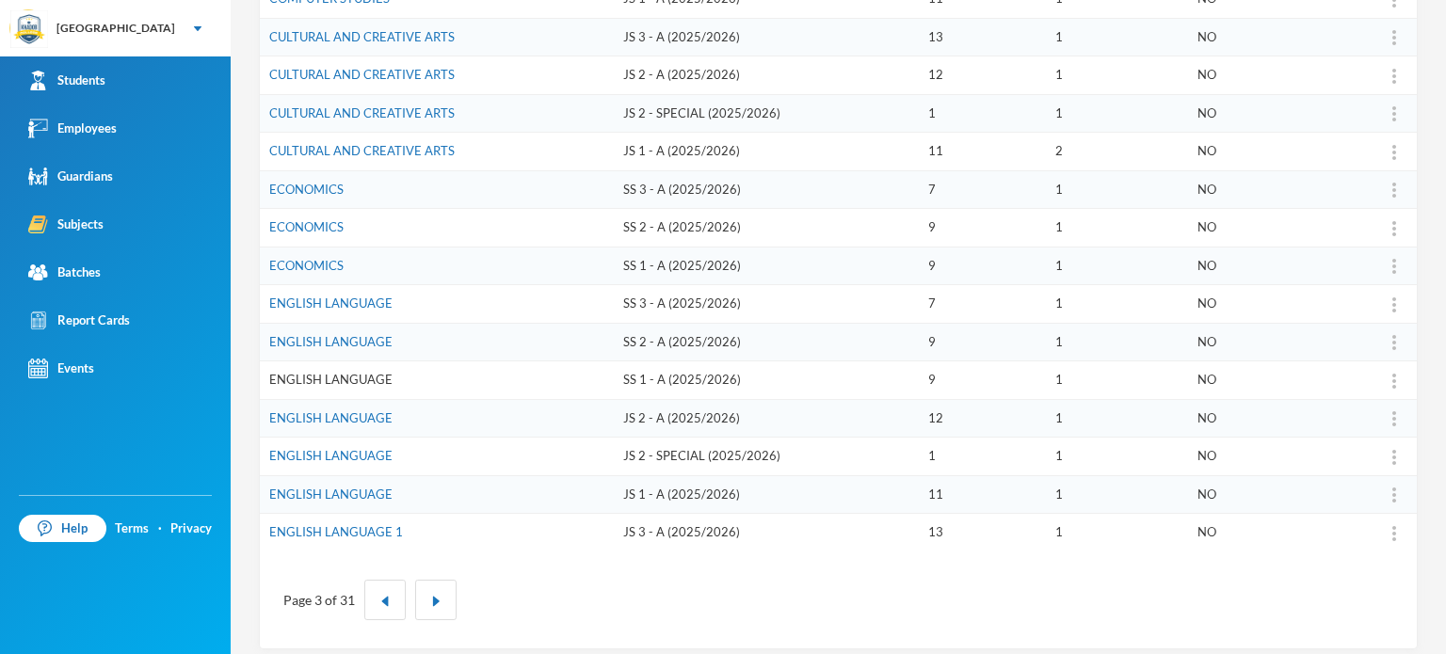
click at [350, 373] on link "ENGLISH LANGUAGE" at bounding box center [330, 379] width 123 height 15
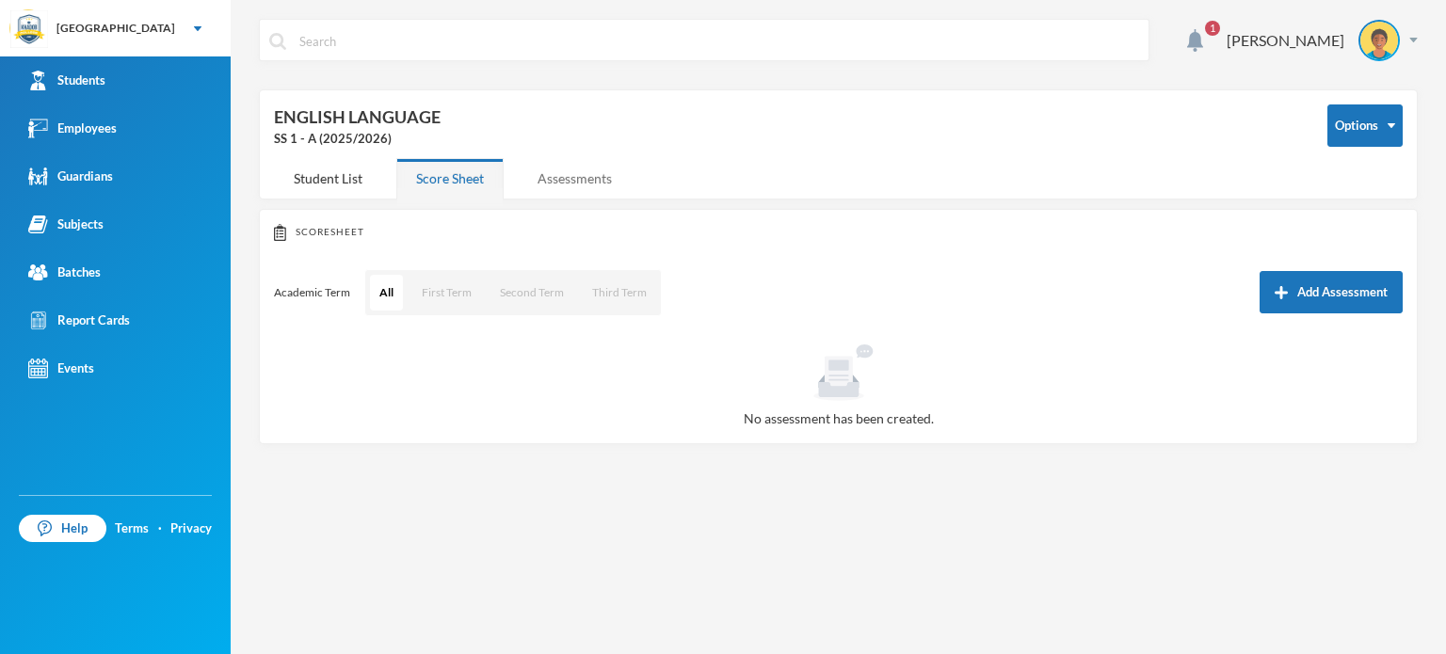
click at [555, 185] on div "Assessments" at bounding box center [575, 178] width 114 height 40
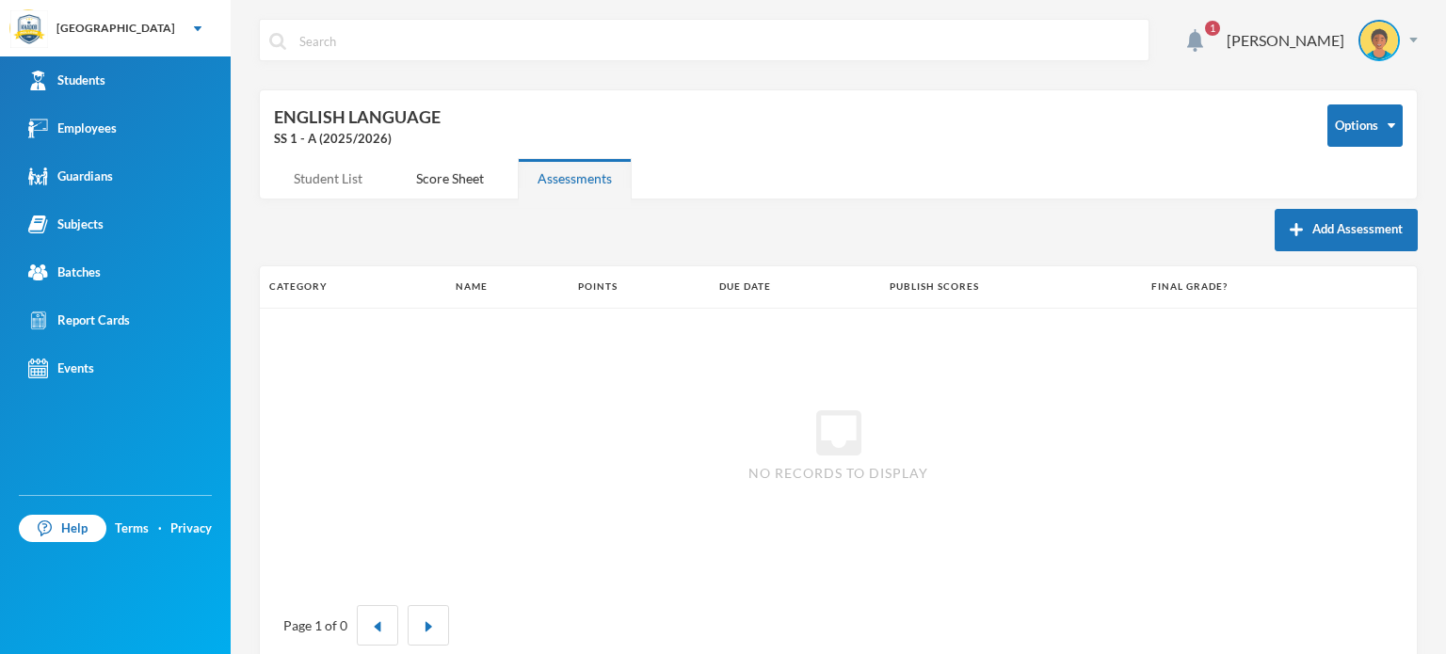
click at [317, 175] on div "Student List" at bounding box center [328, 178] width 108 height 40
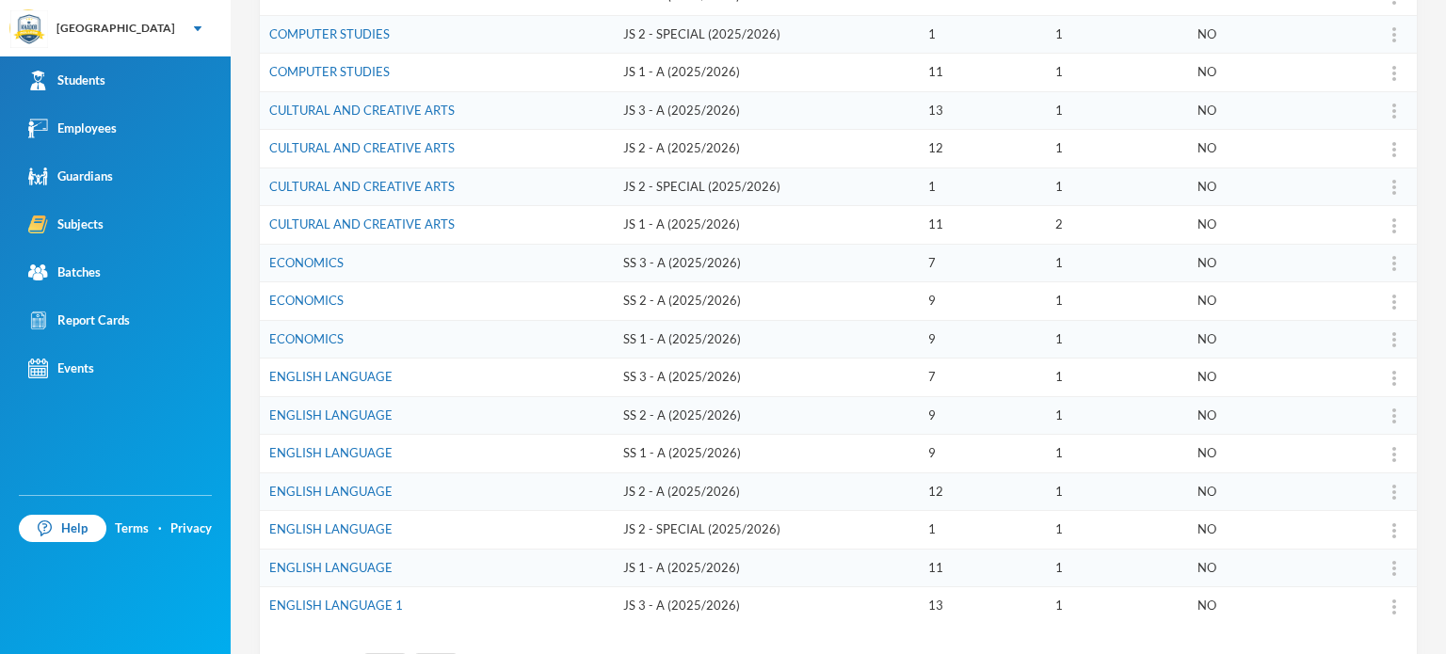
scroll to position [490, 0]
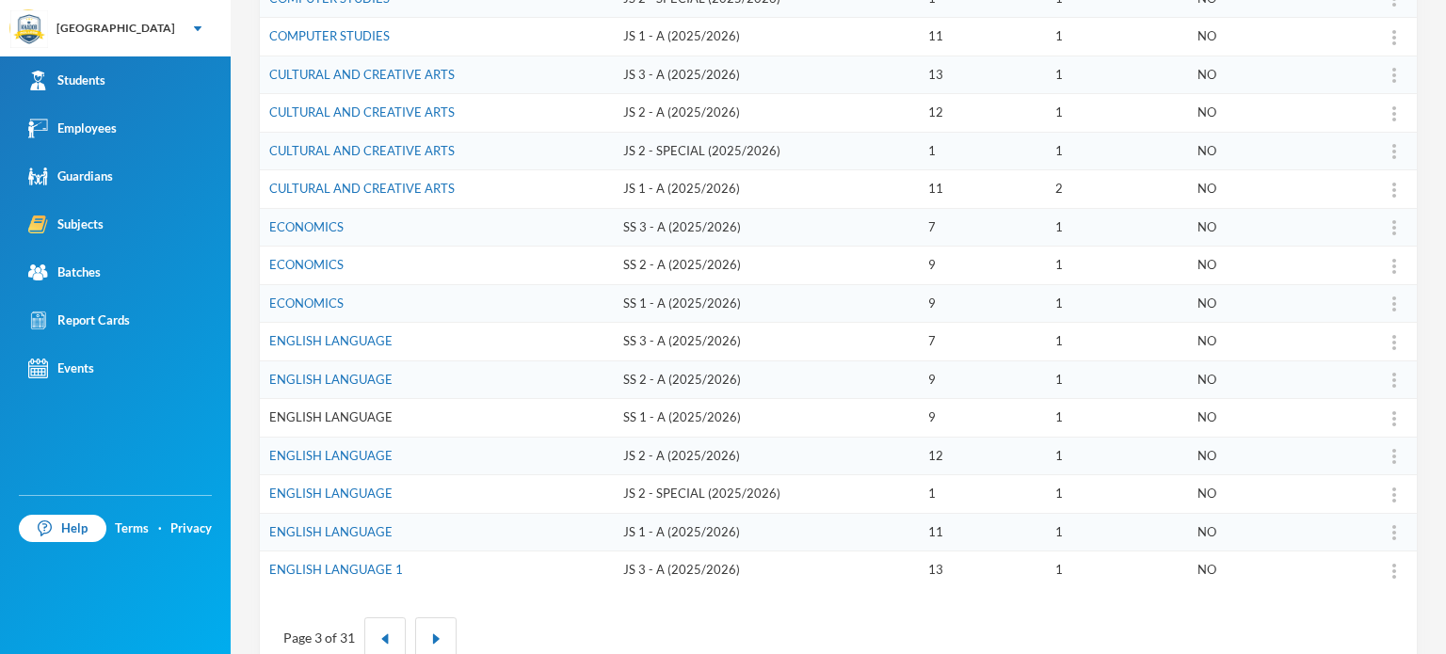
click at [329, 413] on link "ENGLISH LANGUAGE" at bounding box center [330, 417] width 123 height 15
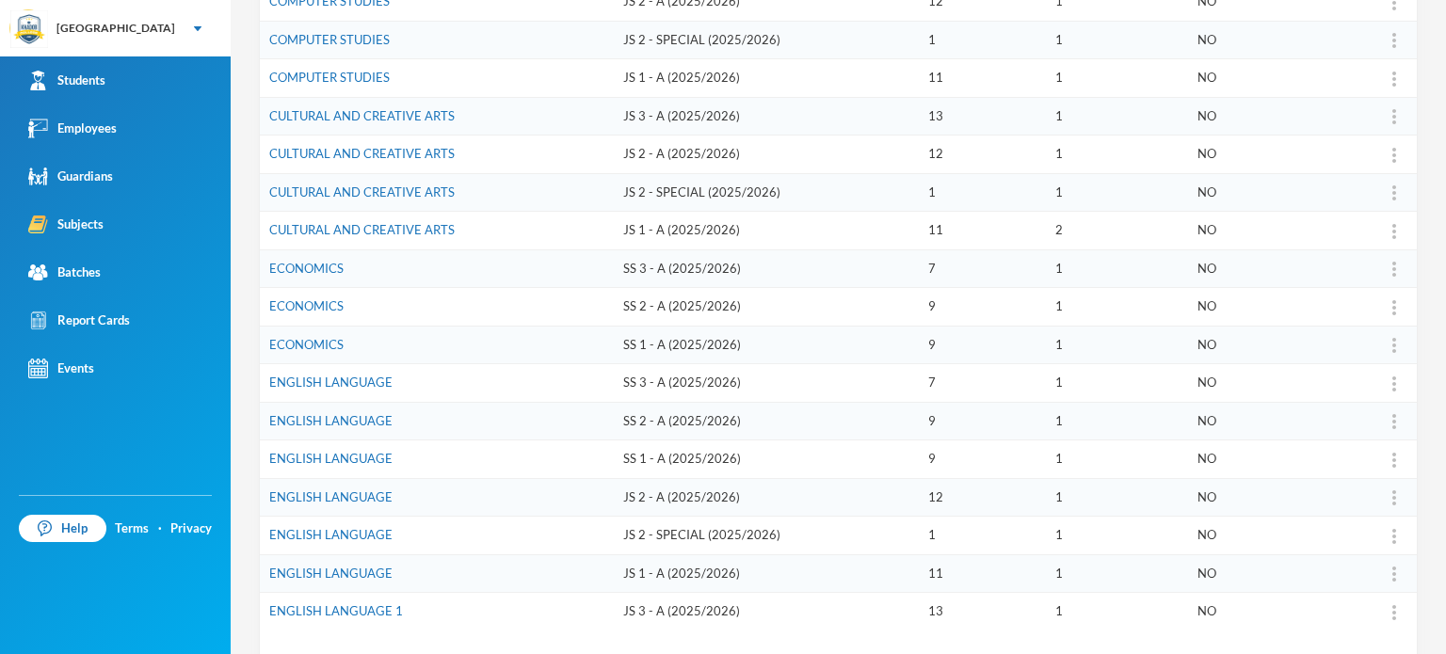
scroll to position [452, 0]
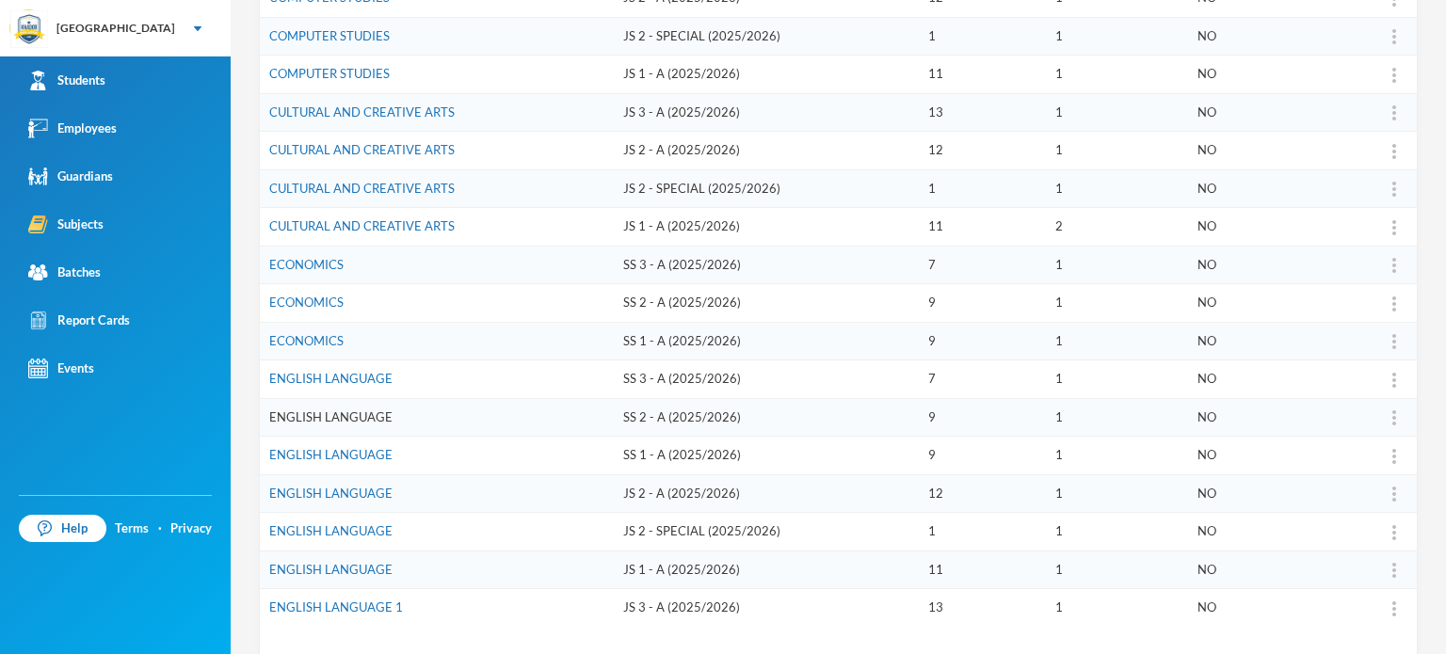
click at [322, 411] on link "ENGLISH LANGUAGE" at bounding box center [330, 417] width 123 height 15
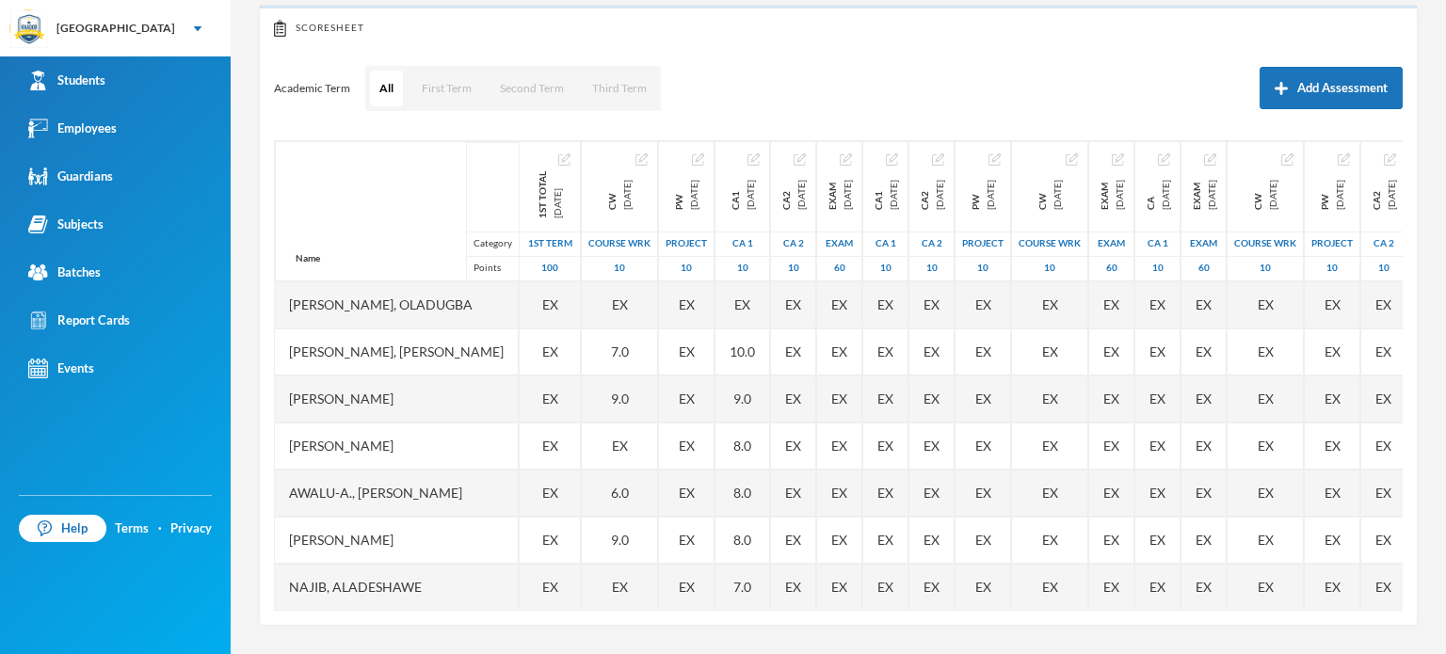
scroll to position [201, 0]
click at [879, 100] on div "Academic Term All First Term Second Term Third Term Add Assessment" at bounding box center [838, 91] width 1129 height 47
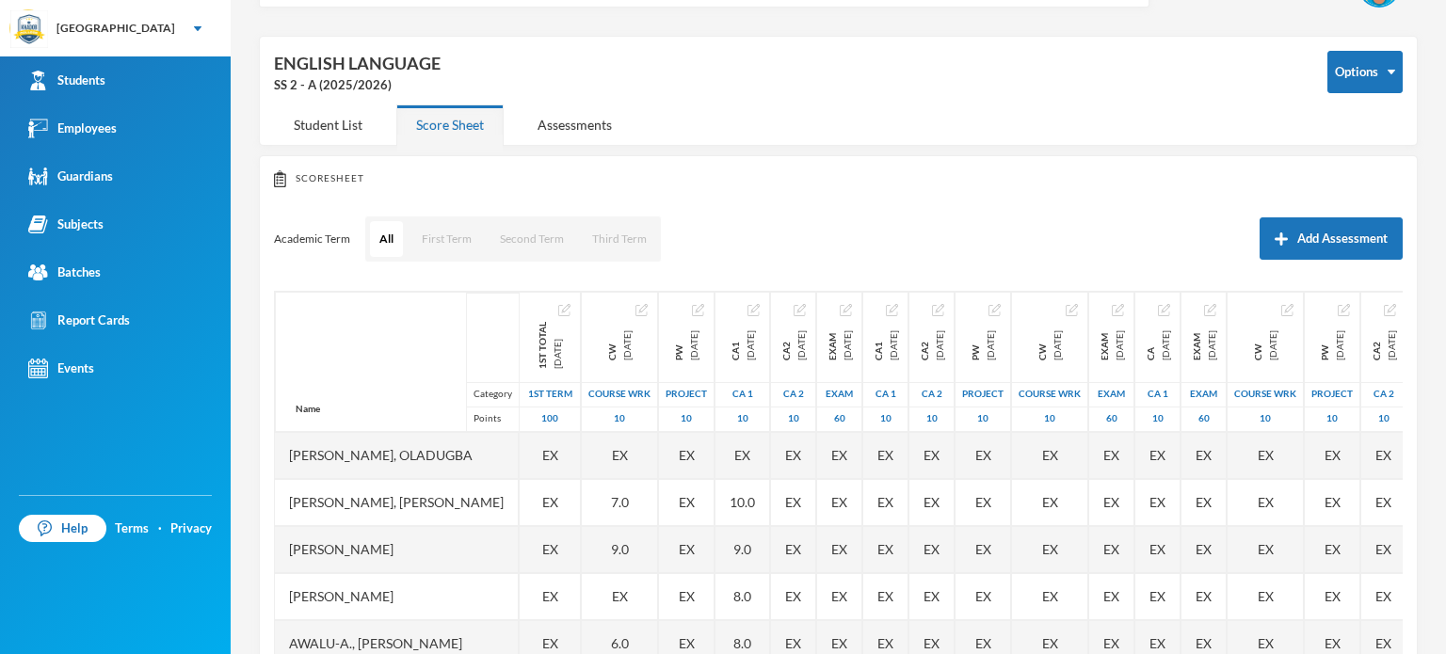
scroll to position [51, 0]
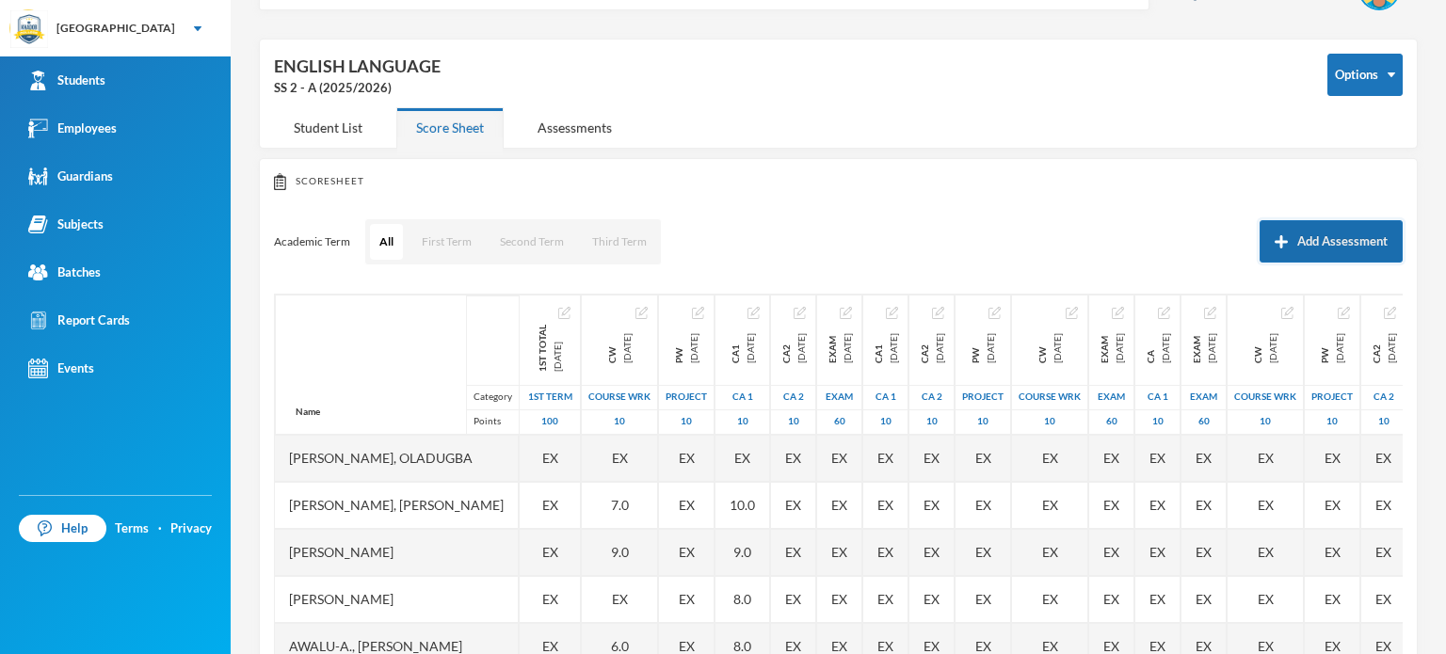
click at [1288, 233] on button "Add Assessment" at bounding box center [1331, 241] width 143 height 42
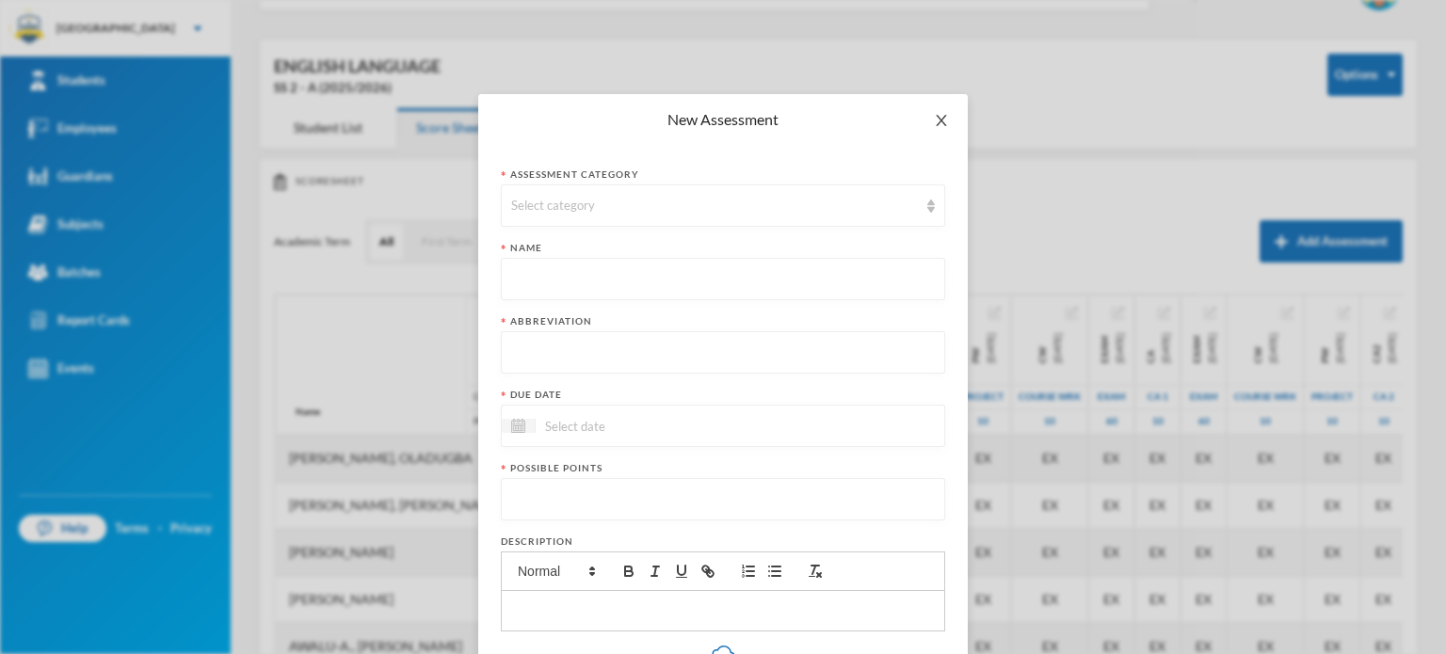
click at [936, 123] on icon "icon: close" at bounding box center [941, 120] width 10 height 11
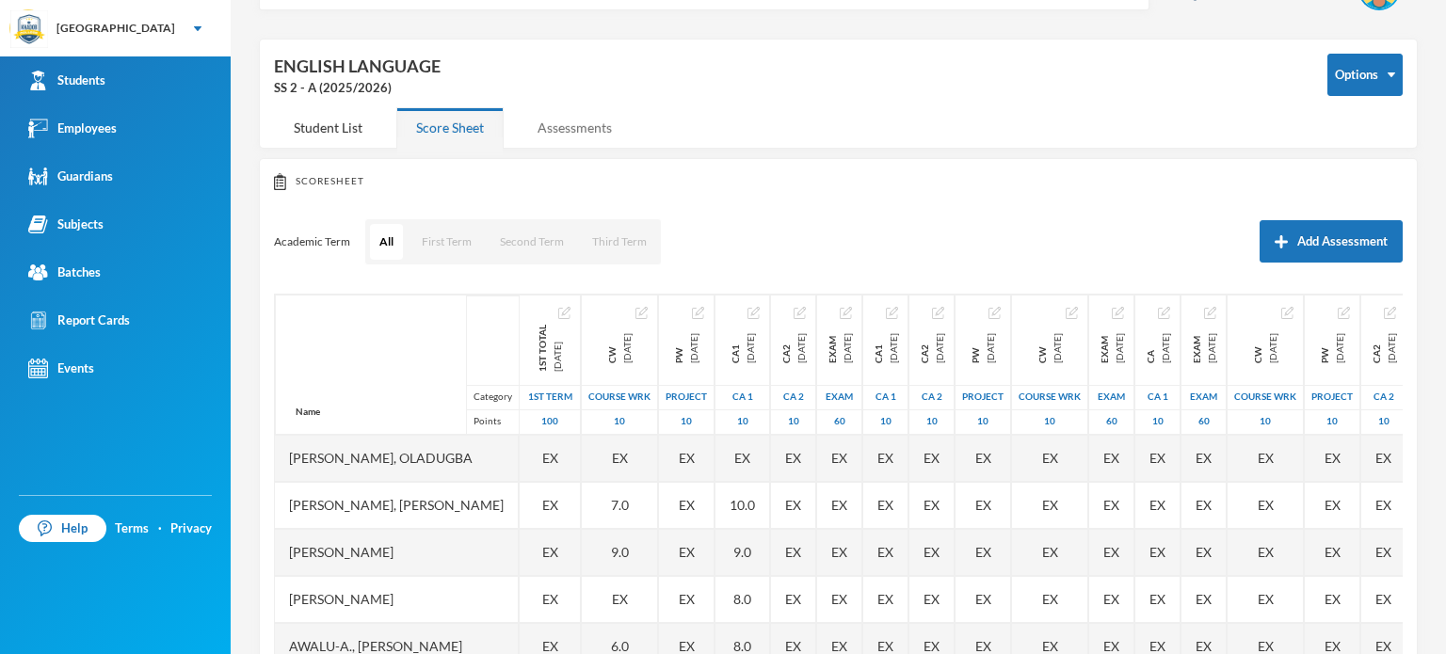
click at [518, 119] on div "Assessments" at bounding box center [575, 127] width 114 height 40
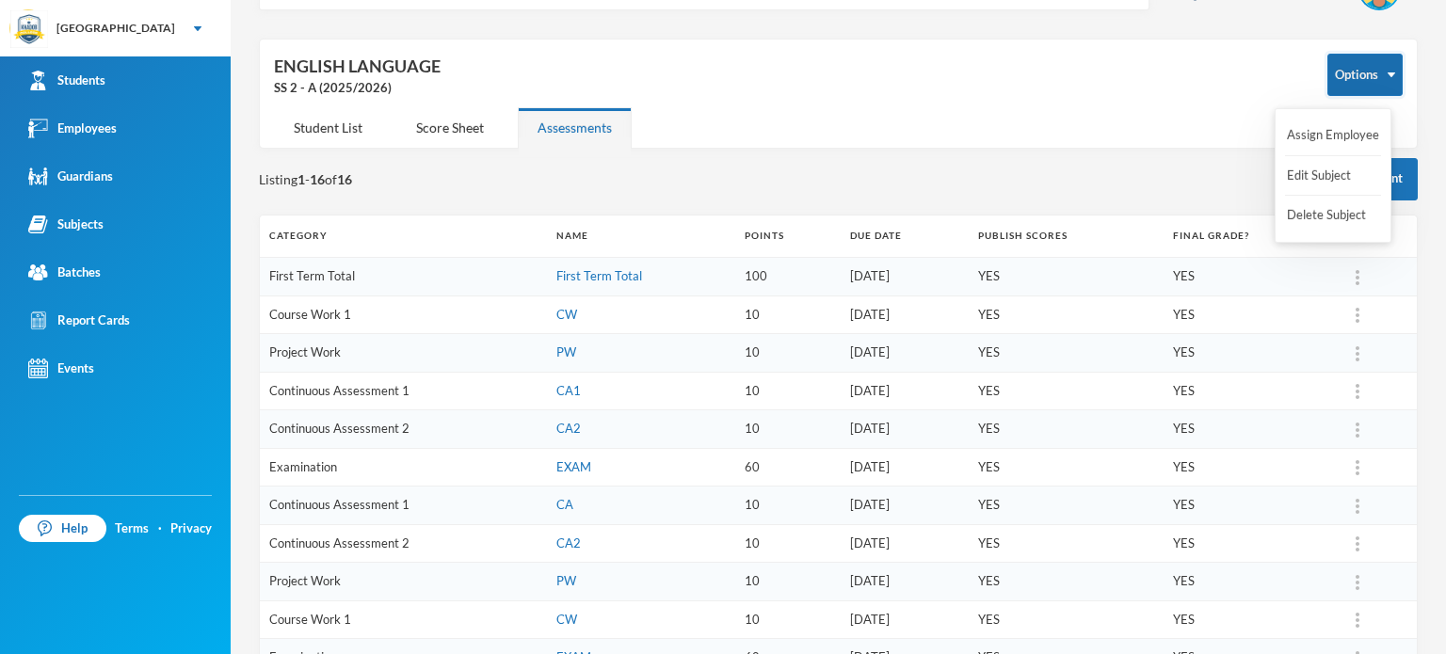
click at [1380, 85] on button "Options" at bounding box center [1364, 75] width 75 height 42
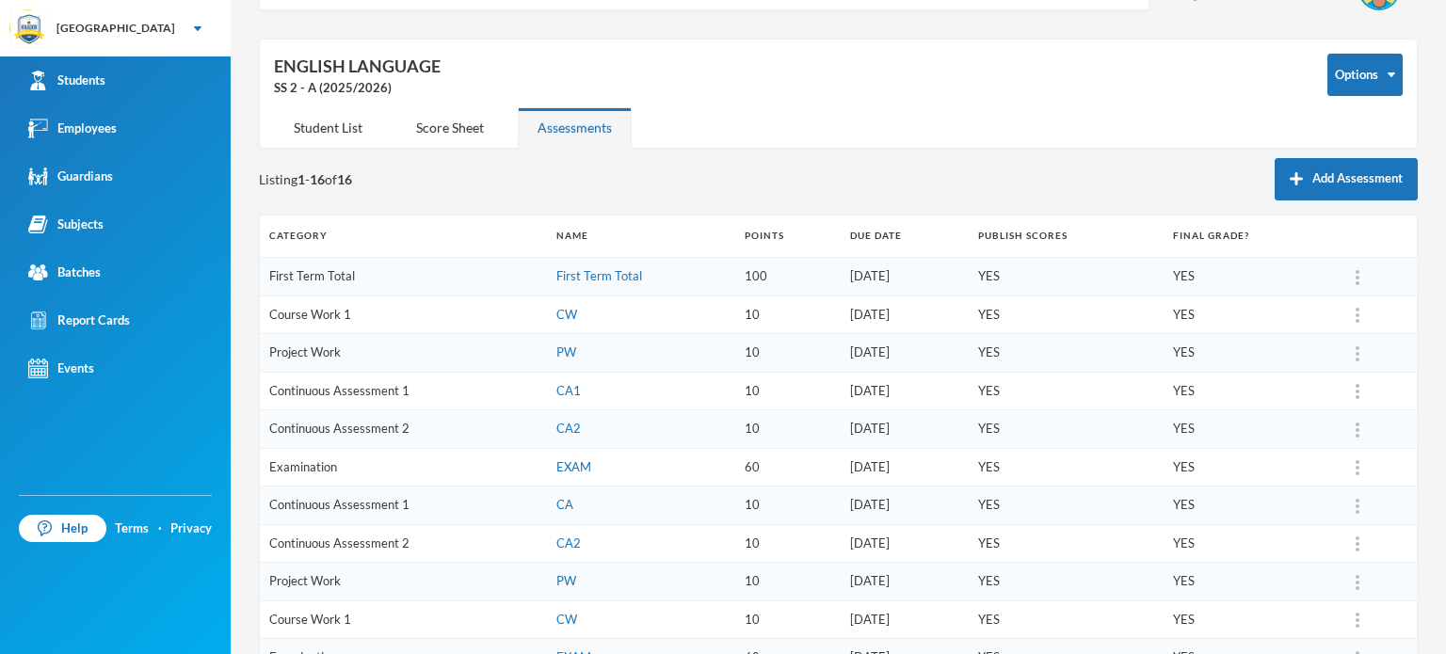
click at [1102, 83] on div "SS 2 - A (2025/2026)" at bounding box center [786, 88] width 1025 height 19
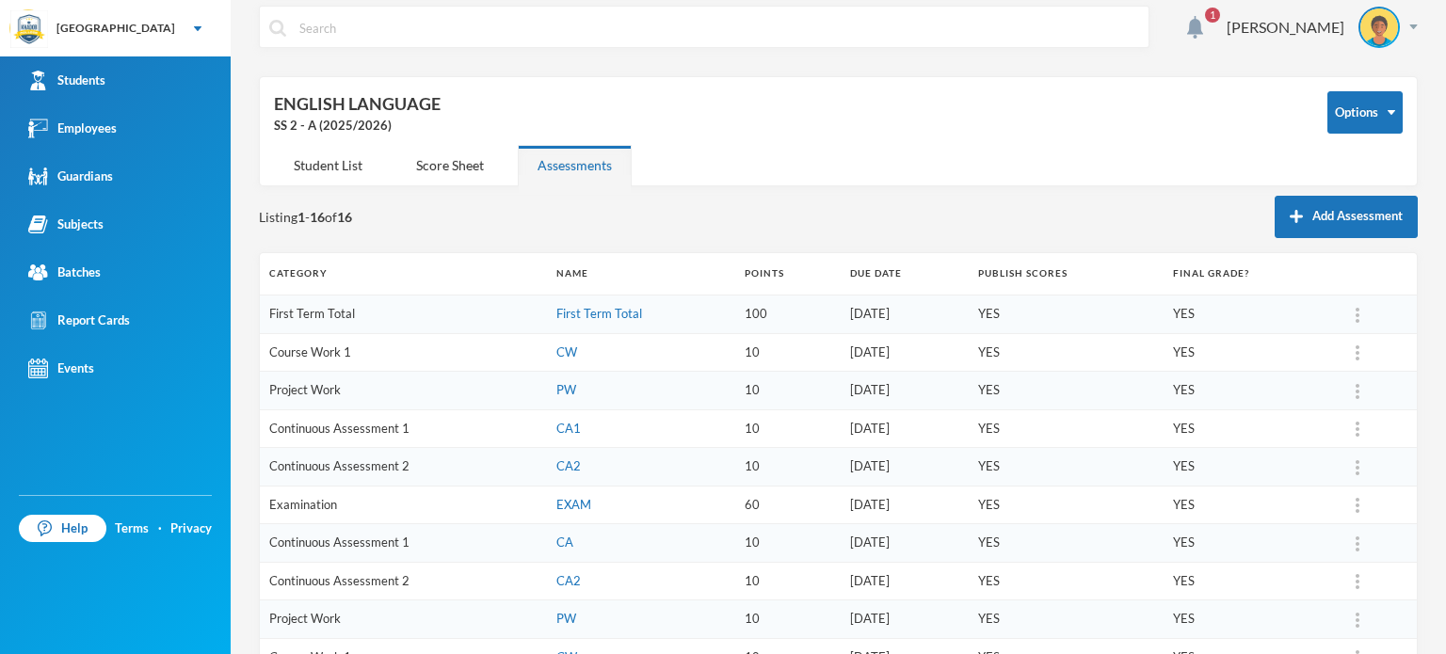
scroll to position [0, 0]
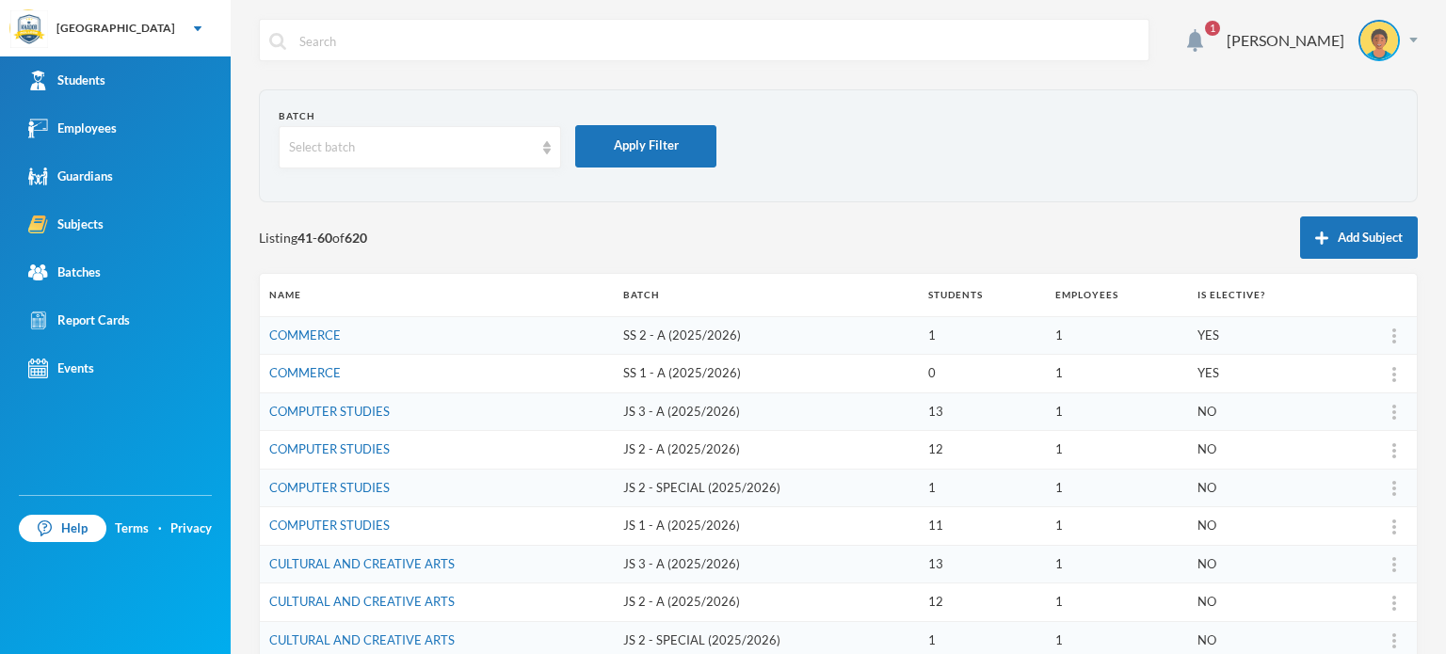
click at [369, 226] on div "Listing 41 - 60 of 620 Add Subject" at bounding box center [838, 238] width 1159 height 42
click at [349, 221] on div "Listing 41 - 60 of 620 Add Subject" at bounding box center [838, 238] width 1159 height 42
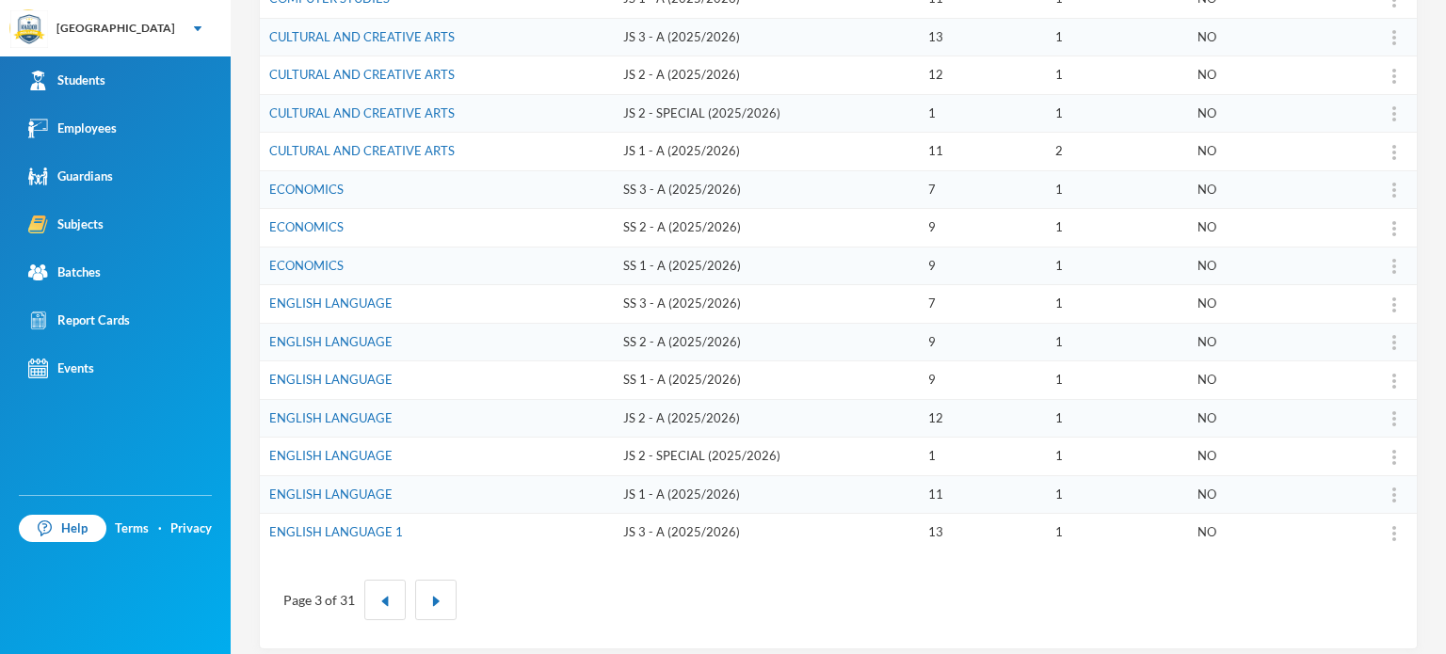
scroll to position [536, 0]
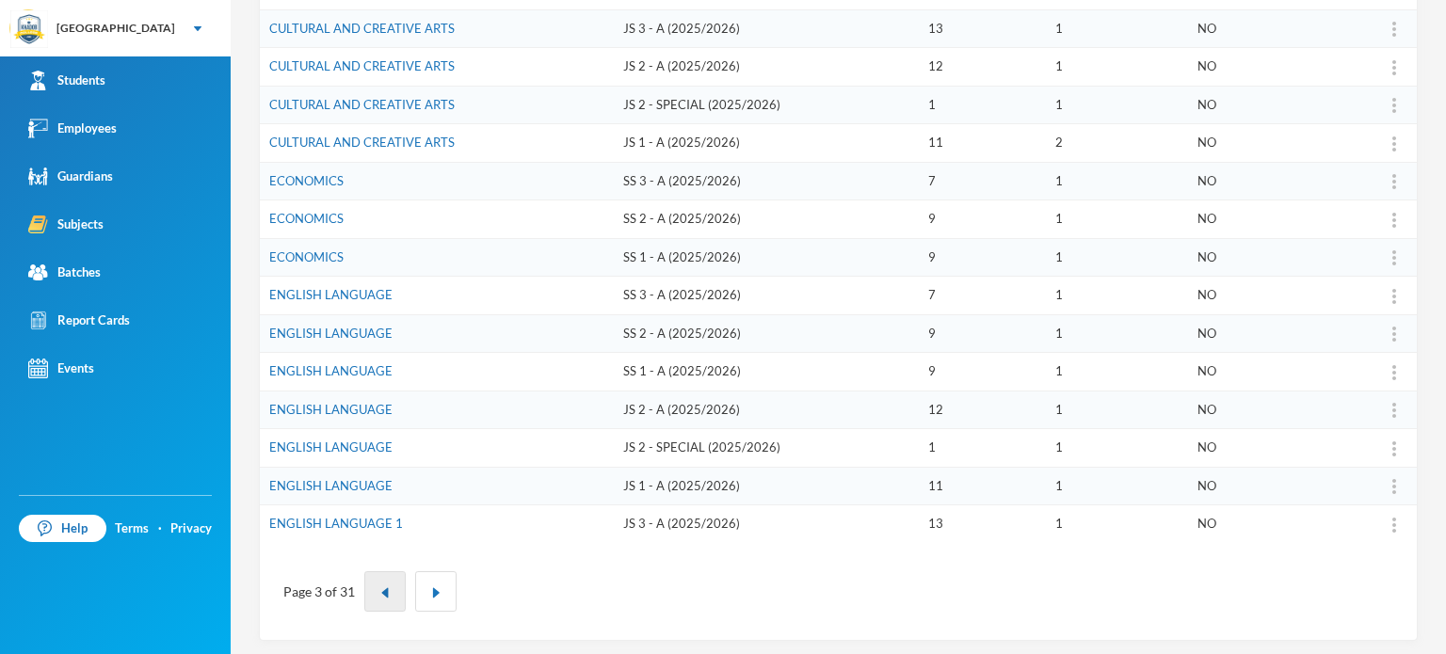
click at [396, 589] on button "button" at bounding box center [384, 591] width 41 height 40
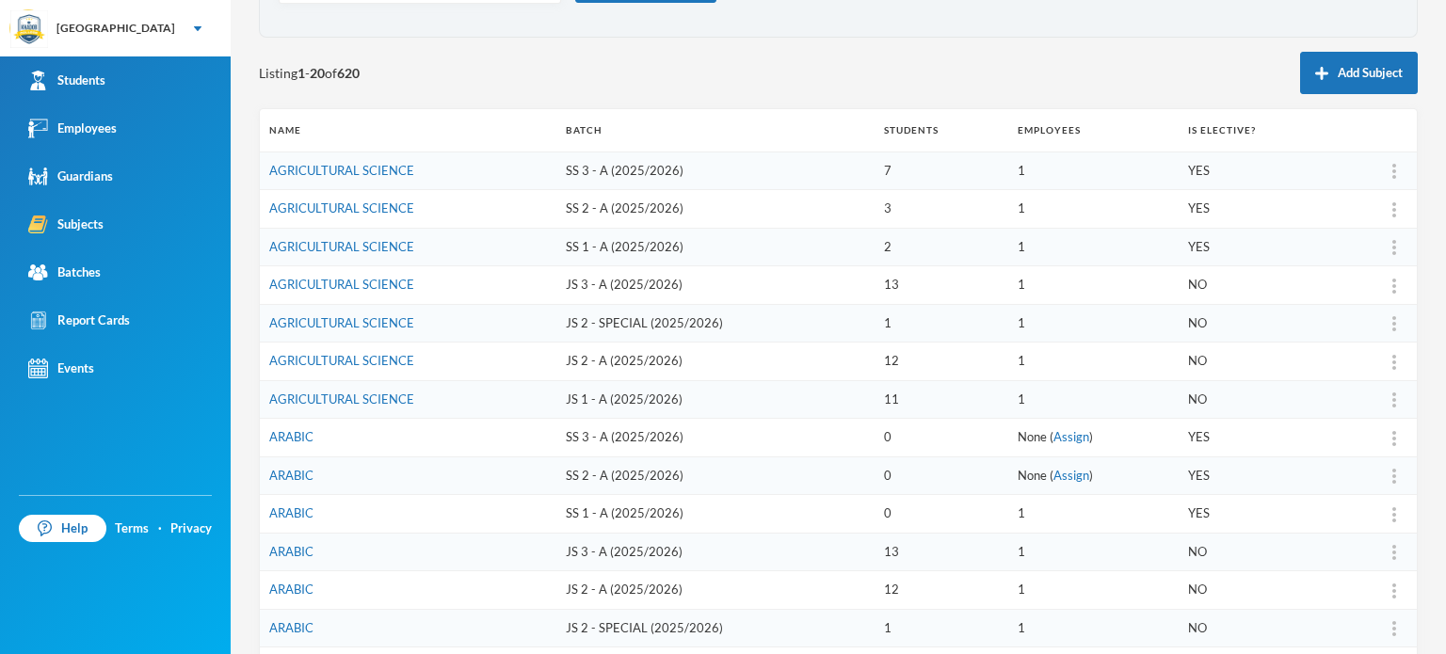
scroll to position [159, 0]
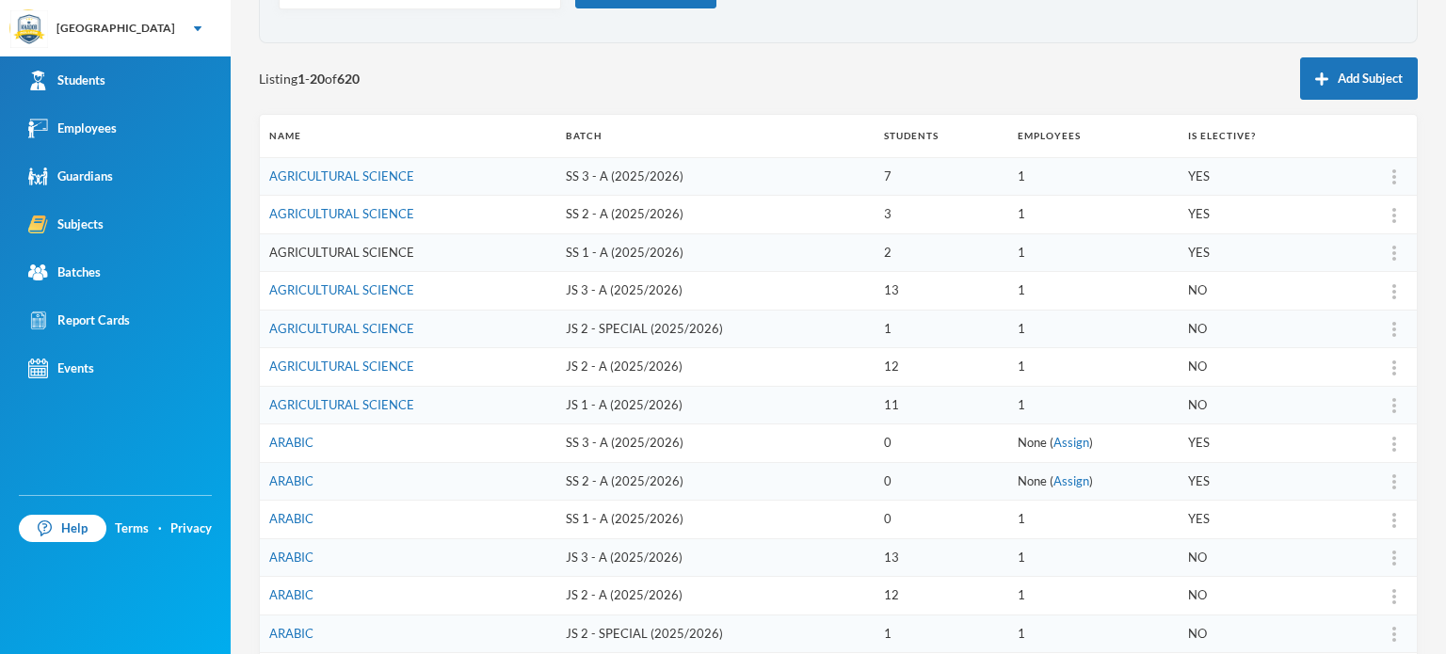
click at [370, 245] on link "AGRICULTURAL SCIENCE" at bounding box center [341, 252] width 145 height 15
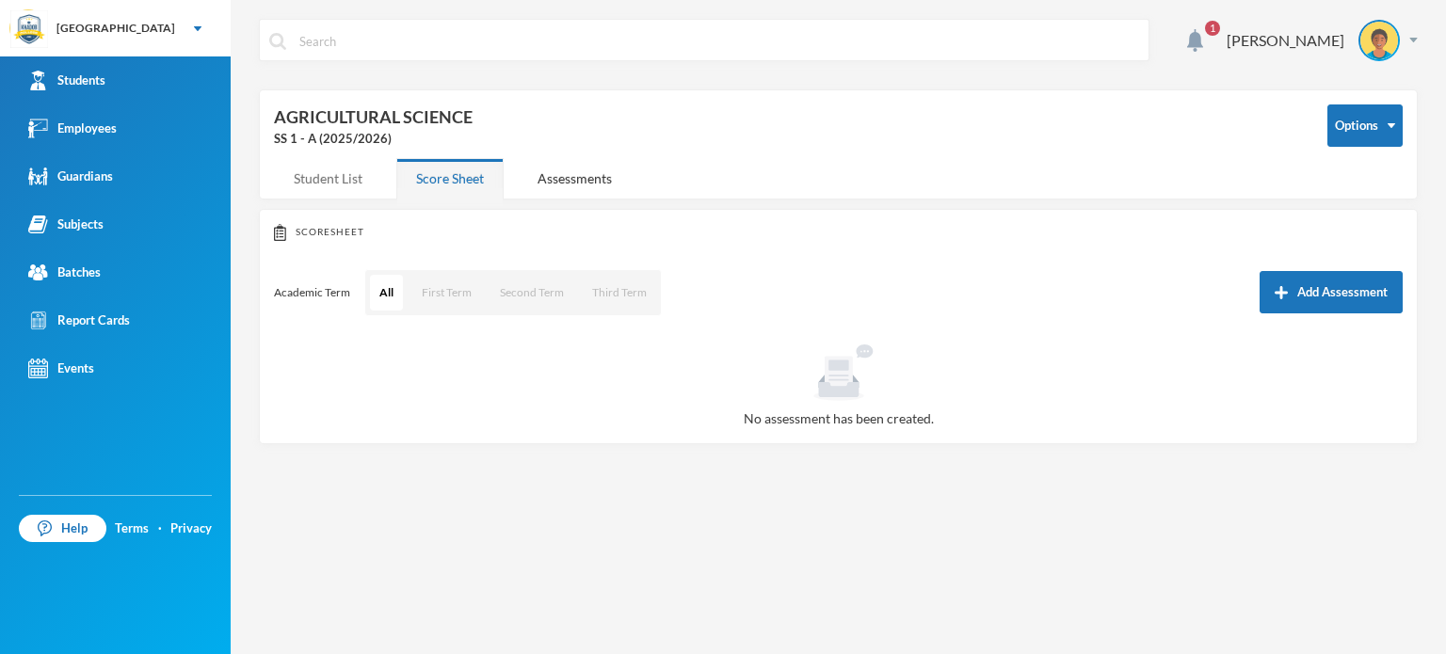
click at [348, 175] on div "Student List" at bounding box center [328, 178] width 108 height 40
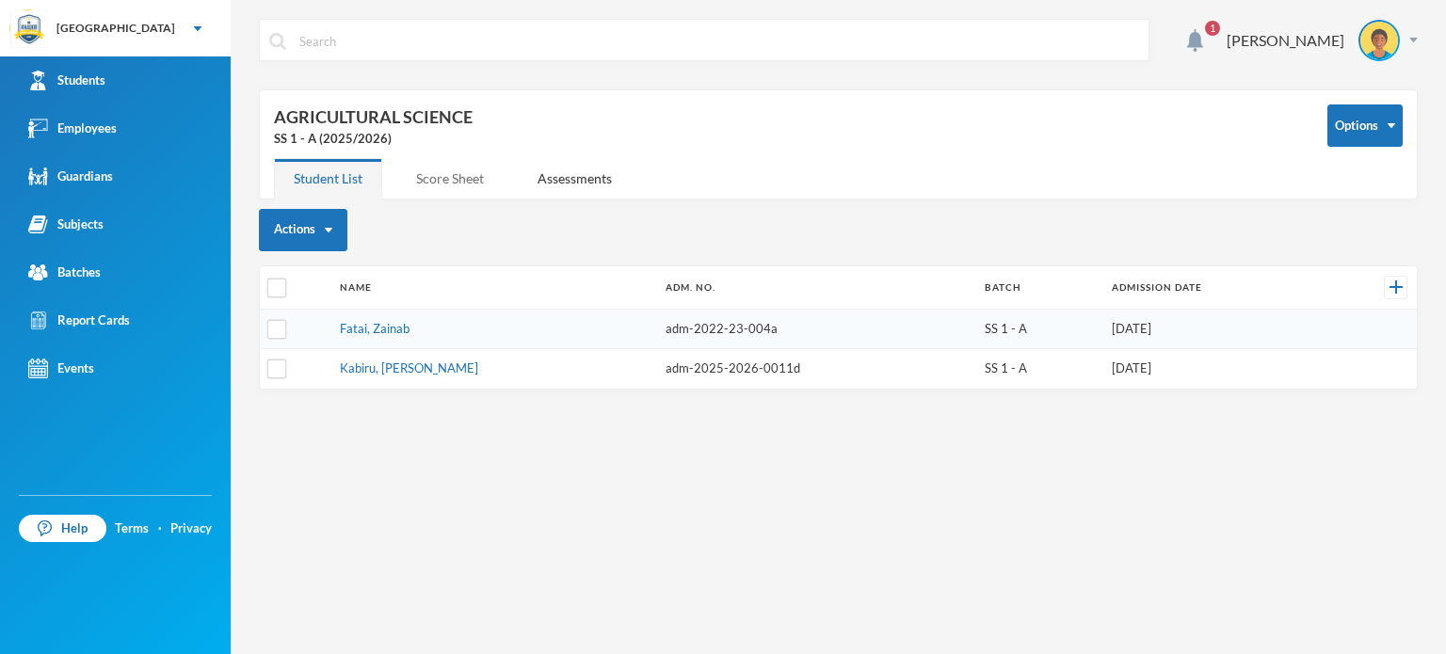
click at [464, 185] on div "Score Sheet" at bounding box center [449, 178] width 107 height 40
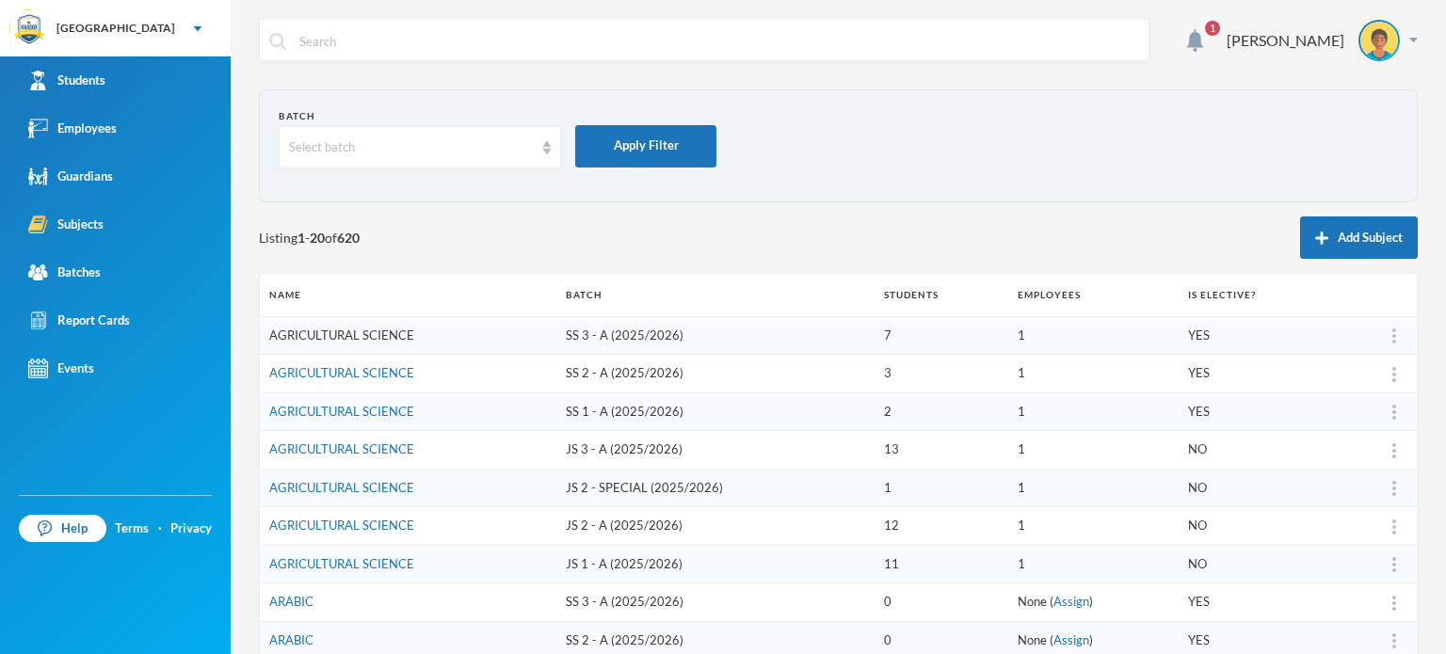
click at [358, 334] on link "AGRICULTURAL SCIENCE" at bounding box center [341, 335] width 145 height 15
click at [352, 368] on link "AGRICULTURAL SCIENCE" at bounding box center [341, 372] width 145 height 15
click at [386, 442] on link "AGRICULTURAL SCIENCE" at bounding box center [341, 449] width 145 height 15
click at [388, 522] on link "AGRICULTURAL SCIENCE" at bounding box center [341, 525] width 145 height 15
click at [368, 561] on link "AGRICULTURAL SCIENCE" at bounding box center [341, 563] width 145 height 15
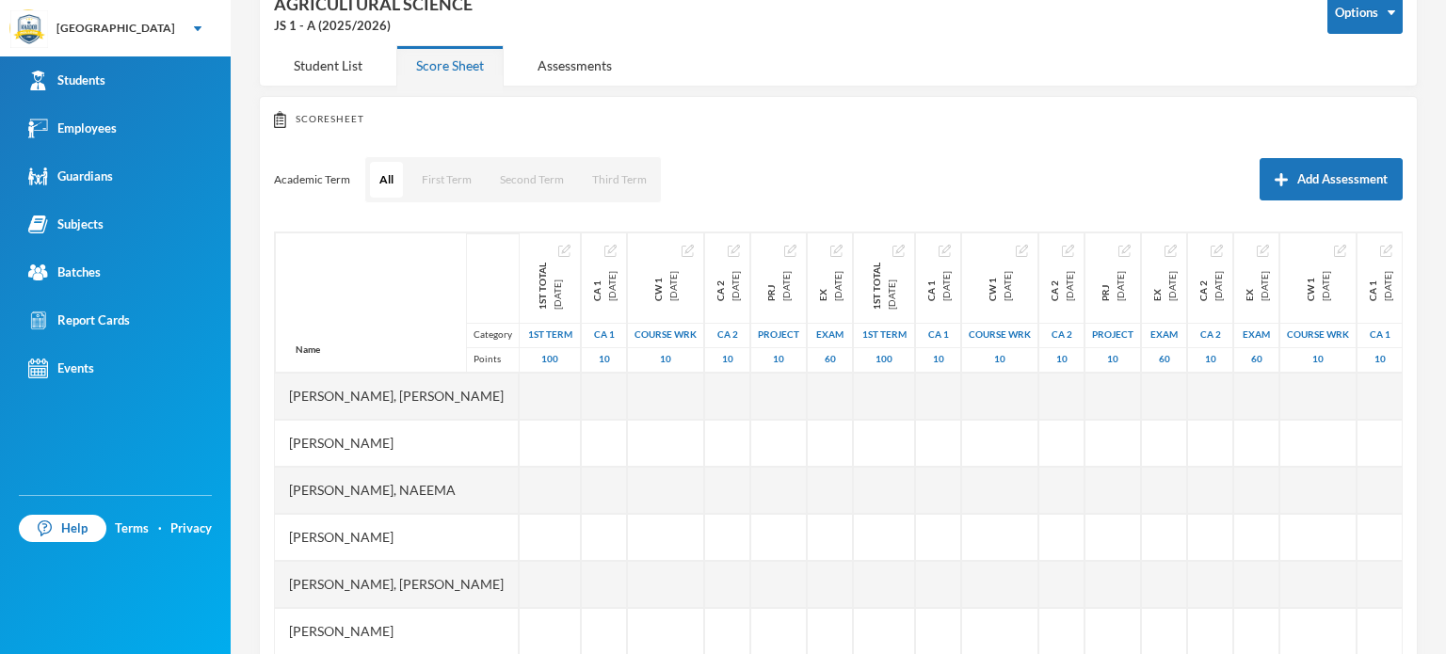
scroll to position [151, 0]
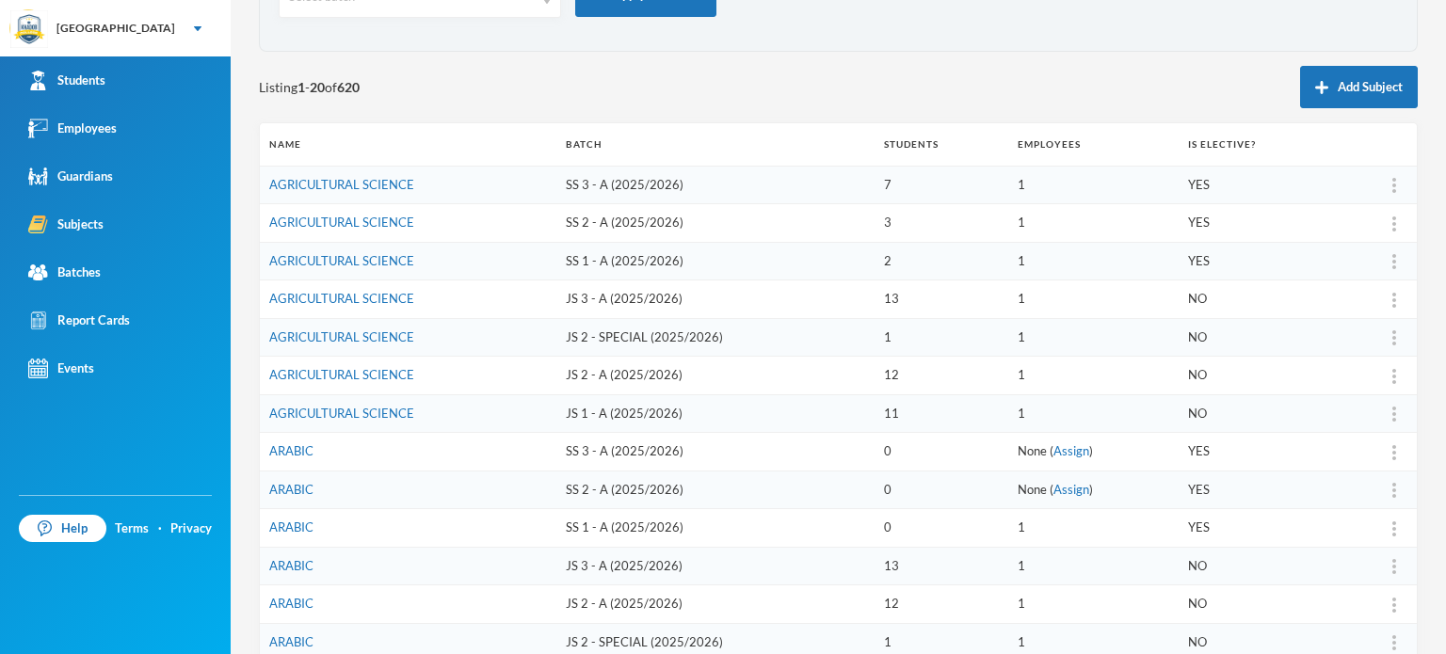
click at [245, 428] on div "1 [PERSON_NAME] Batch Select batch Apply Filter Listing 1 - 20 of 620 Add Subje…" at bounding box center [838, 327] width 1215 height 654
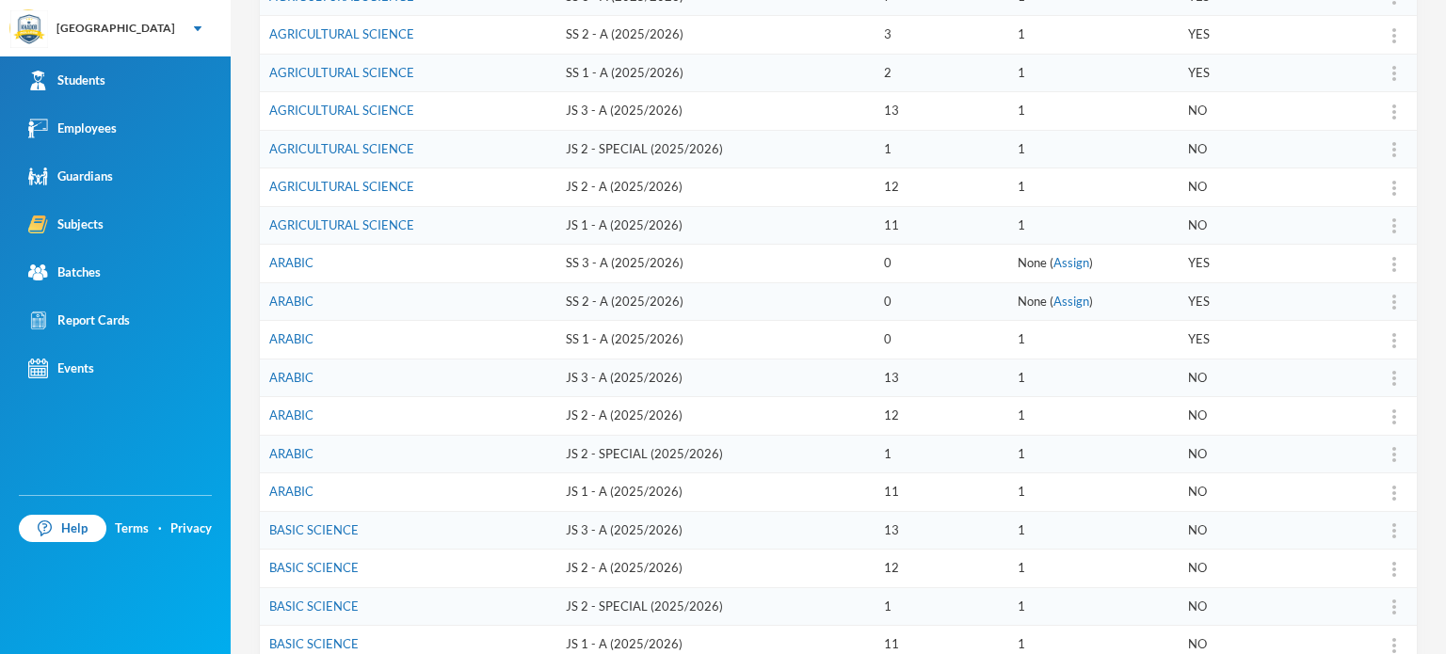
scroll to position [377, 0]
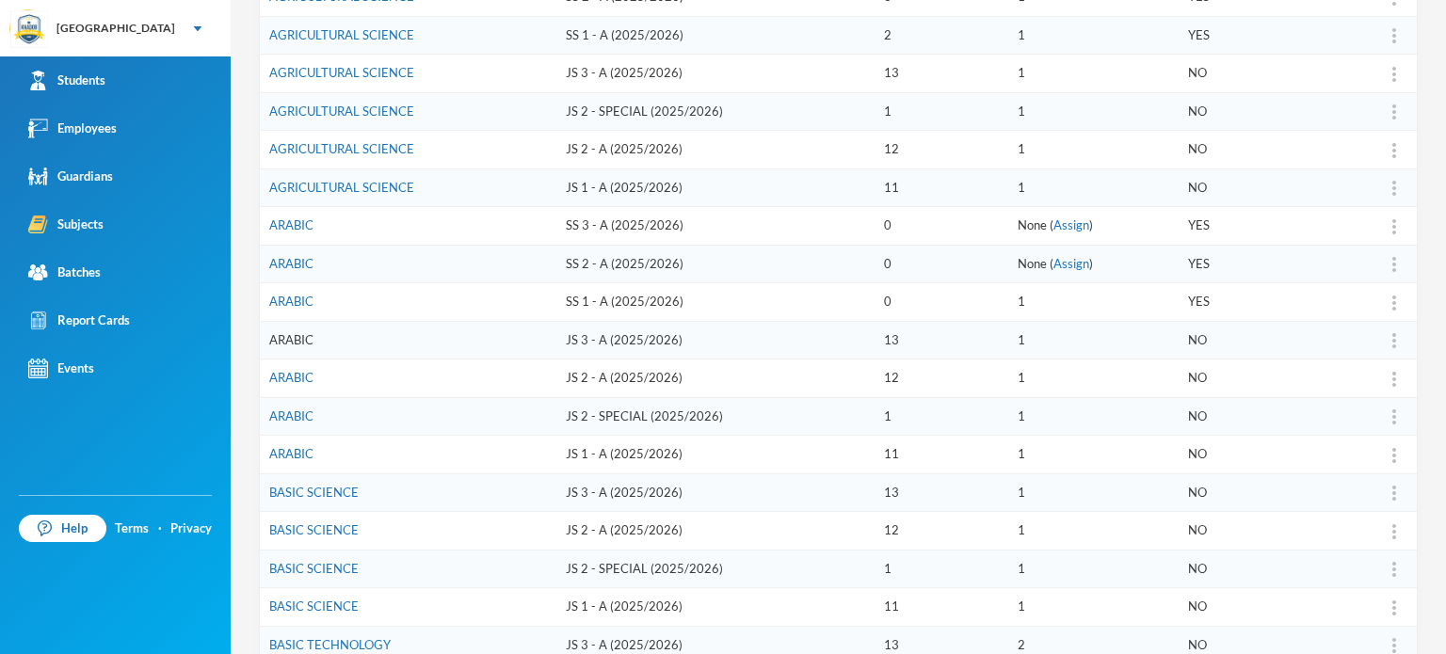
click at [286, 334] on link "ARABIC" at bounding box center [291, 339] width 44 height 15
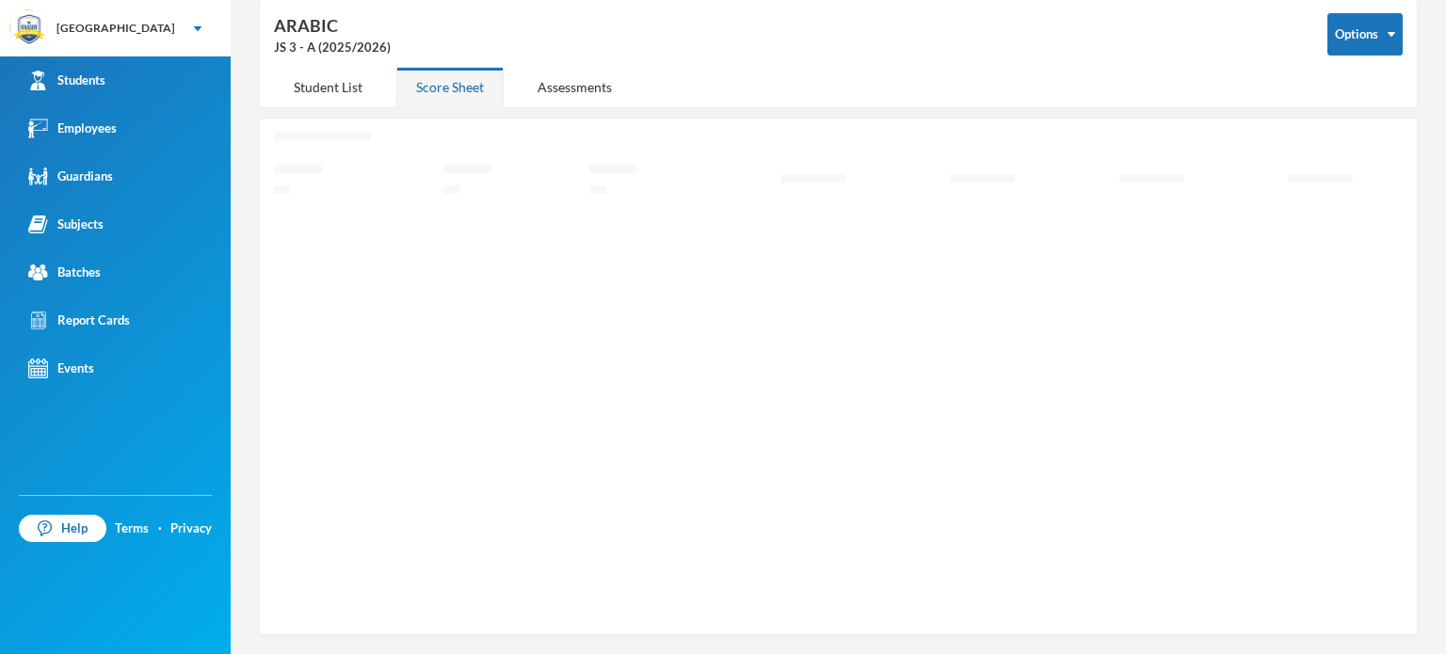
scroll to position [85, 0]
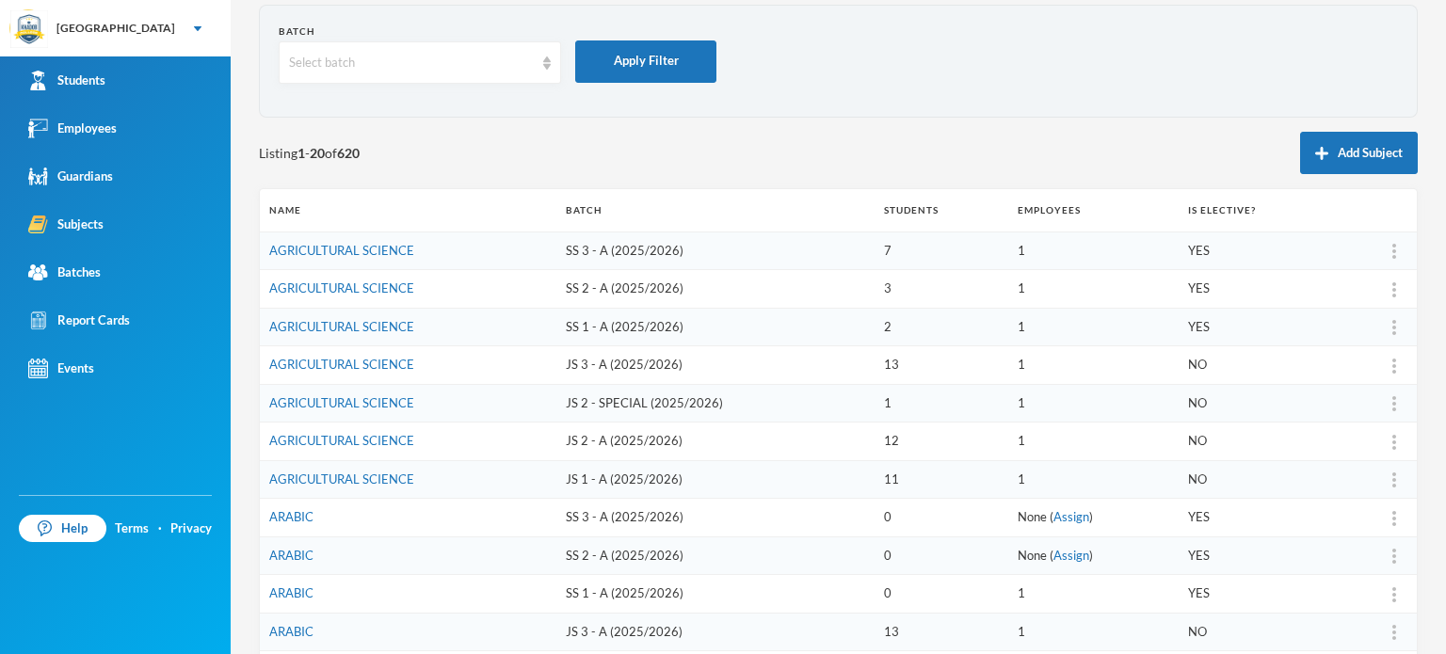
click at [233, 555] on div "1 [PERSON_NAME] Batch Select batch Apply Filter Listing 1 - 20 of 620 Add Subje…" at bounding box center [838, 327] width 1215 height 654
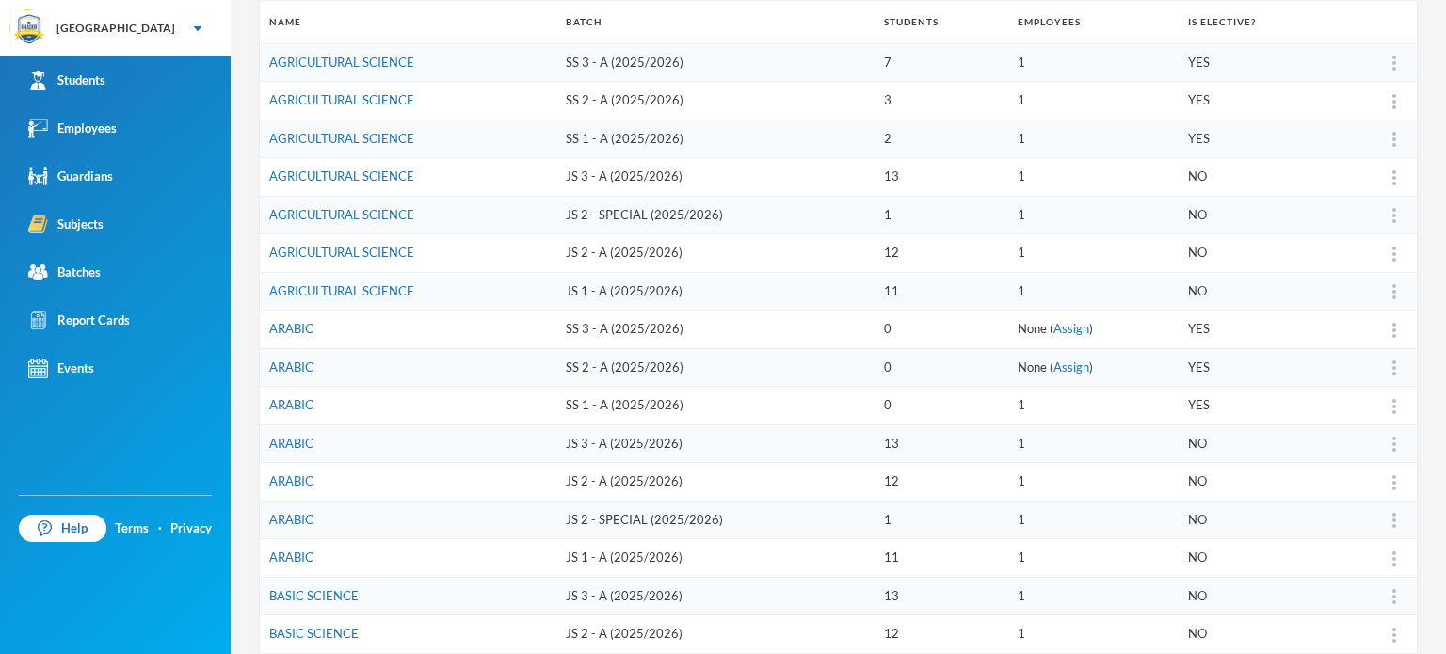
scroll to position [311, 0]
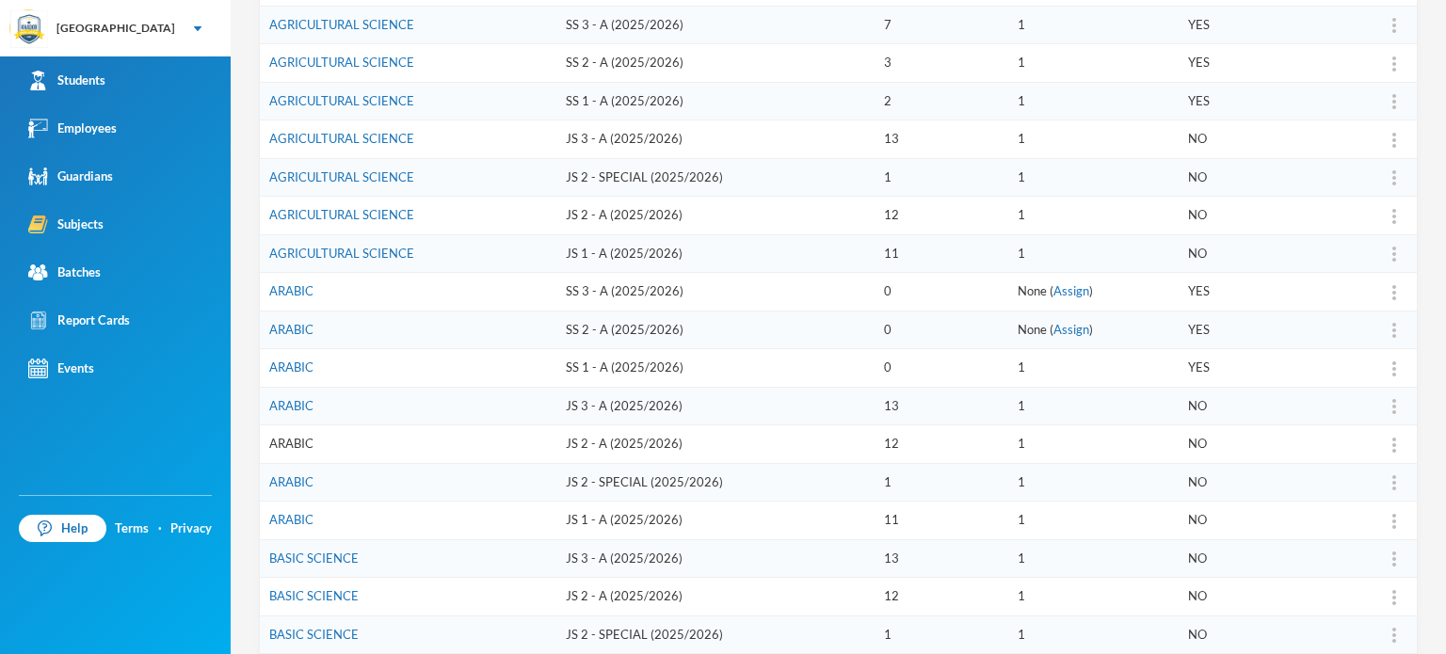
click at [305, 440] on link "ARABIC" at bounding box center [291, 443] width 44 height 15
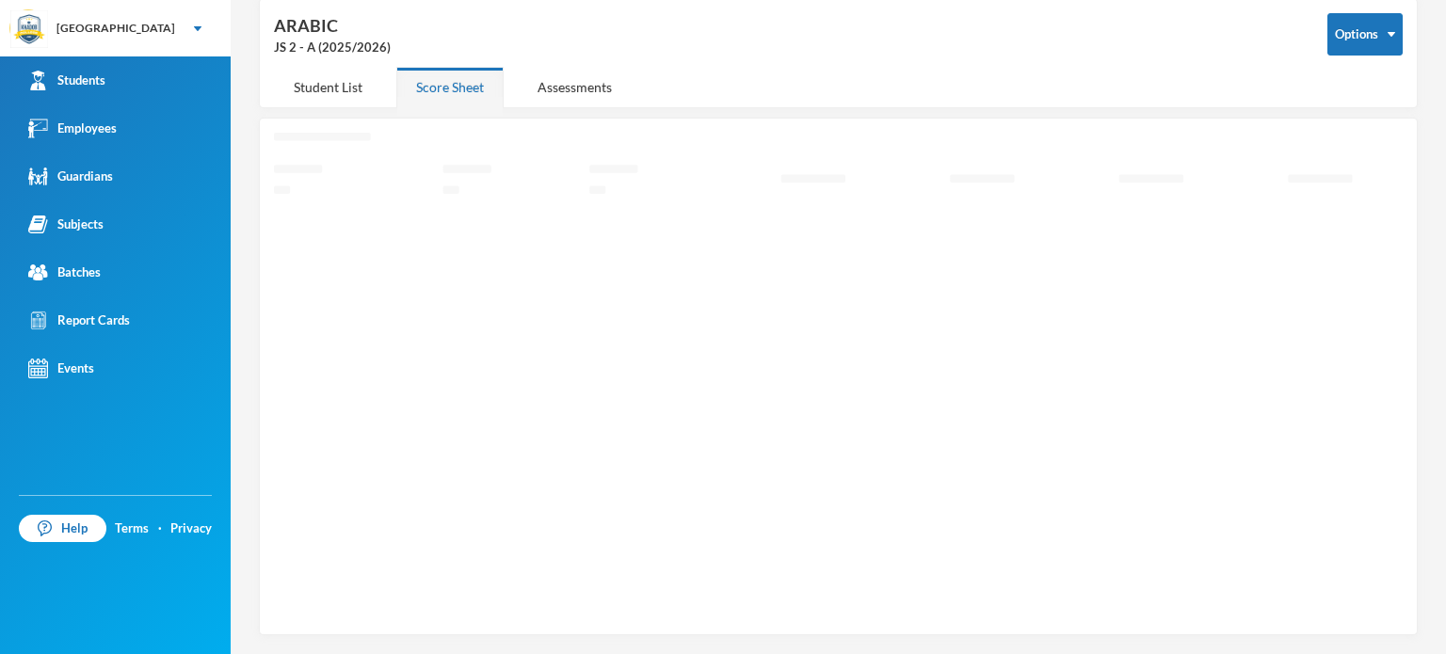
scroll to position [85, 0]
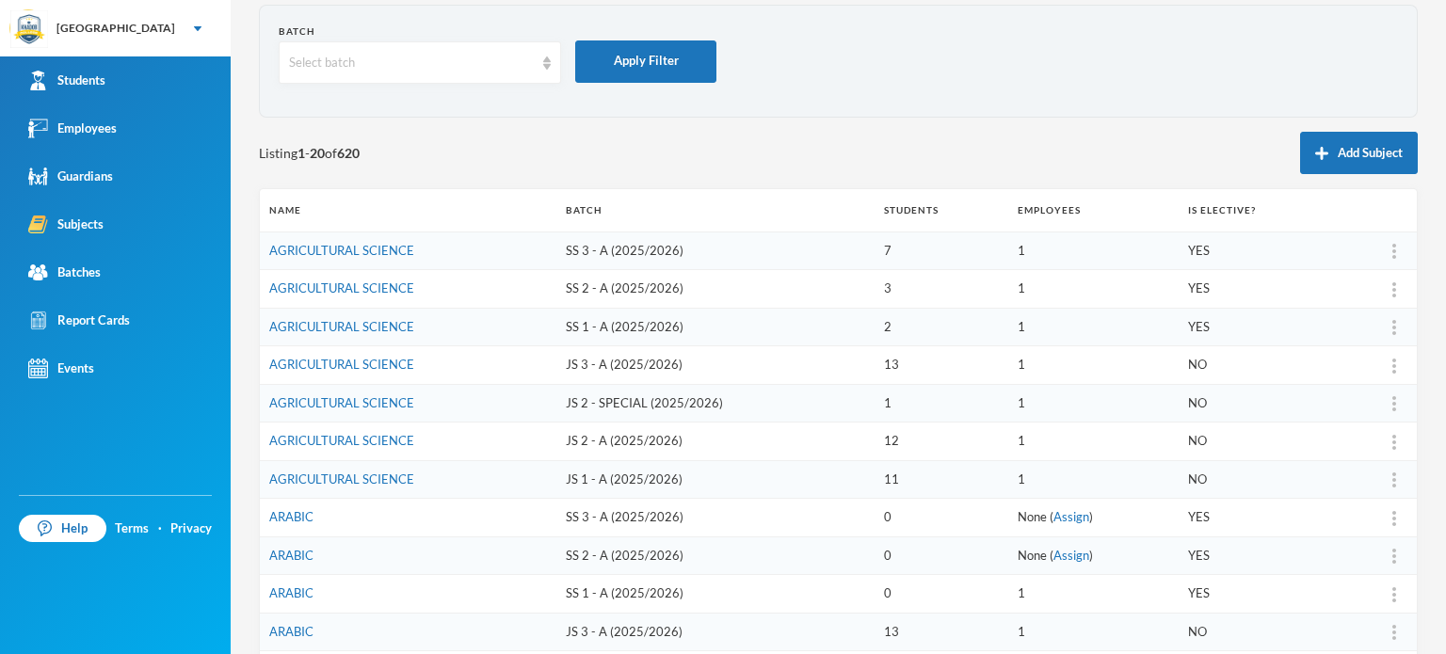
click at [245, 420] on div "1 [PERSON_NAME] Batch Select batch Apply Filter Listing 1 - 20 of 620 Add Subje…" at bounding box center [838, 327] width 1215 height 654
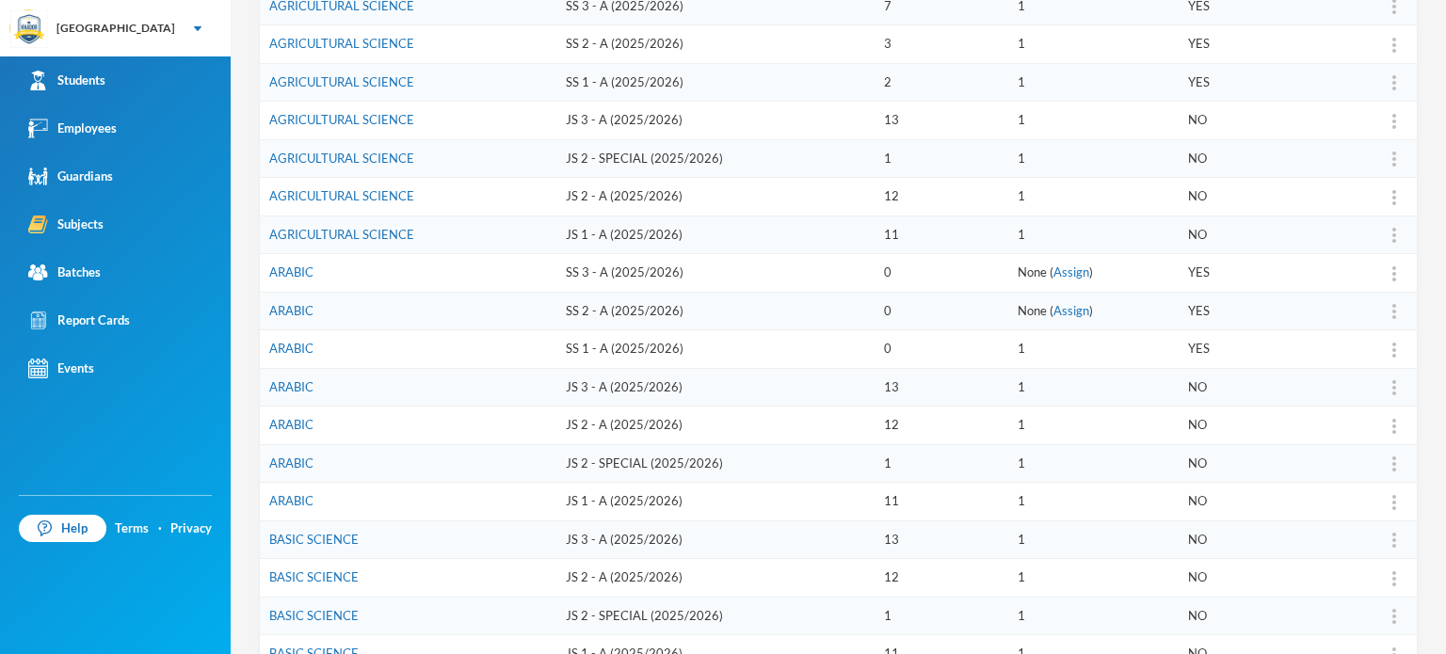
scroll to position [386, 0]
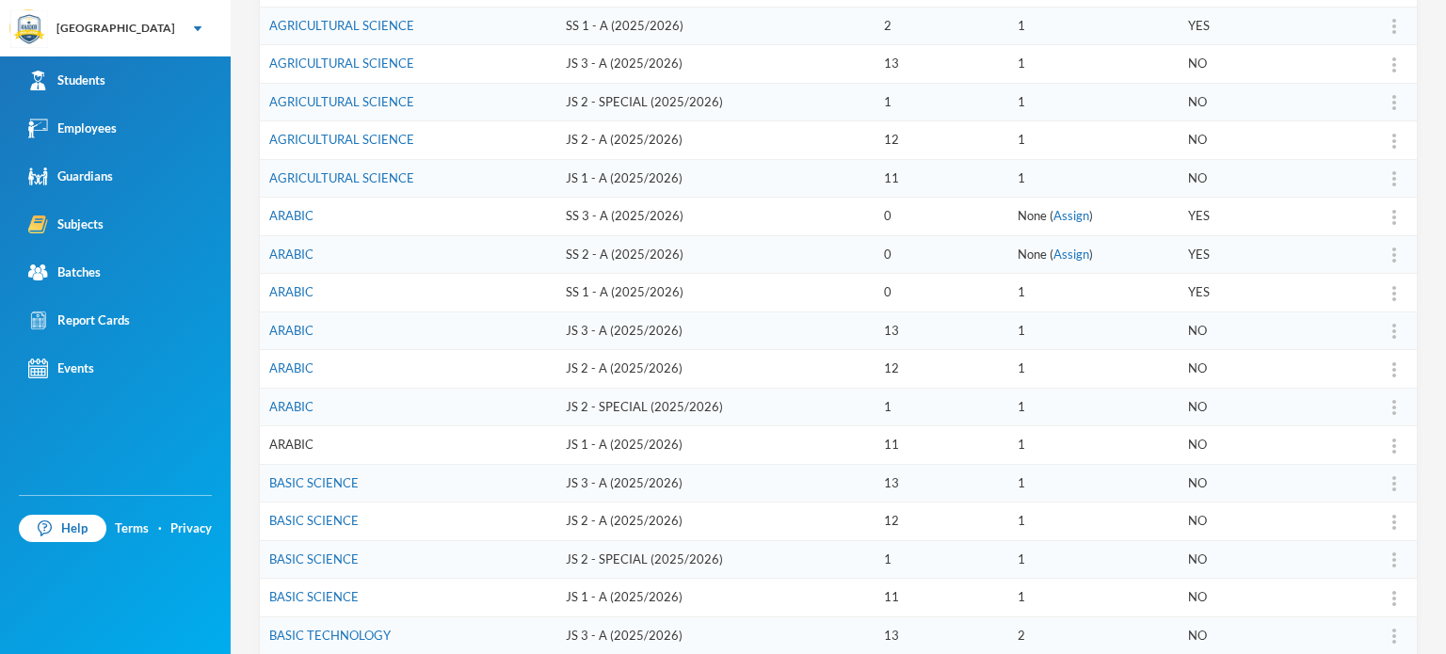
click at [295, 439] on link "ARABIC" at bounding box center [291, 444] width 44 height 15
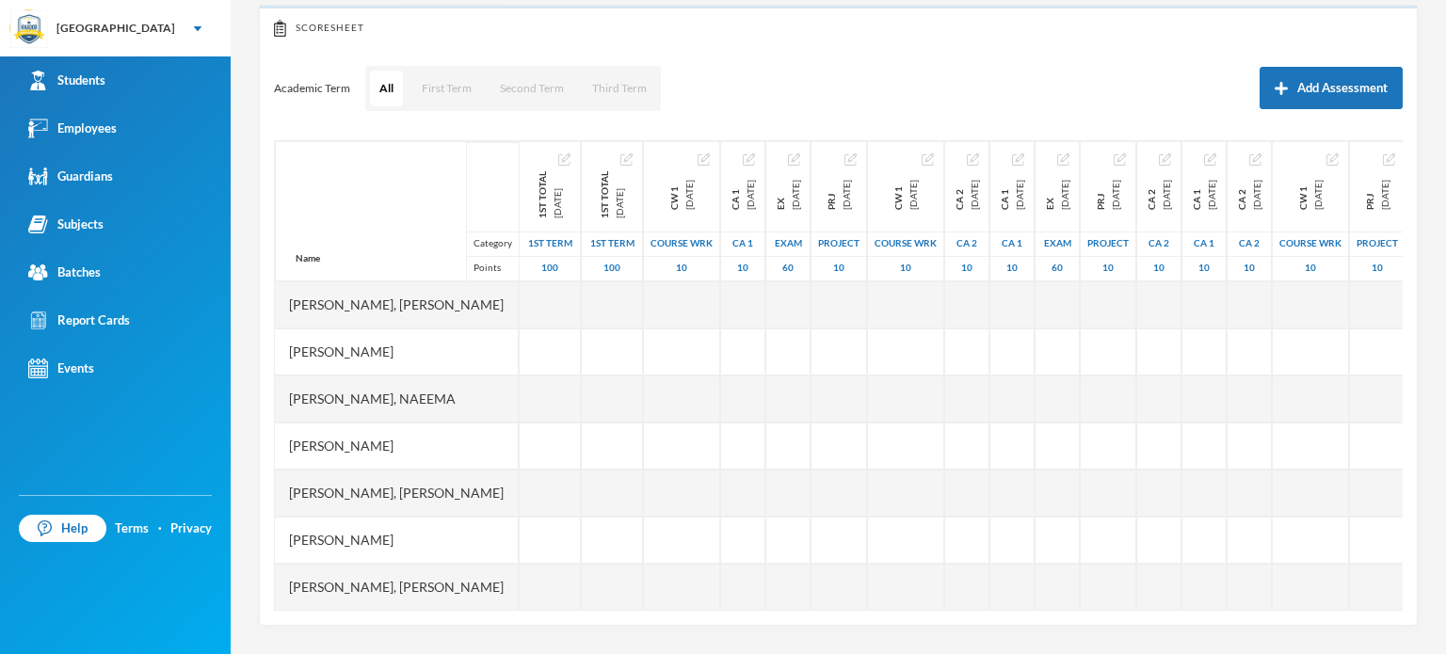
scroll to position [201, 0]
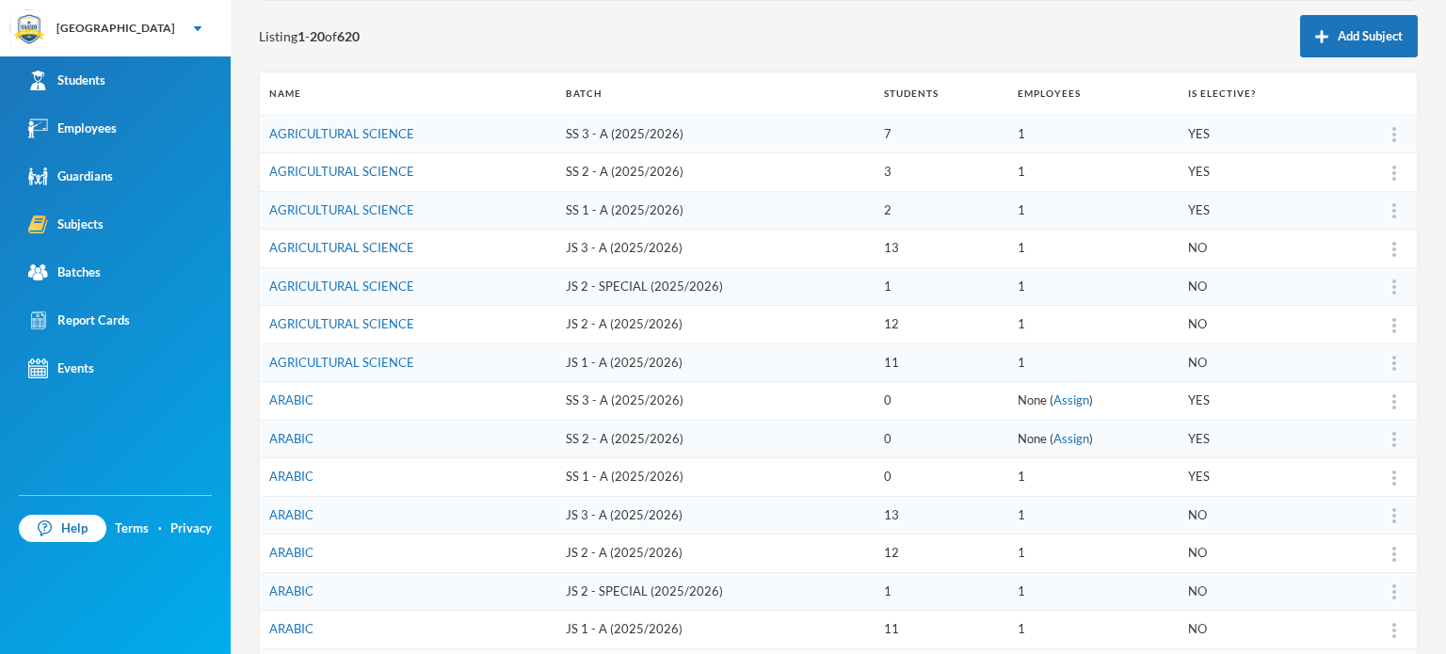
click at [251, 376] on div "1 [PERSON_NAME] Batch Select batch Apply Filter Listing 1 - 20 of 620 Add Subje…" at bounding box center [838, 327] width 1215 height 654
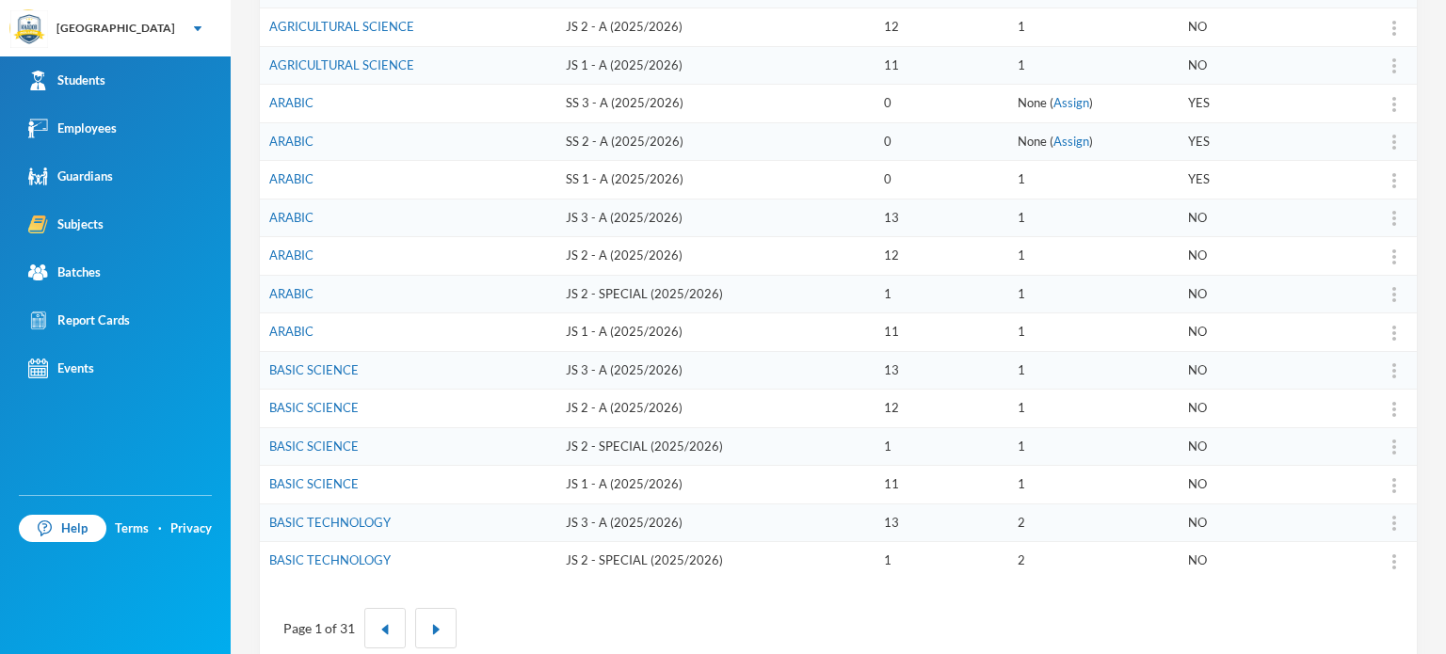
scroll to position [503, 0]
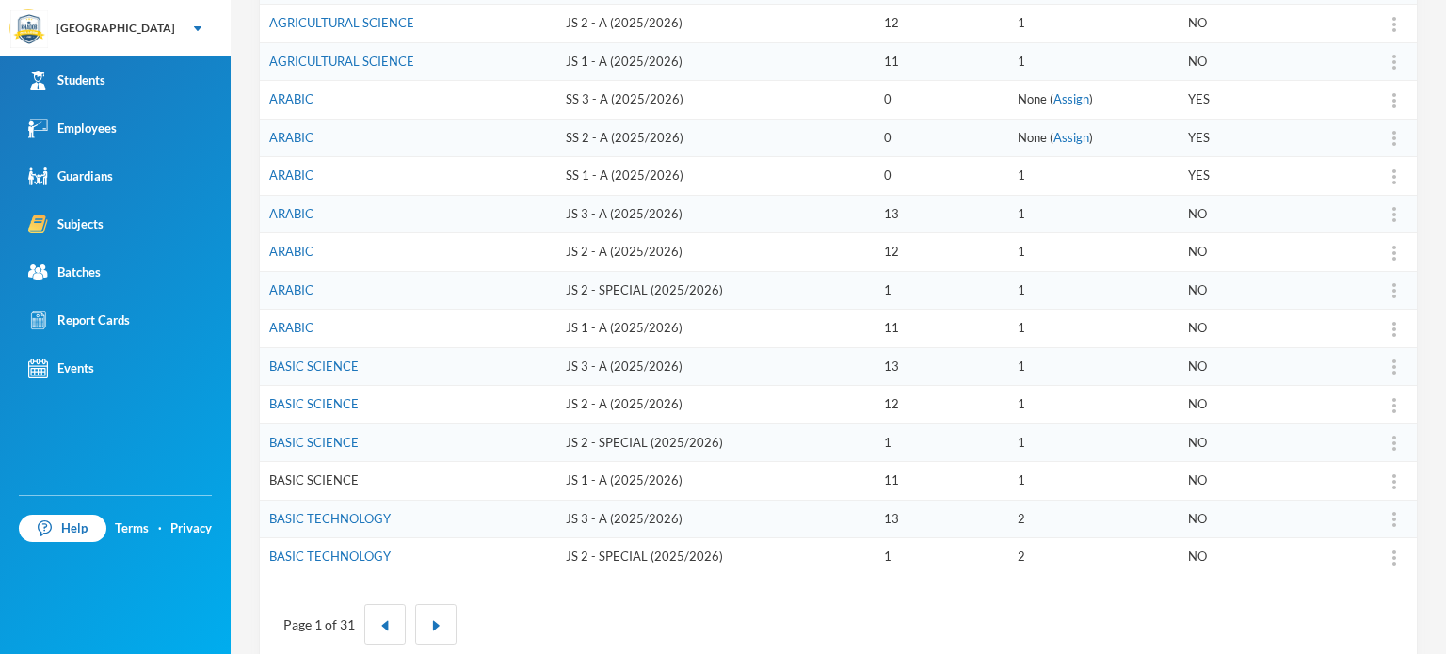
click at [326, 474] on link "BASIC SCIENCE" at bounding box center [313, 480] width 89 height 15
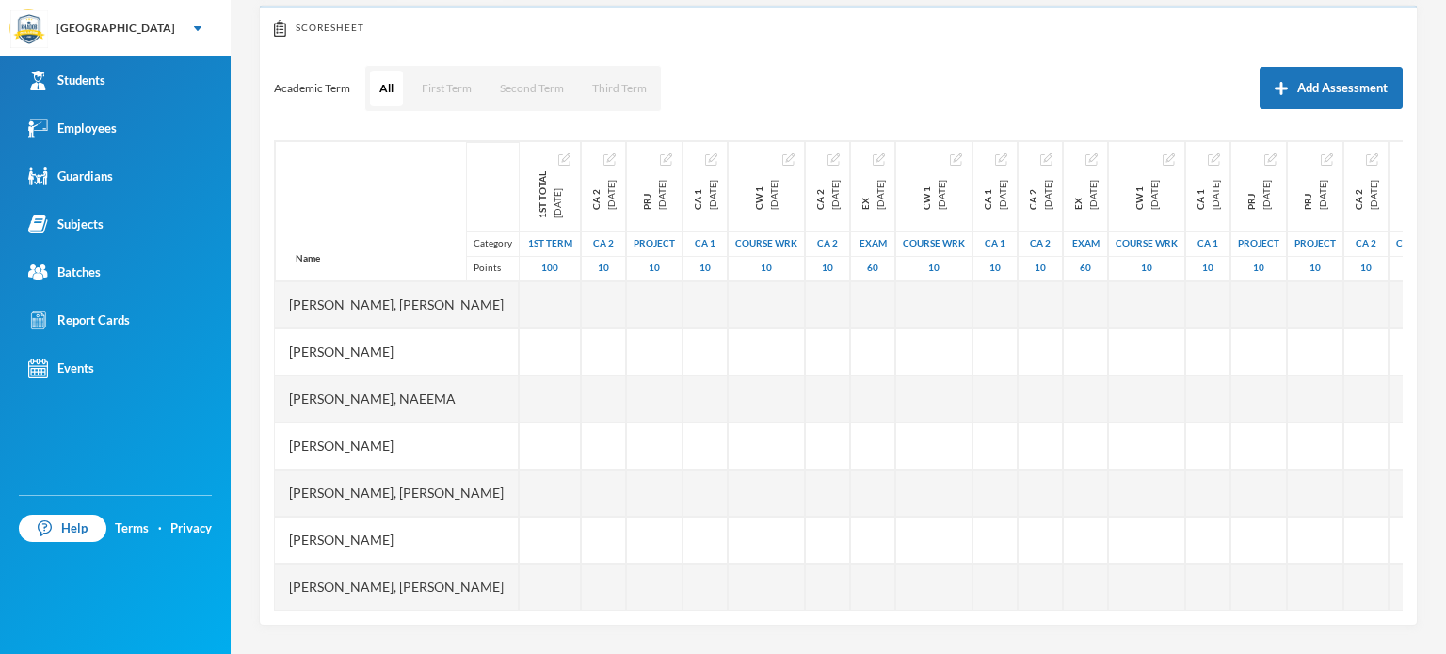
scroll to position [201, 0]
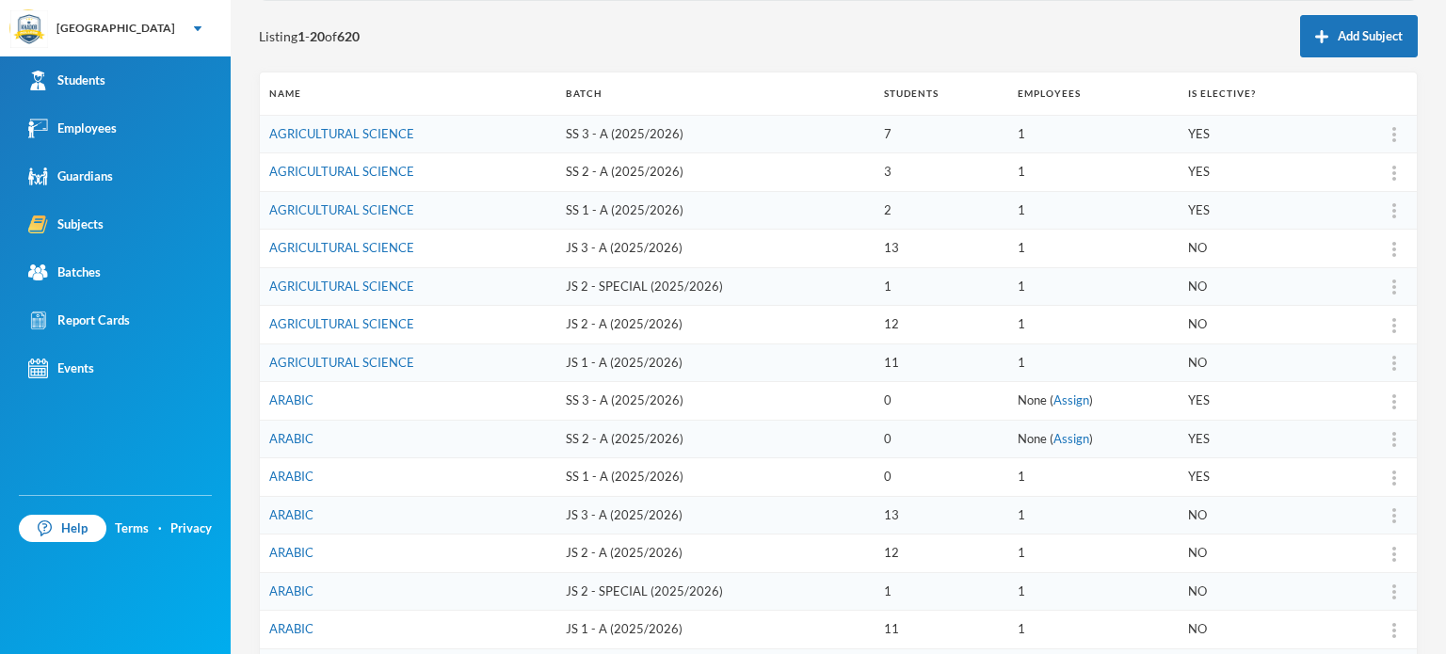
click at [241, 489] on div "1 [PERSON_NAME] Batch Select batch Apply Filter Listing 1 - 20 of 620 Add Subje…" at bounding box center [838, 327] width 1215 height 654
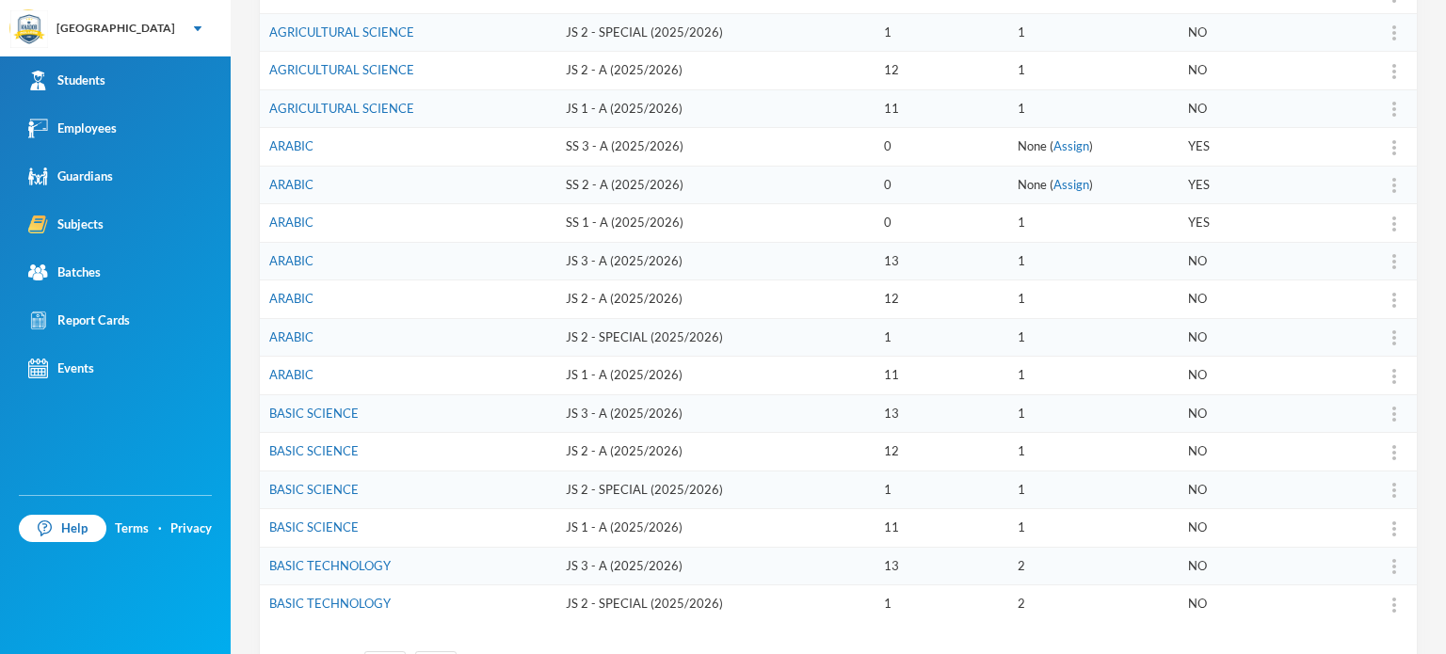
scroll to position [536, 0]
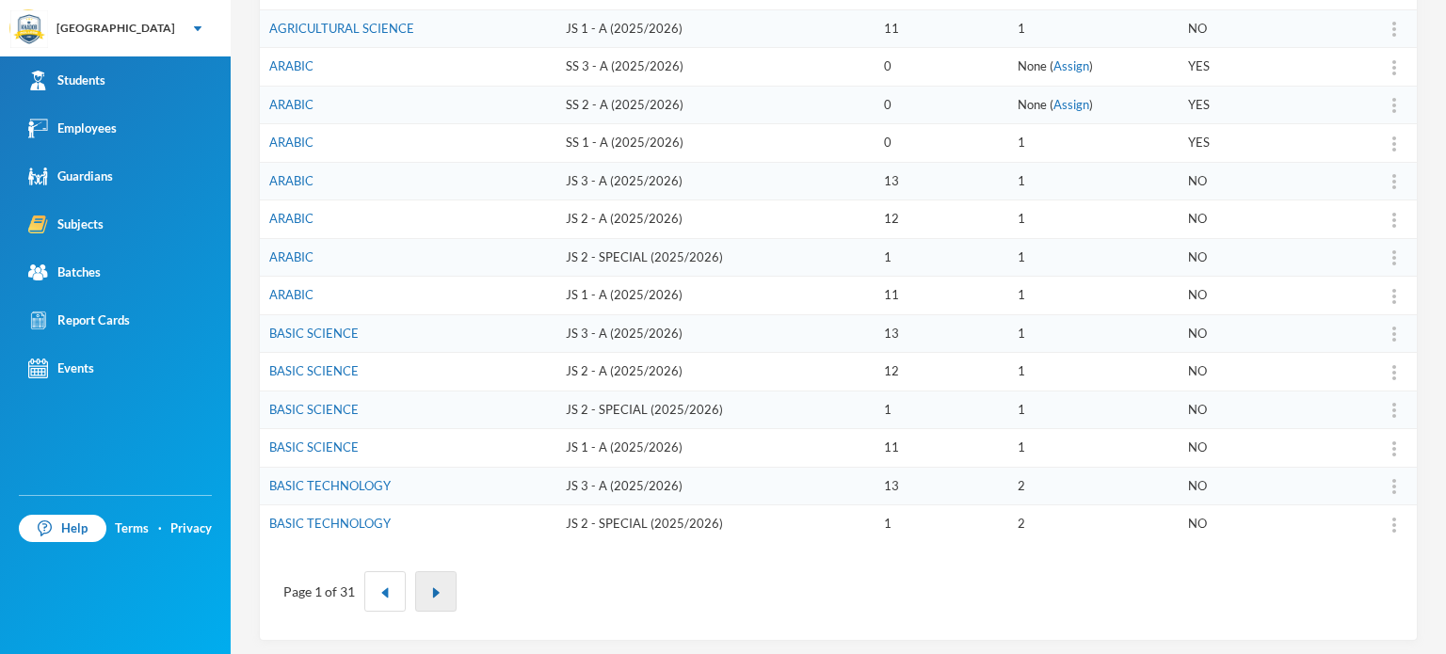
click at [422, 589] on button "button" at bounding box center [435, 591] width 41 height 40
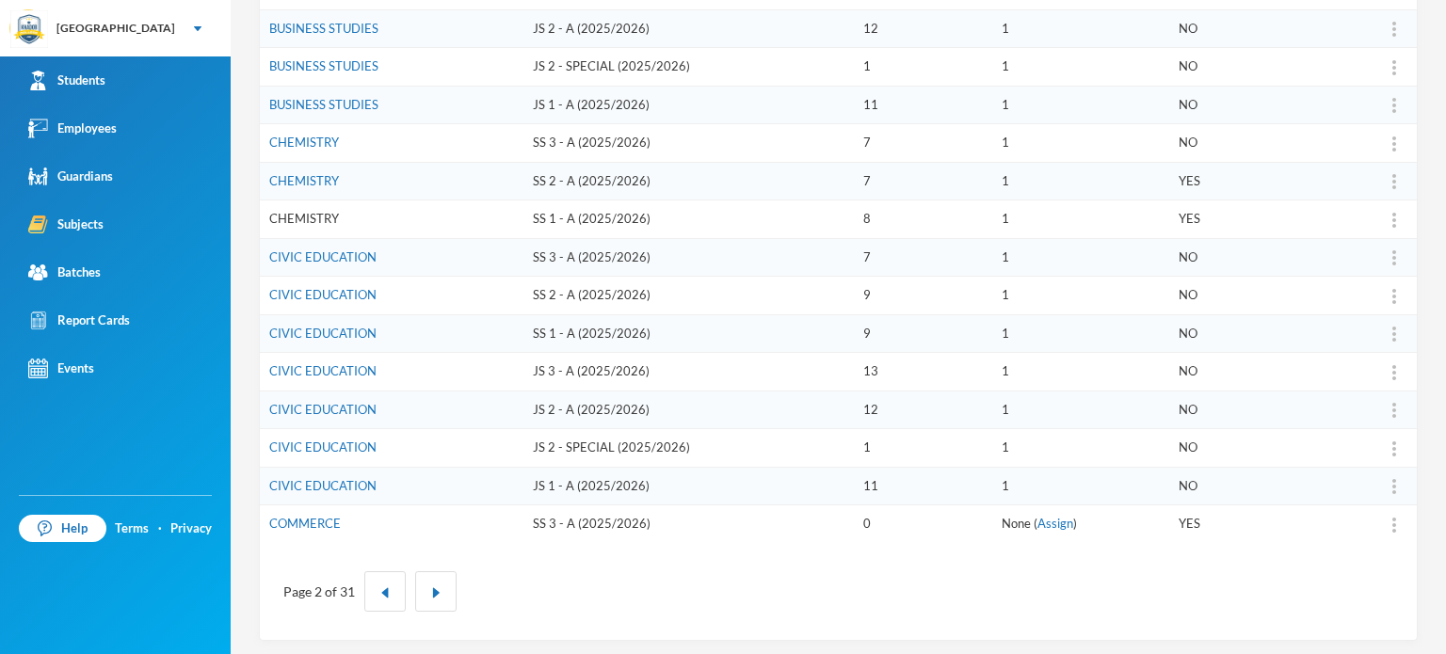
click at [316, 212] on link "CHEMISTRY" at bounding box center [304, 218] width 70 height 15
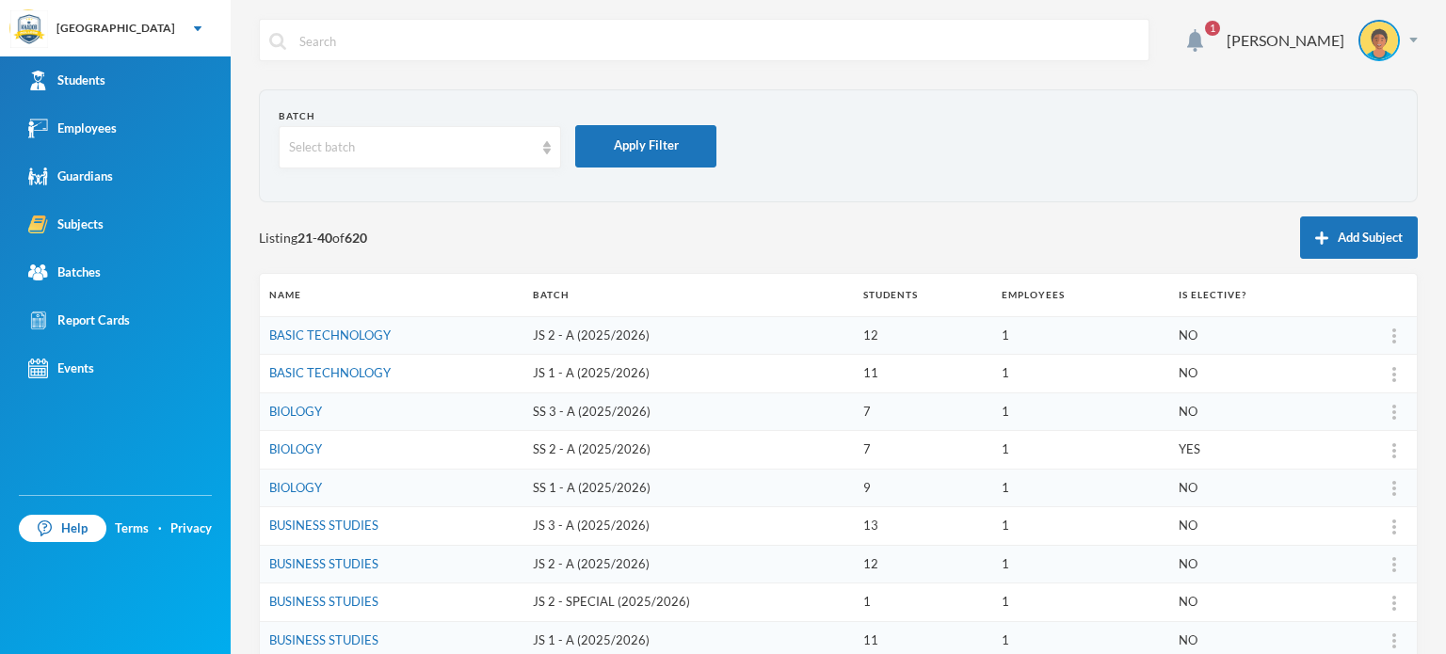
click at [267, 214] on div "Batch Select batch Apply Filter Listing 21 - 40 of 620 Add Subject Name Batch S…" at bounding box center [838, 632] width 1159 height 1087
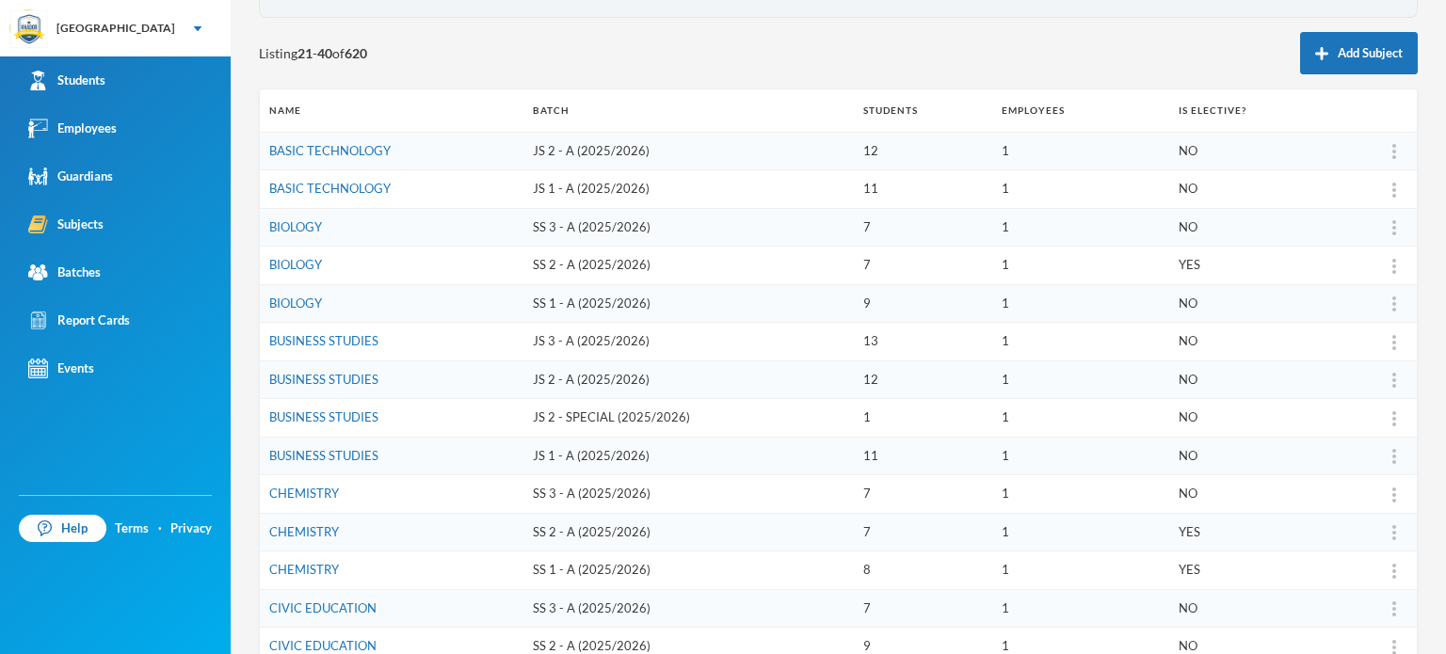
scroll to position [188, 0]
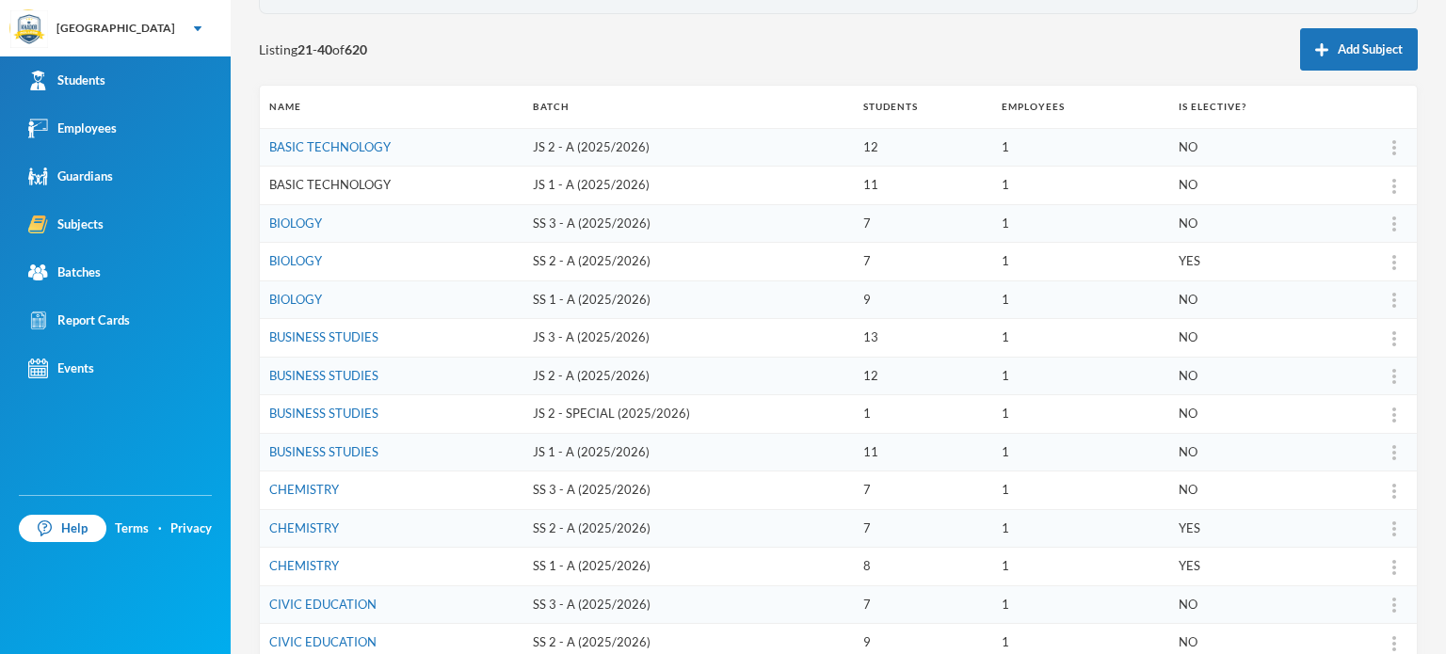
click at [329, 184] on link "BASIC TECHNOLOGY" at bounding box center [329, 184] width 121 height 15
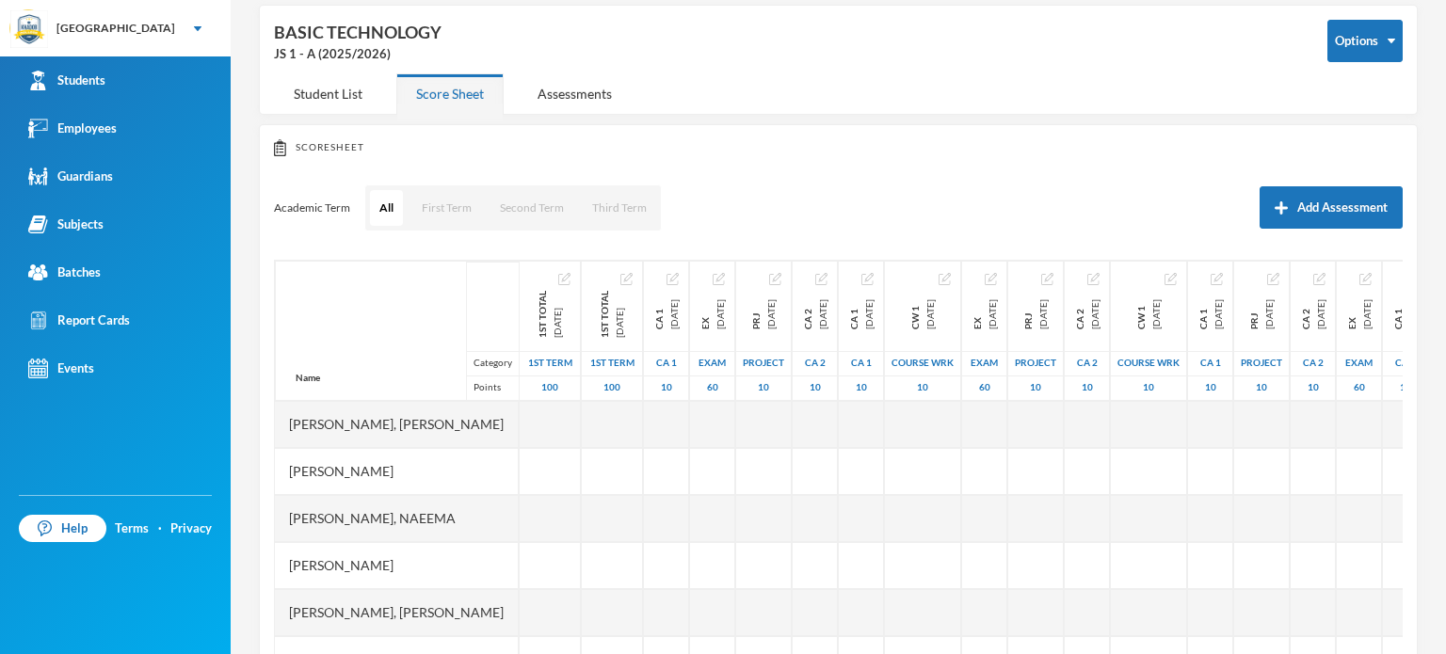
scroll to position [188, 0]
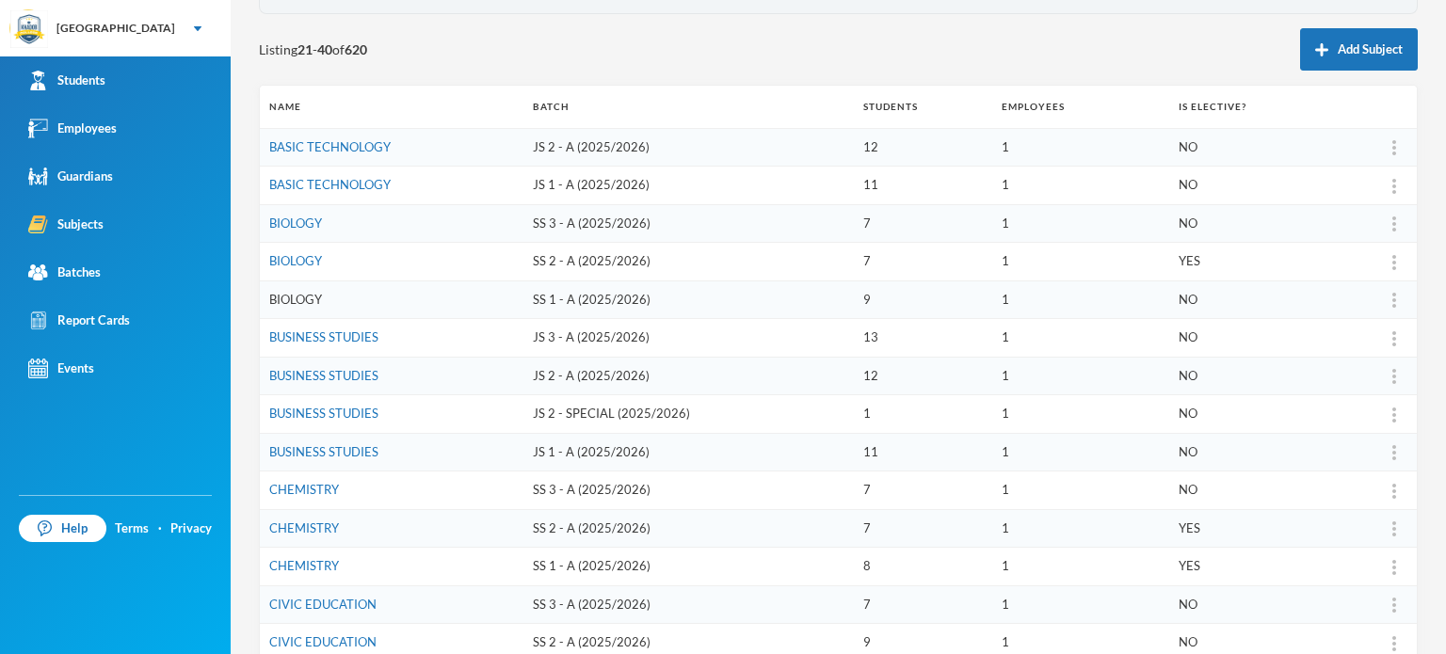
click at [301, 297] on link "BIOLOGY" at bounding box center [295, 299] width 53 height 15
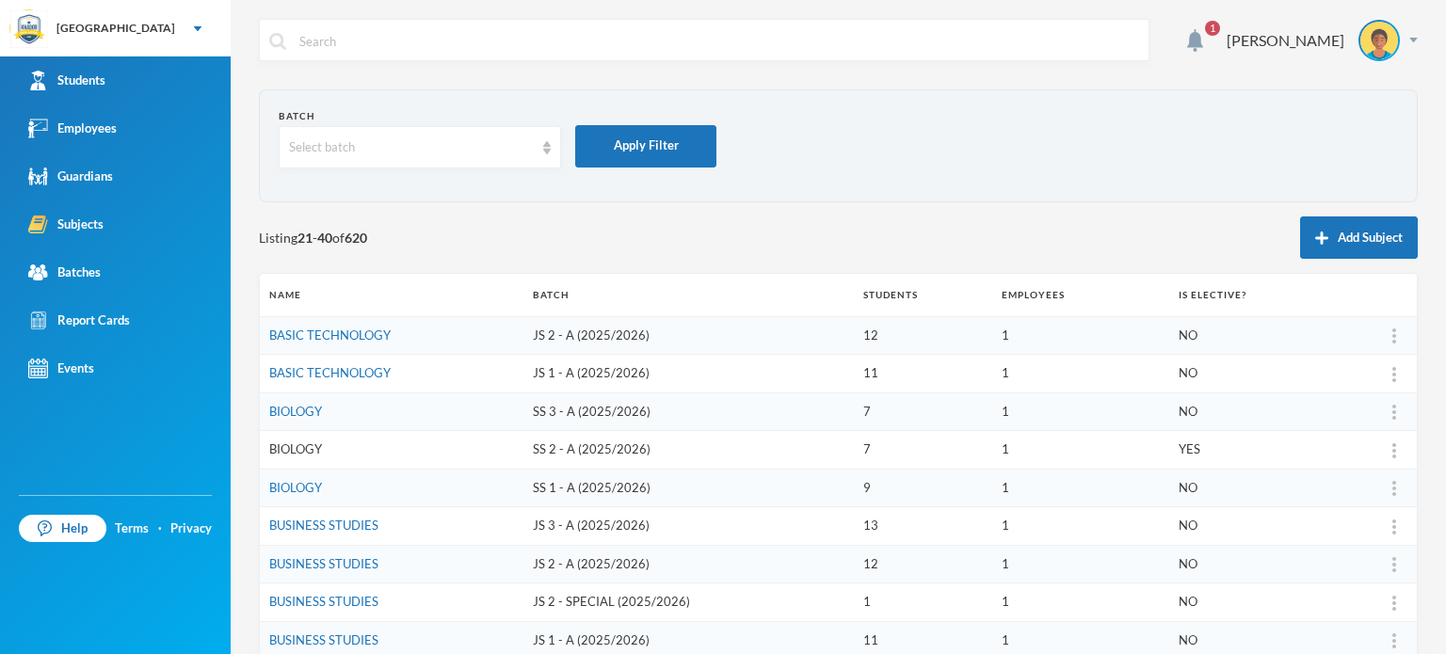
click at [298, 448] on link "BIOLOGY" at bounding box center [295, 449] width 53 height 15
click at [249, 458] on div "1 [PERSON_NAME] Batch Select batch Apply Filter Listing 21 - 40 of 620 Add Subj…" at bounding box center [838, 327] width 1215 height 654
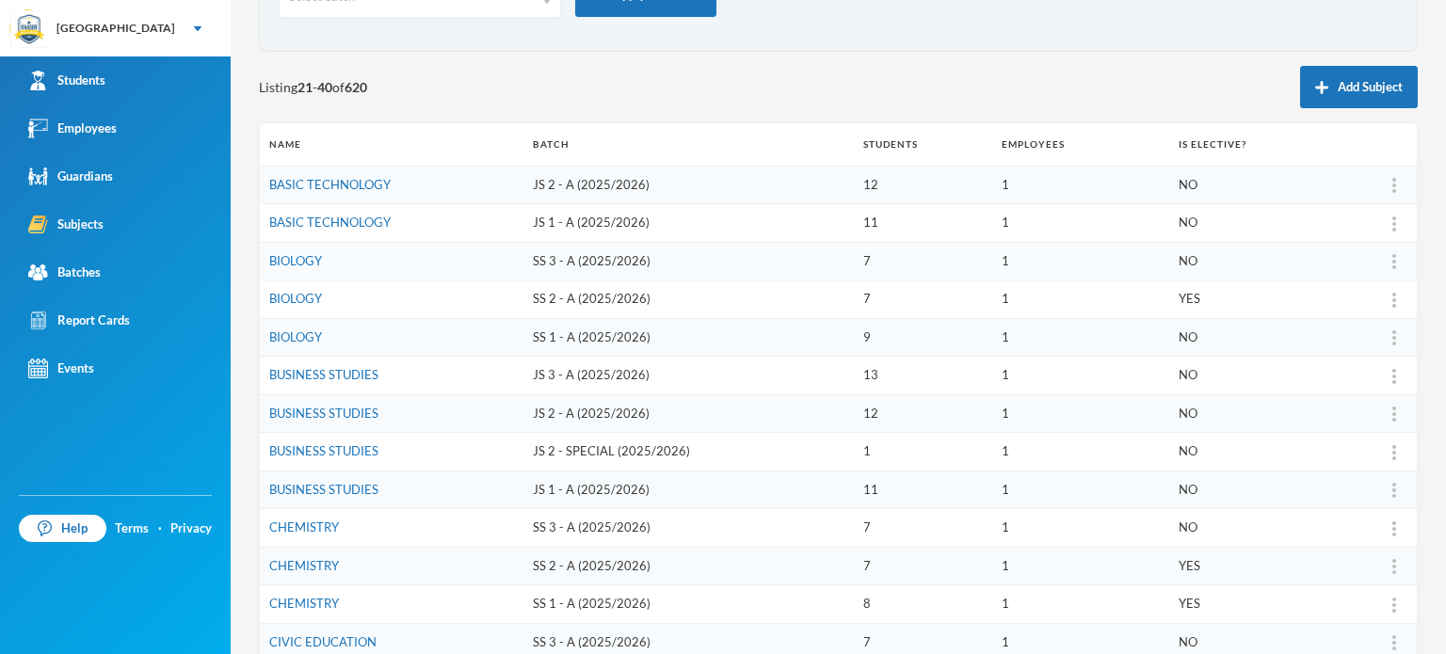
scroll to position [188, 0]
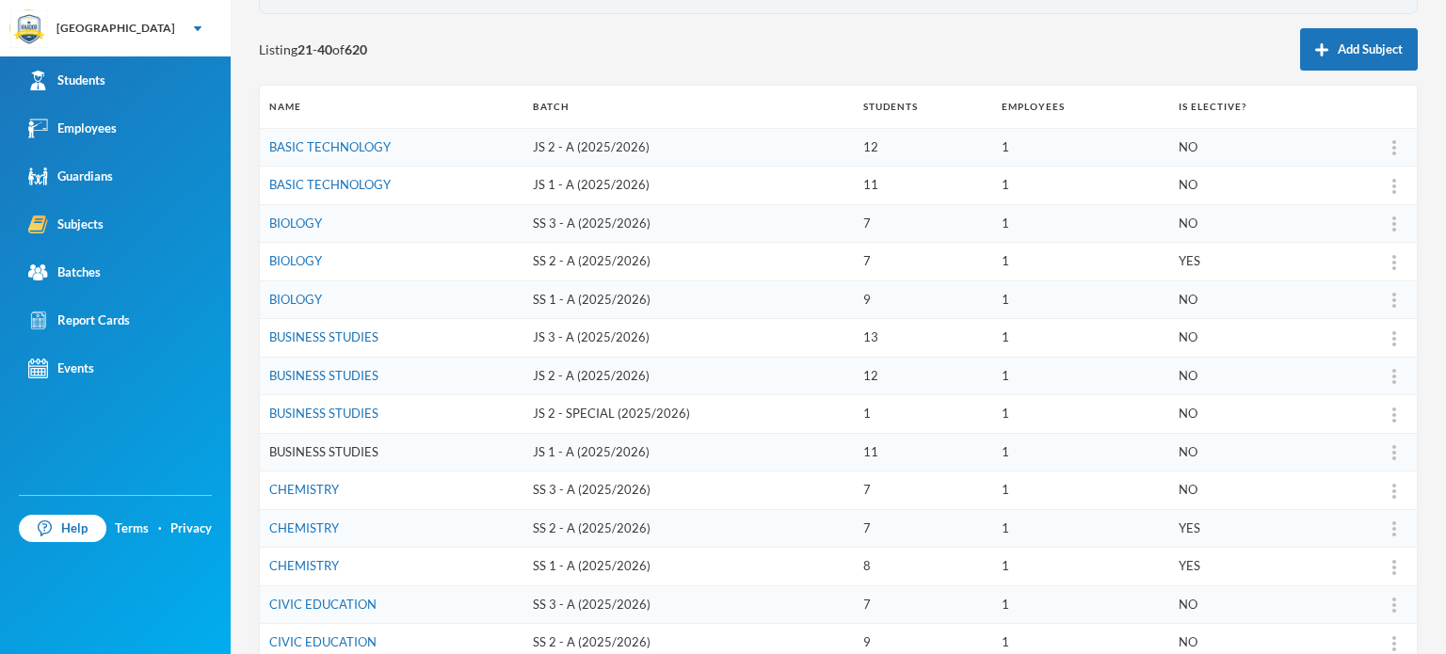
click at [346, 444] on link "BUSINESS STUDIES" at bounding box center [323, 451] width 109 height 15
click at [243, 451] on div "1 [PERSON_NAME] Batch Select batch Apply Filter Listing 21 - 40 of 620 Add Subj…" at bounding box center [838, 327] width 1215 height 654
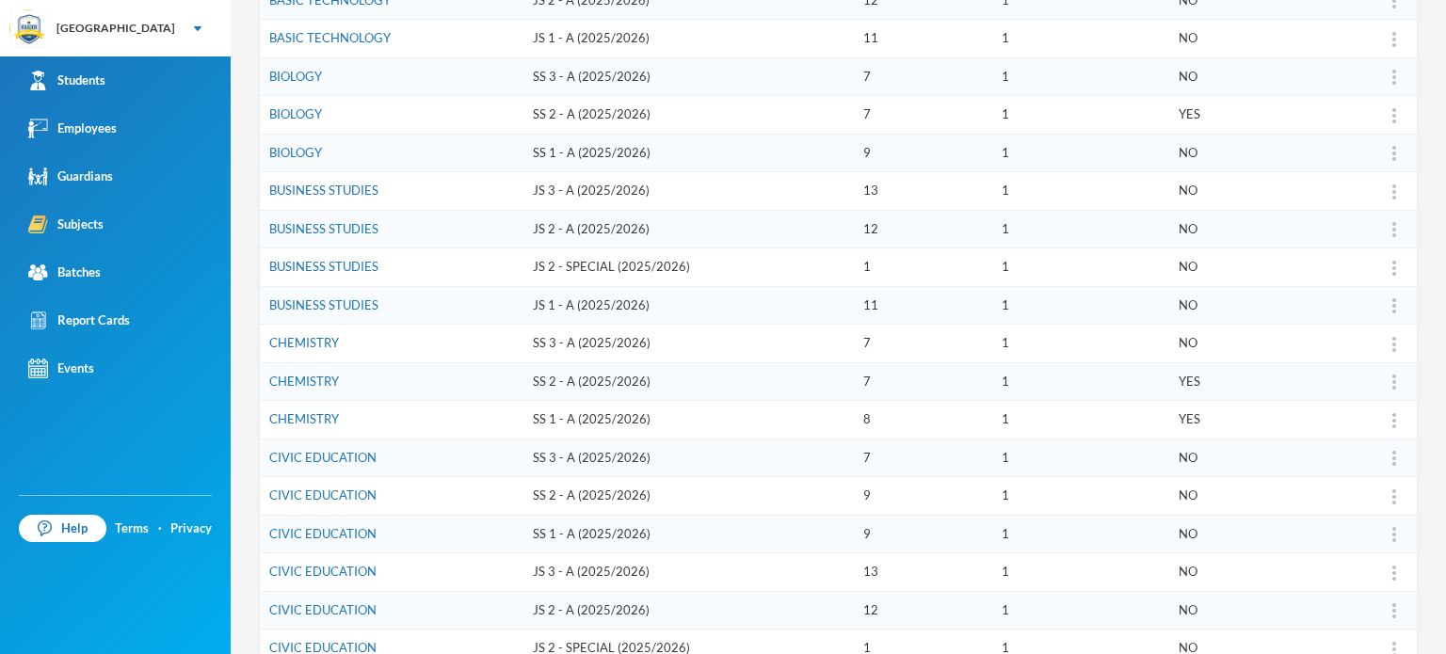
scroll to position [339, 0]
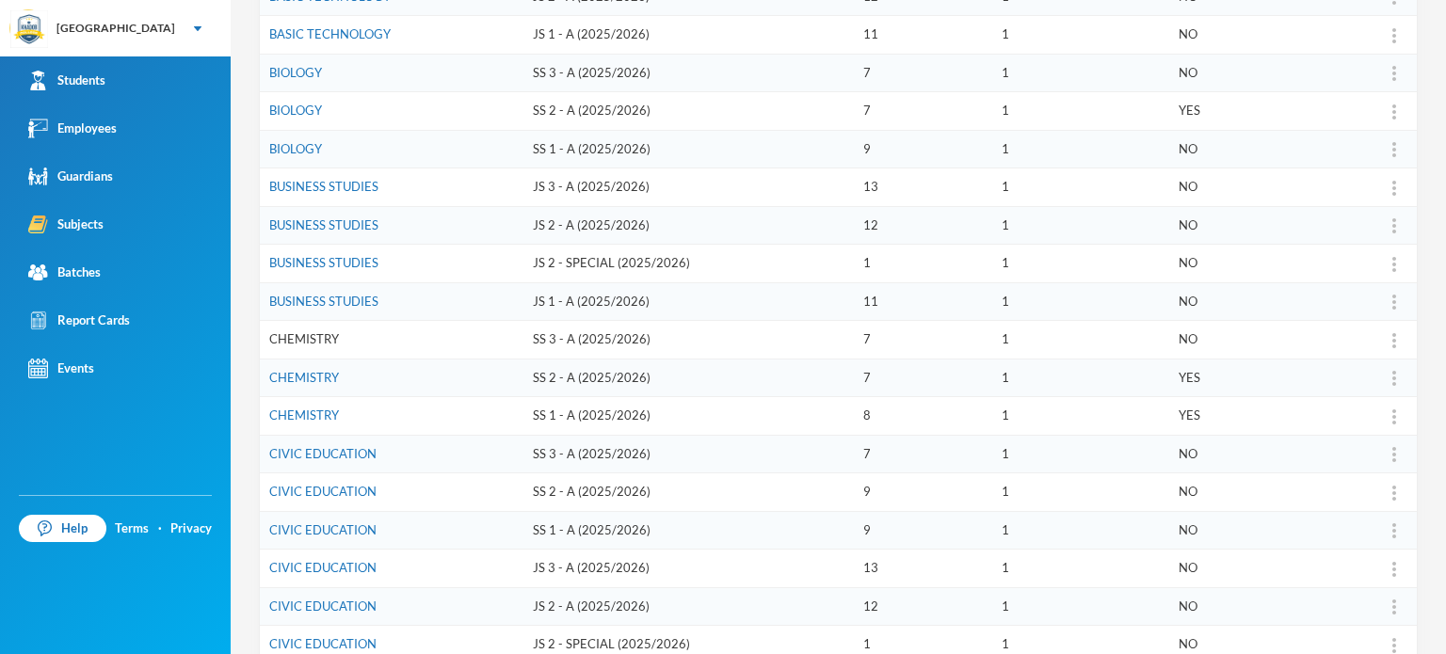
click at [309, 340] on link "CHEMISTRY" at bounding box center [304, 338] width 70 height 15
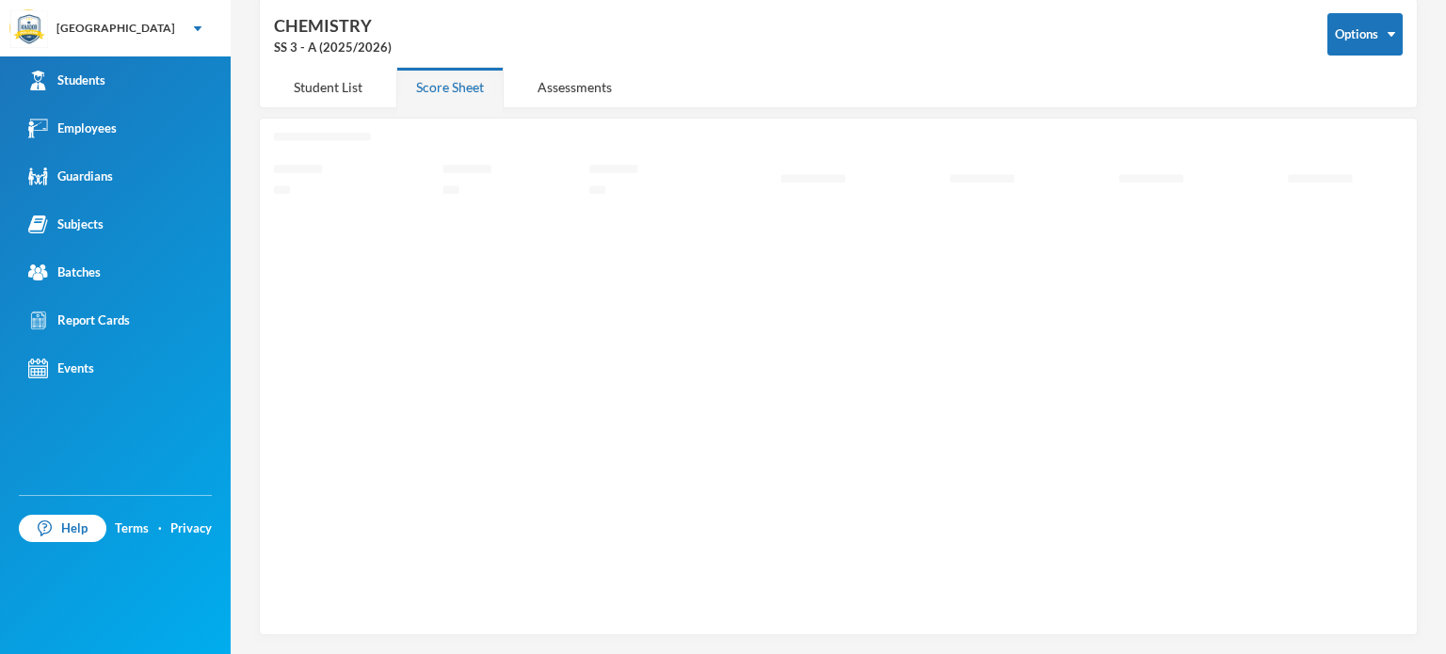
scroll to position [85, 0]
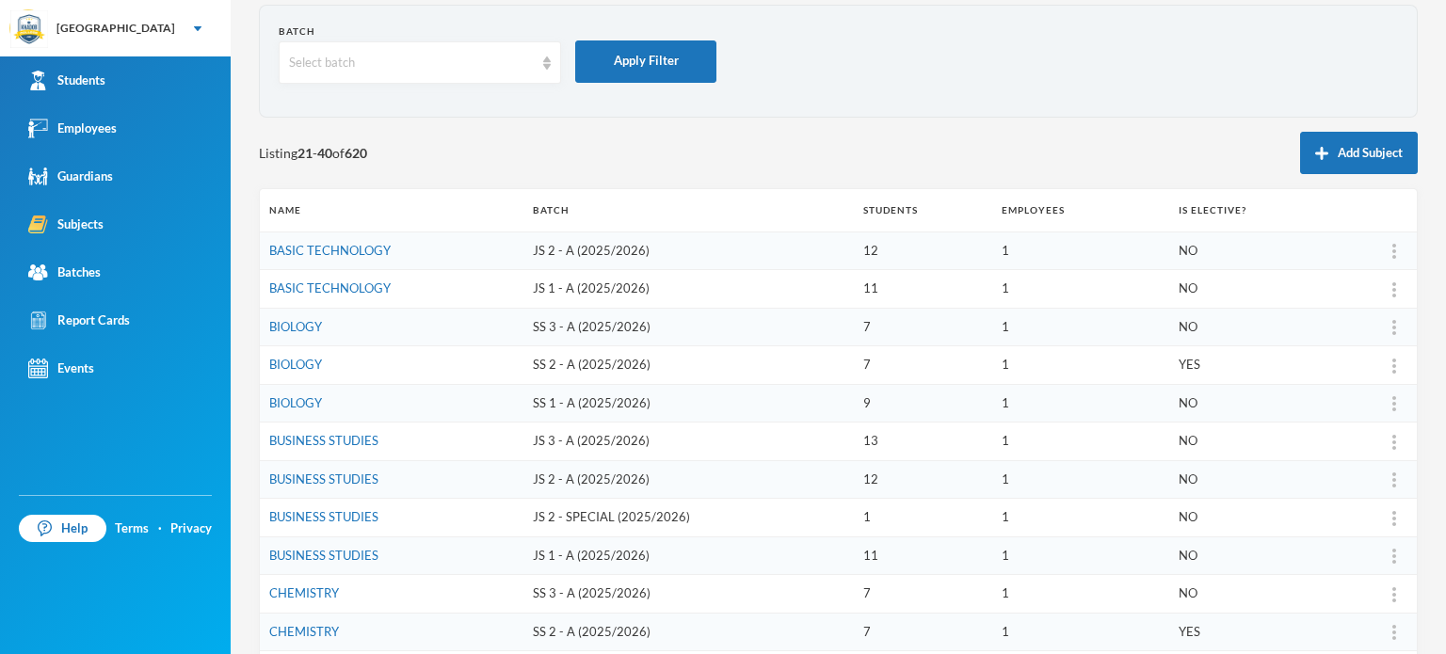
click at [252, 379] on div "1 [PERSON_NAME] Batch Select batch Apply Filter Listing 21 - 40 of 620 Add Subj…" at bounding box center [838, 327] width 1215 height 654
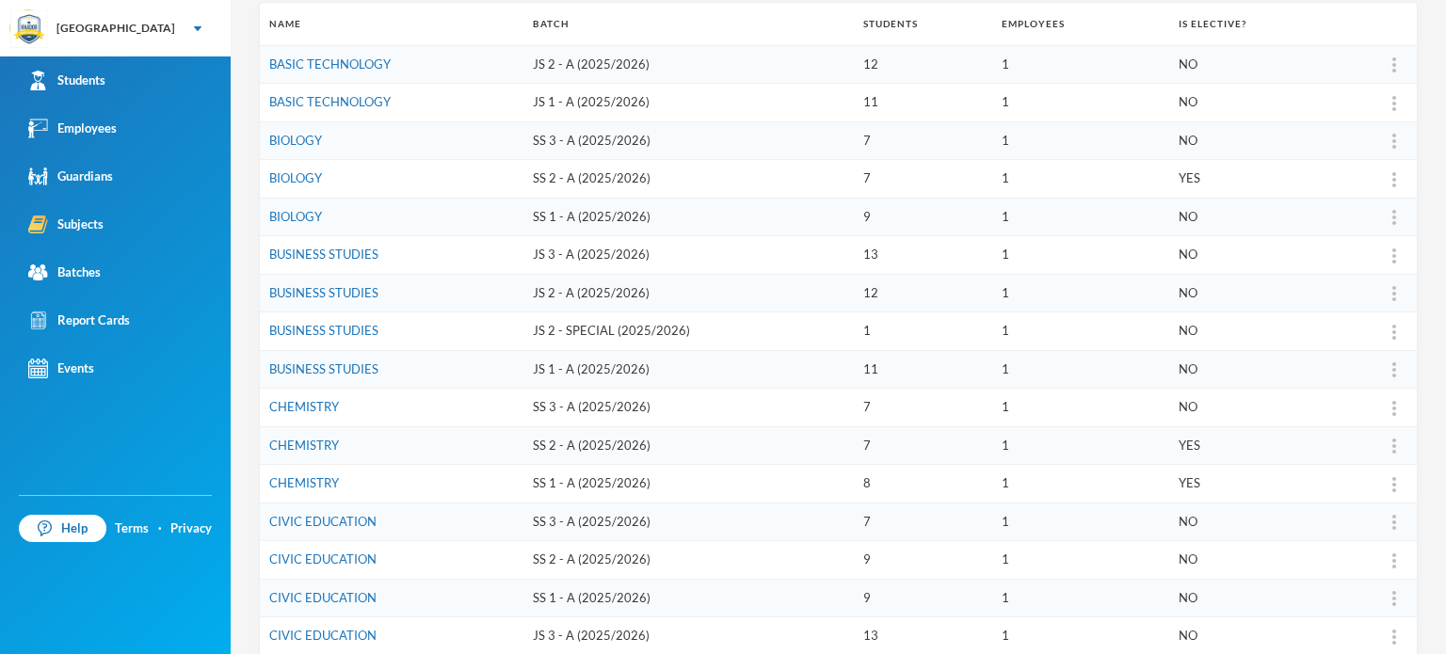
scroll to position [273, 0]
click at [283, 474] on link "CHEMISTRY" at bounding box center [304, 481] width 70 height 15
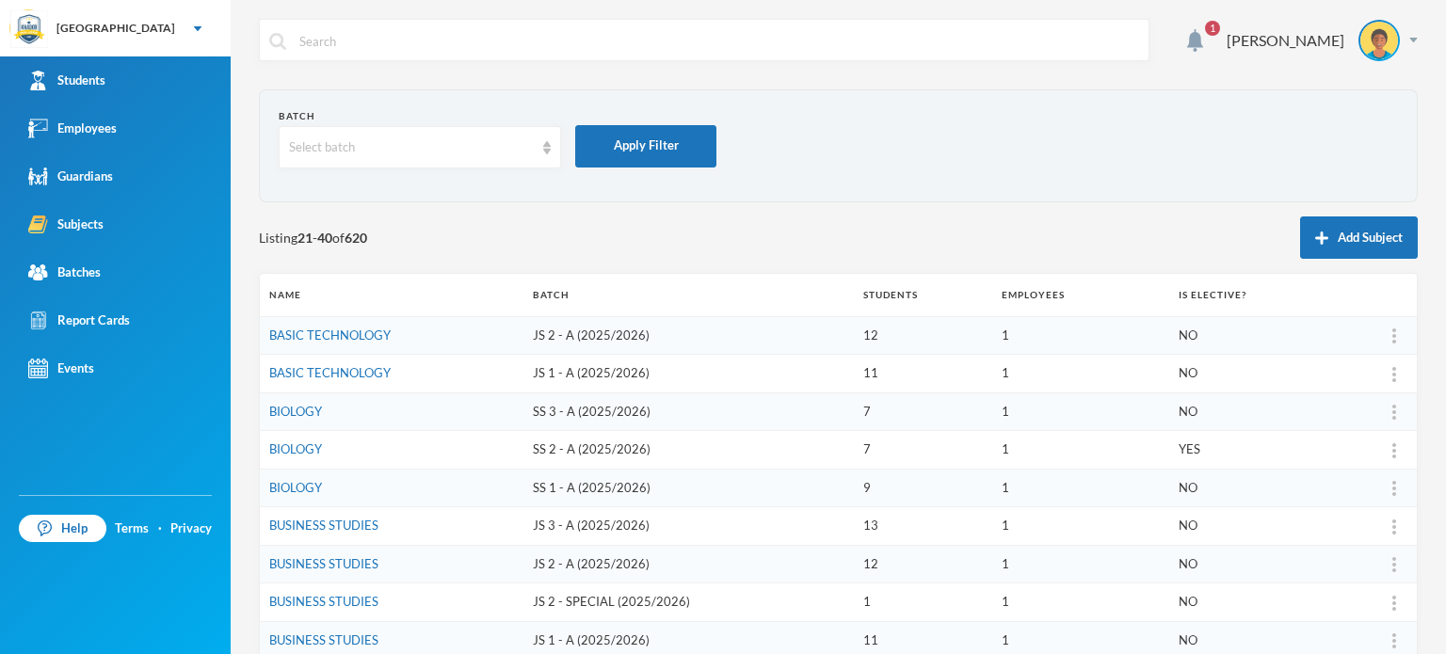
click at [255, 468] on div "1 [PERSON_NAME] Batch Select batch Apply Filter Listing 21 - 40 of 620 Add Subj…" at bounding box center [838, 327] width 1215 height 654
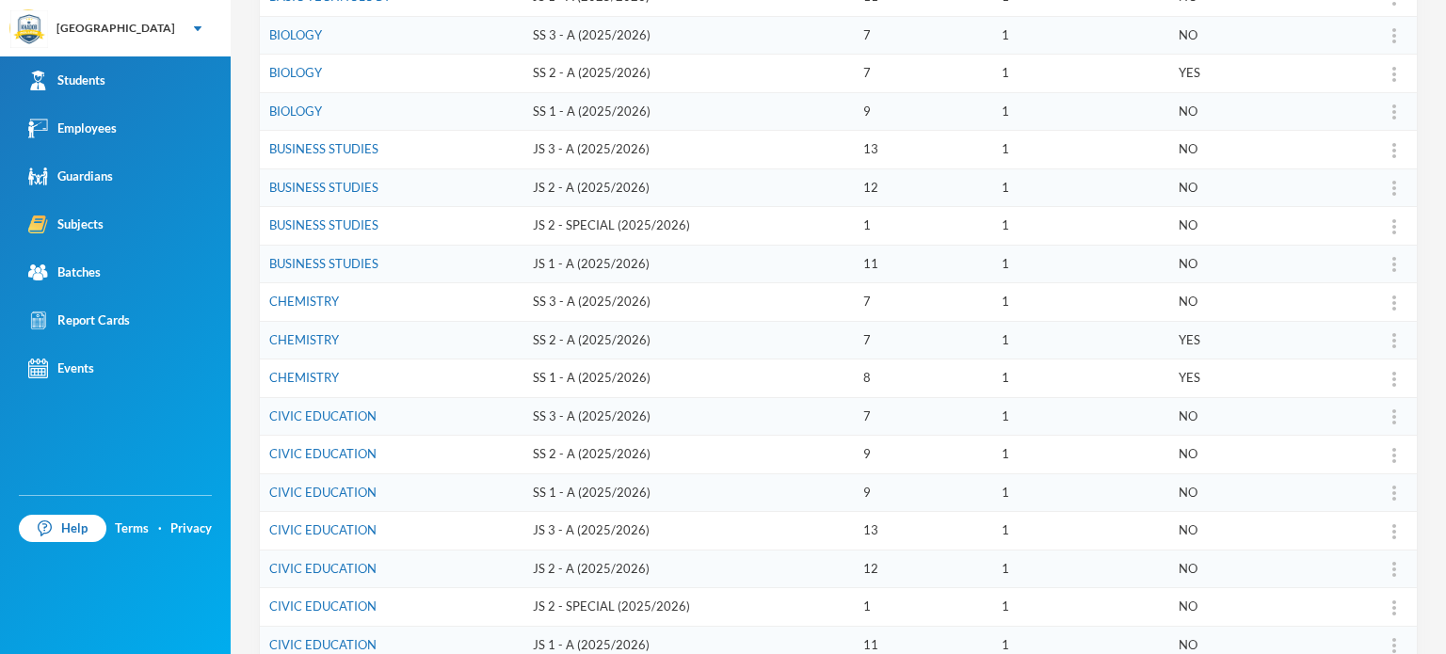
scroll to position [414, 0]
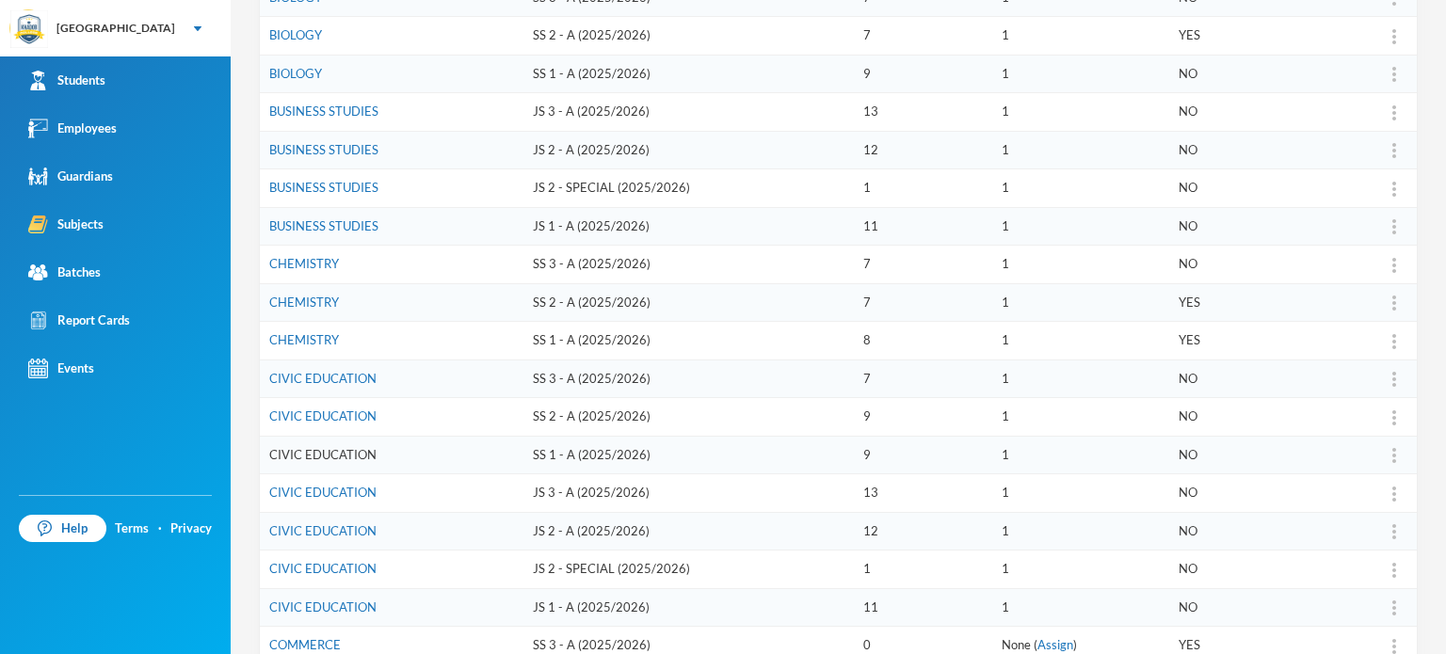
click at [304, 450] on link "CIVIC EDUCATION" at bounding box center [322, 454] width 107 height 15
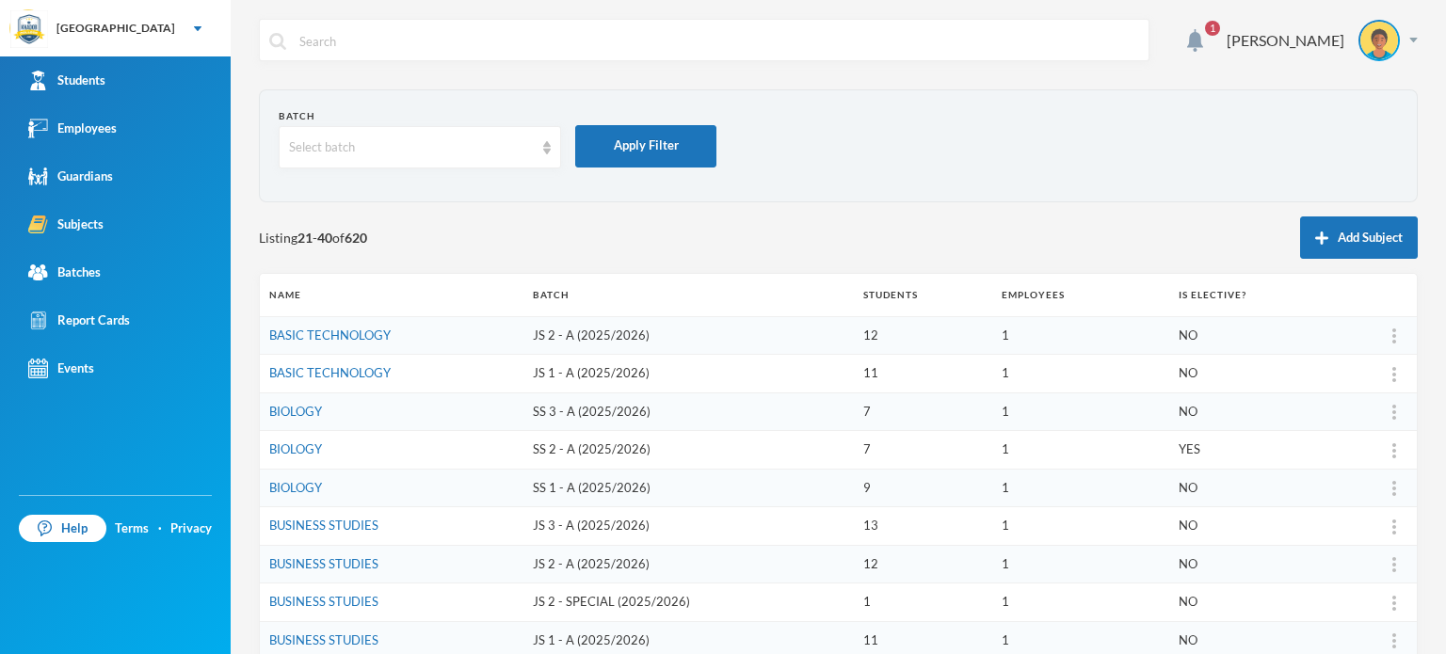
click at [252, 244] on div "1 [PERSON_NAME] Batch Select batch Apply Filter Listing 21 - 40 of 620 Add Subj…" at bounding box center [838, 327] width 1215 height 654
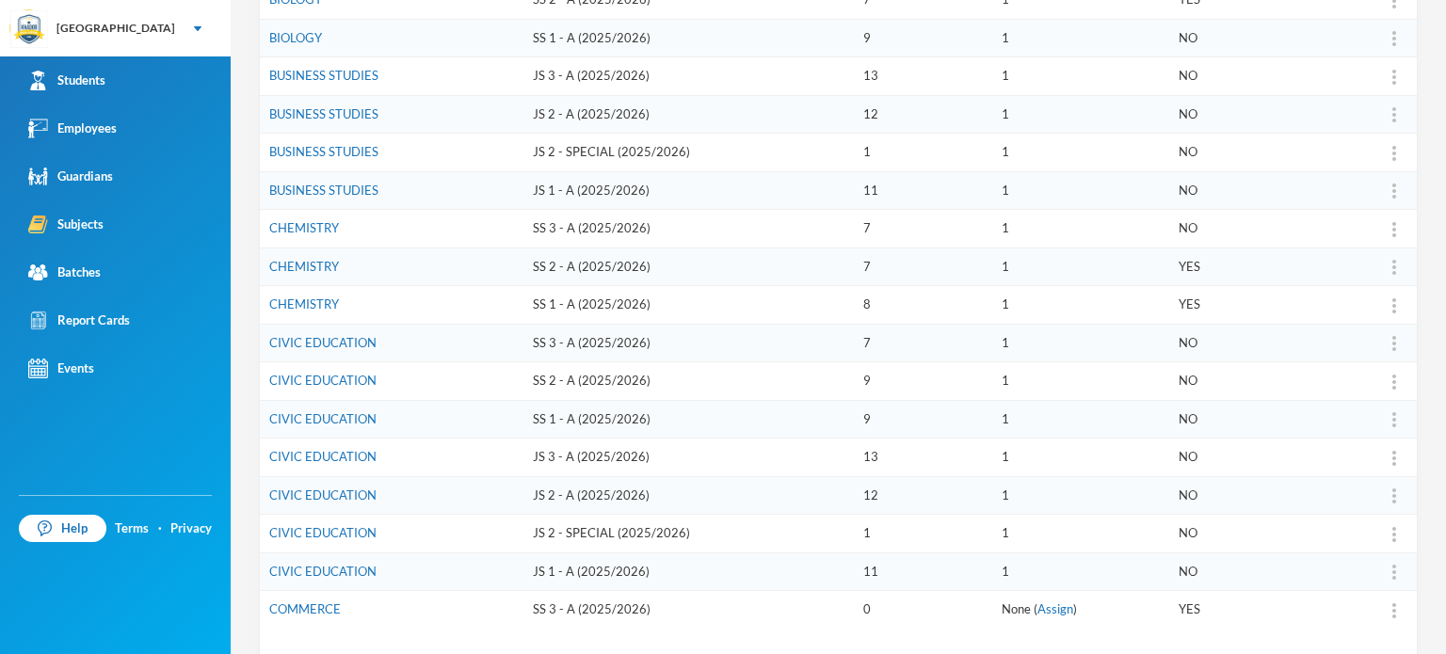
scroll to position [452, 0]
click at [336, 380] on link "CIVIC EDUCATION" at bounding box center [322, 378] width 107 height 15
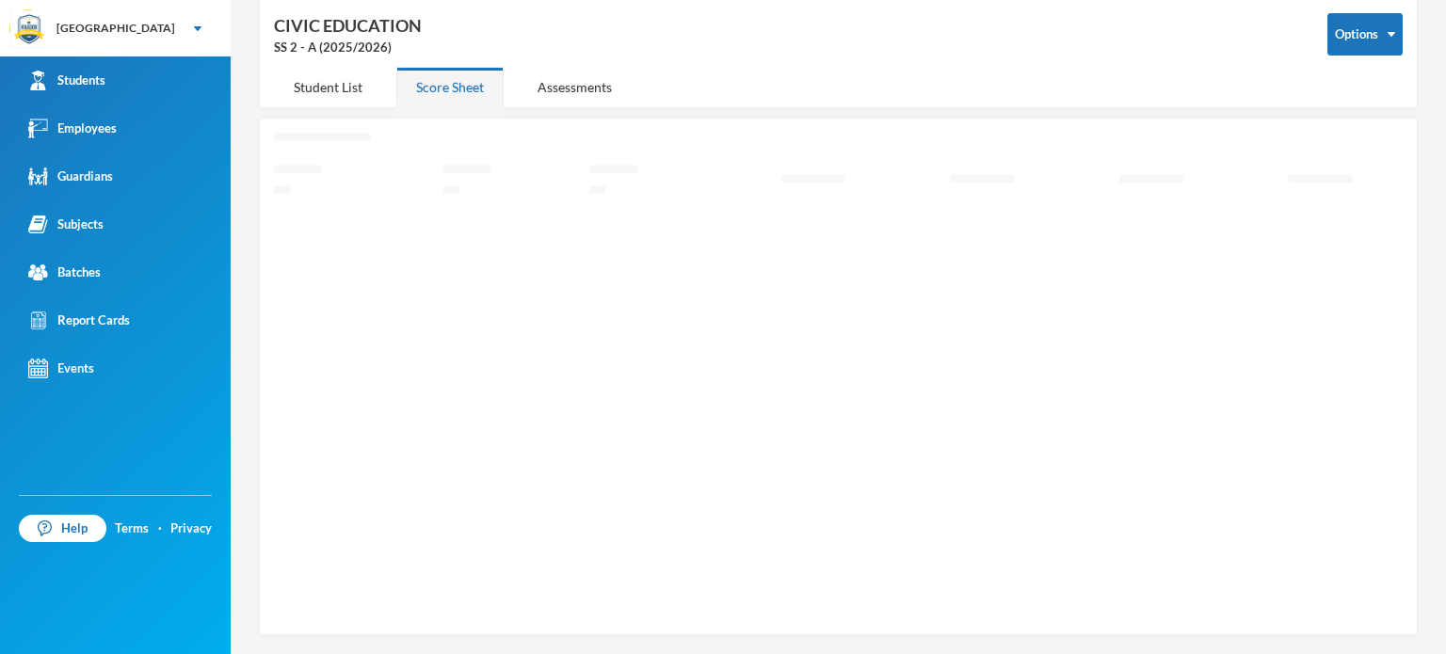
scroll to position [85, 0]
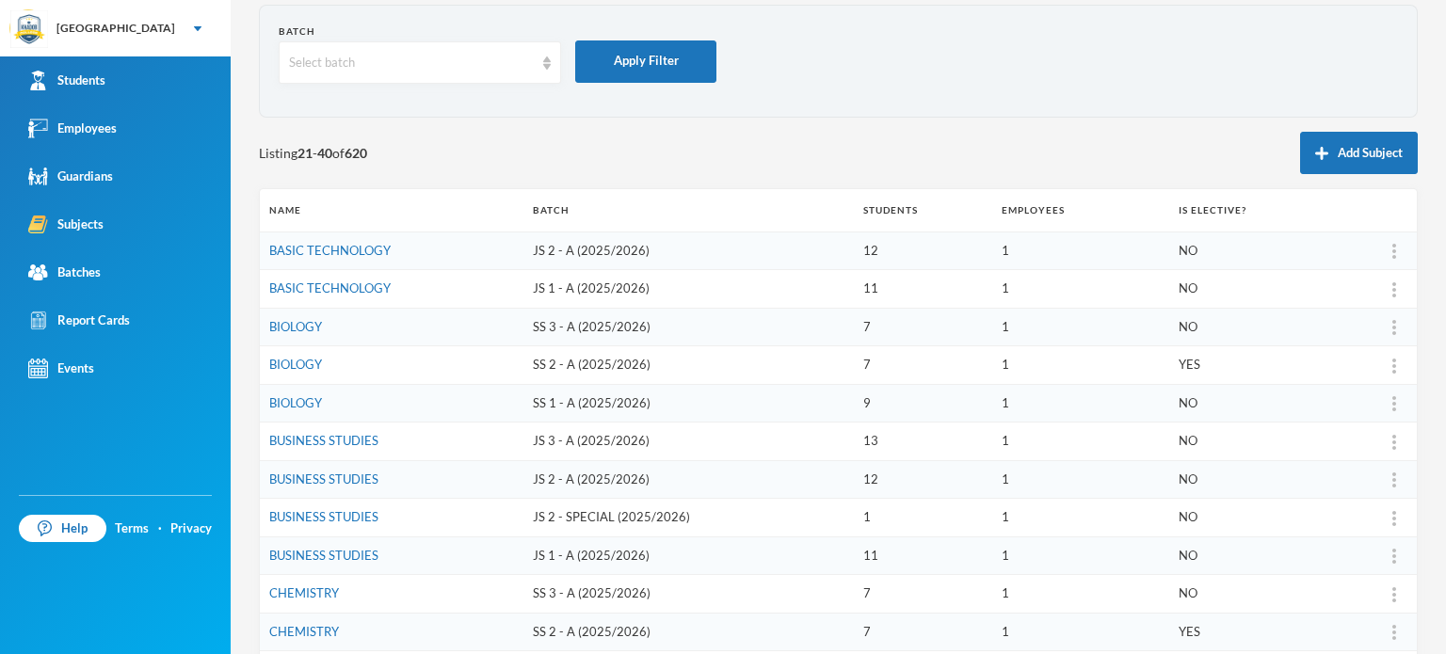
click at [236, 358] on div "1 [PERSON_NAME] Batch Select batch Apply Filter Listing 21 - 40 of 620 Add Subj…" at bounding box center [838, 327] width 1215 height 654
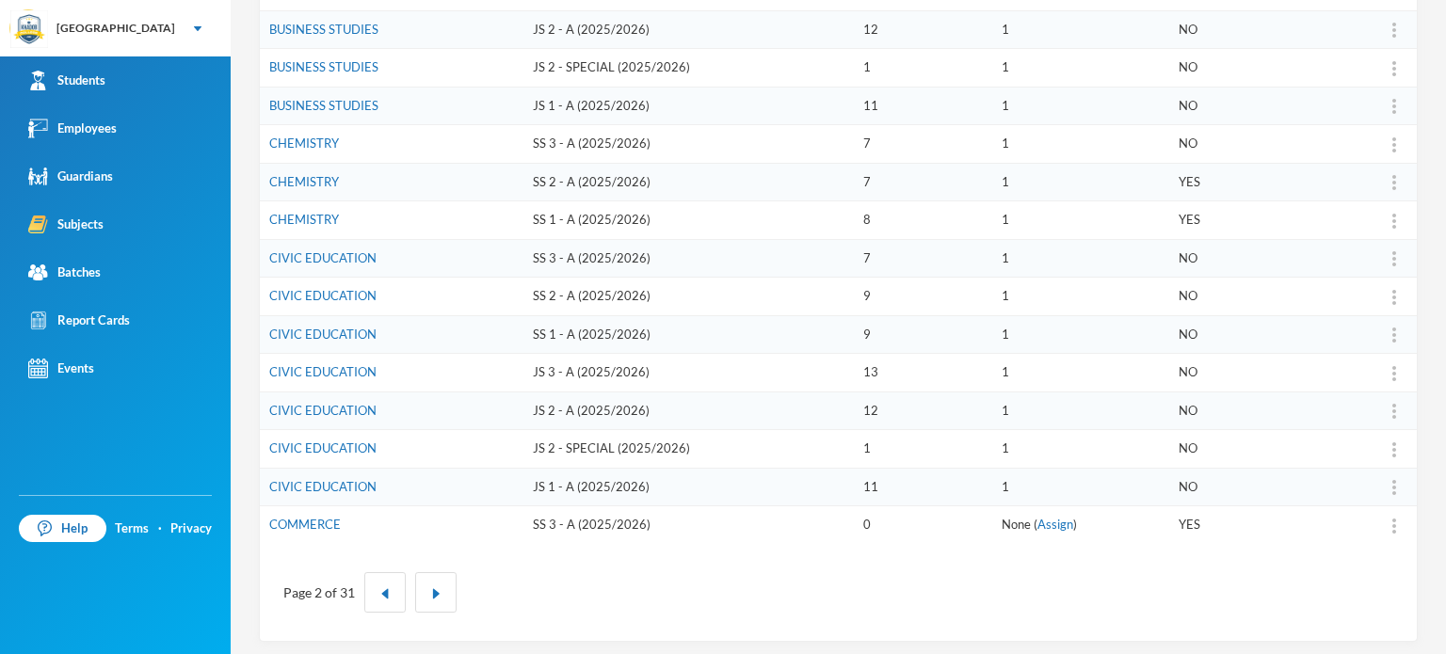
scroll to position [536, 0]
click at [344, 482] on link "CIVIC EDUCATION" at bounding box center [322, 485] width 107 height 15
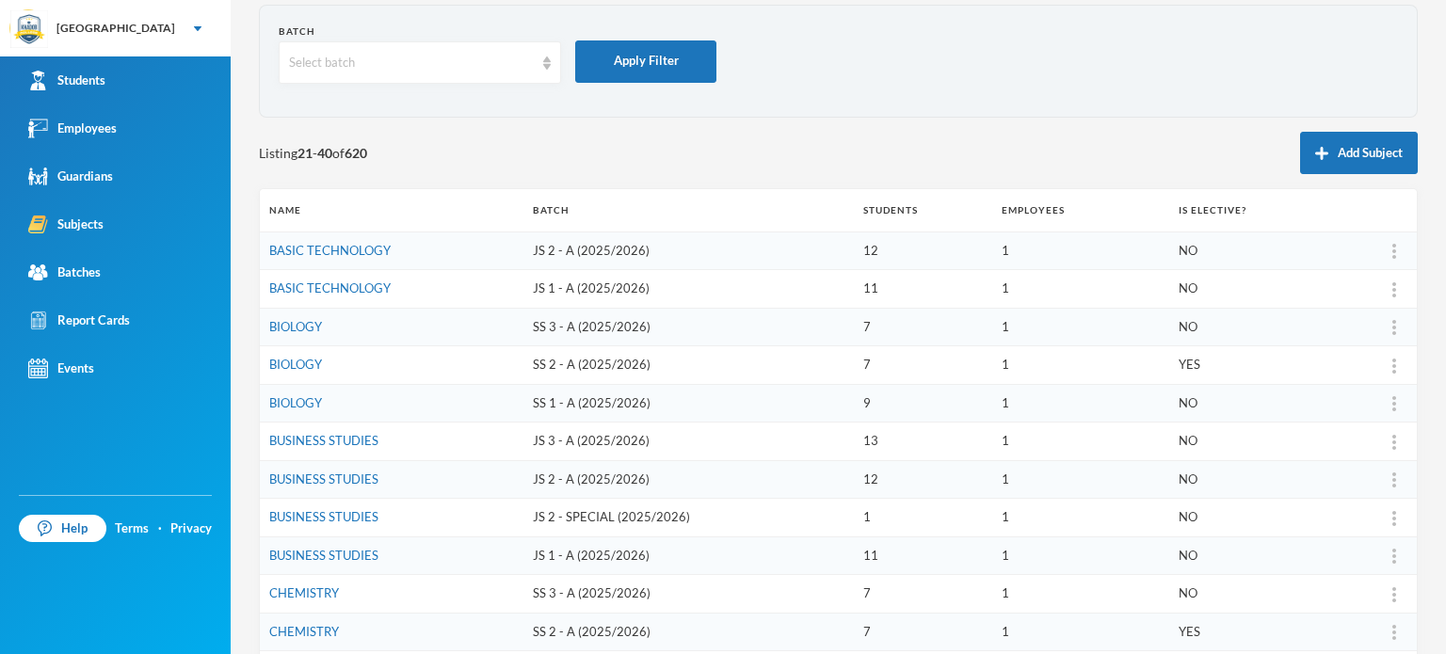
click at [233, 259] on div "1 [PERSON_NAME] Batch Select batch Apply Filter Listing 21 - 40 of 620 Add Subj…" at bounding box center [838, 327] width 1215 height 654
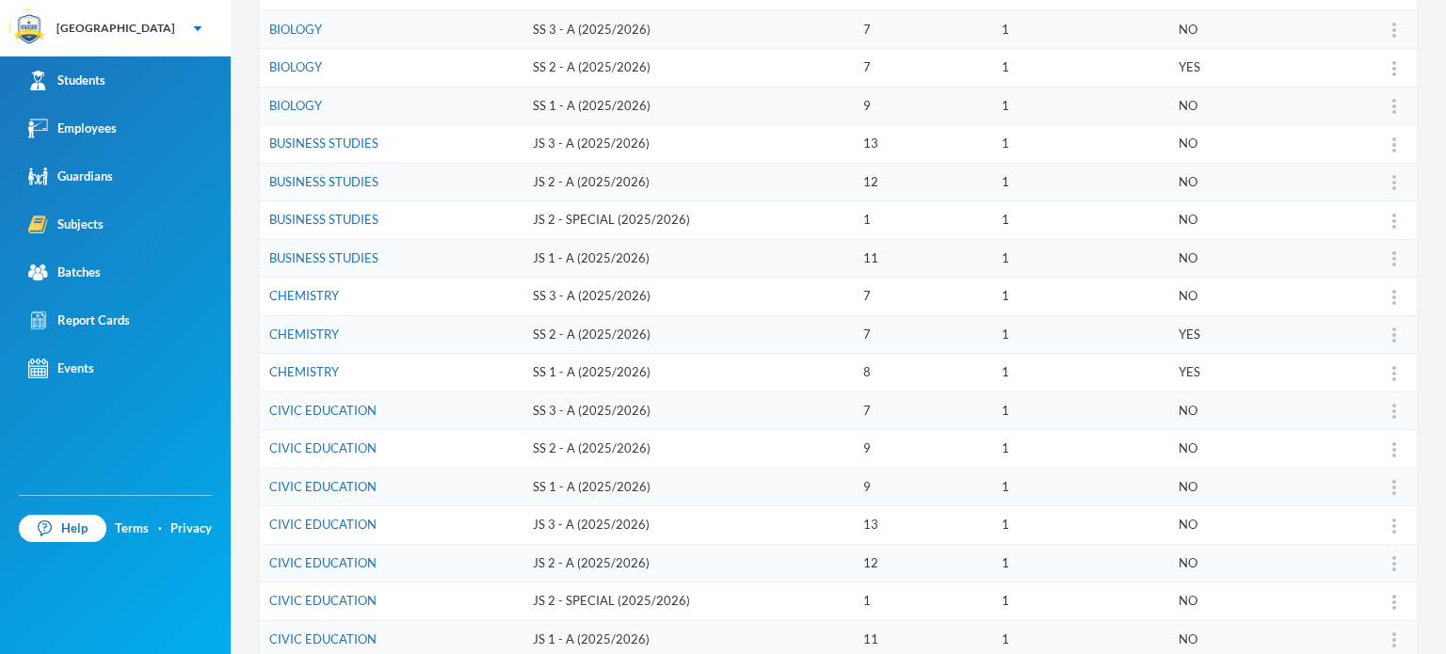
scroll to position [536, 0]
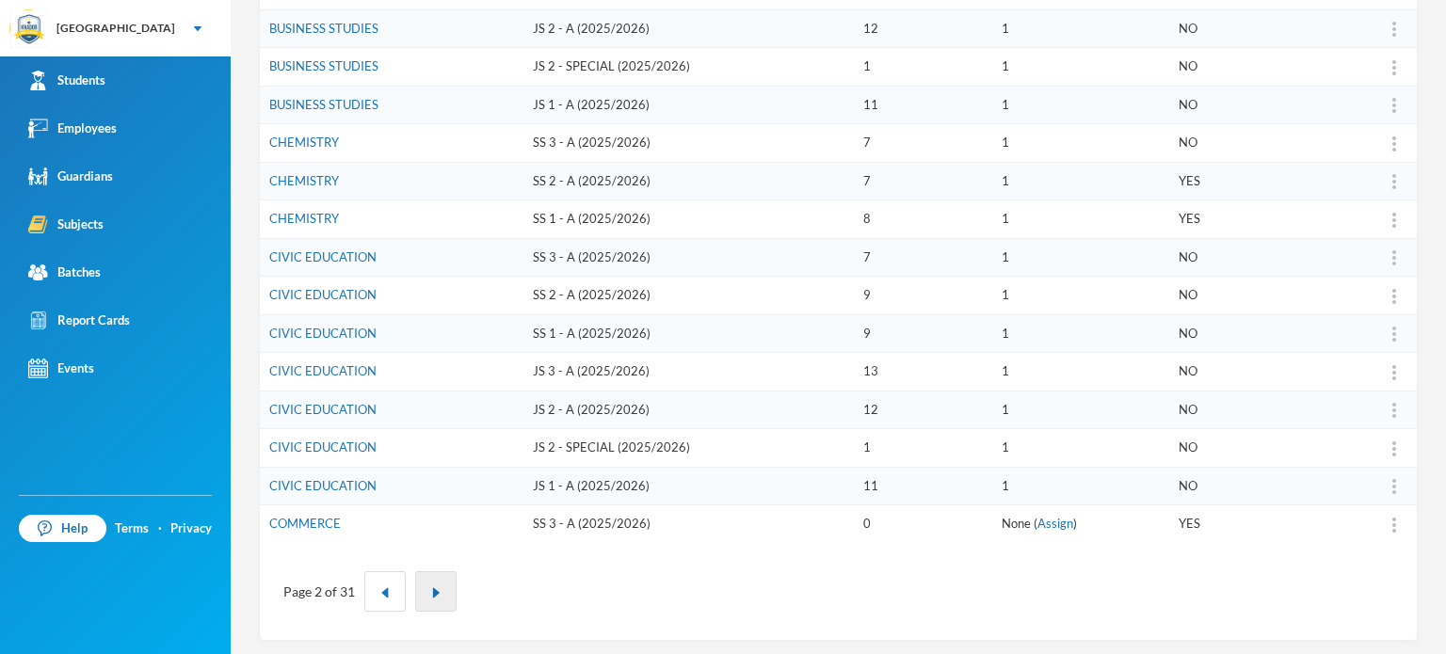
click at [418, 579] on button "button" at bounding box center [435, 591] width 41 height 40
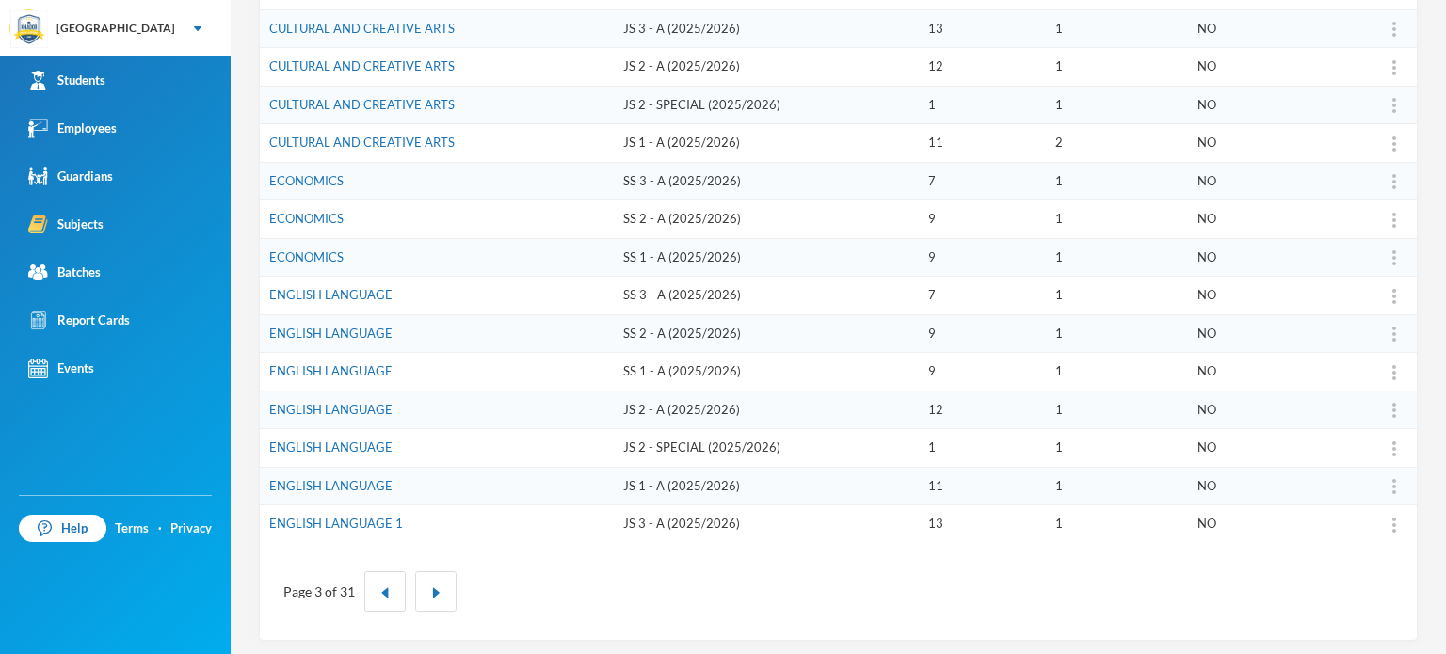
click at [250, 541] on div "1 [PERSON_NAME] Batch Select batch Apply Filter Listing 41 - 60 of 620 Add Subj…" at bounding box center [838, 327] width 1215 height 654
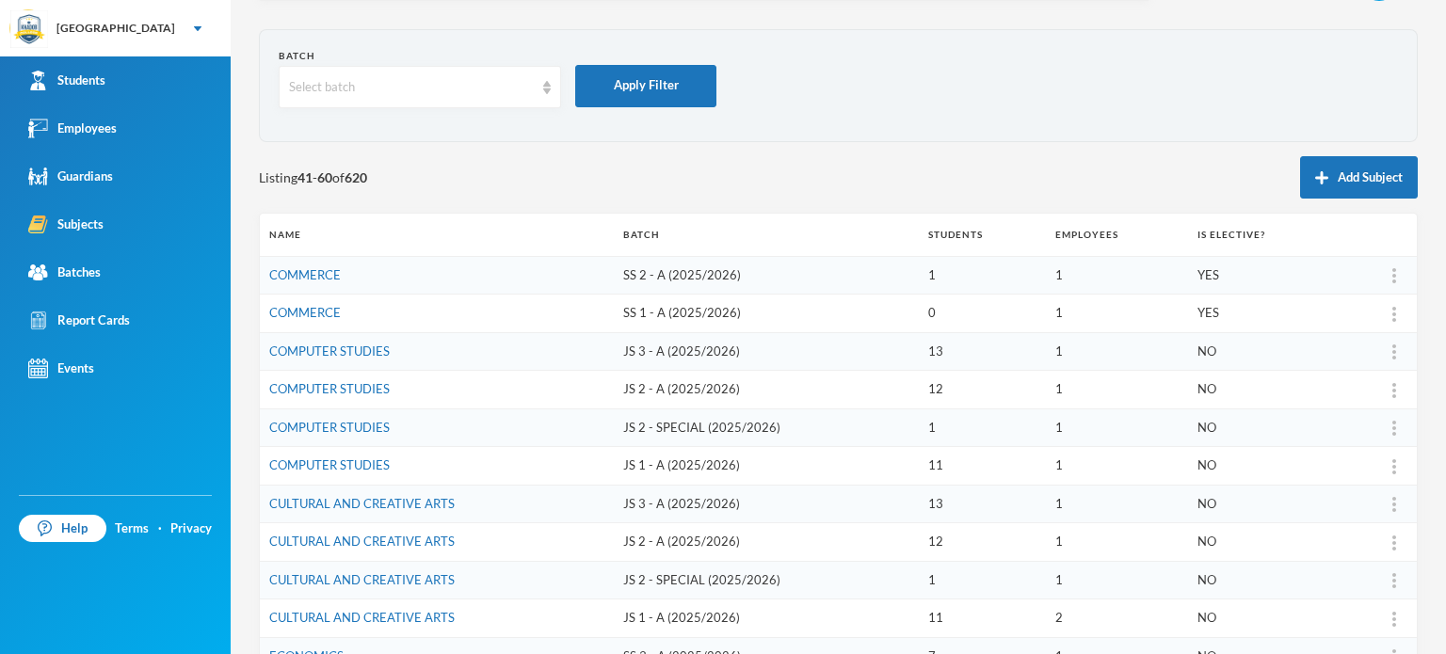
scroll to position [8, 0]
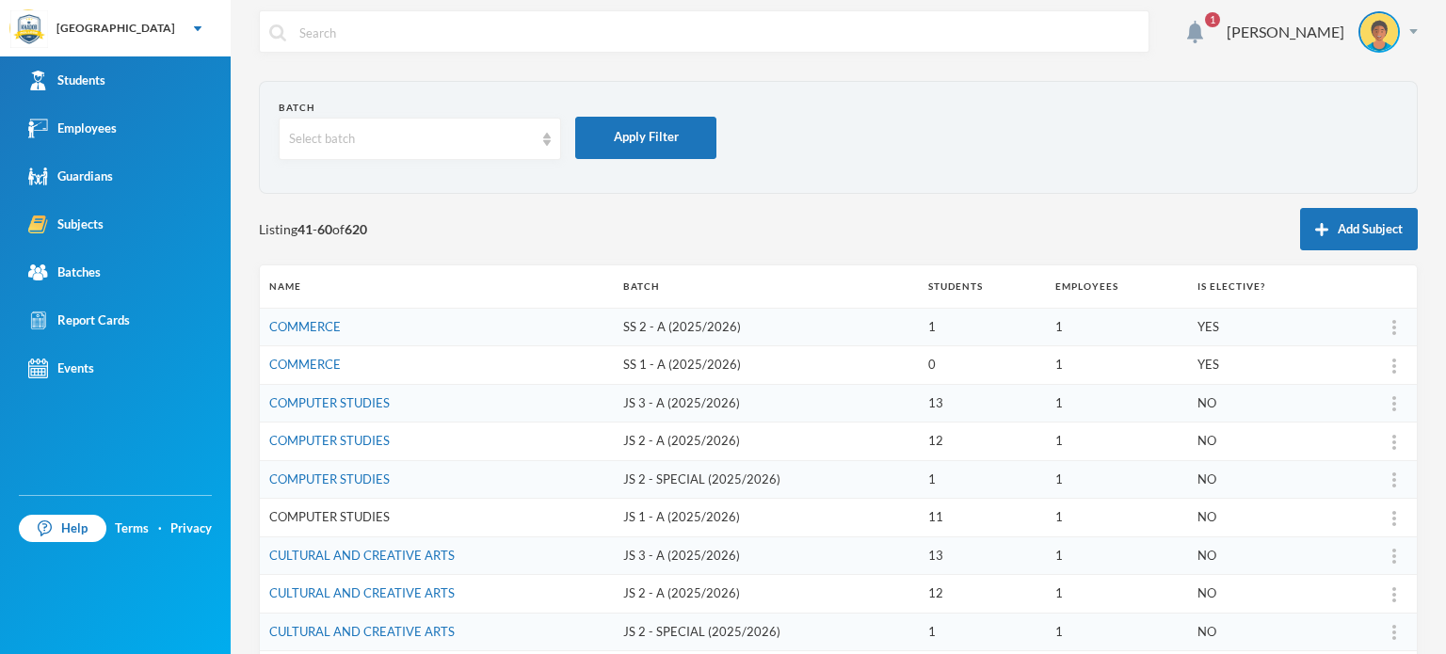
click at [346, 515] on link "COMPUTER STUDIES" at bounding box center [329, 516] width 120 height 15
click at [244, 402] on div "1 [PERSON_NAME] Batch Select batch Apply Filter Listing 41 - 60 of 620 Add Subj…" at bounding box center [838, 327] width 1215 height 654
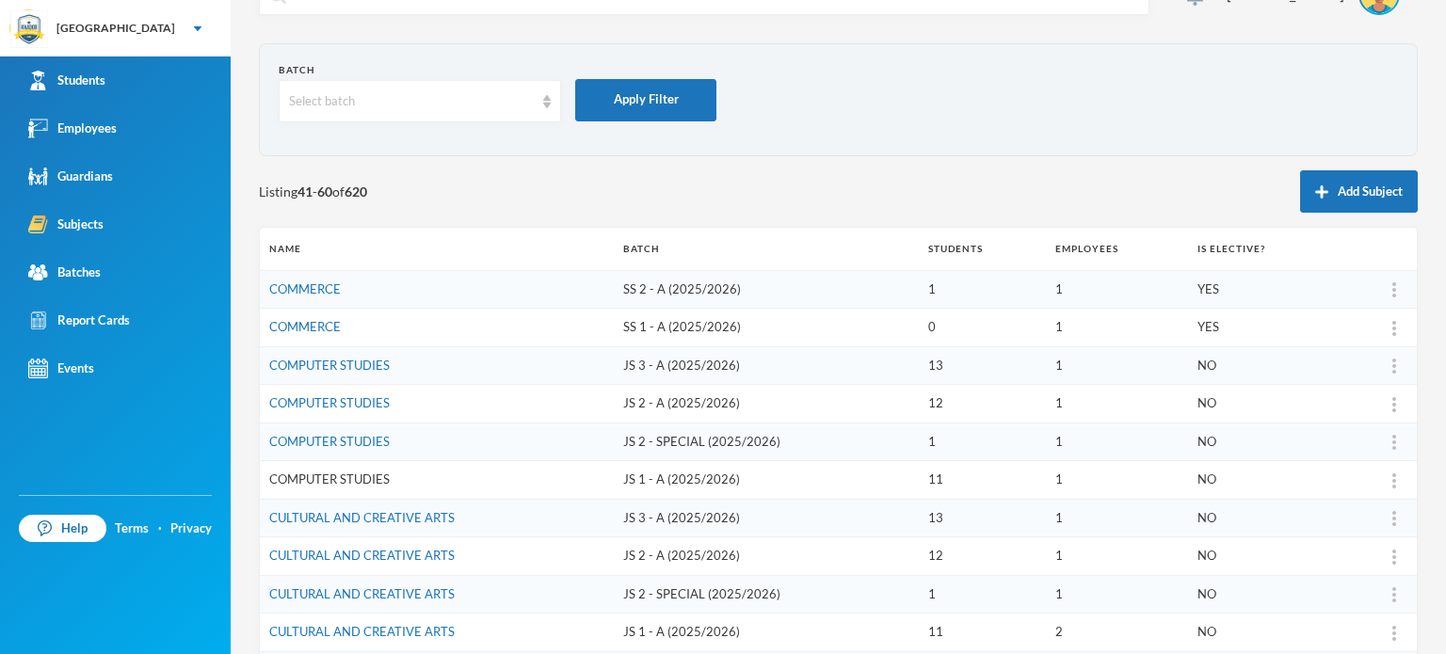
click at [321, 477] on link "COMPUTER STUDIES" at bounding box center [329, 479] width 120 height 15
click at [245, 244] on div "1 [PERSON_NAME] Batch Select batch Apply Filter Listing 41 - 60 of 620 Add Subj…" at bounding box center [838, 327] width 1215 height 654
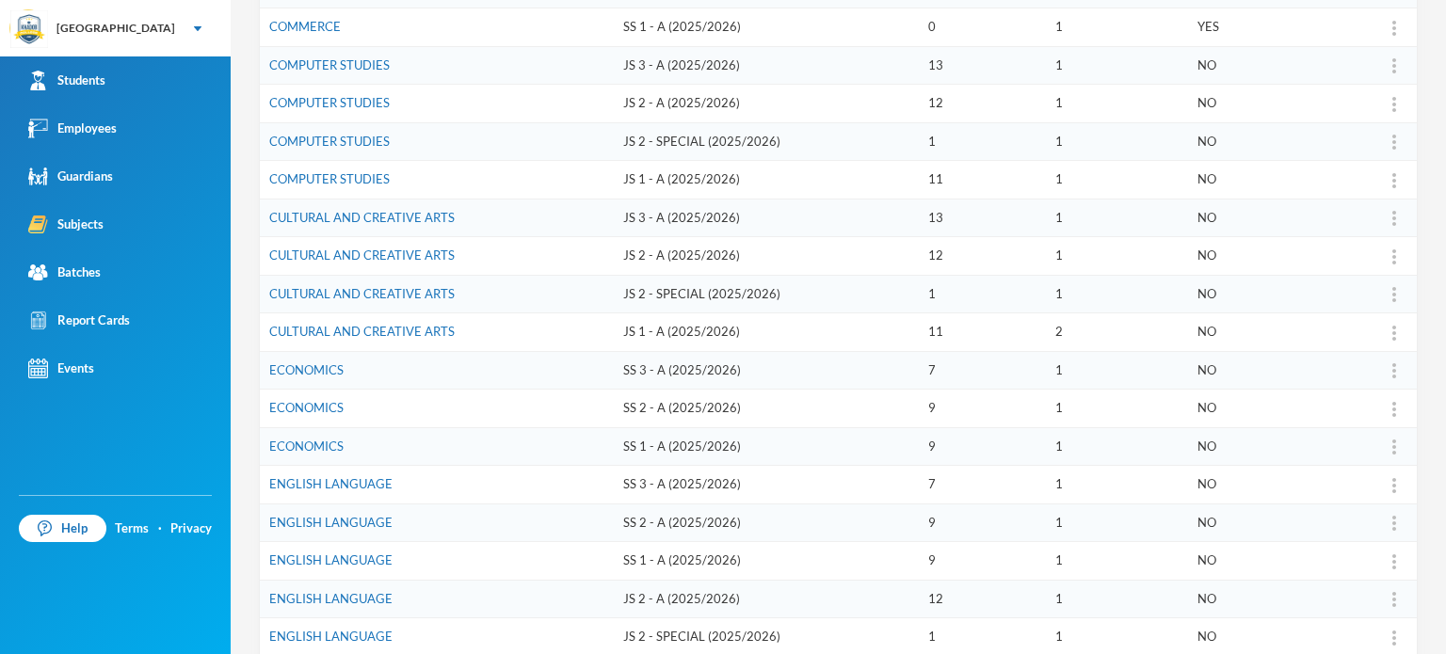
scroll to position [347, 0]
click at [394, 323] on link "CULTURAL AND CREATIVE ARTS" at bounding box center [361, 330] width 185 height 15
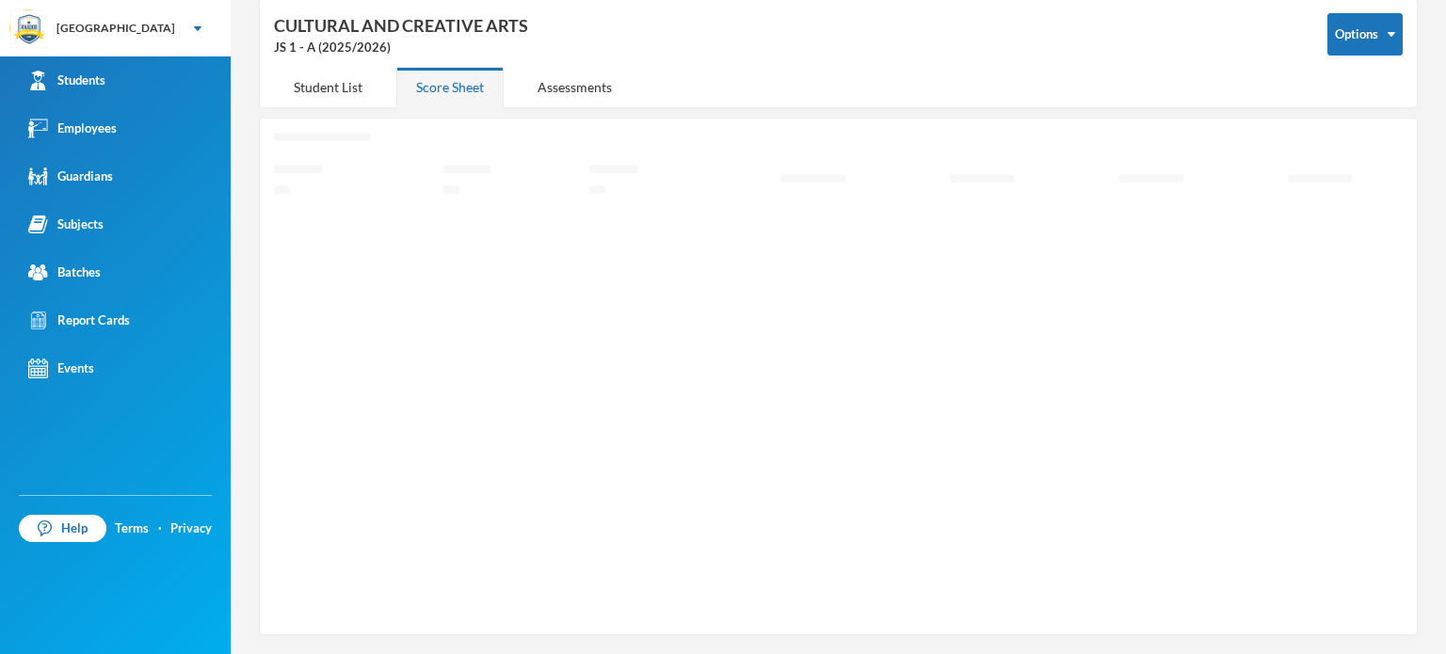
scroll to position [85, 0]
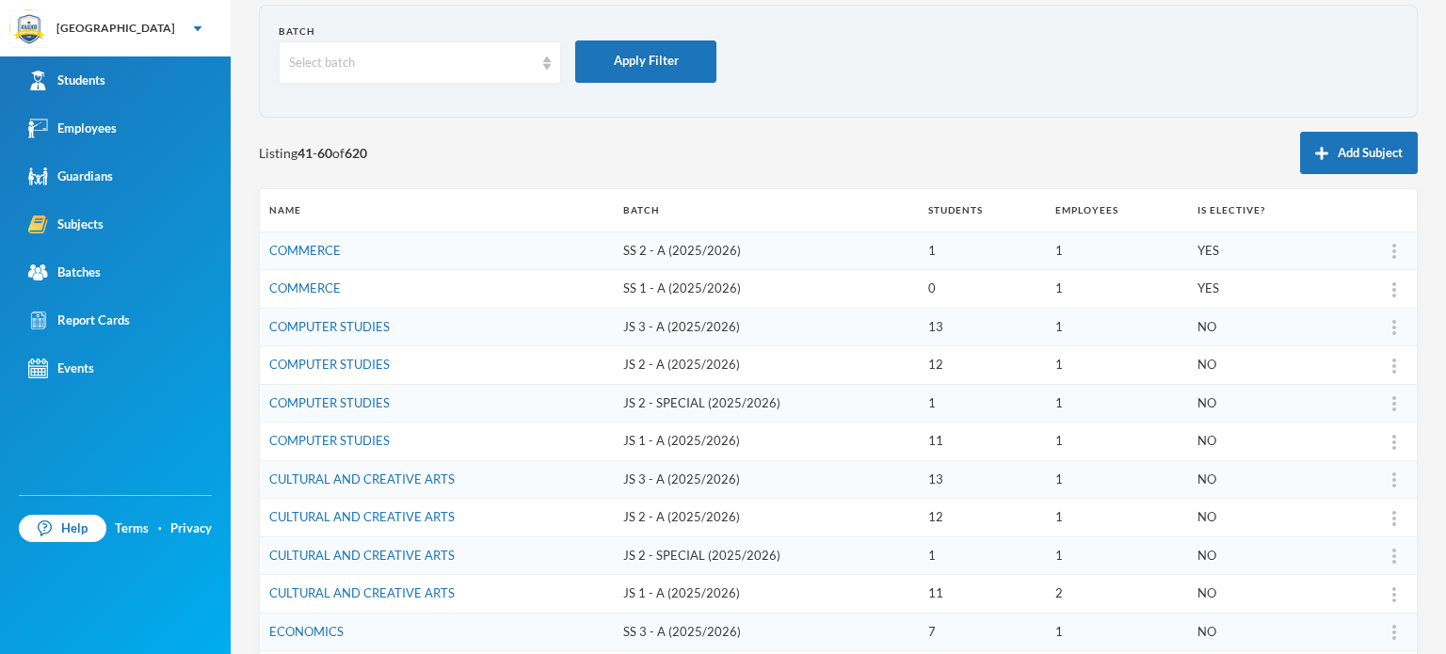
click at [237, 300] on div "1 [PERSON_NAME] Batch Select batch Apply Filter Listing 41 - 60 of 620 Add Subj…" at bounding box center [838, 327] width 1215 height 654
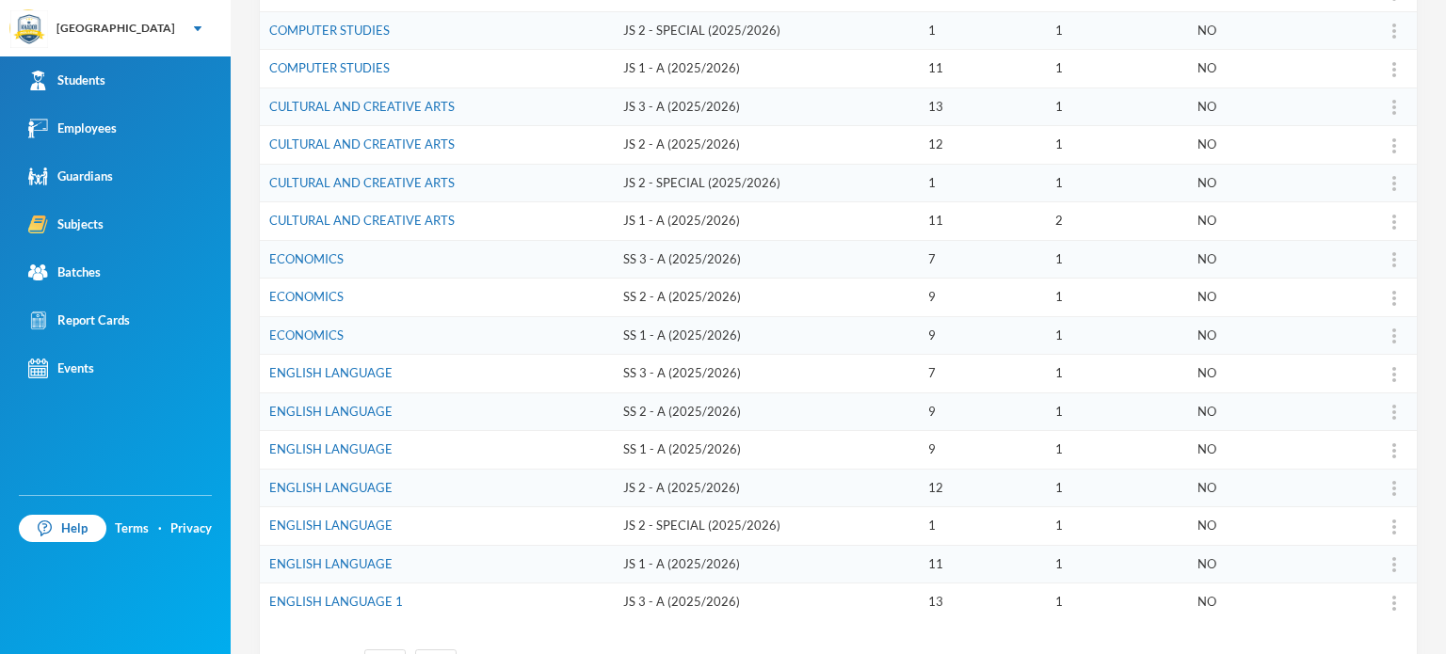
scroll to position [461, 0]
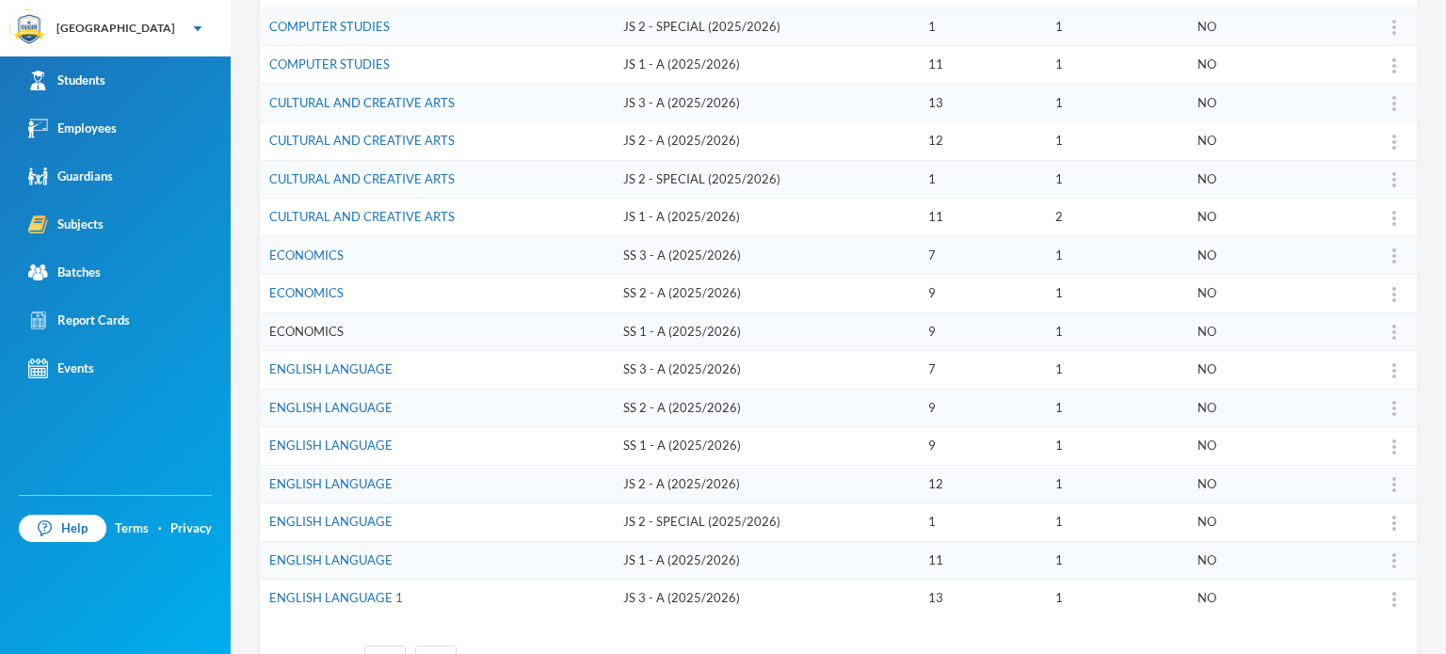
click at [294, 324] on link "ECONOMICS" at bounding box center [306, 331] width 74 height 15
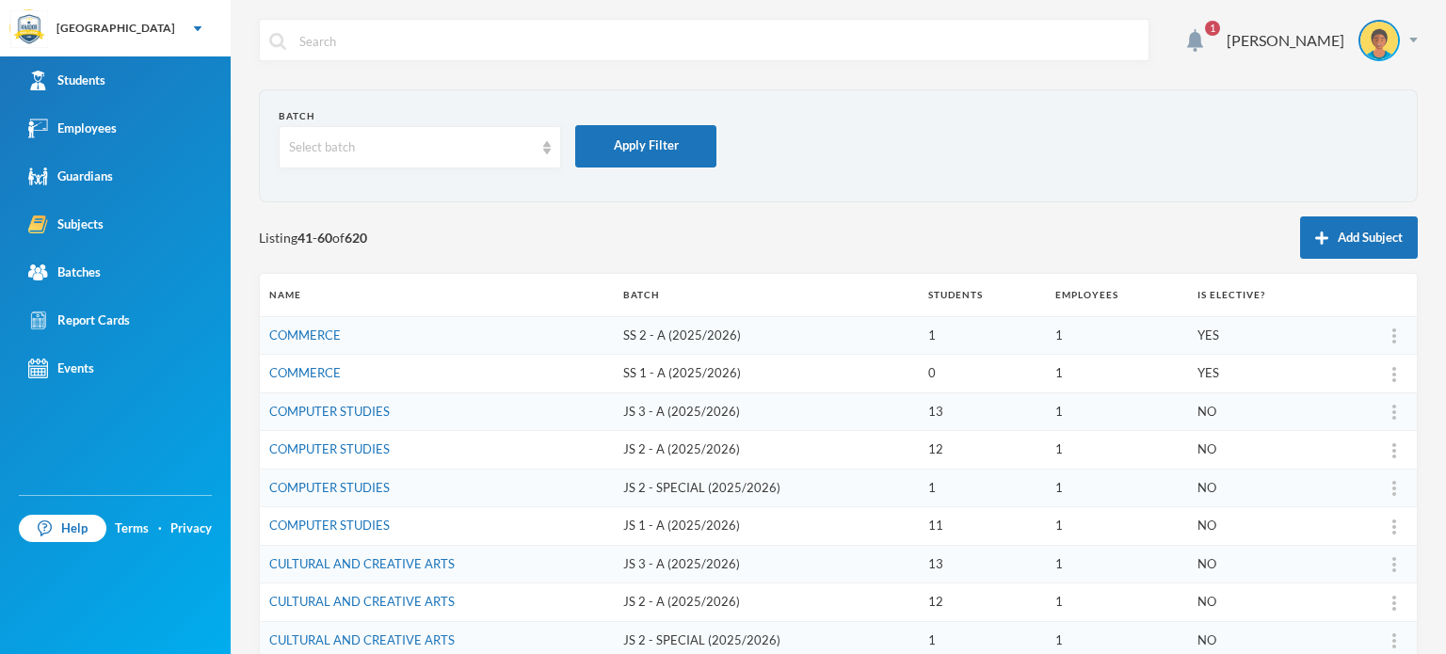
click at [239, 256] on div "1 [PERSON_NAME] Batch Select batch Apply Filter Listing 41 - 60 of 620 Add Subj…" at bounding box center [838, 327] width 1215 height 654
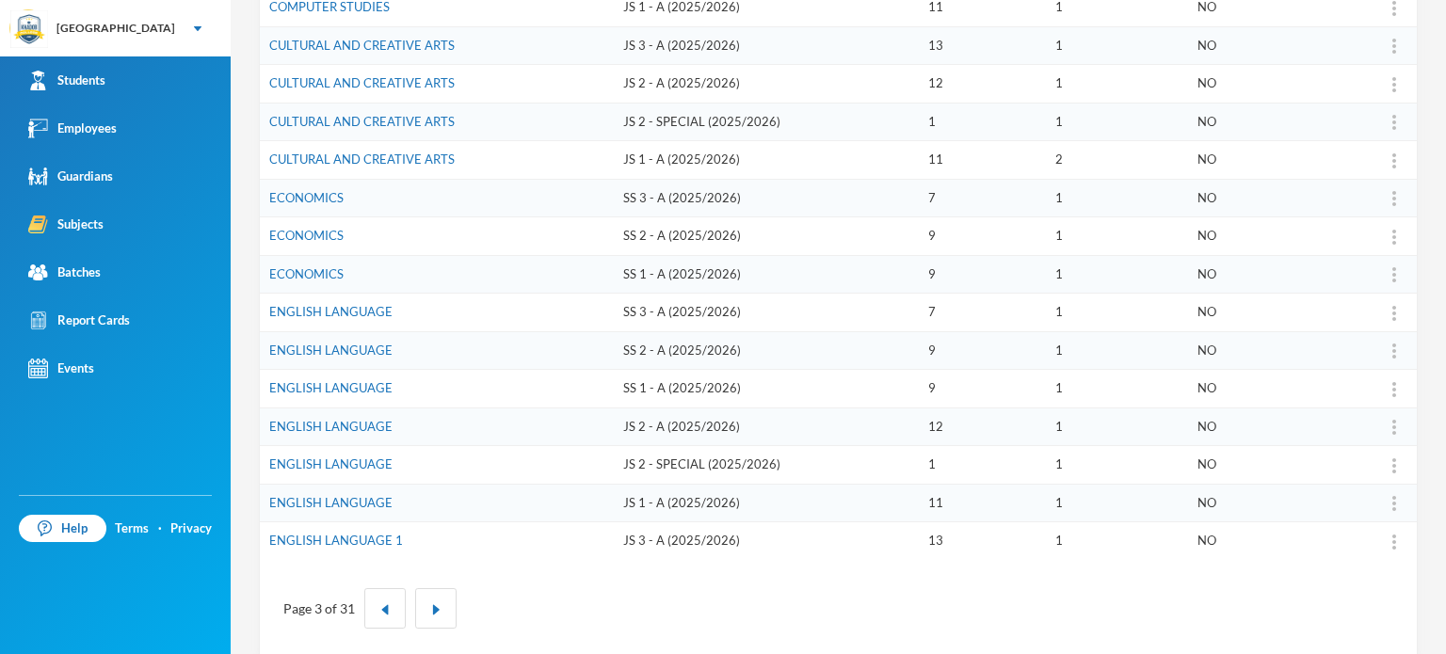
scroll to position [536, 0]
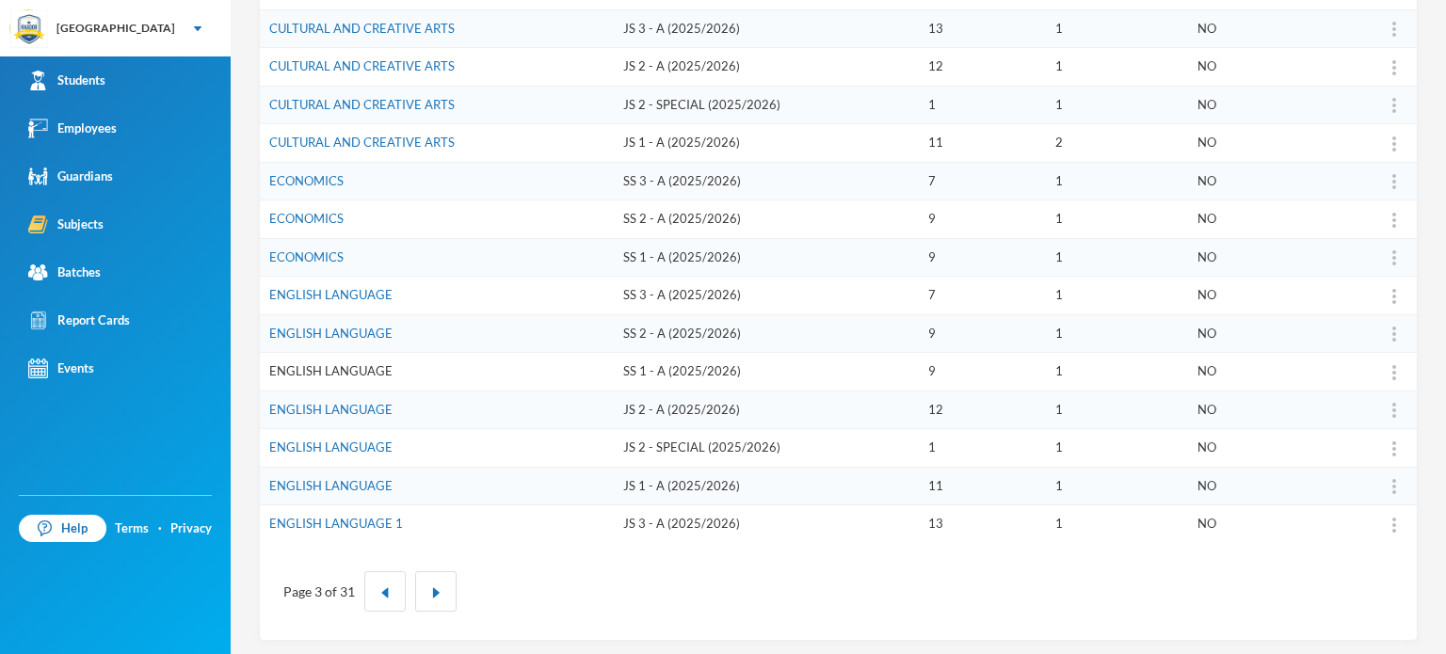
click at [365, 367] on link "ENGLISH LANGUAGE" at bounding box center [330, 370] width 123 height 15
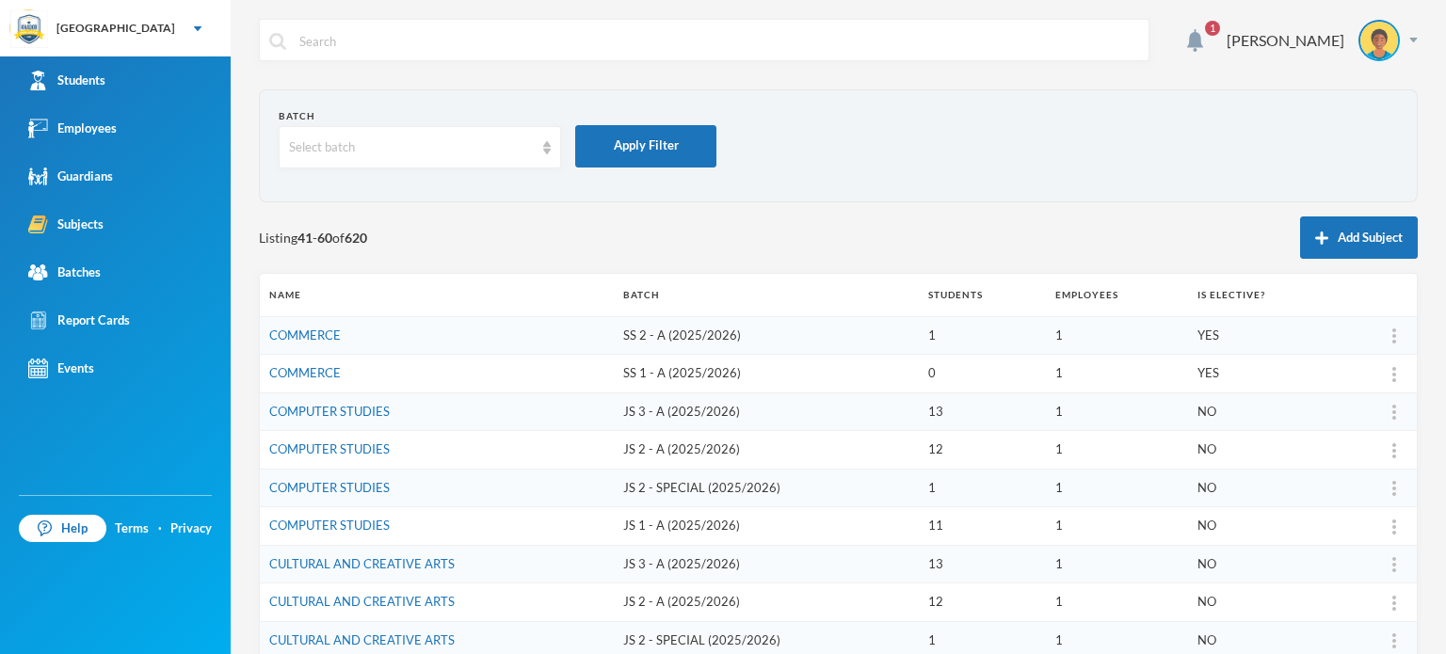
click at [237, 323] on div "1 [PERSON_NAME] Batch Select batch Apply Filter Listing 41 - 60 of 620 Add Subj…" at bounding box center [838, 327] width 1215 height 654
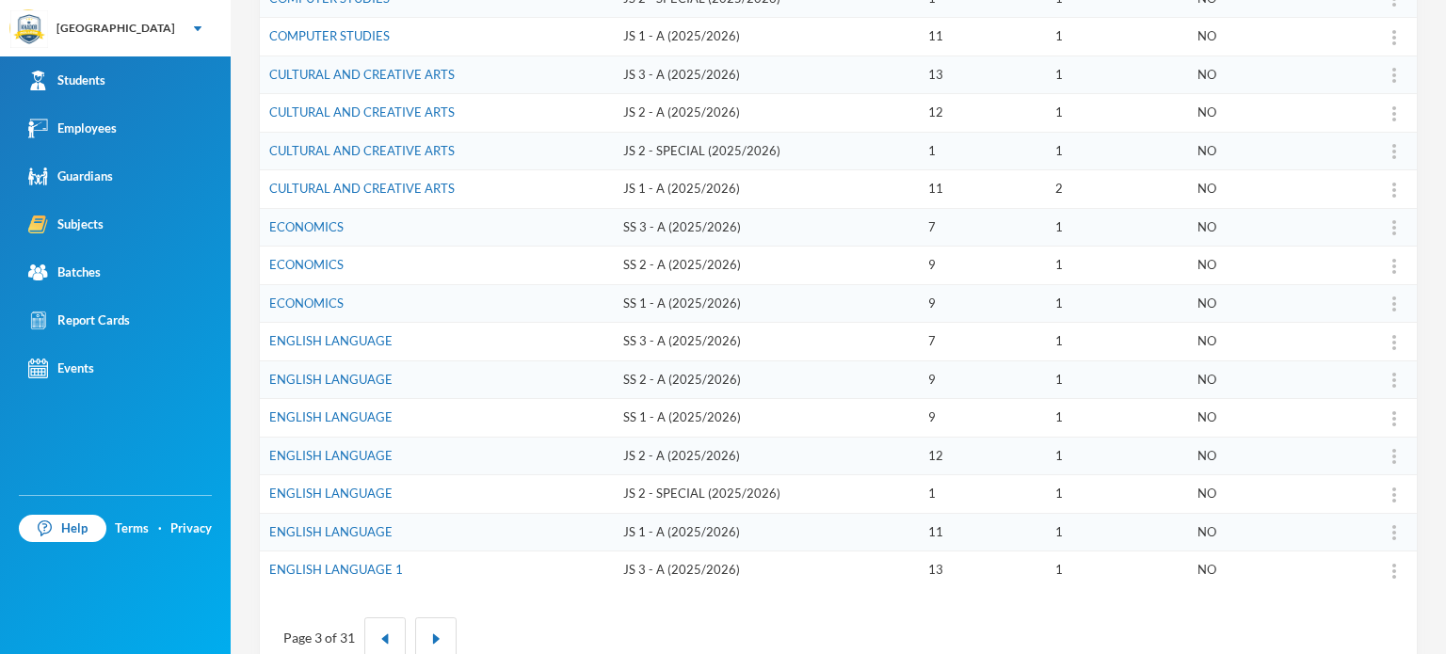
scroll to position [527, 0]
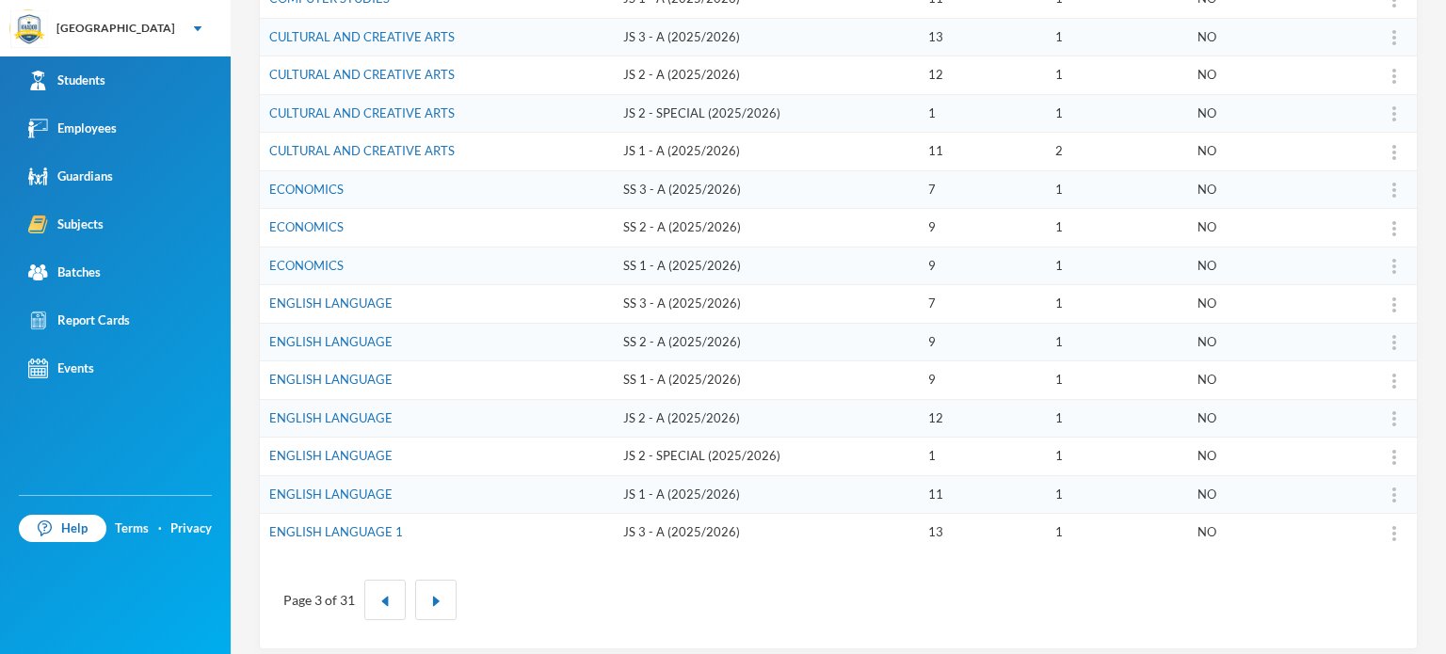
click at [345, 552] on div "Page 3 of 31" at bounding box center [838, 600] width 1157 height 97
click at [354, 492] on link "ENGLISH LANGUAGE" at bounding box center [330, 494] width 123 height 15
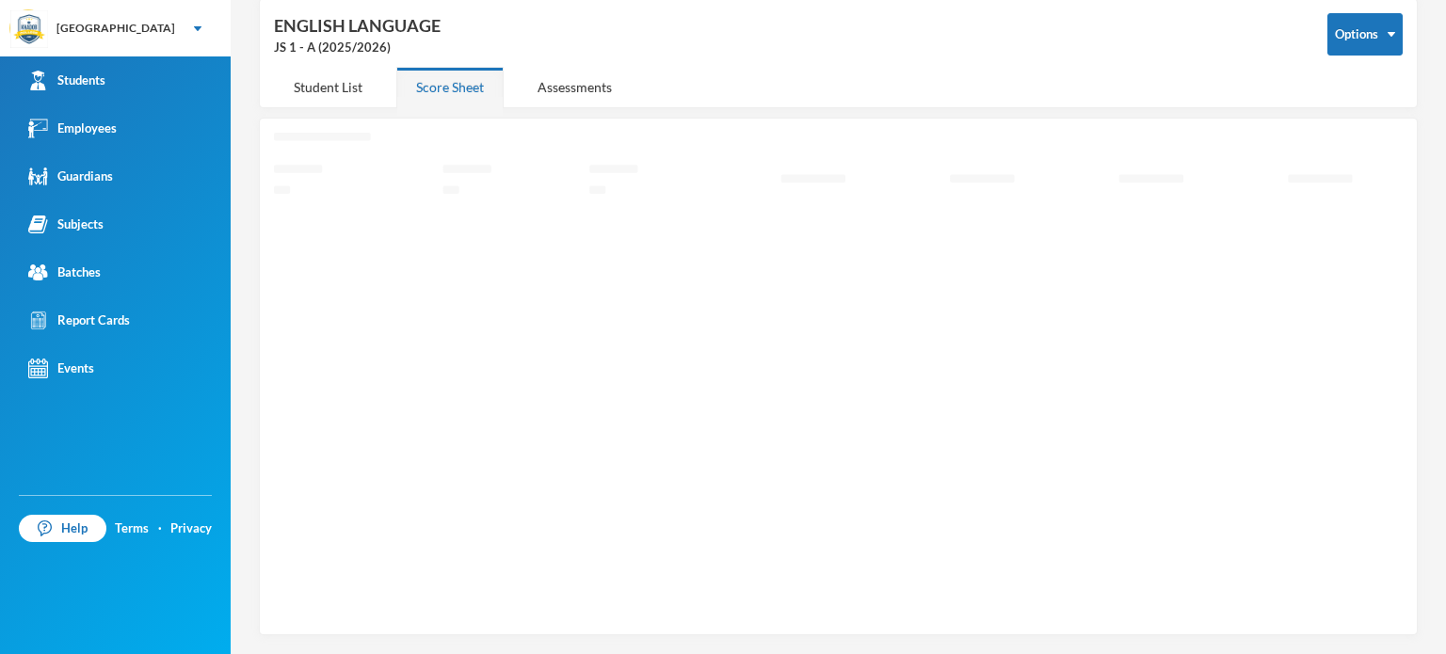
scroll to position [85, 0]
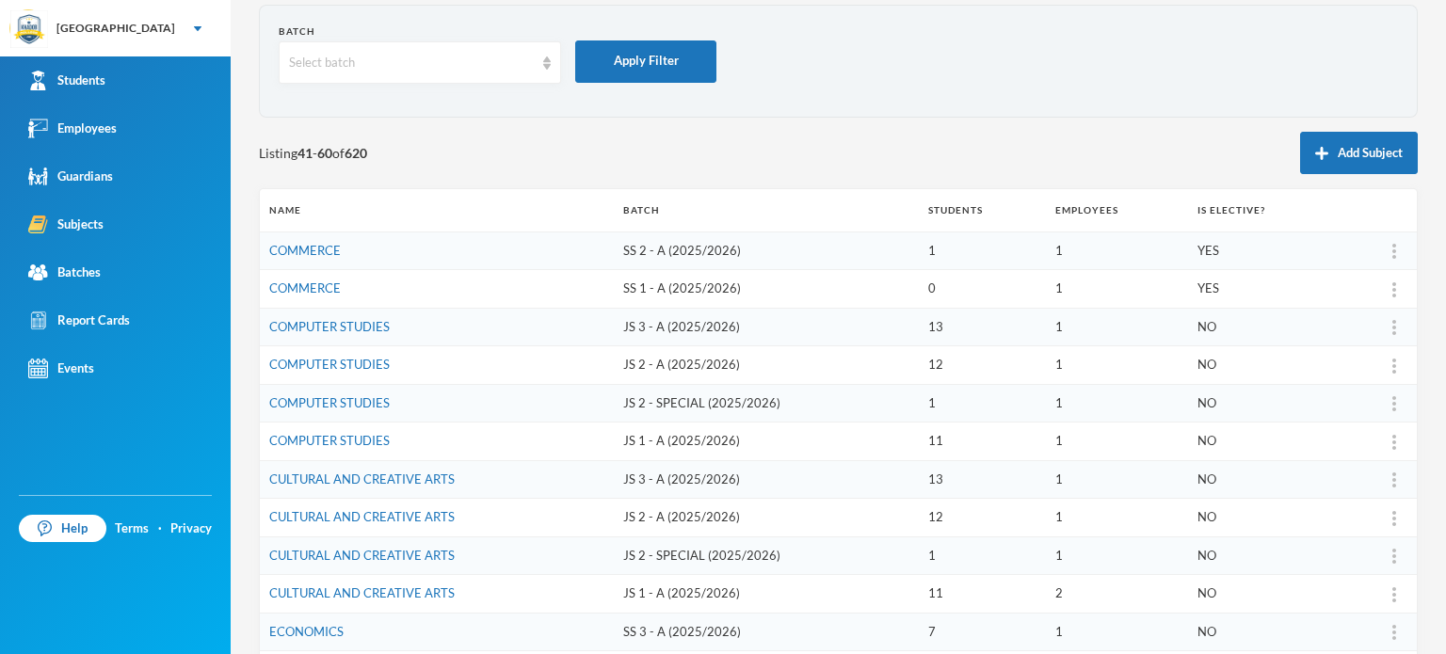
click at [244, 274] on div "1 [PERSON_NAME] Batch Select batch Apply Filter Listing 41 - 60 of 620 Add Subj…" at bounding box center [838, 327] width 1215 height 654
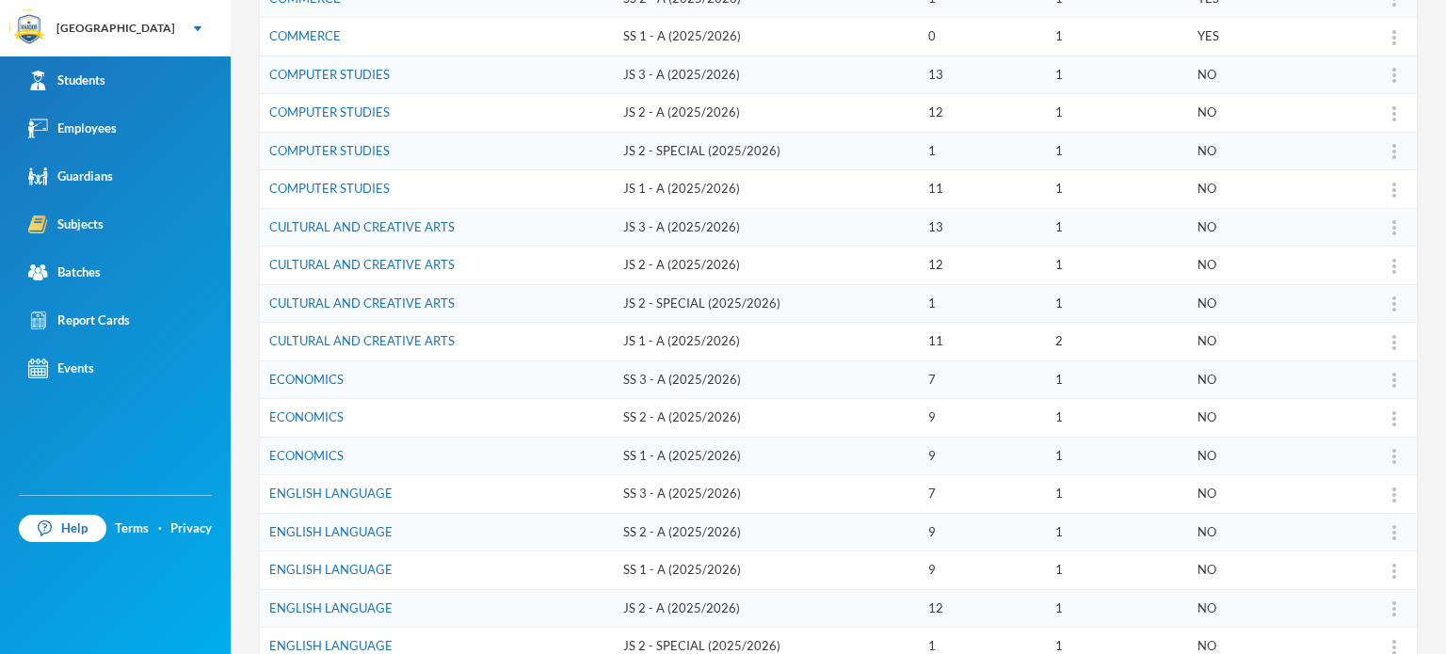
scroll to position [536, 0]
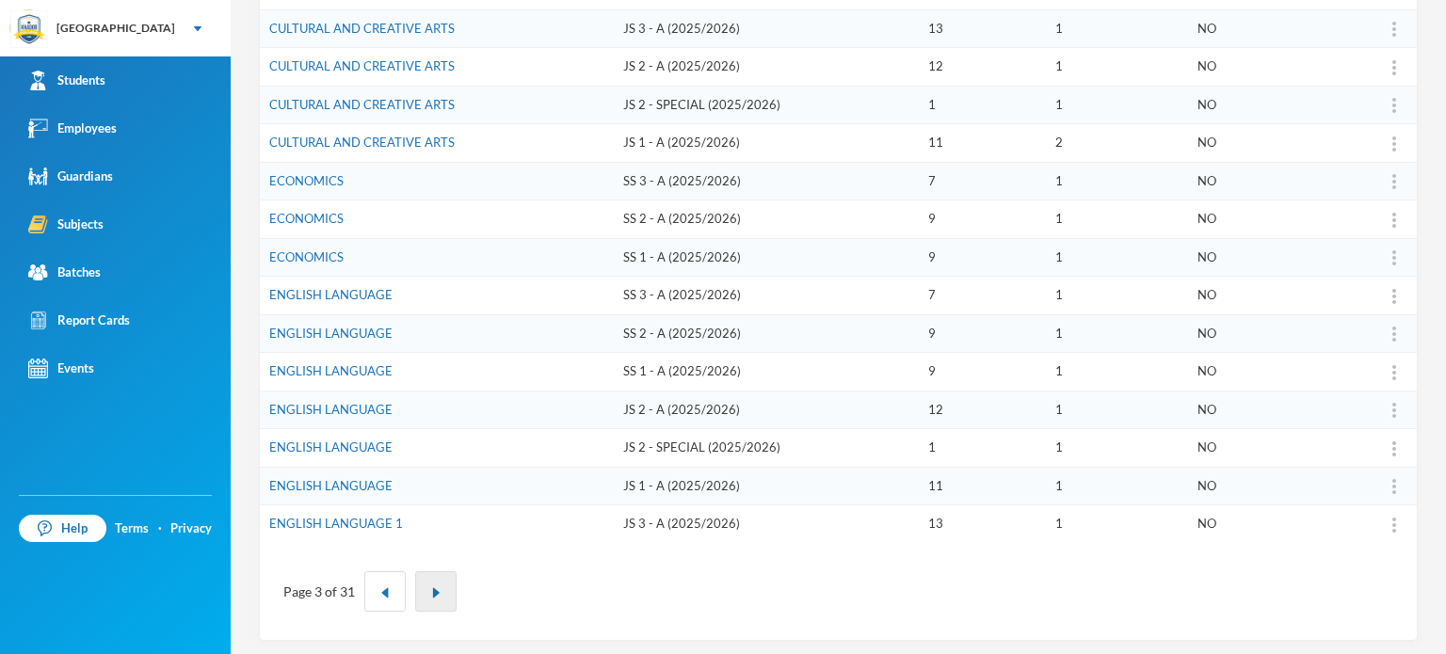
click at [438, 587] on img "button" at bounding box center [435, 592] width 11 height 11
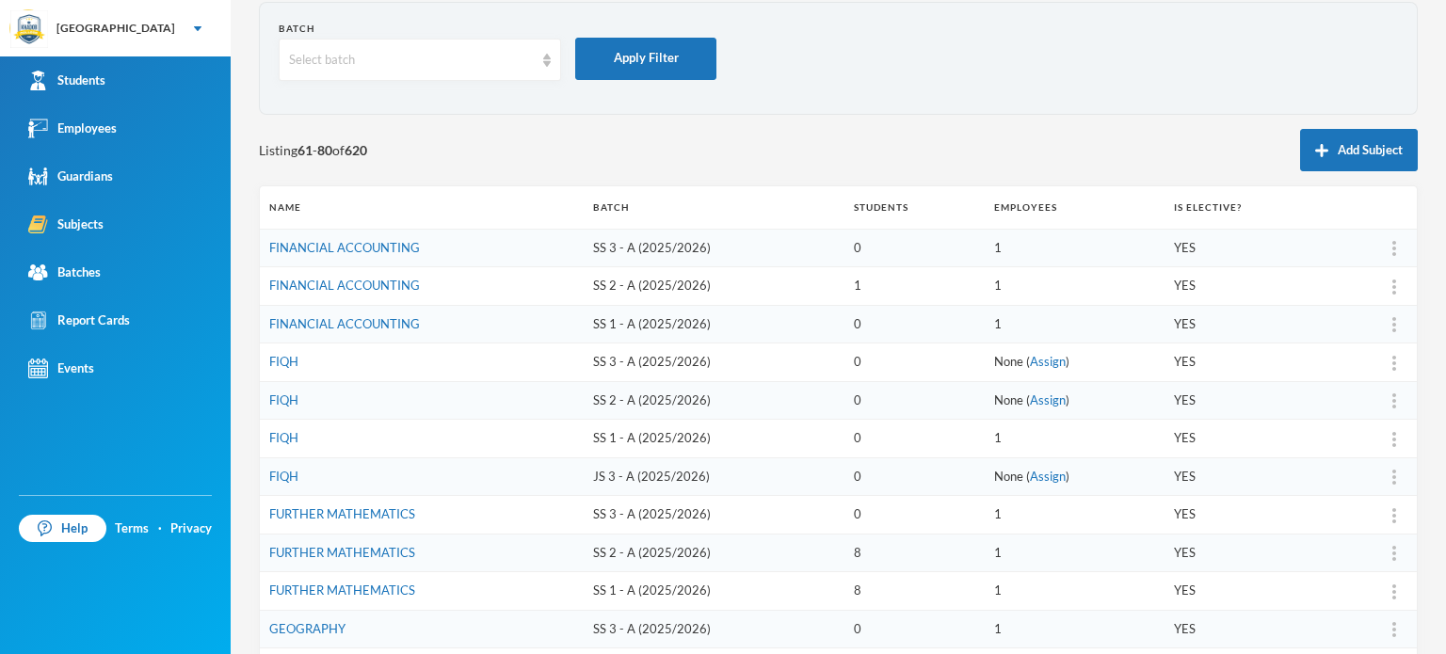
scroll to position [84, 0]
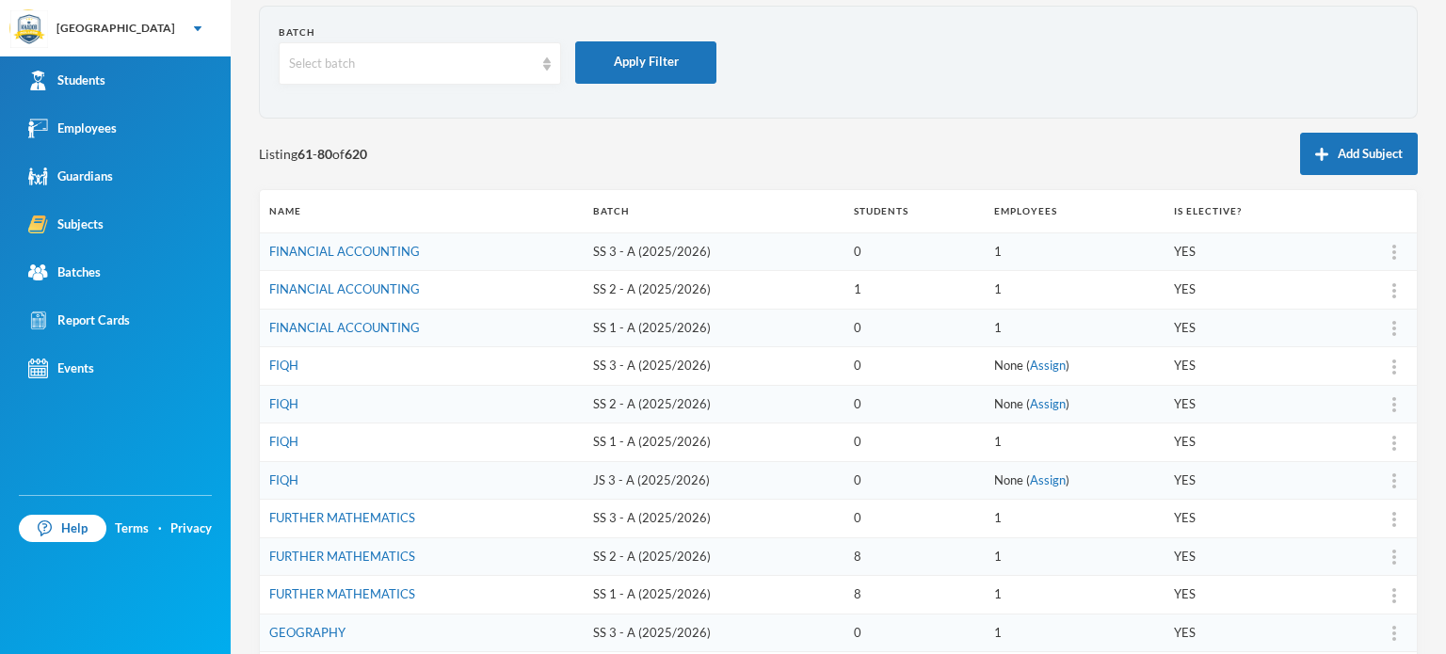
click at [243, 357] on div "1 [PERSON_NAME] Batch Select batch Apply Filter Listing 61 - 80 of 620 Add Subj…" at bounding box center [838, 327] width 1215 height 654
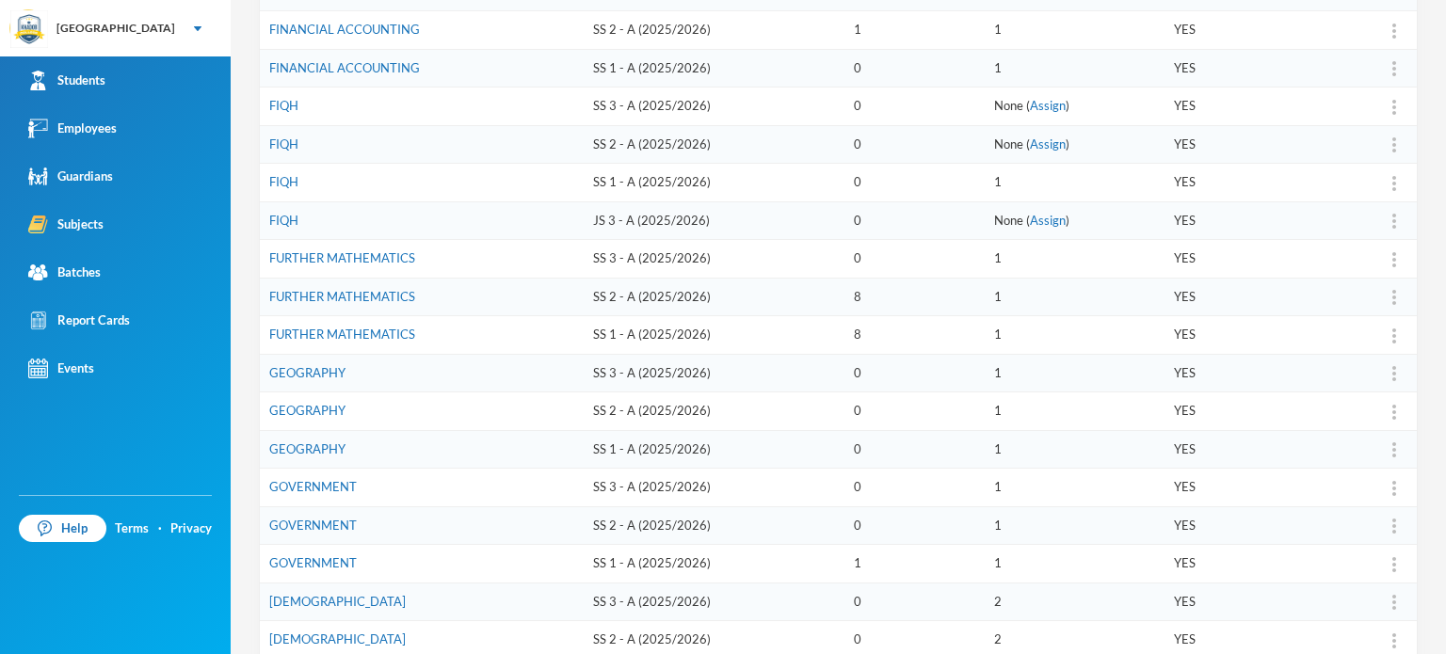
scroll to position [347, 0]
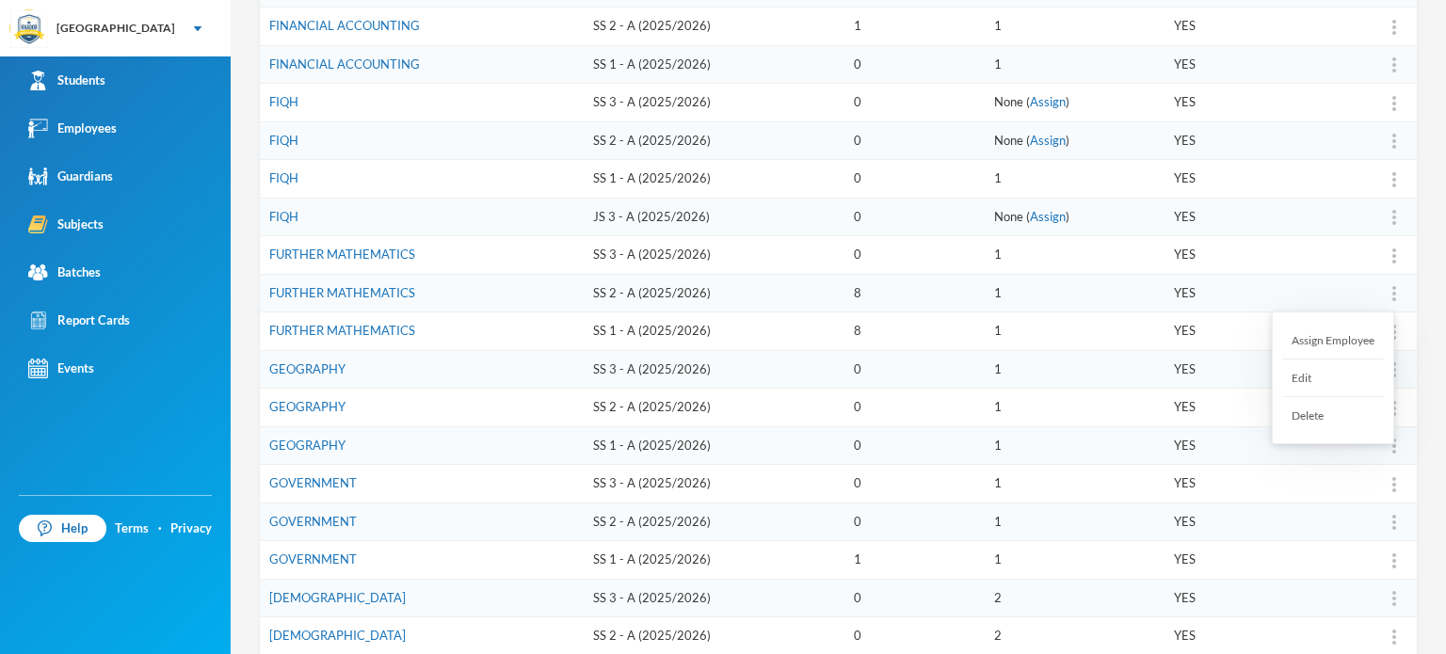
click at [1382, 291] on div at bounding box center [1394, 293] width 26 height 19
click at [1362, 342] on div "Assign Employee" at bounding box center [1333, 341] width 102 height 38
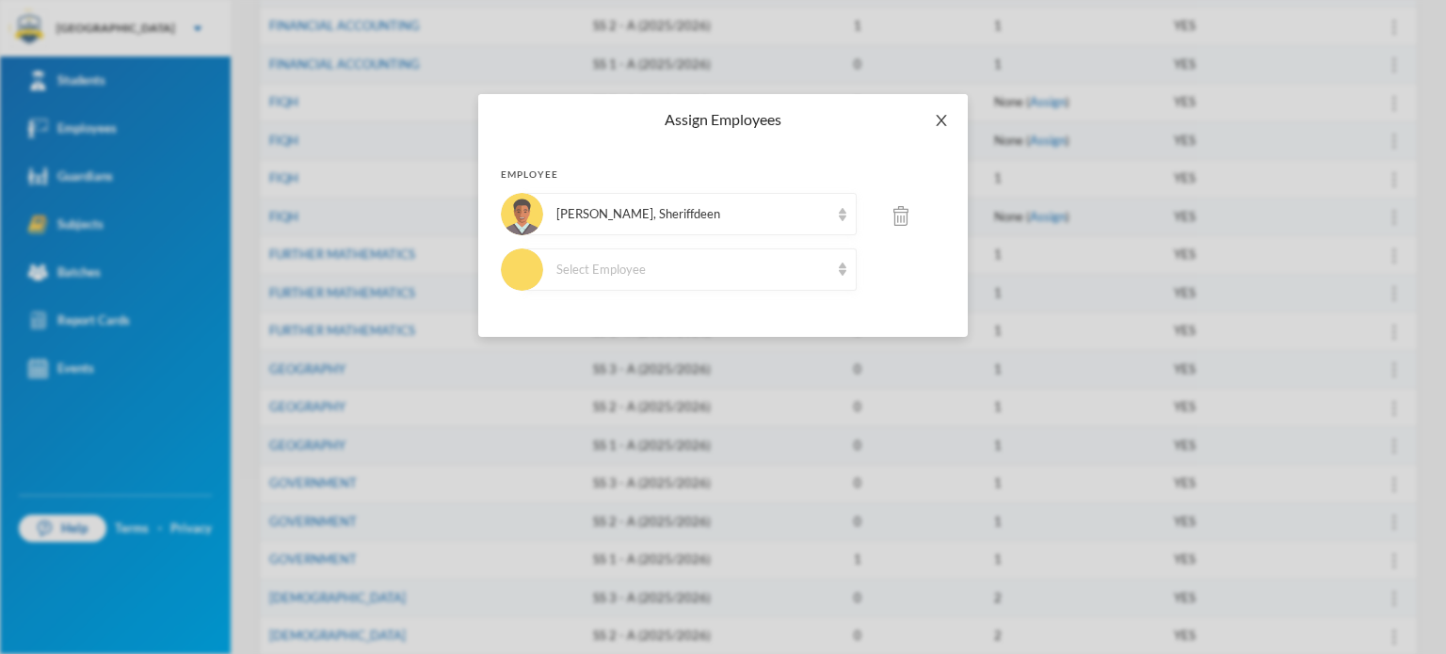
click at [941, 120] on icon "icon: close" at bounding box center [941, 120] width 10 height 11
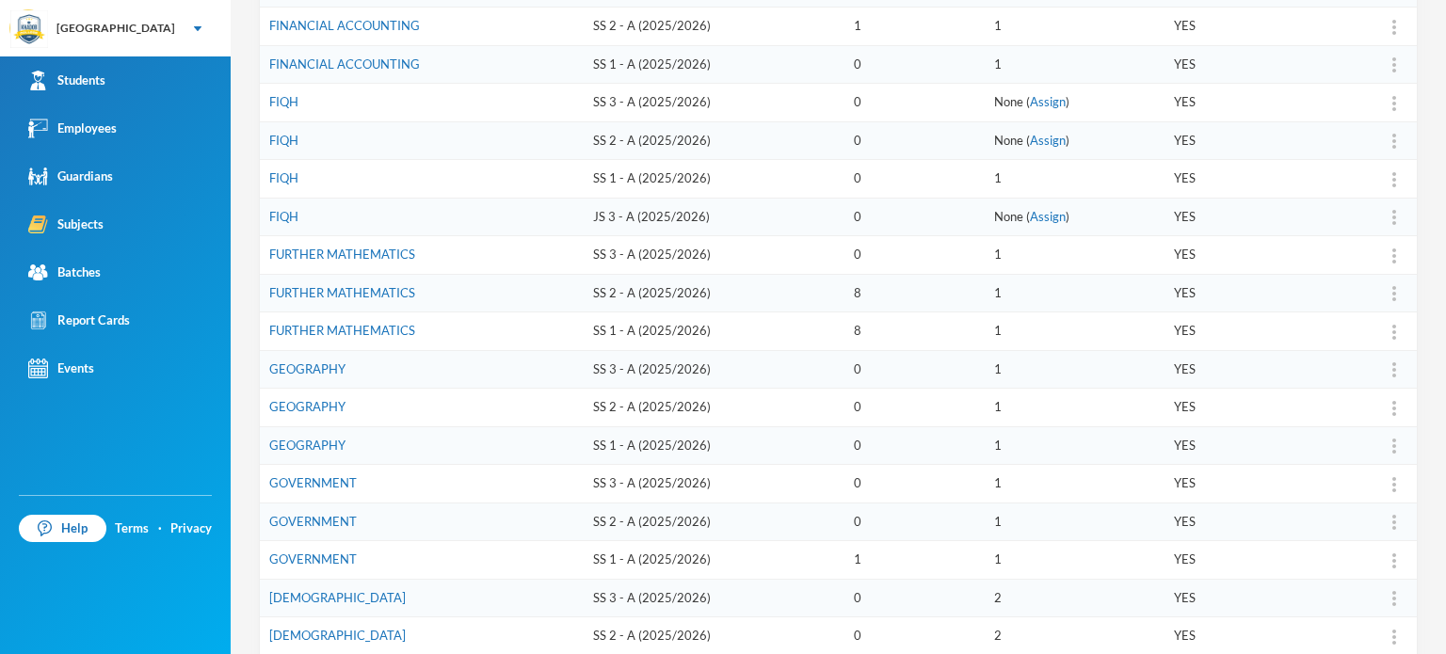
click at [565, 350] on td "GEOGRAPHY" at bounding box center [422, 369] width 324 height 39
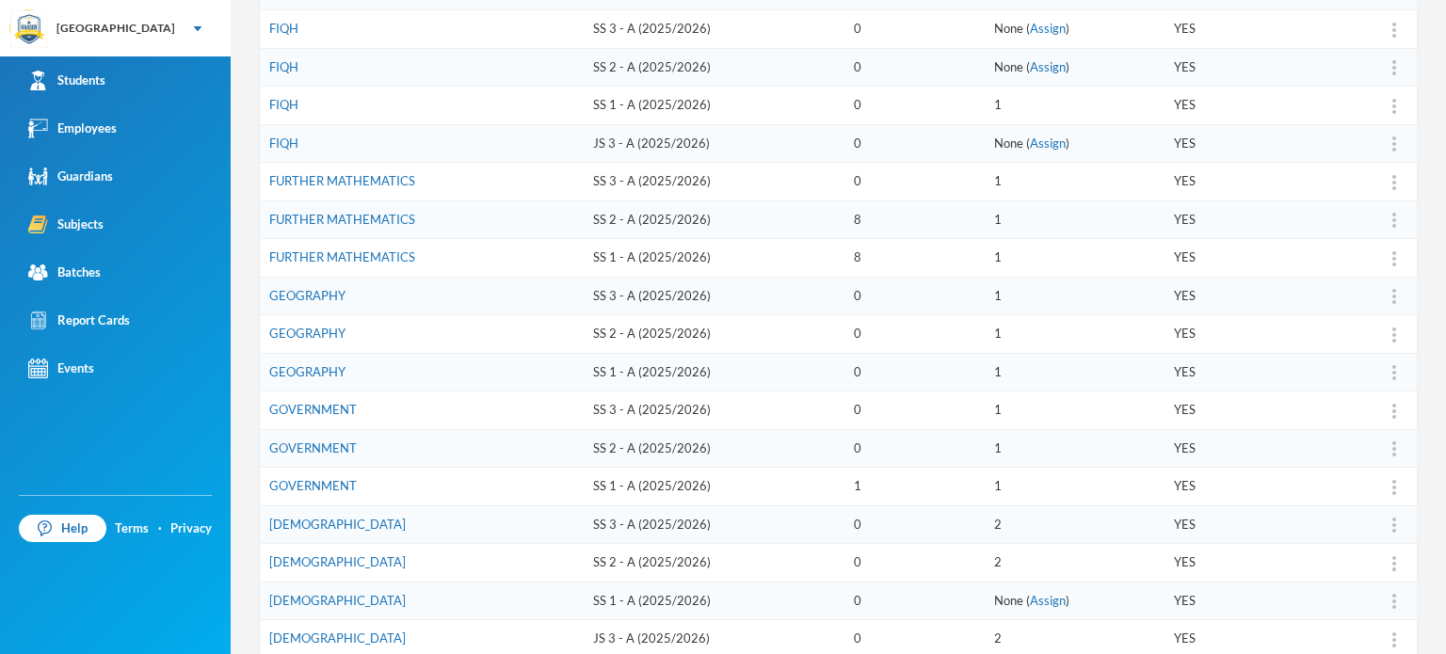
scroll to position [423, 0]
click at [319, 326] on link "GEOGRAPHY" at bounding box center [307, 331] width 76 height 15
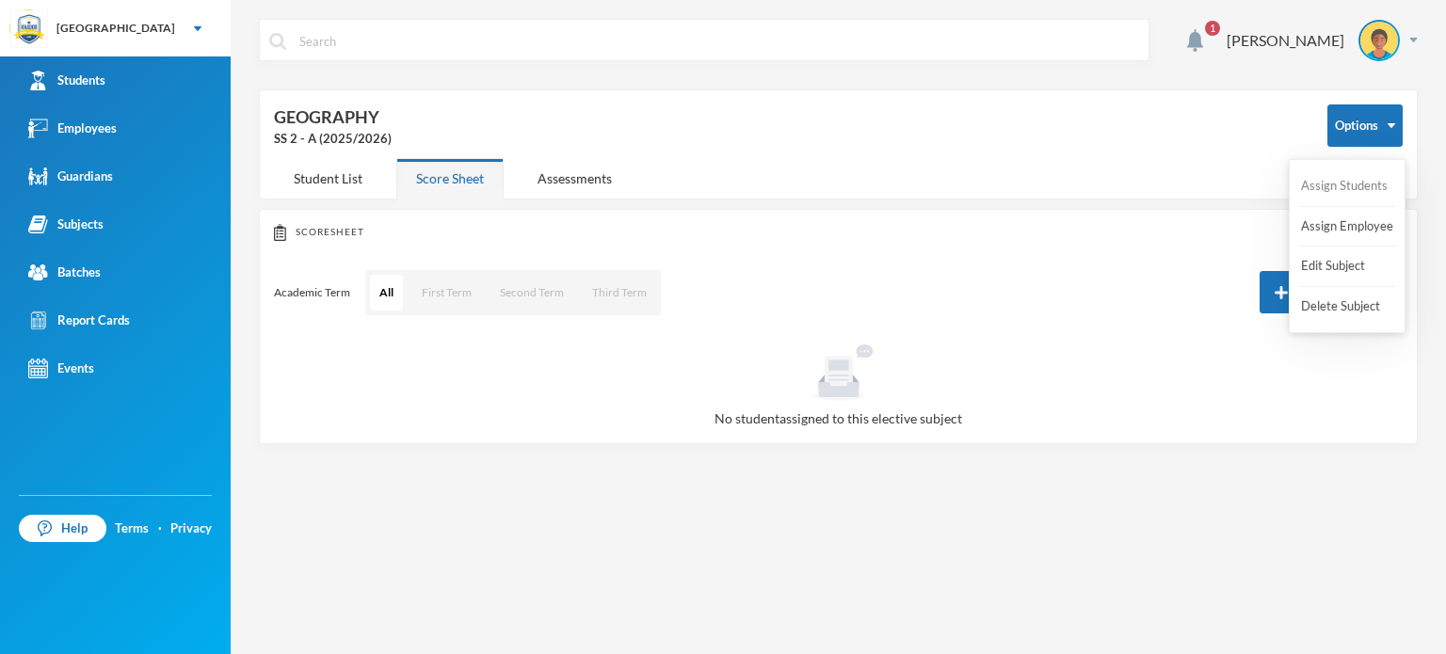
click at [1341, 187] on button "Assign Students" at bounding box center [1344, 186] width 90 height 34
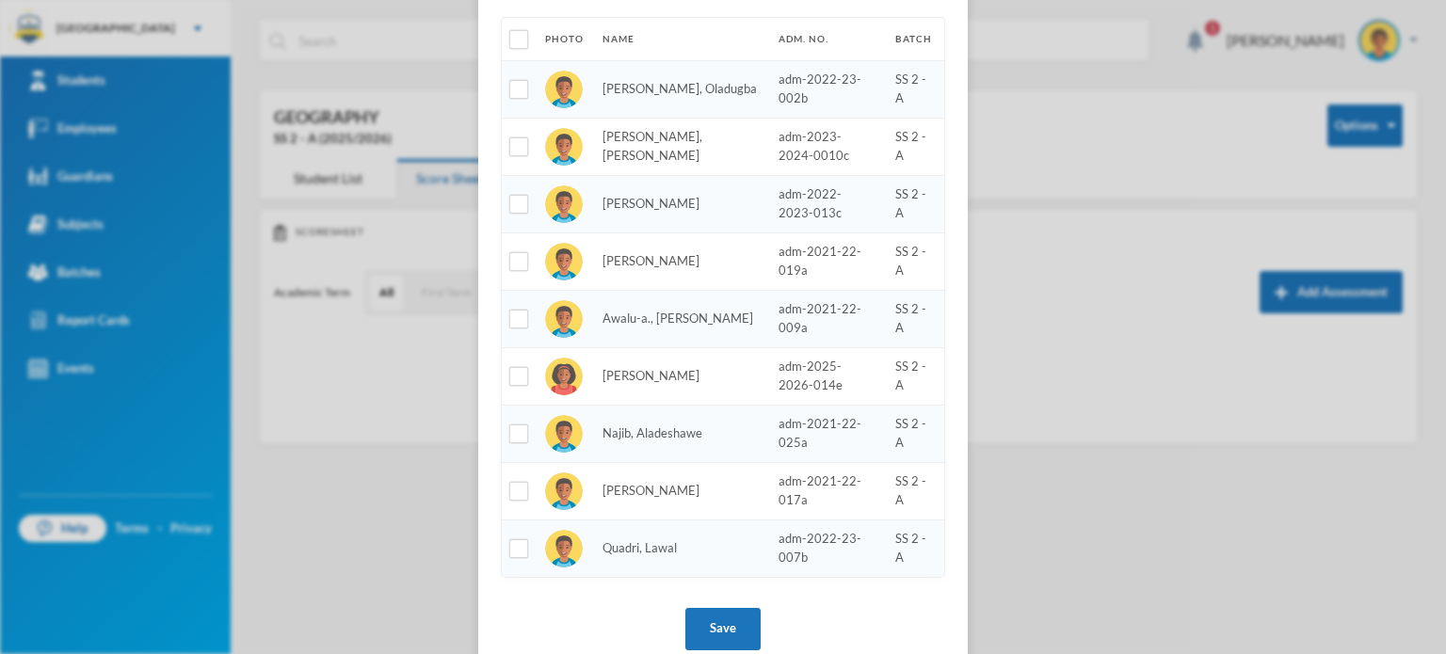
scroll to position [188, 0]
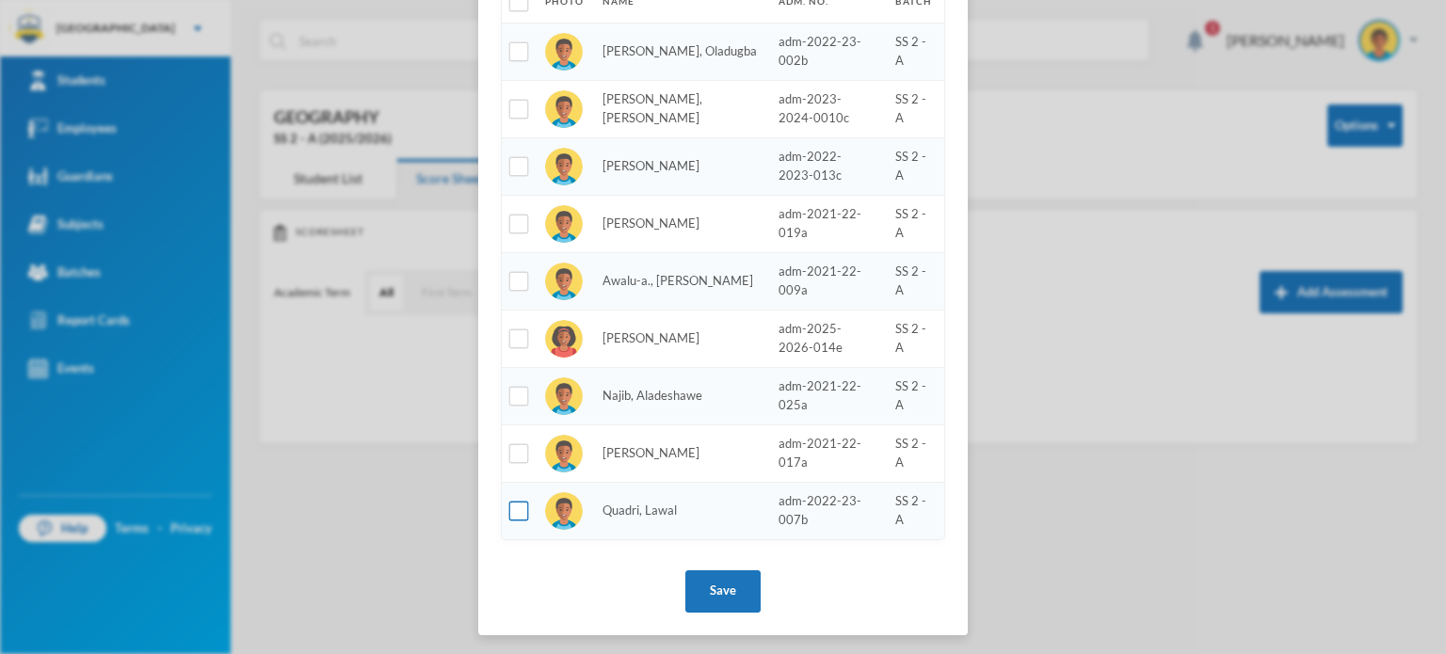
click at [509, 515] on input "checkbox" at bounding box center [519, 512] width 20 height 20
checkbox input "true"
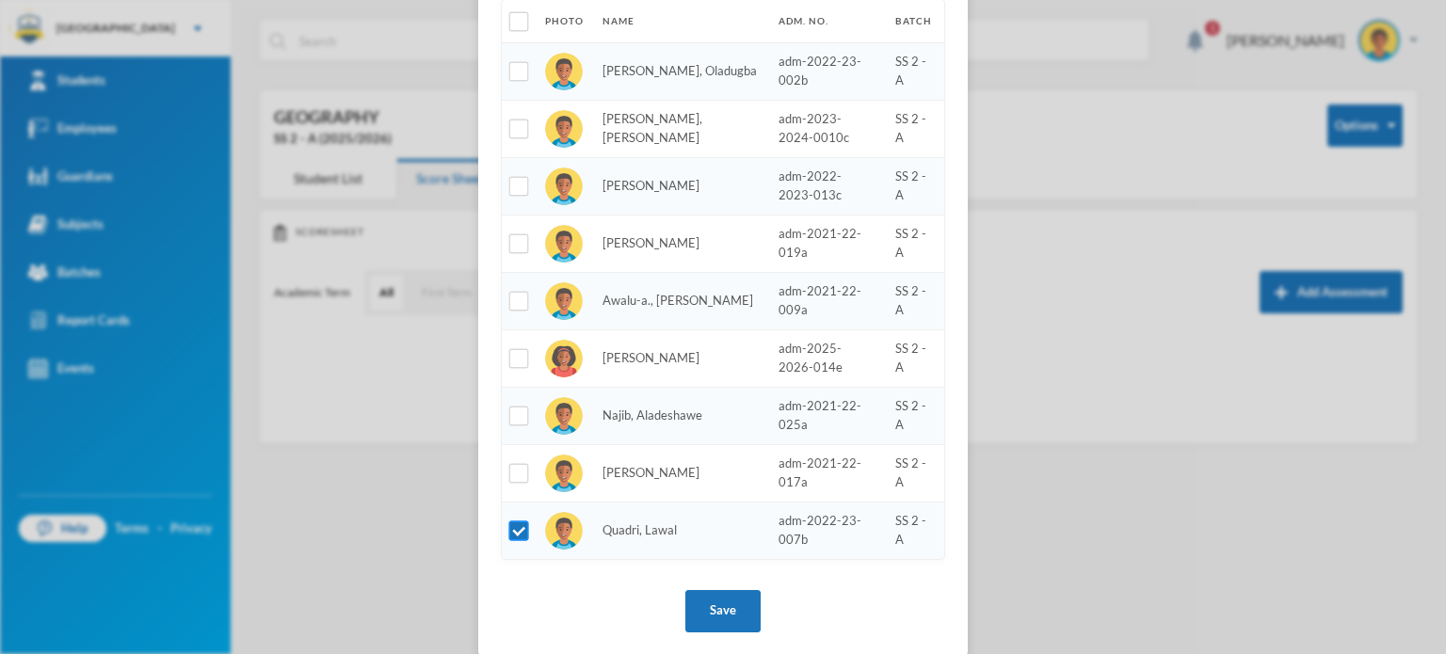
scroll to position [207, 0]
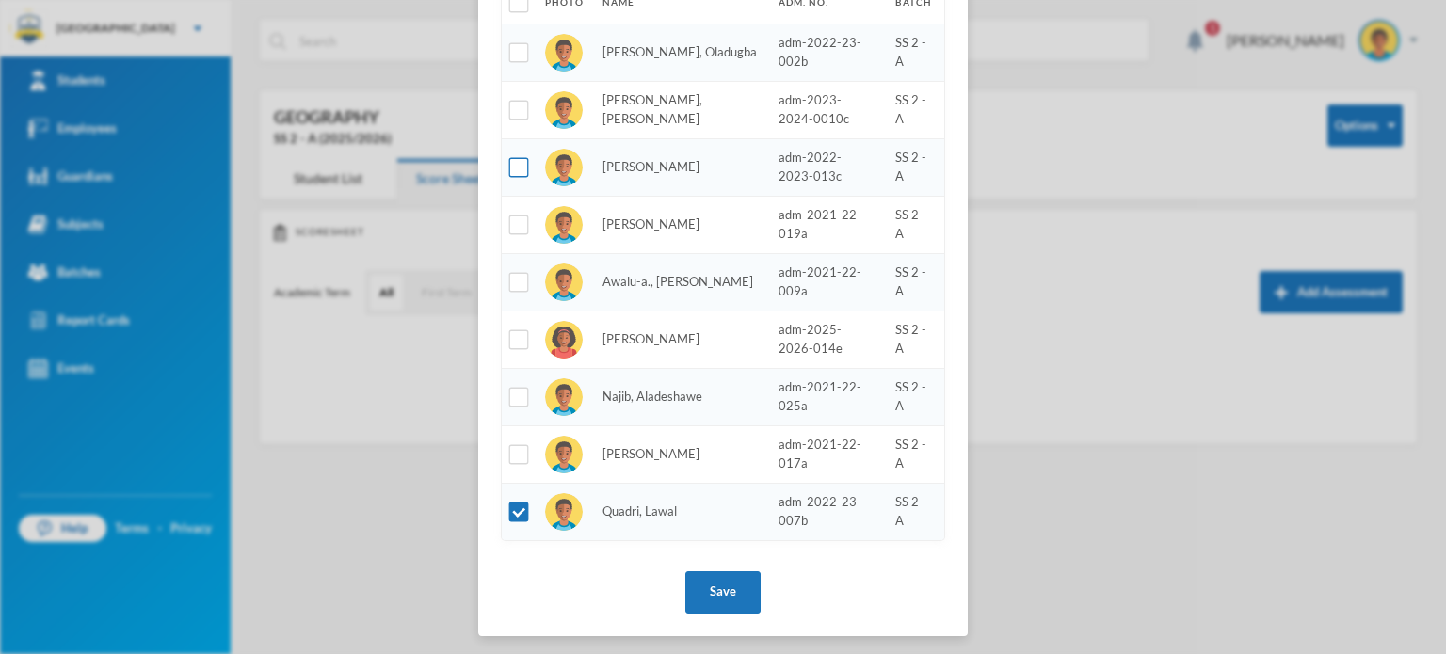
click at [509, 163] on input "checkbox" at bounding box center [519, 168] width 20 height 20
checkbox input "true"
click at [722, 577] on button "Save" at bounding box center [722, 592] width 75 height 42
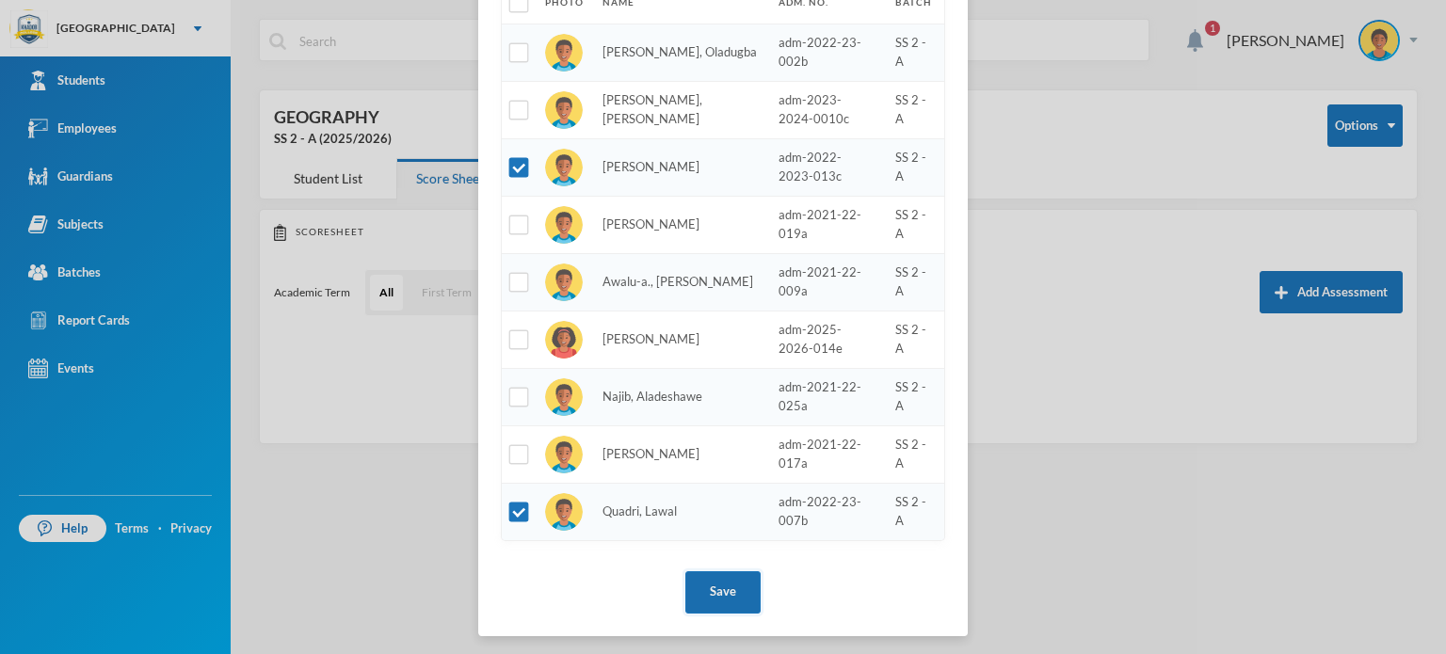
scroll to position [115, 0]
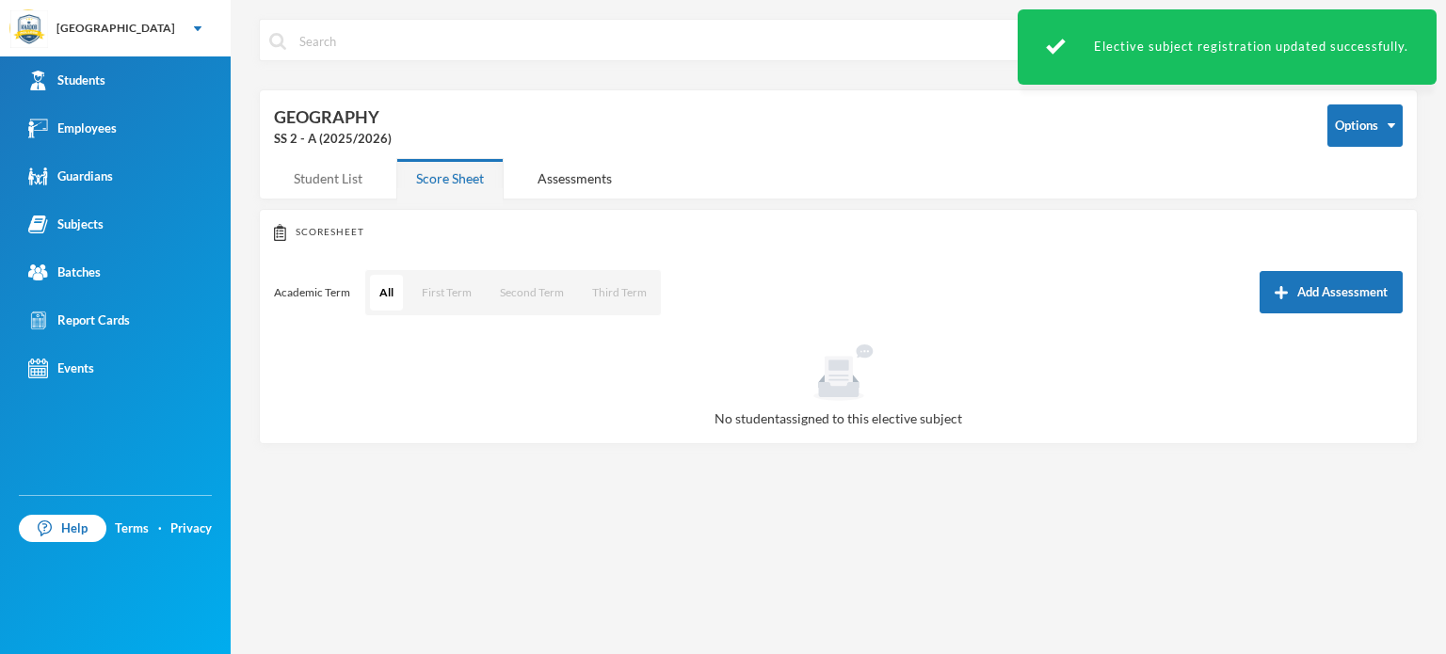
click at [312, 166] on div "Student List" at bounding box center [328, 178] width 108 height 40
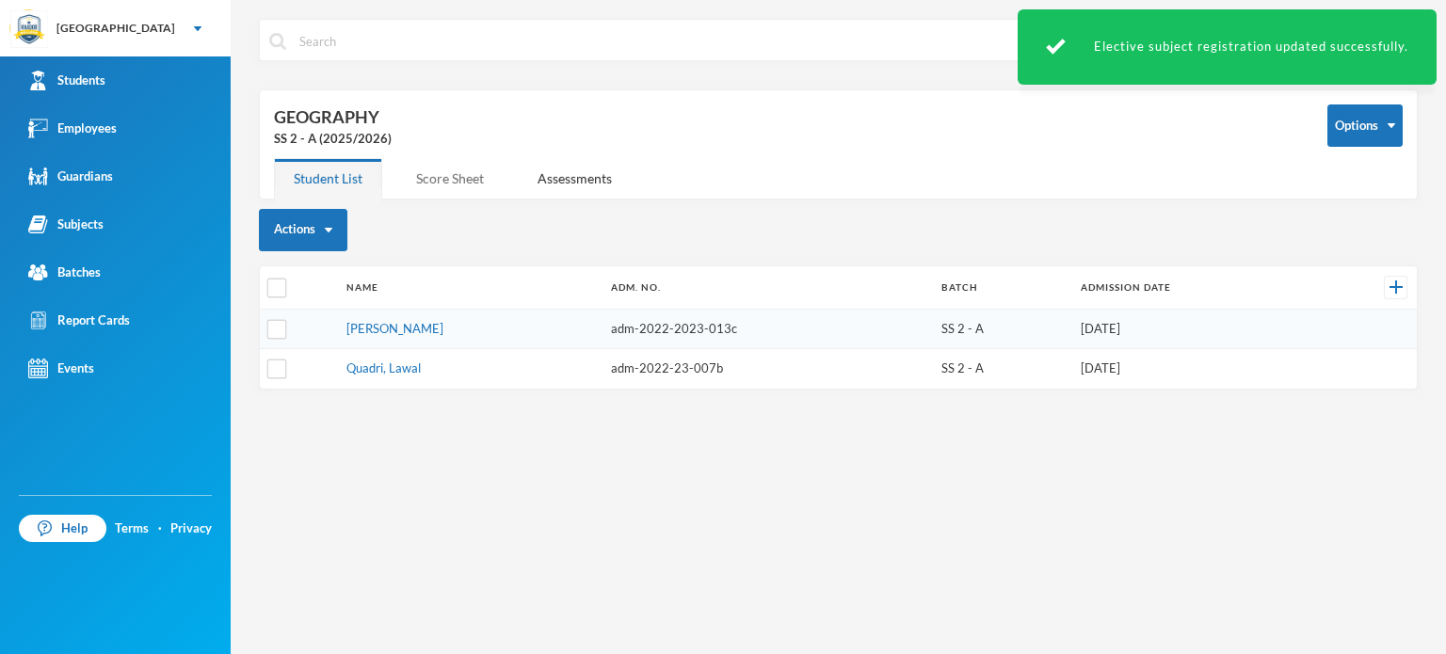
click at [446, 176] on div "Score Sheet" at bounding box center [449, 178] width 107 height 40
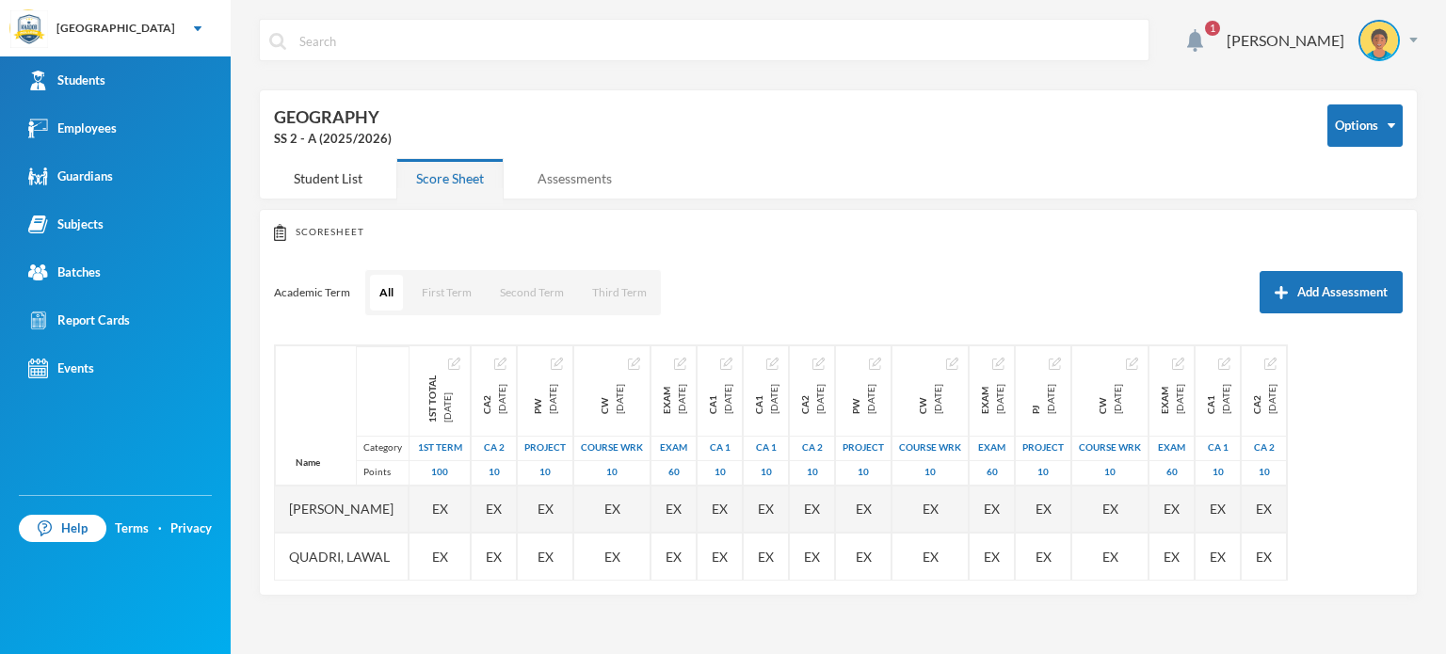
click at [554, 185] on div "Assessments" at bounding box center [575, 178] width 114 height 40
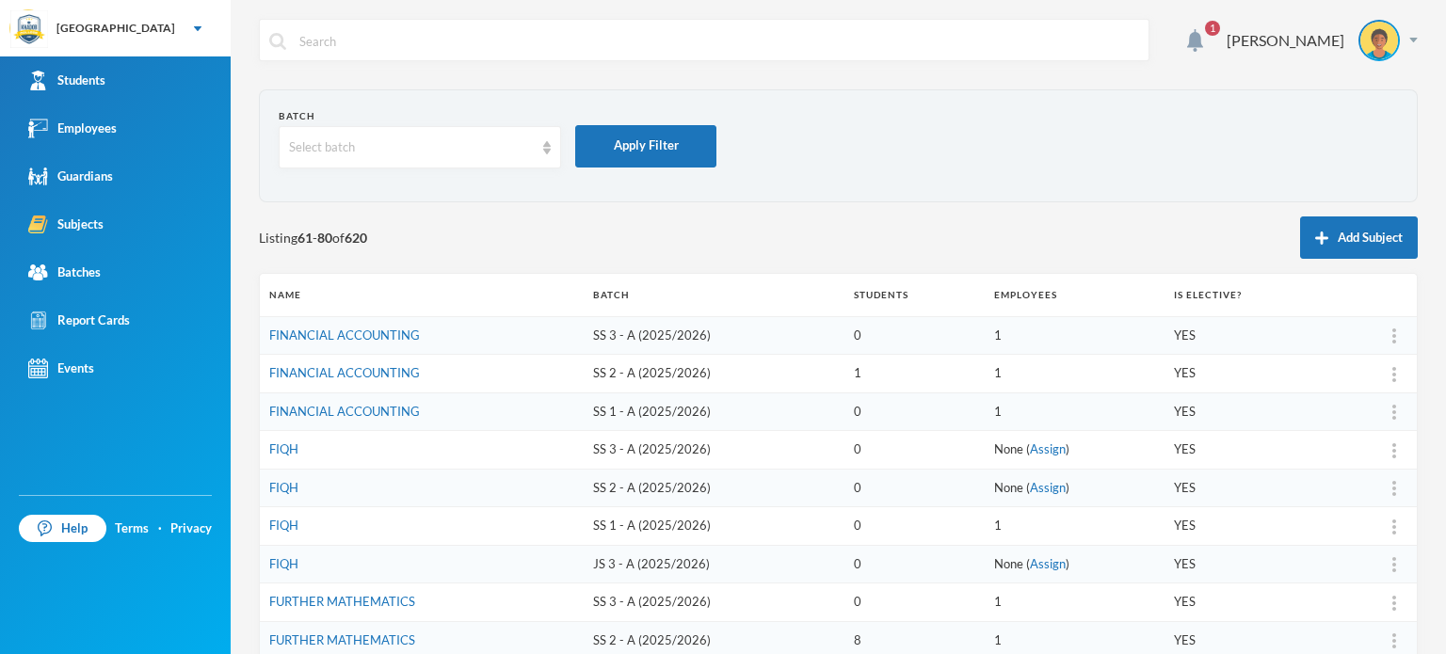
click at [456, 233] on div "Listing 61 - 80 of 620 Add Subject" at bounding box center [838, 238] width 1159 height 42
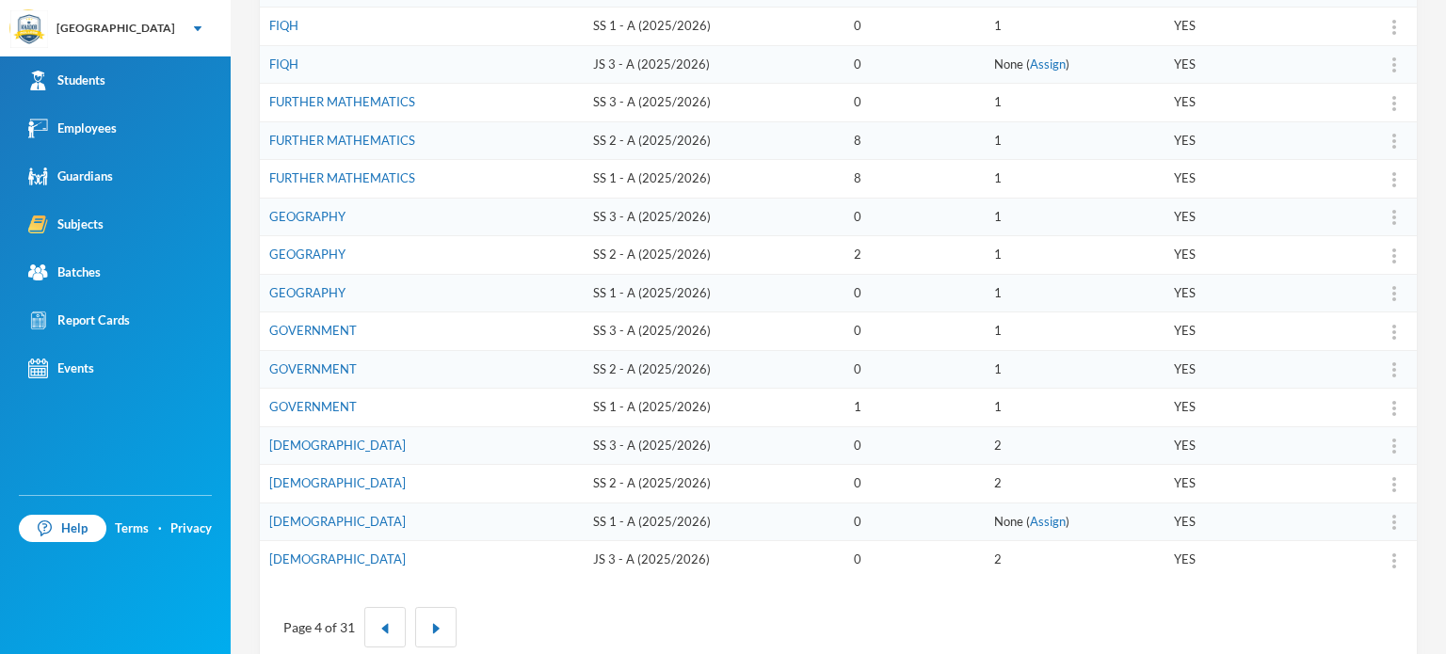
scroll to position [498, 0]
click at [308, 290] on link "GEOGRAPHY" at bounding box center [307, 294] width 76 height 15
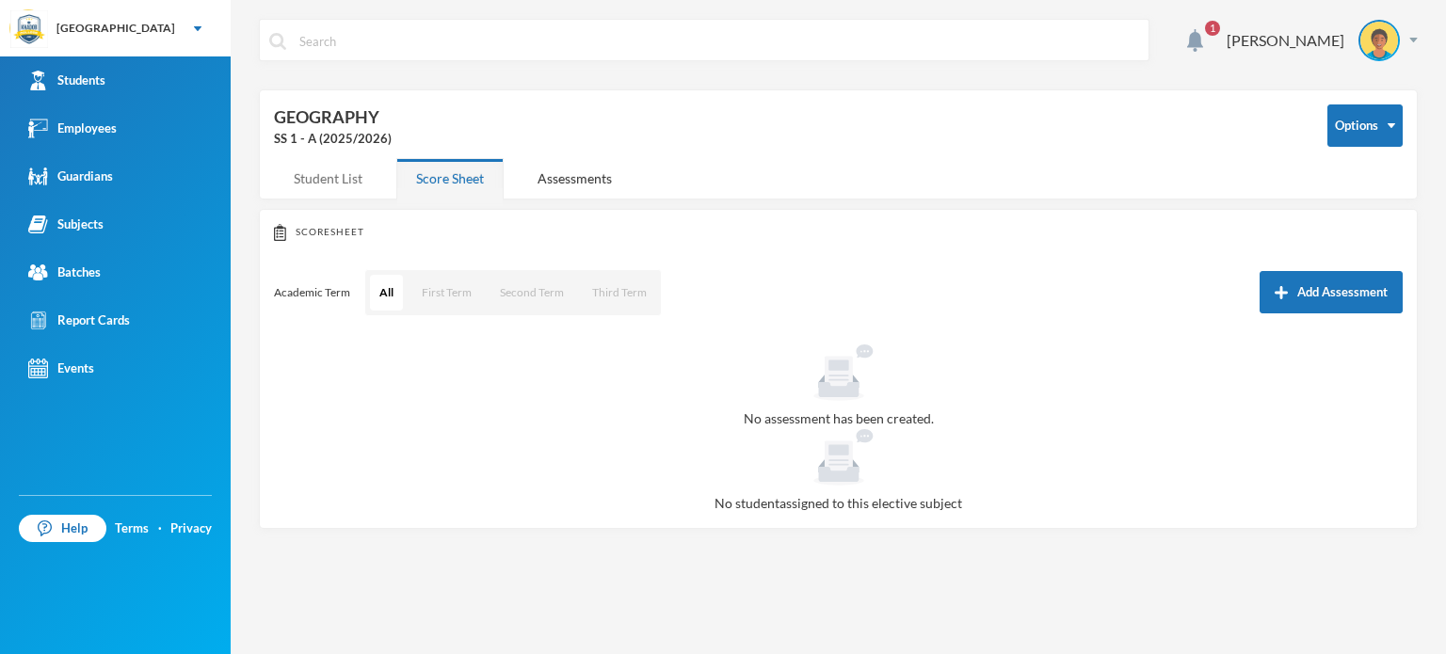
click at [335, 164] on div "Student List" at bounding box center [328, 178] width 108 height 40
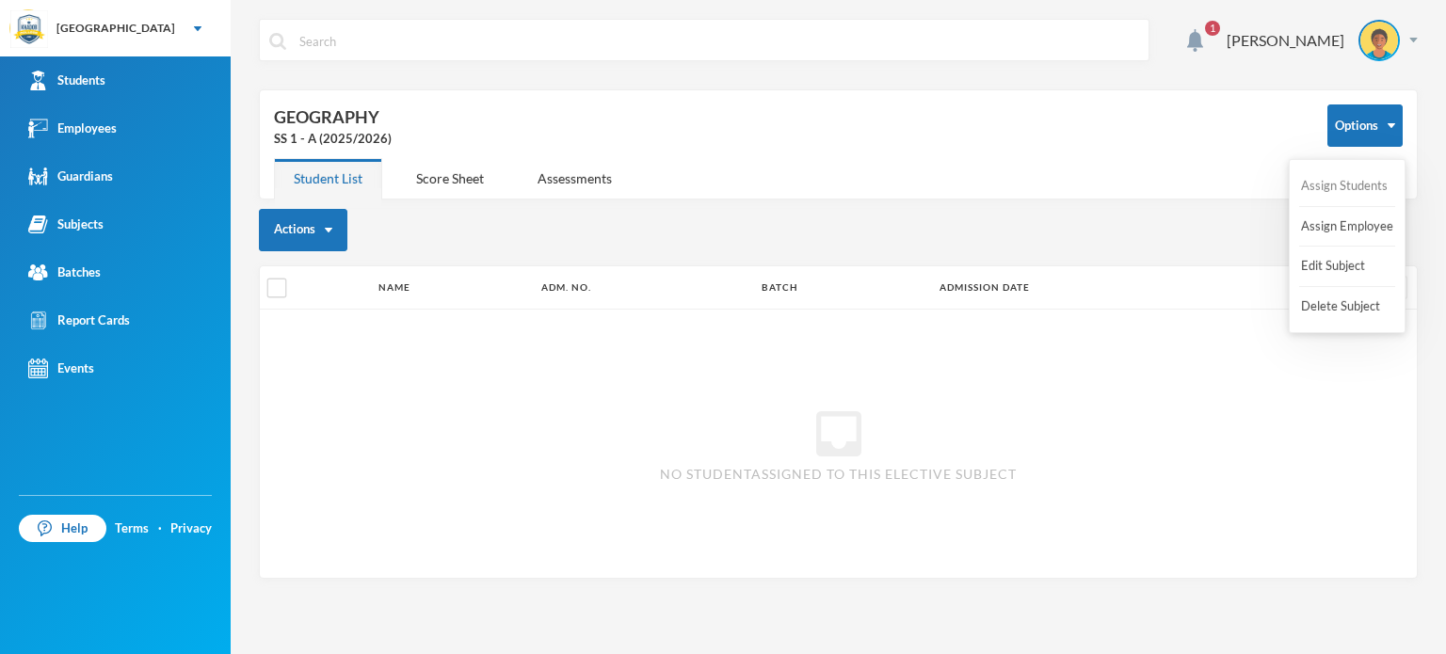
click at [1337, 184] on button "Assign Students" at bounding box center [1344, 186] width 90 height 34
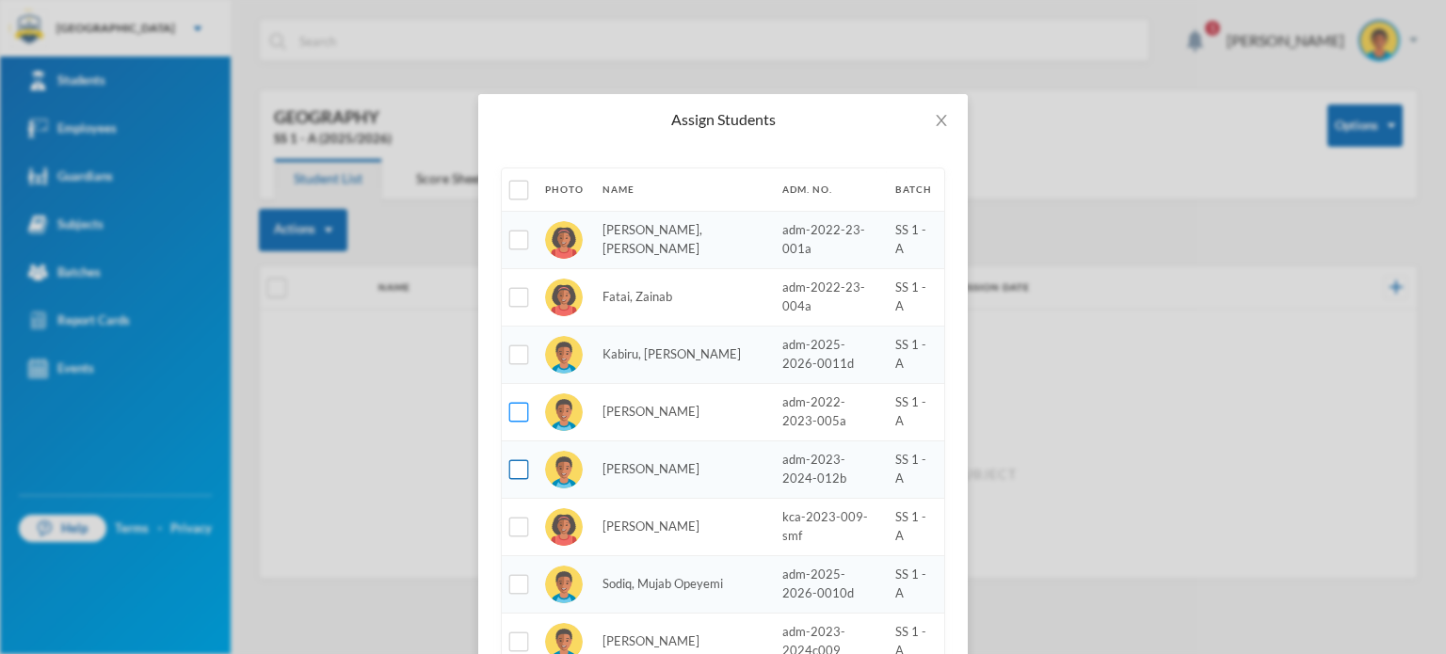
drag, startPoint x: 512, startPoint y: 408, endPoint x: 512, endPoint y: 461, distance: 53.7
click at [512, 461] on tbody "[PERSON_NAME], [PERSON_NAME] adm-2022-23-001a SS 1 - A Fatai, Zainab adm-2022-2…" at bounding box center [723, 478] width 442 height 534
click at [512, 461] on input "checkbox" at bounding box center [519, 470] width 20 height 20
checkbox input "true"
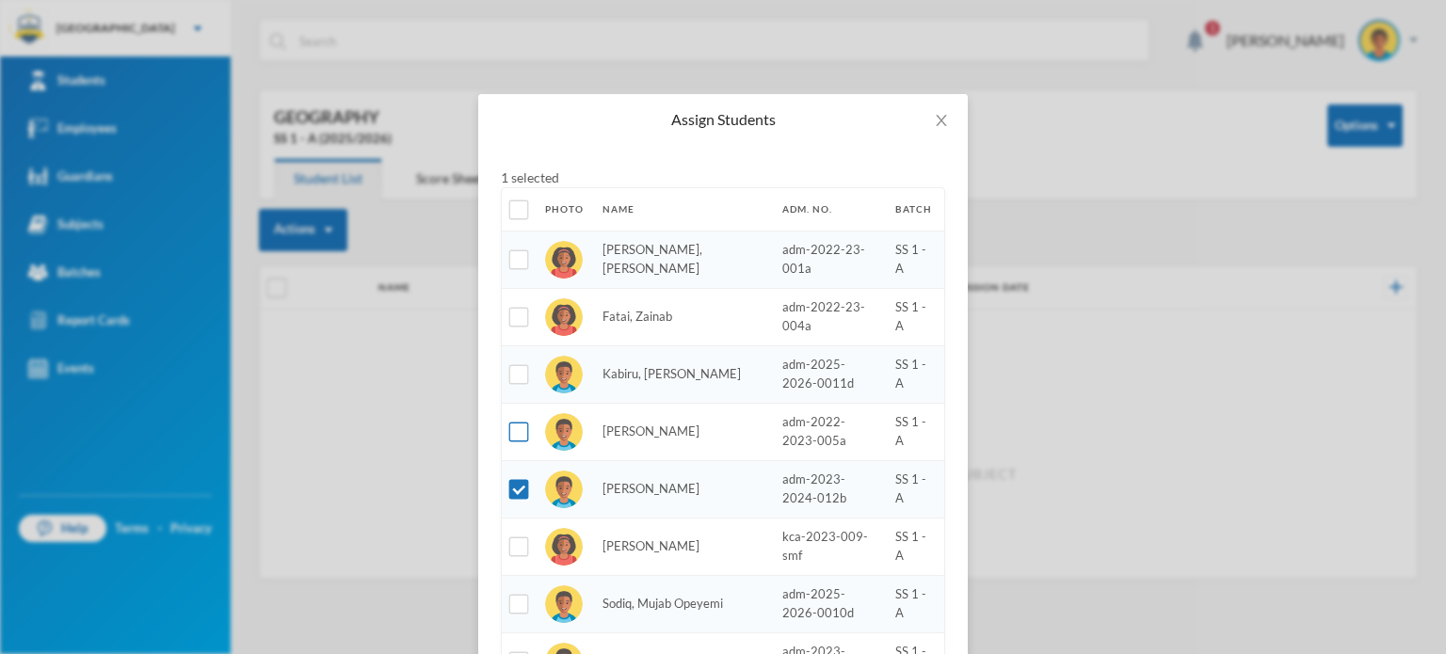
click at [509, 426] on input "checkbox" at bounding box center [519, 433] width 20 height 20
checkbox input "true"
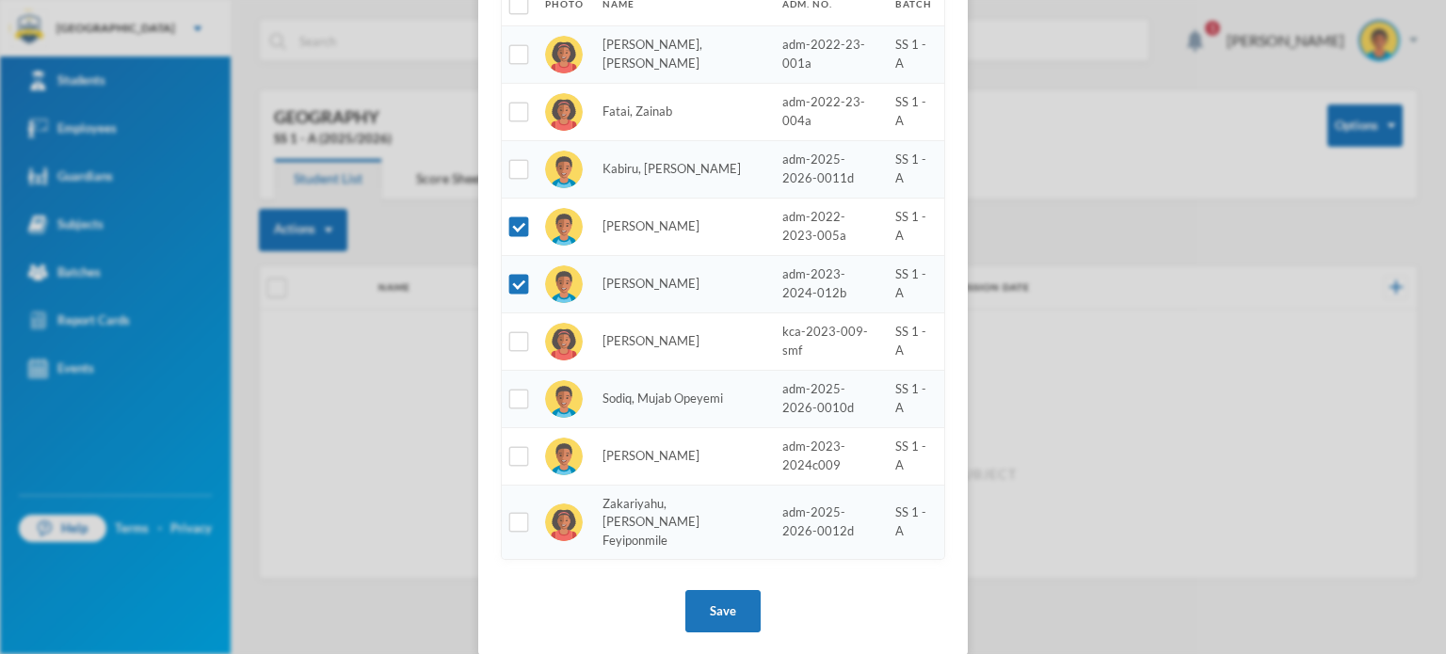
scroll to position [209, 0]
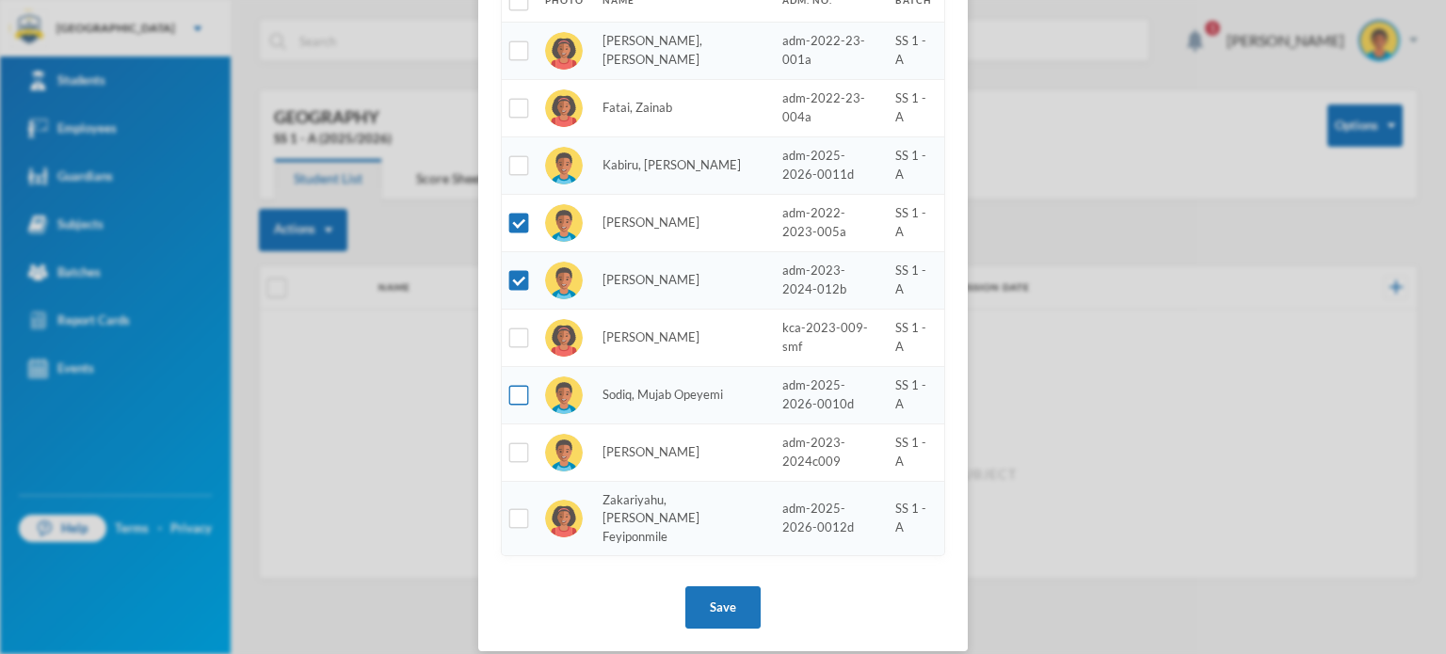
click at [509, 391] on input "checkbox" at bounding box center [519, 396] width 20 height 20
checkbox input "true"
click at [512, 340] on input "checkbox" at bounding box center [519, 339] width 20 height 20
checkbox input "true"
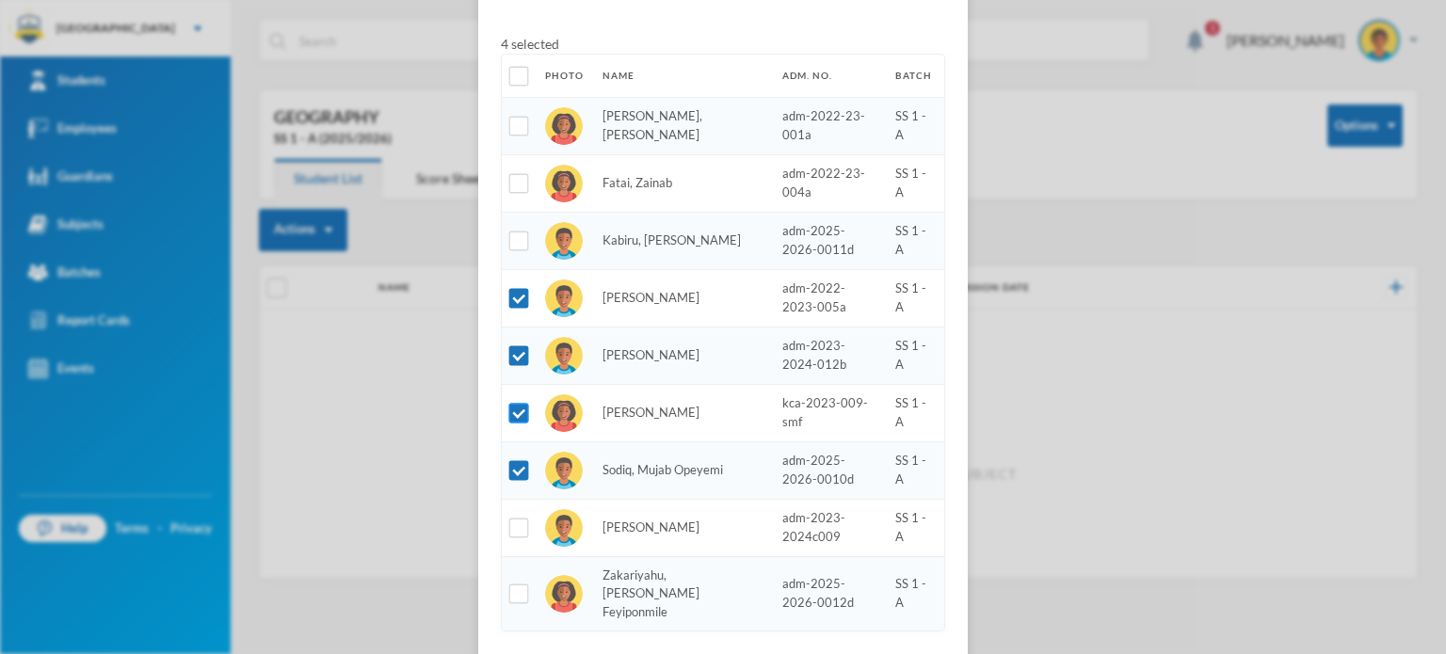
scroll to position [96, 0]
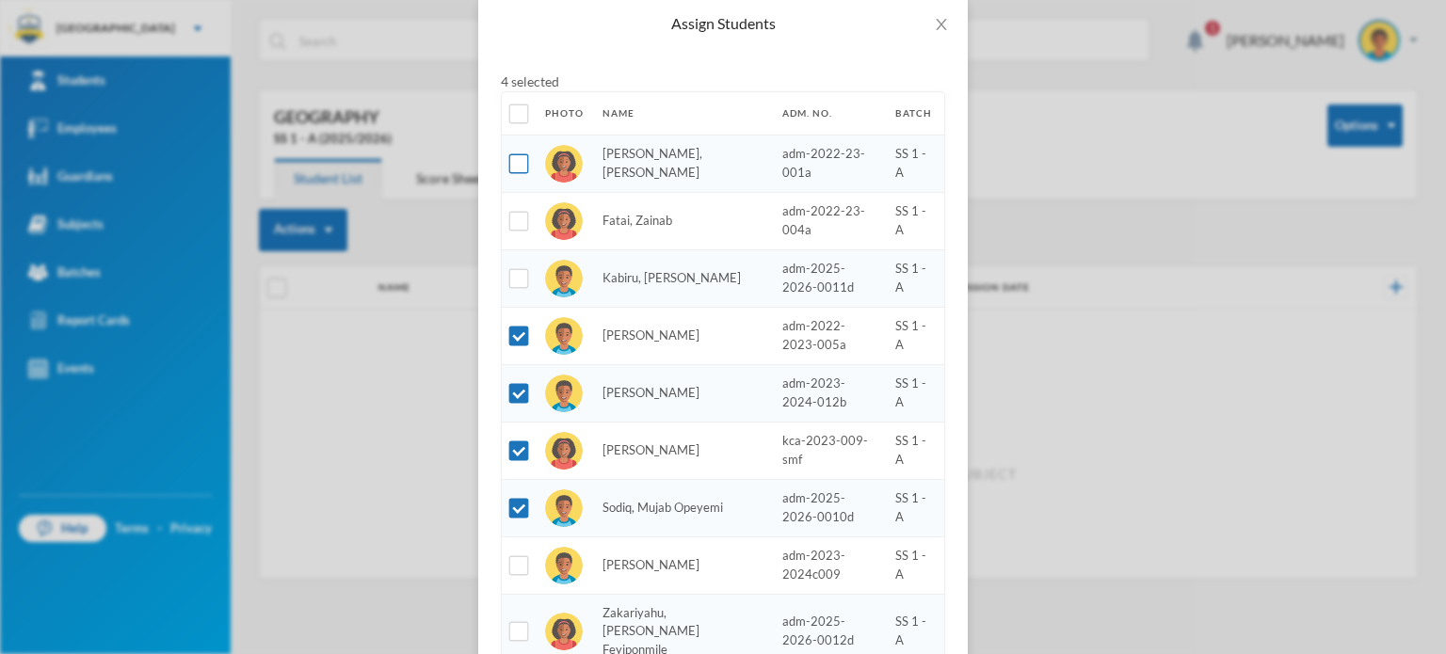
click at [509, 168] on input "checkbox" at bounding box center [519, 164] width 20 height 20
checkbox input "true"
click at [513, 556] on input "checkbox" at bounding box center [519, 566] width 20 height 20
checkbox input "true"
click at [509, 626] on input "checkbox" at bounding box center [519, 632] width 20 height 20
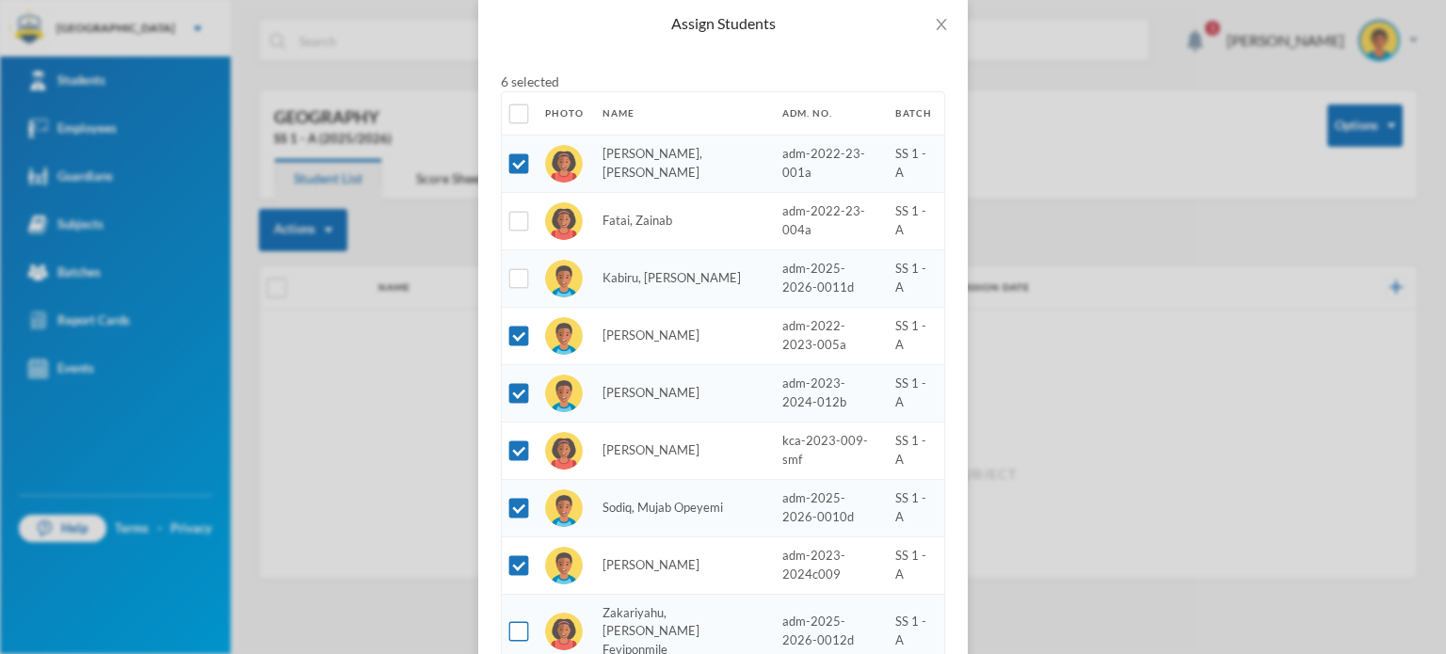
checkbox input "true"
click at [692, 83] on div "7 selected" at bounding box center [723, 82] width 444 height 20
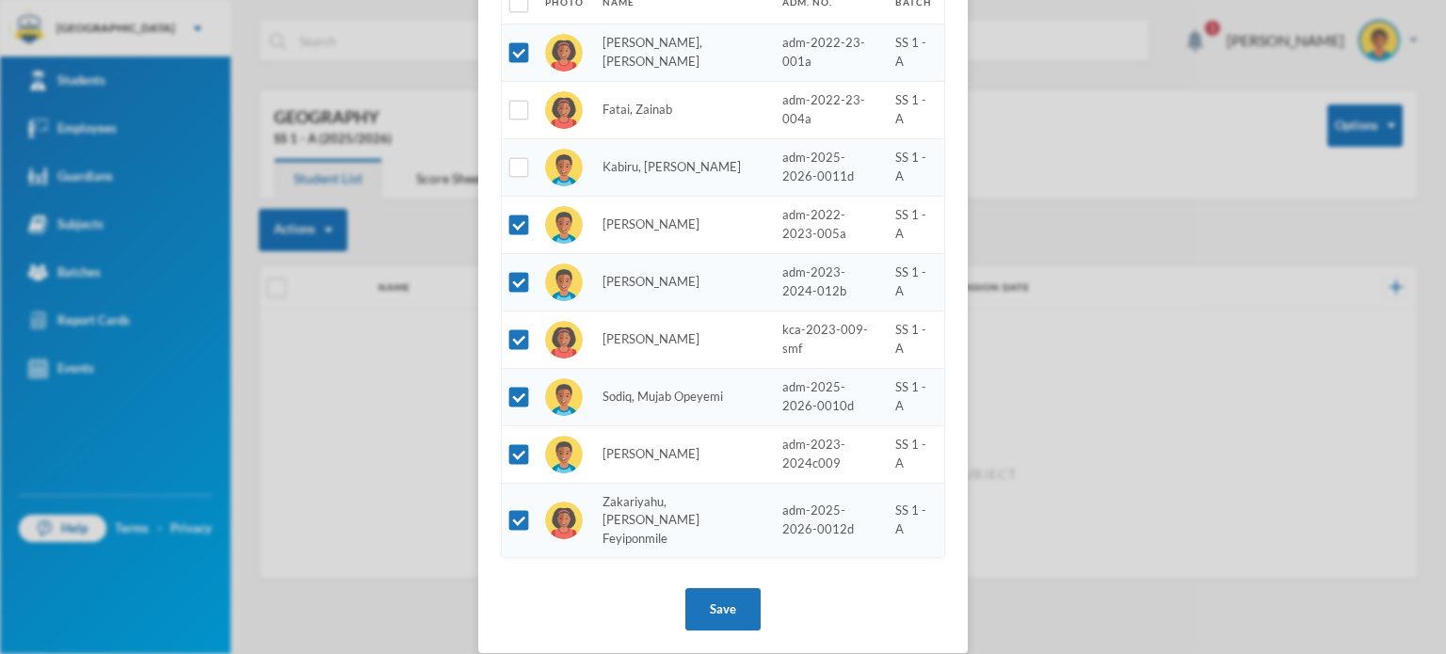
scroll to position [209, 0]
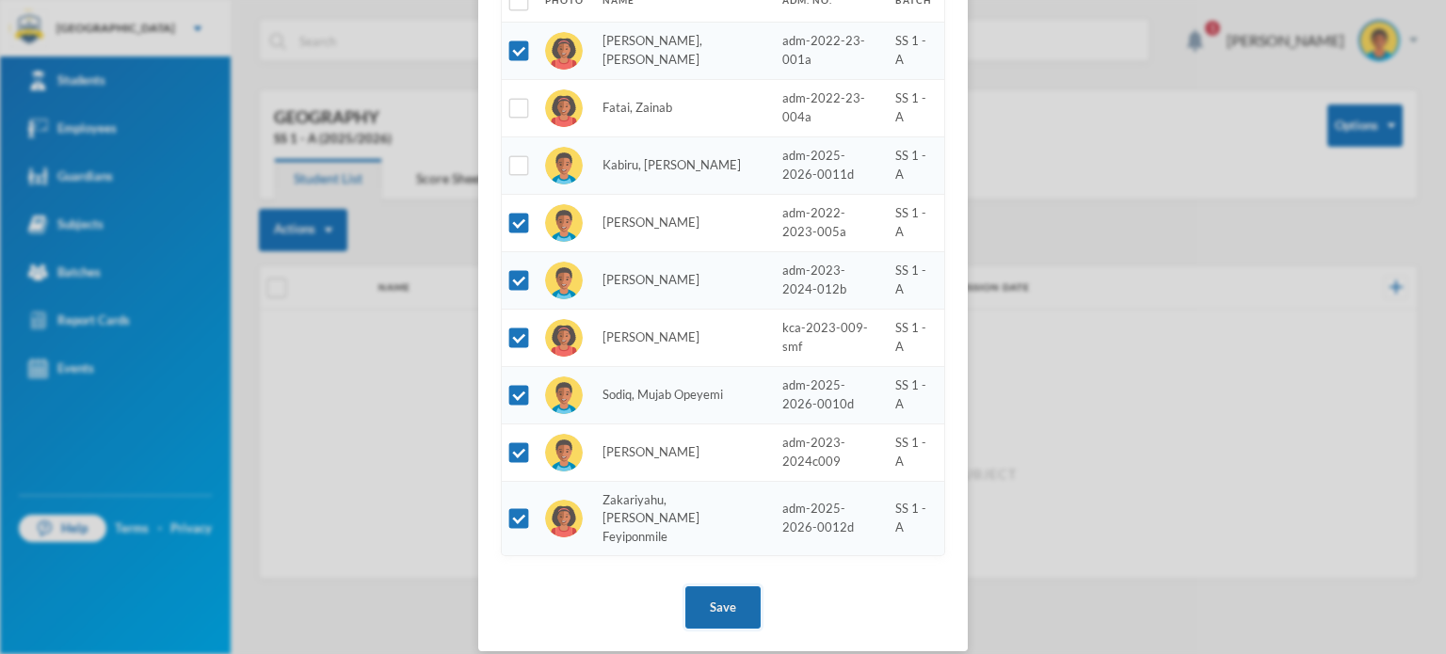
click at [722, 586] on button "Save" at bounding box center [722, 607] width 75 height 42
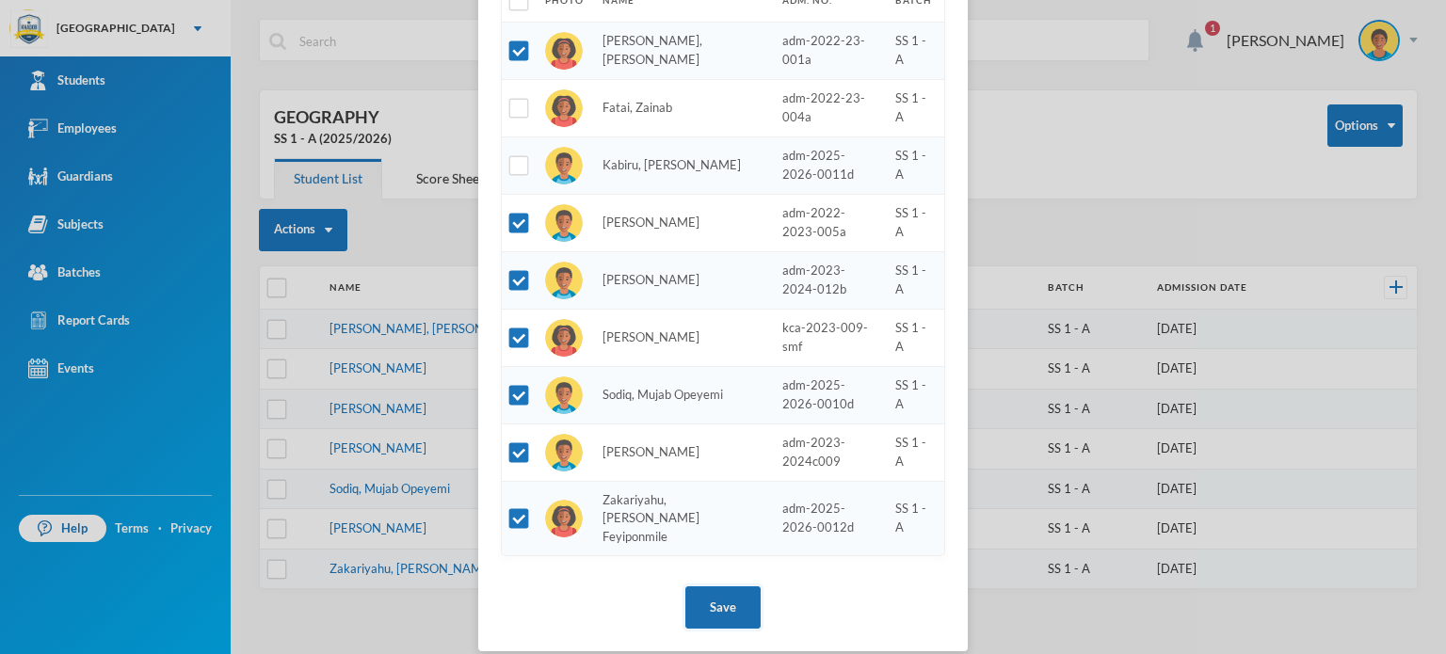
scroll to position [115, 0]
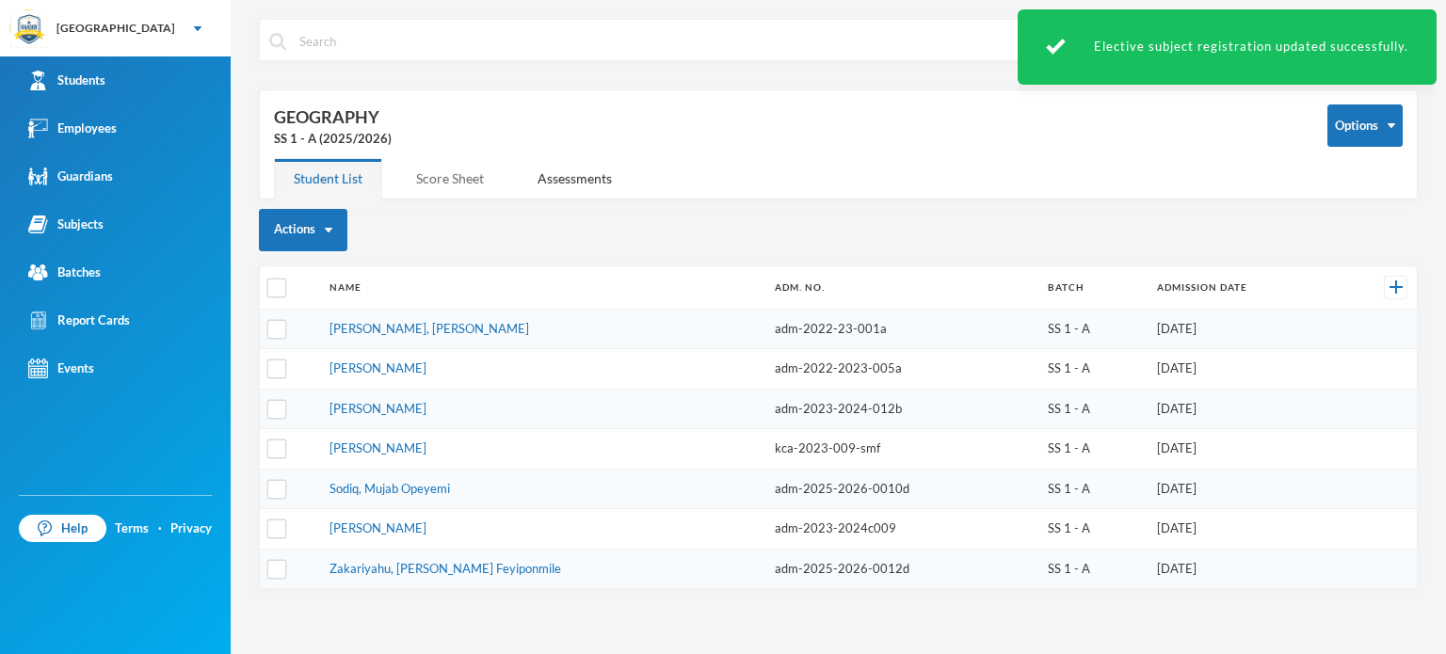
click at [459, 159] on div "Score Sheet" at bounding box center [449, 178] width 107 height 40
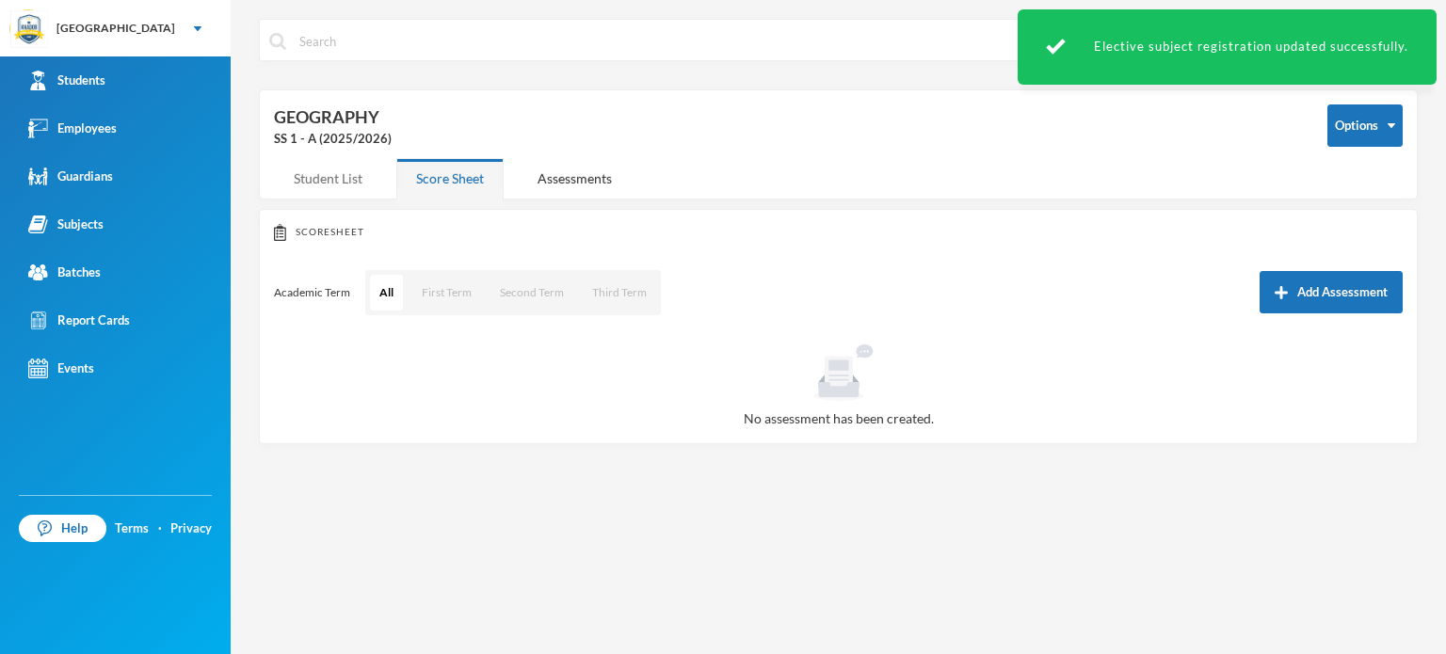
click at [339, 185] on div "Student List" at bounding box center [328, 178] width 108 height 40
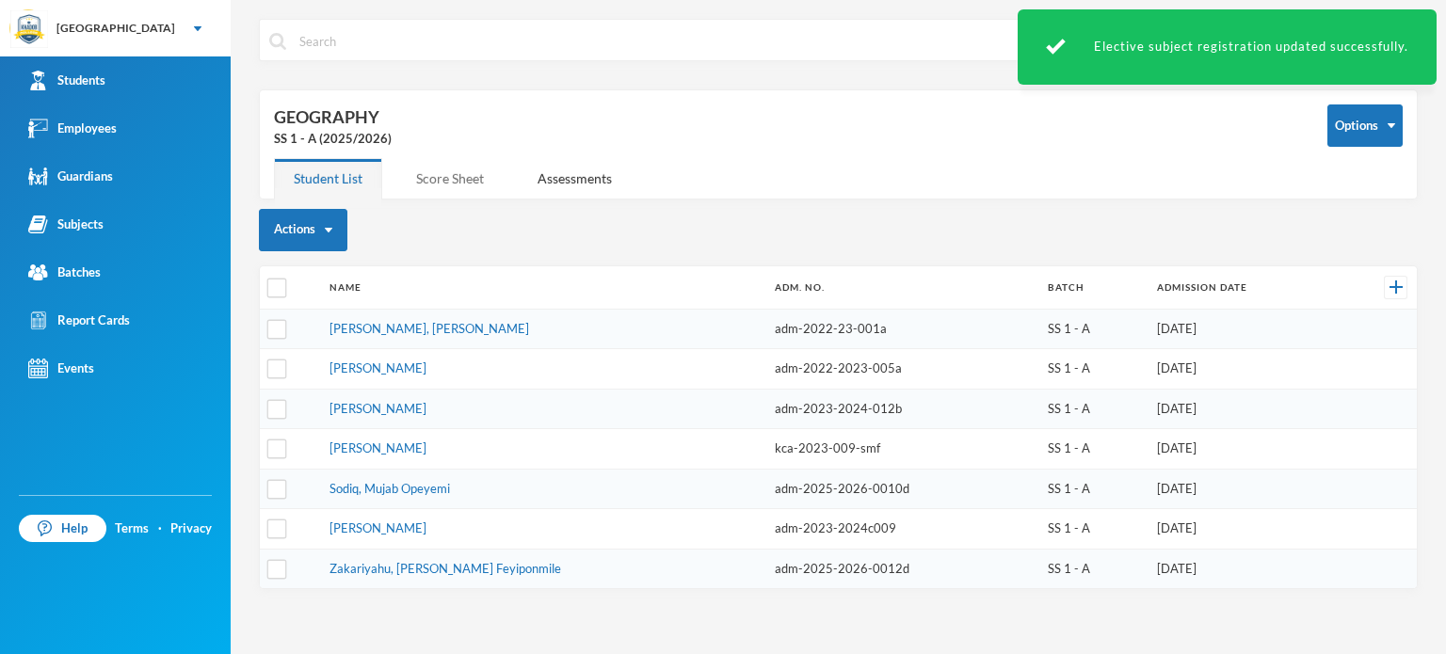
click at [423, 172] on div "Score Sheet" at bounding box center [449, 178] width 107 height 40
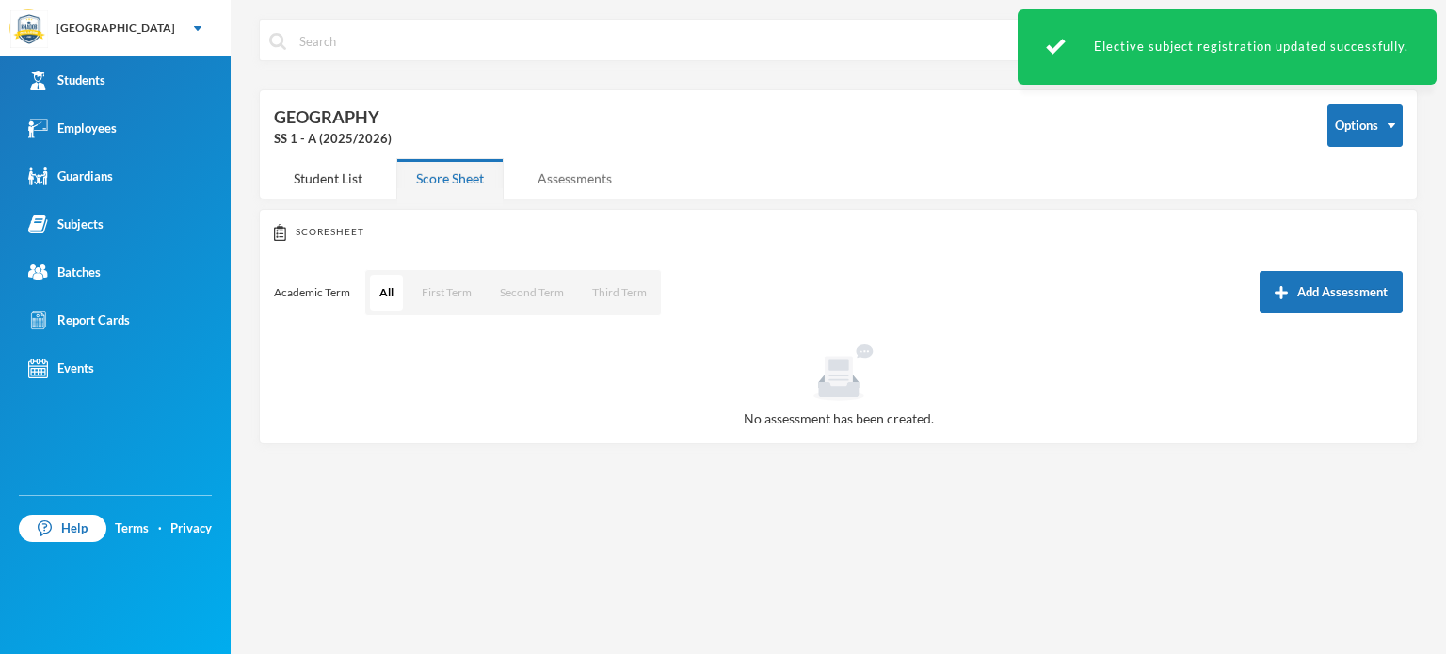
click at [533, 185] on div "Assessments" at bounding box center [575, 178] width 114 height 40
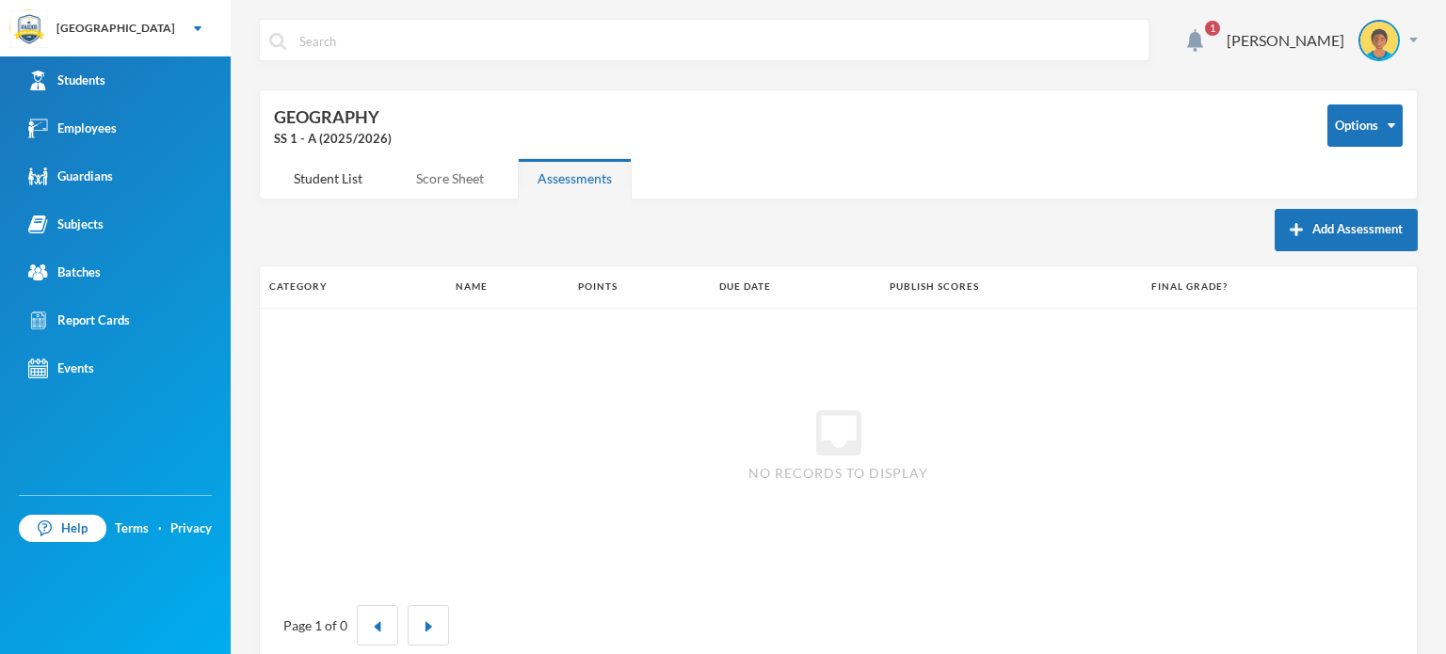
click at [441, 167] on div "Score Sheet" at bounding box center [449, 178] width 107 height 40
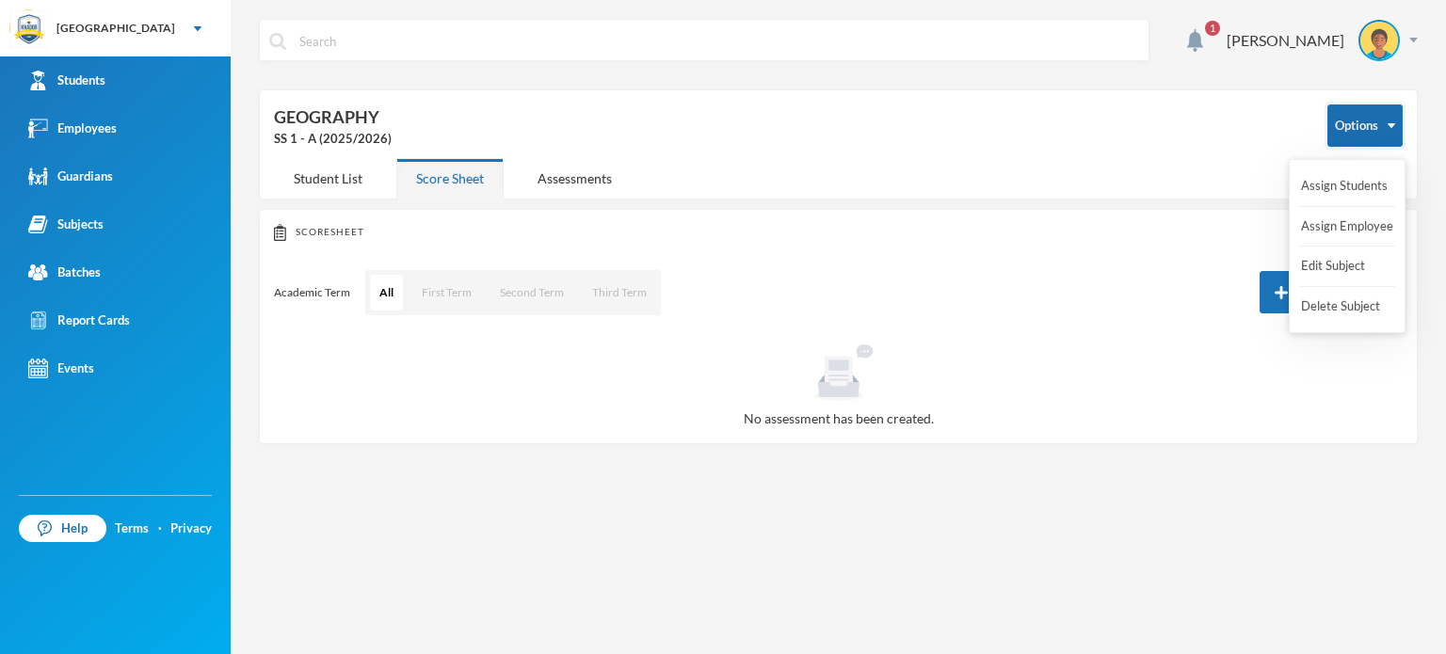
click at [1363, 122] on button "Options" at bounding box center [1364, 125] width 75 height 42
click at [1354, 223] on button "Assign Employee" at bounding box center [1347, 227] width 96 height 34
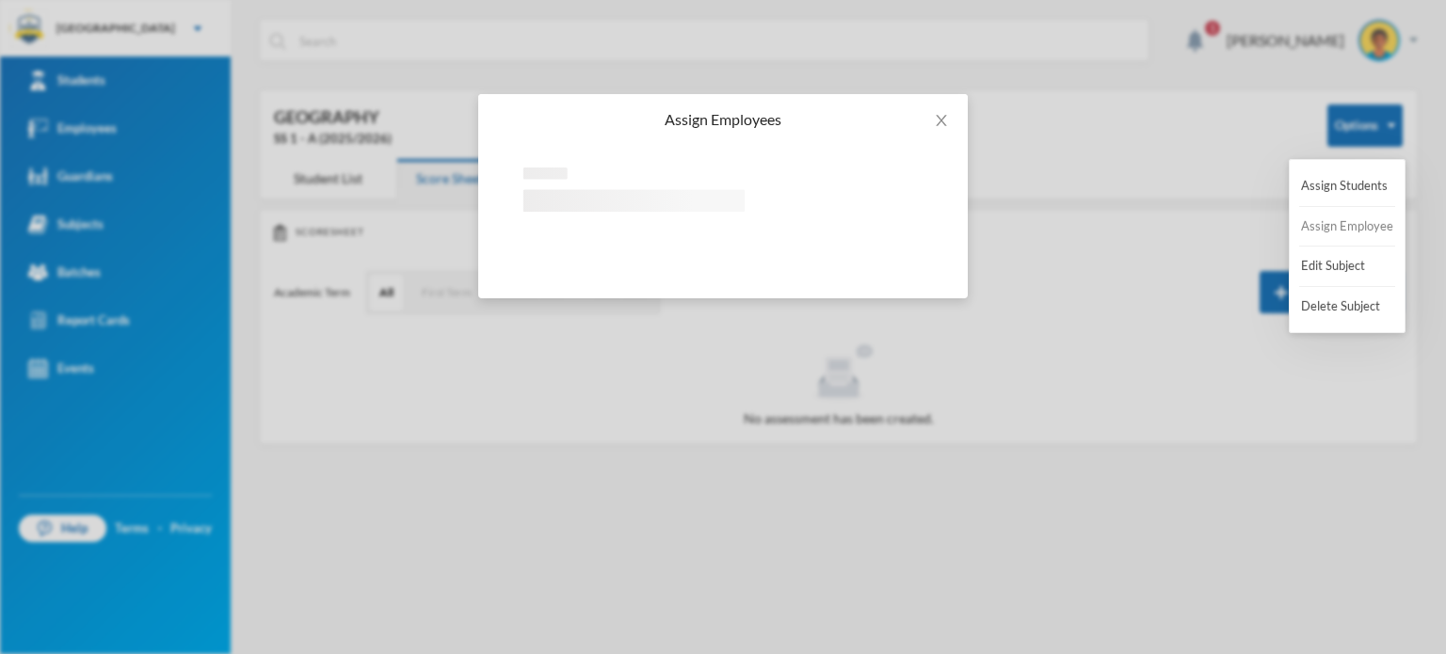
scroll to position [0, 0]
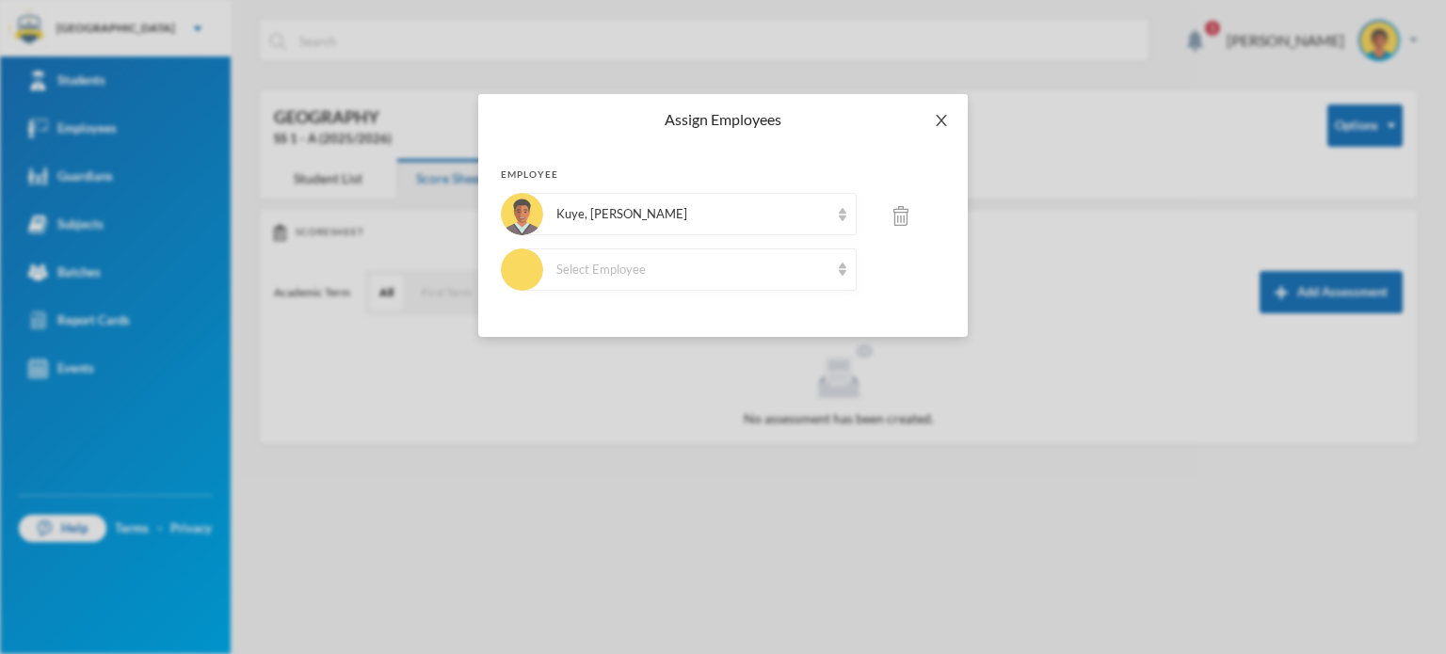
click at [938, 126] on icon "icon: close" at bounding box center [941, 120] width 10 height 11
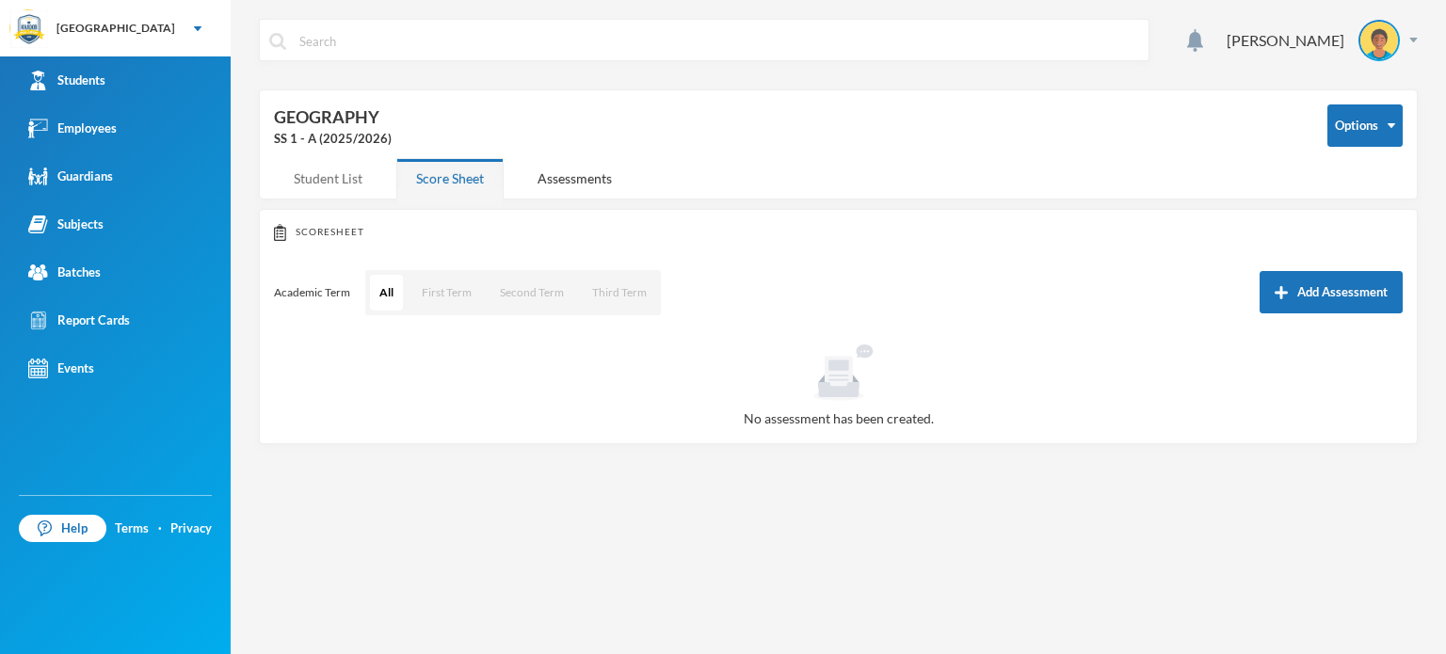
click at [354, 175] on div "Student List" at bounding box center [328, 178] width 108 height 40
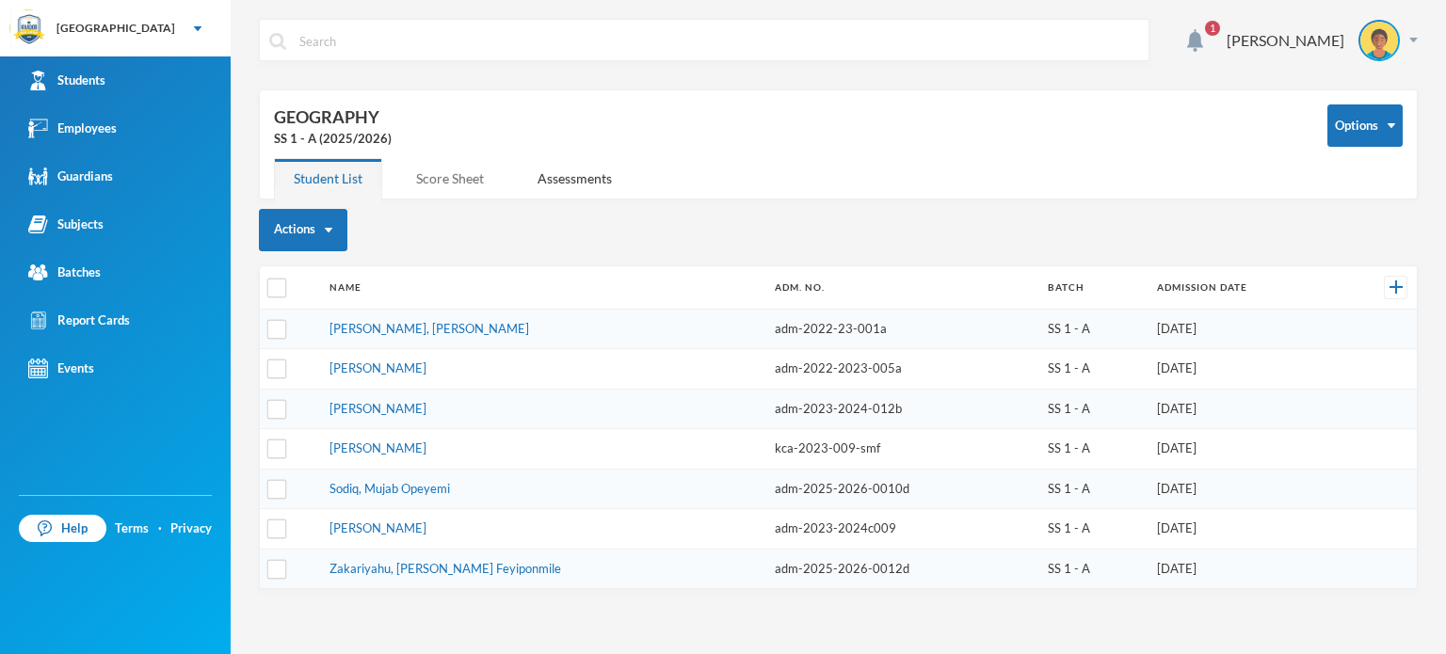
click at [443, 169] on div "Score Sheet" at bounding box center [449, 178] width 107 height 40
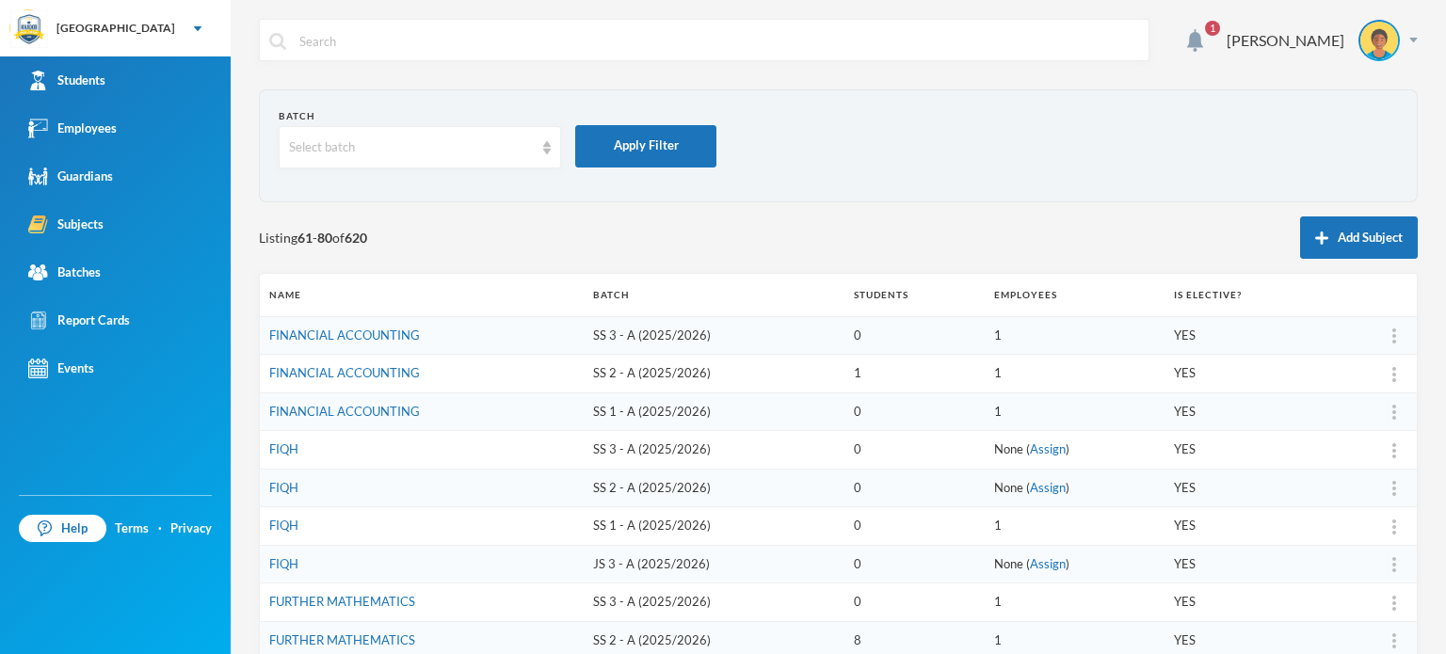
click at [399, 203] on div "Batch Select batch Apply Filter Listing 61 - 80 of 620 Add Subject Name Batch S…" at bounding box center [838, 632] width 1159 height 1087
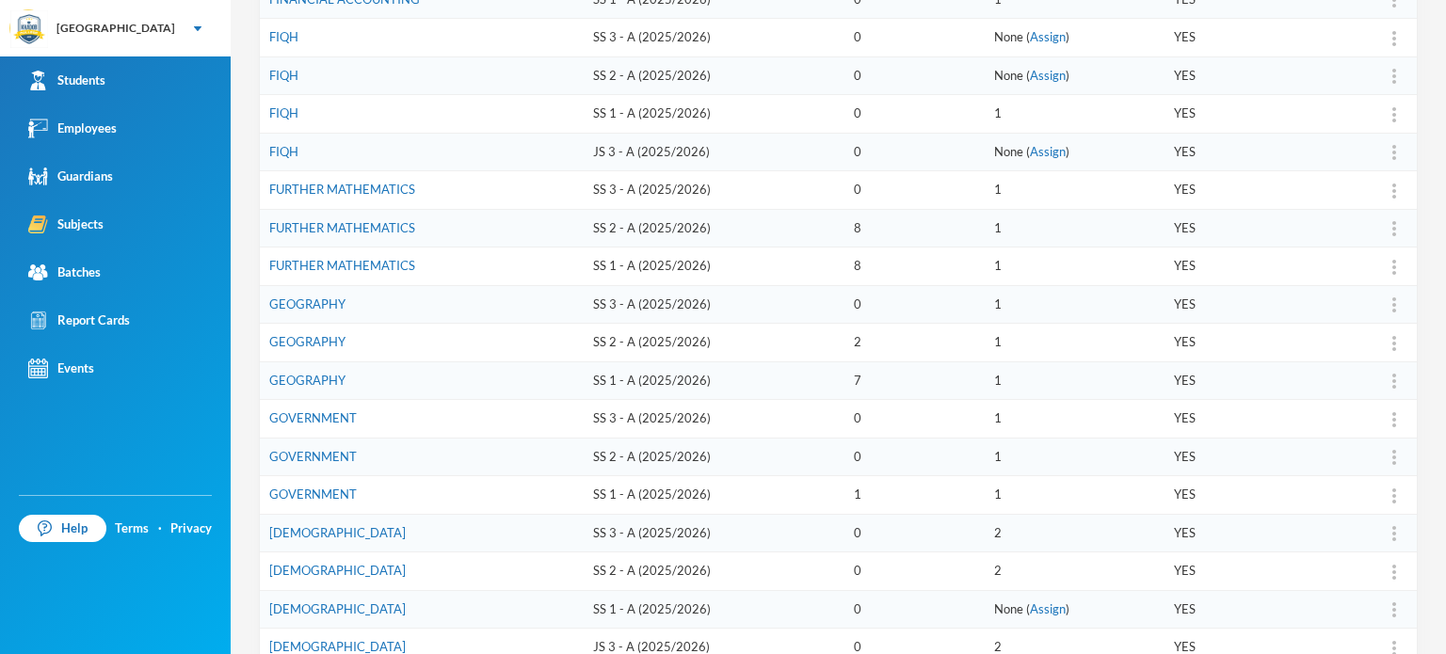
scroll to position [414, 0]
click at [320, 450] on link "GOVERNMENT" at bounding box center [313, 454] width 88 height 15
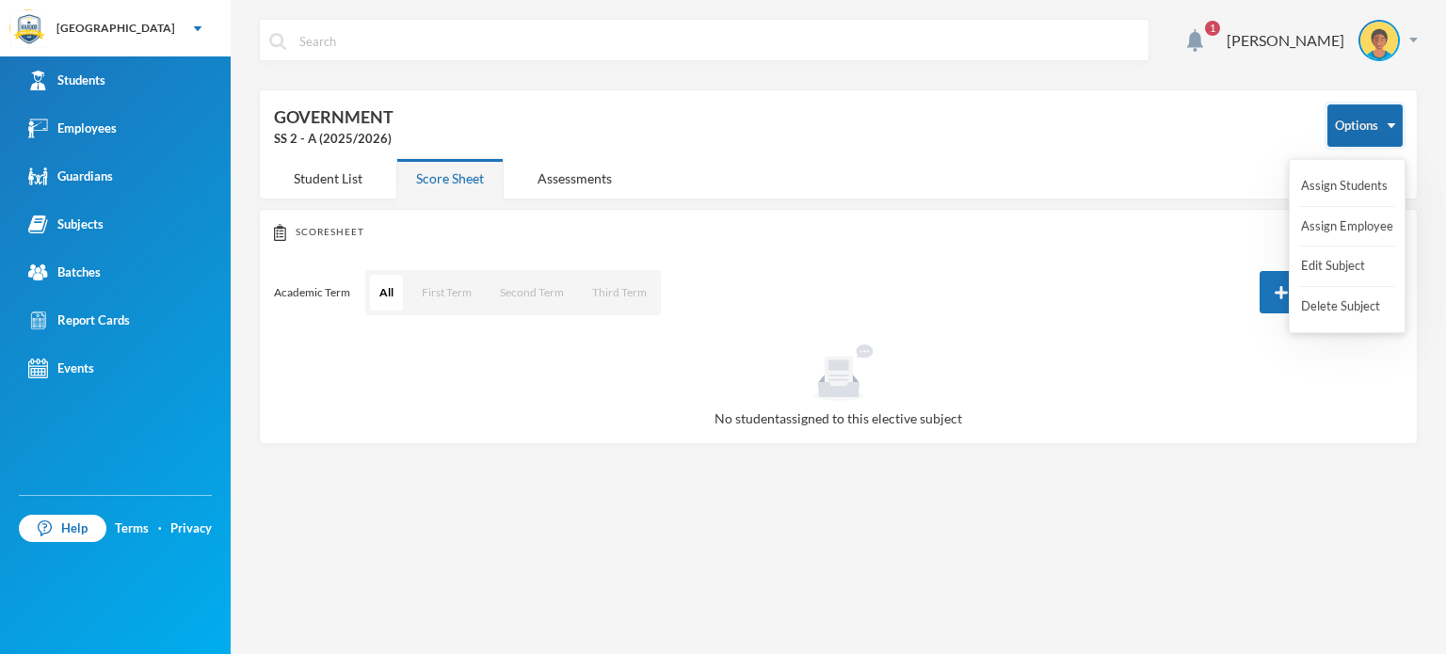
click at [1357, 131] on button "Options" at bounding box center [1364, 125] width 75 height 42
click at [1345, 184] on button "Assign Students" at bounding box center [1344, 186] width 90 height 34
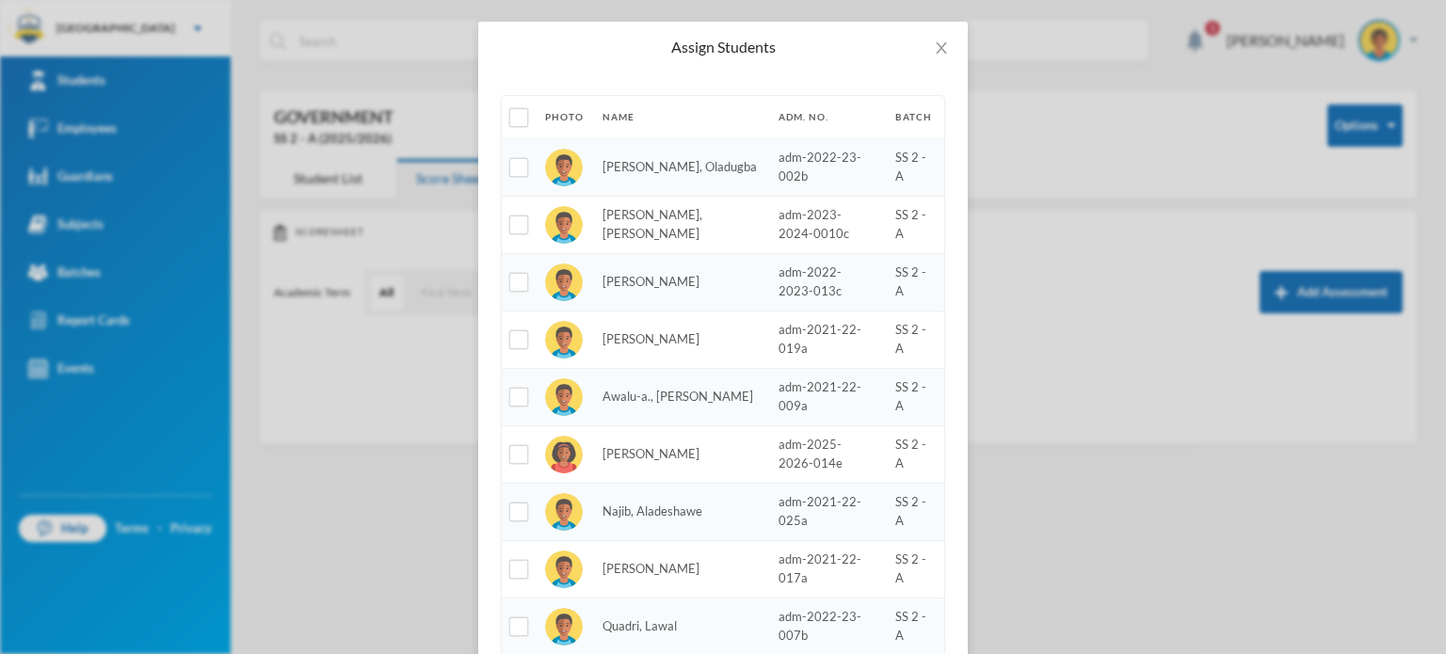
scroll to position [75, 0]
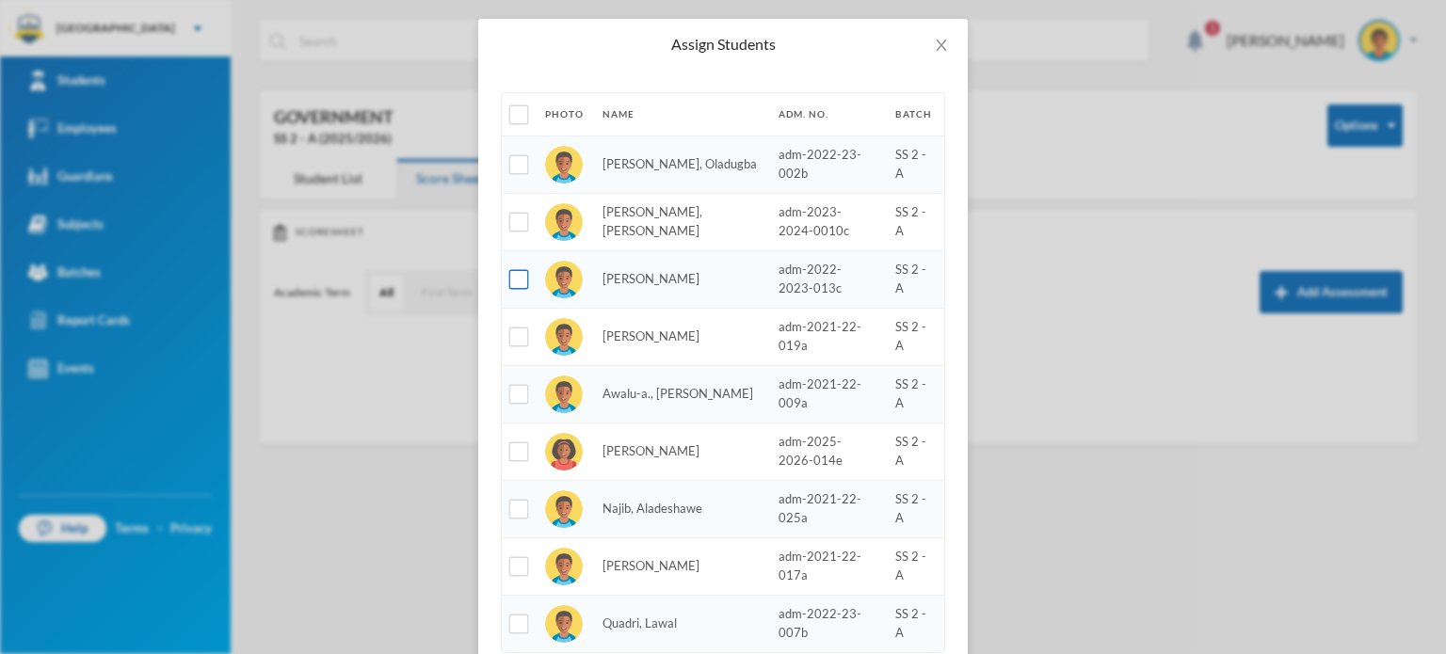
click at [509, 287] on input "checkbox" at bounding box center [519, 280] width 20 height 20
checkbox input "true"
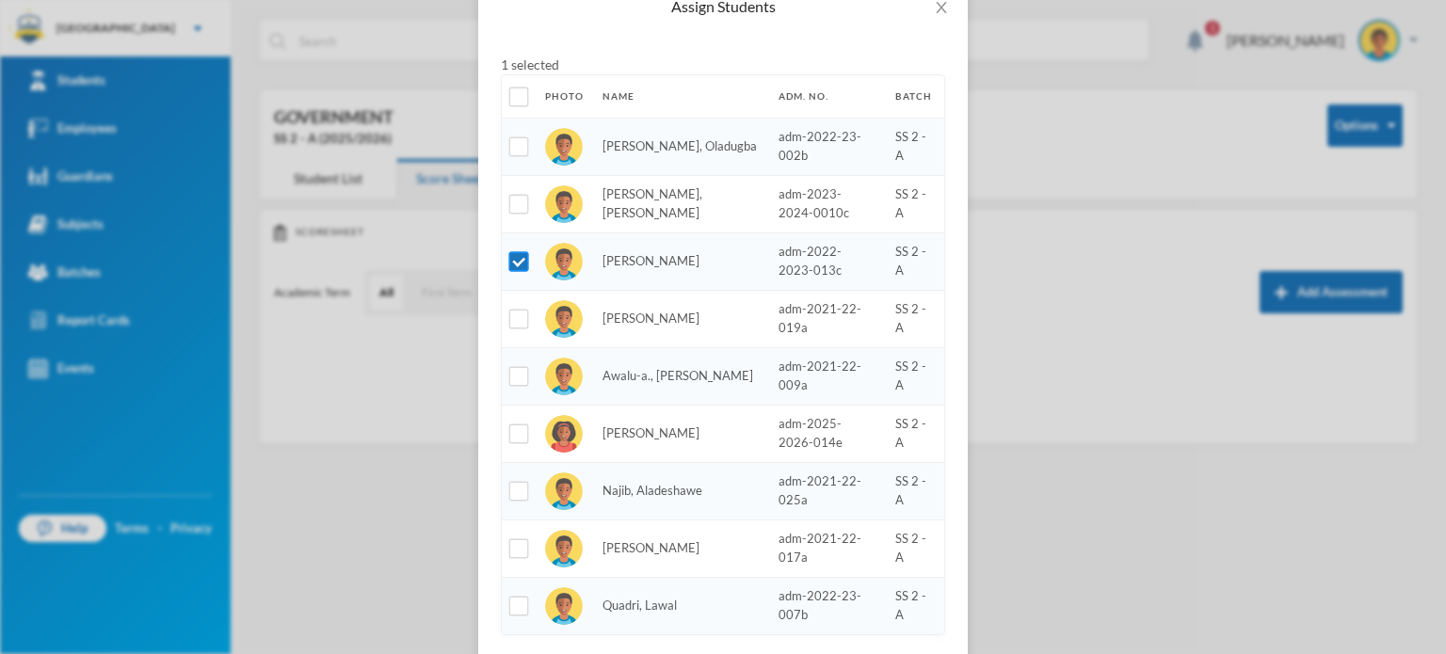
scroll to position [209, 0]
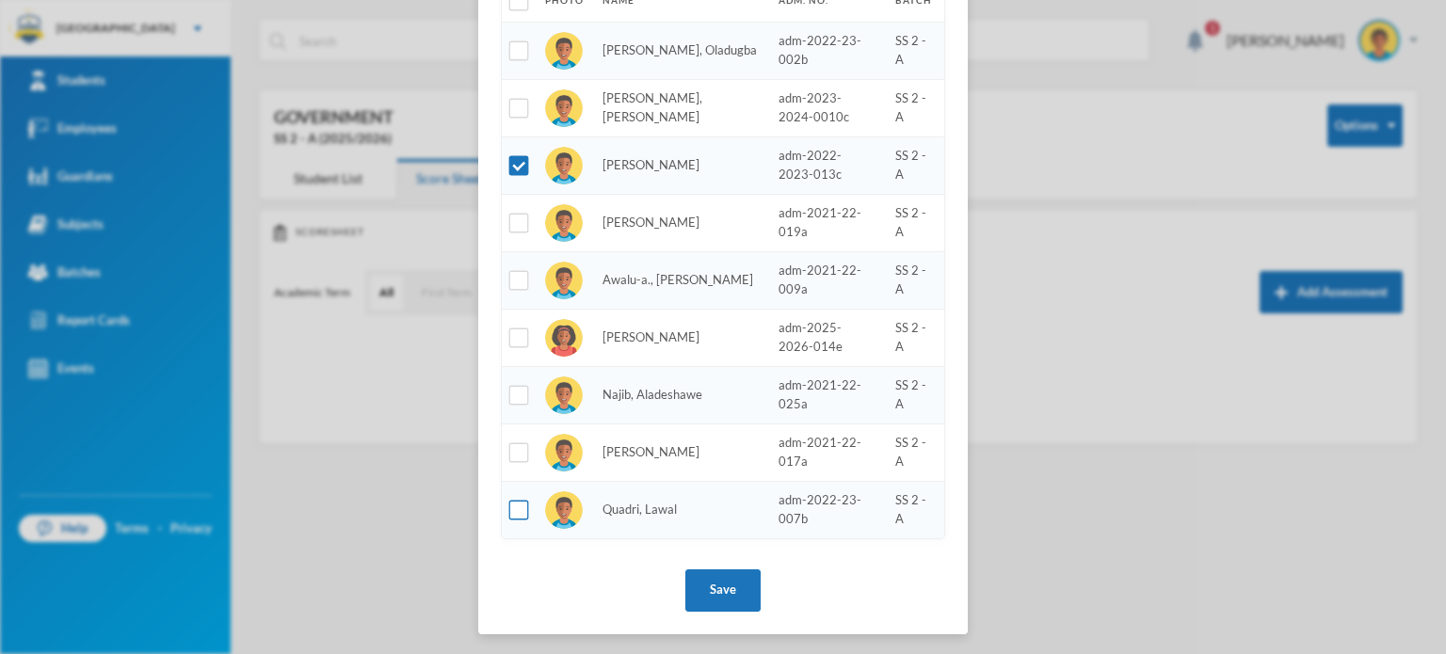
click at [509, 505] on input "checkbox" at bounding box center [519, 511] width 20 height 20
checkbox input "true"
click at [701, 580] on button "Save" at bounding box center [722, 591] width 75 height 42
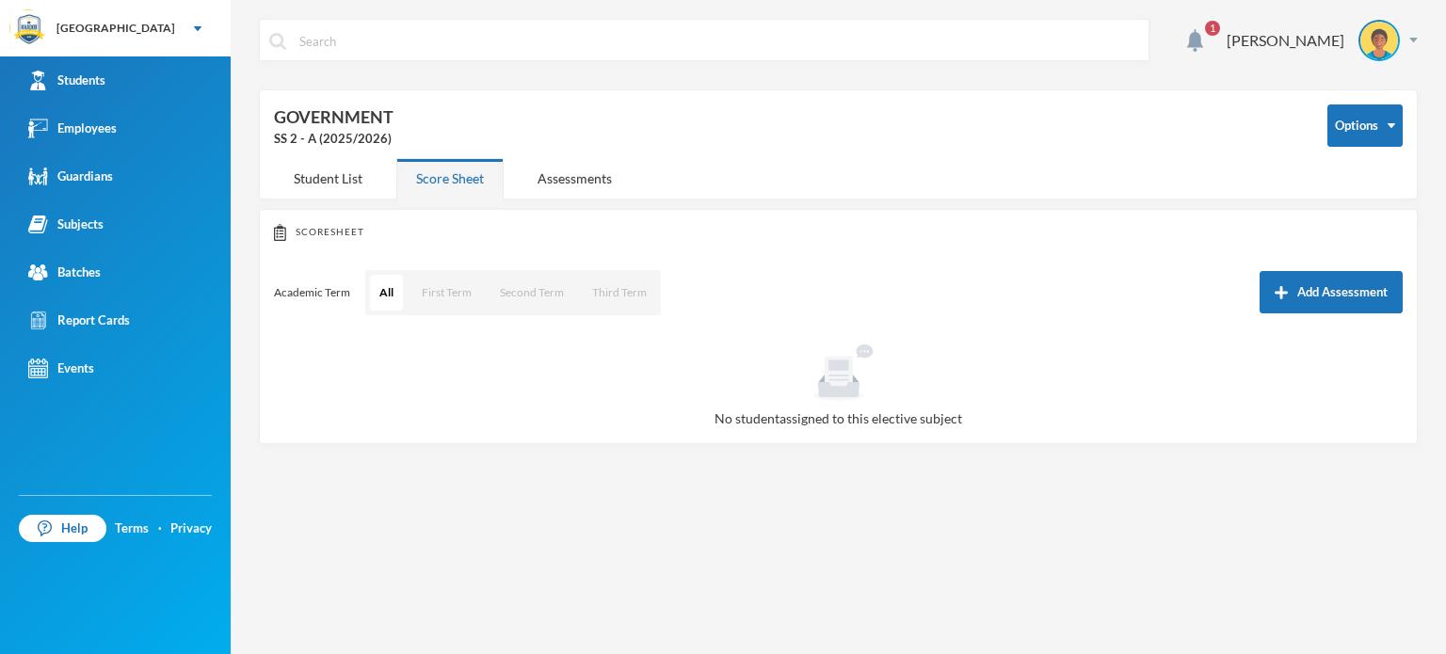
scroll to position [115, 0]
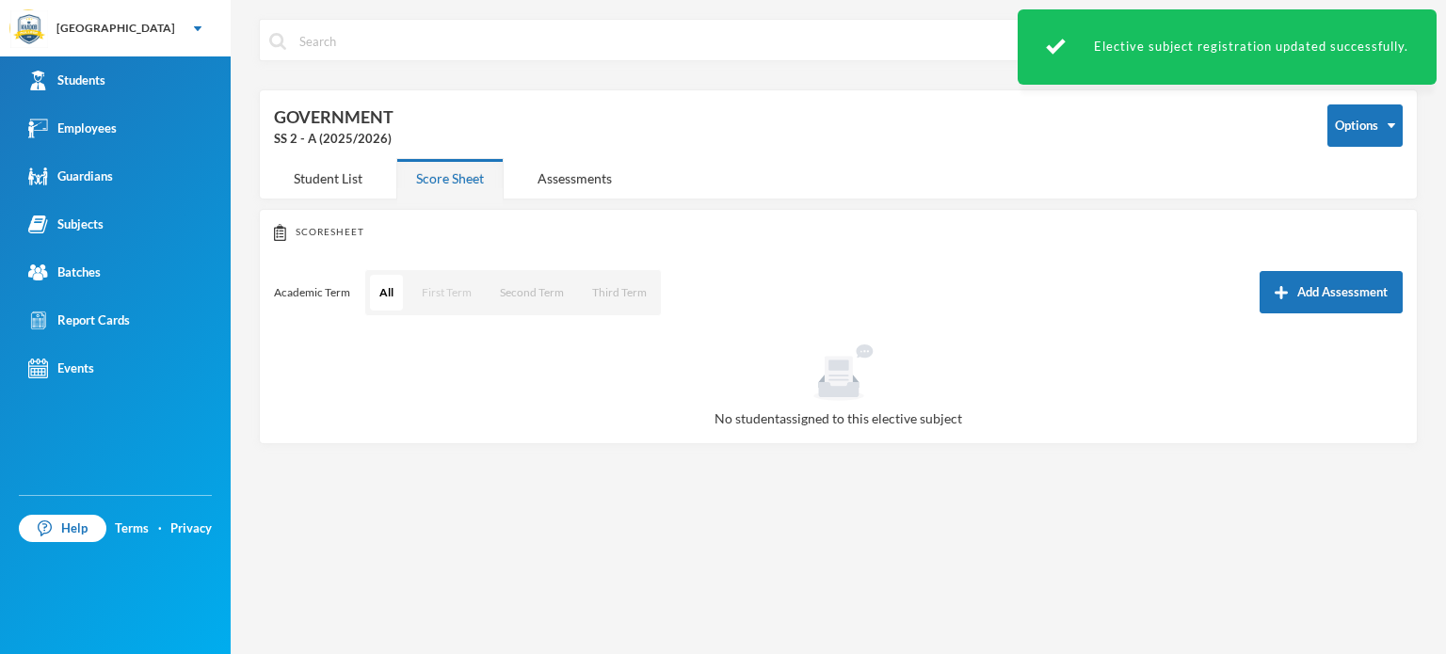
click at [436, 279] on button "First Term" at bounding box center [446, 293] width 69 height 36
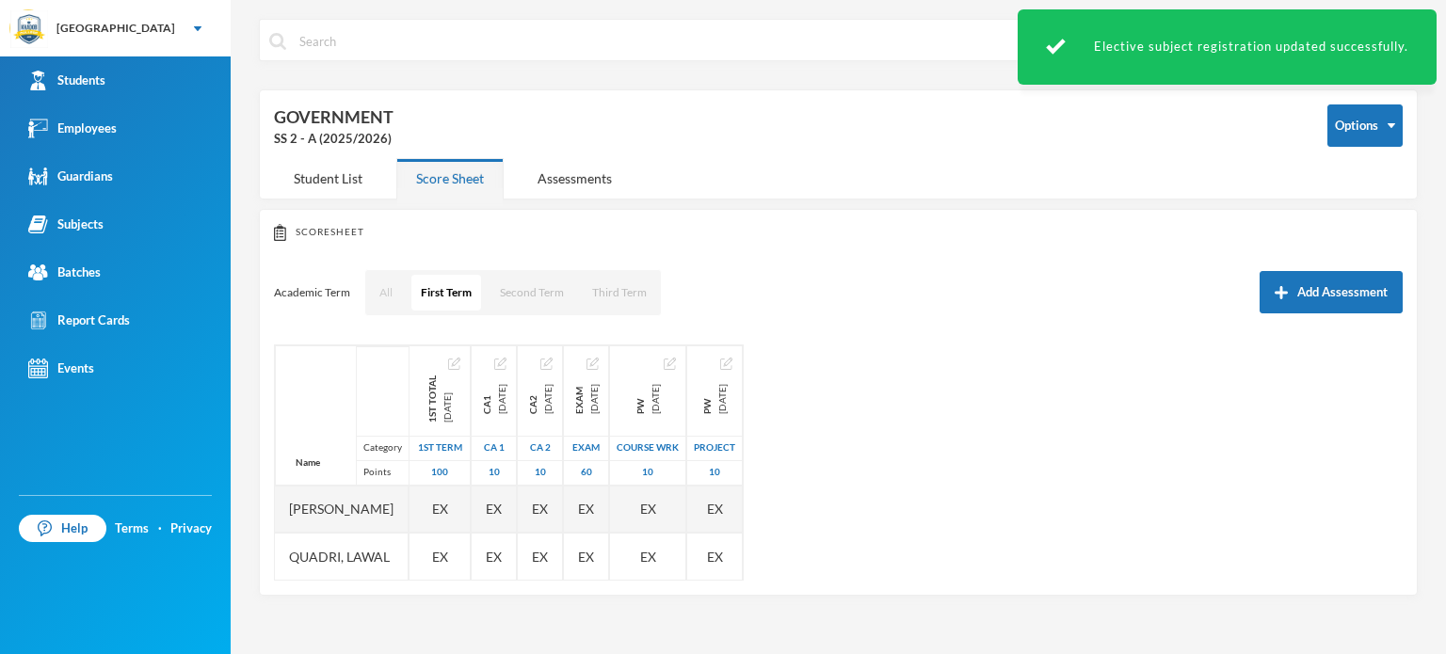
click at [376, 283] on button "All" at bounding box center [386, 293] width 32 height 36
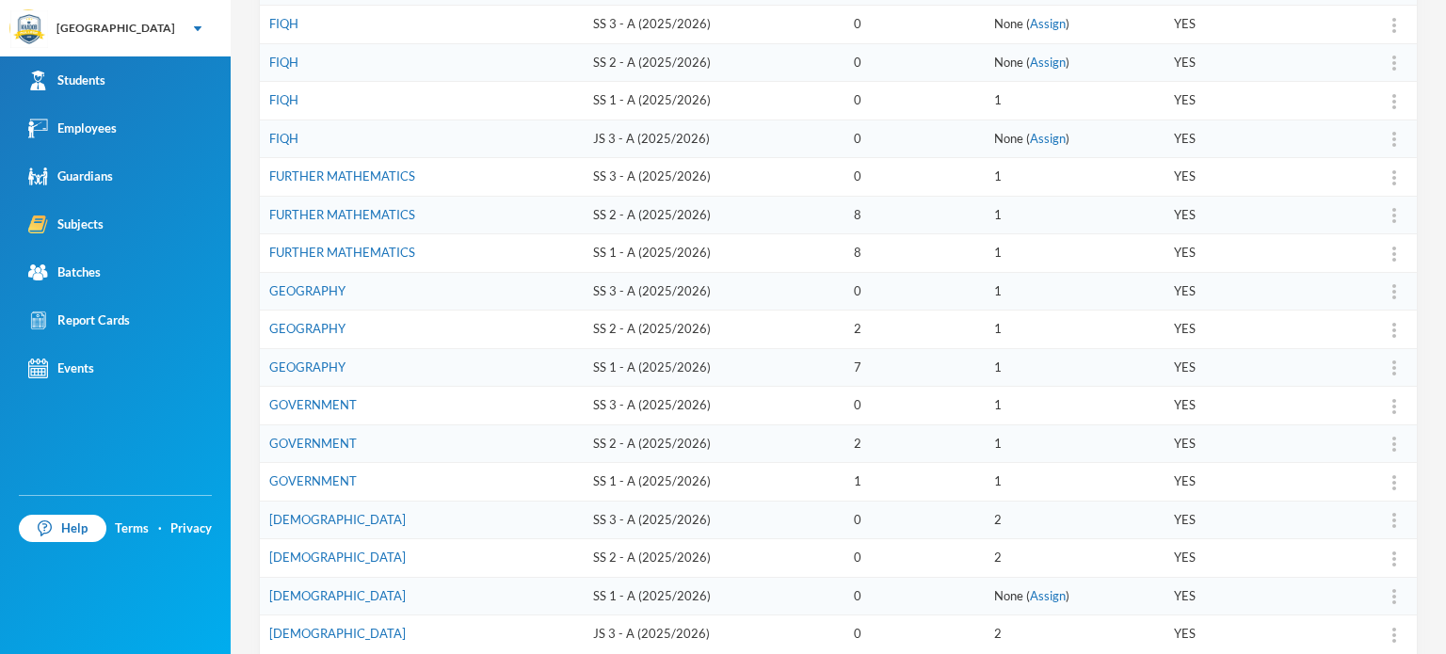
scroll to position [490, 0]
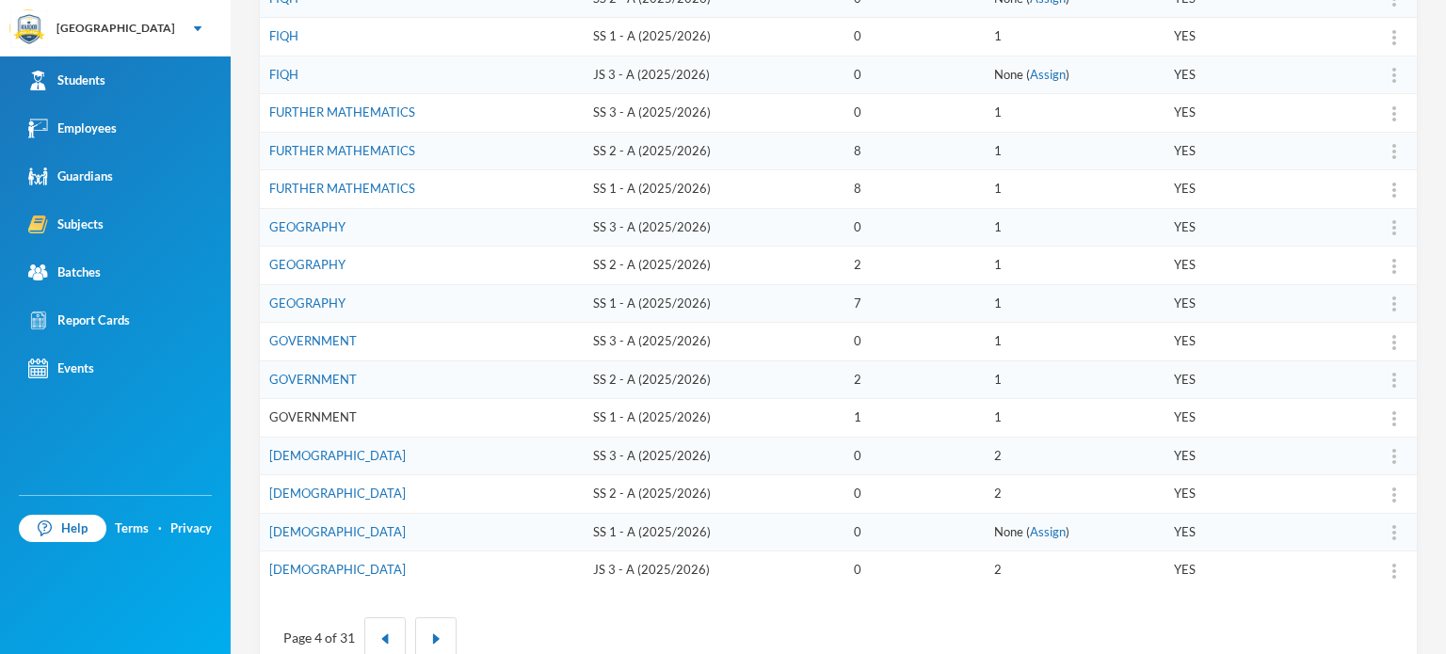
click at [333, 417] on link "GOVERNMENT" at bounding box center [313, 417] width 88 height 15
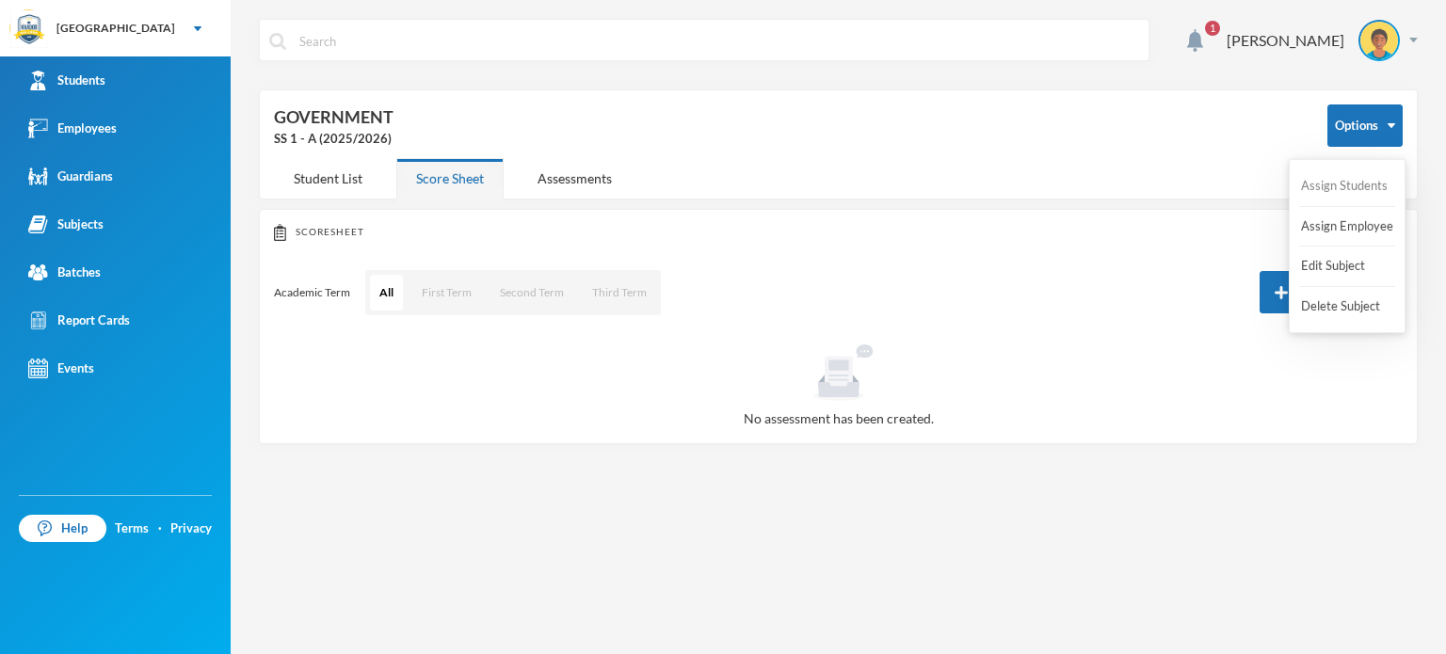
drag, startPoint x: 1374, startPoint y: 131, endPoint x: 1336, endPoint y: 191, distance: 71.0
click at [1336, 191] on body "Khadob College Your Bluebic Account Khadob College Add a New School Students Em…" at bounding box center [723, 327] width 1446 height 654
click at [1336, 191] on button "Assign Students" at bounding box center [1344, 186] width 90 height 34
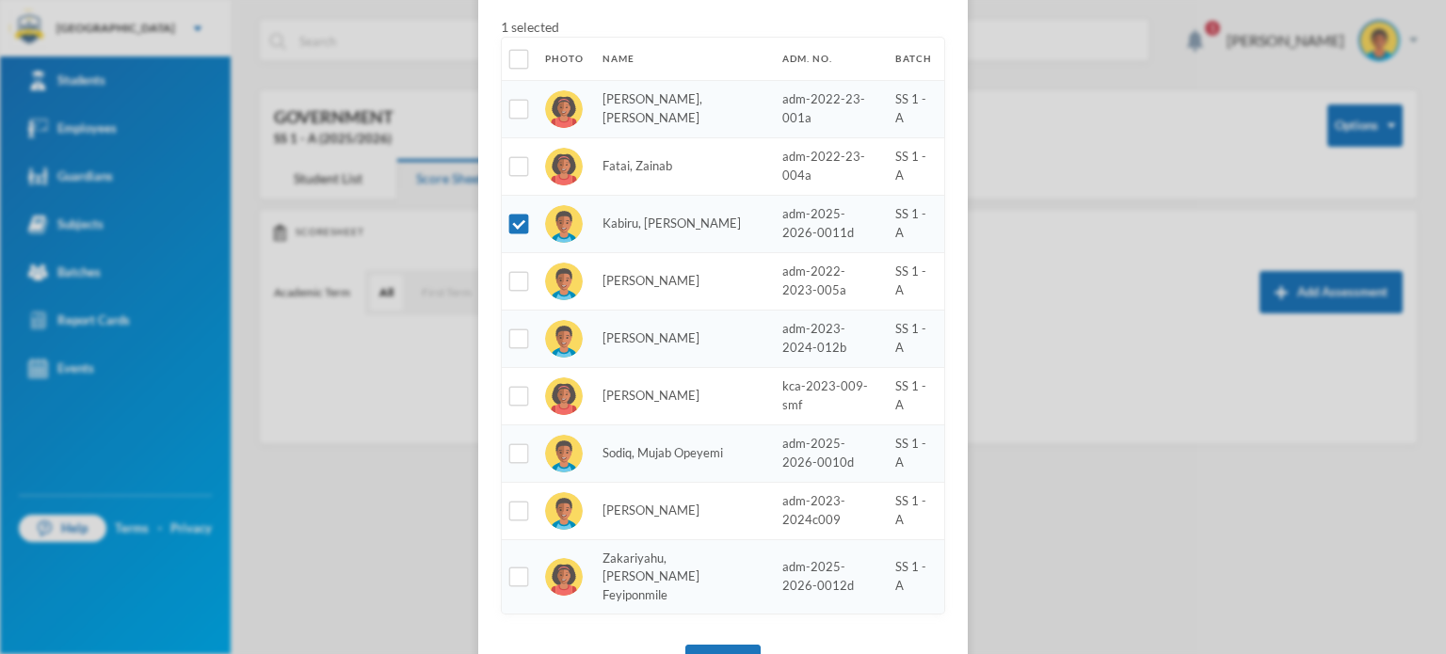
scroll to position [188, 0]
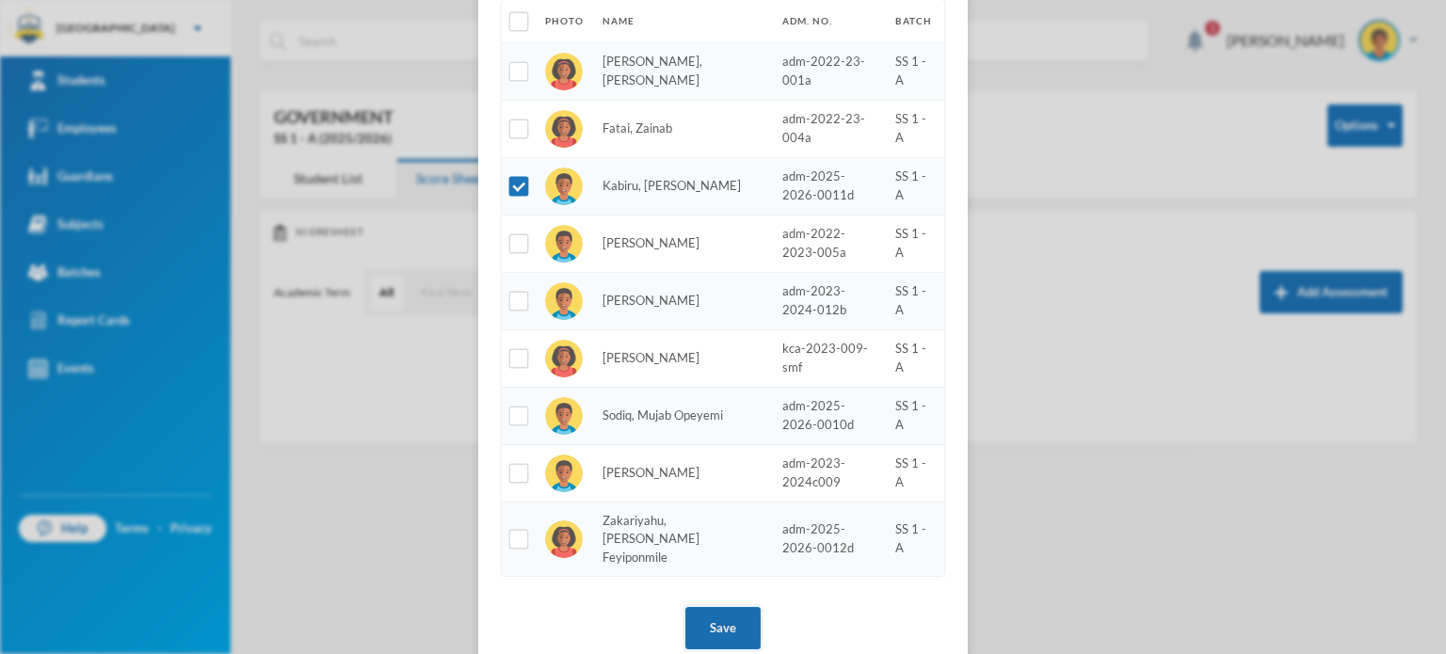
click at [705, 607] on button "Save" at bounding box center [722, 628] width 75 height 42
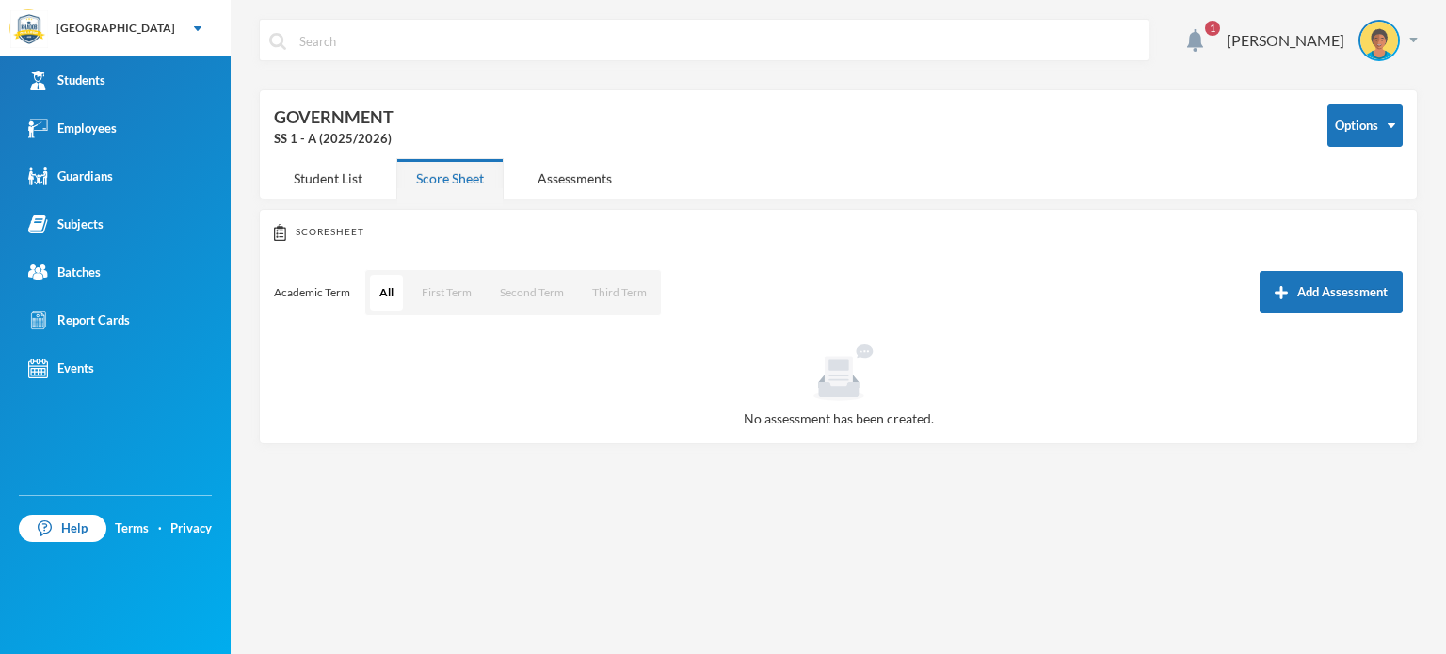
scroll to position [115, 0]
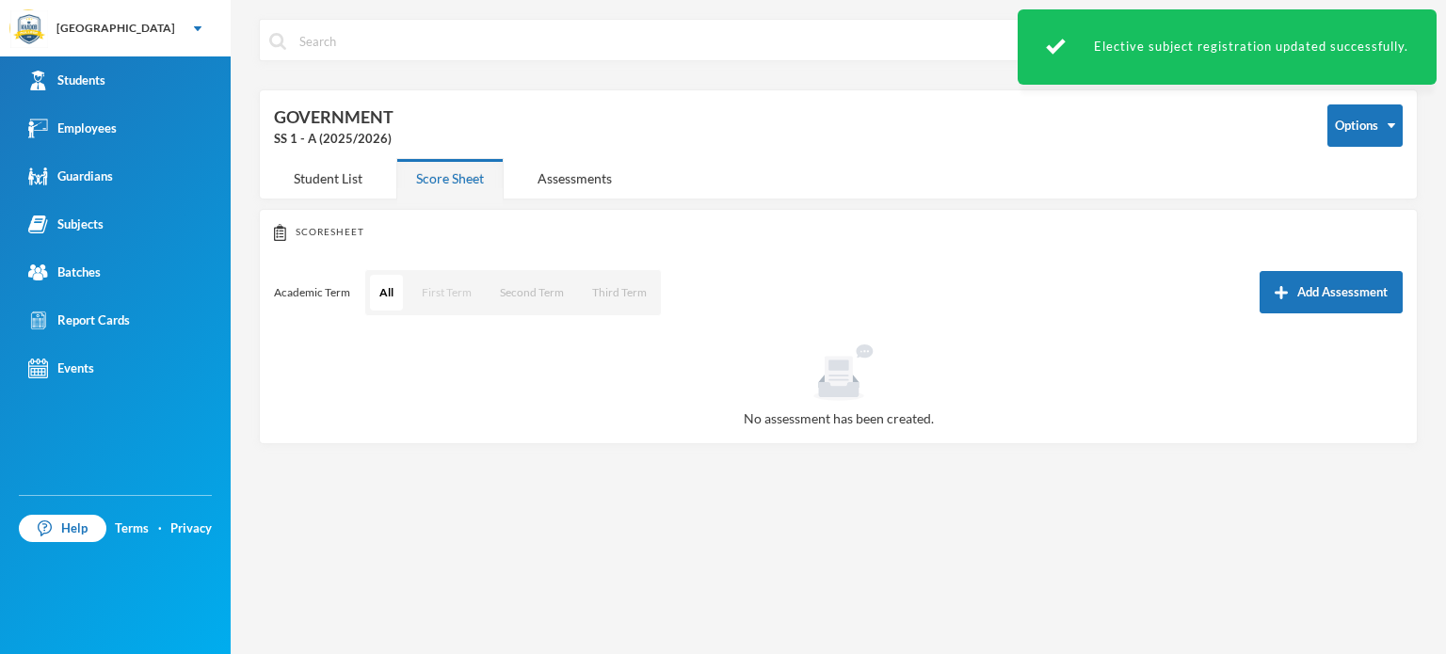
click at [443, 293] on button "First Term" at bounding box center [446, 293] width 69 height 36
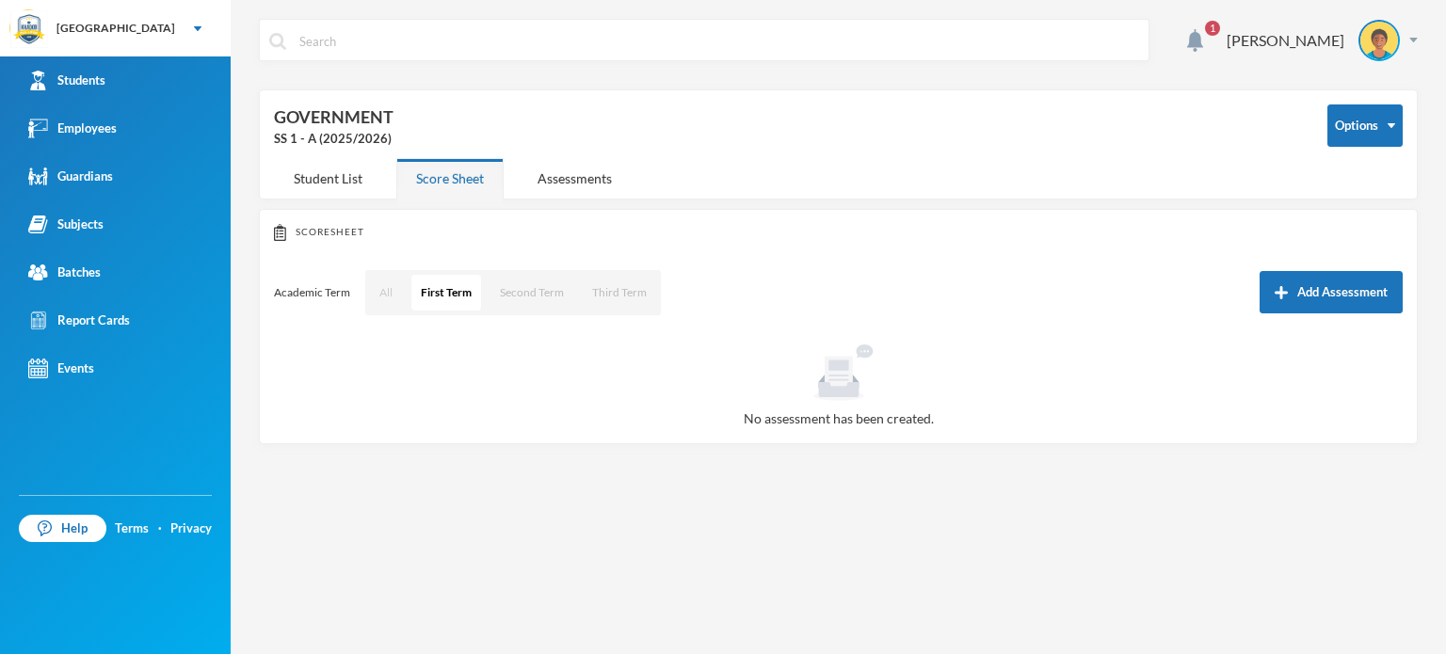
click at [382, 293] on button "All" at bounding box center [386, 293] width 32 height 36
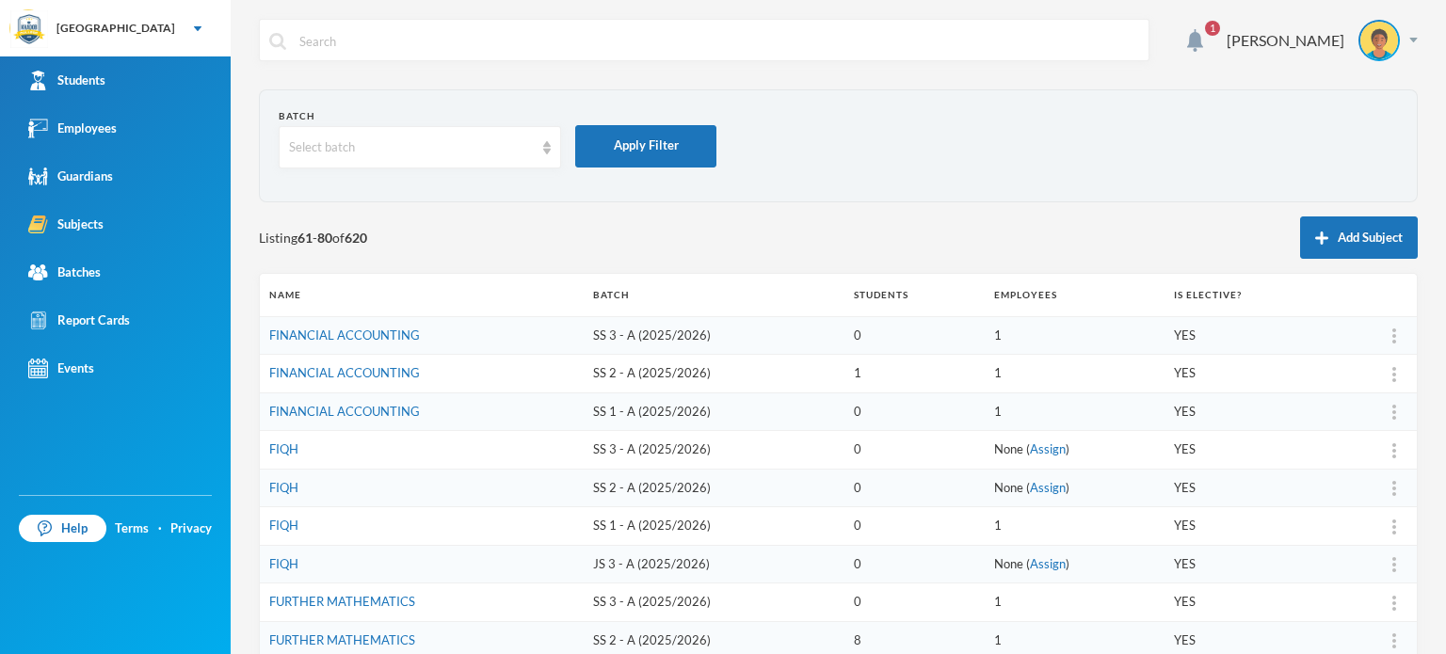
click at [827, 200] on section "Batch Select batch Apply Filter" at bounding box center [838, 145] width 1159 height 113
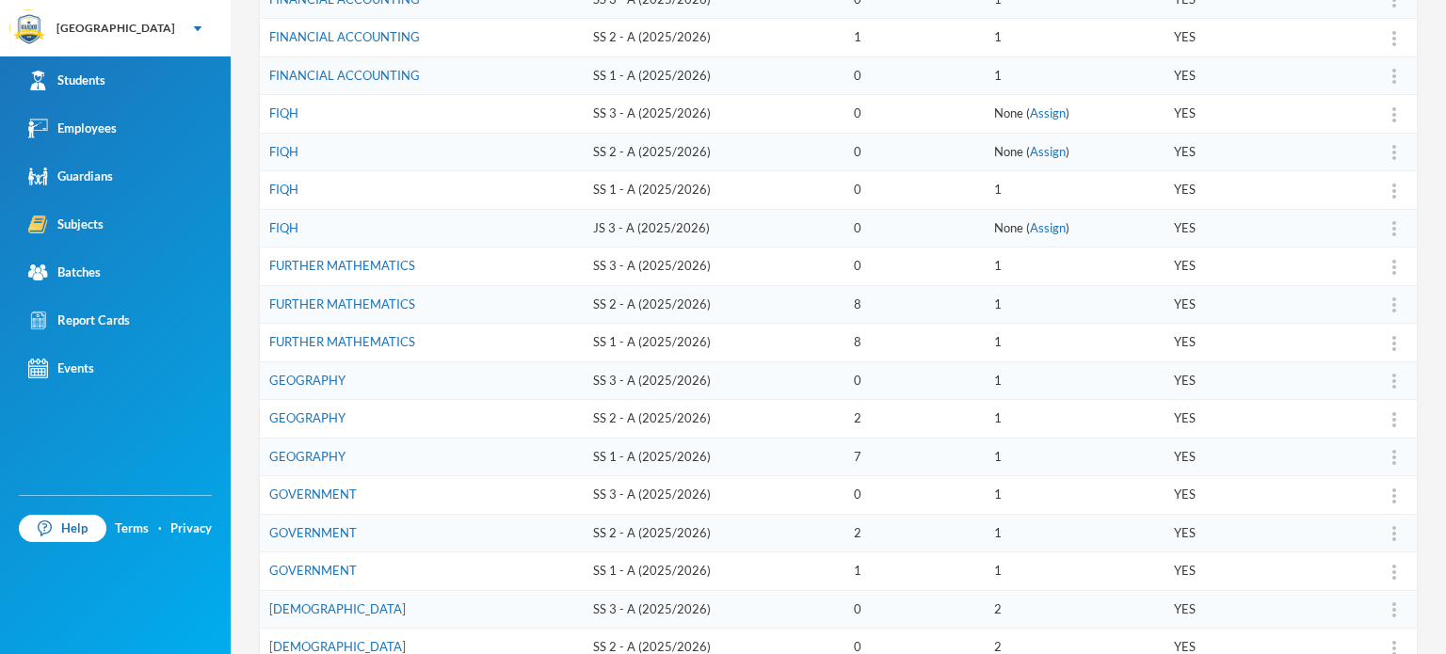
scroll to position [339, 0]
click at [346, 332] on link "FURTHER MATHEMATICS" at bounding box center [342, 338] width 146 height 15
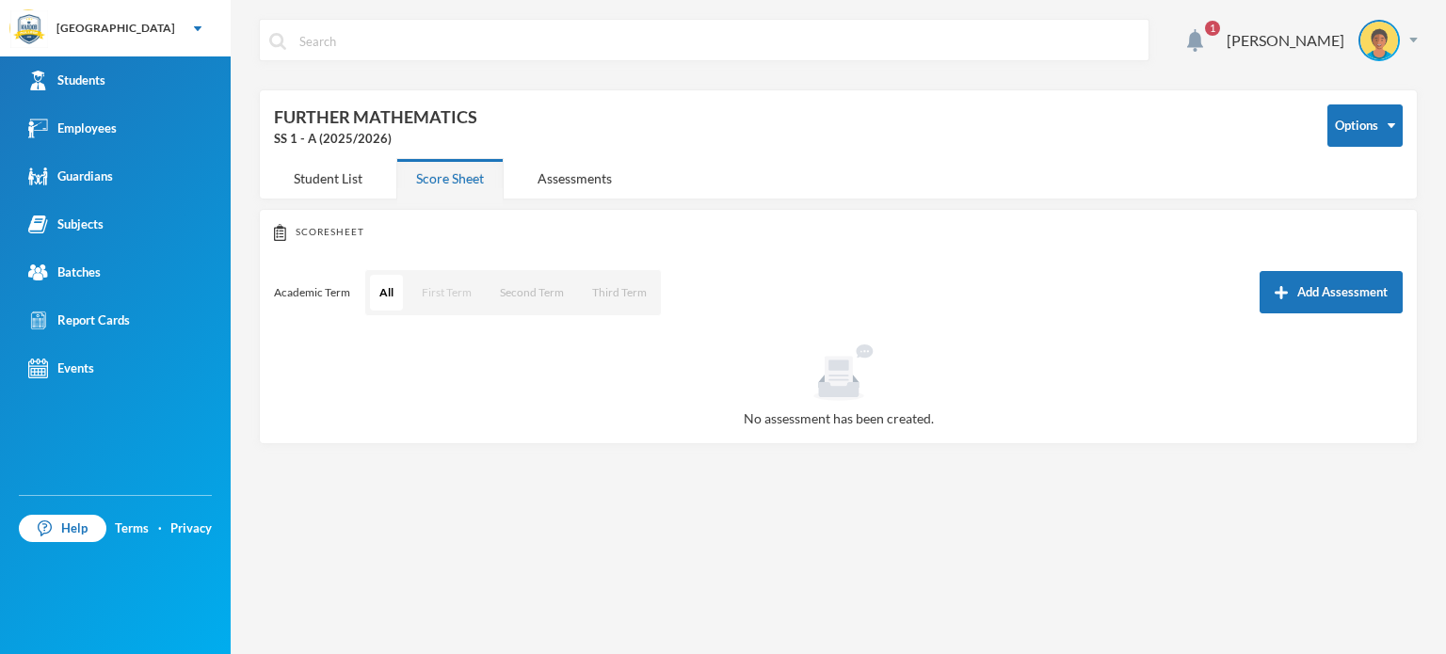
click at [429, 291] on button "First Term" at bounding box center [446, 293] width 69 height 36
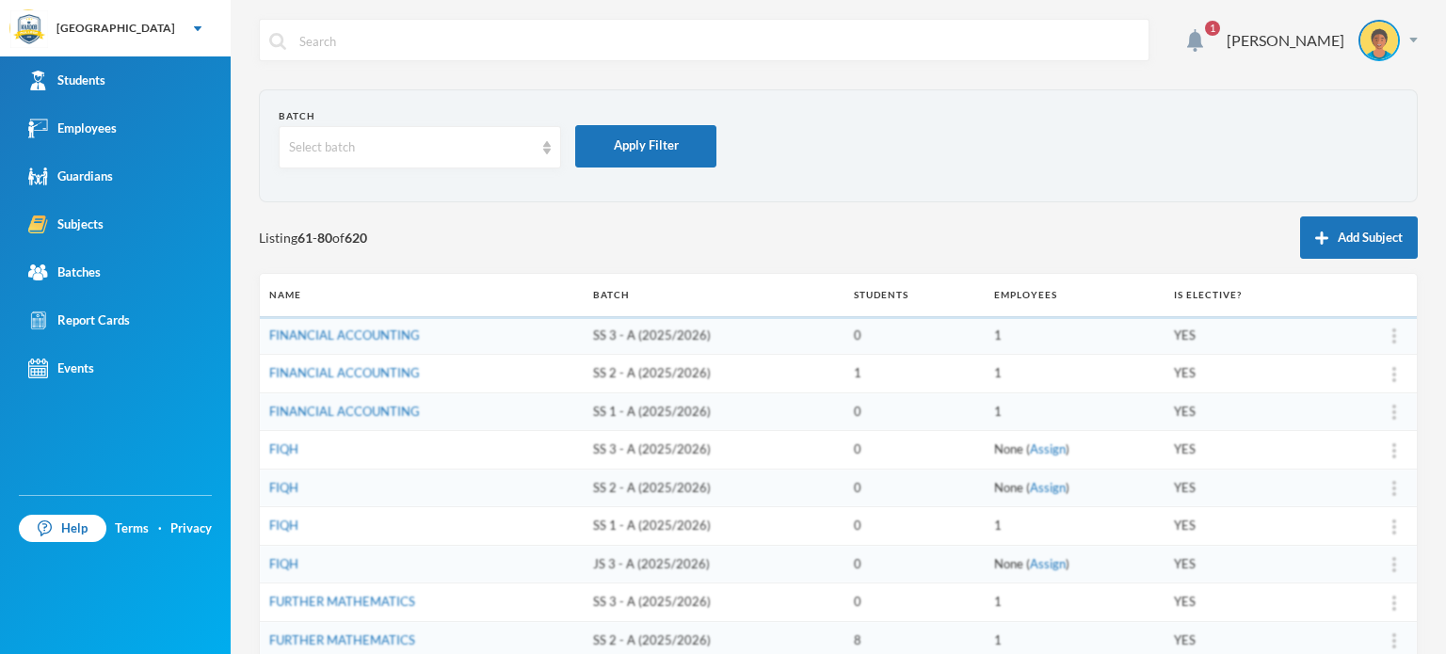
click at [367, 231] on b "620" at bounding box center [356, 238] width 23 height 16
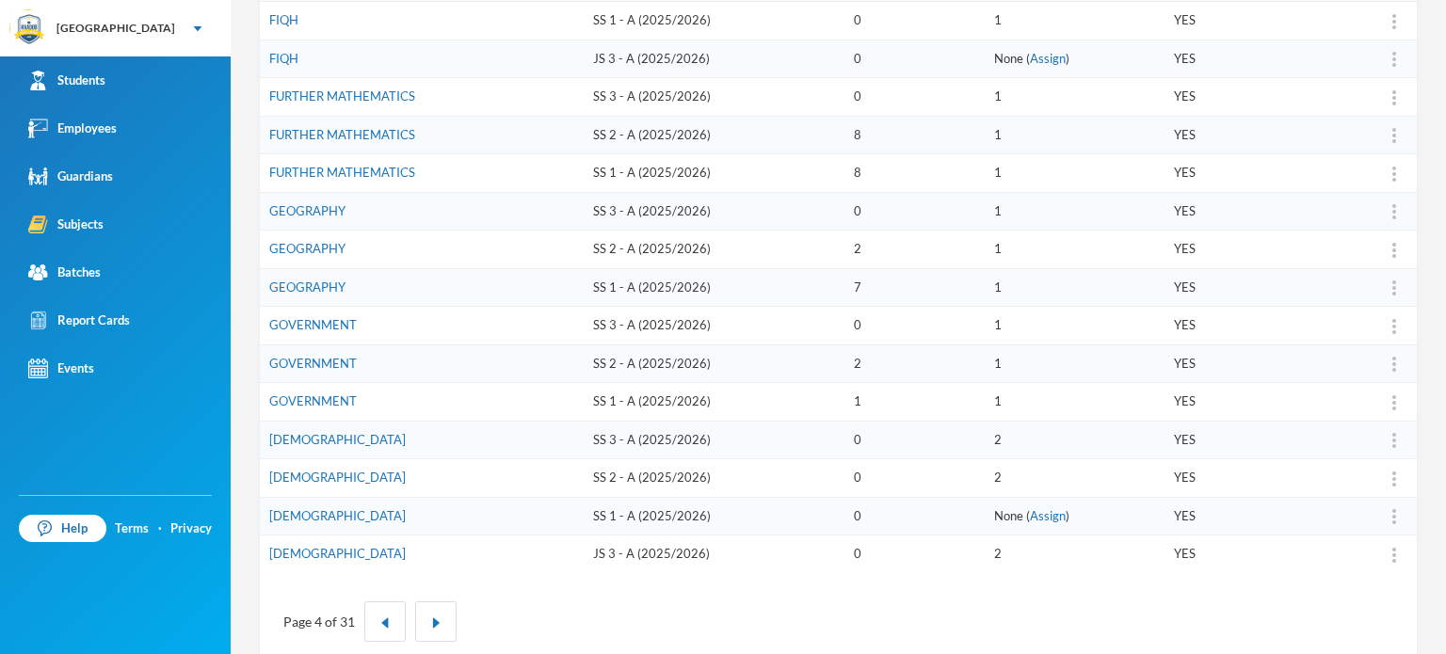
scroll to position [536, 0]
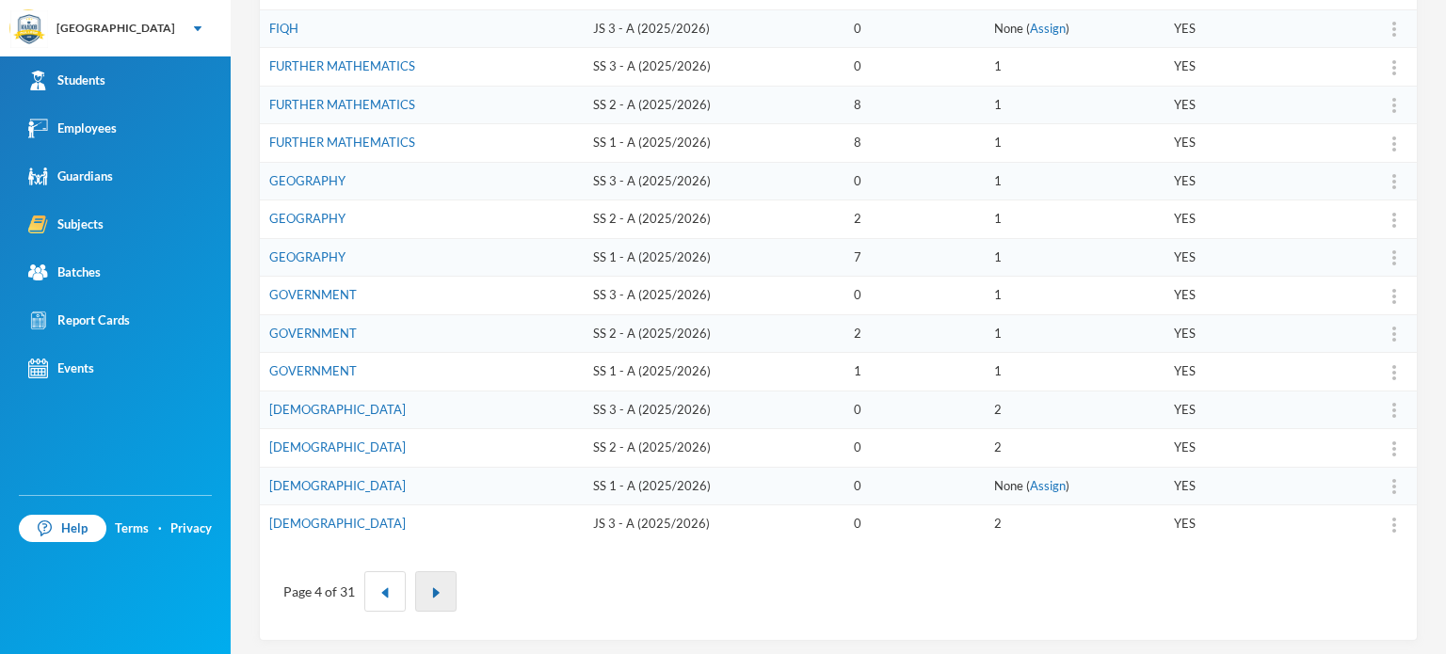
click at [449, 571] on button "button" at bounding box center [435, 591] width 41 height 40
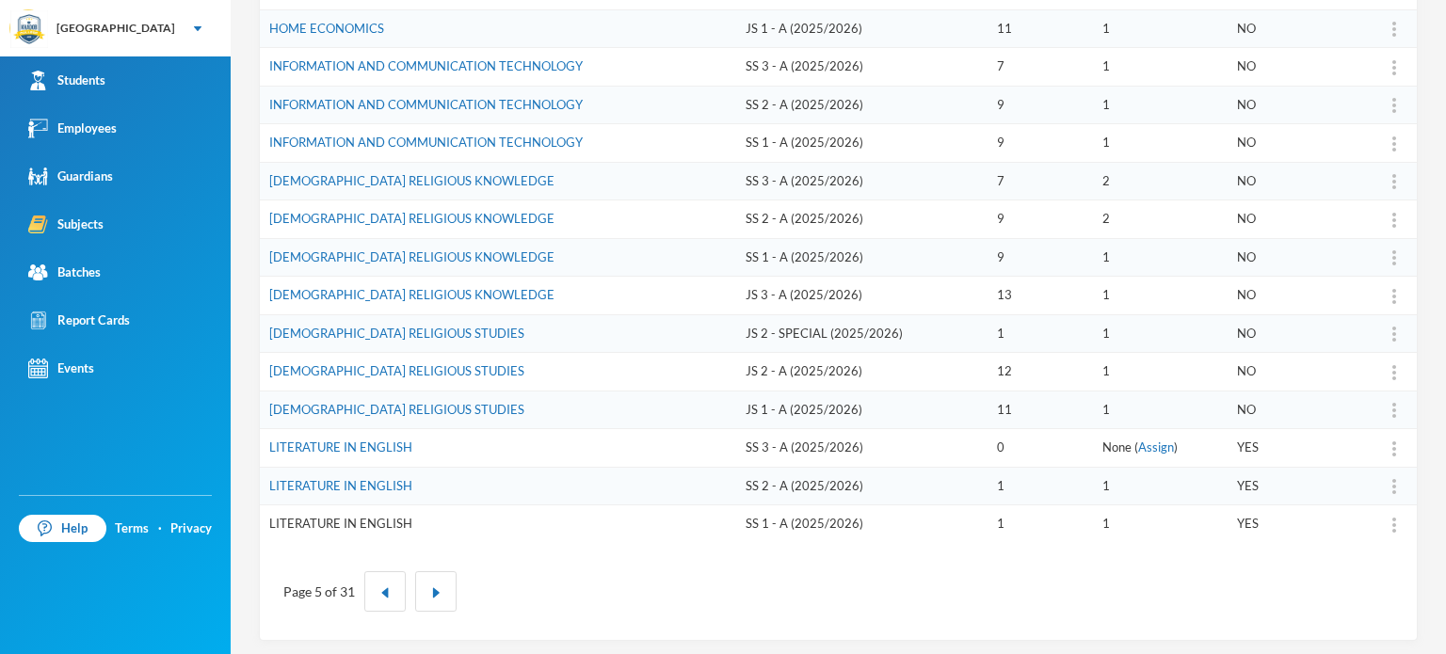
click at [344, 517] on link "LITERATURE IN ENGLISH" at bounding box center [340, 523] width 143 height 15
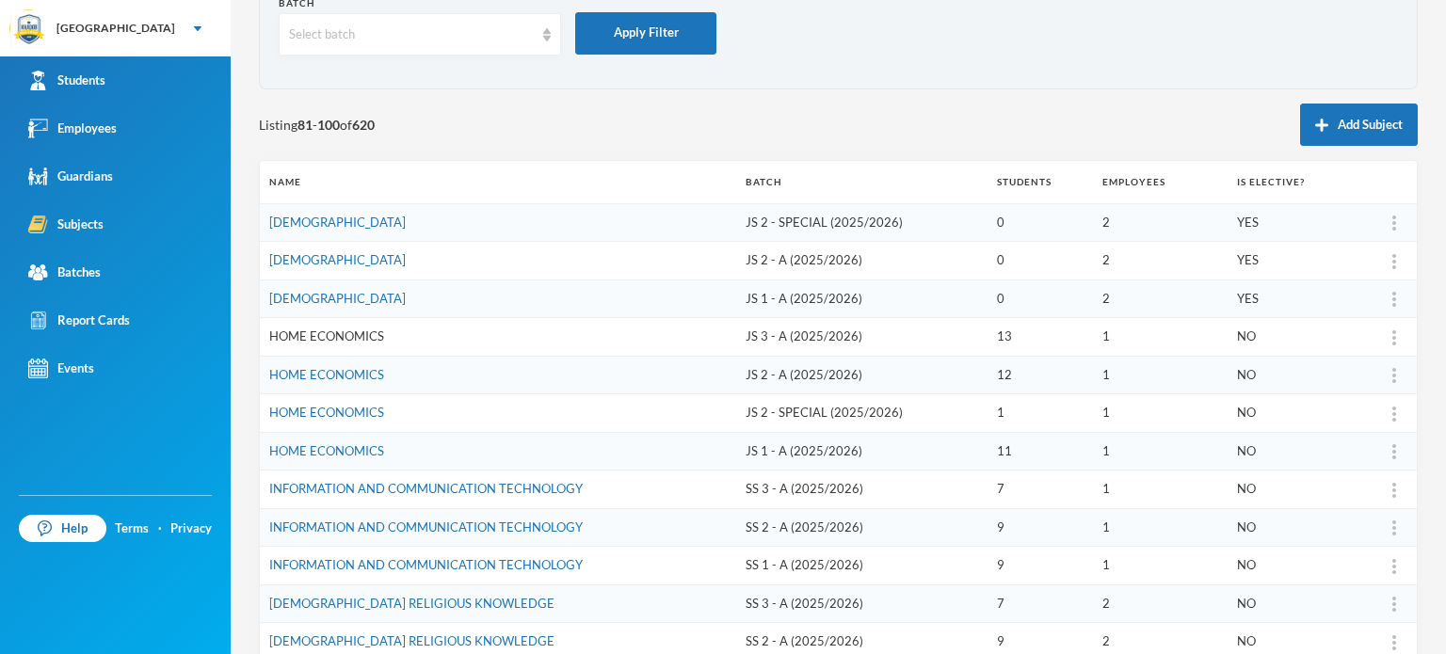
scroll to position [151, 0]
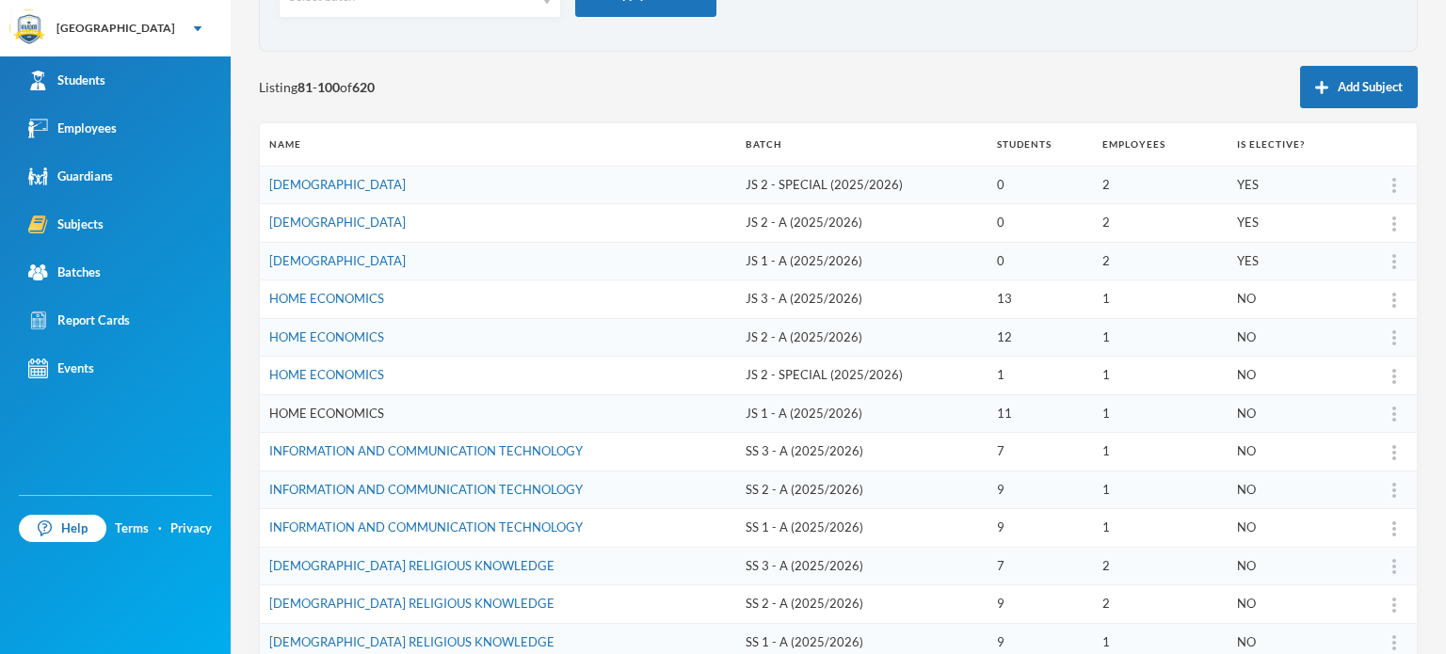
click at [345, 410] on link "HOME ECONOMICS" at bounding box center [326, 413] width 115 height 15
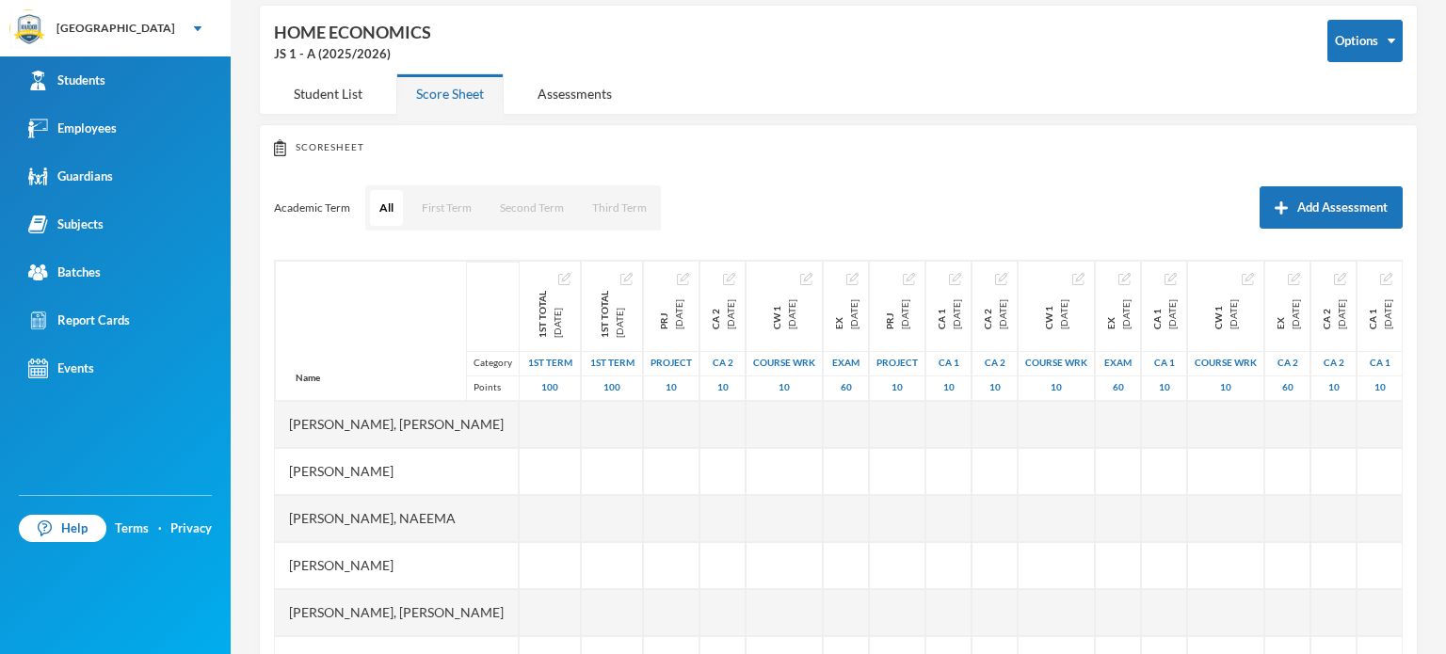
scroll to position [151, 0]
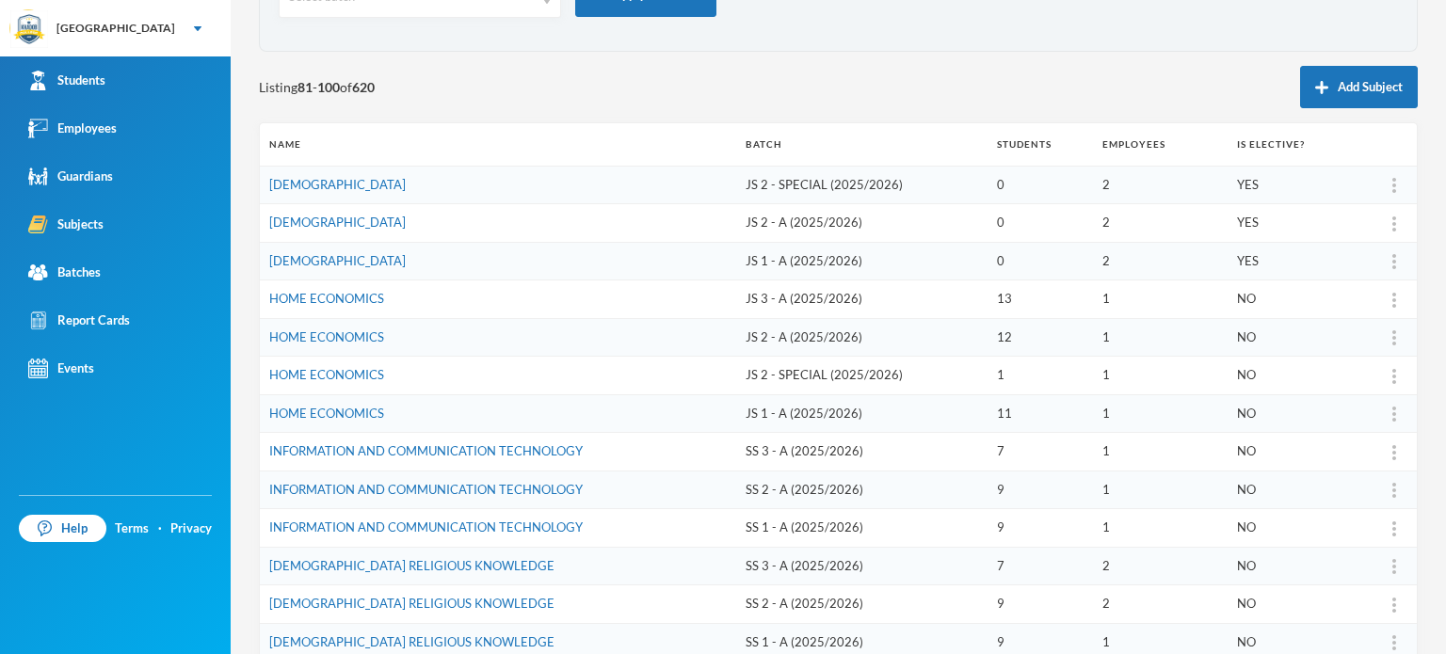
click at [242, 398] on div "1 AKINOLA SAHEED Batch Select batch Apply Filter Listing 81 - 100 of 620 Add Su…" at bounding box center [838, 327] width 1215 height 654
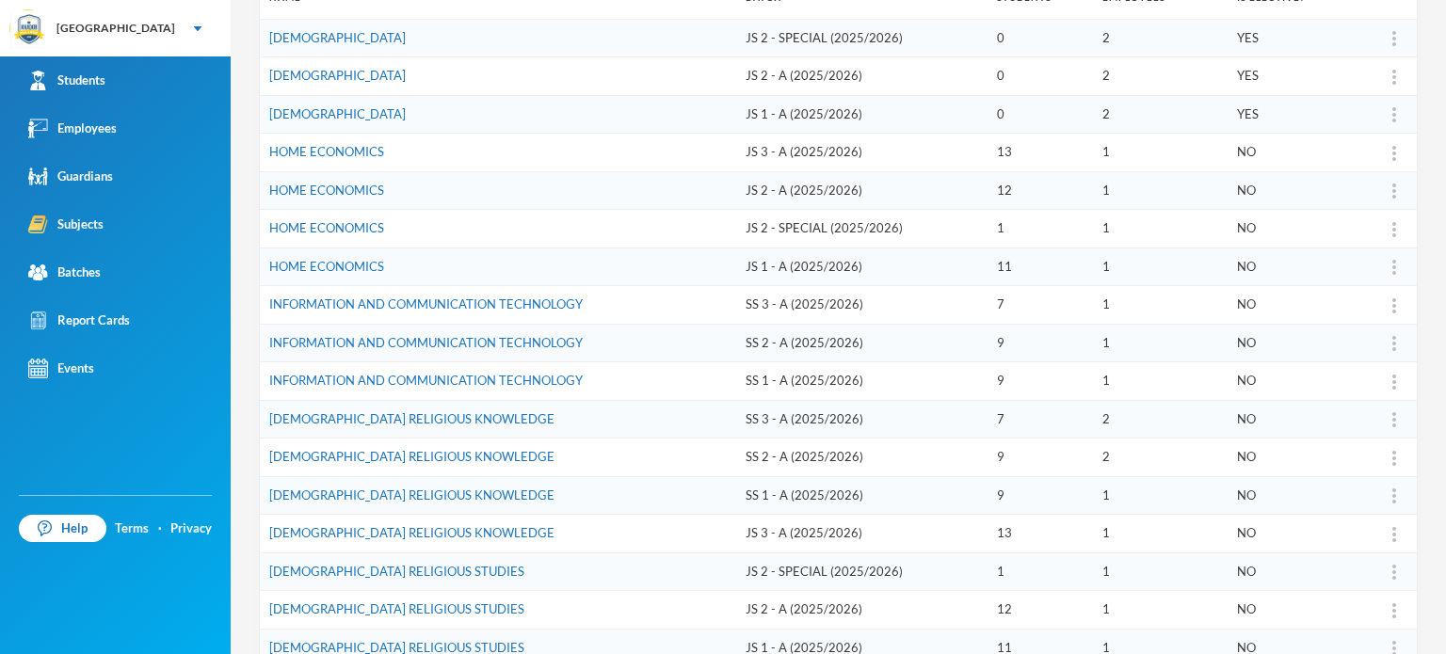
scroll to position [301, 0]
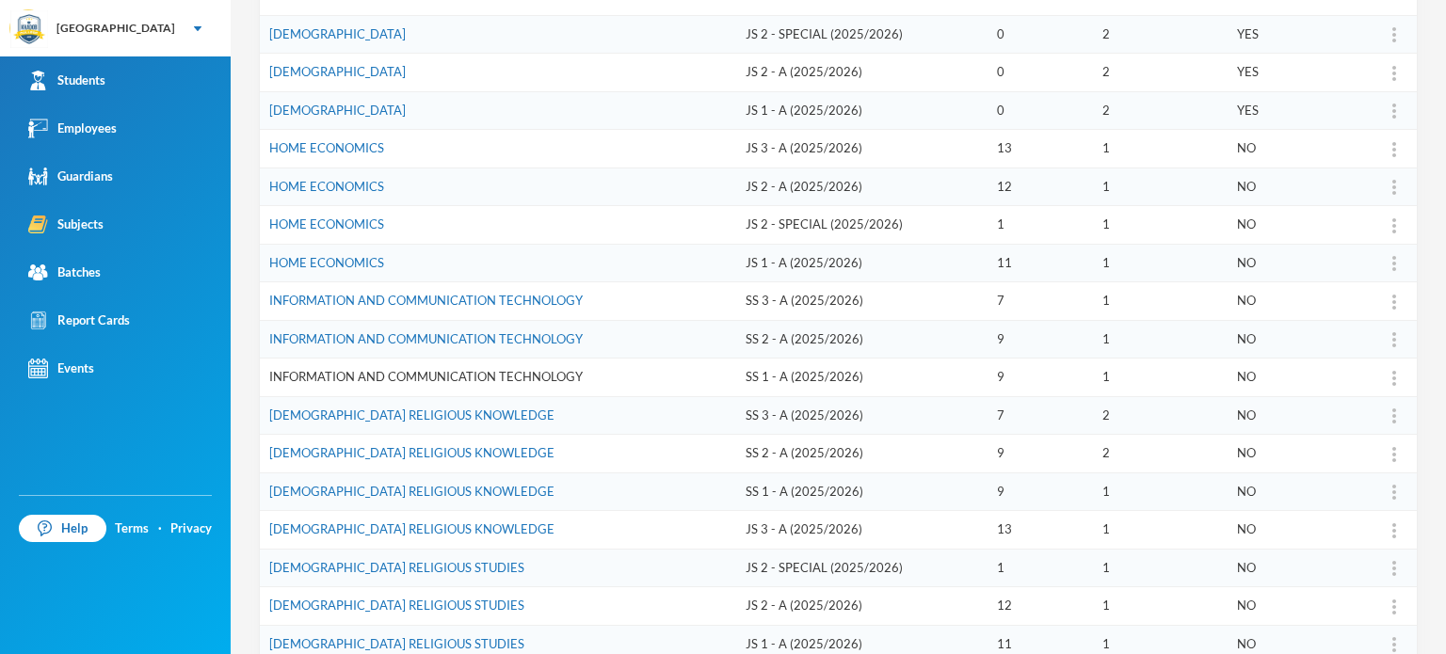
click at [390, 369] on link "INFORMATION AND COMMUNICATION TECHNOLOGY" at bounding box center [425, 376] width 313 height 15
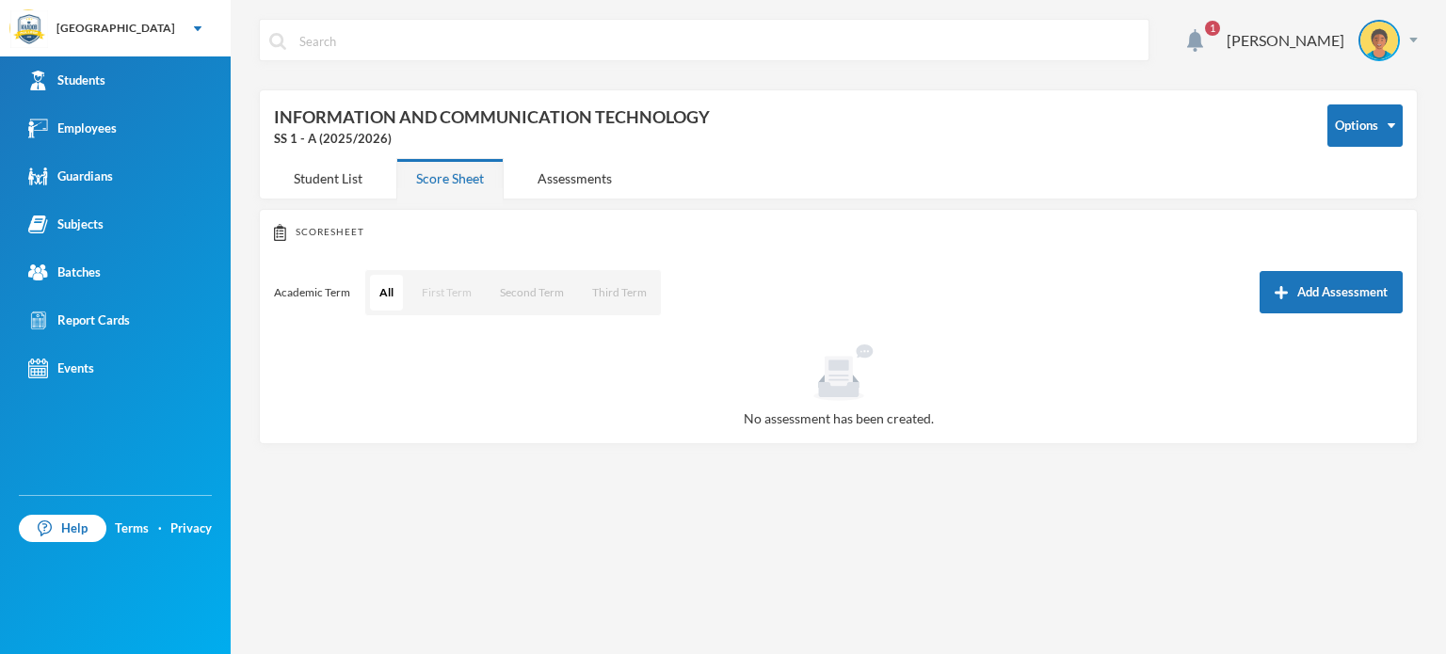
click at [438, 290] on button "First Term" at bounding box center [446, 293] width 69 height 36
click at [1359, 179] on button "Assign Employee" at bounding box center [1347, 186] width 96 height 34
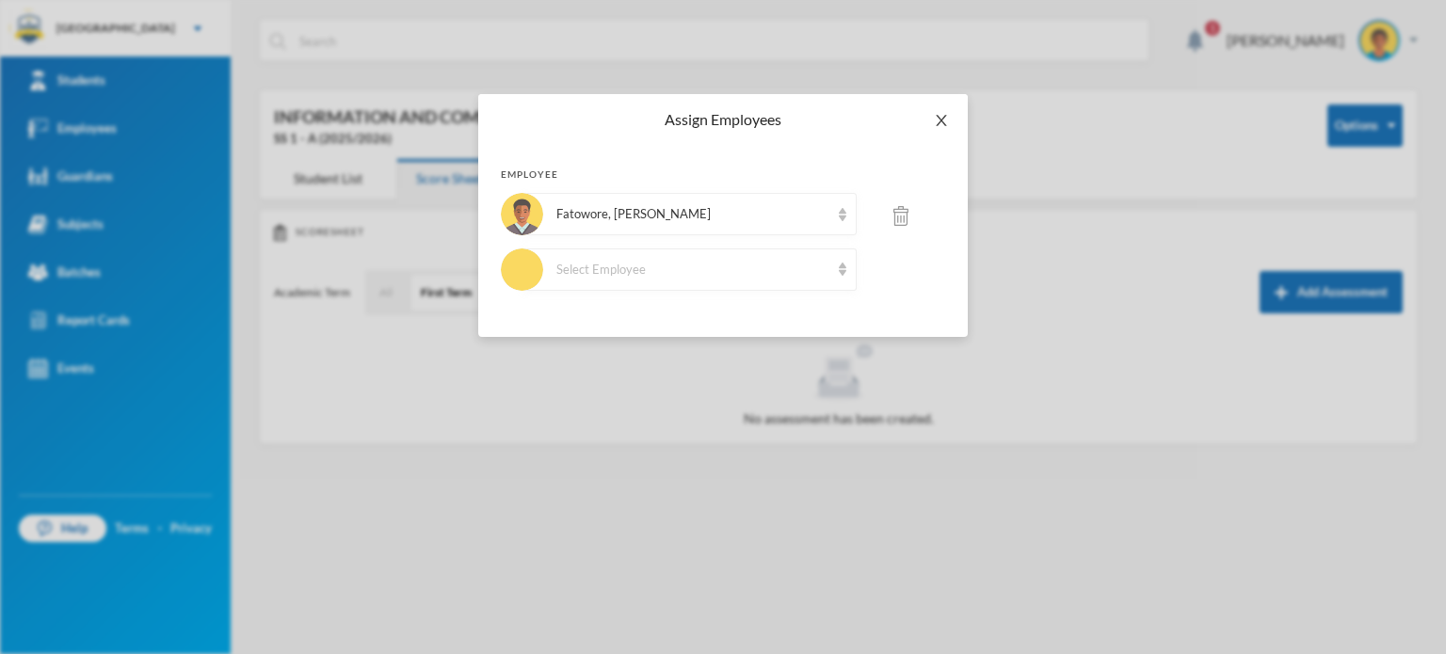
click at [942, 123] on icon "icon: close" at bounding box center [941, 120] width 15 height 15
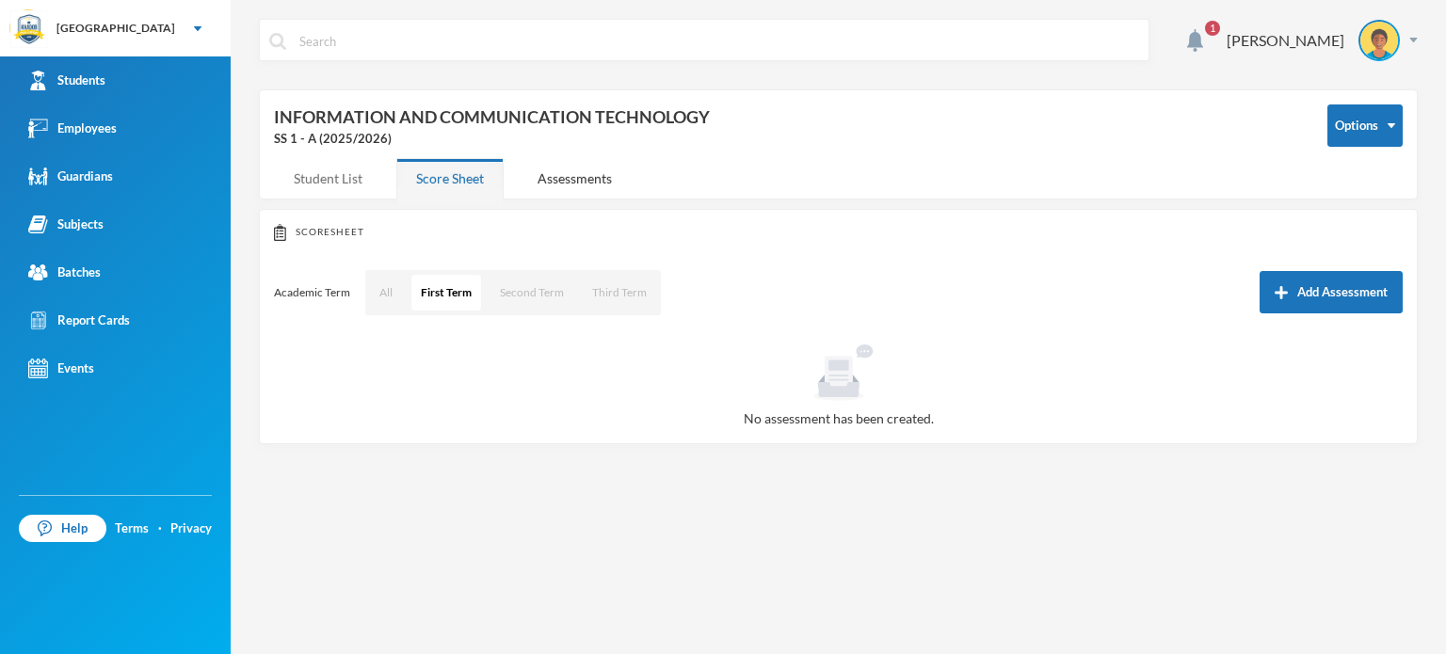
click at [367, 184] on div "Student List" at bounding box center [328, 178] width 108 height 40
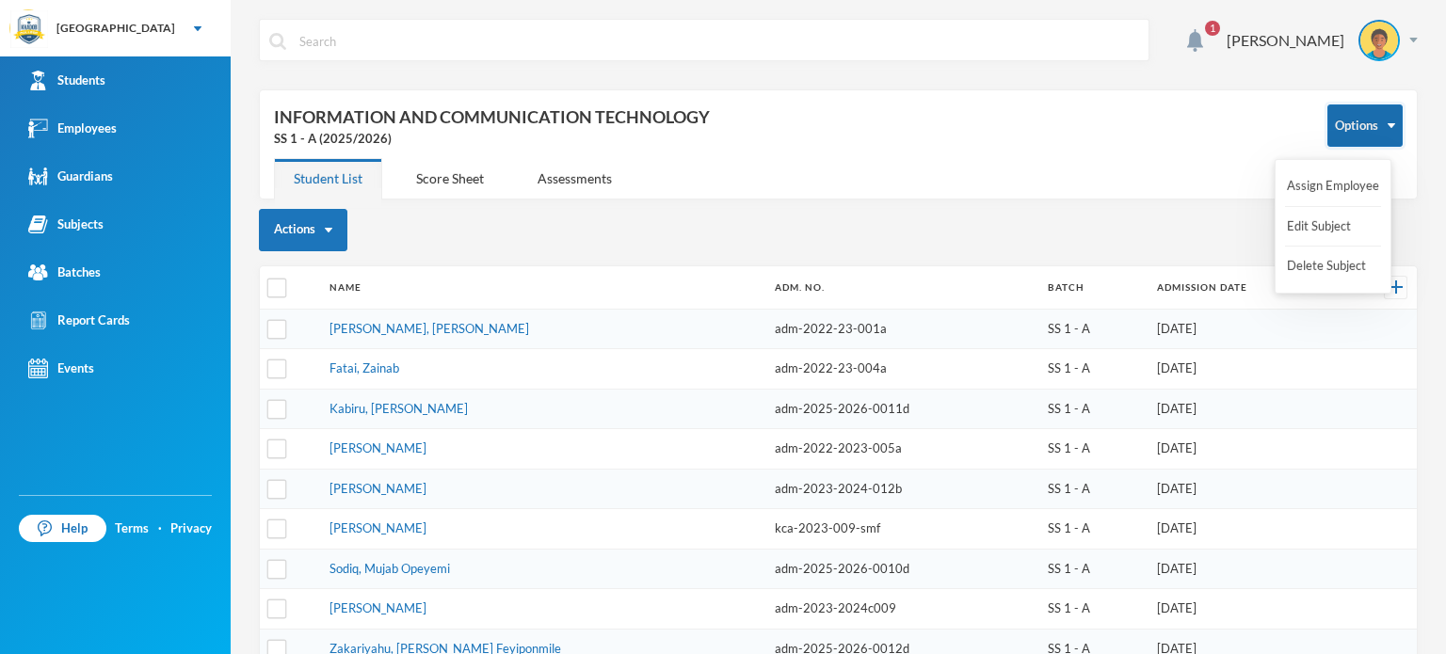
click at [1355, 132] on button "Options" at bounding box center [1364, 125] width 75 height 42
click at [1115, 227] on div "Actions" at bounding box center [838, 230] width 1159 height 42
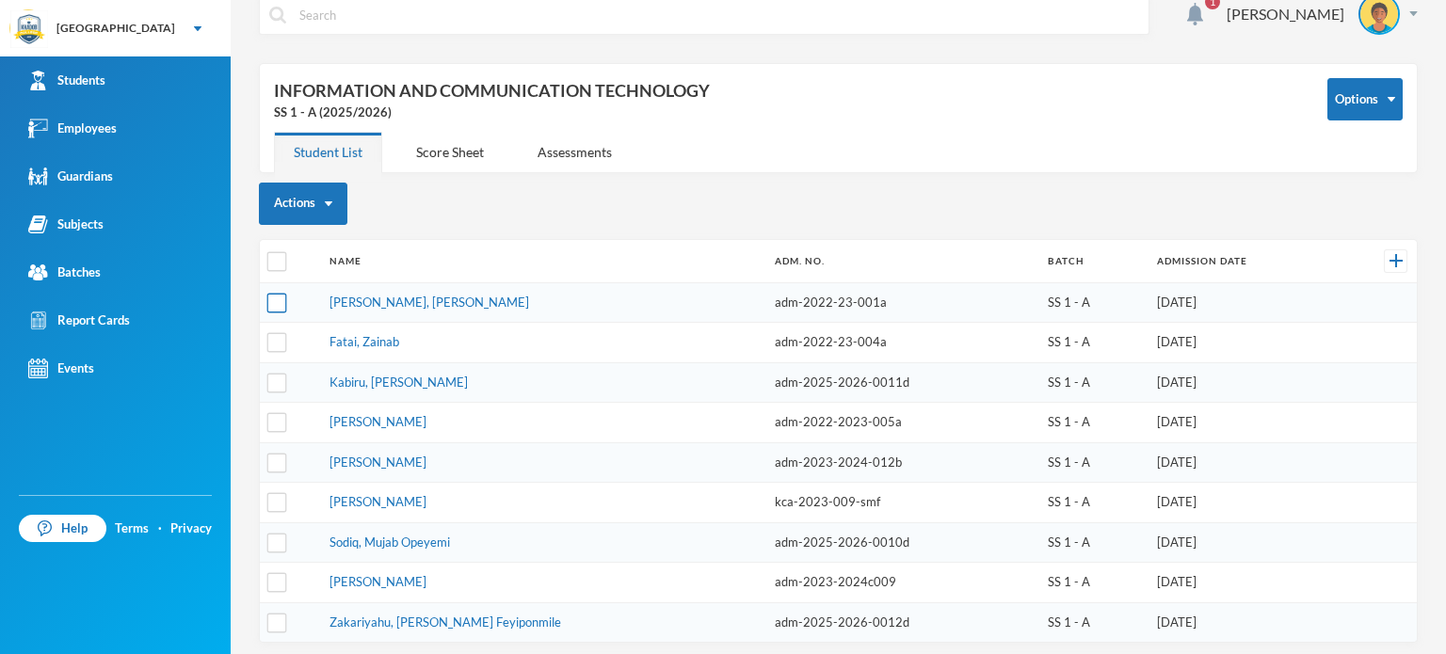
click at [279, 302] on input "checkbox" at bounding box center [277, 303] width 20 height 20
checkbox input "true"
click at [330, 201] on img "button" at bounding box center [329, 203] width 8 height 5
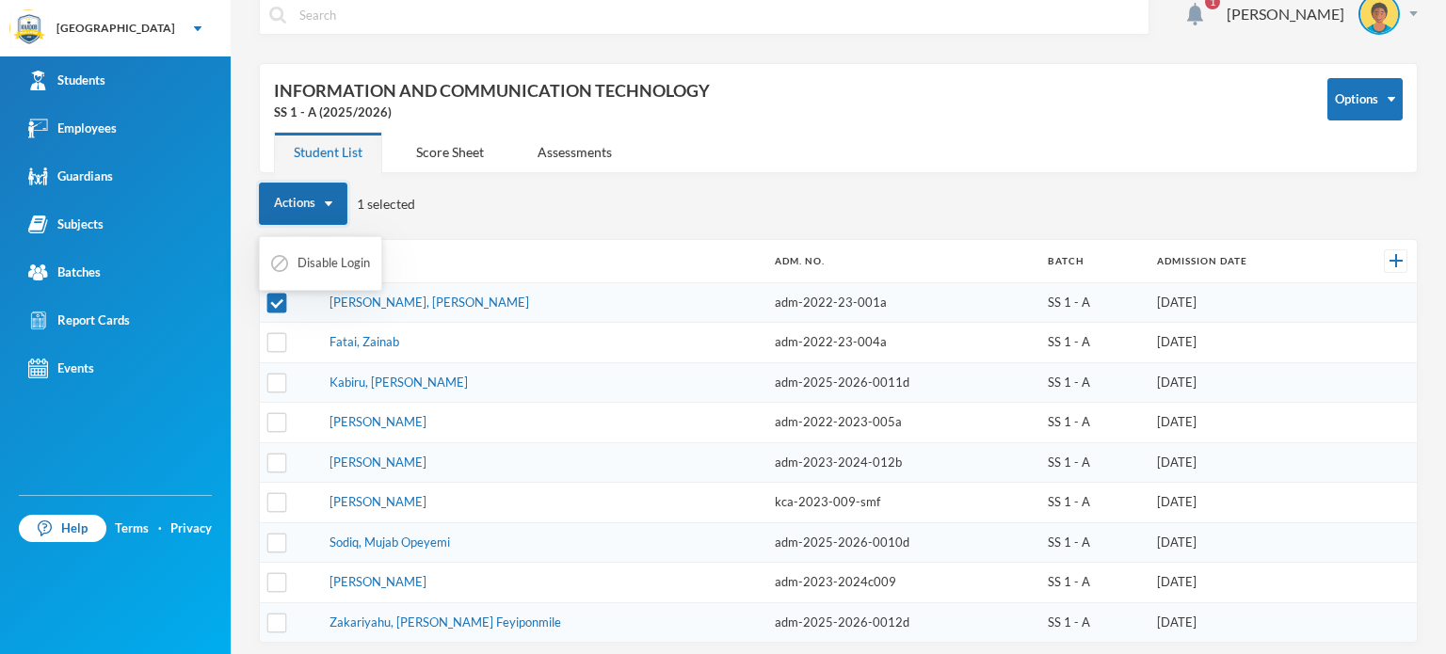
click at [330, 201] on img "button" at bounding box center [329, 203] width 8 height 5
click at [293, 192] on button "Actions" at bounding box center [303, 204] width 88 height 42
click at [417, 170] on div "Score Sheet" at bounding box center [449, 152] width 107 height 40
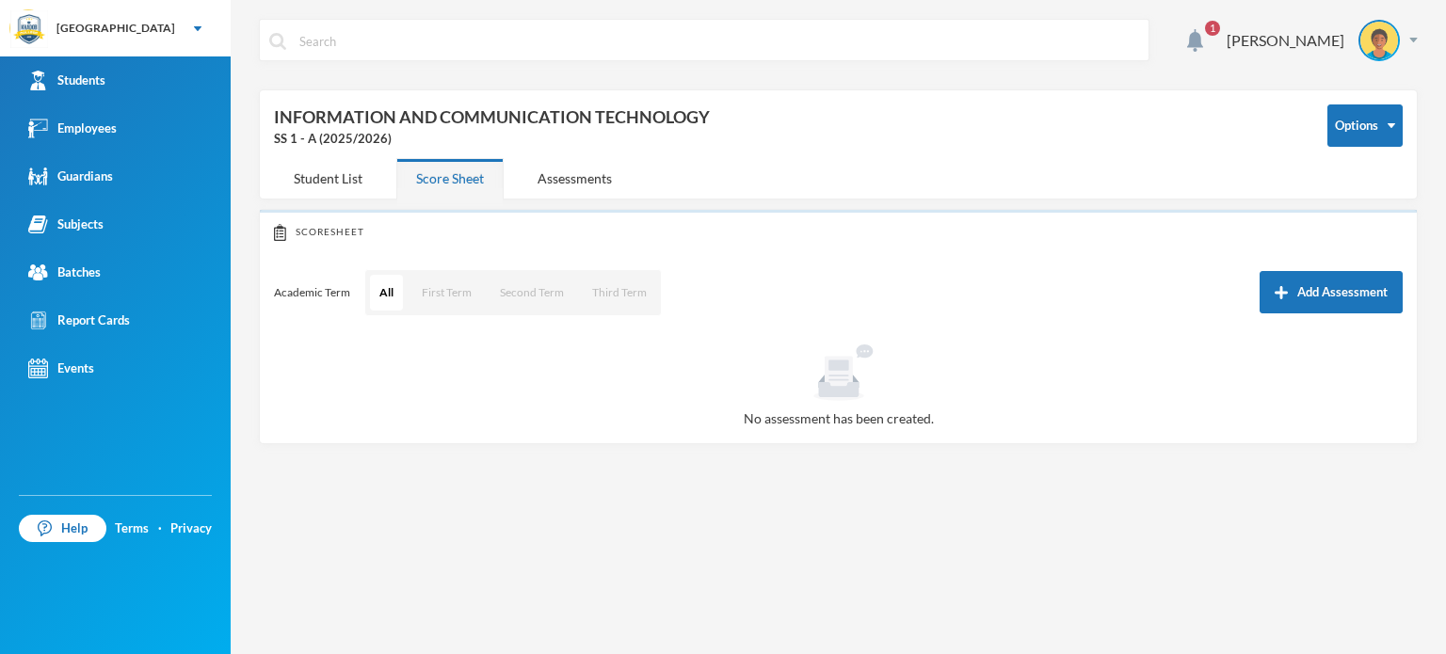
scroll to position [0, 0]
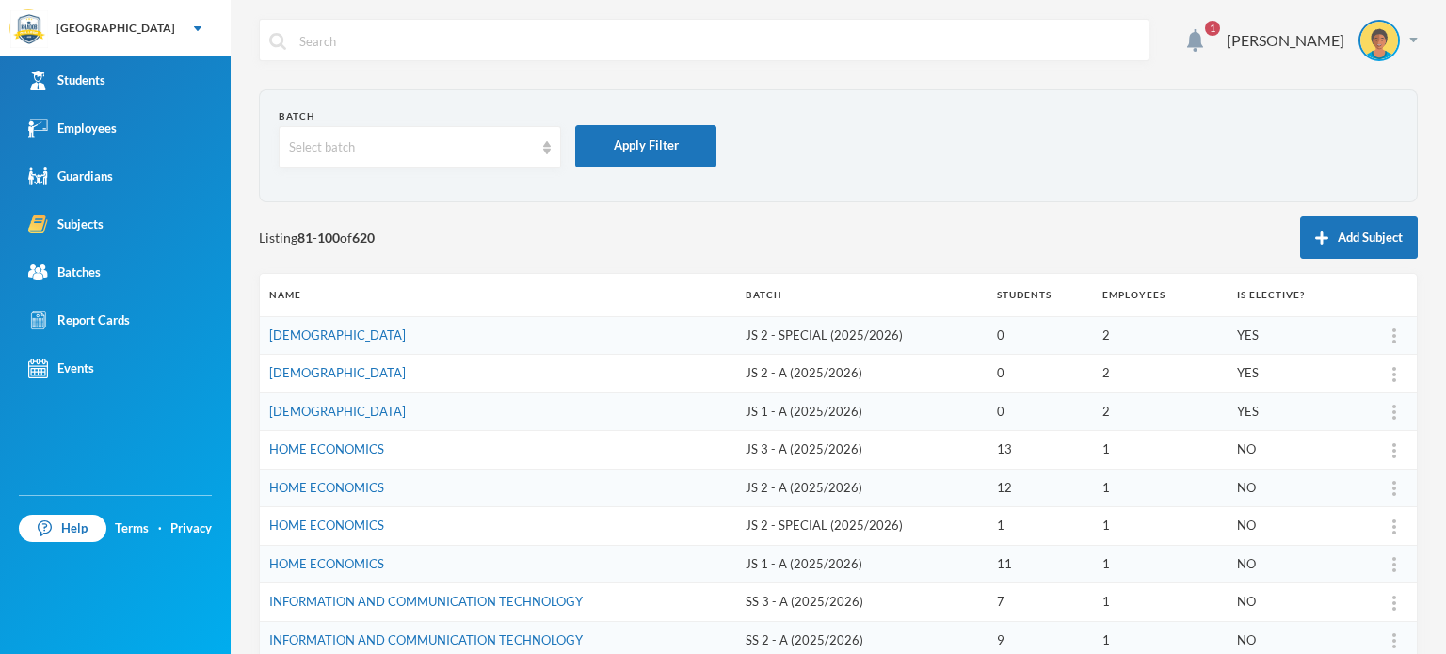
click at [740, 202] on div "Batch Select batch Apply Filter Listing 81 - 100 of 620 Add Subject Name Batch …" at bounding box center [838, 632] width 1159 height 1087
